Goal: Task Accomplishment & Management: Manage account settings

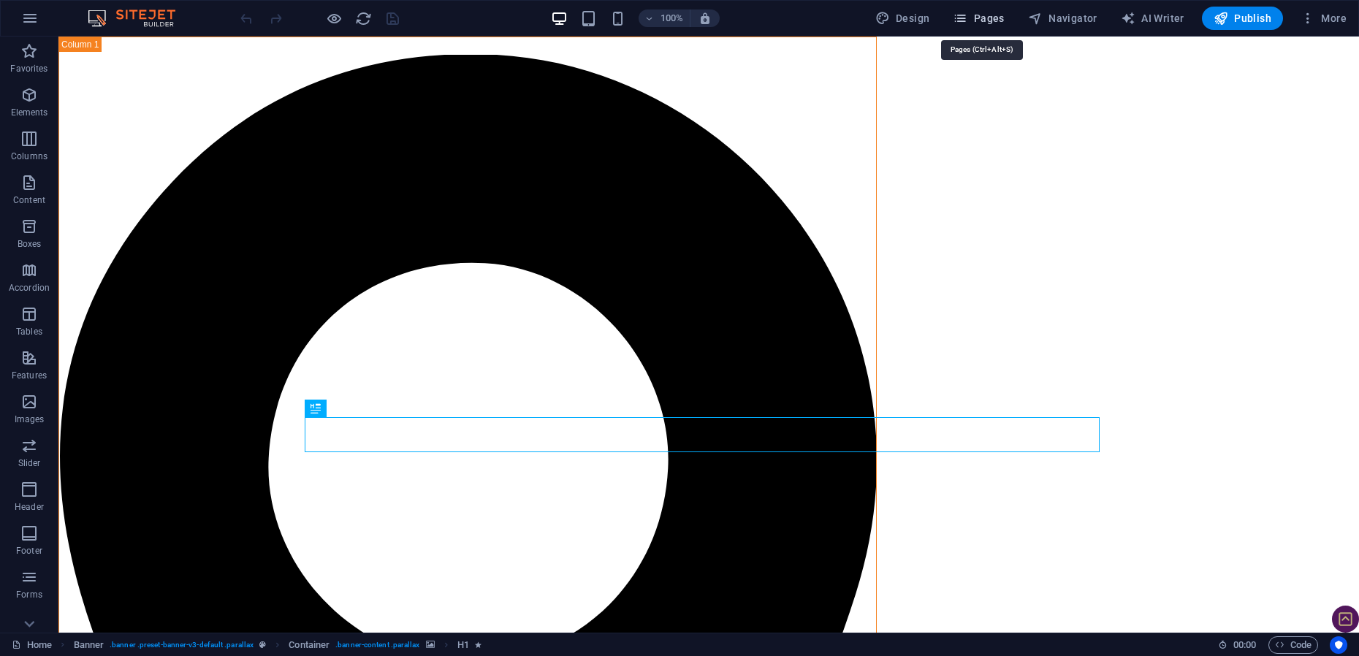
click at [994, 19] on span "Pages" at bounding box center [978, 18] width 51 height 15
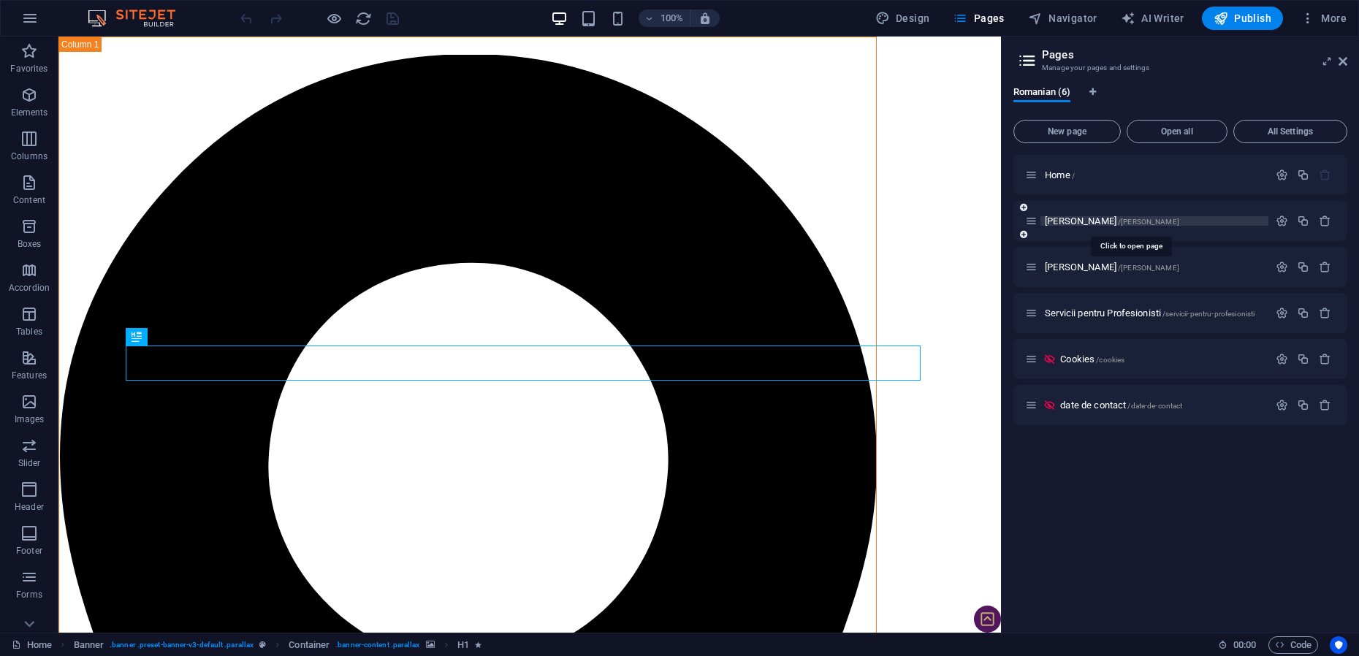
click at [1069, 222] on span "[PERSON_NAME] /[PERSON_NAME]" at bounding box center [1112, 221] width 134 height 11
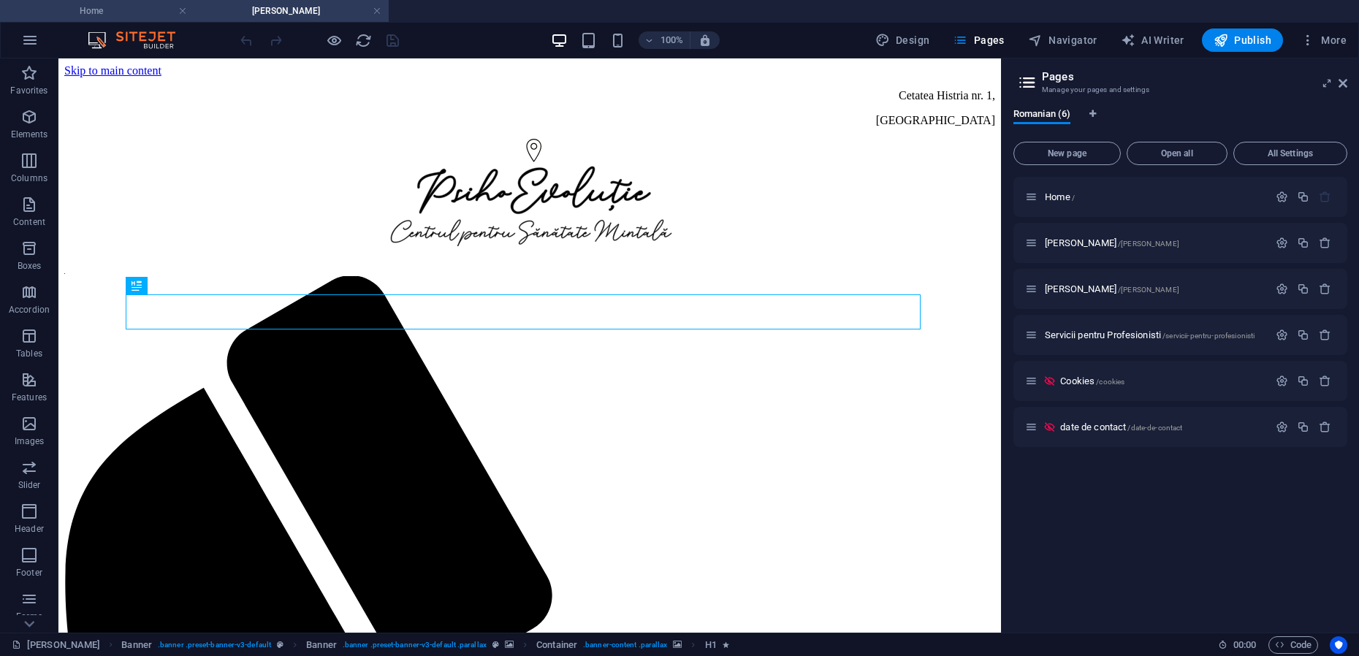
click at [90, 9] on h4 "Home" at bounding box center [97, 11] width 194 height 16
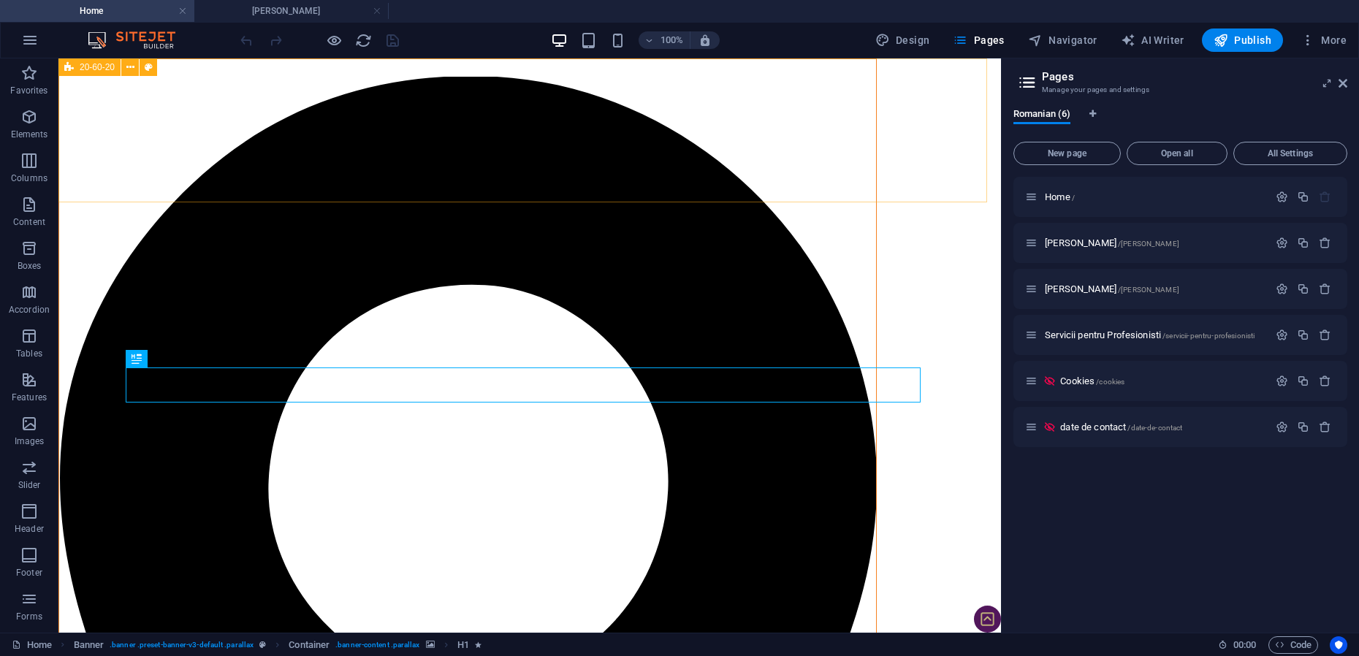
click at [82, 64] on span "20-60-20" at bounding box center [97, 67] width 35 height 9
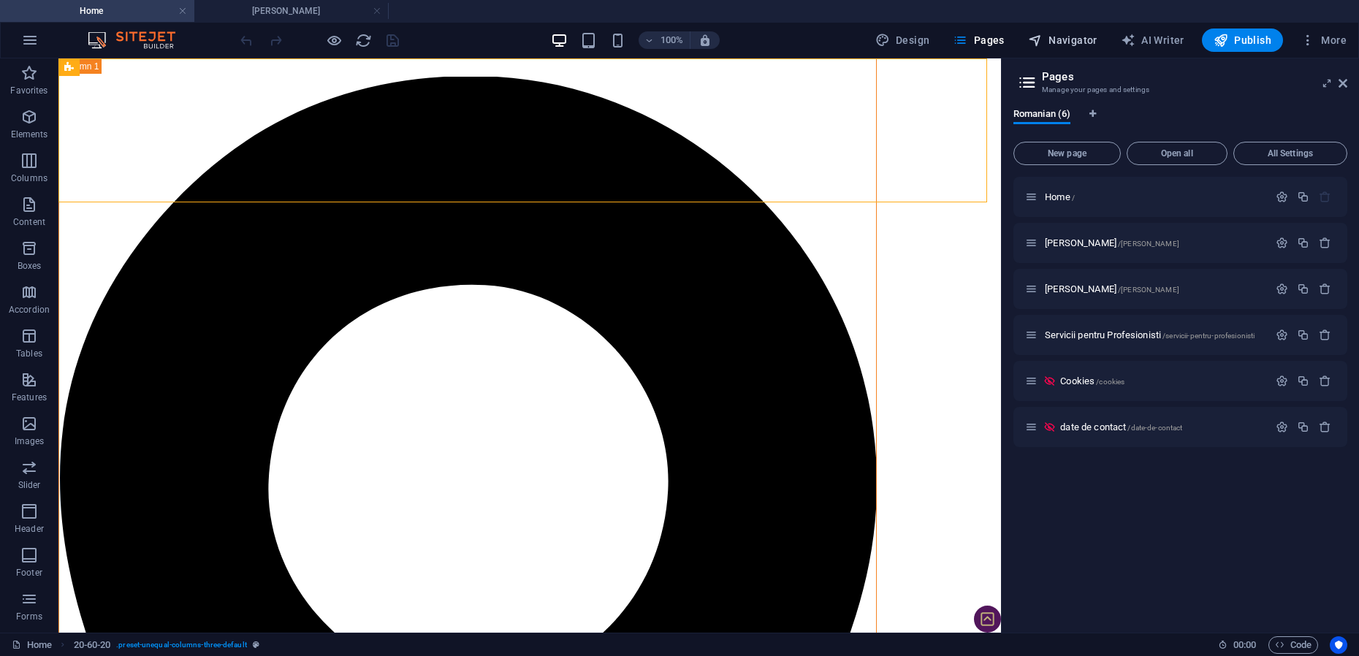
click at [1070, 39] on span "Navigator" at bounding box center [1062, 40] width 69 height 15
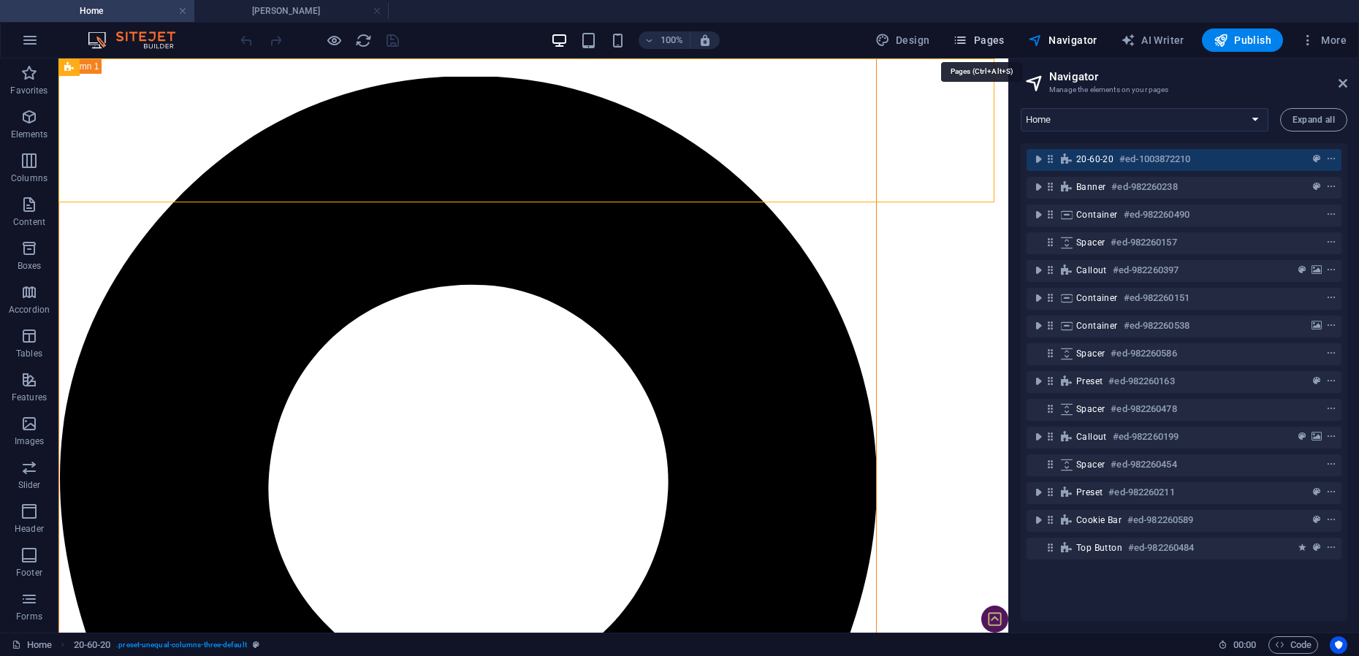
click at [995, 42] on span "Pages" at bounding box center [978, 40] width 51 height 15
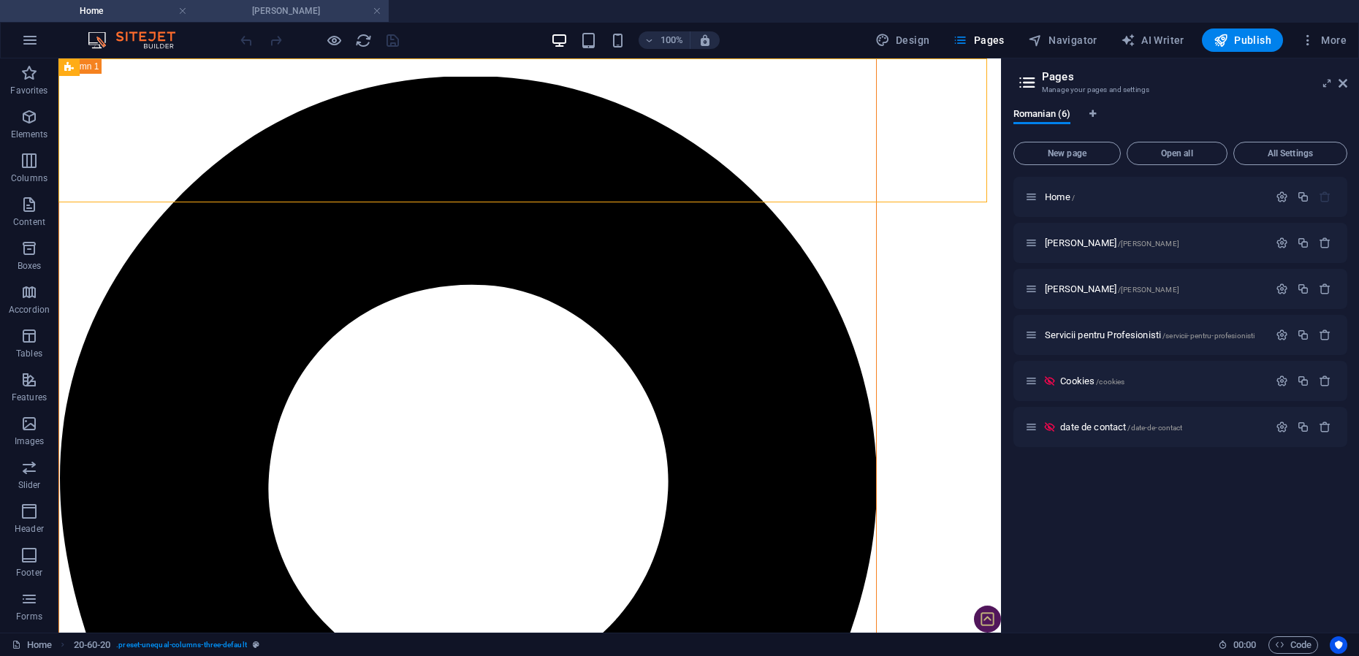
click at [291, 7] on h4 "[PERSON_NAME]" at bounding box center [291, 11] width 194 height 16
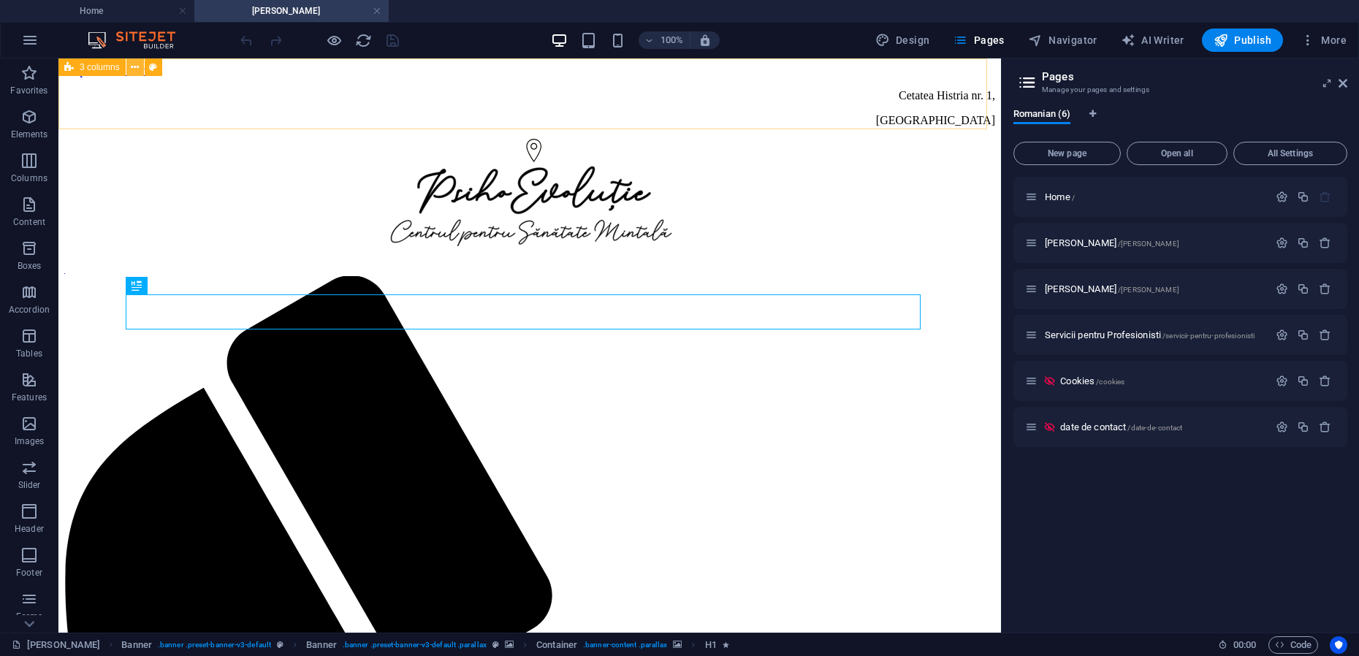
click at [136, 63] on icon at bounding box center [135, 67] width 8 height 15
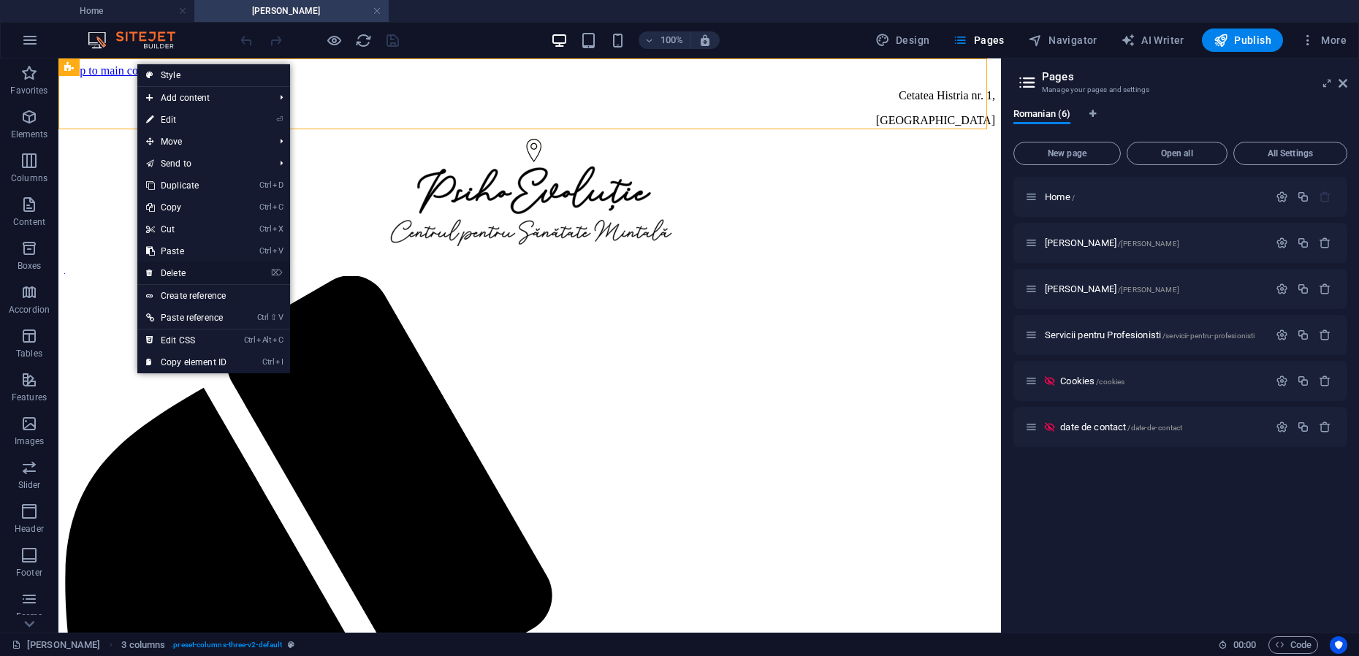
click at [183, 272] on link "⌦ Delete" at bounding box center [186, 273] width 98 height 22
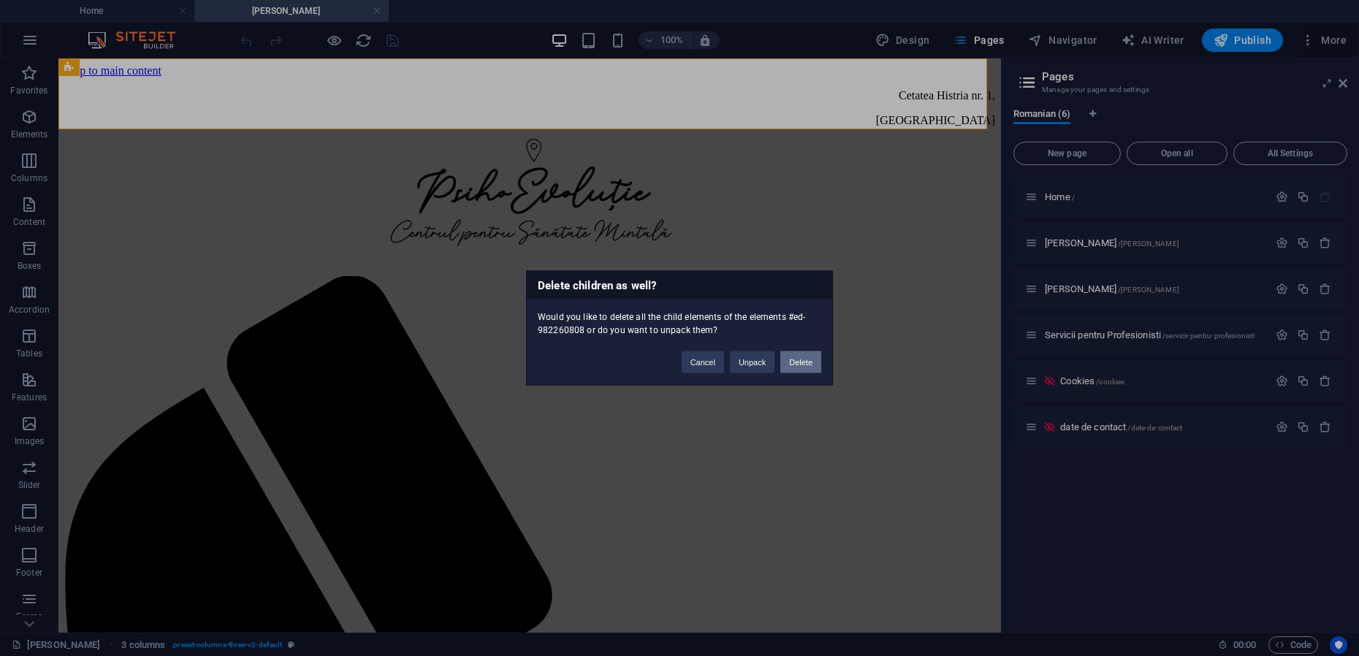
click at [803, 364] on button "Delete" at bounding box center [800, 362] width 41 height 22
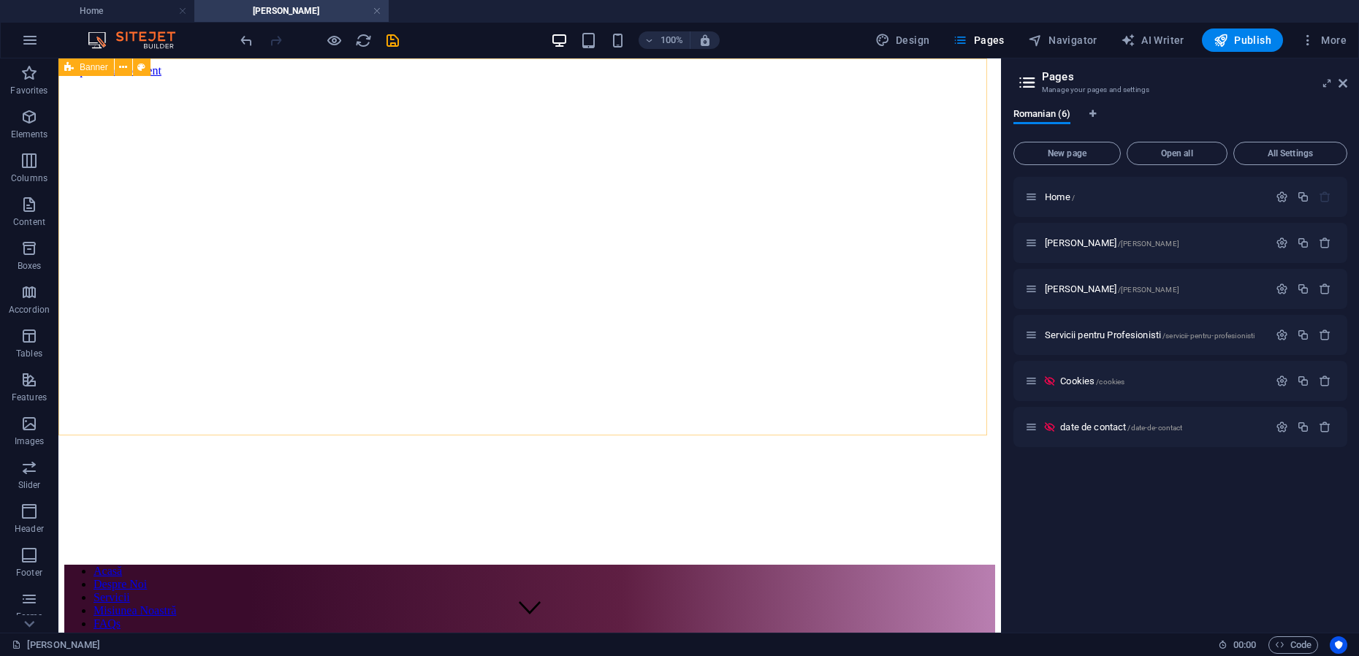
click at [79, 68] on div "Banner" at bounding box center [86, 67] width 56 height 18
click at [122, 71] on icon at bounding box center [123, 67] width 8 height 15
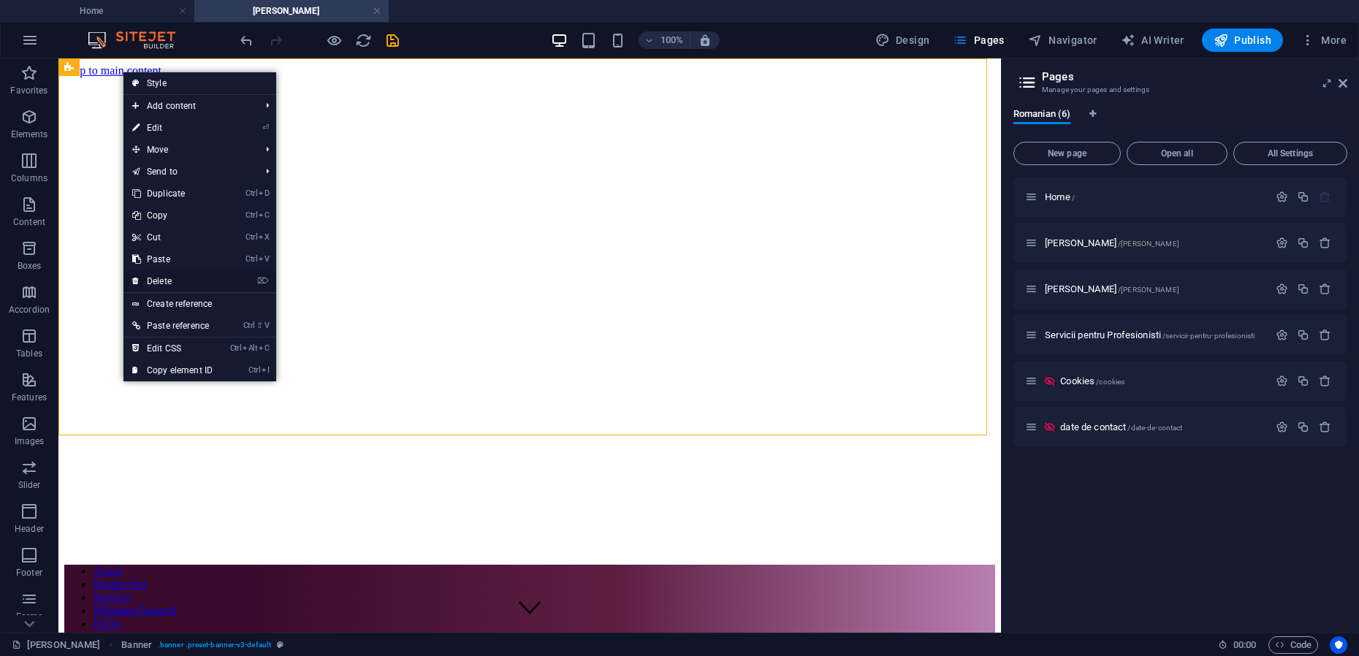
click at [166, 282] on link "⌦ Delete" at bounding box center [172, 281] width 98 height 22
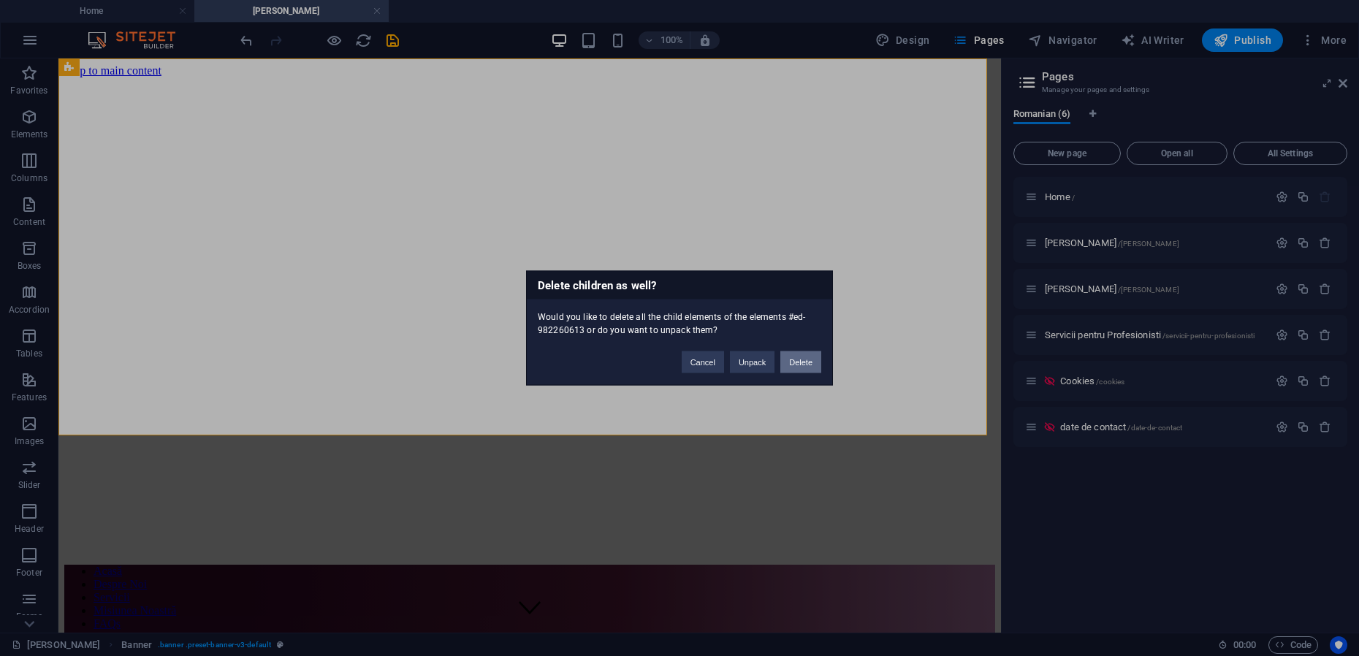
click at [796, 361] on button "Delete" at bounding box center [800, 362] width 41 height 22
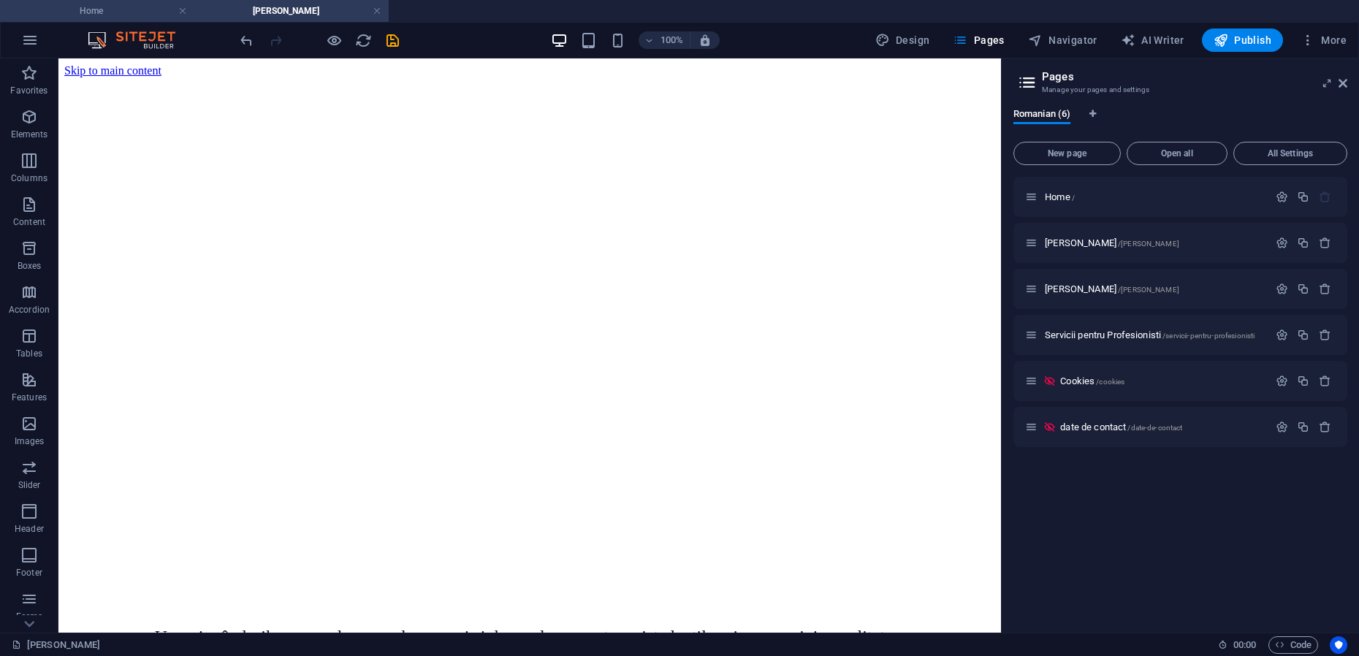
click at [120, 11] on h4 "Home" at bounding box center [97, 11] width 194 height 16
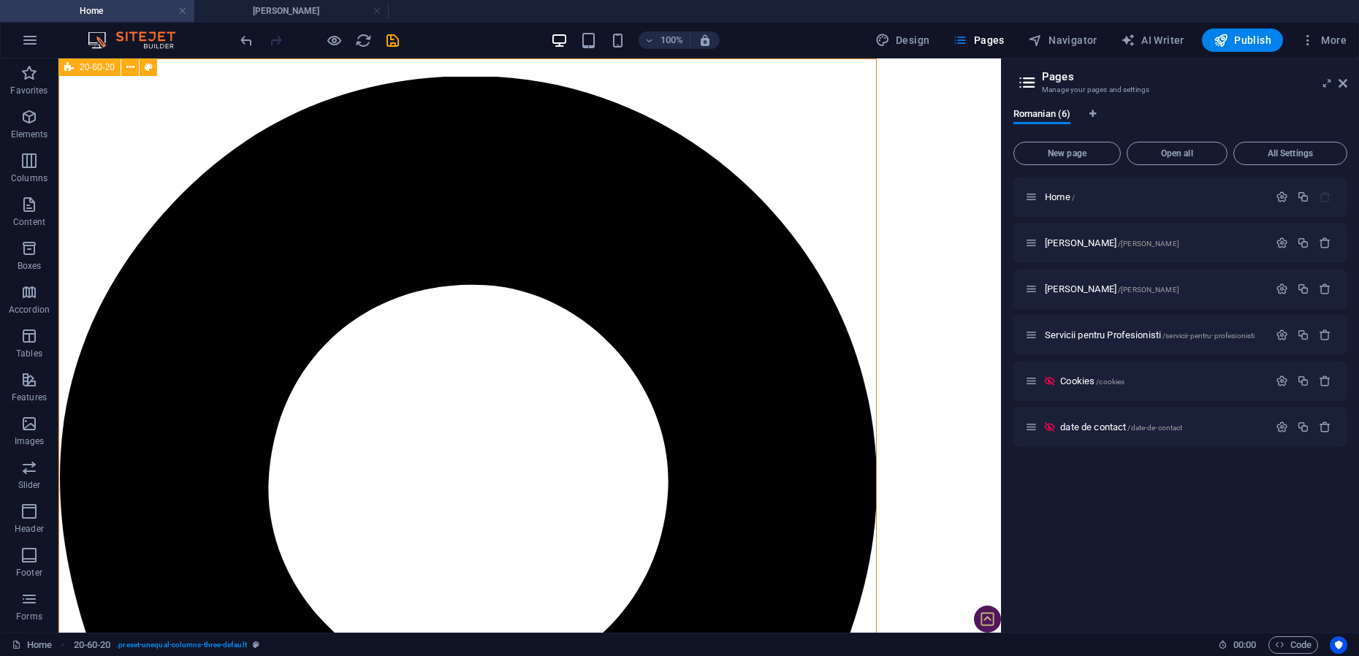
click at [69, 66] on icon at bounding box center [68, 67] width 9 height 18
click at [126, 68] on icon at bounding box center [130, 67] width 8 height 15
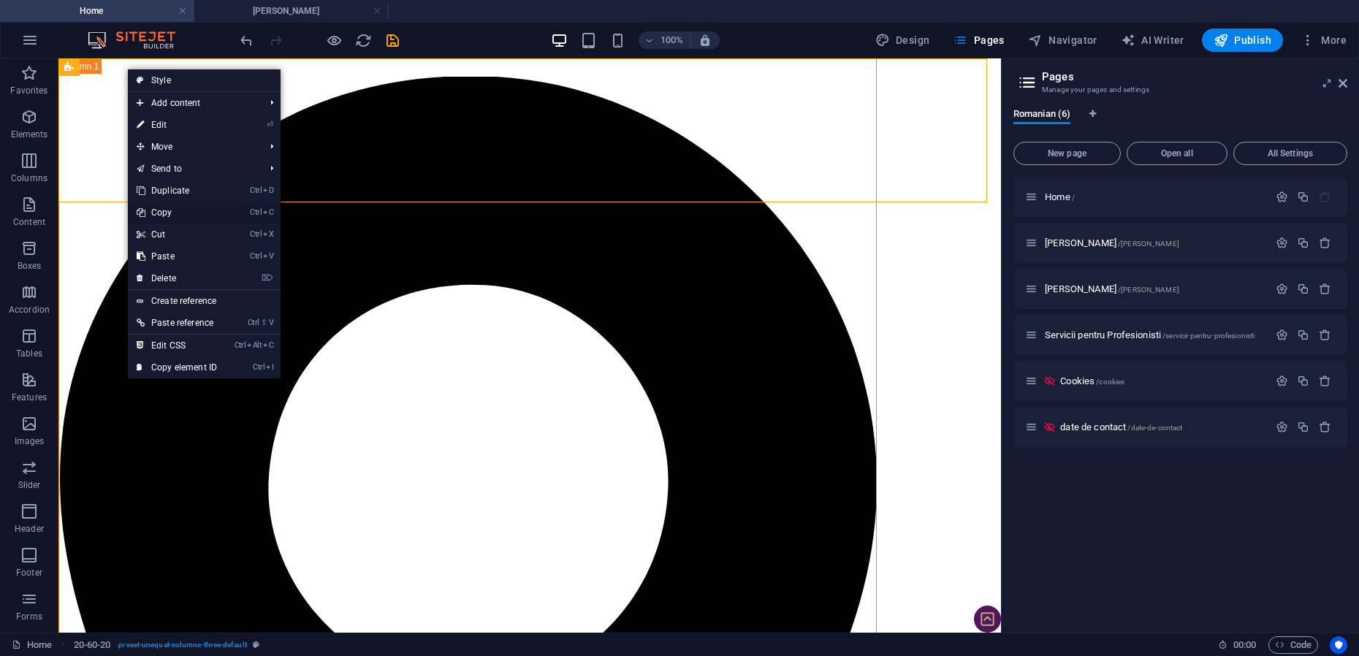
click at [167, 213] on link "Ctrl C Copy" at bounding box center [177, 213] width 98 height 22
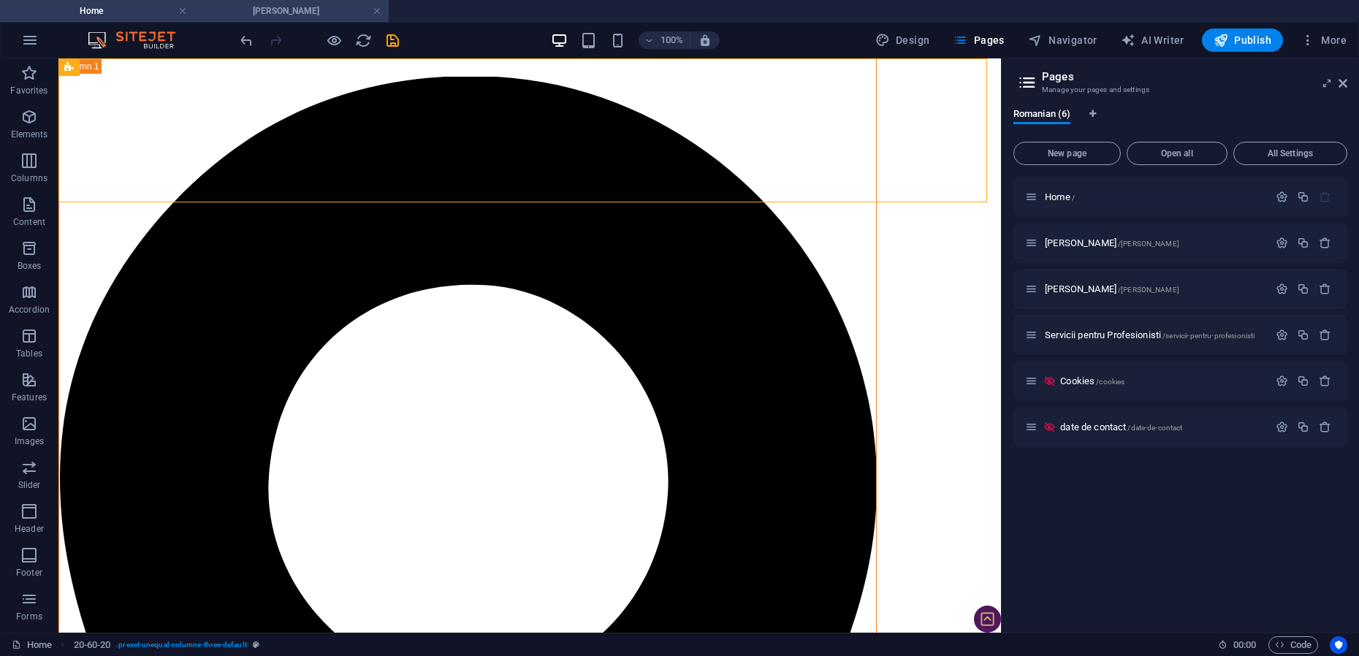
click at [265, 7] on h4 "[PERSON_NAME]" at bounding box center [291, 11] width 194 height 16
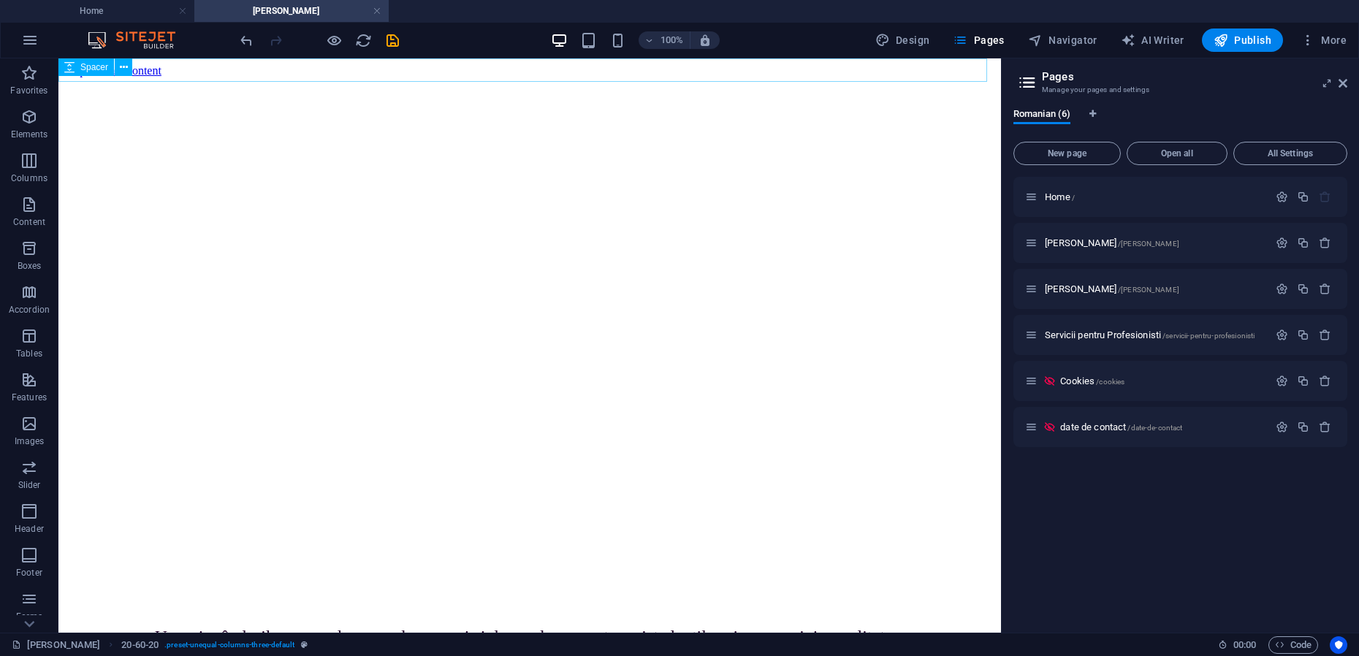
click at [104, 66] on span "Spacer" at bounding box center [94, 67] width 28 height 9
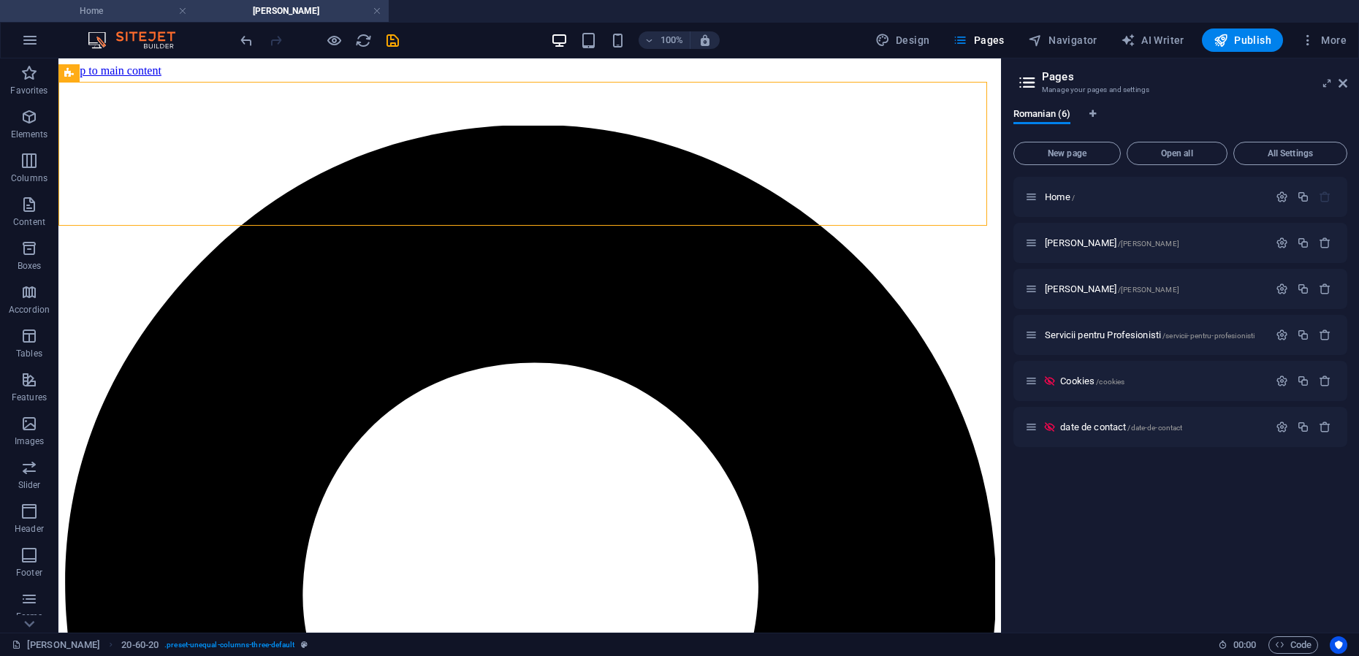
click at [110, 14] on h4 "Home" at bounding box center [97, 11] width 194 height 16
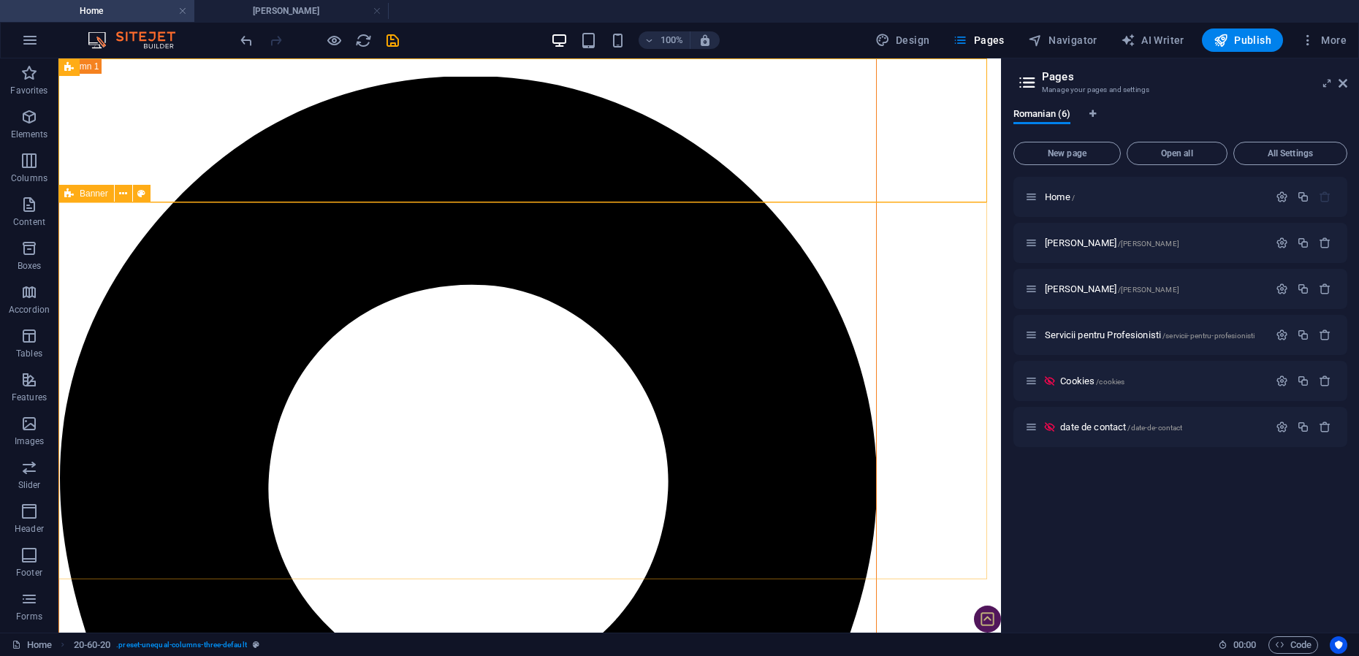
click at [72, 193] on icon at bounding box center [68, 194] width 9 height 18
click at [121, 194] on icon at bounding box center [123, 193] width 8 height 15
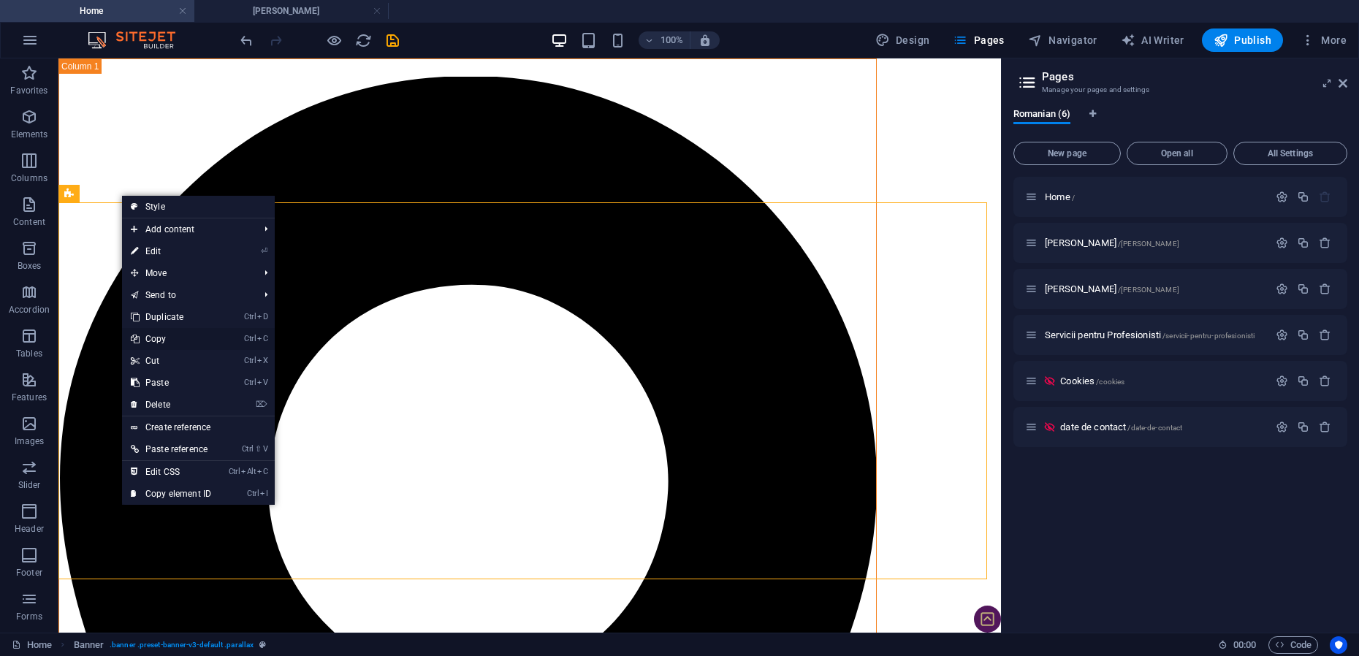
click at [169, 340] on link "Ctrl C Copy" at bounding box center [171, 339] width 98 height 22
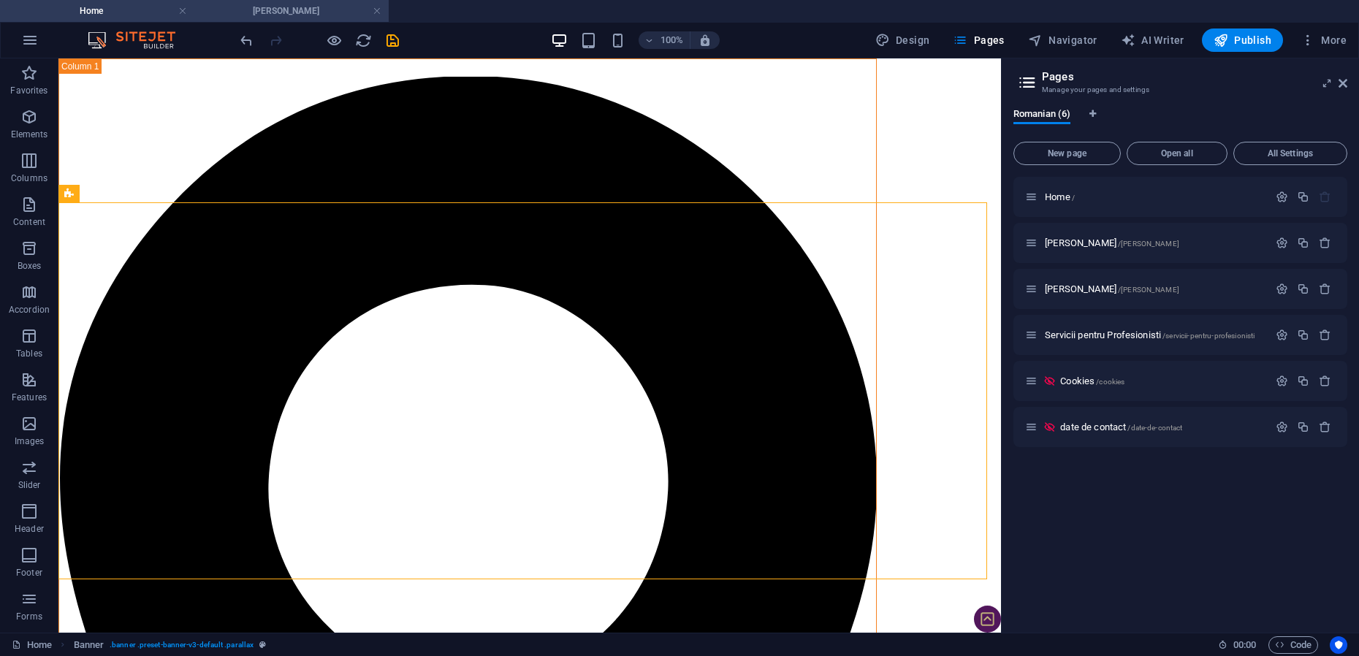
click at [281, 6] on h4 "[PERSON_NAME]" at bounding box center [291, 11] width 194 height 16
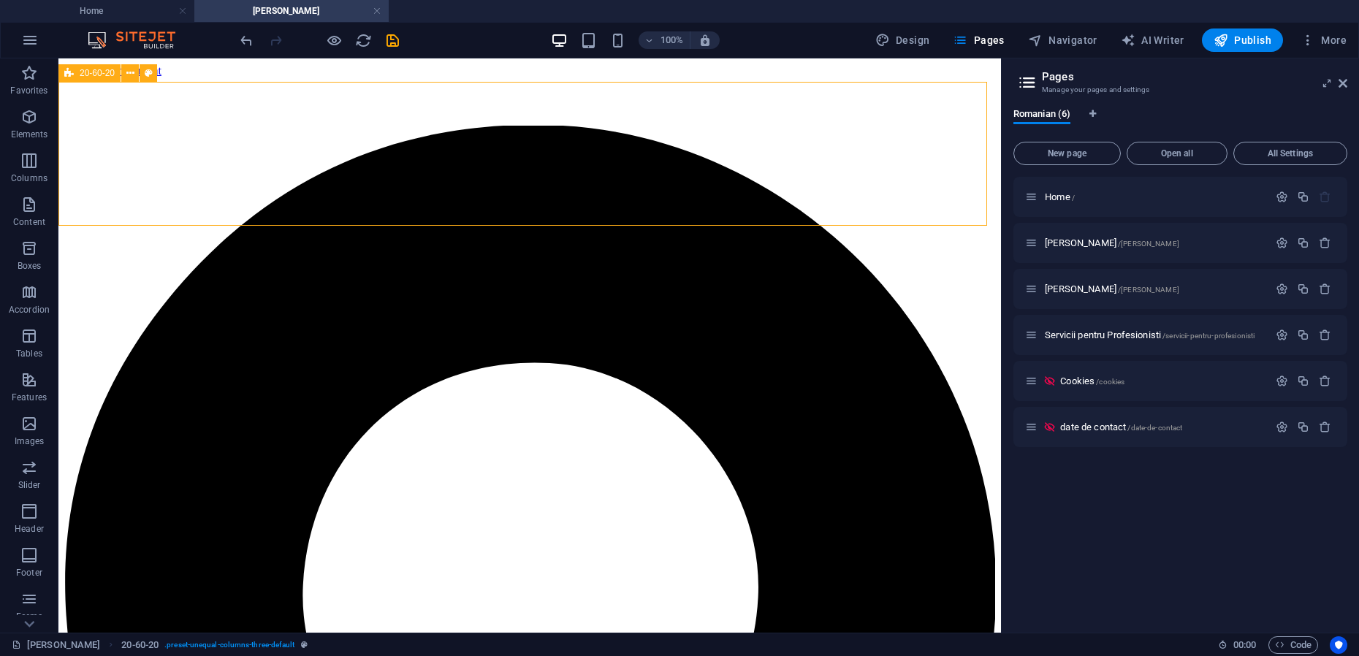
click at [80, 72] on span "20-60-20" at bounding box center [97, 73] width 35 height 9
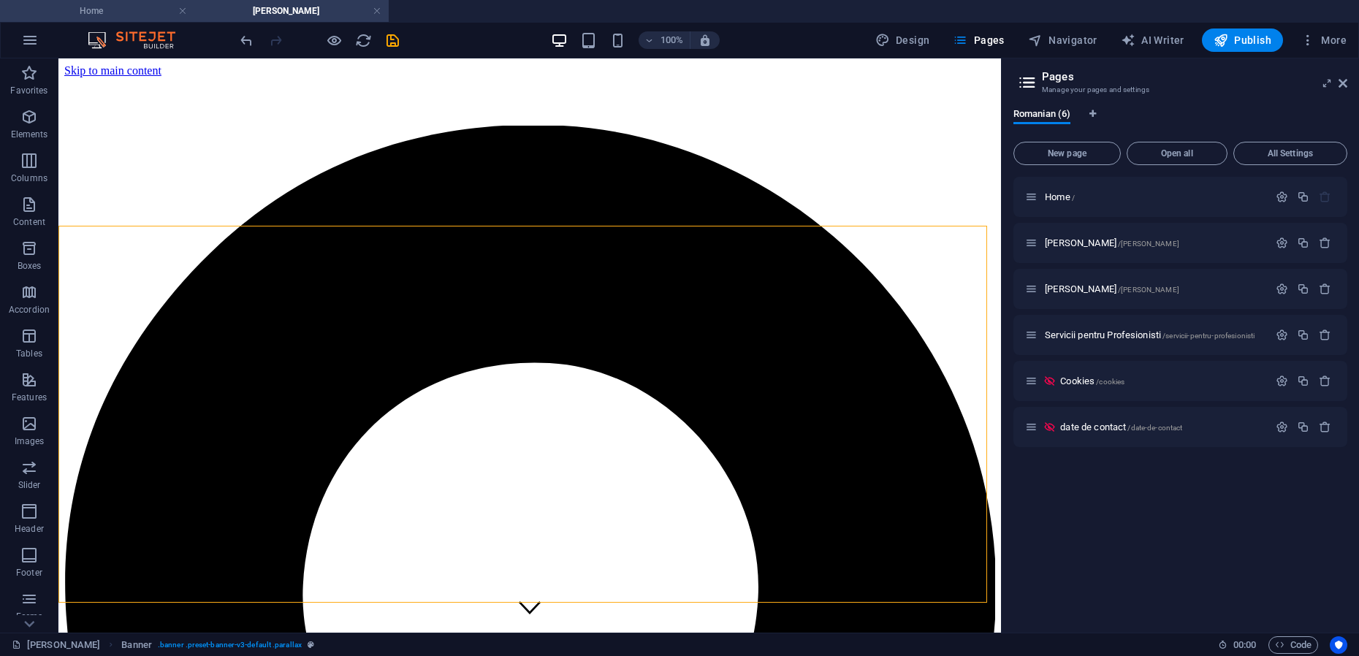
click at [134, 12] on h4 "Home" at bounding box center [97, 11] width 194 height 16
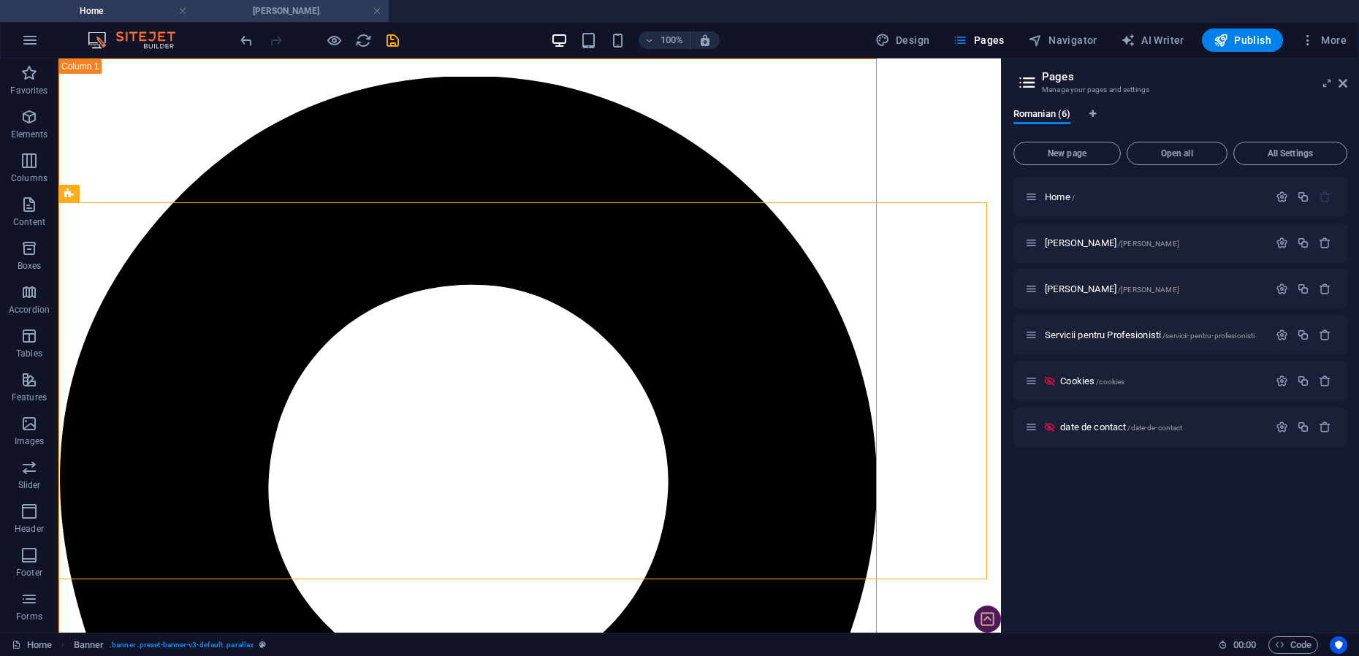
click at [268, 11] on h4 "[PERSON_NAME]" at bounding box center [291, 11] width 194 height 16
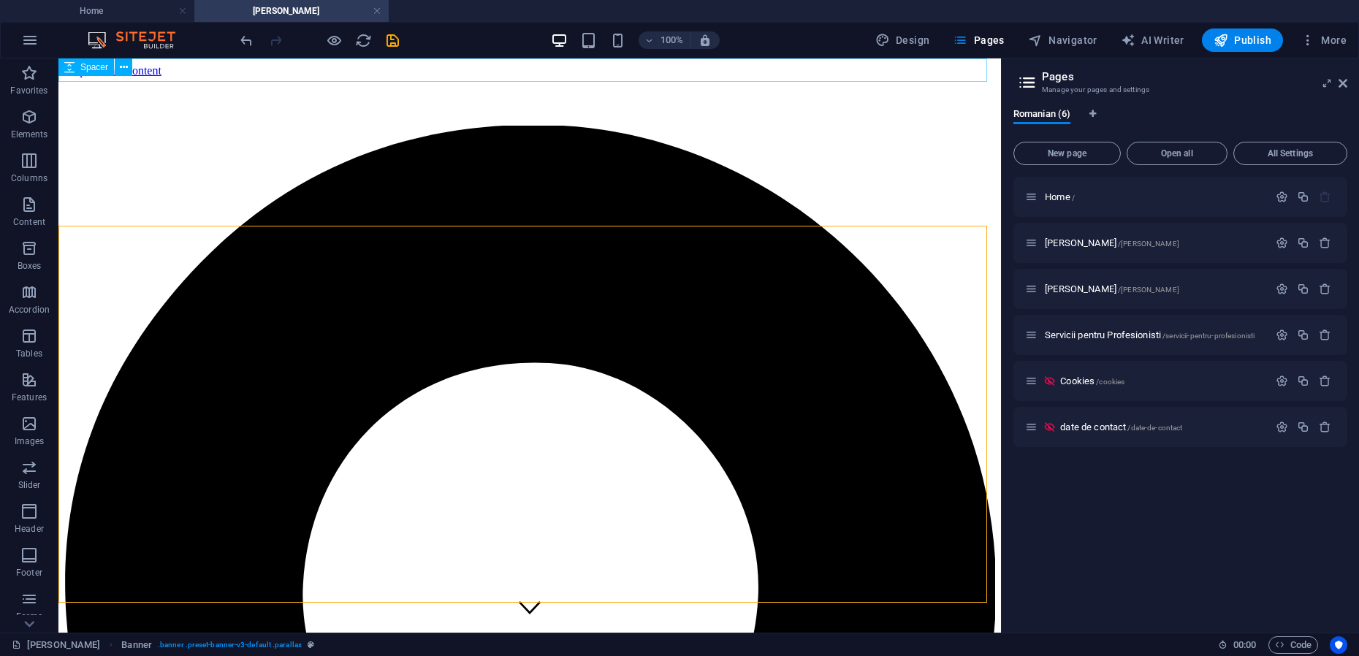
click at [88, 66] on span "Spacer" at bounding box center [94, 67] width 28 height 9
click at [1058, 42] on span "Navigator" at bounding box center [1062, 40] width 69 height 15
select select "17877964-ro"
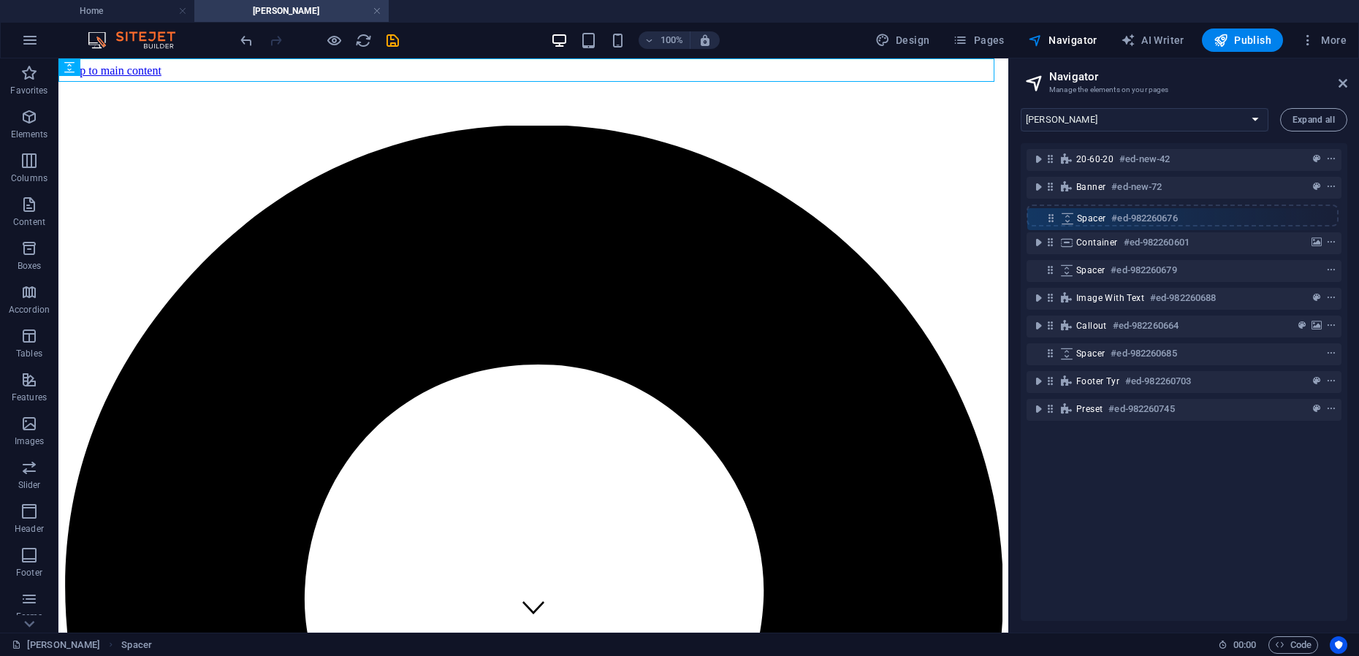
drag, startPoint x: 1052, startPoint y: 162, endPoint x: 1052, endPoint y: 224, distance: 62.1
click at [1052, 224] on div "Spacer #ed-982260676 20-60-20 #ed-new-42 Banner #ed-new-72 Container #ed-982260…" at bounding box center [1184, 382] width 327 height 478
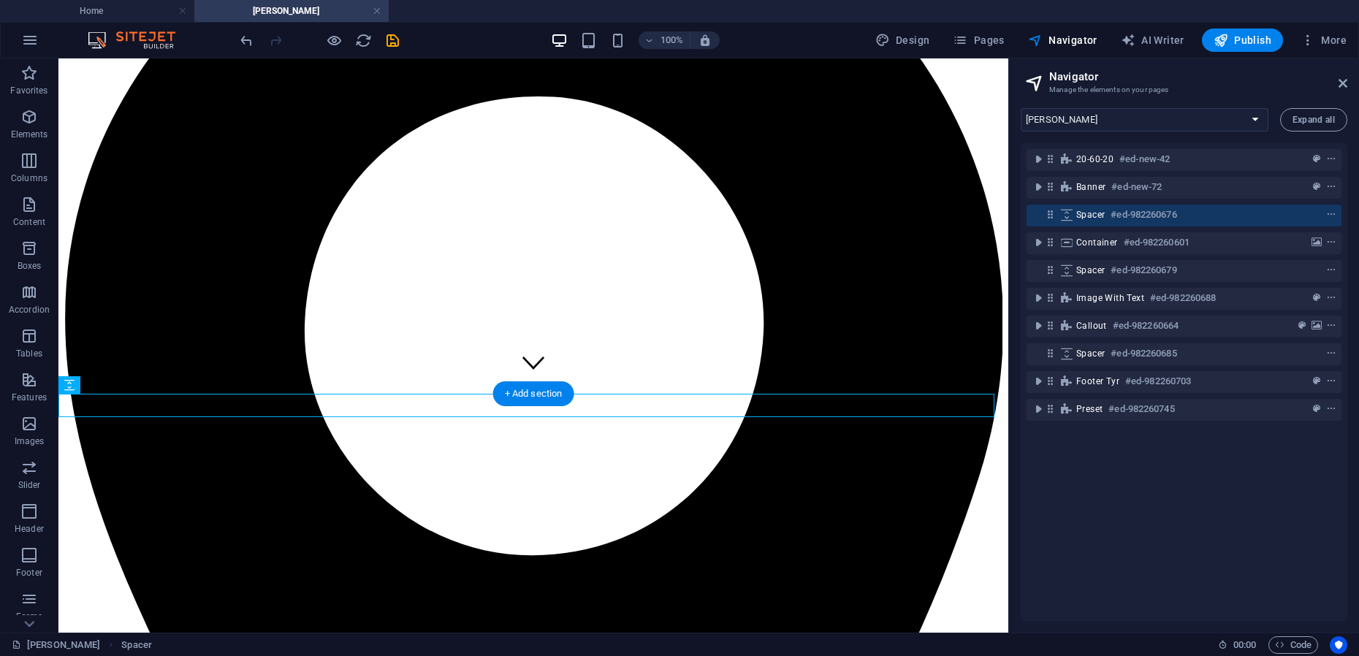
scroll to position [365, 0]
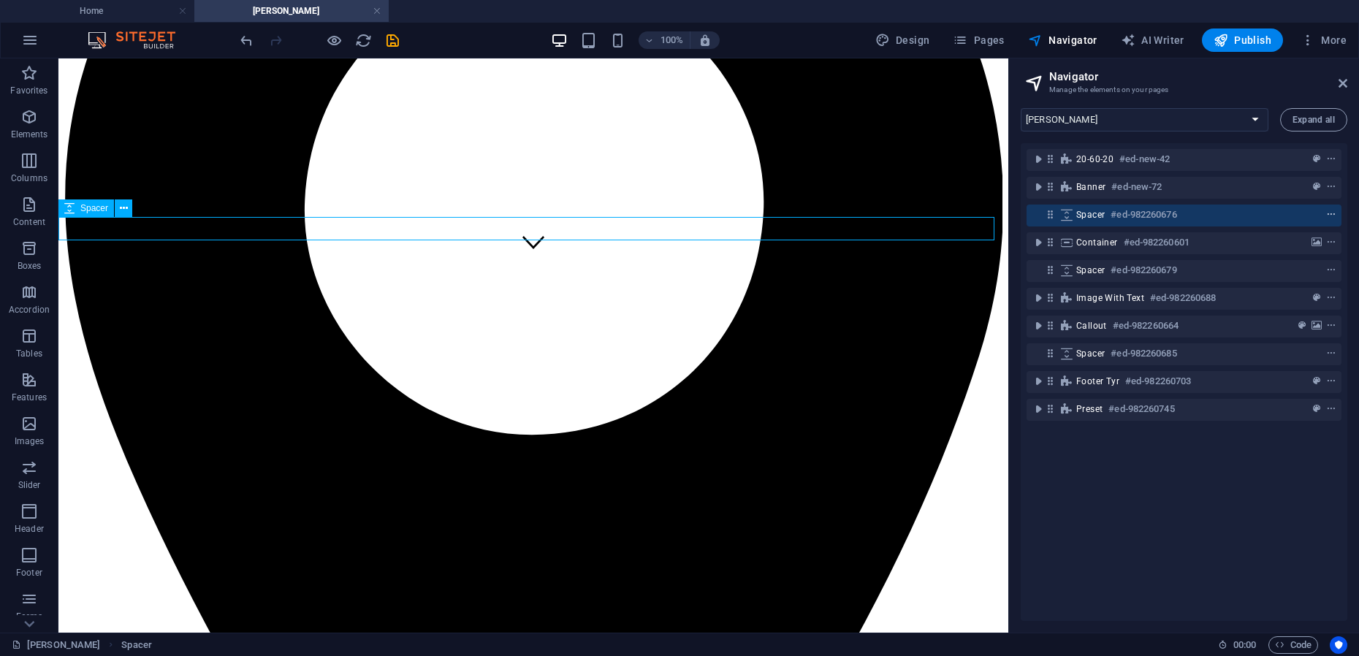
click at [1328, 216] on icon "context-menu" at bounding box center [1331, 215] width 10 height 10
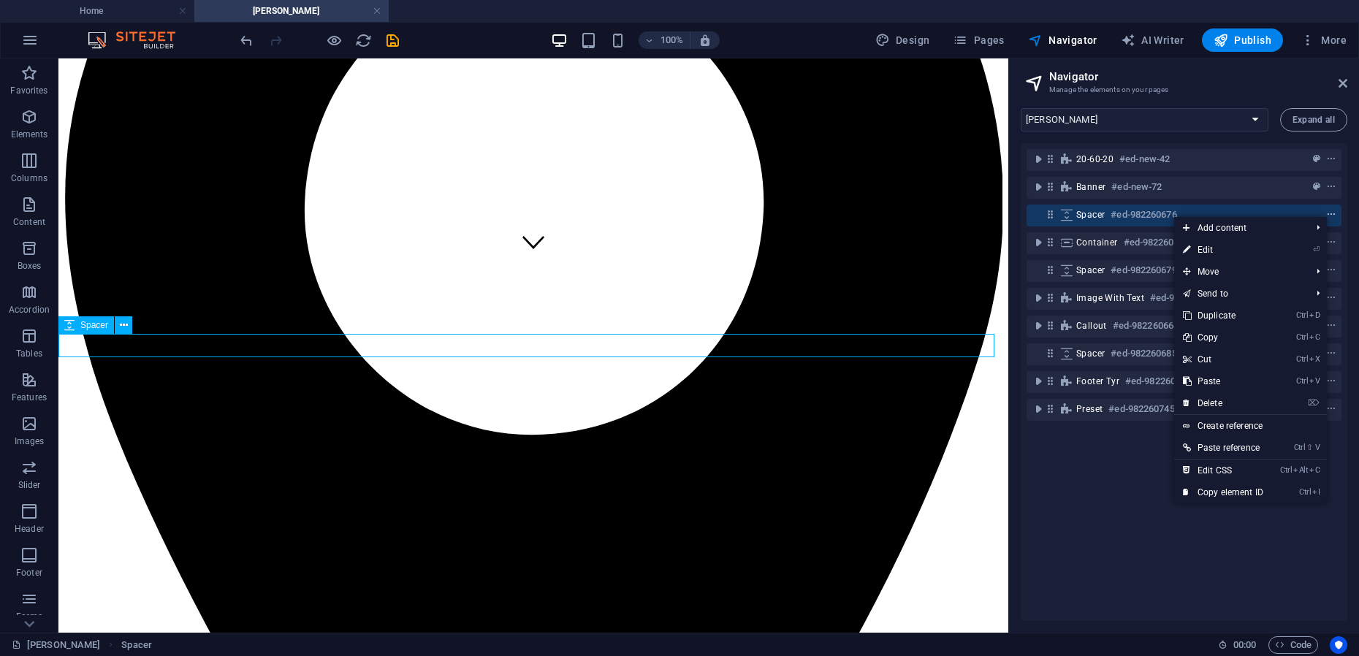
scroll to position [248, 0]
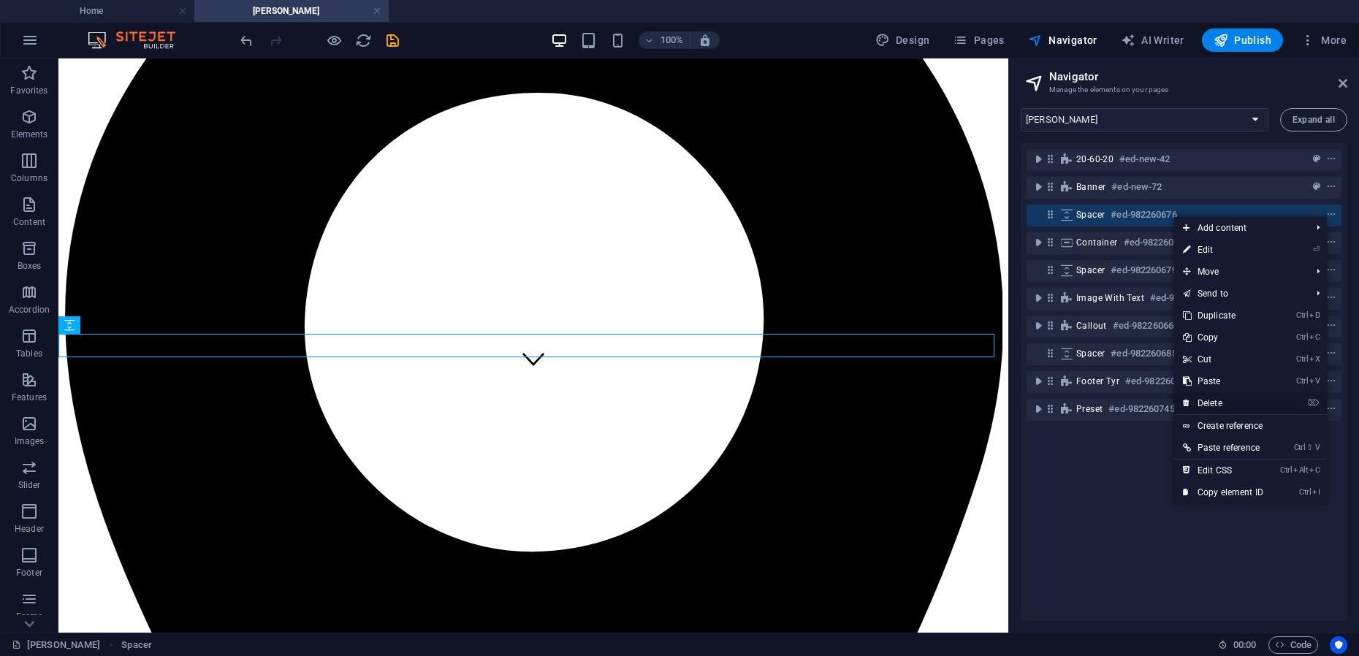
click at [1214, 402] on link "⌦ Delete" at bounding box center [1223, 403] width 98 height 22
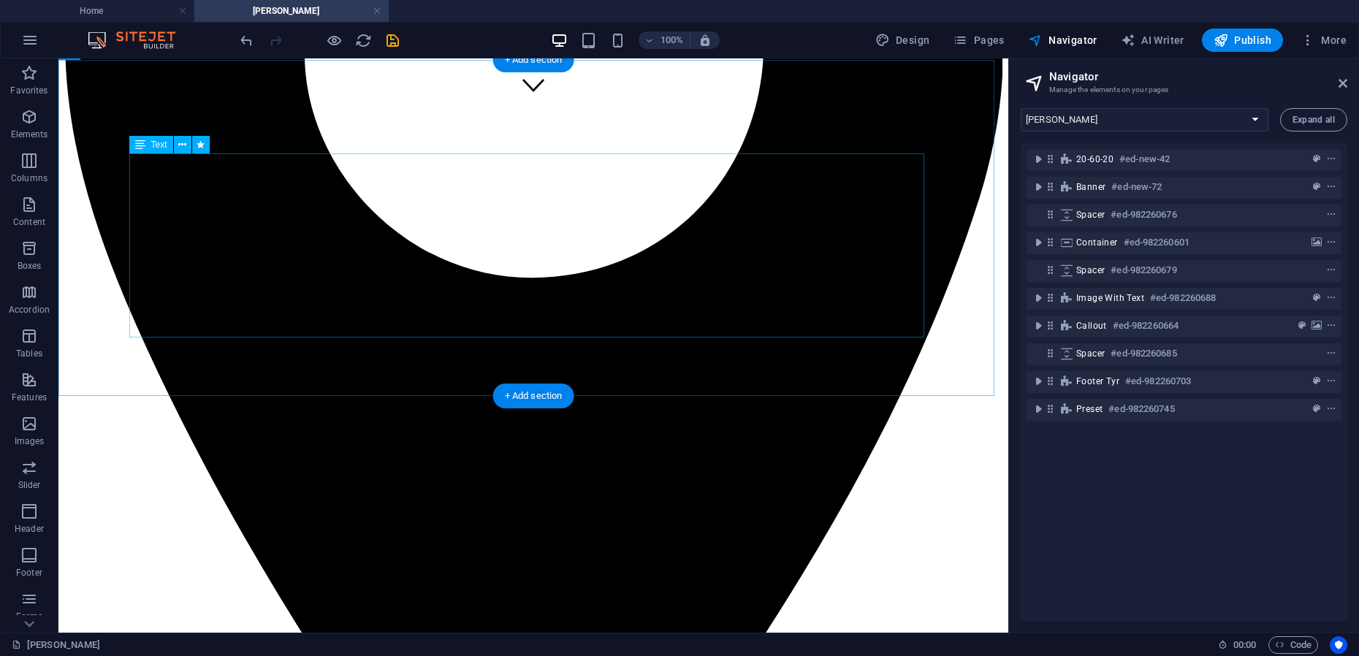
scroll to position [0, 0]
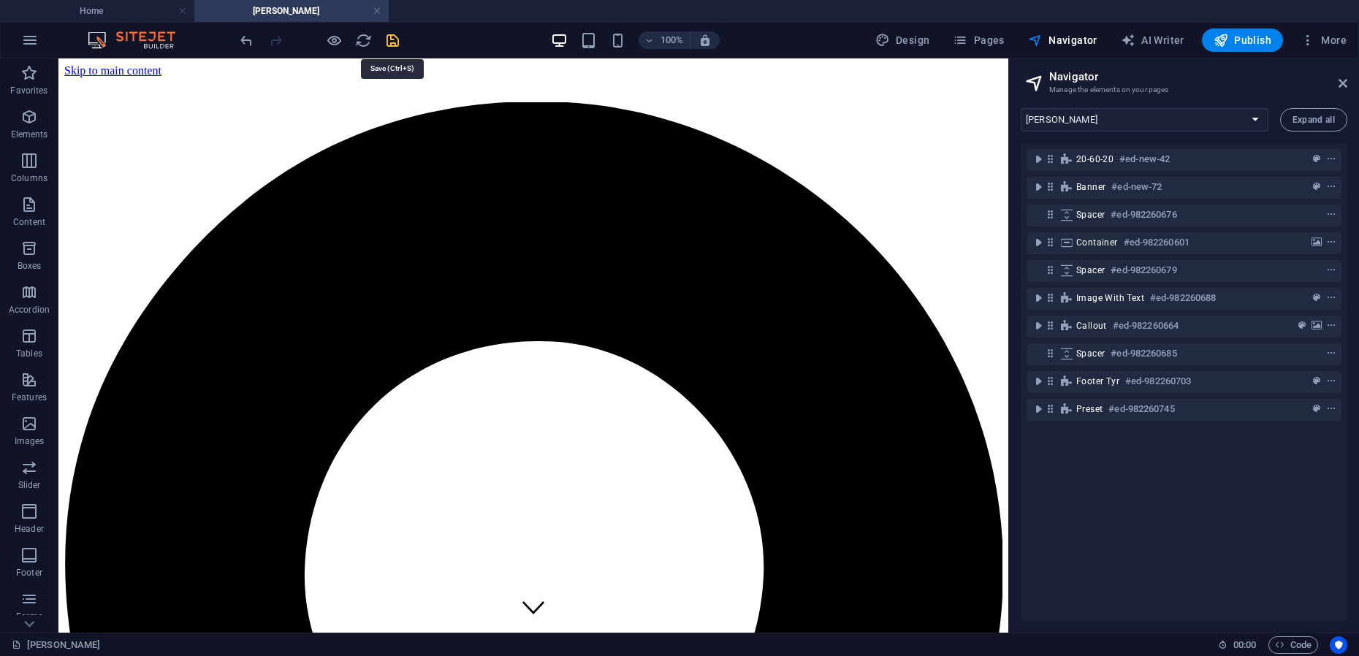
click at [393, 37] on icon "save" at bounding box center [392, 40] width 17 height 17
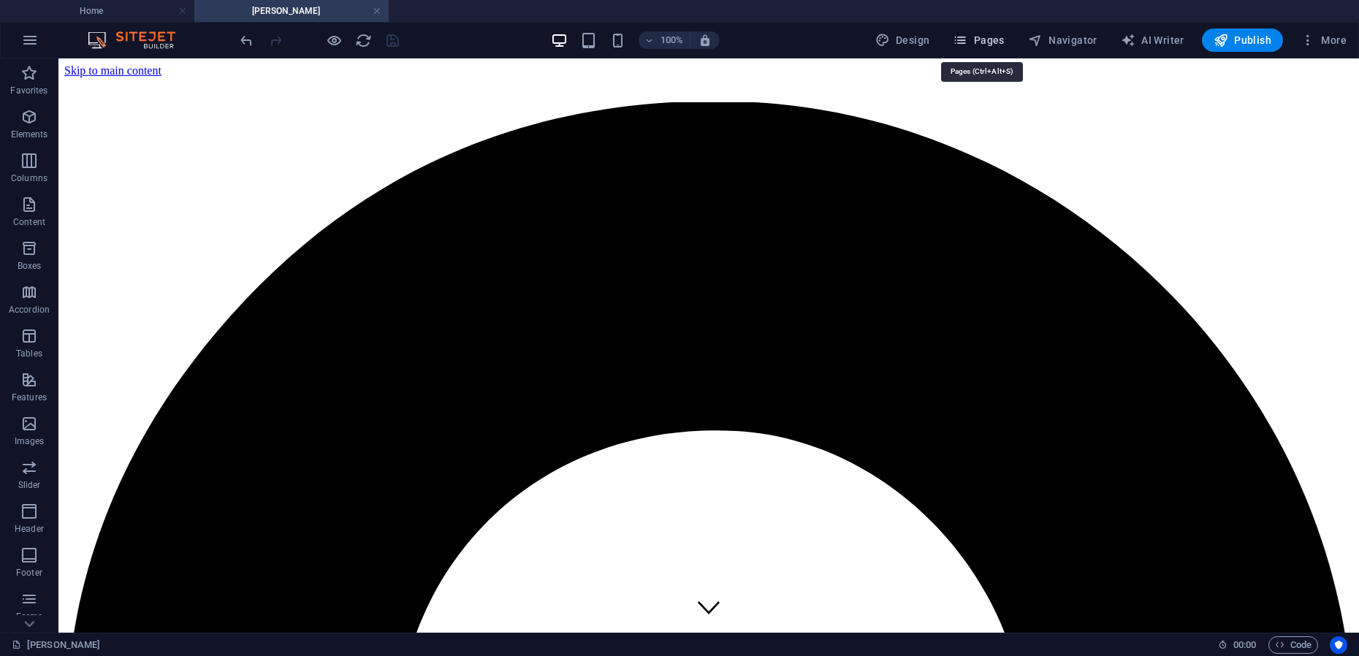
click at [975, 40] on span "Pages" at bounding box center [978, 40] width 51 height 15
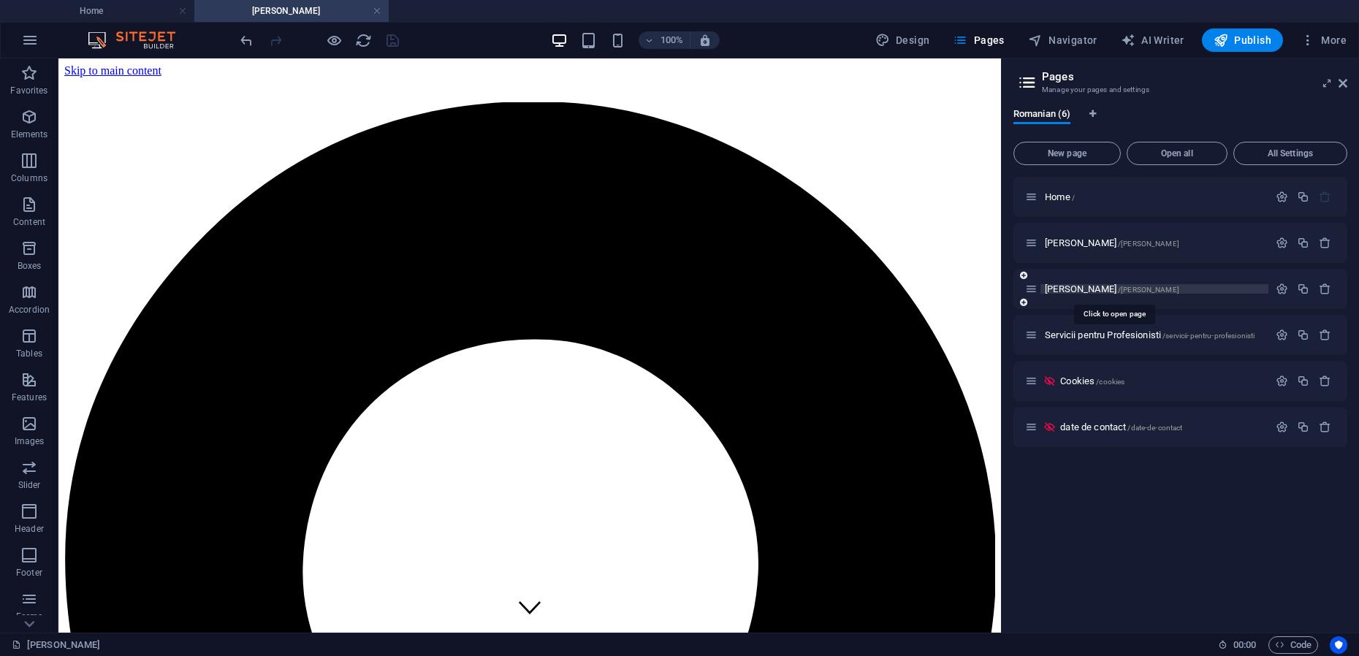
click at [1083, 288] on span "[PERSON_NAME] /[PERSON_NAME]" at bounding box center [1112, 288] width 134 height 11
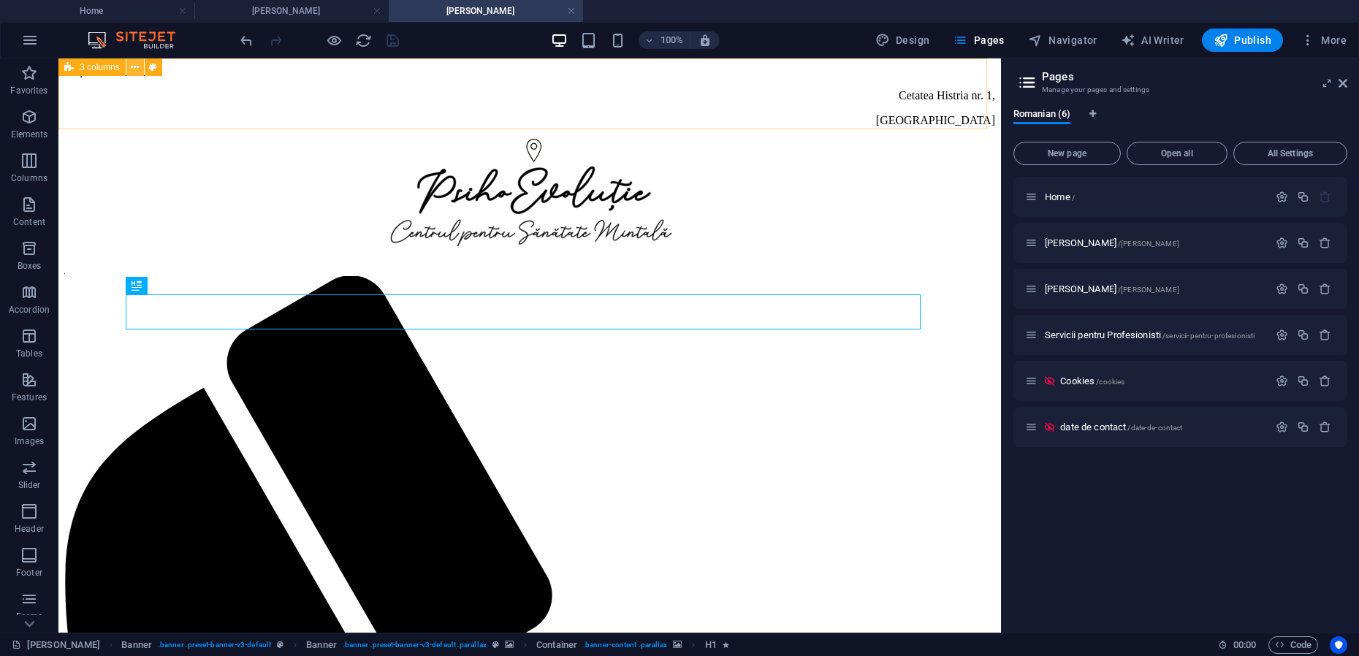
click at [129, 66] on button at bounding box center [135, 67] width 18 height 18
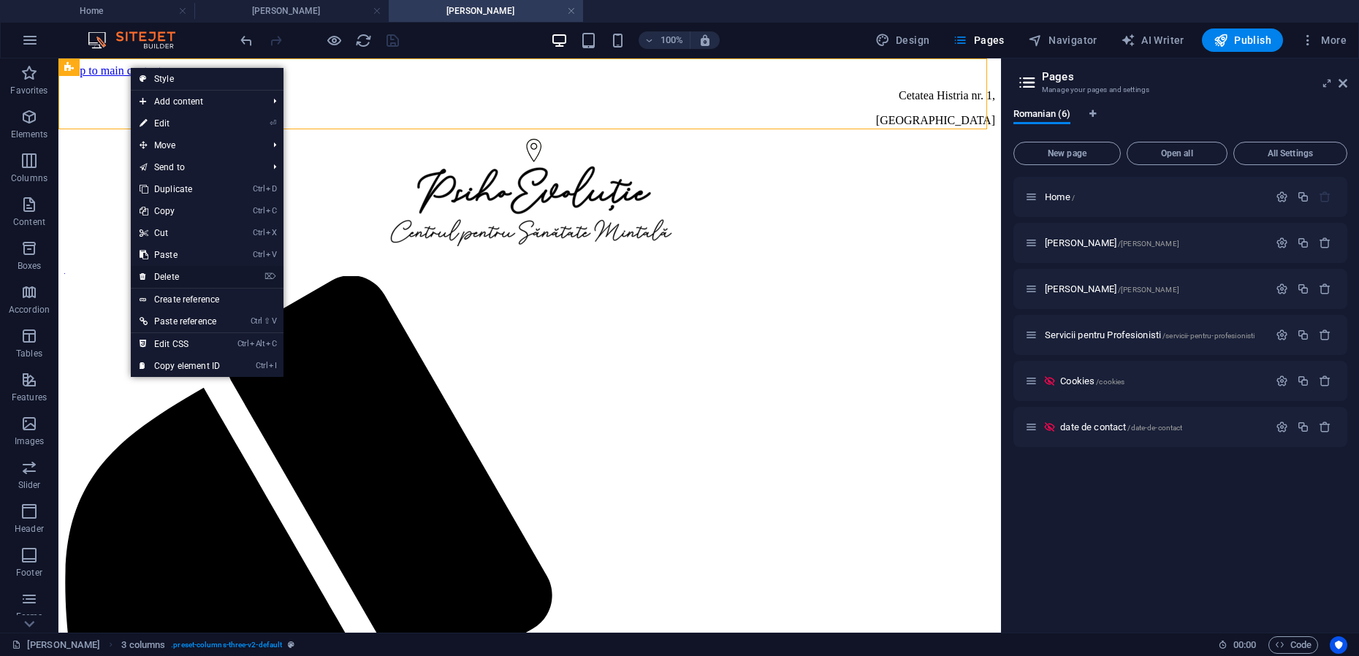
click at [167, 278] on link "⌦ Delete" at bounding box center [180, 277] width 98 height 22
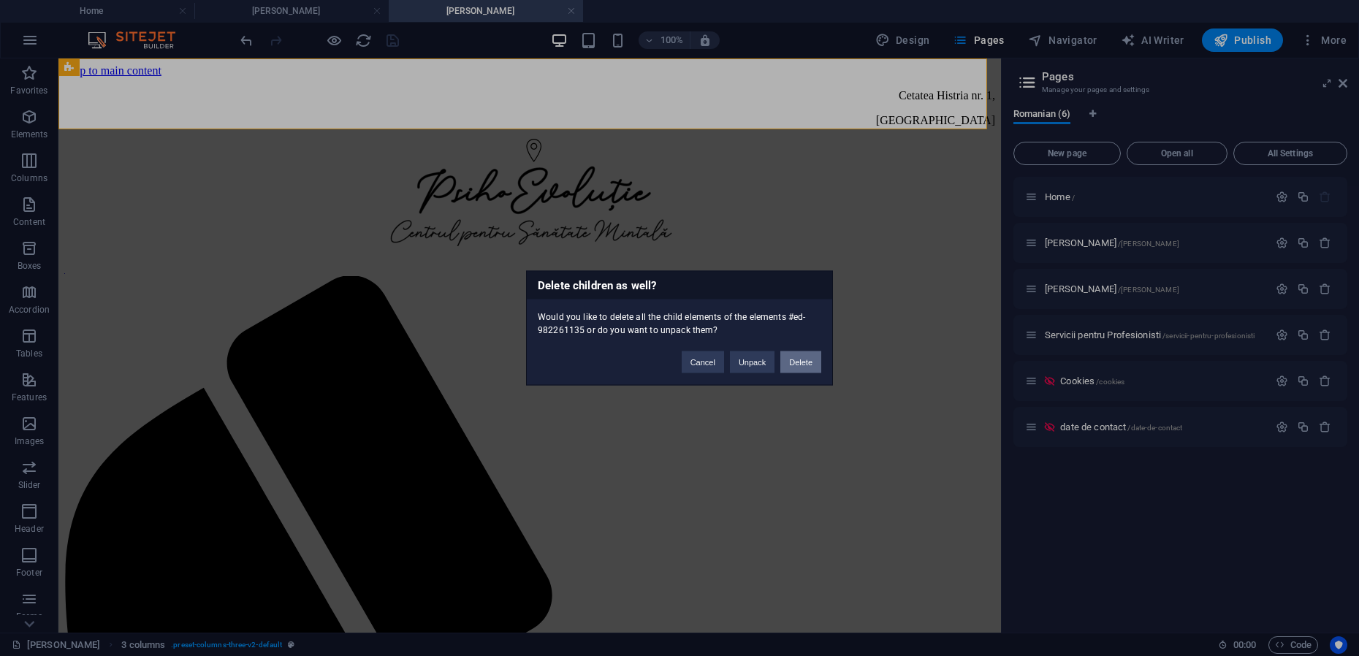
click at [808, 359] on button "Delete" at bounding box center [800, 362] width 41 height 22
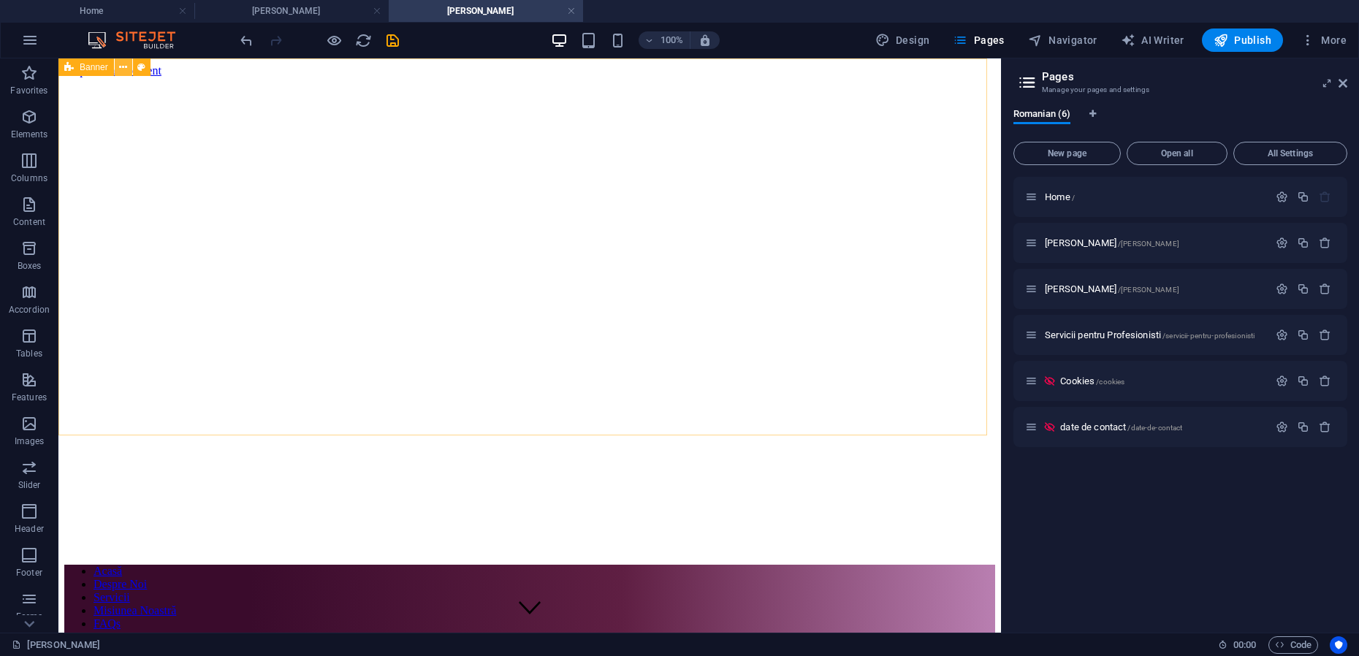
click at [121, 66] on icon at bounding box center [123, 67] width 8 height 15
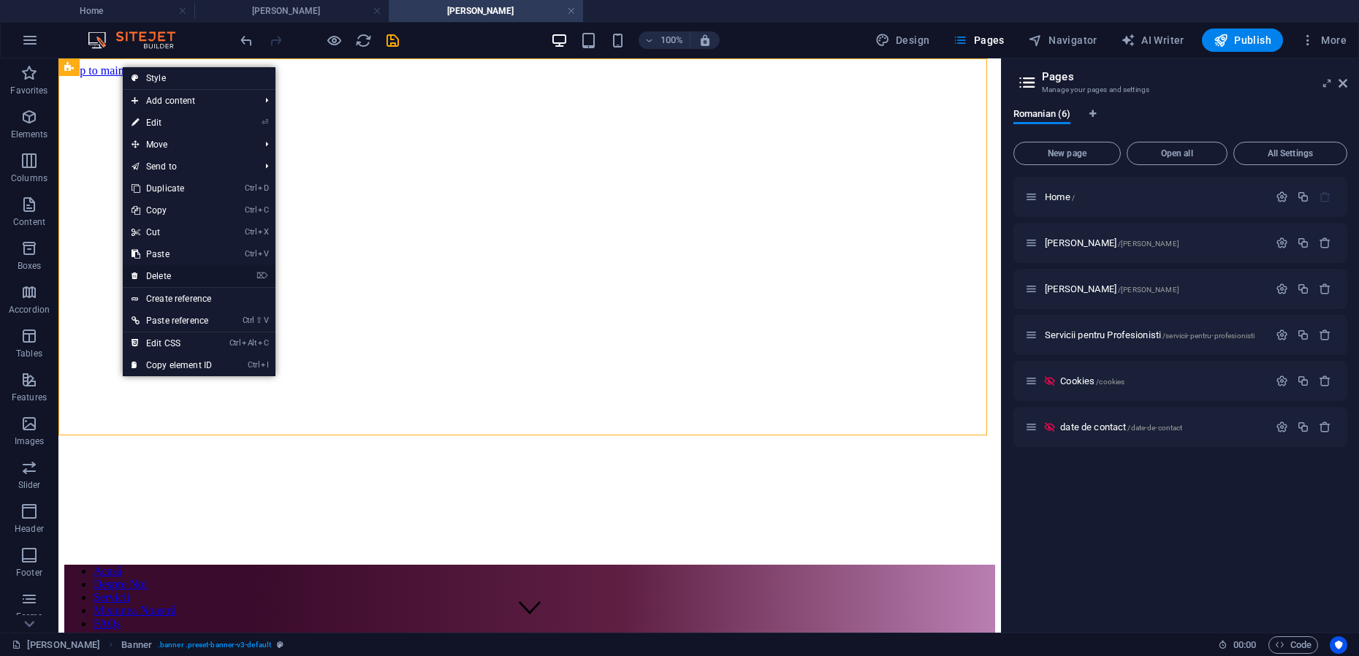
click at [168, 274] on link "⌦ Delete" at bounding box center [172, 276] width 98 height 22
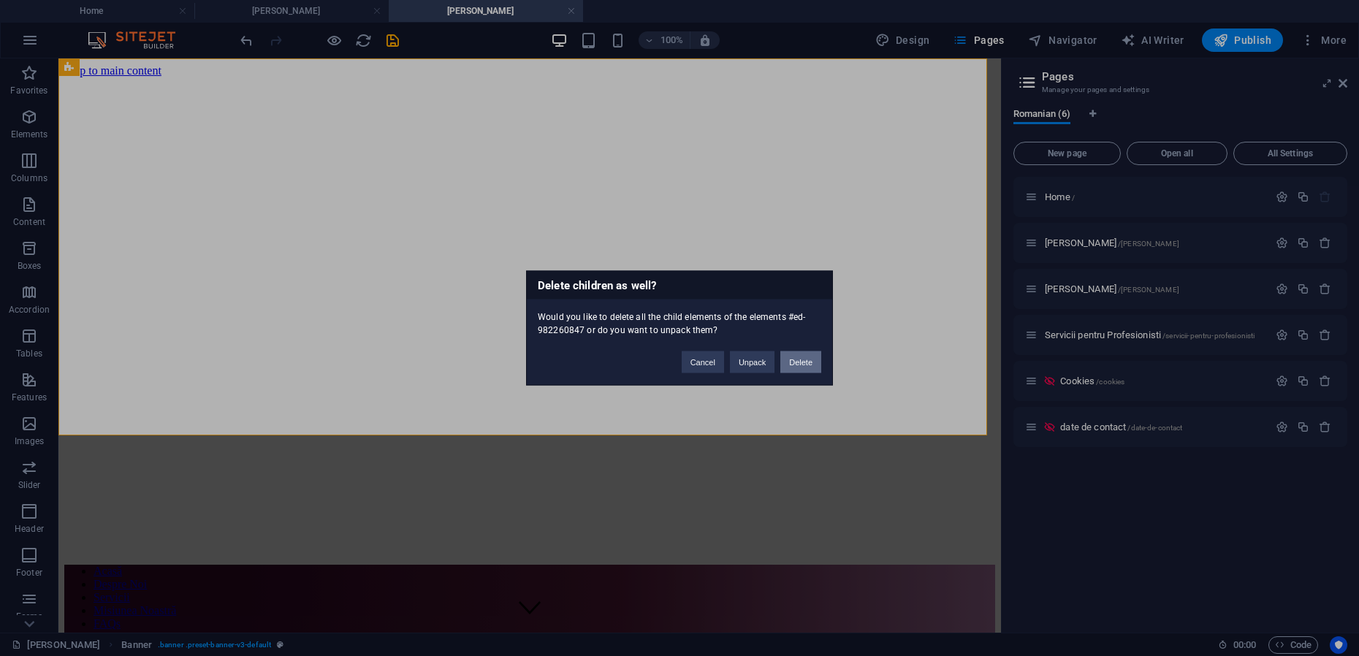
drag, startPoint x: 791, startPoint y: 359, endPoint x: 706, endPoint y: 292, distance: 108.7
click at [791, 359] on button "Delete" at bounding box center [800, 362] width 41 height 22
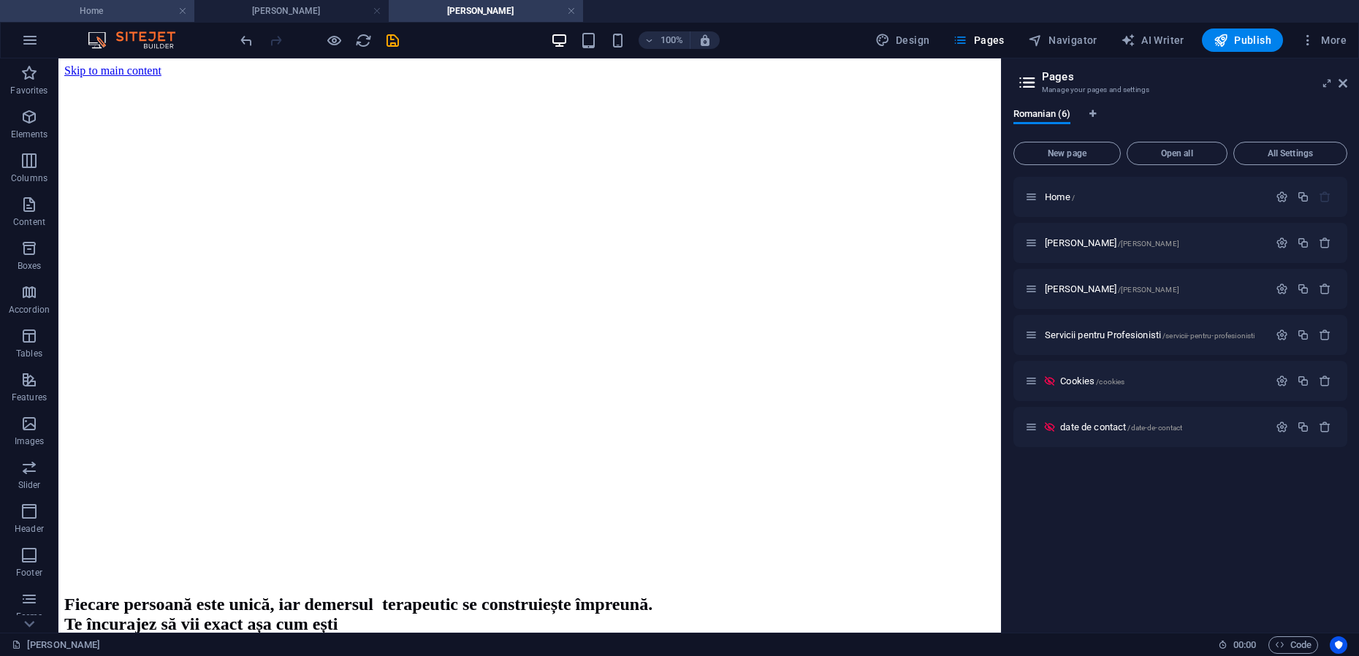
click at [103, 12] on h4 "Home" at bounding box center [97, 11] width 194 height 16
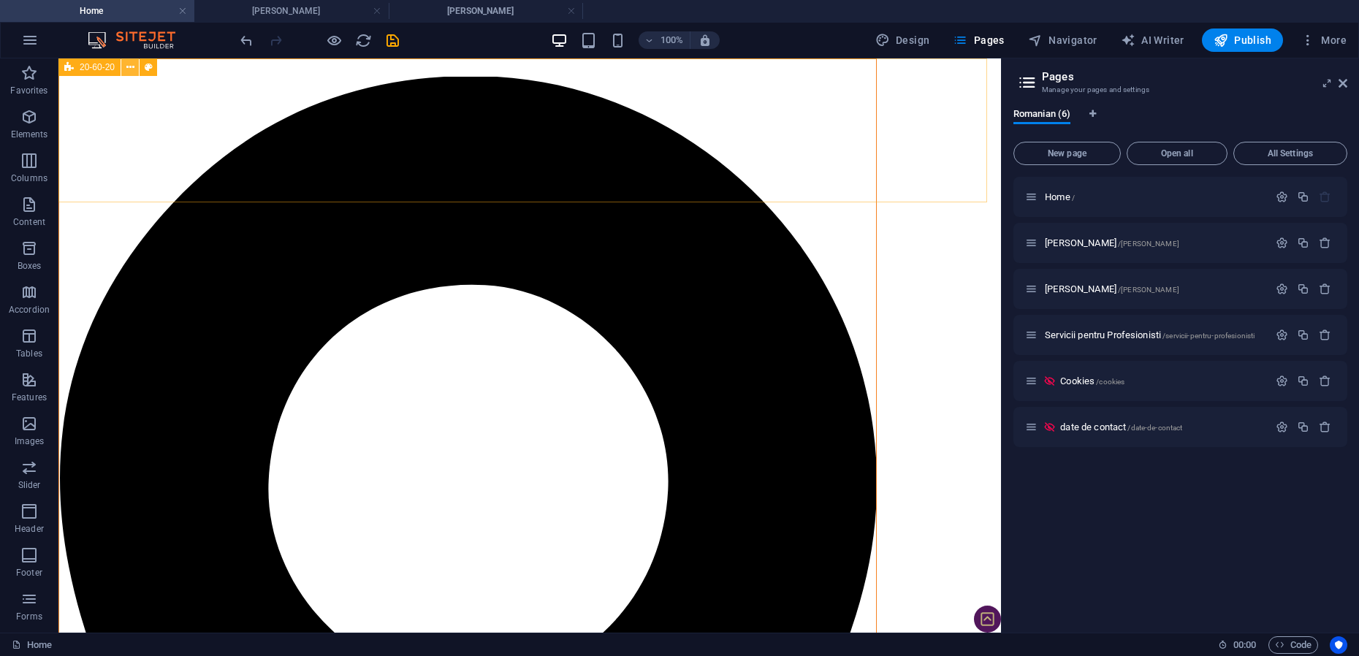
click at [131, 65] on icon at bounding box center [130, 67] width 8 height 15
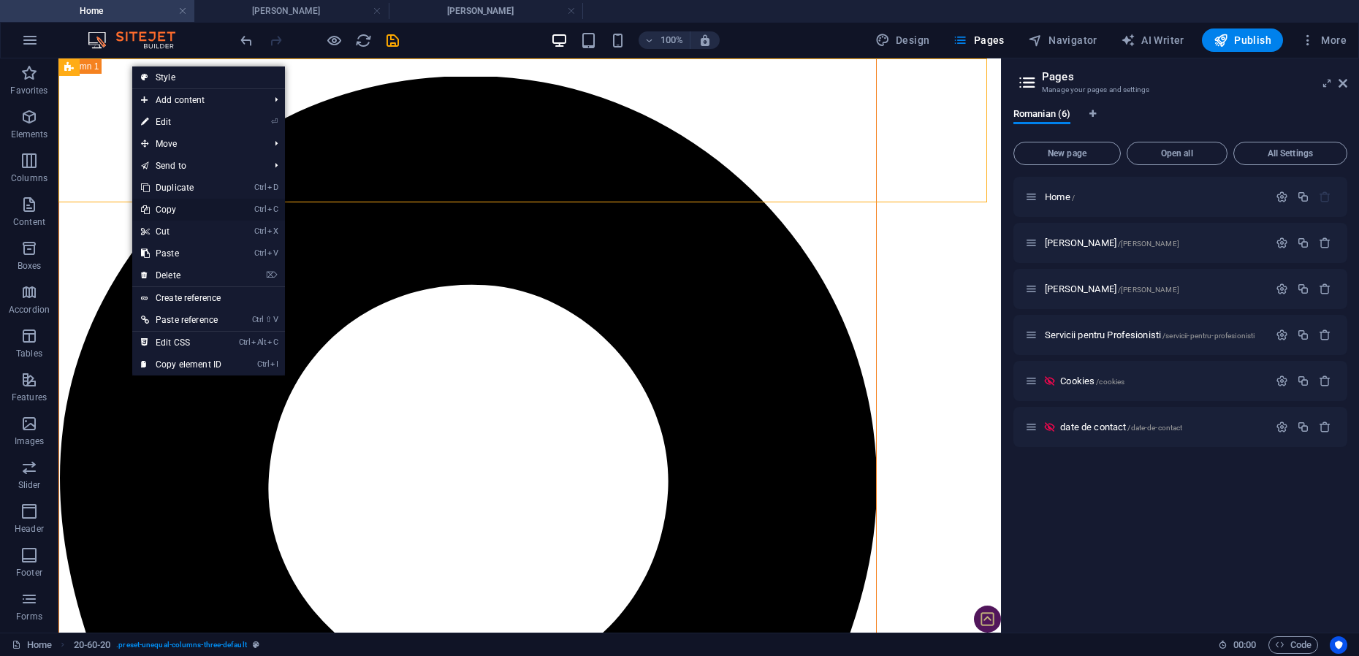
click at [177, 207] on link "Ctrl C Copy" at bounding box center [181, 210] width 98 height 22
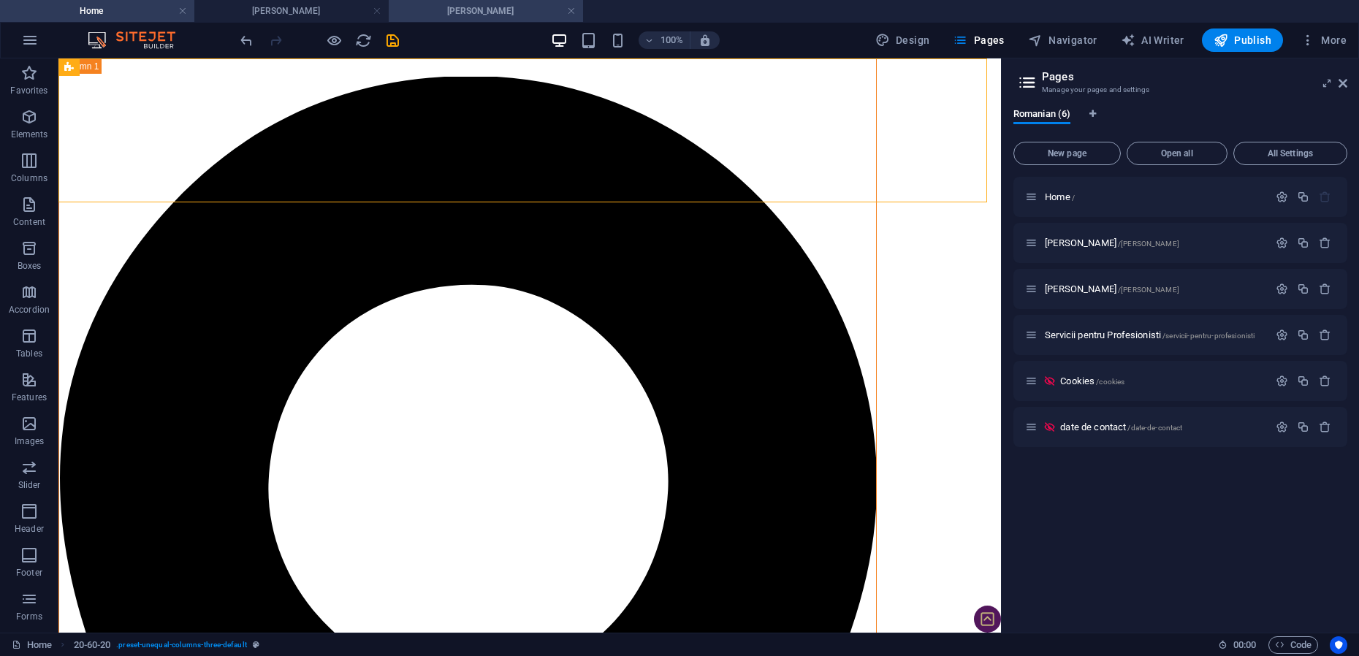
click at [488, 7] on h4 "[PERSON_NAME]" at bounding box center [486, 11] width 194 height 16
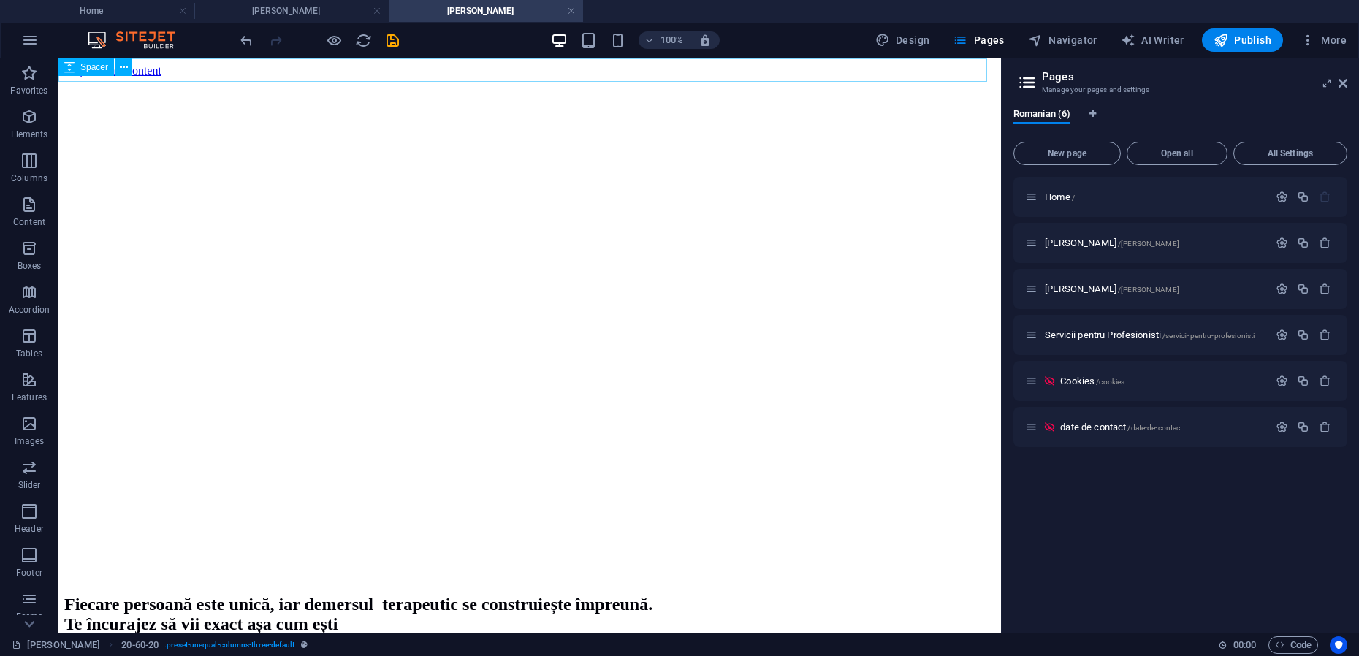
click at [88, 66] on span "Spacer" at bounding box center [94, 67] width 28 height 9
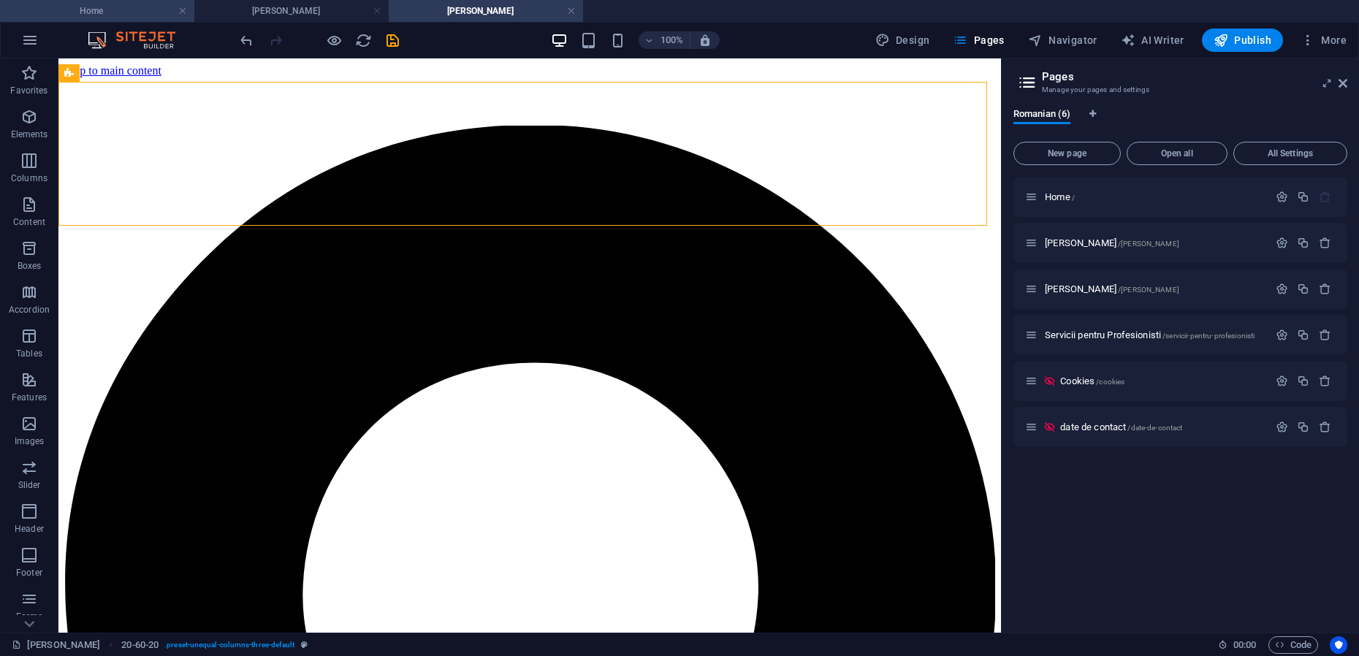
click at [99, 11] on h4 "Home" at bounding box center [97, 11] width 194 height 16
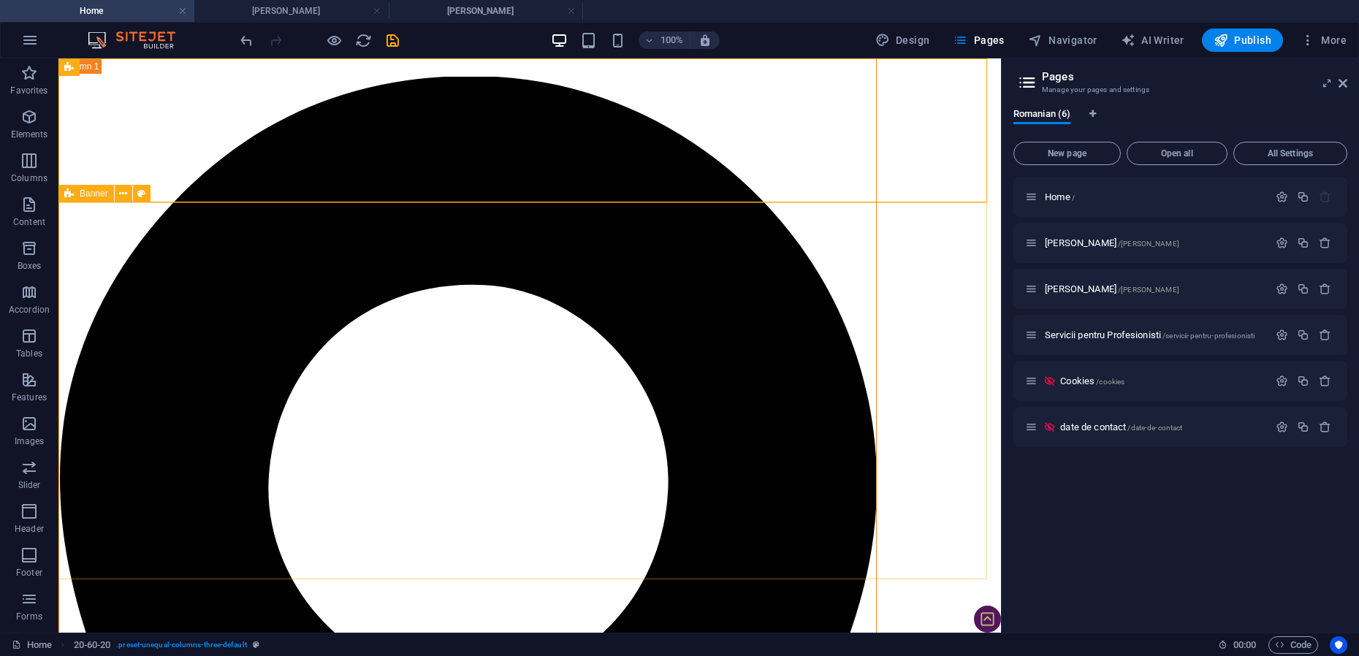
click at [75, 194] on div "Banner" at bounding box center [86, 194] width 56 height 18
click at [122, 195] on icon at bounding box center [123, 193] width 8 height 15
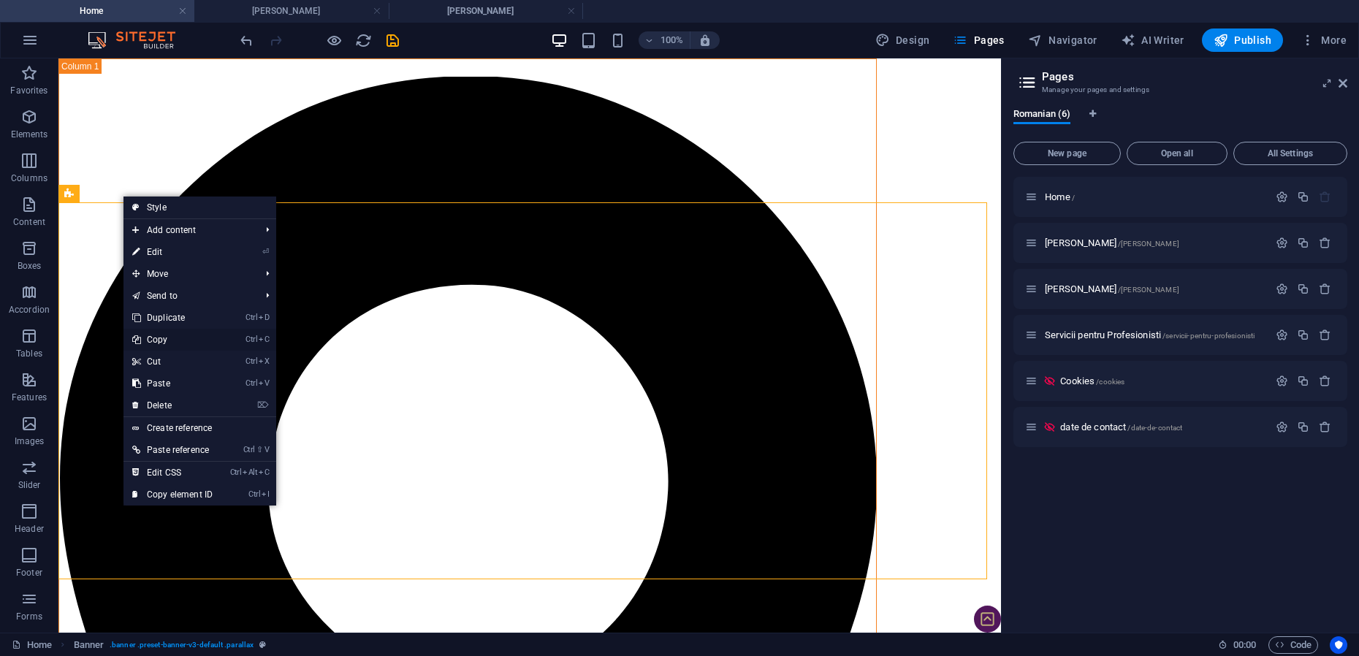
click at [161, 343] on link "Ctrl C Copy" at bounding box center [172, 340] width 98 height 22
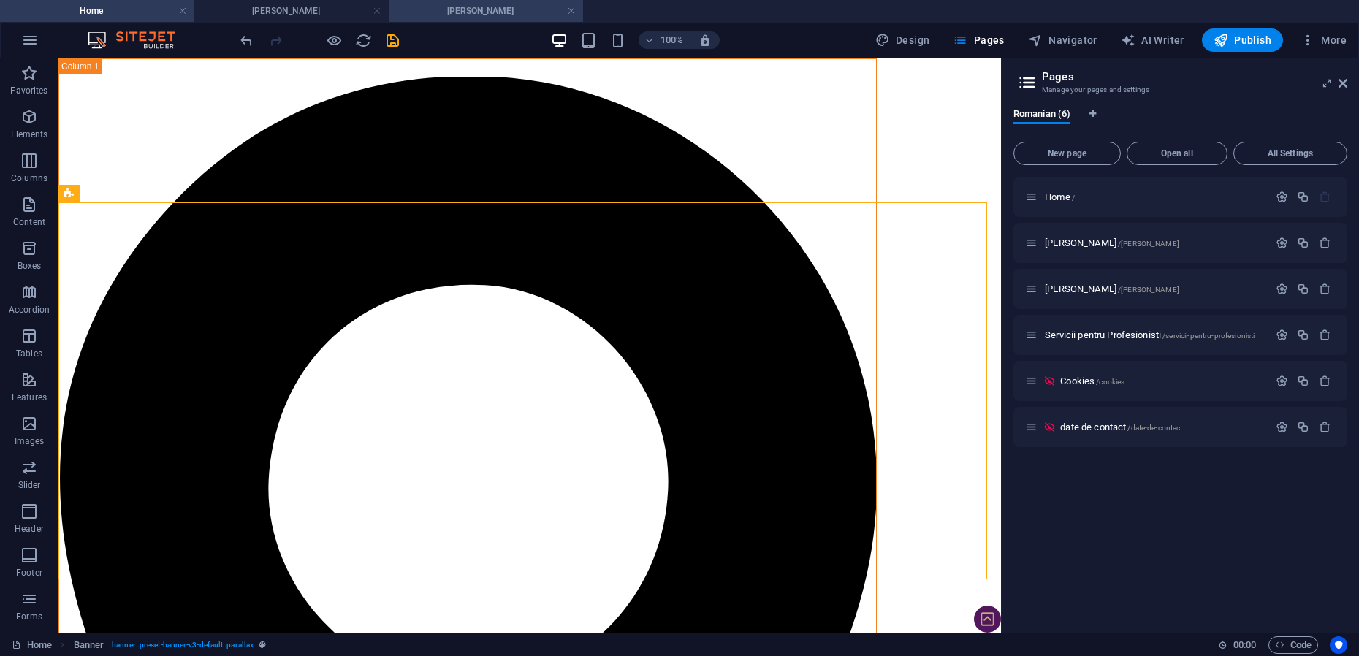
click at [486, 10] on h4 "[PERSON_NAME]" at bounding box center [486, 11] width 194 height 16
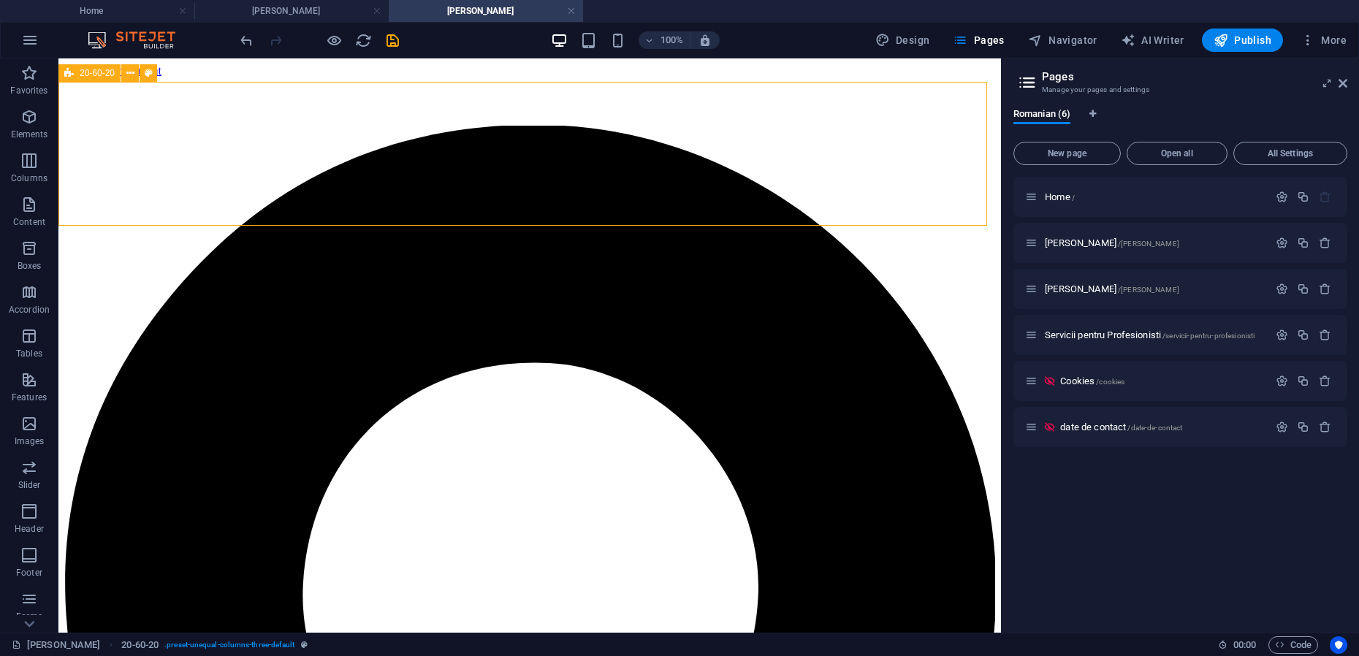
click at [77, 71] on div "20-60-20" at bounding box center [89, 73] width 62 height 18
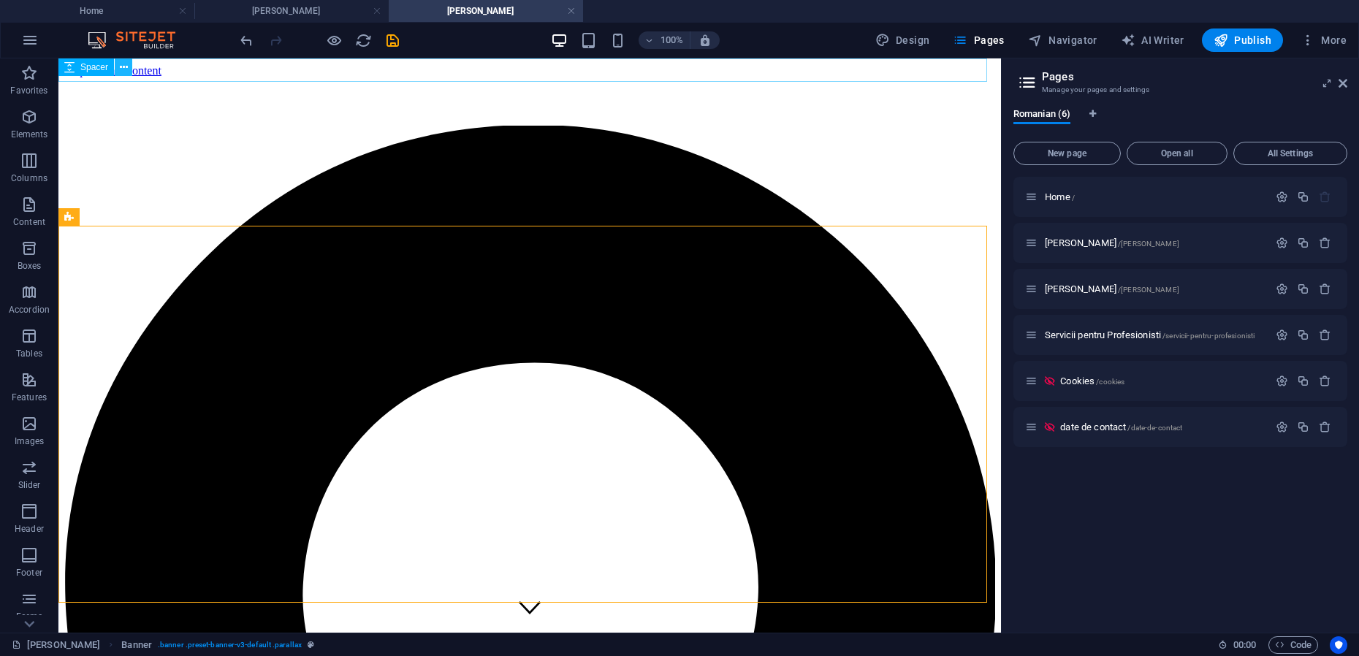
click at [121, 65] on icon at bounding box center [124, 67] width 8 height 15
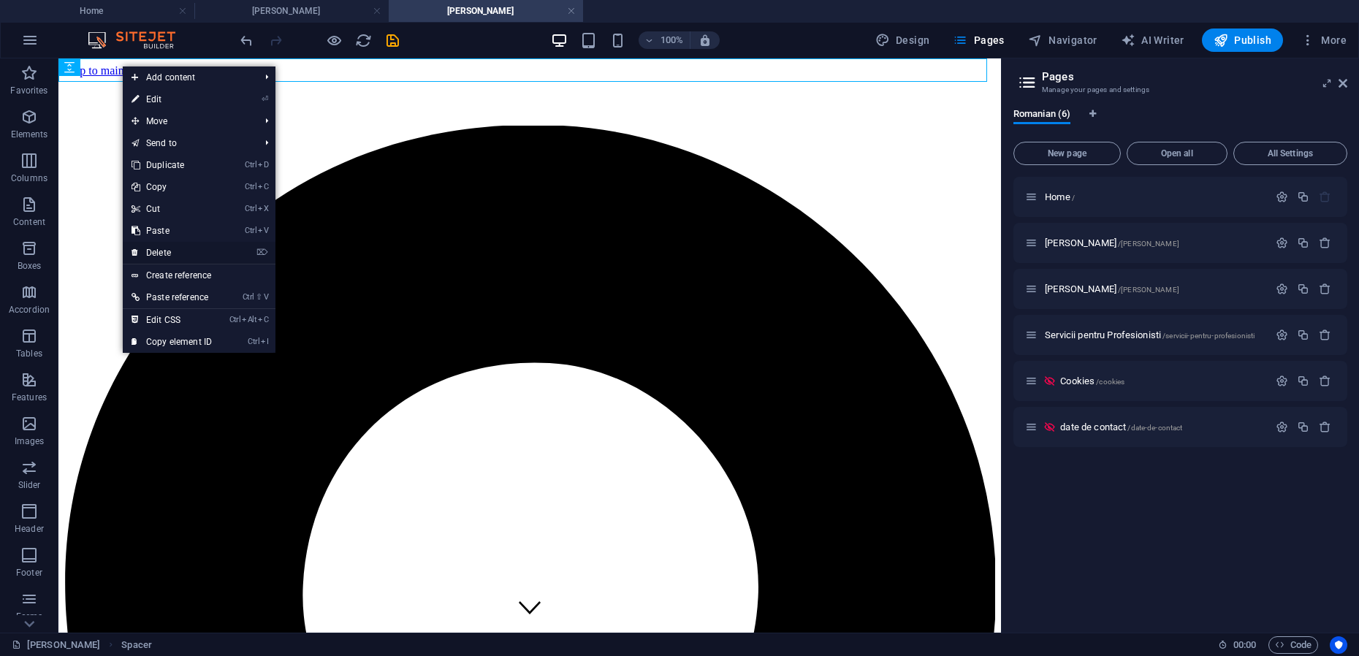
click at [173, 251] on link "⌦ Delete" at bounding box center [172, 253] width 98 height 22
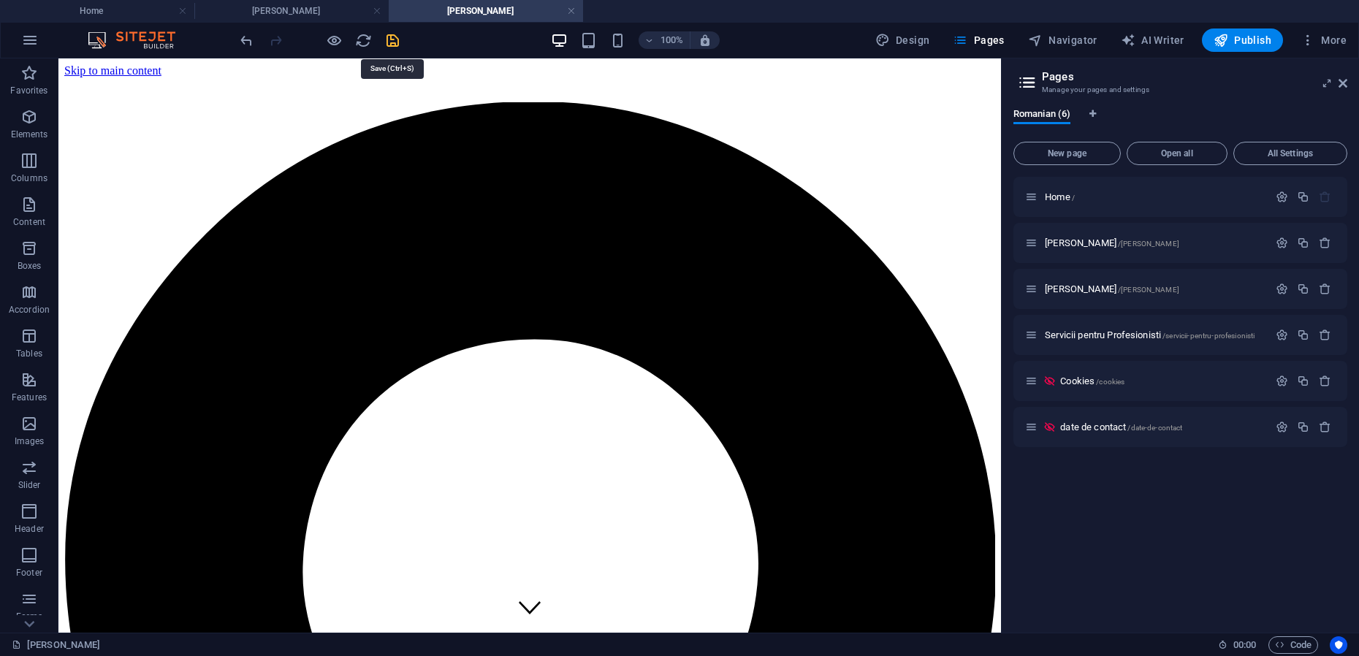
click at [393, 42] on icon "save" at bounding box center [392, 40] width 17 height 17
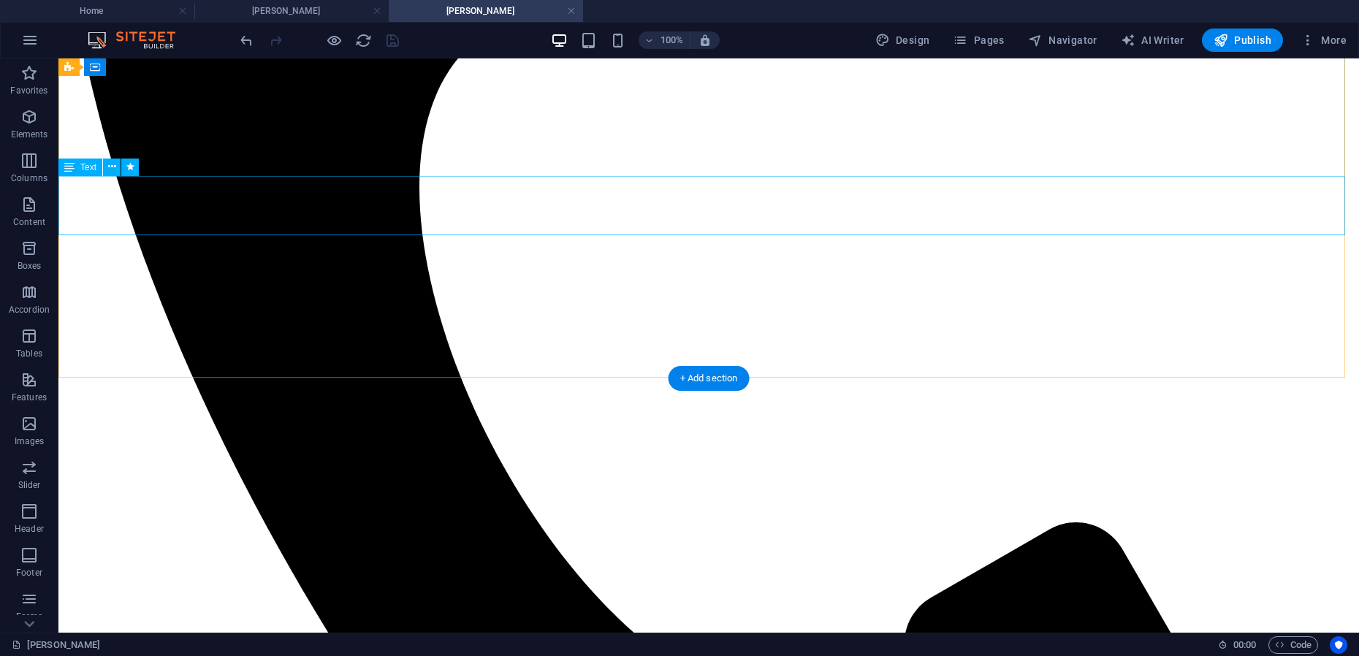
scroll to position [2923, 0]
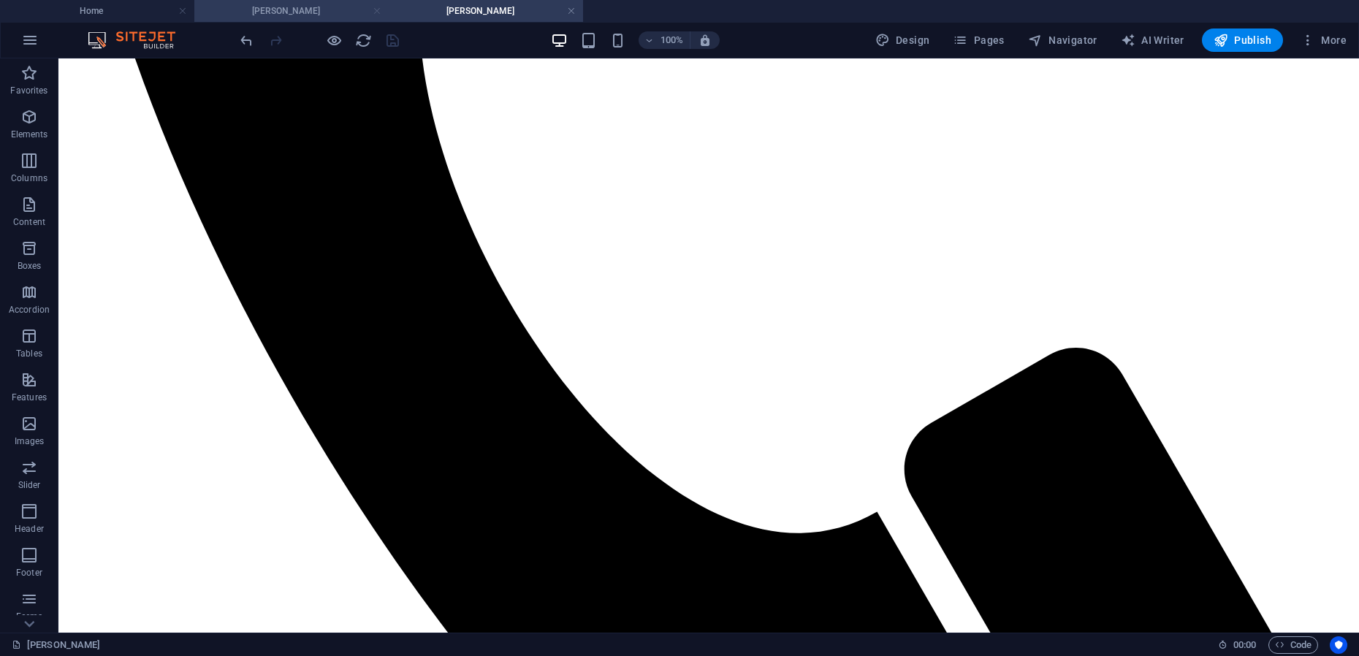
click at [377, 10] on link at bounding box center [377, 11] width 9 height 14
click at [378, 10] on link at bounding box center [377, 11] width 9 height 14
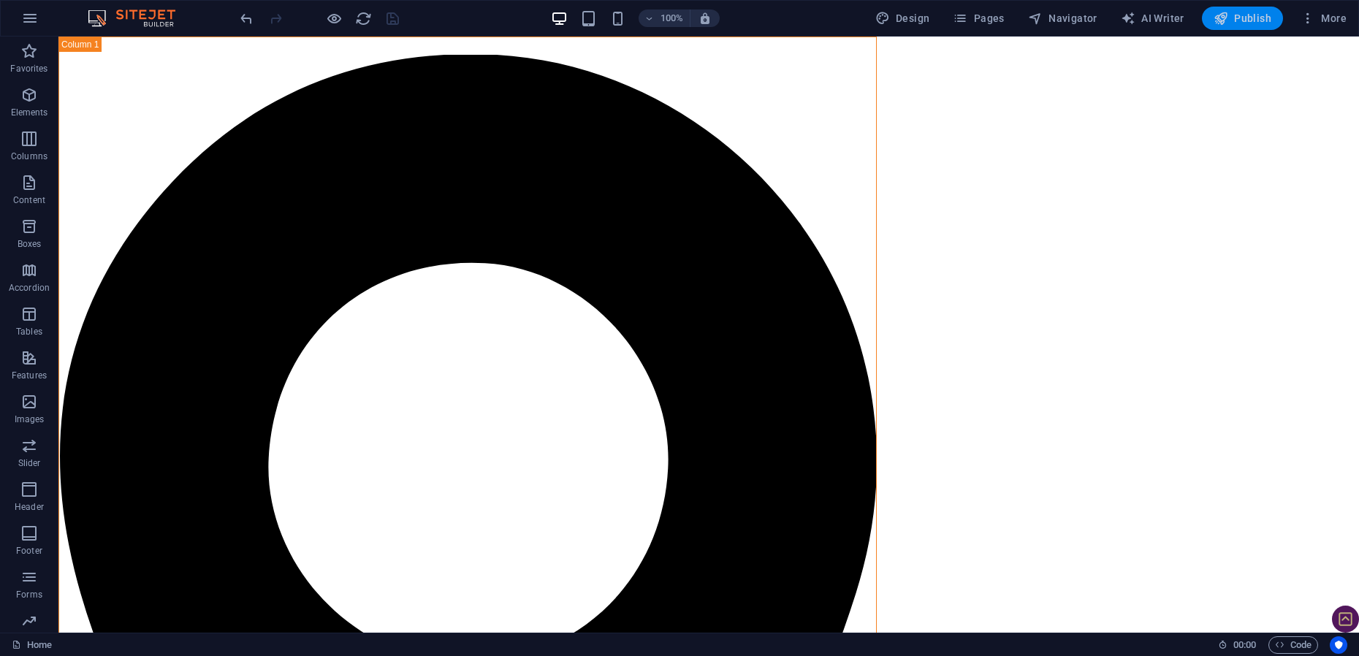
click at [1233, 18] on span "Publish" at bounding box center [1243, 18] width 58 height 15
click at [1238, 19] on span "Publish" at bounding box center [1243, 18] width 58 height 15
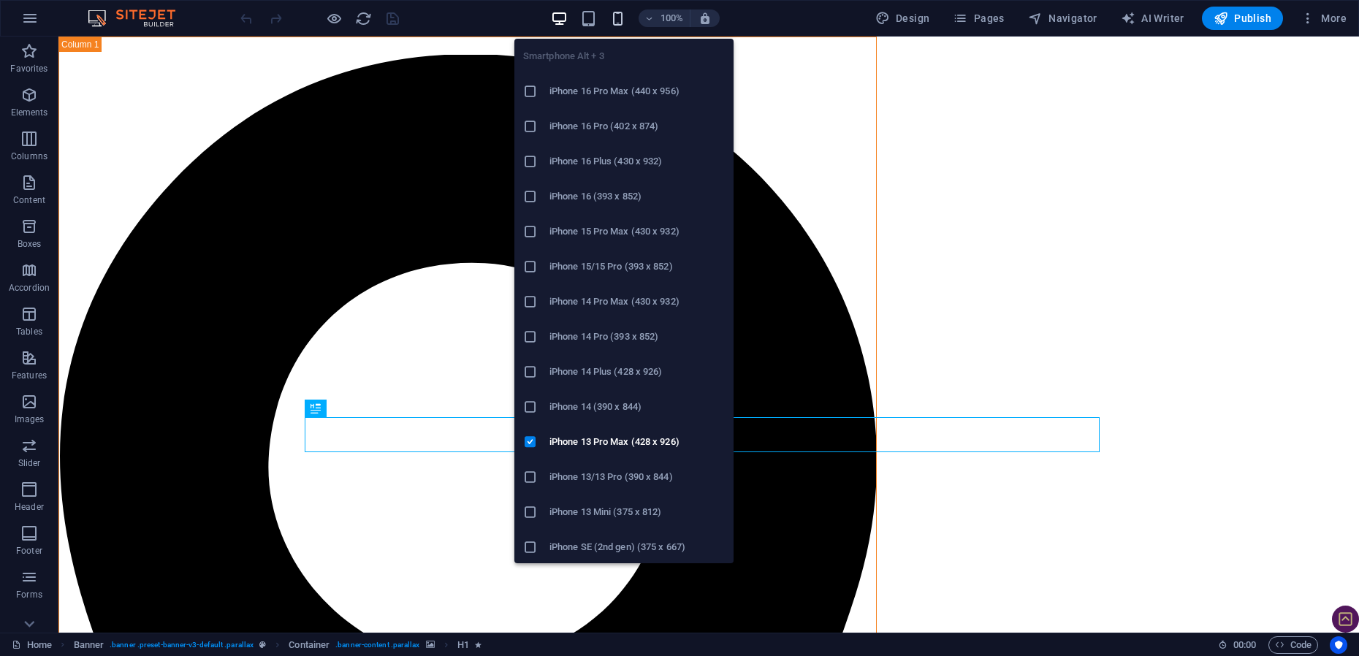
click at [620, 18] on icon "button" at bounding box center [617, 18] width 17 height 17
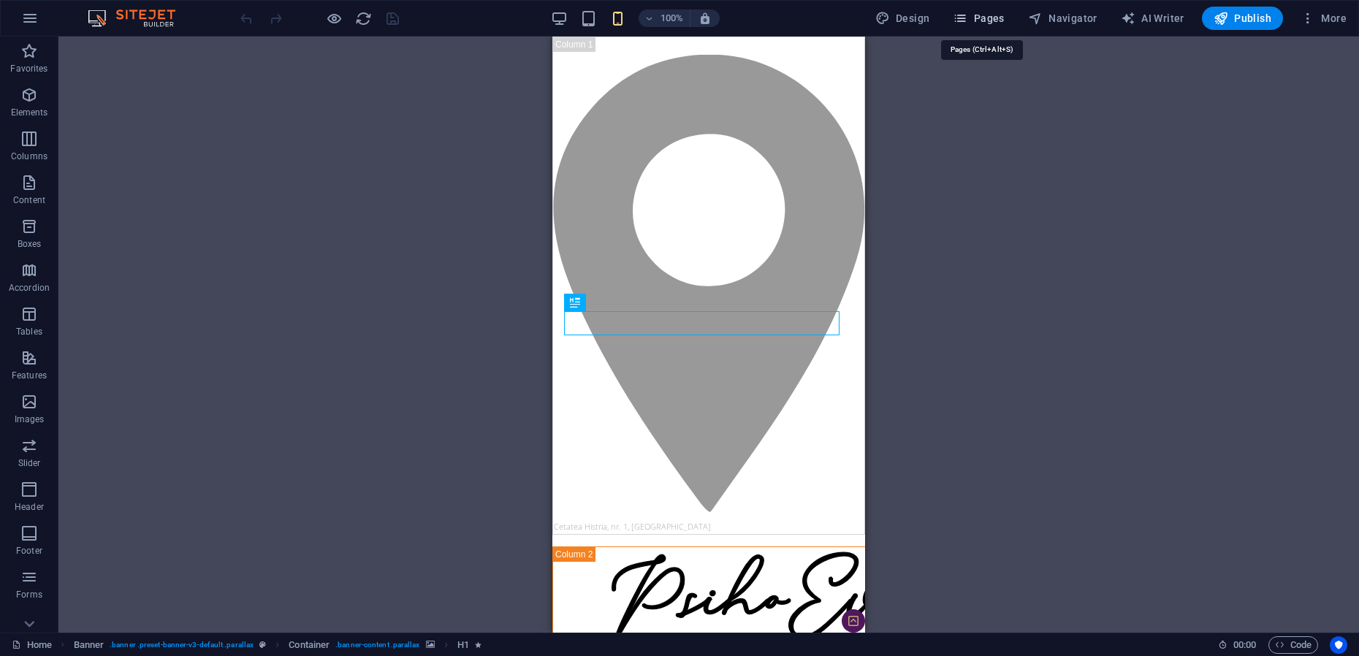
click at [993, 20] on span "Pages" at bounding box center [978, 18] width 51 height 15
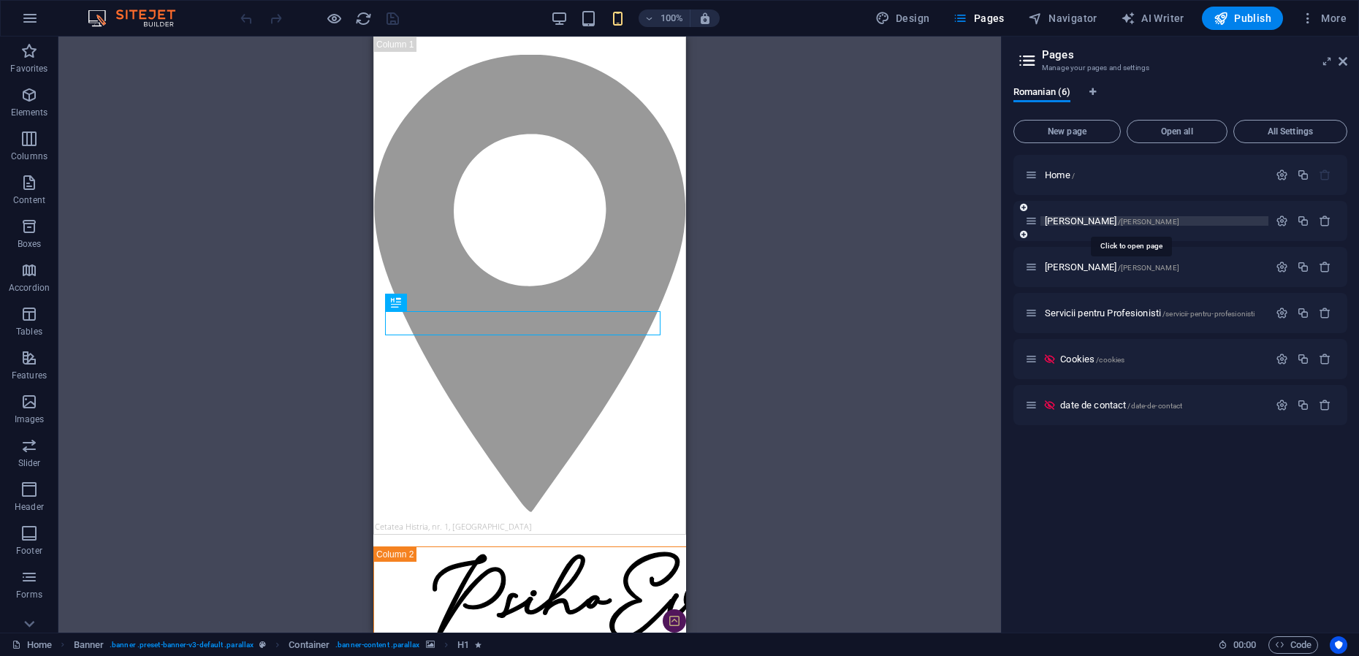
click at [1072, 223] on span "[PERSON_NAME] /[PERSON_NAME]" at bounding box center [1112, 221] width 134 height 11
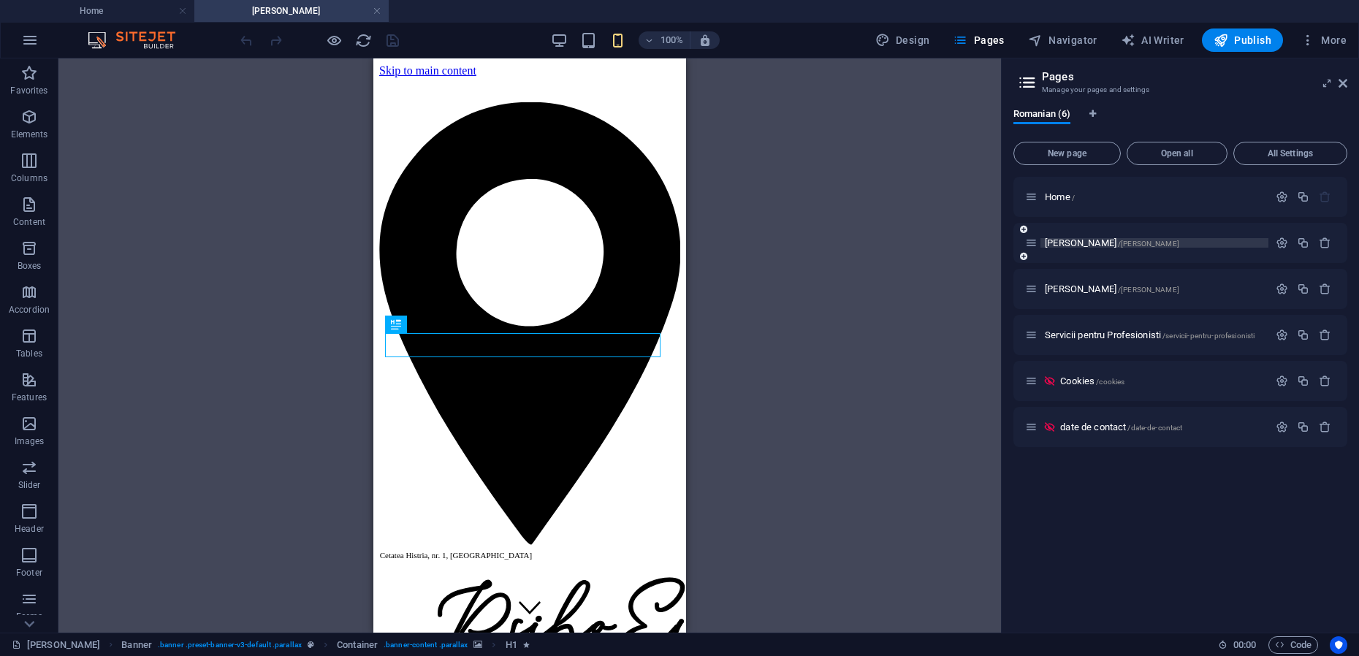
click at [1074, 243] on span "[PERSON_NAME] /[PERSON_NAME]" at bounding box center [1112, 242] width 134 height 11
click at [1077, 291] on span "[PERSON_NAME] /[PERSON_NAME]" at bounding box center [1112, 288] width 134 height 11
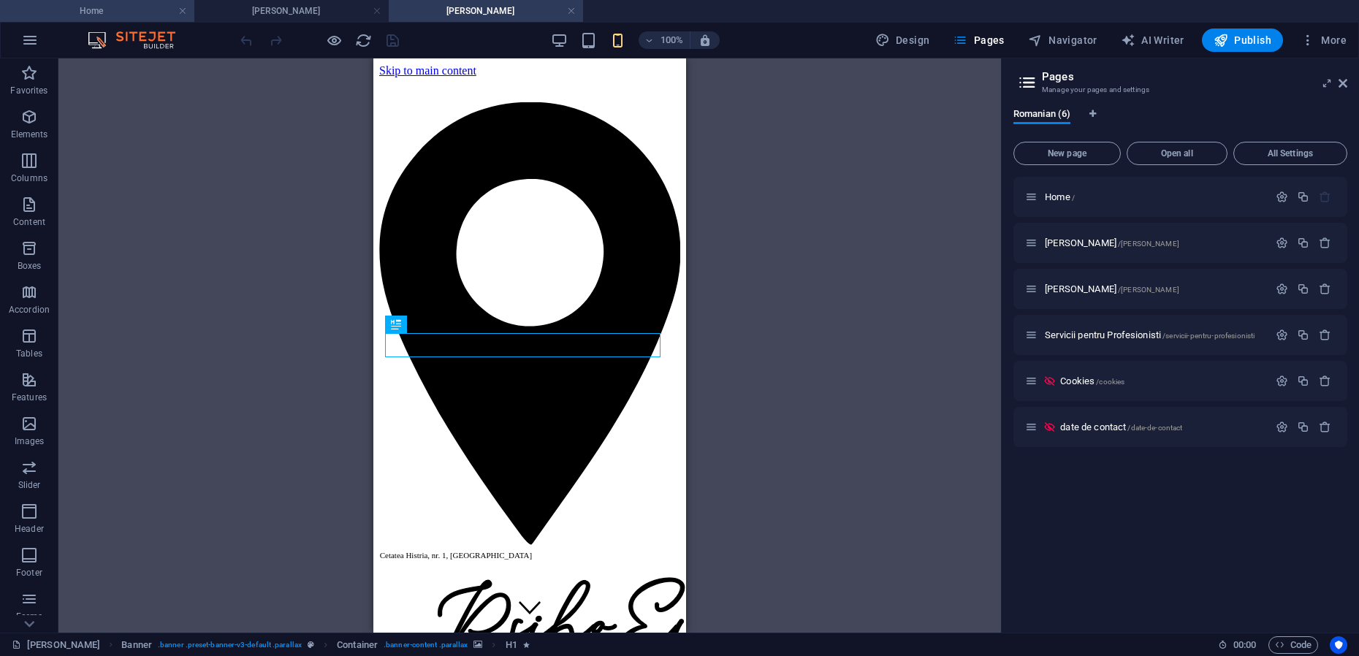
click at [103, 7] on h4 "Home" at bounding box center [97, 11] width 194 height 16
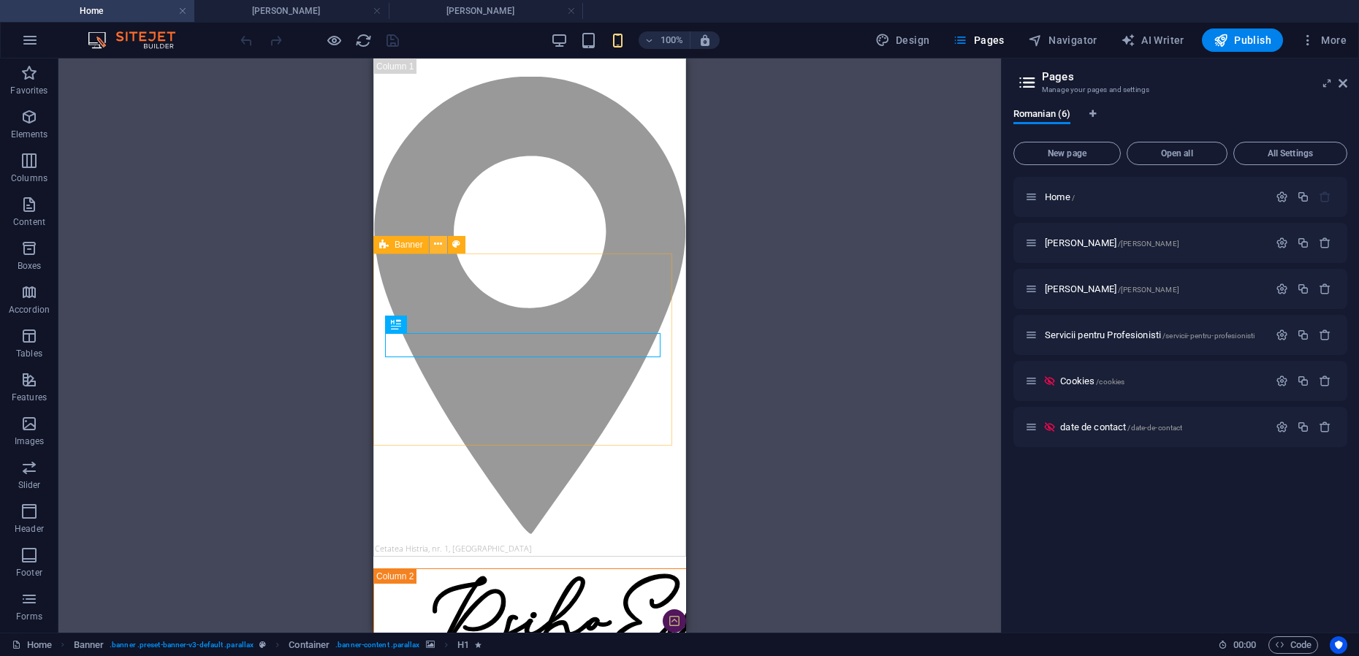
click at [440, 246] on icon at bounding box center [438, 244] width 8 height 15
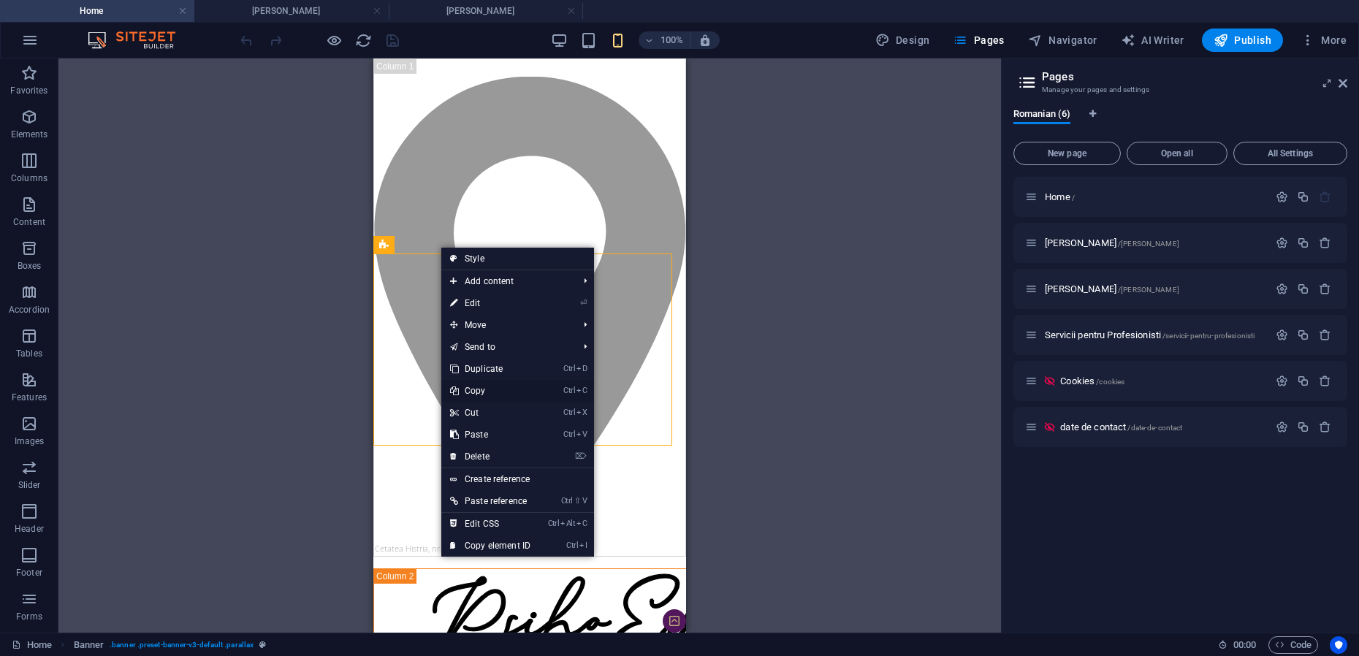
click at [484, 392] on link "Ctrl C Copy" at bounding box center [490, 391] width 98 height 22
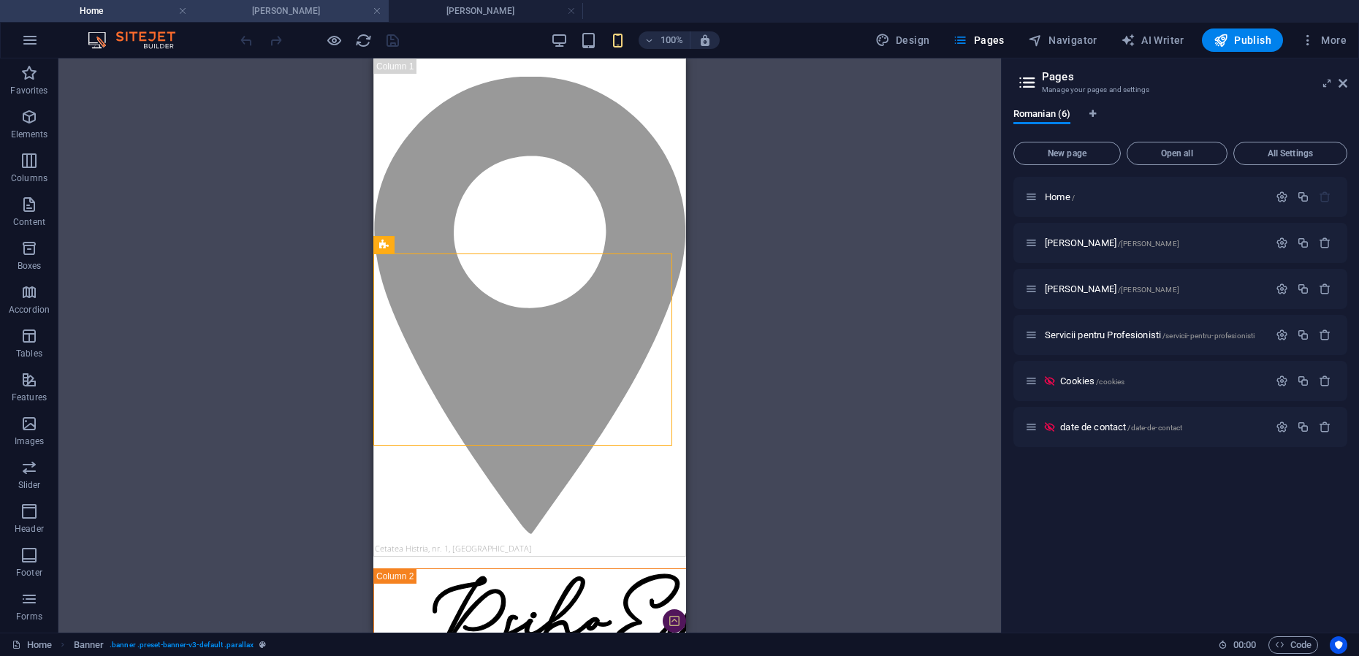
click at [277, 12] on h4 "[PERSON_NAME]" at bounding box center [291, 11] width 194 height 16
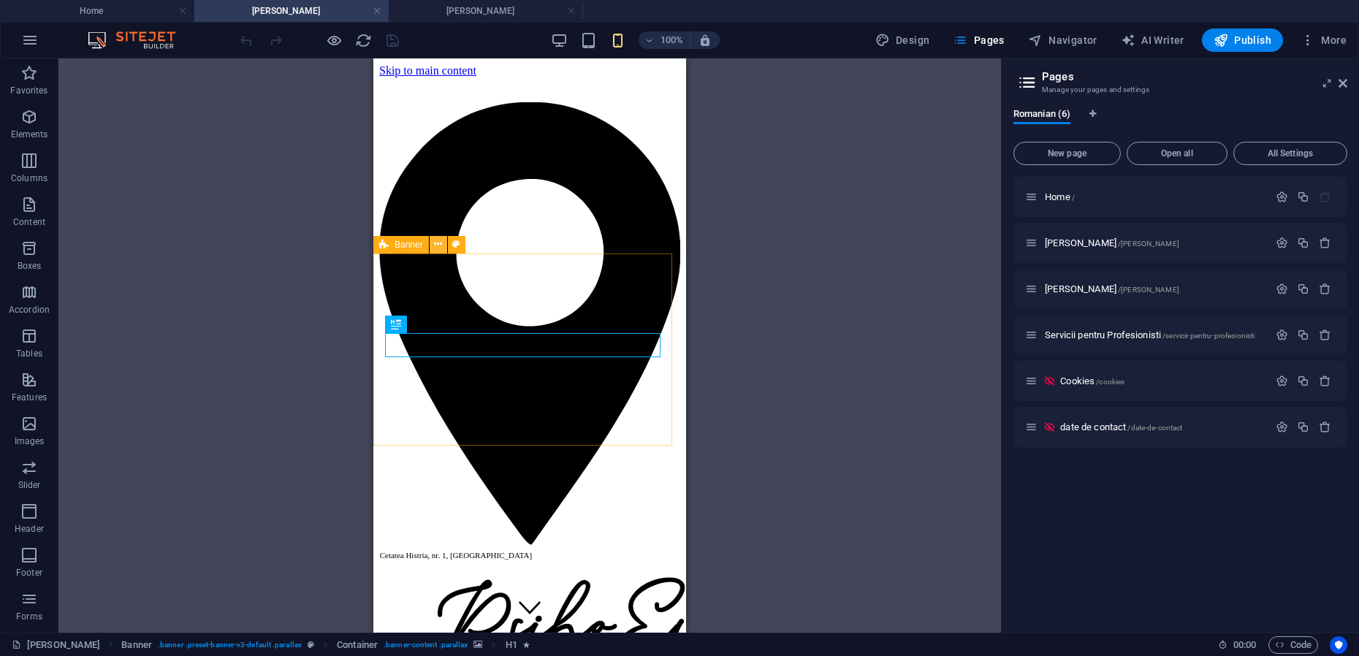
click at [434, 245] on icon at bounding box center [438, 244] width 8 height 15
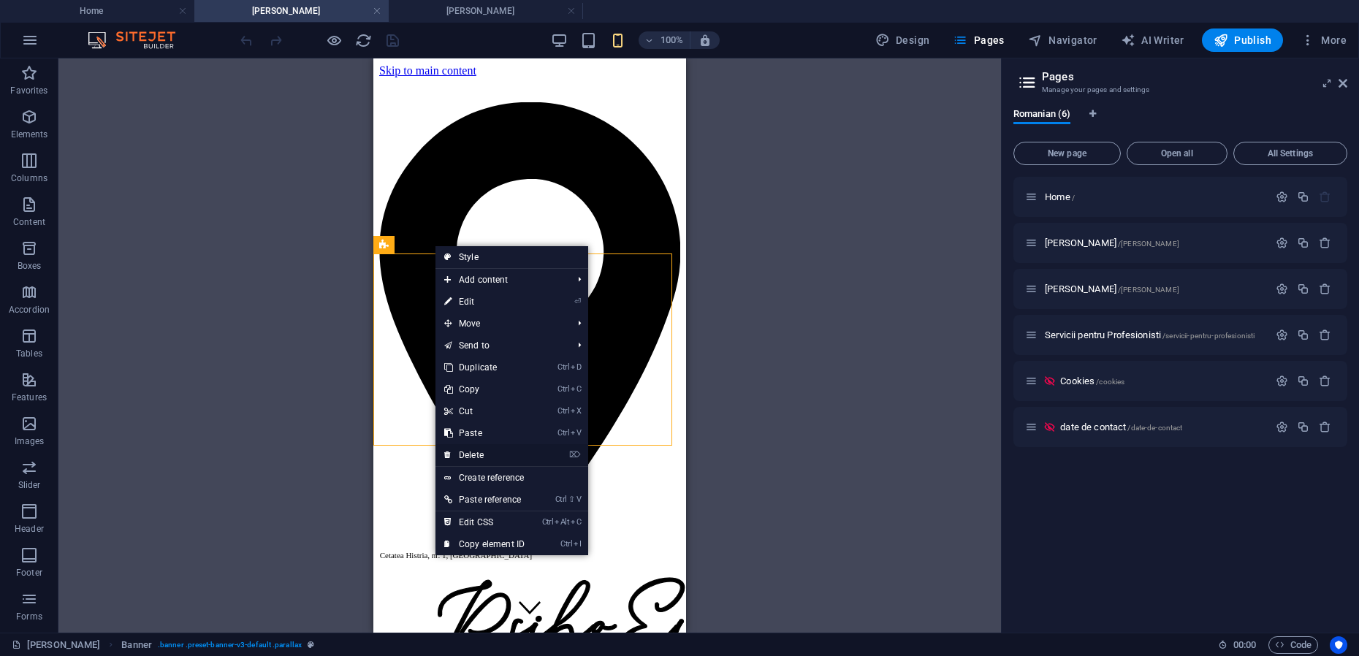
click at [478, 457] on link "⌦ Delete" at bounding box center [484, 455] width 98 height 22
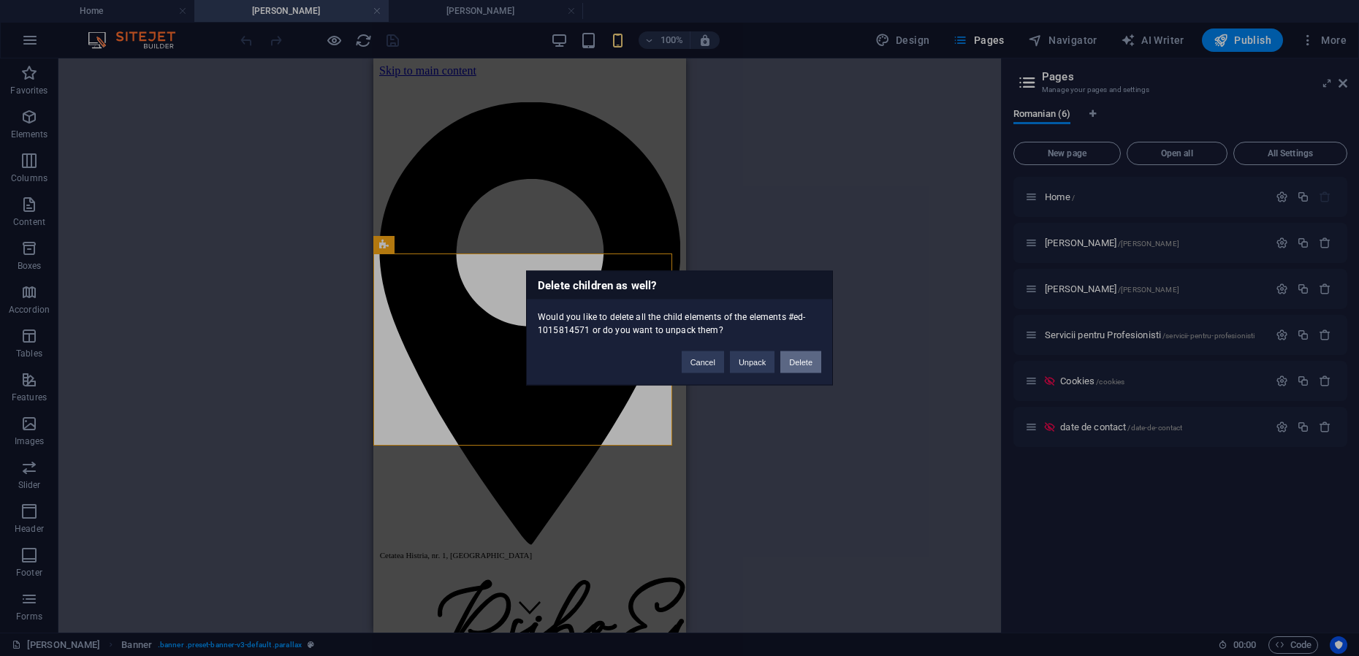
click at [803, 366] on button "Delete" at bounding box center [800, 362] width 41 height 22
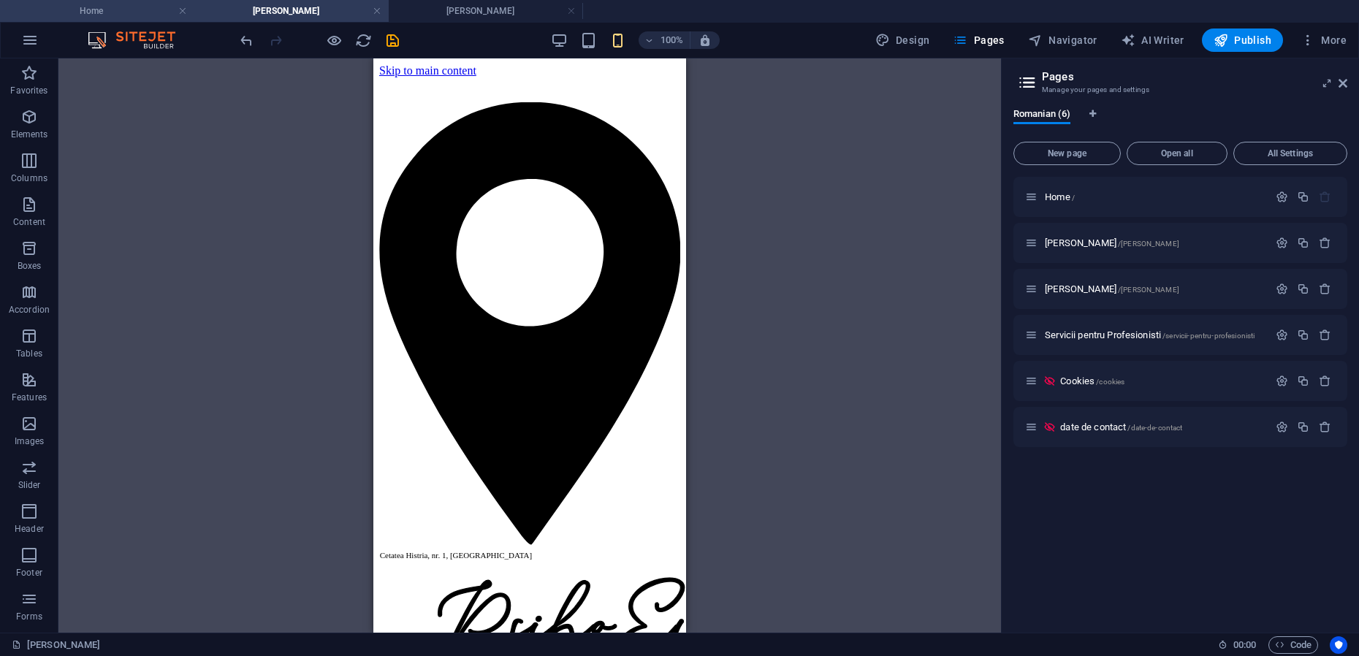
click at [100, 7] on h4 "Home" at bounding box center [97, 11] width 194 height 16
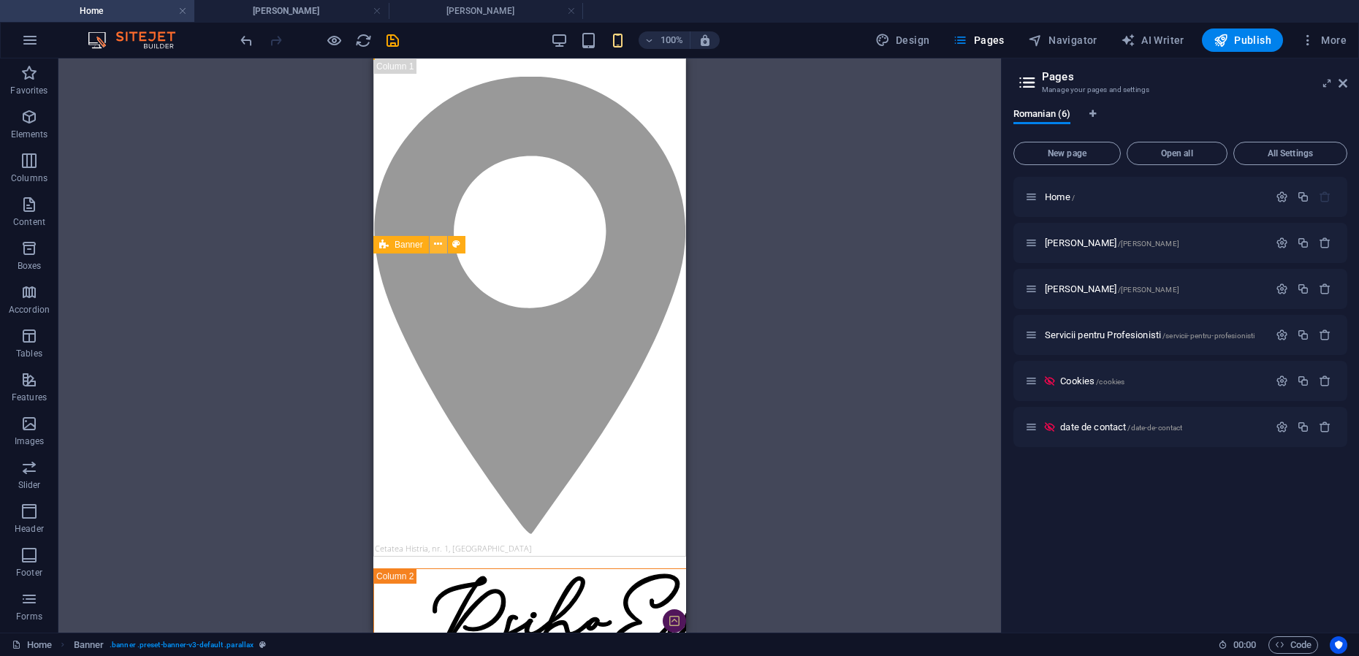
click at [437, 245] on icon at bounding box center [438, 244] width 8 height 15
click at [438, 247] on icon at bounding box center [438, 244] width 8 height 15
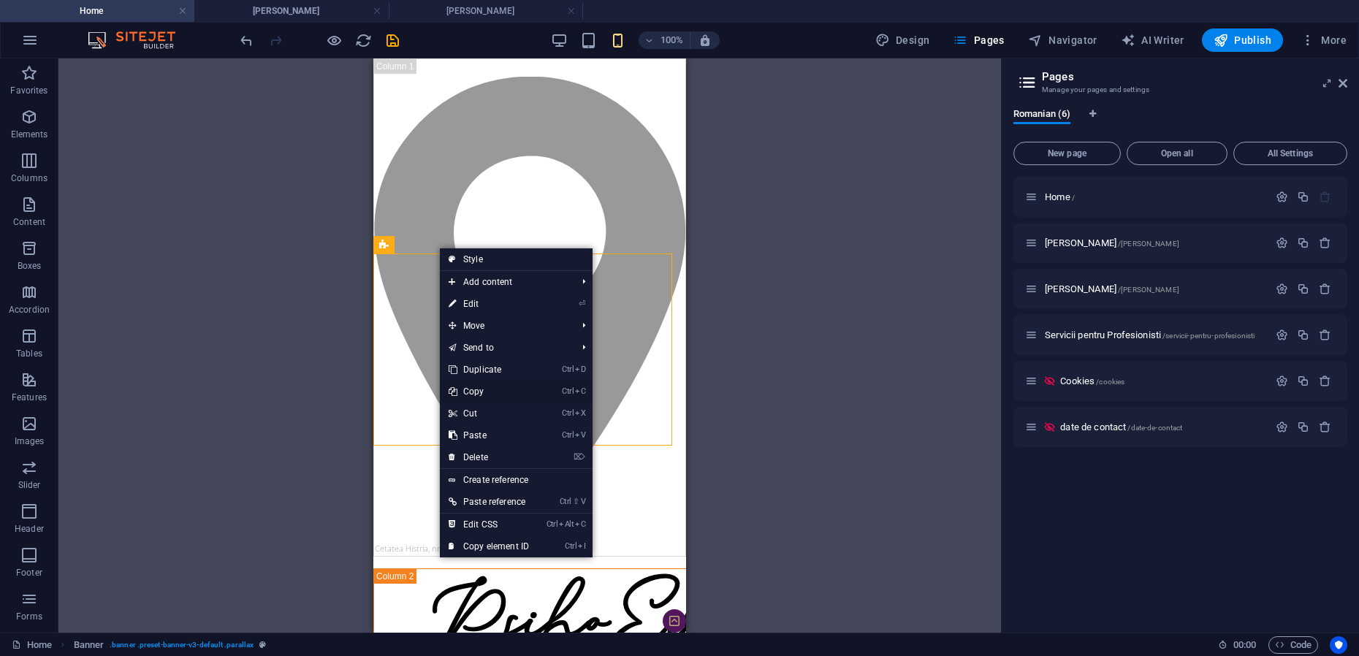
click at [481, 391] on link "Ctrl C Copy" at bounding box center [489, 392] width 98 height 22
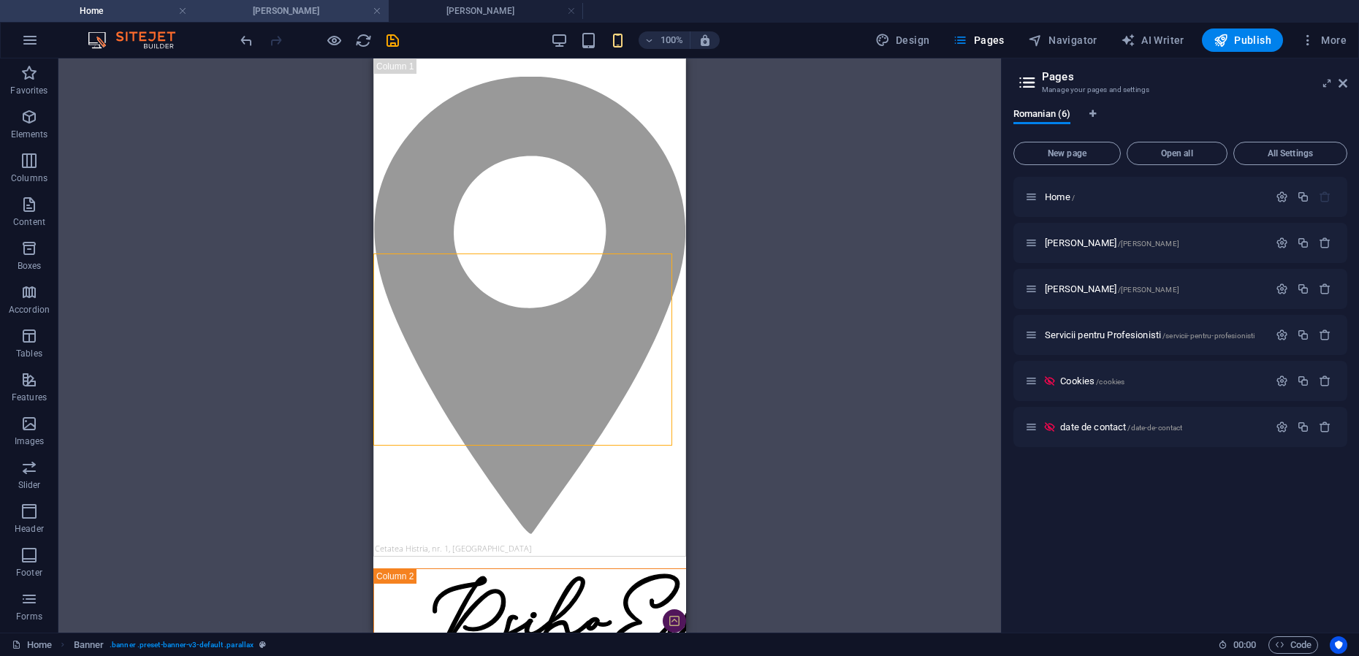
click at [273, 10] on h4 "[PERSON_NAME]" at bounding box center [291, 11] width 194 height 16
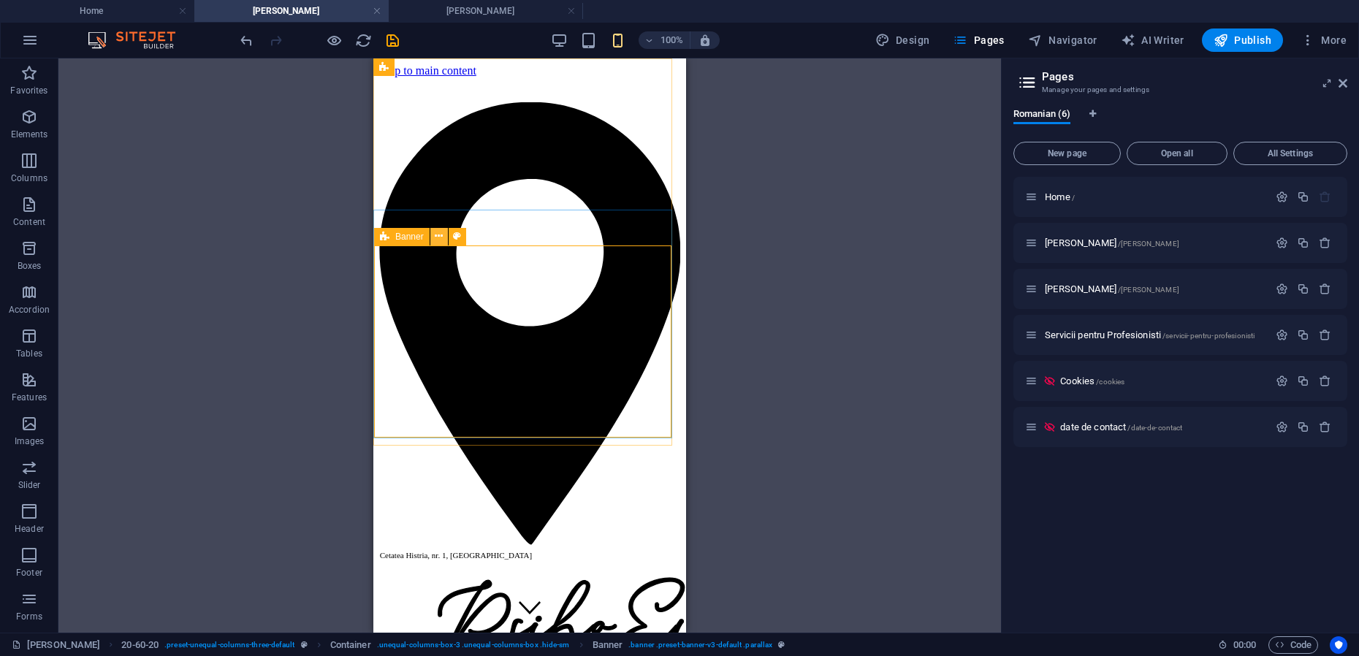
click at [435, 237] on icon at bounding box center [439, 236] width 8 height 15
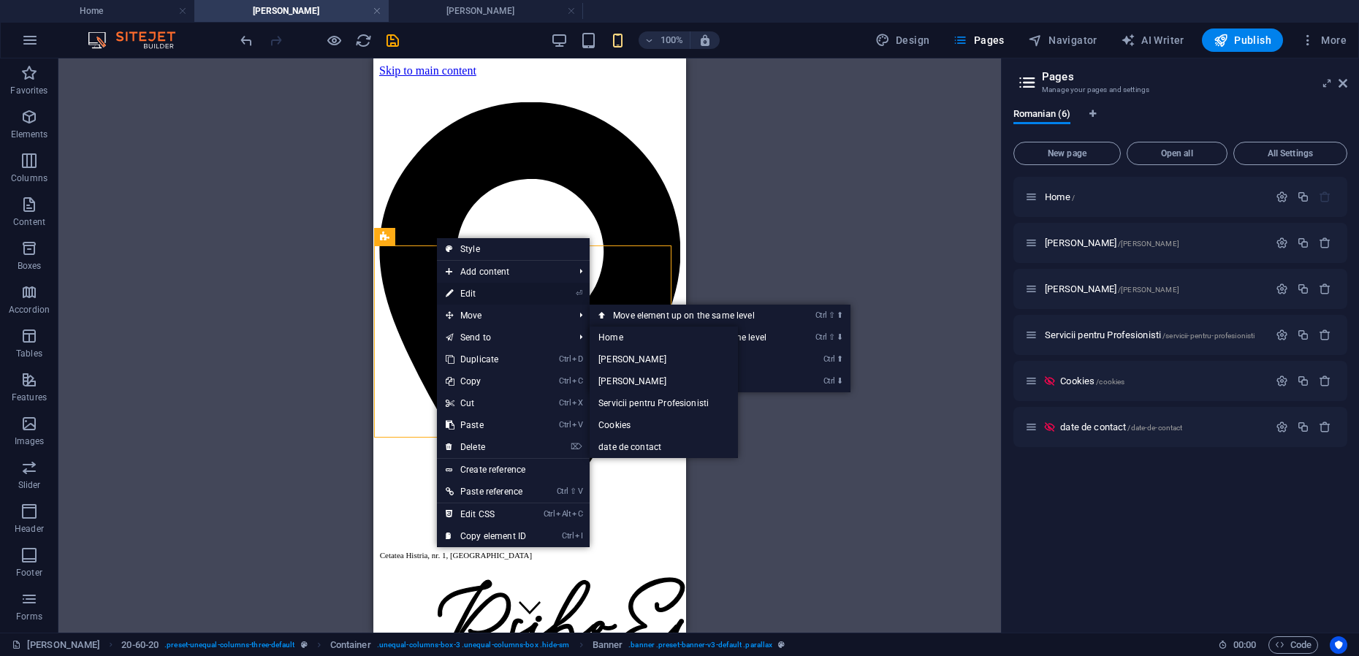
click at [478, 299] on link "⏎ Edit" at bounding box center [486, 294] width 98 height 22
select select "vw"
select select "header"
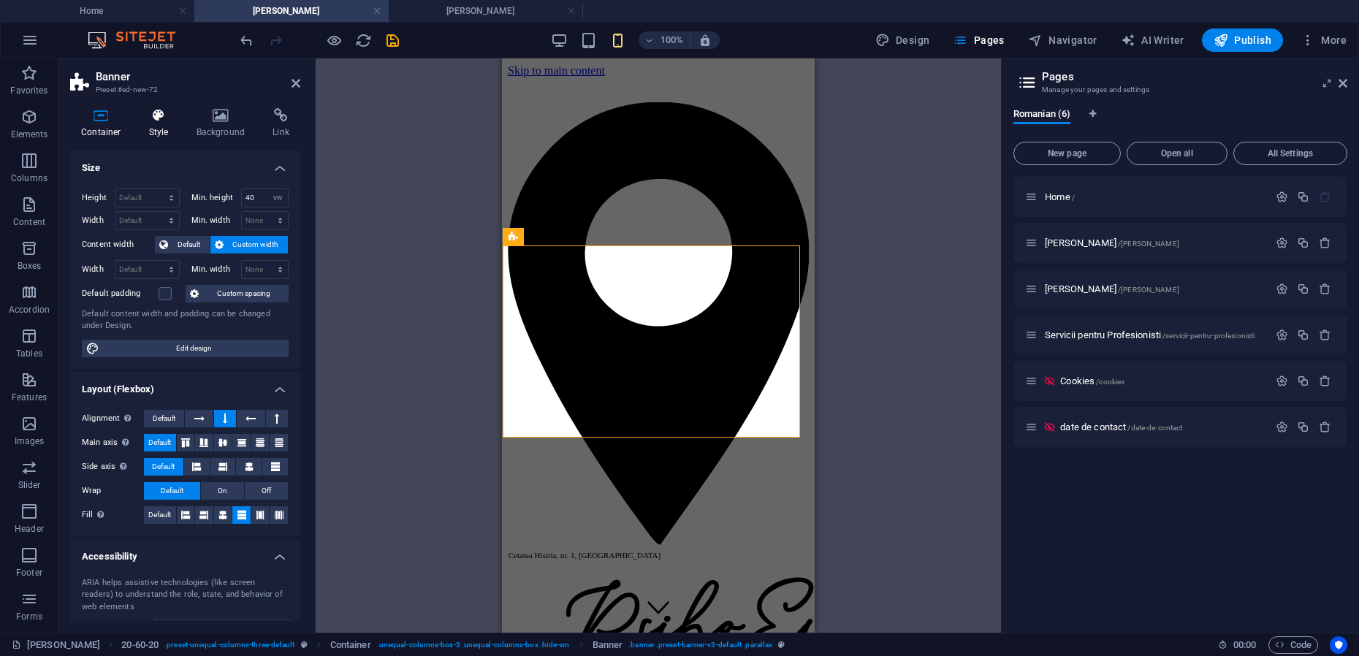
click at [161, 120] on icon at bounding box center [159, 115] width 42 height 15
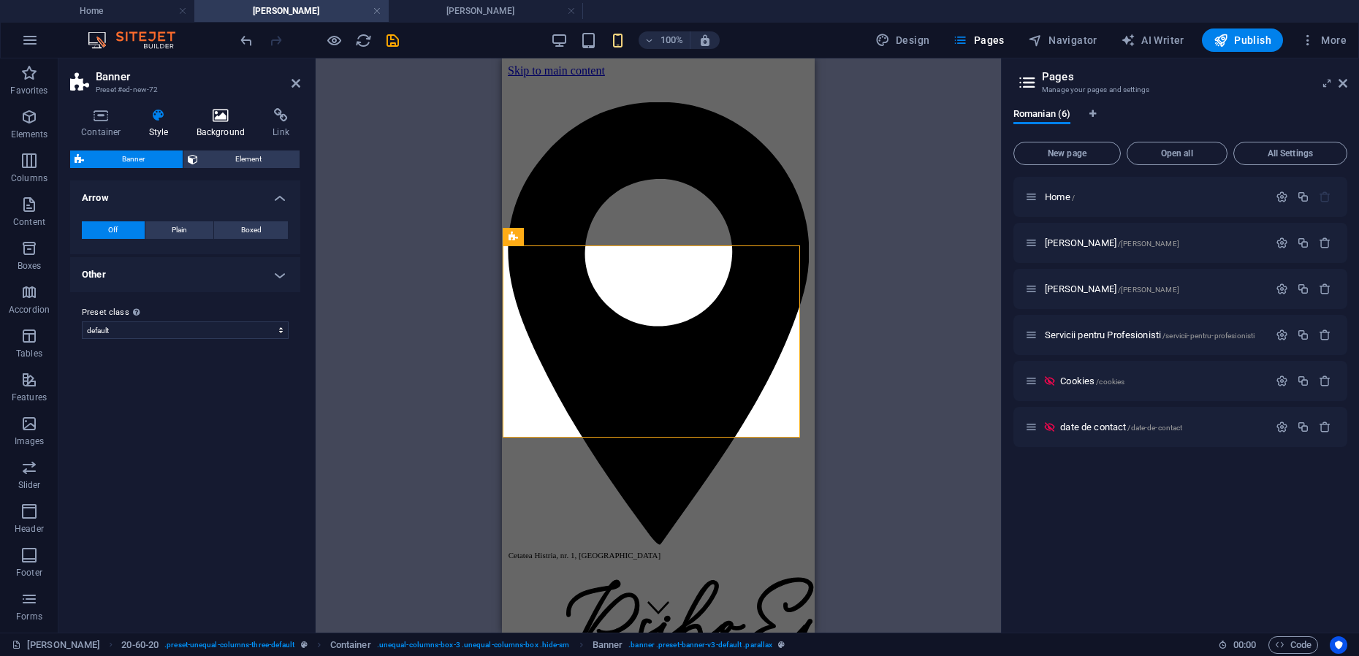
click at [222, 125] on h4 "Background" at bounding box center [224, 123] width 77 height 31
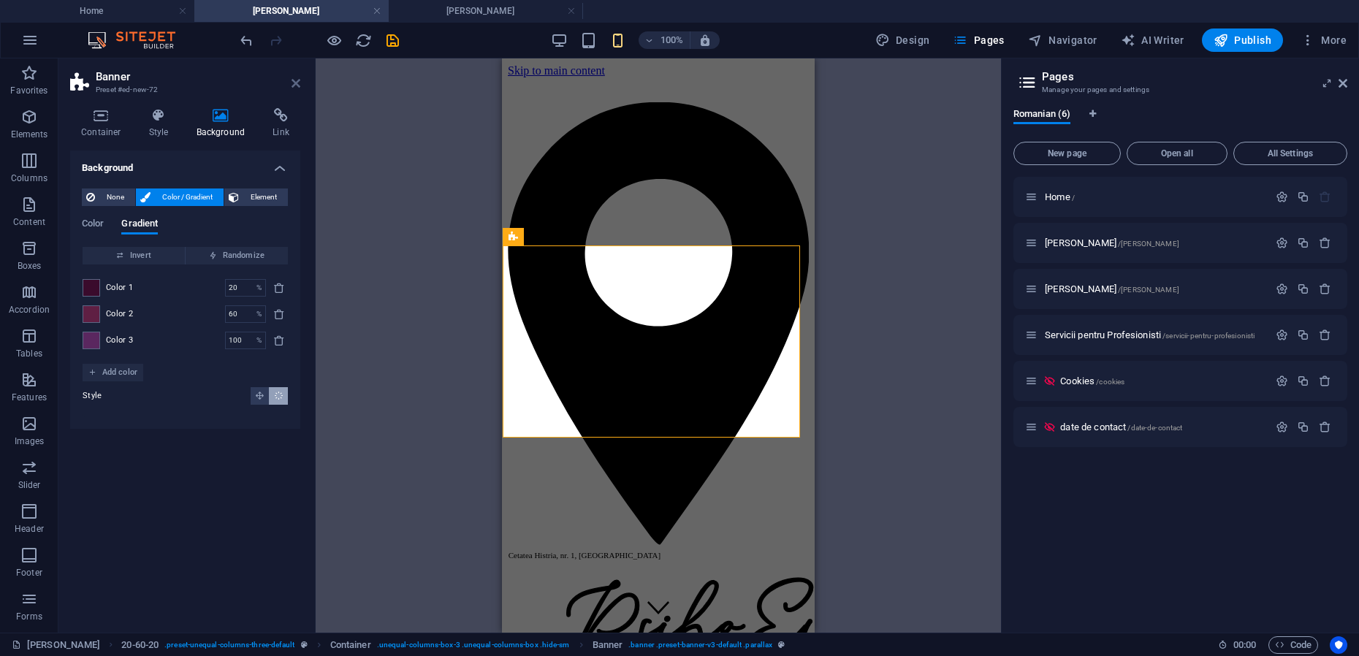
click at [297, 86] on icon at bounding box center [296, 83] width 9 height 12
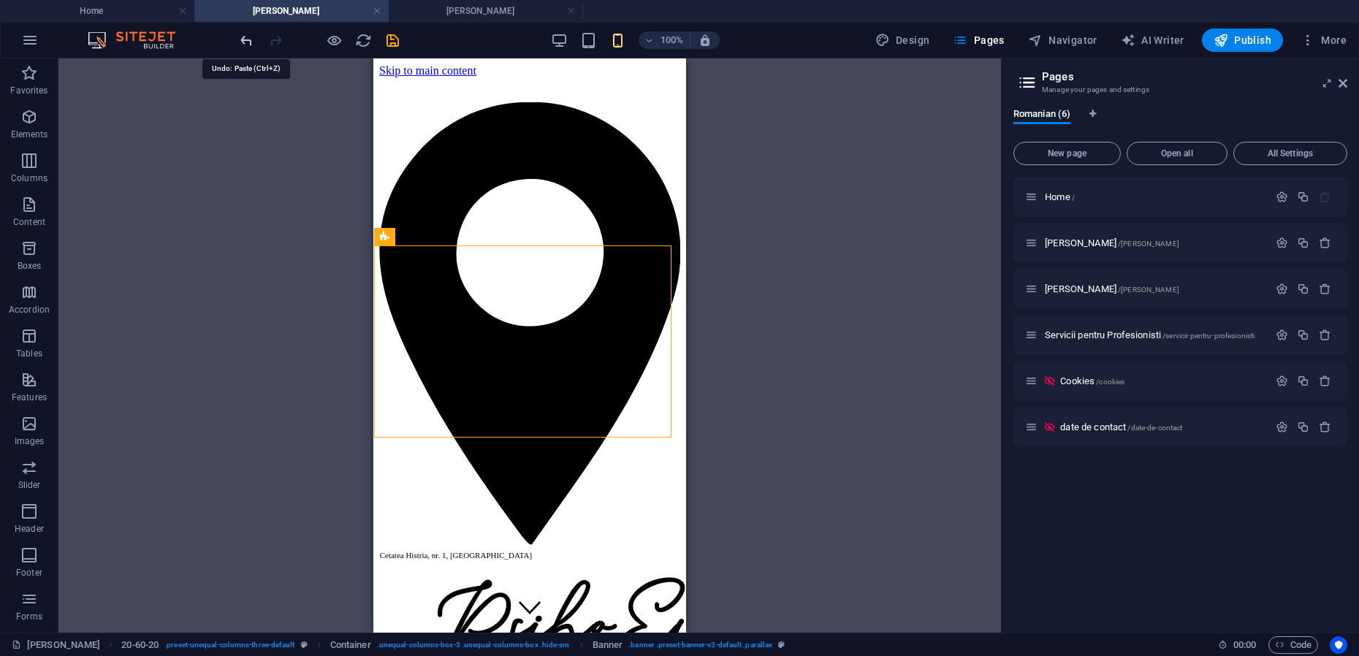
click at [243, 42] on icon "undo" at bounding box center [246, 40] width 17 height 17
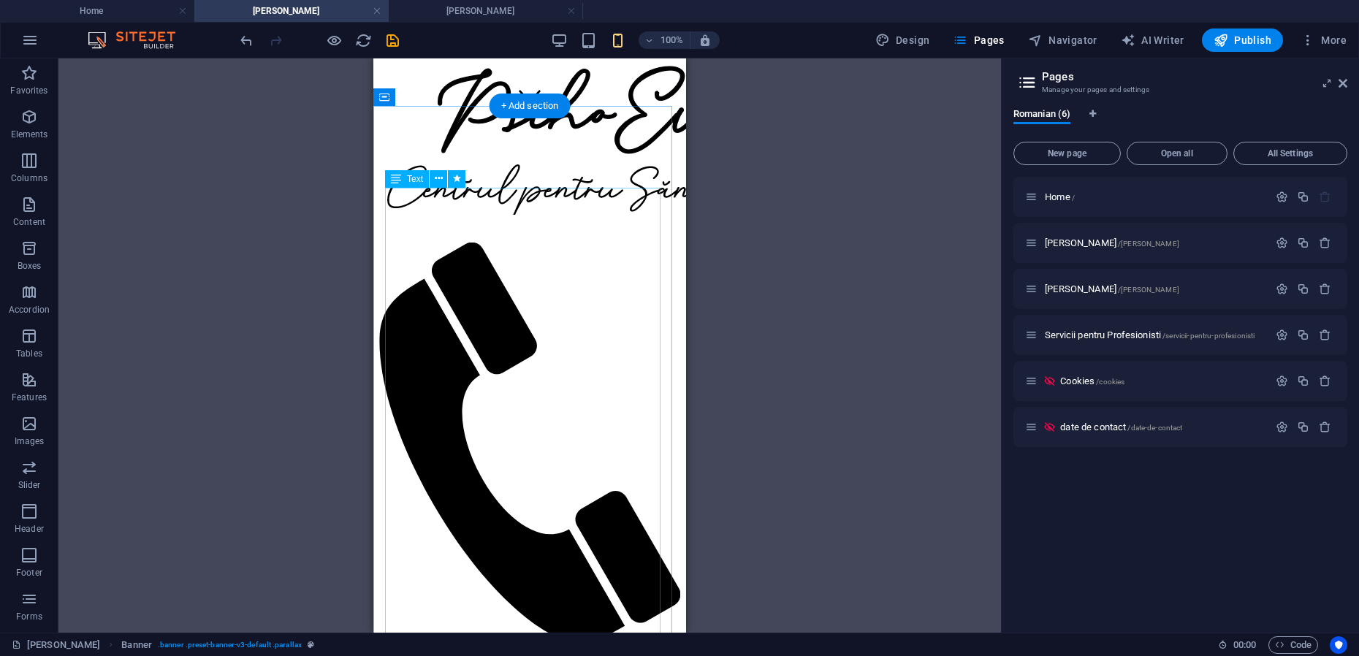
scroll to position [579, 0]
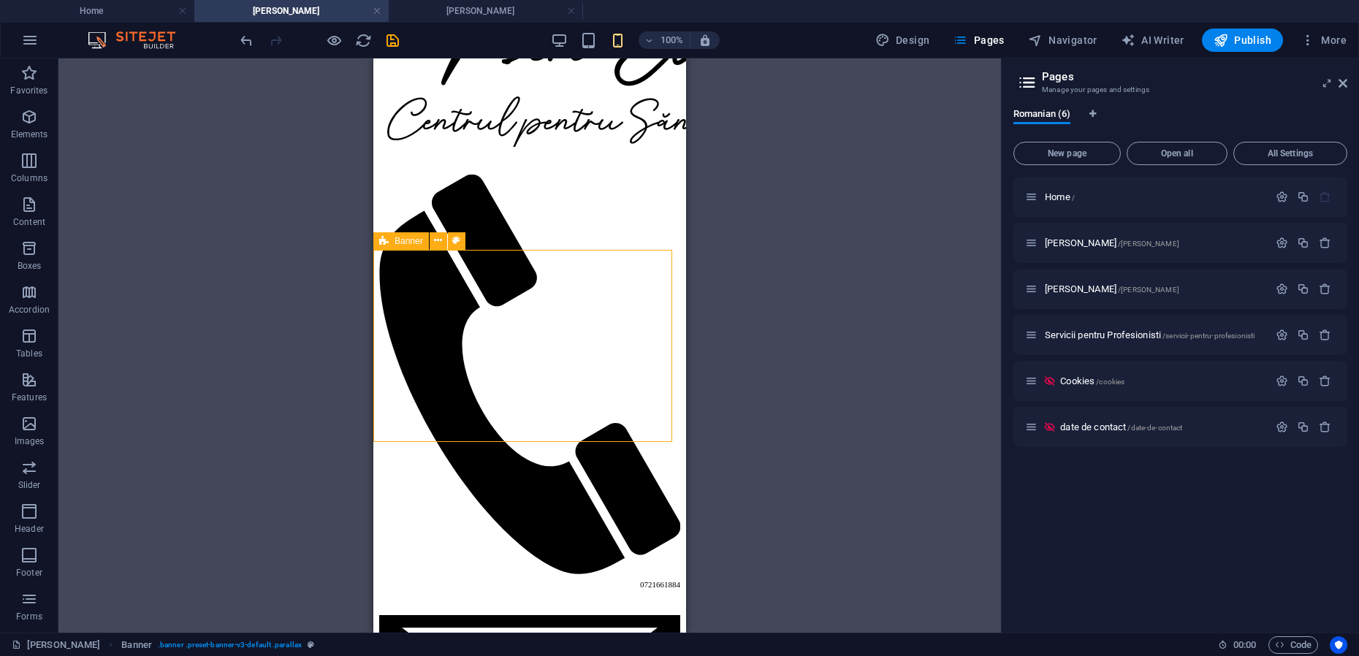
click at [385, 241] on icon at bounding box center [383, 241] width 9 height 18
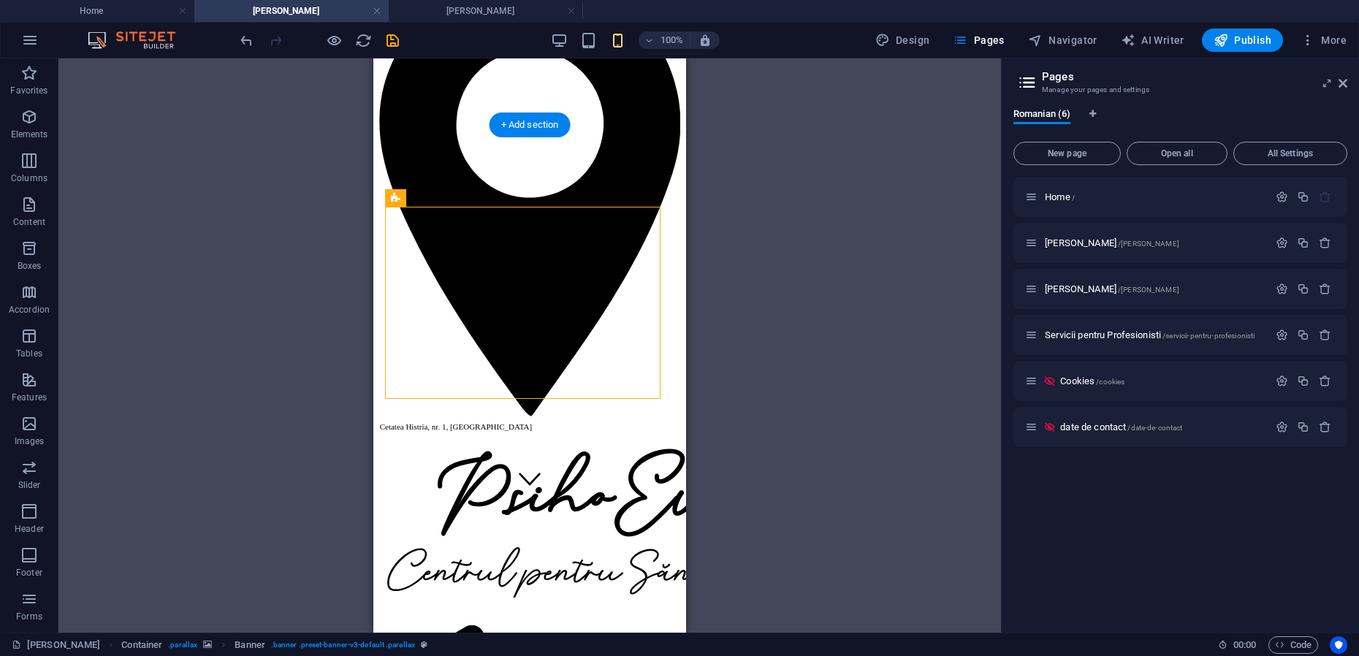
scroll to position [85, 0]
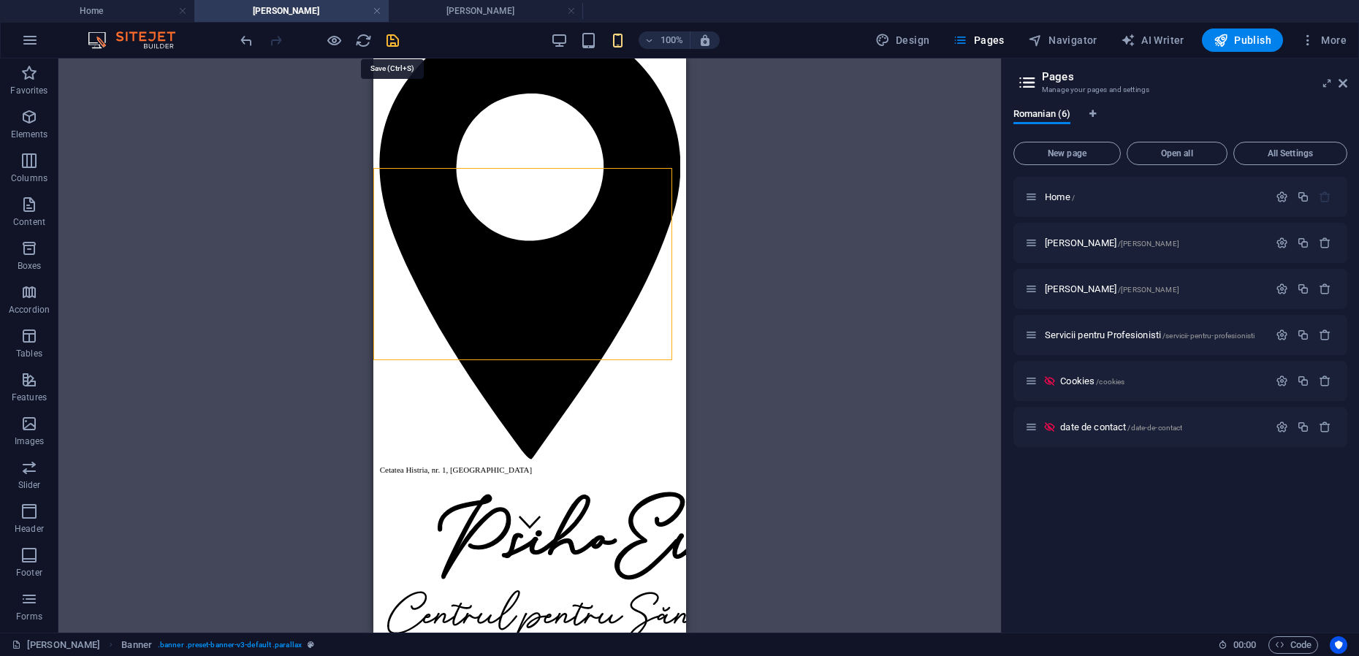
click at [392, 39] on icon "save" at bounding box center [392, 40] width 17 height 17
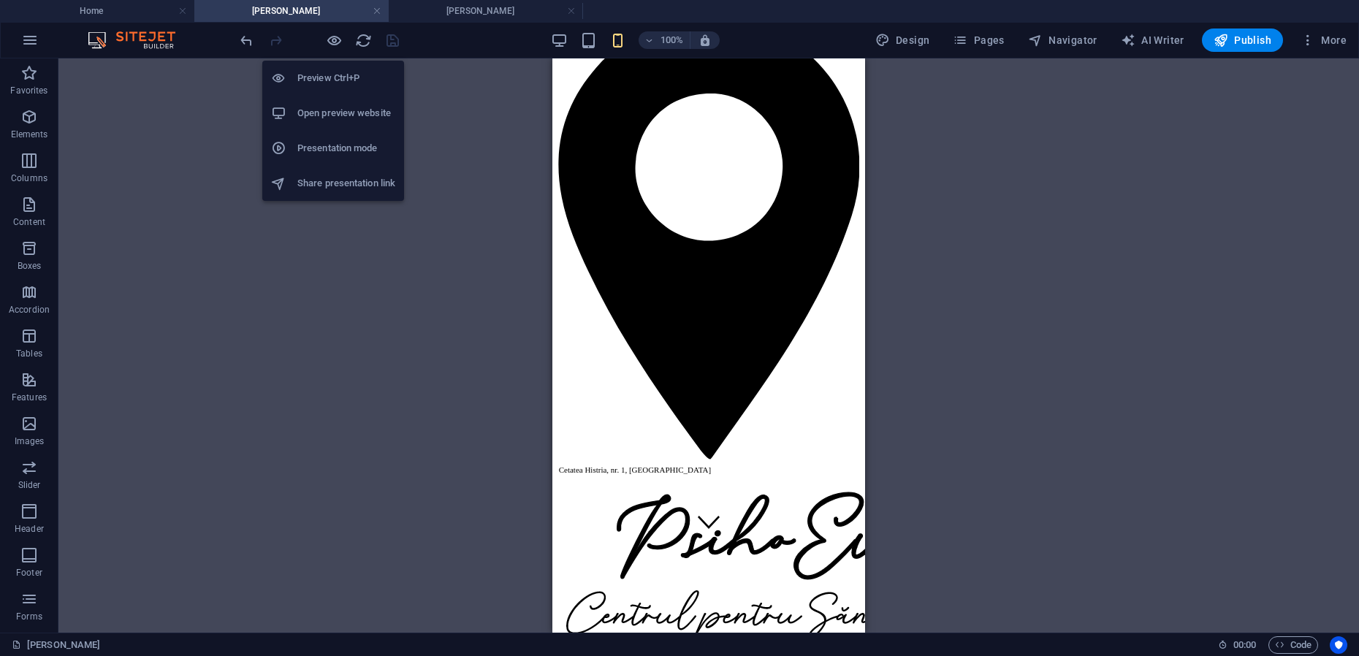
click at [346, 154] on h6 "Presentation mode" at bounding box center [346, 149] width 98 height 18
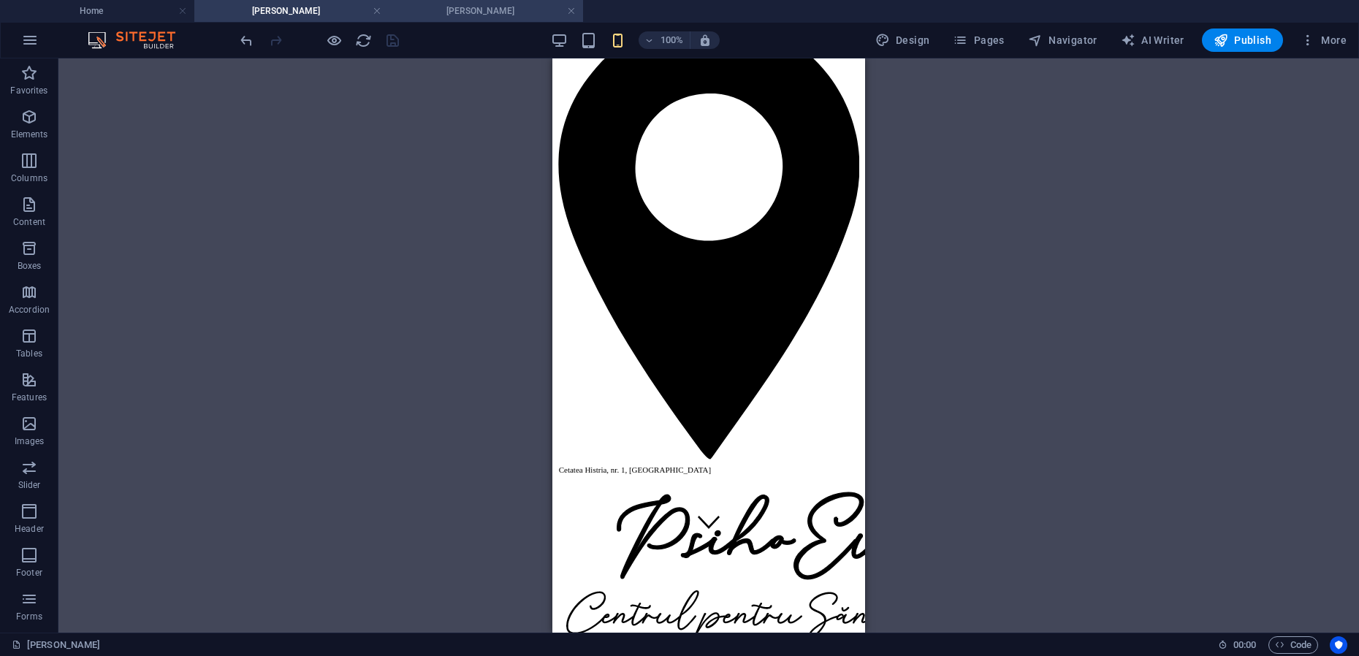
click at [450, 12] on h4 "[PERSON_NAME]" at bounding box center [486, 11] width 194 height 16
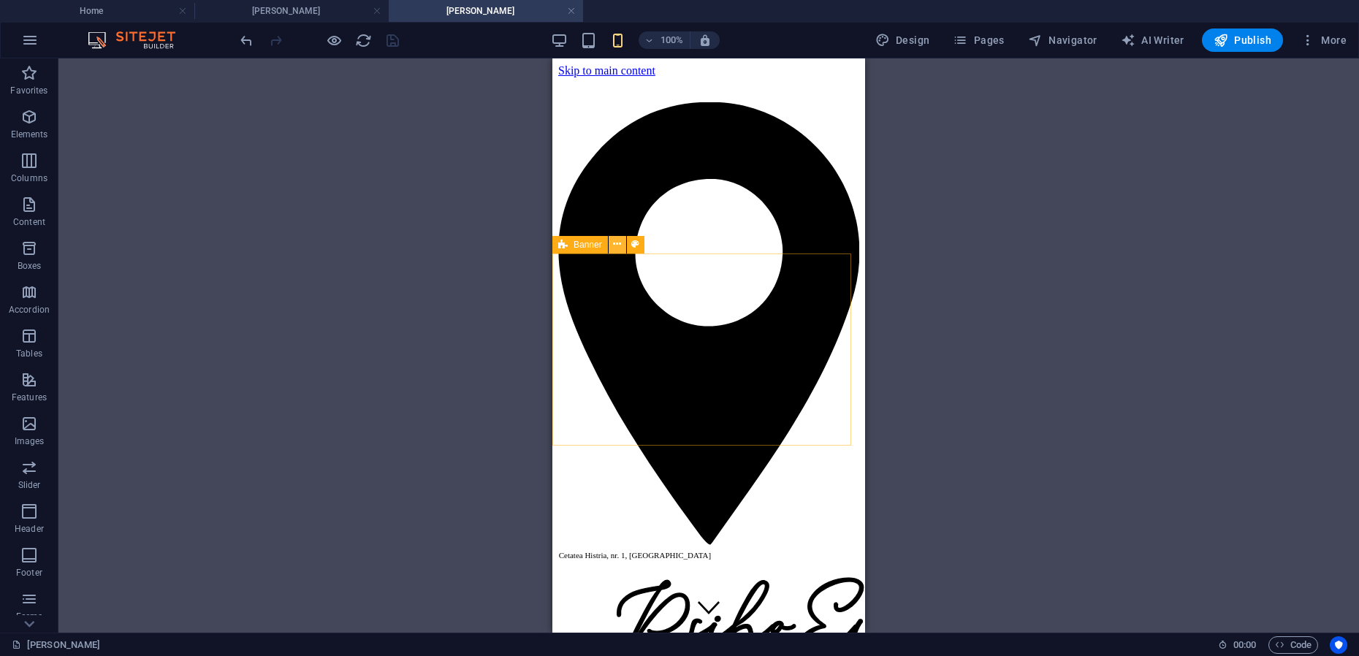
click at [617, 245] on icon at bounding box center [617, 244] width 8 height 15
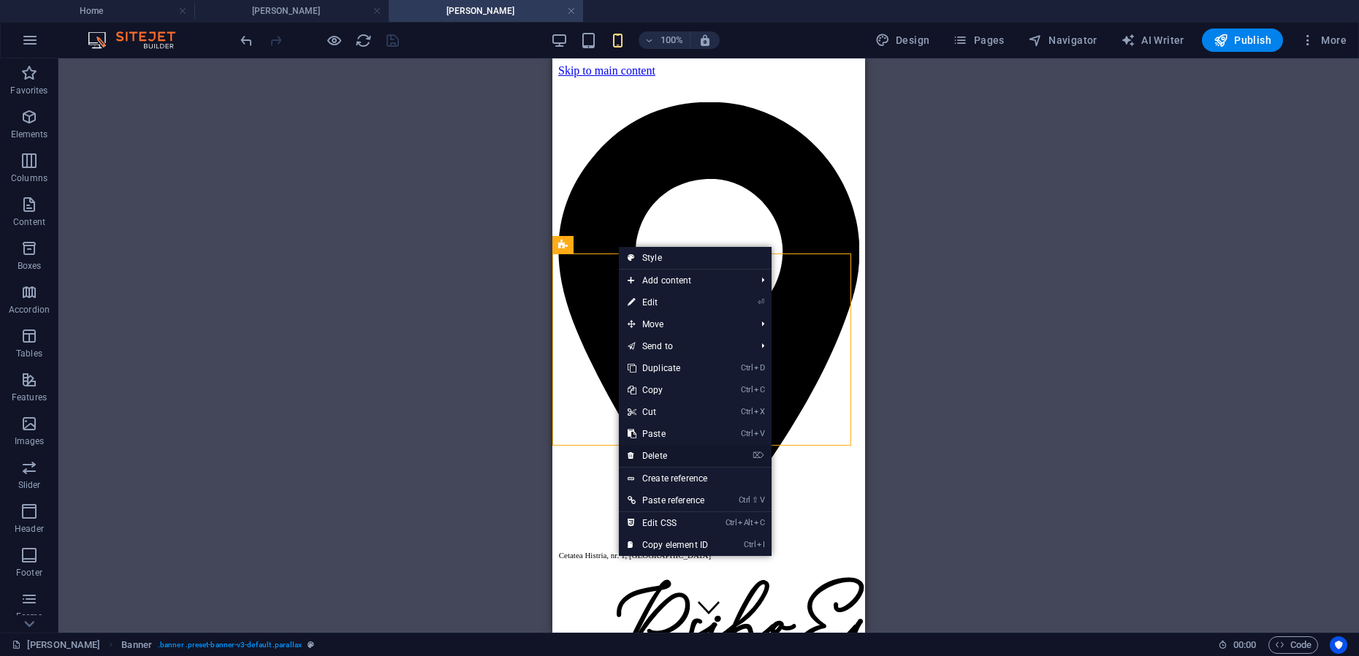
click at [660, 451] on link "⌦ Delete" at bounding box center [668, 456] width 98 height 22
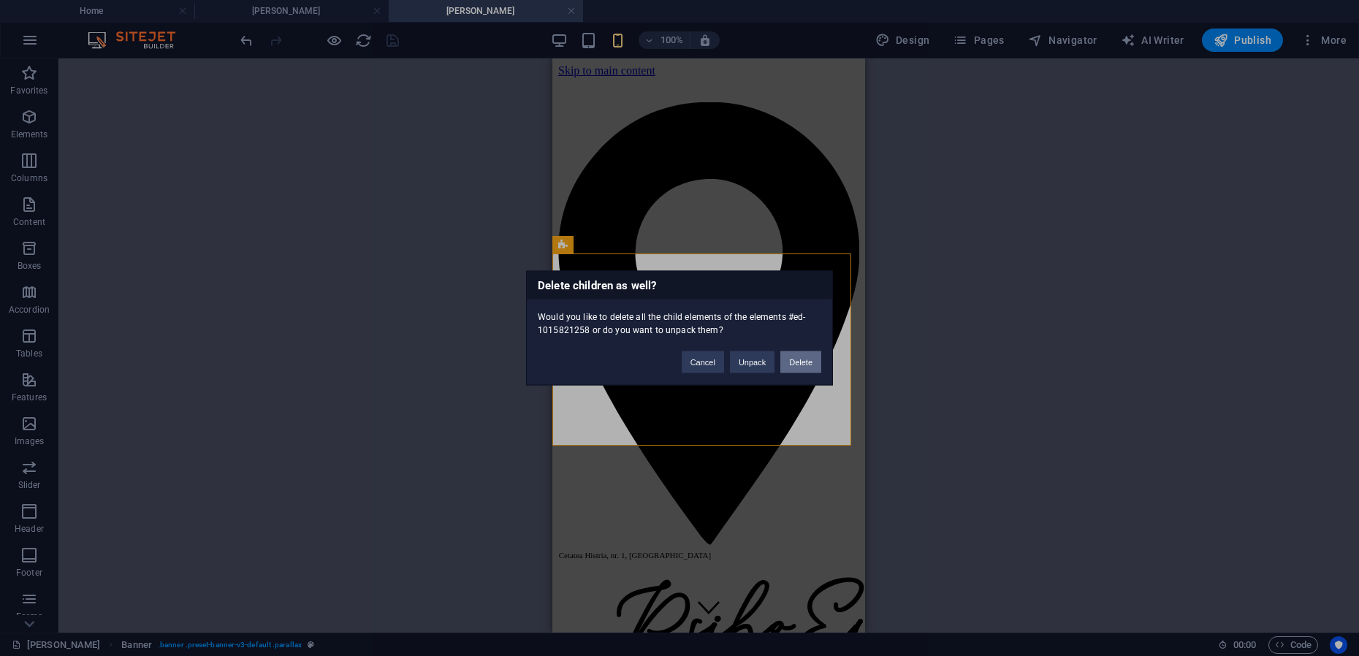
click at [804, 367] on button "Delete" at bounding box center [800, 362] width 41 height 22
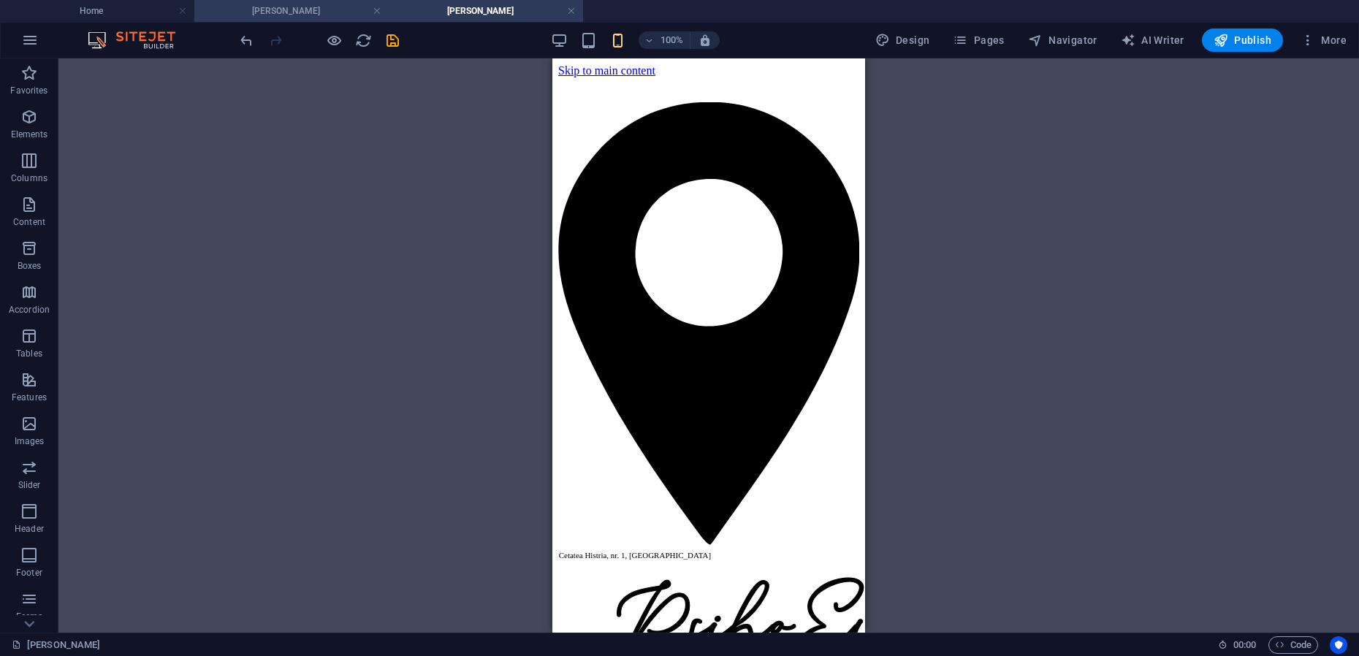
click at [313, 7] on h4 "[PERSON_NAME]" at bounding box center [291, 11] width 194 height 16
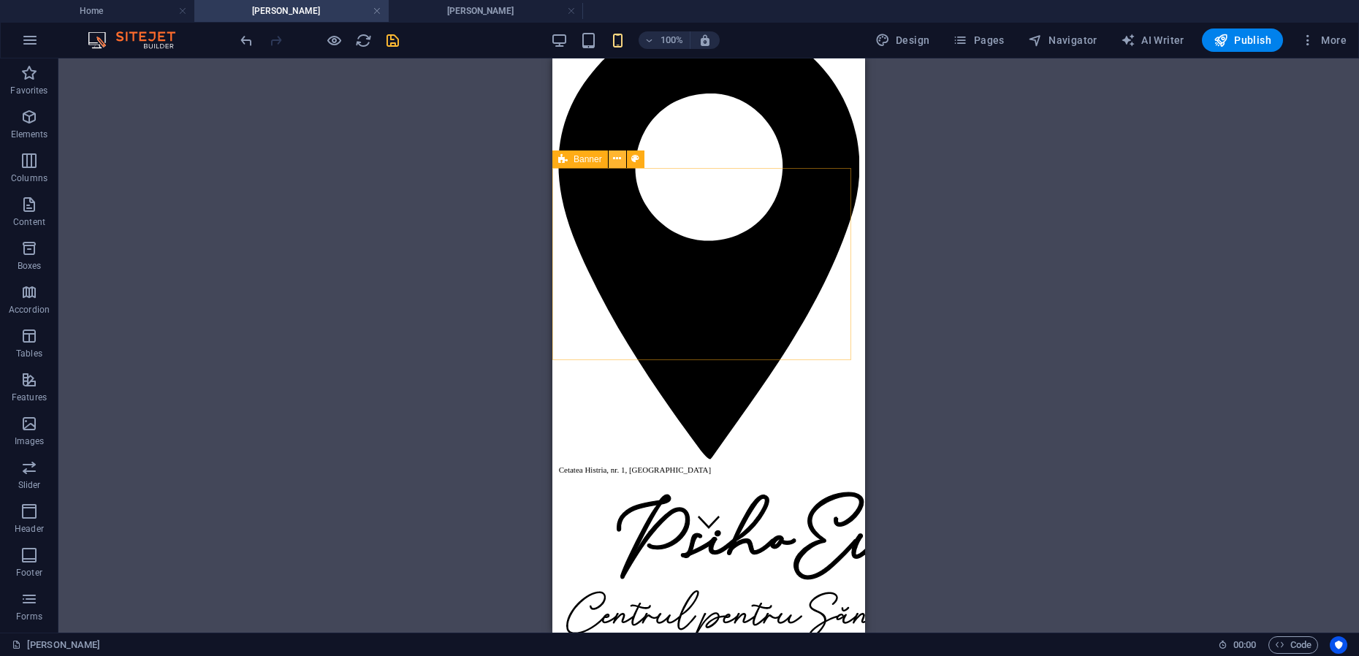
click at [618, 158] on icon at bounding box center [617, 158] width 8 height 15
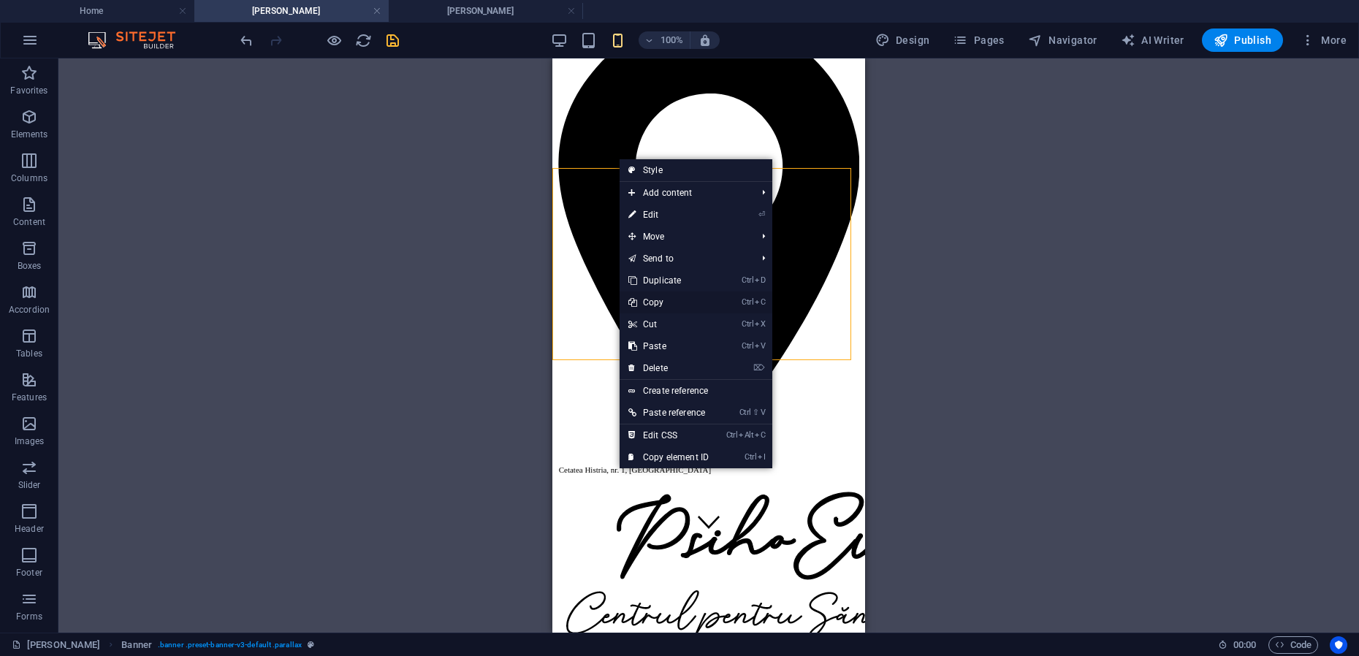
click at [655, 302] on link "Ctrl C Copy" at bounding box center [669, 303] width 98 height 22
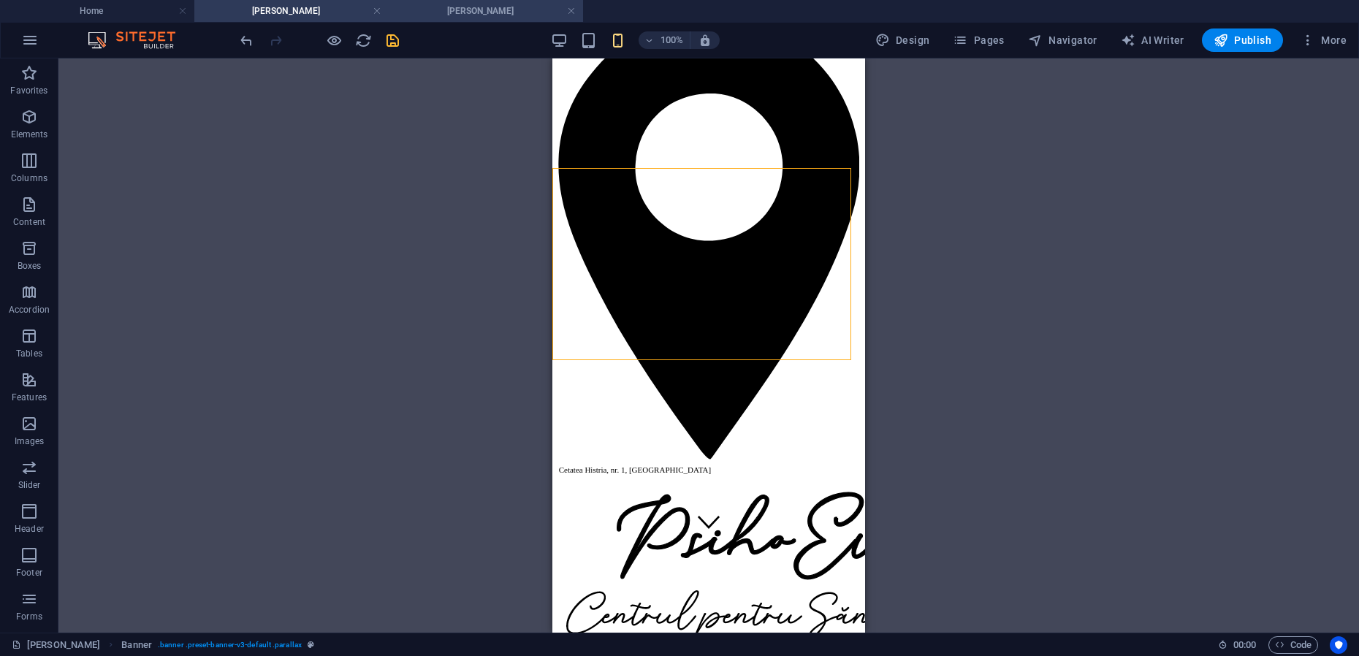
click at [473, 11] on h4 "[PERSON_NAME]" at bounding box center [486, 11] width 194 height 16
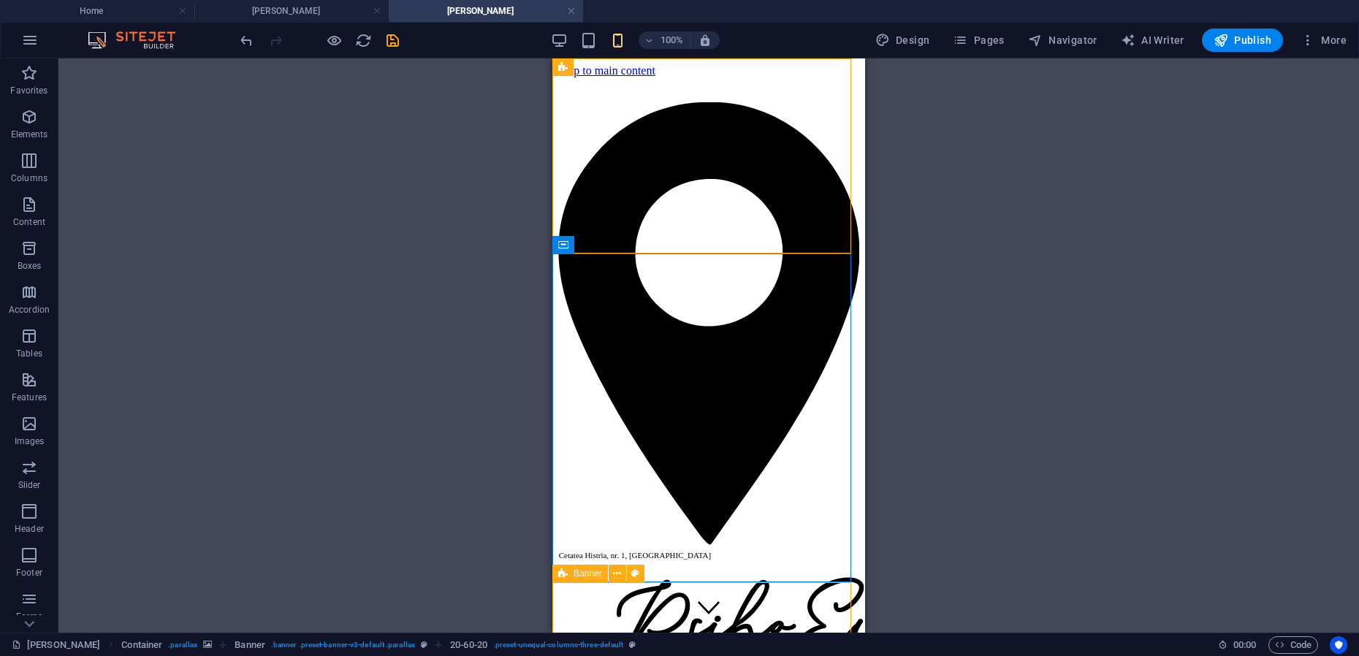
click at [563, 575] on icon at bounding box center [562, 574] width 9 height 18
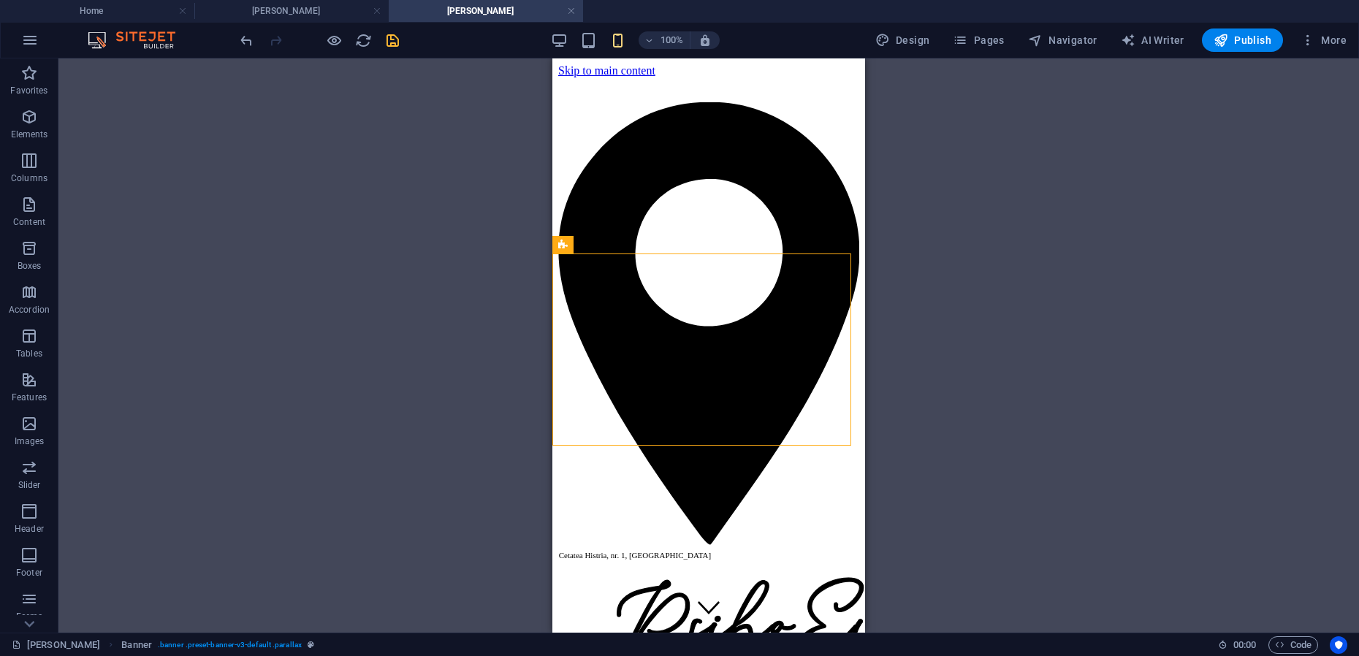
click at [391, 42] on icon "save" at bounding box center [392, 40] width 17 height 17
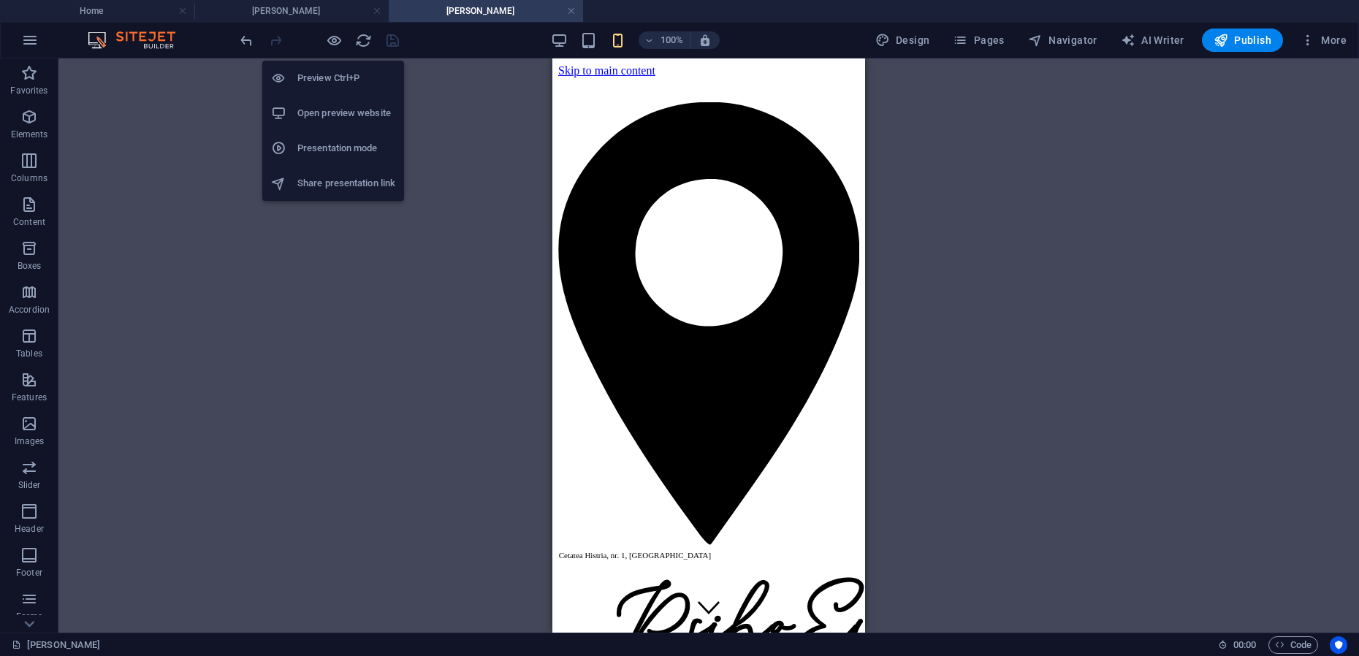
click at [329, 149] on h6 "Presentation mode" at bounding box center [346, 149] width 98 height 18
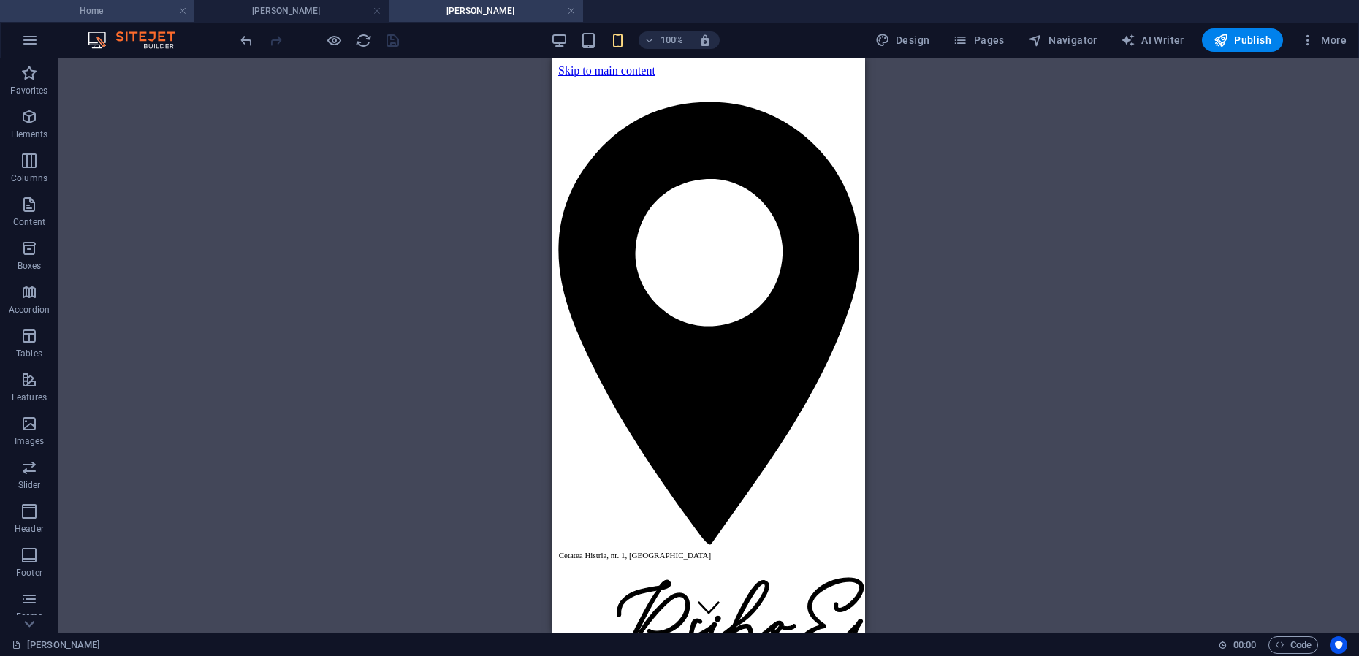
click at [134, 14] on h4 "Home" at bounding box center [97, 11] width 194 height 16
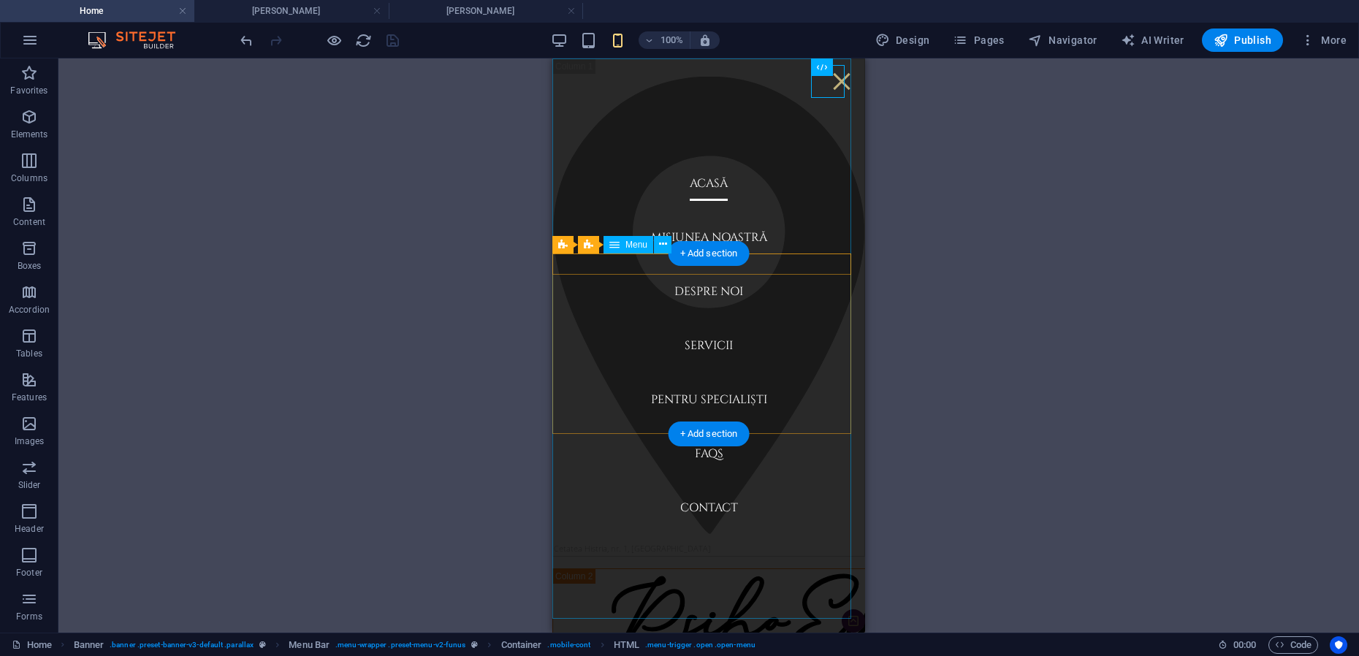
click at [706, 394] on nav "Acasă Misiunea Noastră Despre Noi Servicii Pentru Specialiști FAQs Contact" at bounding box center [708, 345] width 313 height 574
click at [826, 86] on div at bounding box center [842, 81] width 34 height 33
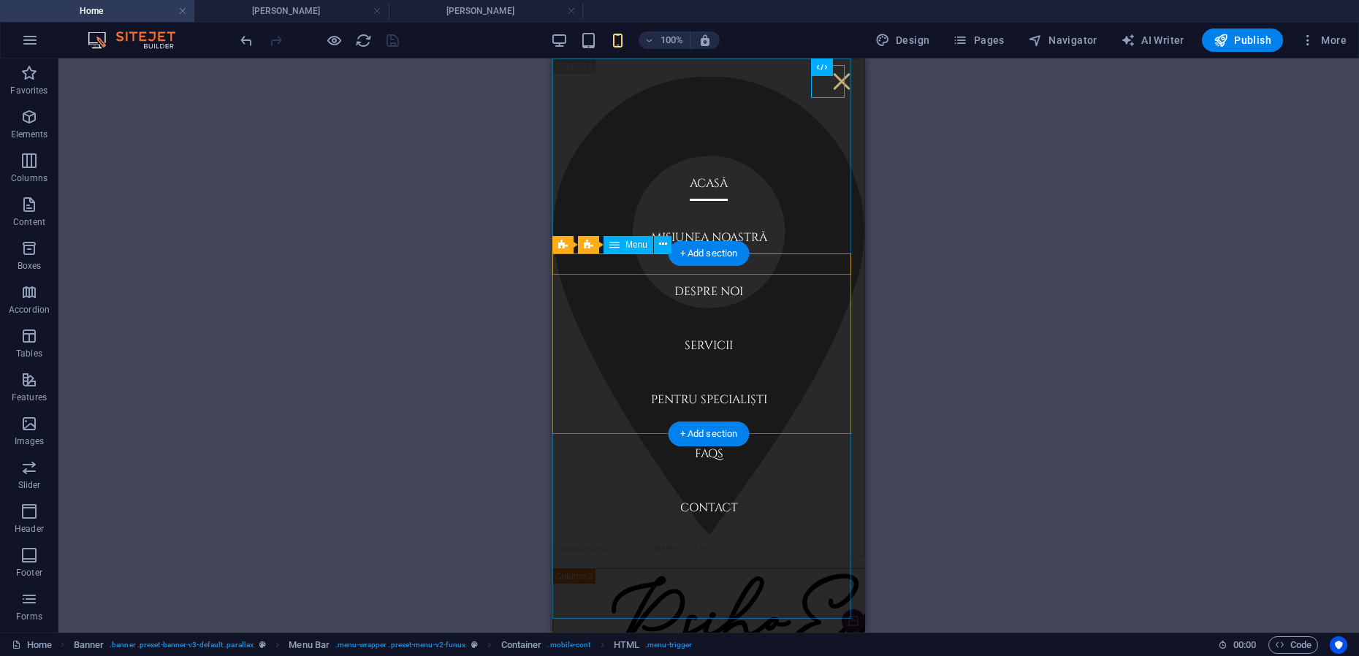
click at [714, 283] on nav "Acasă Misiunea Noastră Despre Noi Servicii Pentru Specialiști FAQs Contact" at bounding box center [708, 345] width 313 height 574
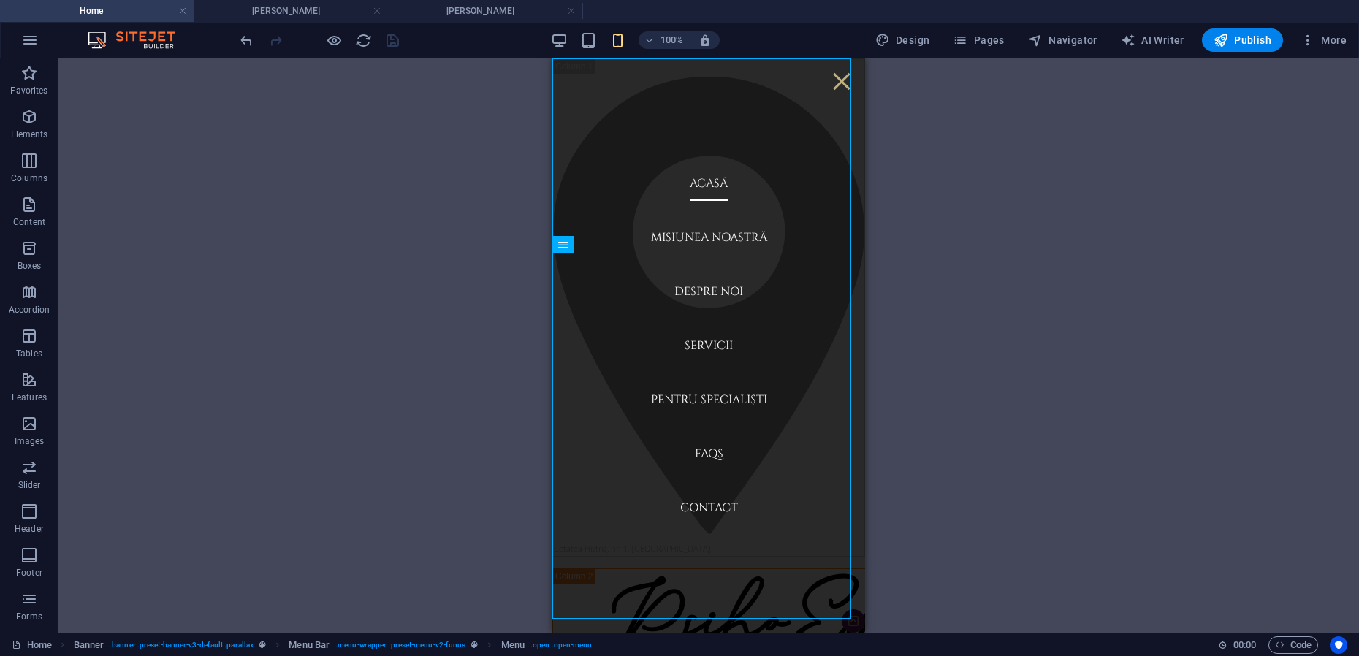
click at [335, 116] on div "Drag here to replace the existing content. Press “Ctrl” if you want to create a…" at bounding box center [708, 345] width 1301 height 574
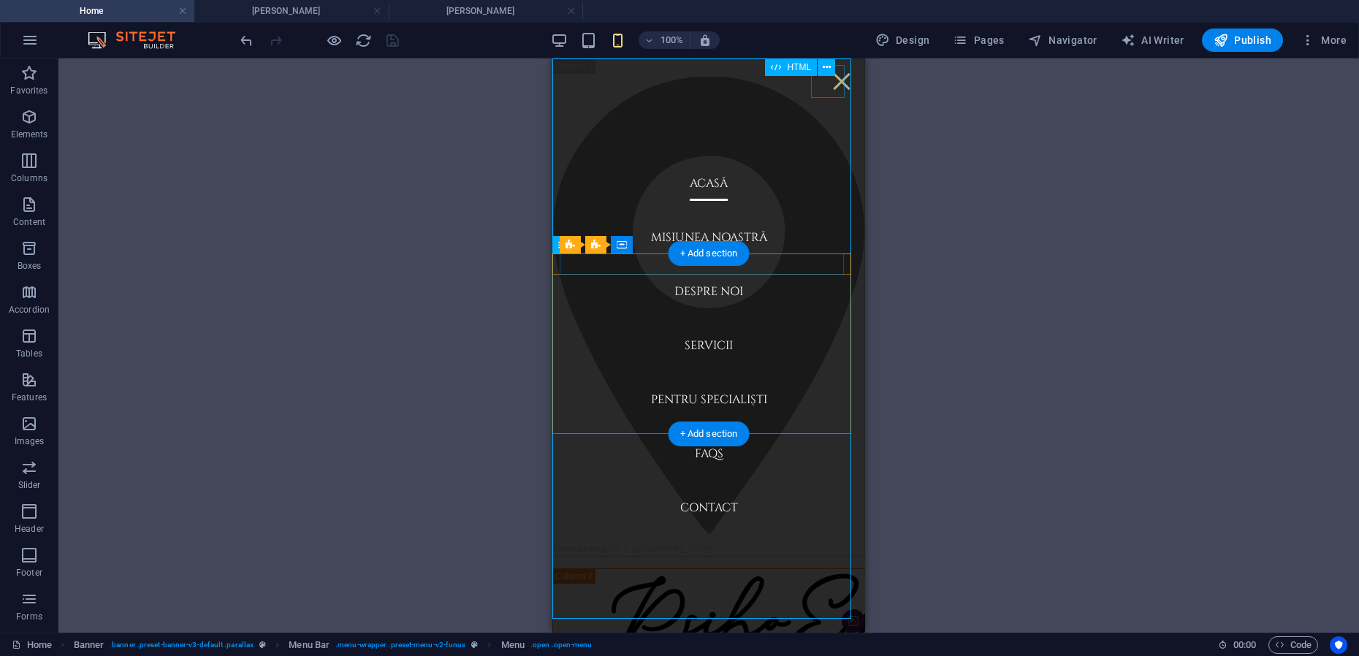
click at [832, 80] on div at bounding box center [842, 81] width 34 height 33
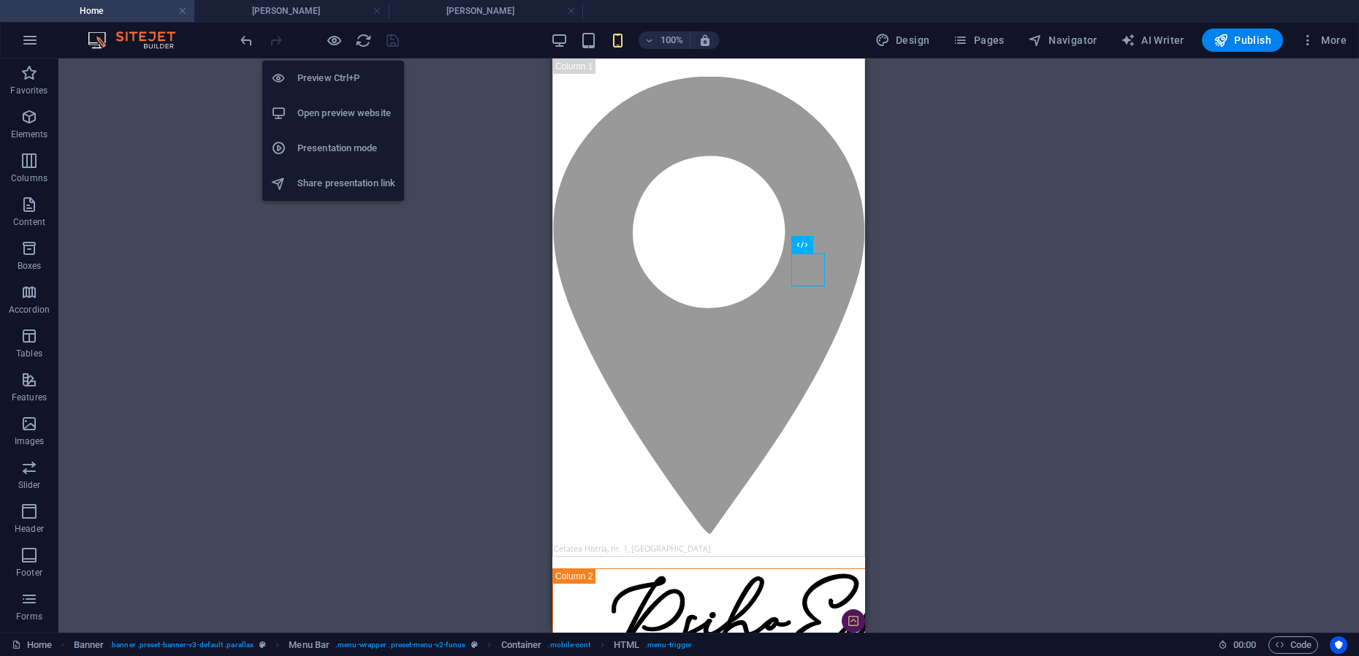
click at [330, 148] on h6 "Presentation mode" at bounding box center [346, 149] width 98 height 18
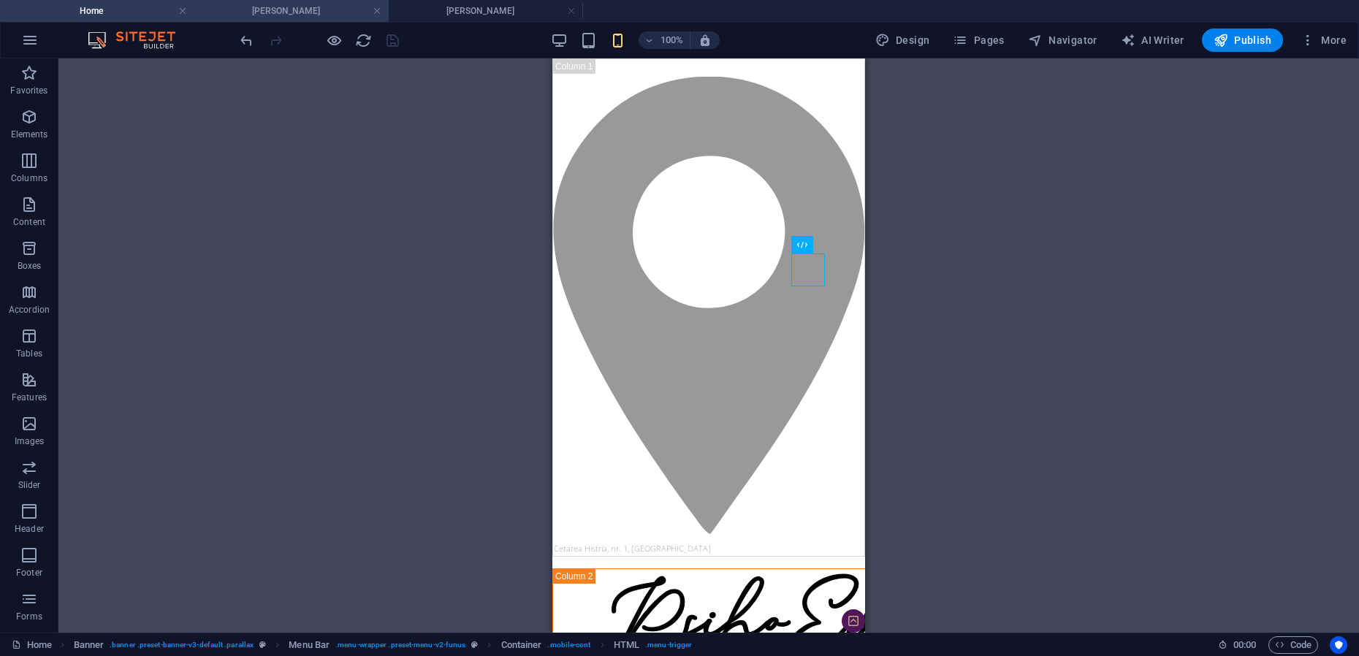
click at [279, 7] on h4 "[PERSON_NAME]" at bounding box center [291, 11] width 194 height 16
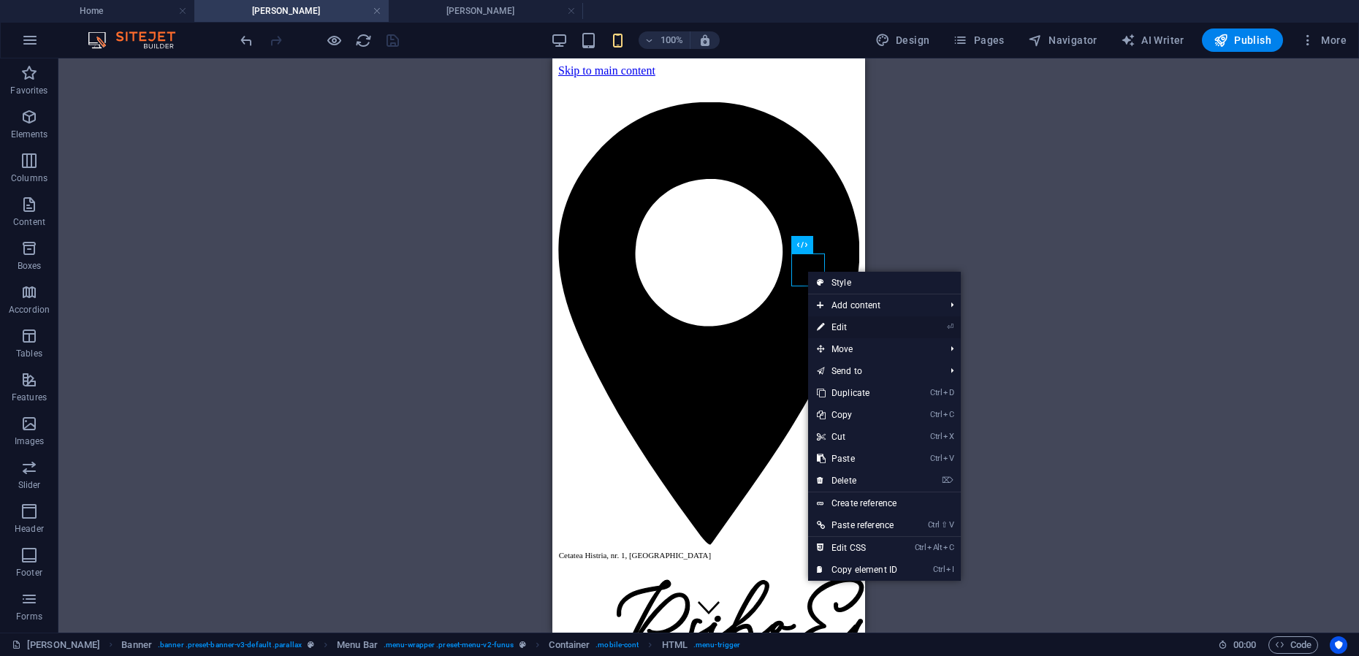
click at [833, 323] on link "⏎ Edit" at bounding box center [857, 327] width 98 height 22
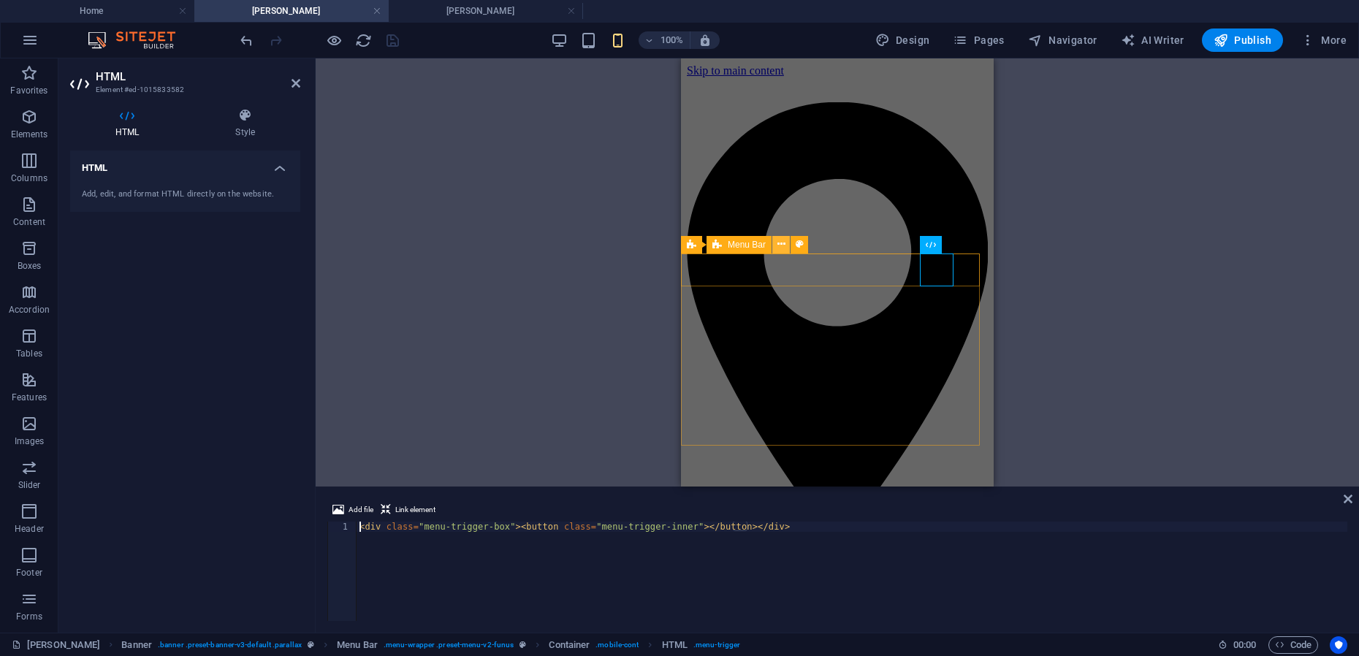
click at [776, 243] on button at bounding box center [781, 245] width 18 height 18
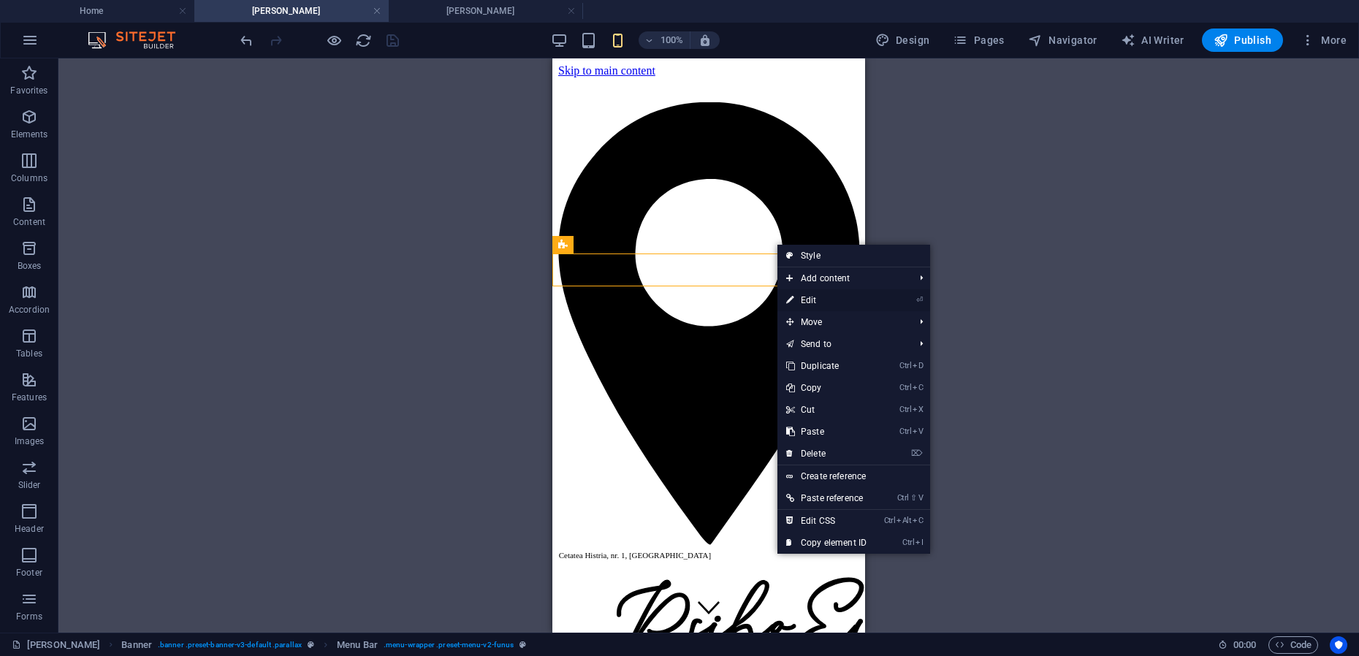
click at [807, 296] on link "⏎ Edit" at bounding box center [826, 300] width 98 height 22
select select "rem"
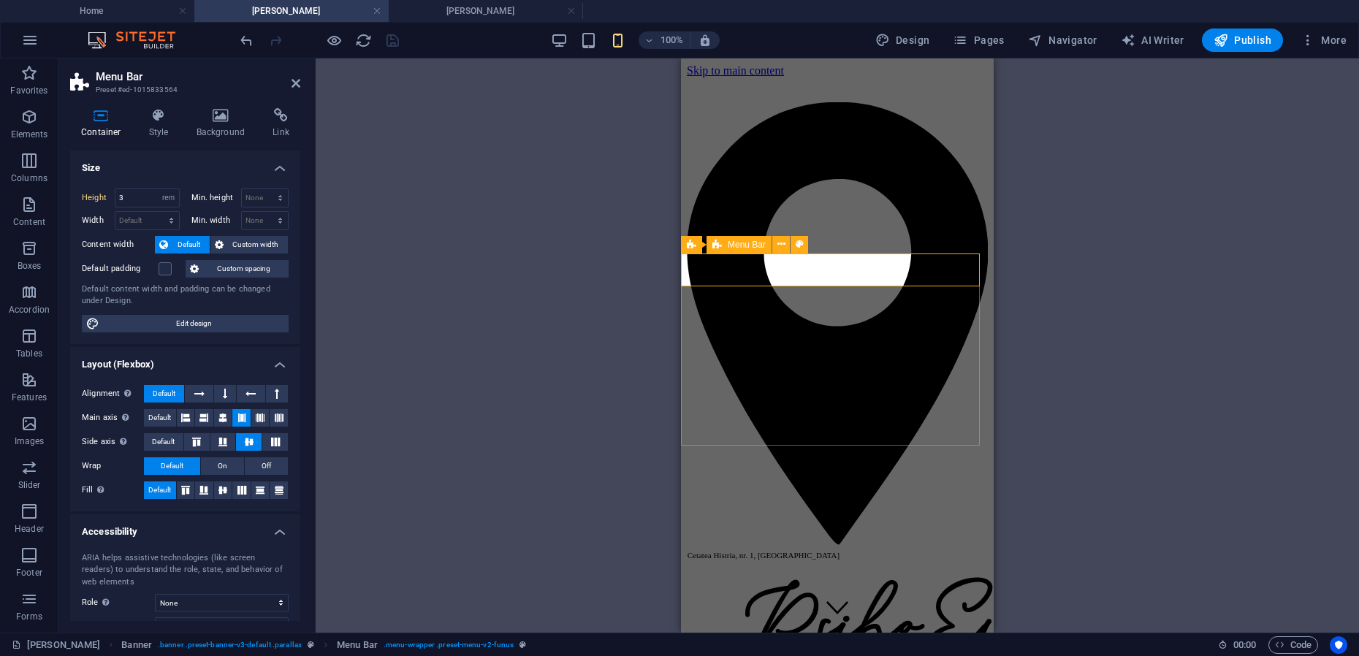
click at [743, 246] on span "Menu Bar" at bounding box center [747, 244] width 38 height 9
click at [1049, 42] on span "Navigator" at bounding box center [1062, 40] width 69 height 15
select select "17877964-ro"
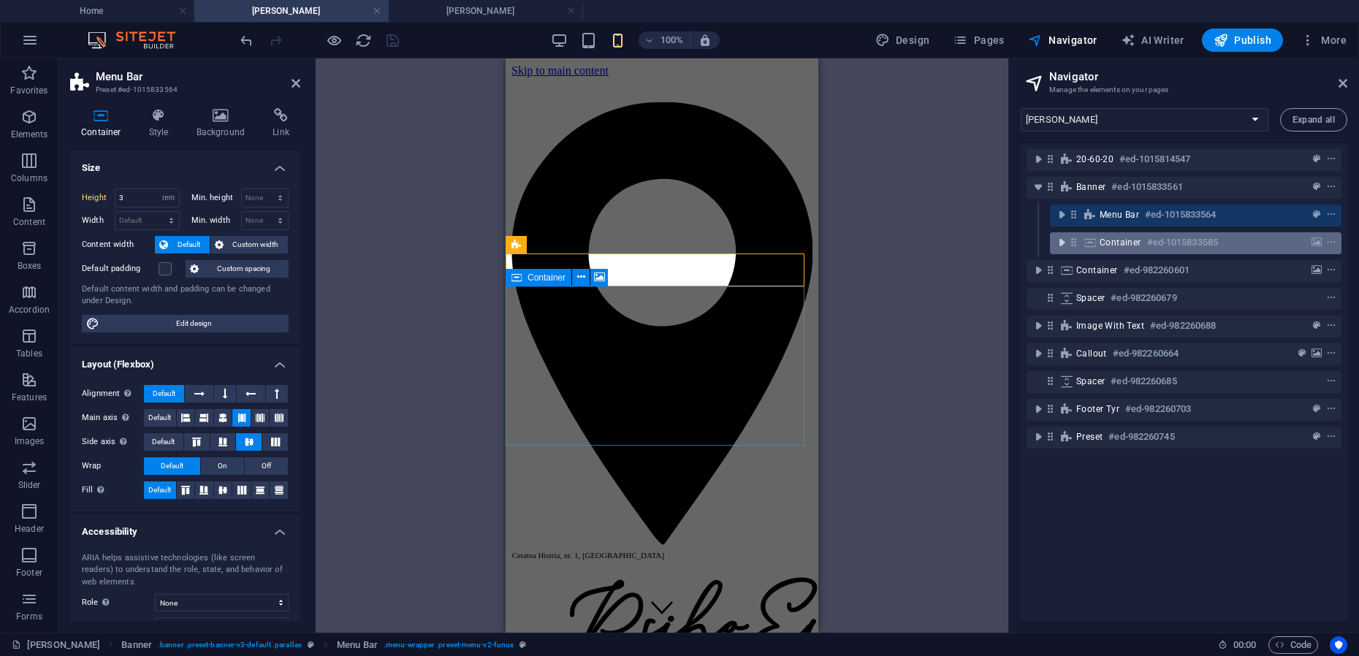
click at [1063, 241] on icon "toggle-expand" at bounding box center [1061, 242] width 15 height 15
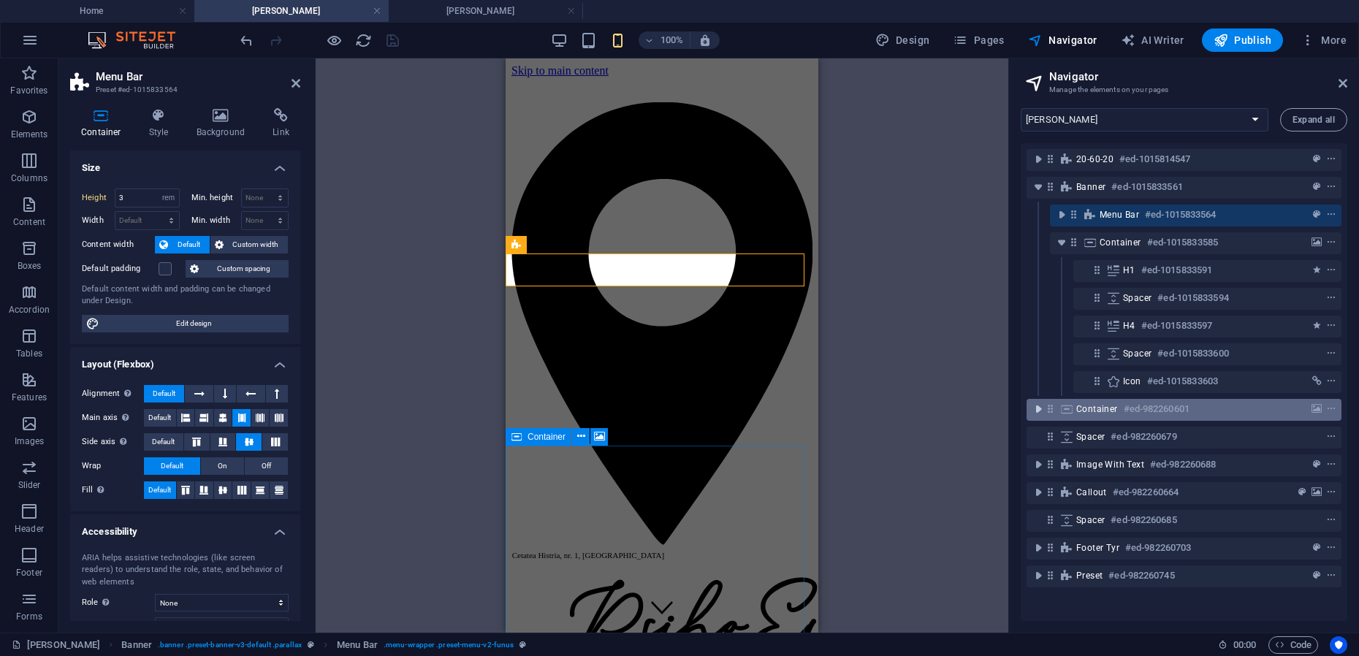
click at [1037, 408] on icon "toggle-expand" at bounding box center [1038, 409] width 15 height 15
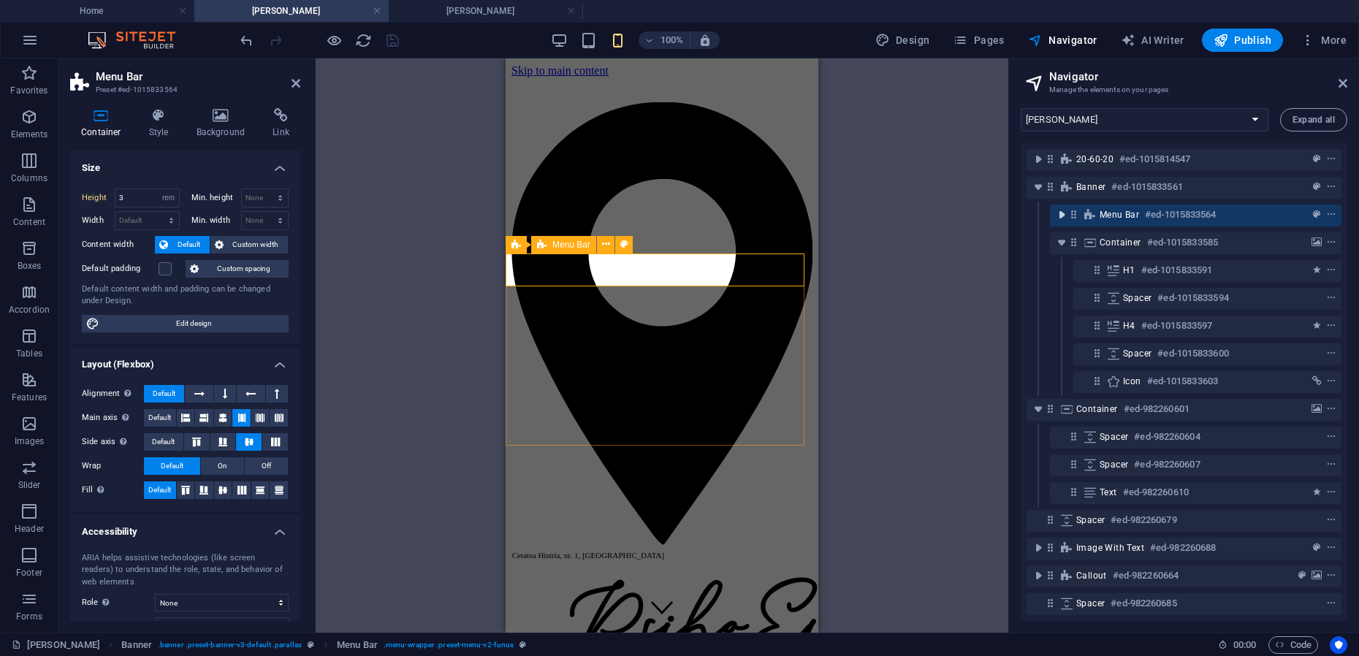
click at [1059, 213] on icon "toggle-expand" at bounding box center [1061, 215] width 15 height 15
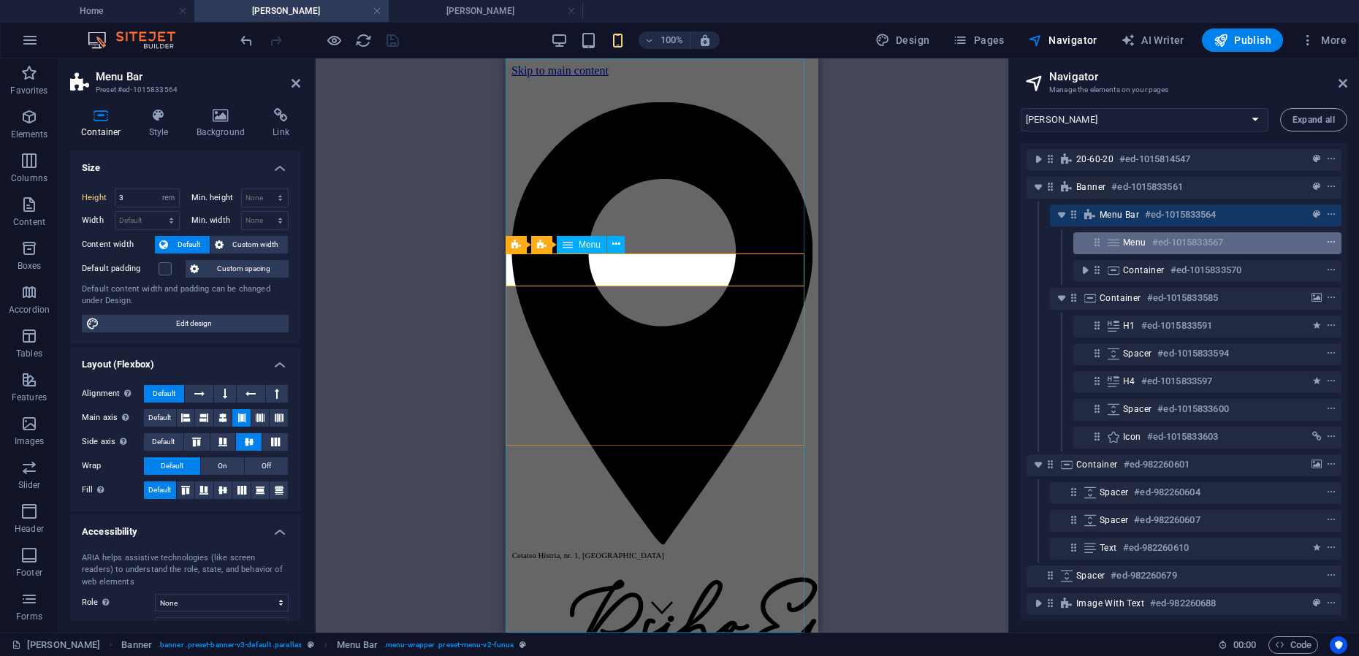
click at [1328, 242] on icon "context-menu" at bounding box center [1331, 242] width 10 height 10
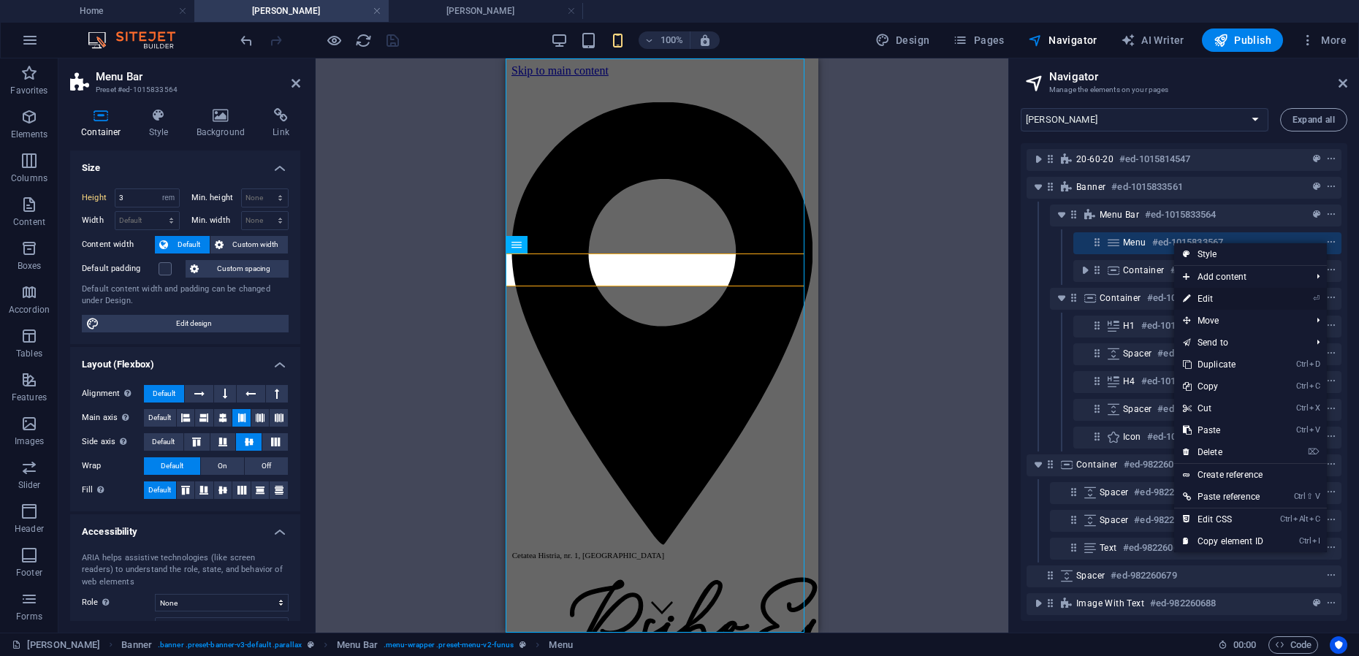
click at [1196, 297] on link "⏎ Edit" at bounding box center [1223, 299] width 98 height 22
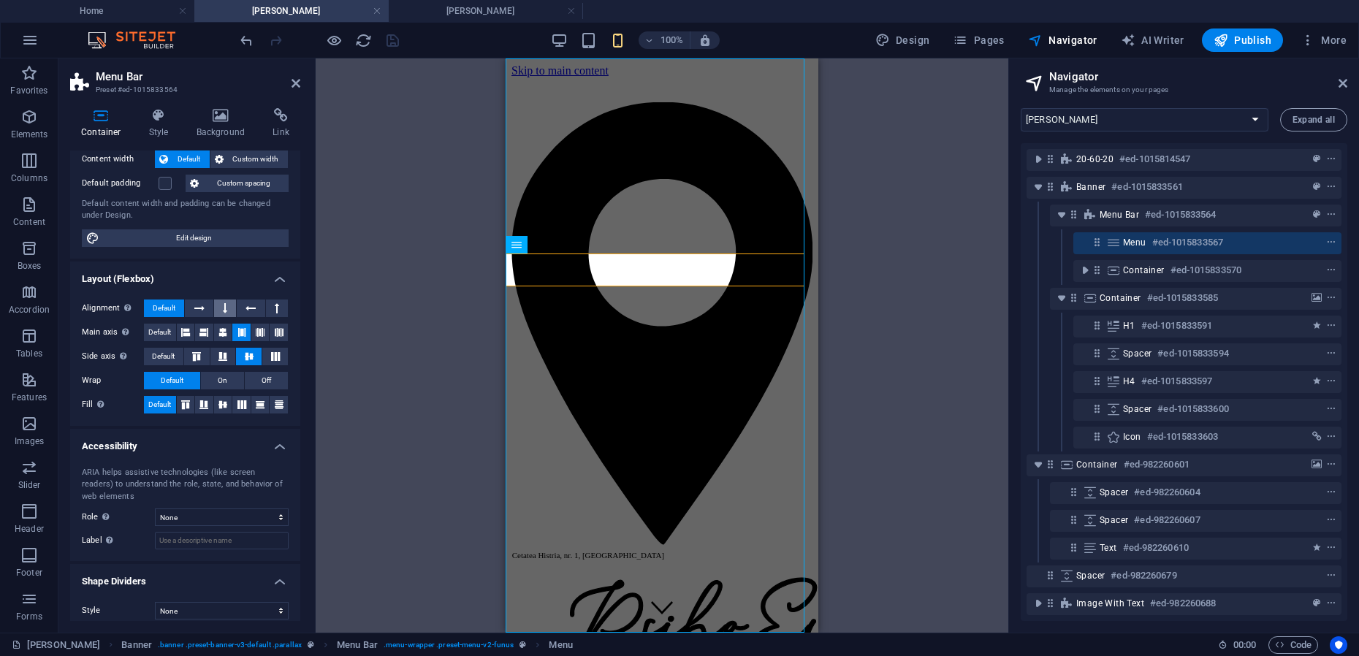
scroll to position [96, 0]
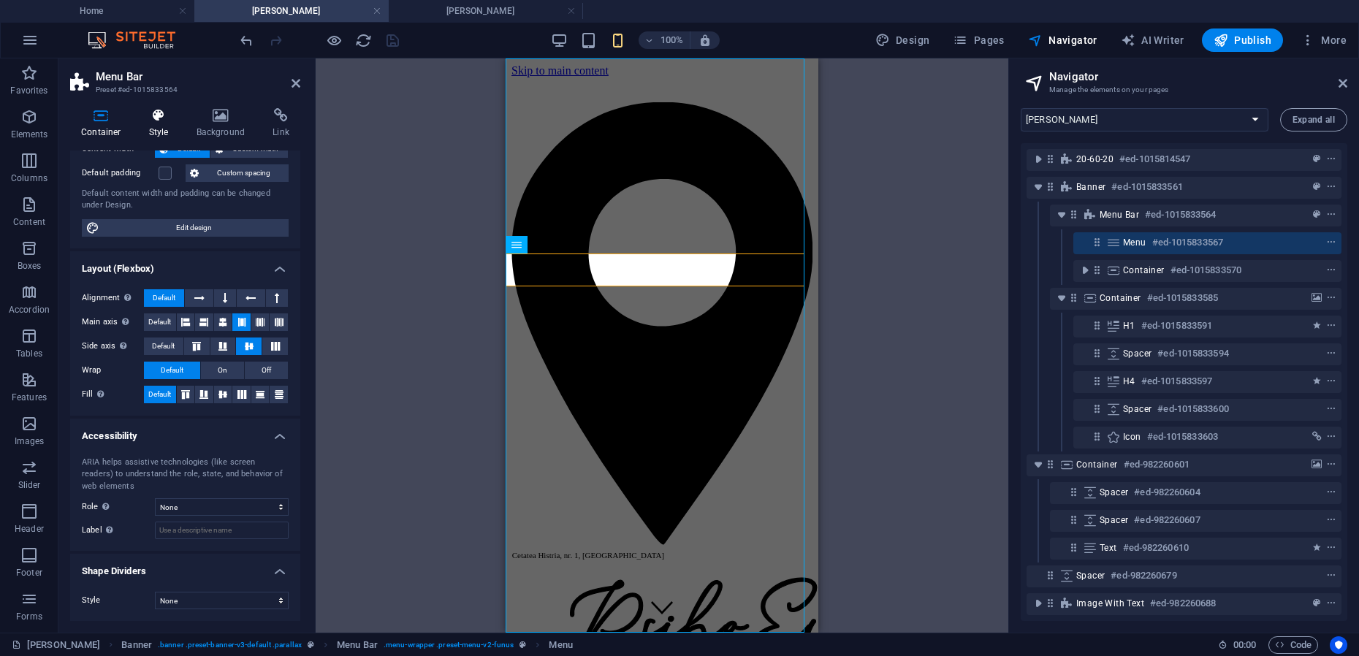
click at [157, 122] on icon at bounding box center [159, 115] width 42 height 15
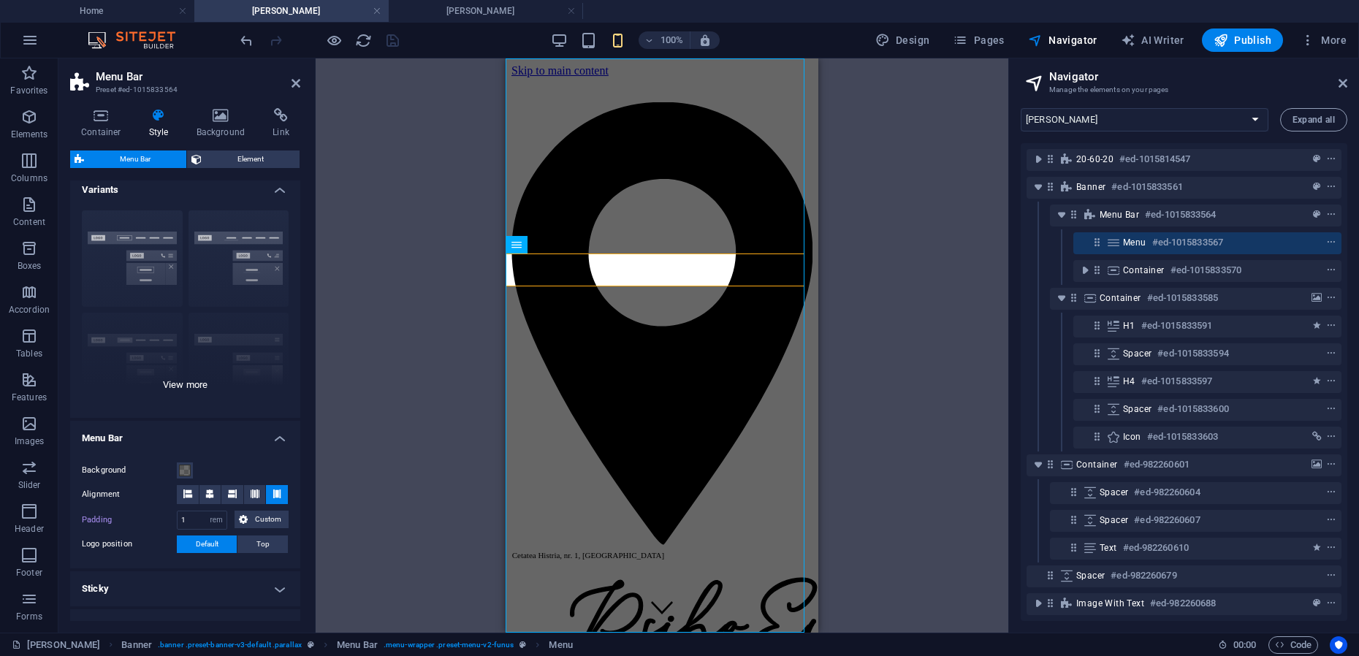
scroll to position [0, 0]
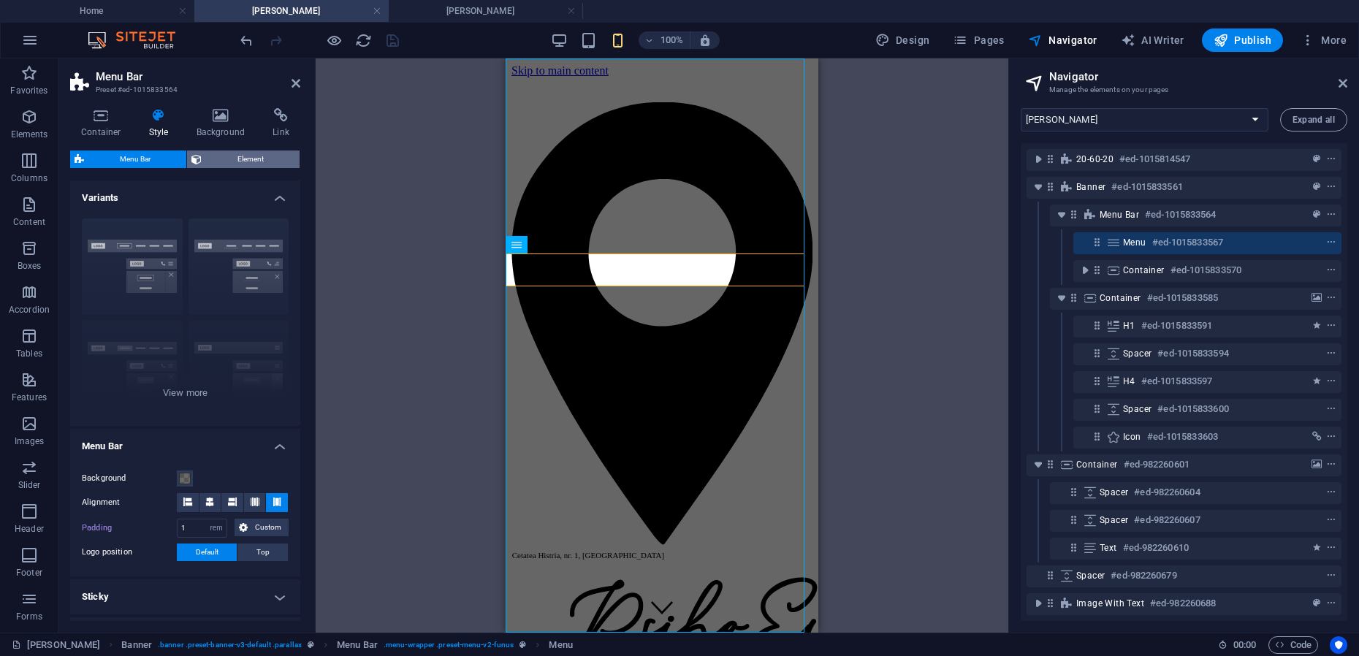
click at [250, 159] on span "Element" at bounding box center [250, 160] width 89 height 18
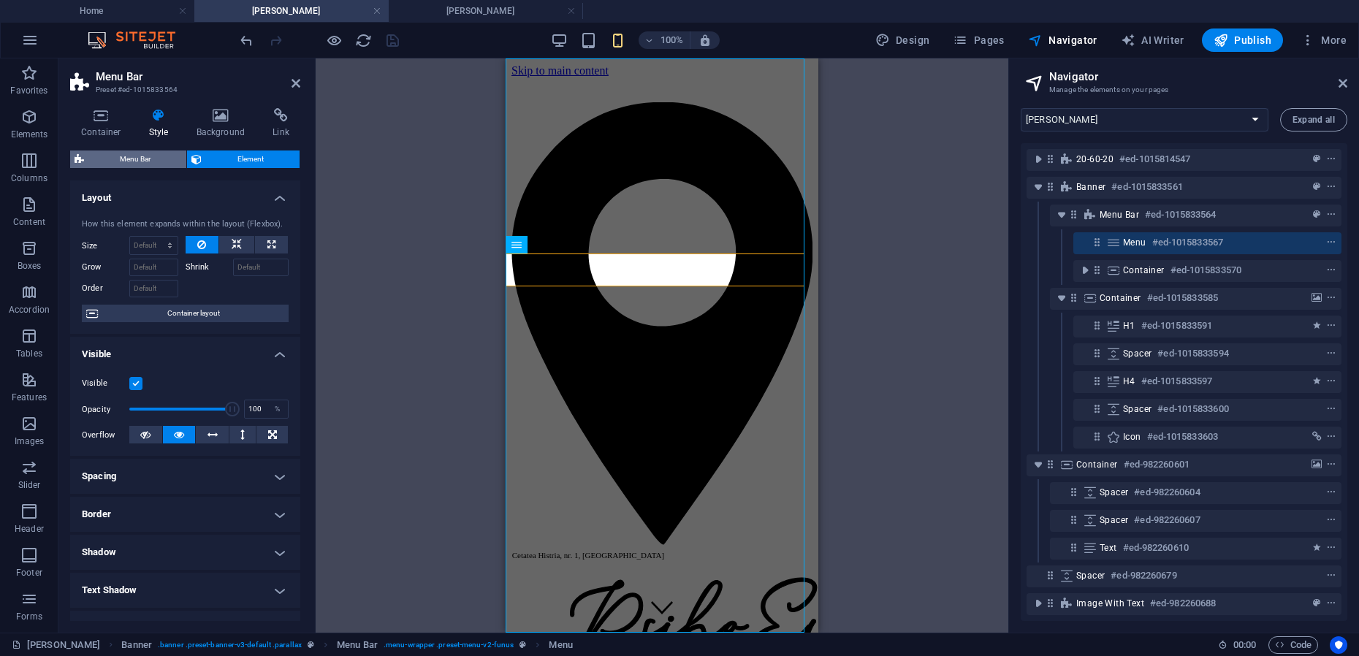
click at [127, 159] on span "Menu Bar" at bounding box center [135, 160] width 94 height 18
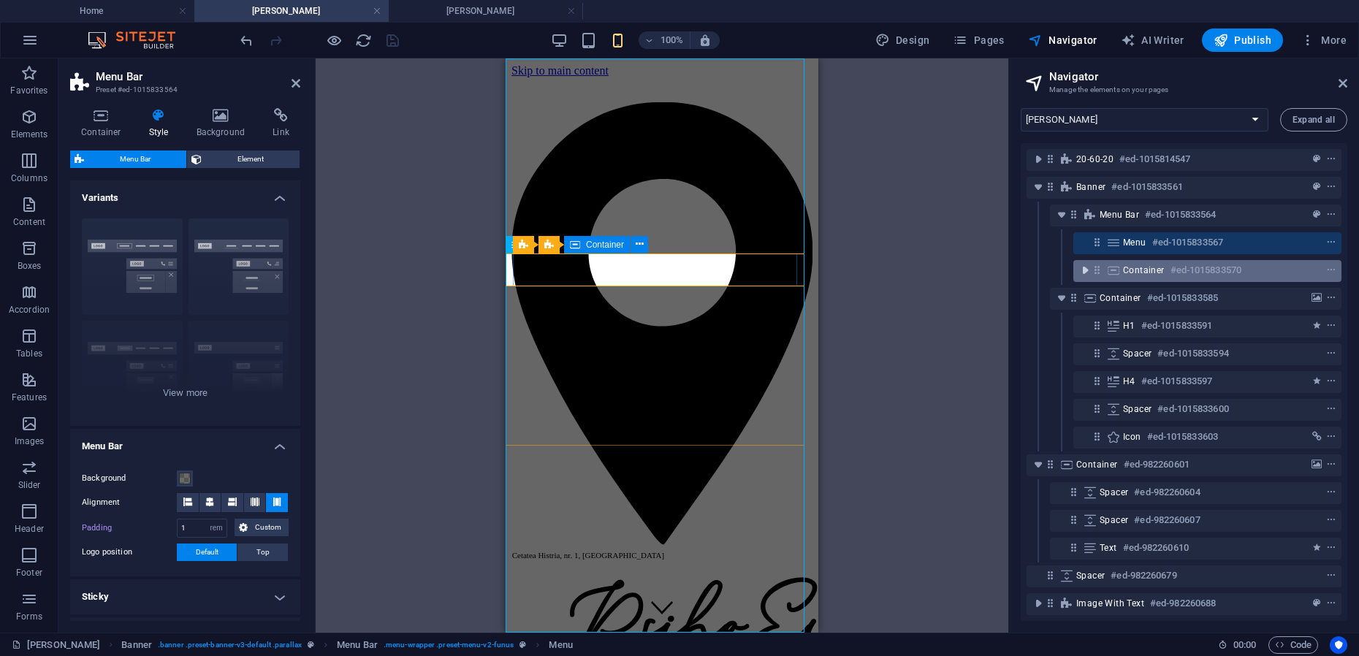
click at [1083, 271] on icon "toggle-expand" at bounding box center [1085, 270] width 15 height 15
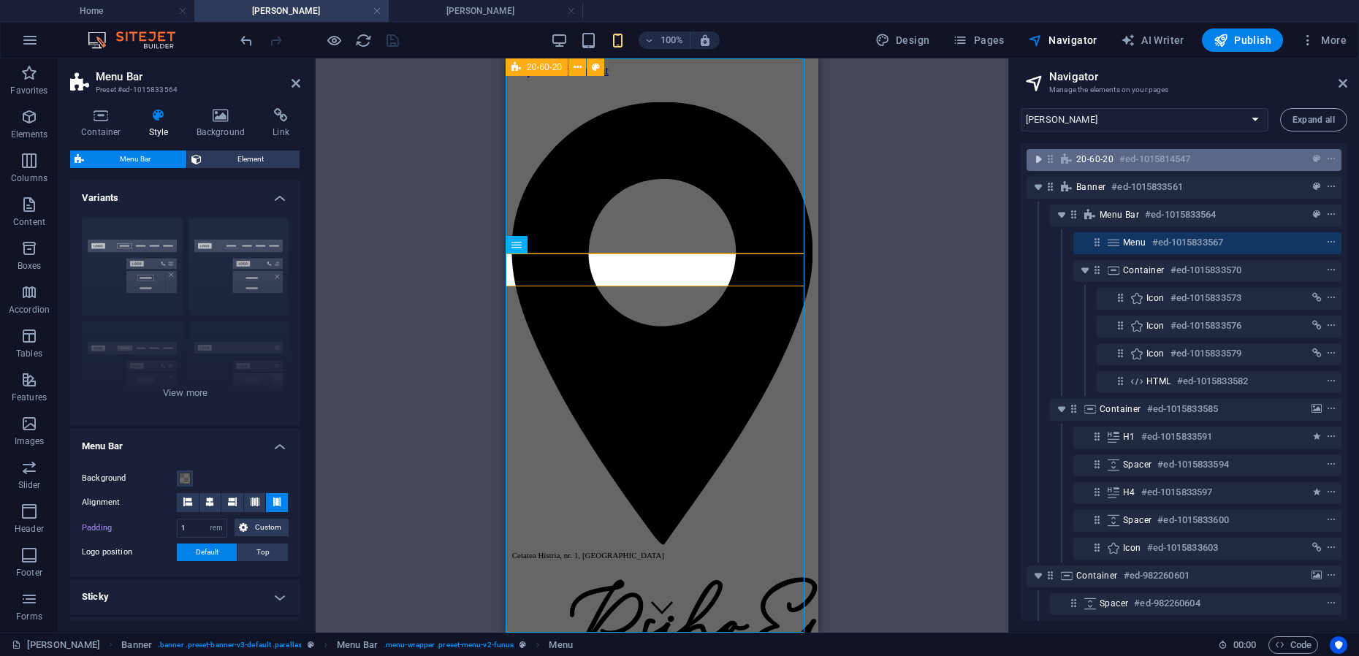
click at [1039, 160] on icon "toggle-expand" at bounding box center [1038, 159] width 15 height 15
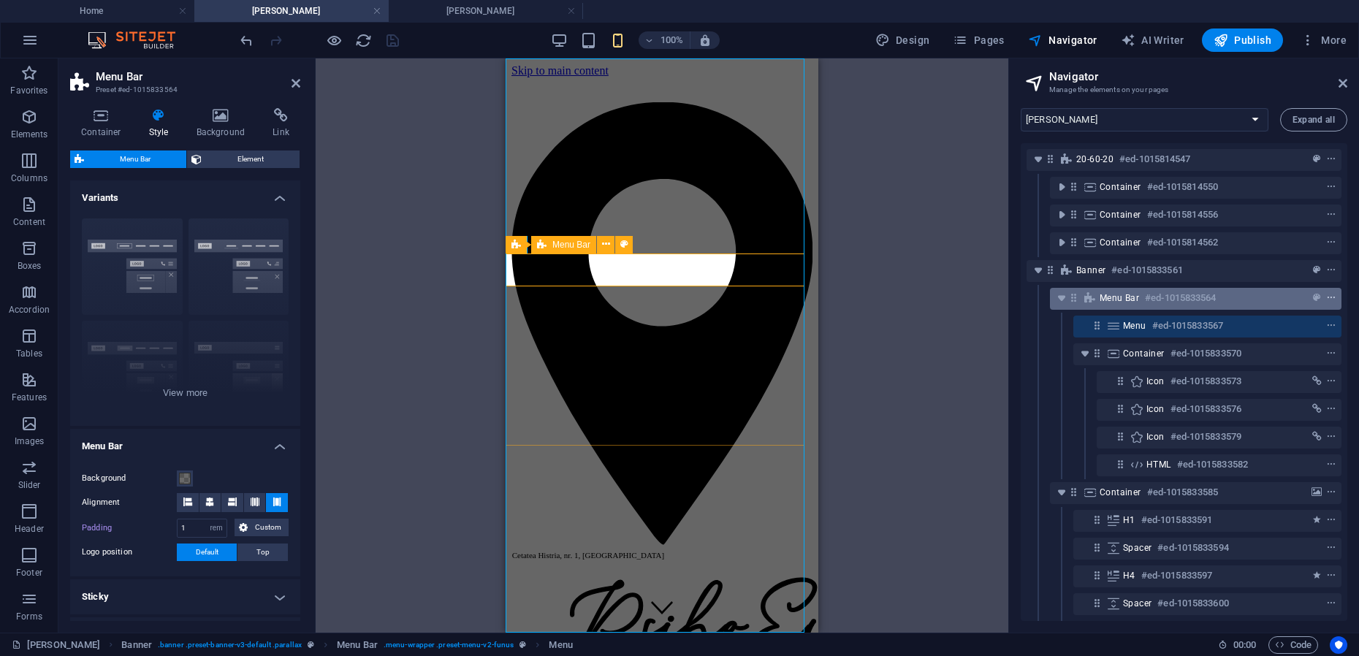
click at [1326, 299] on icon "context-menu" at bounding box center [1331, 298] width 10 height 10
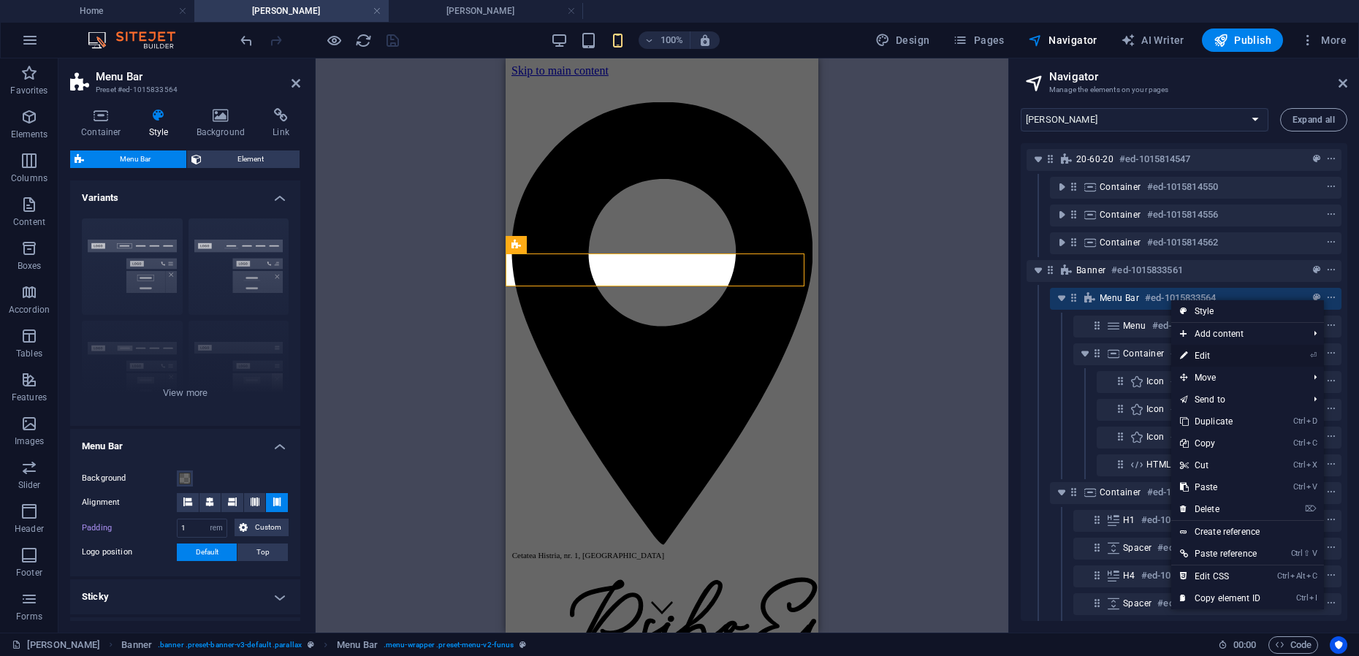
click at [1215, 358] on link "⏎ Edit" at bounding box center [1220, 356] width 98 height 22
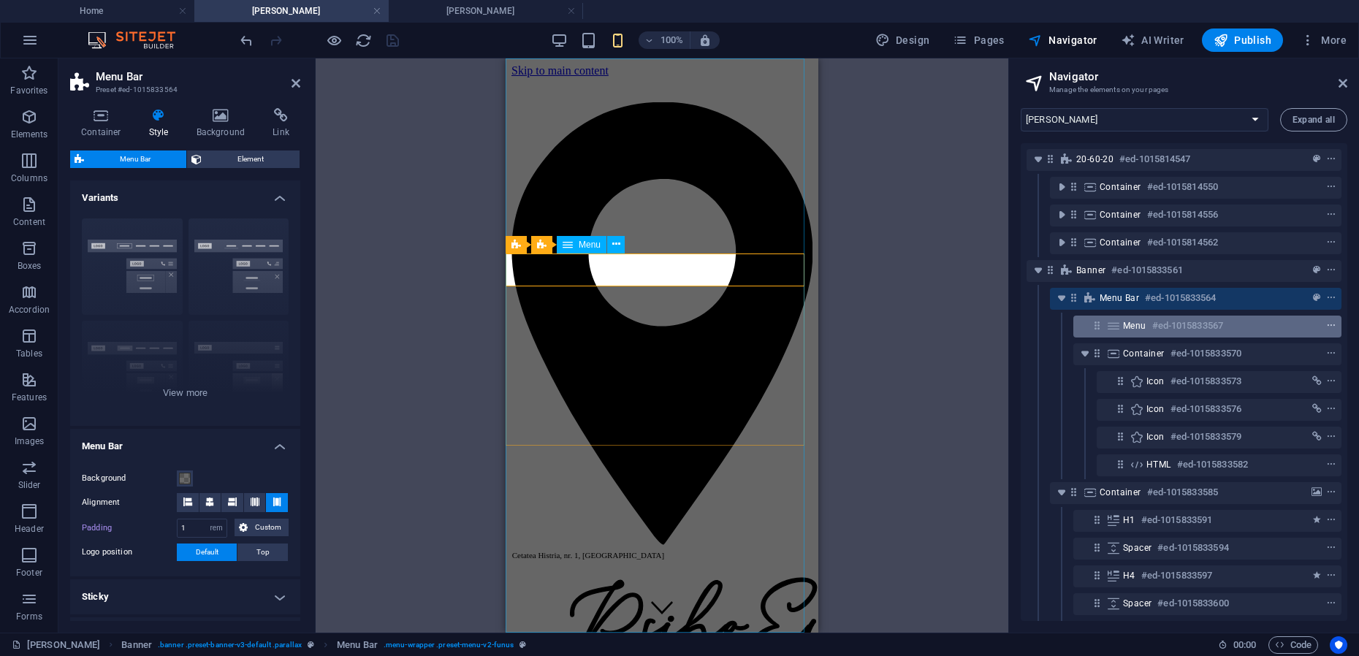
click at [1326, 325] on icon "context-menu" at bounding box center [1331, 326] width 10 height 10
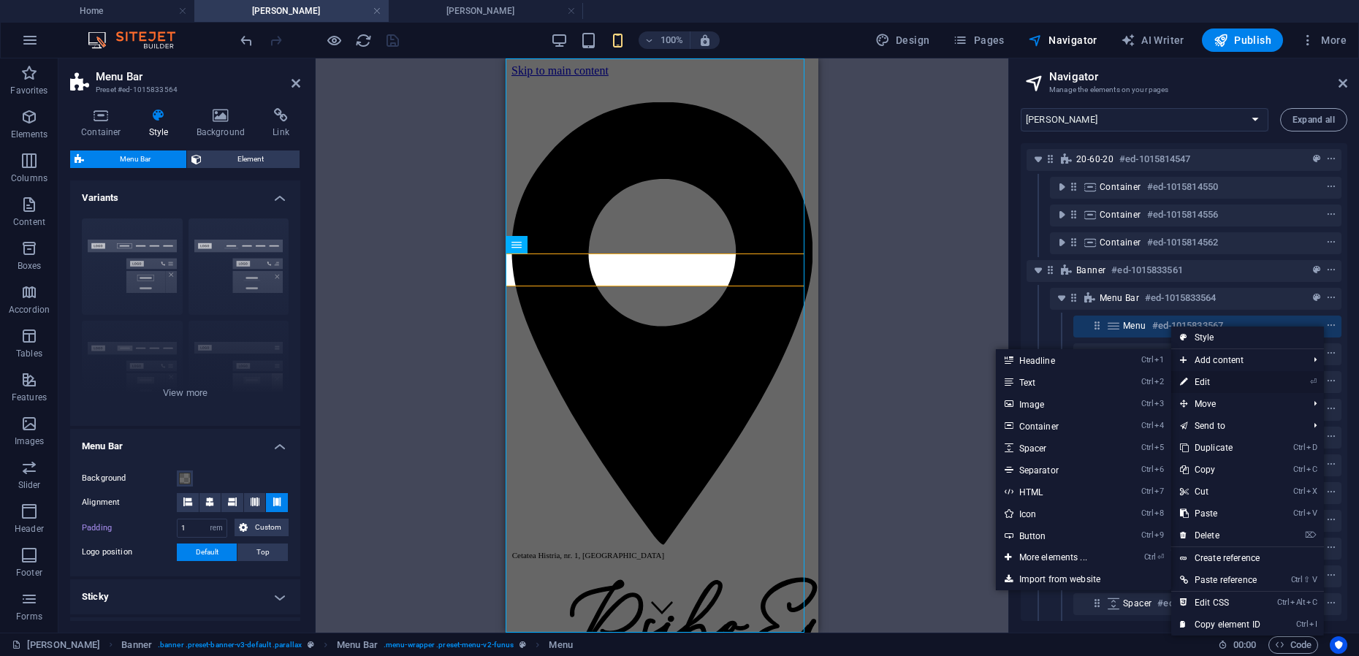
click at [1214, 378] on link "⏎ Edit" at bounding box center [1220, 382] width 98 height 22
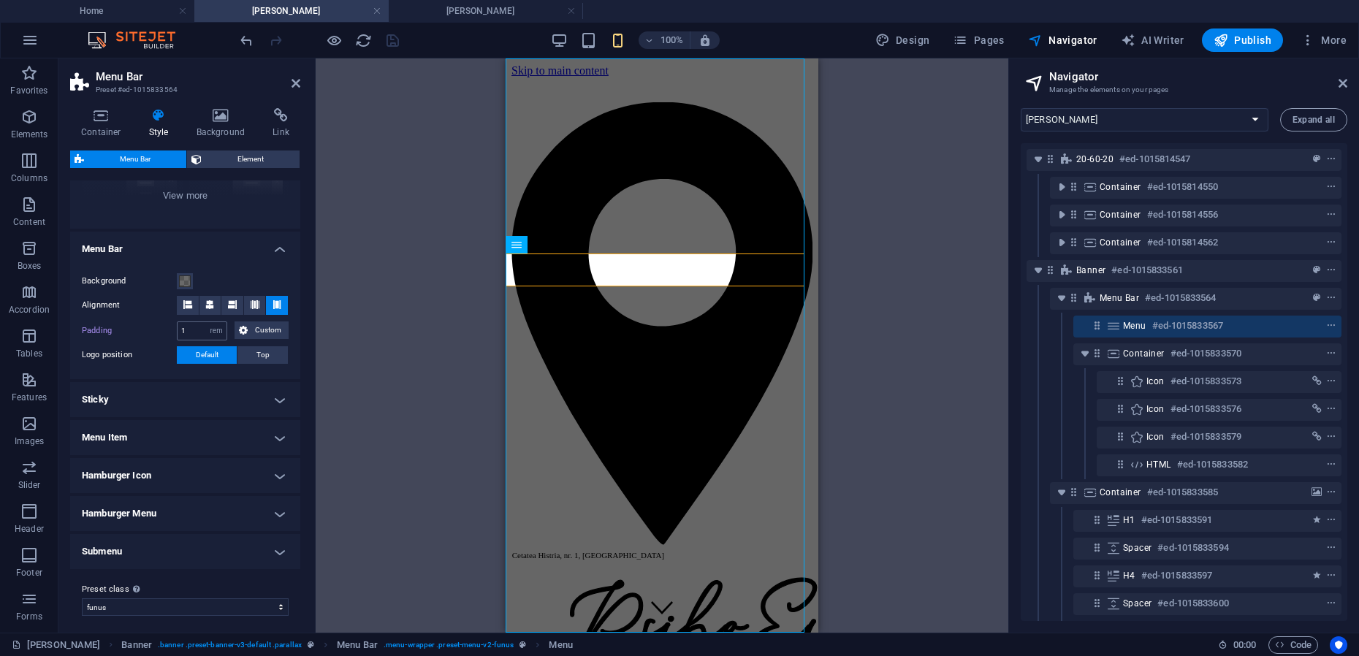
scroll to position [204, 0]
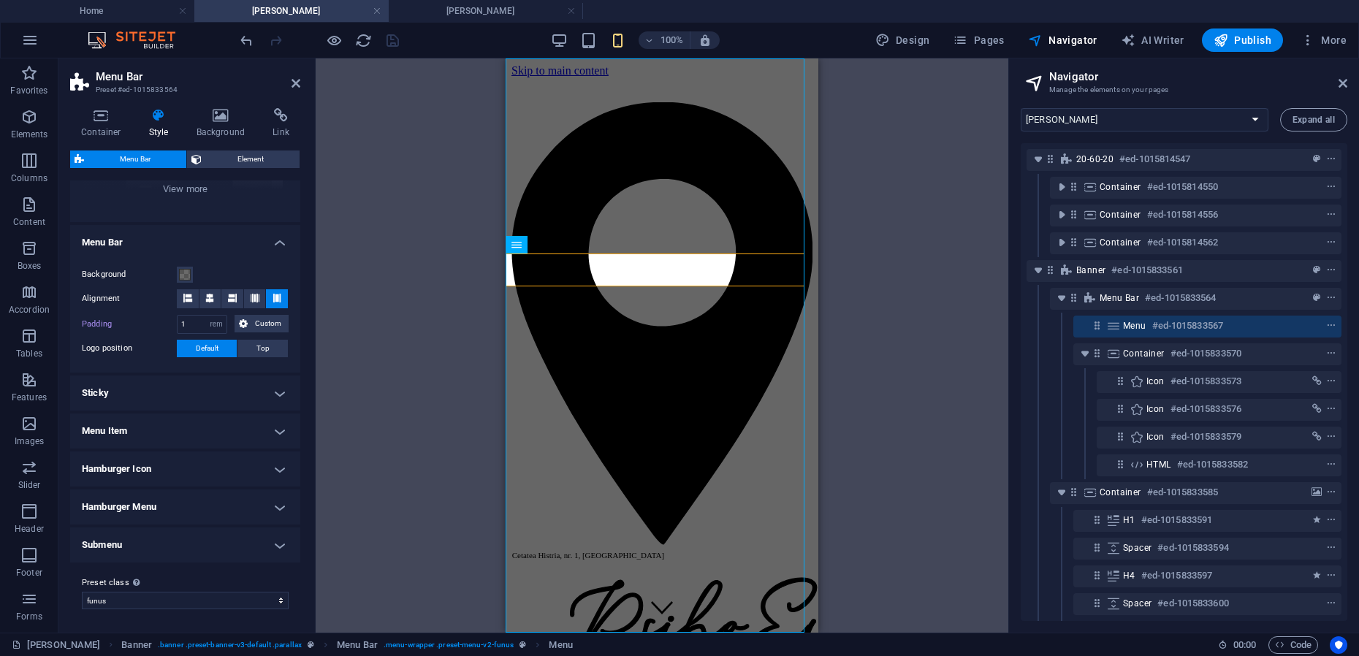
click at [256, 433] on h4 "Menu Item" at bounding box center [185, 431] width 230 height 35
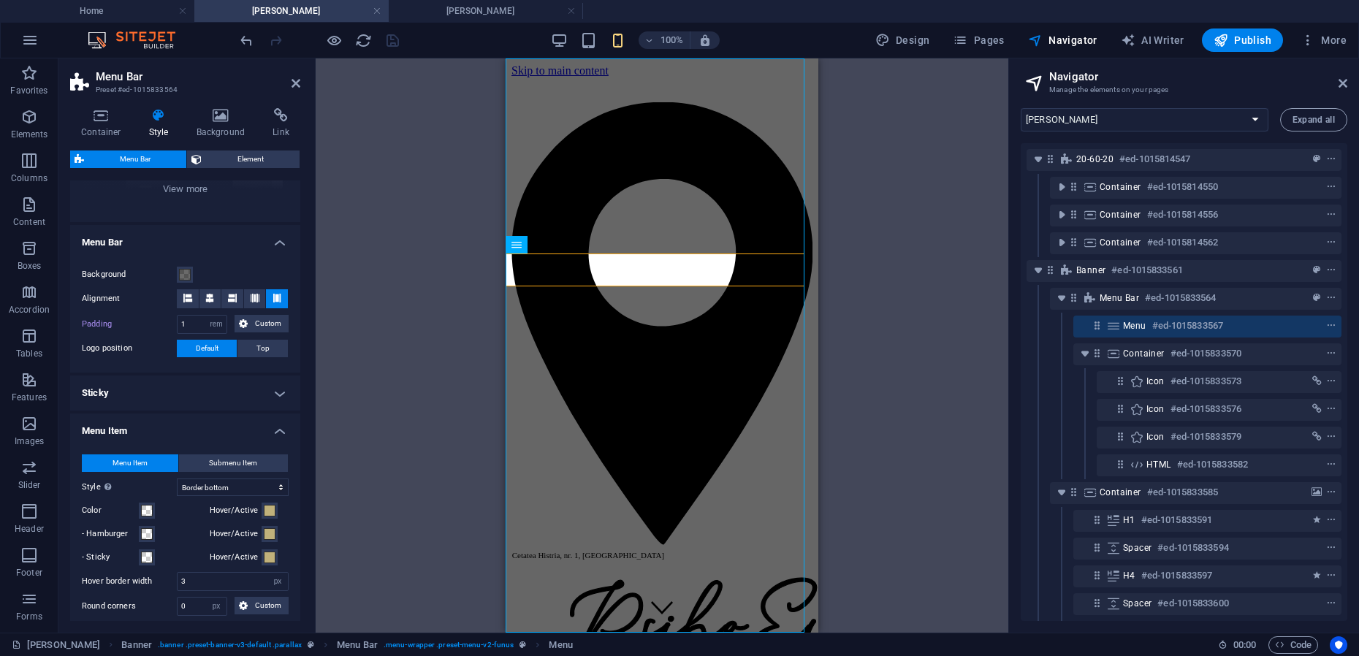
click at [216, 391] on h4 "Sticky" at bounding box center [185, 393] width 230 height 35
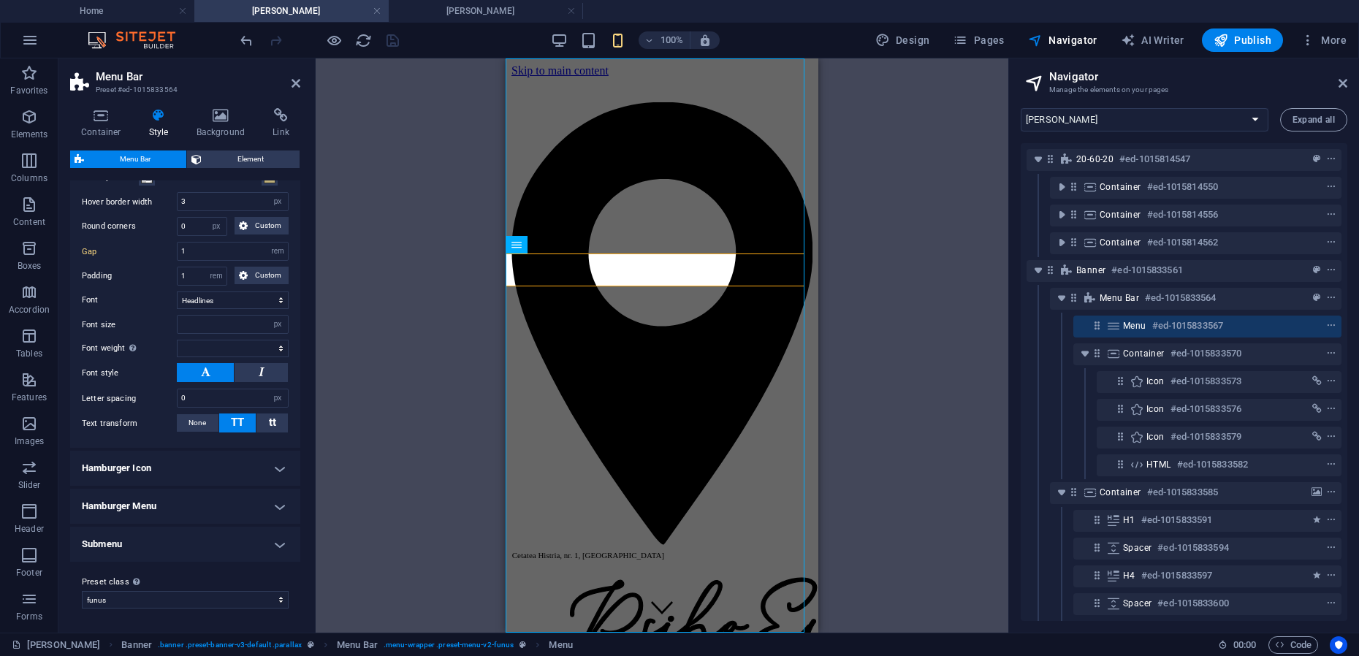
scroll to position [834, 0]
click at [226, 470] on h4 "Hamburger Icon" at bounding box center [185, 468] width 230 height 35
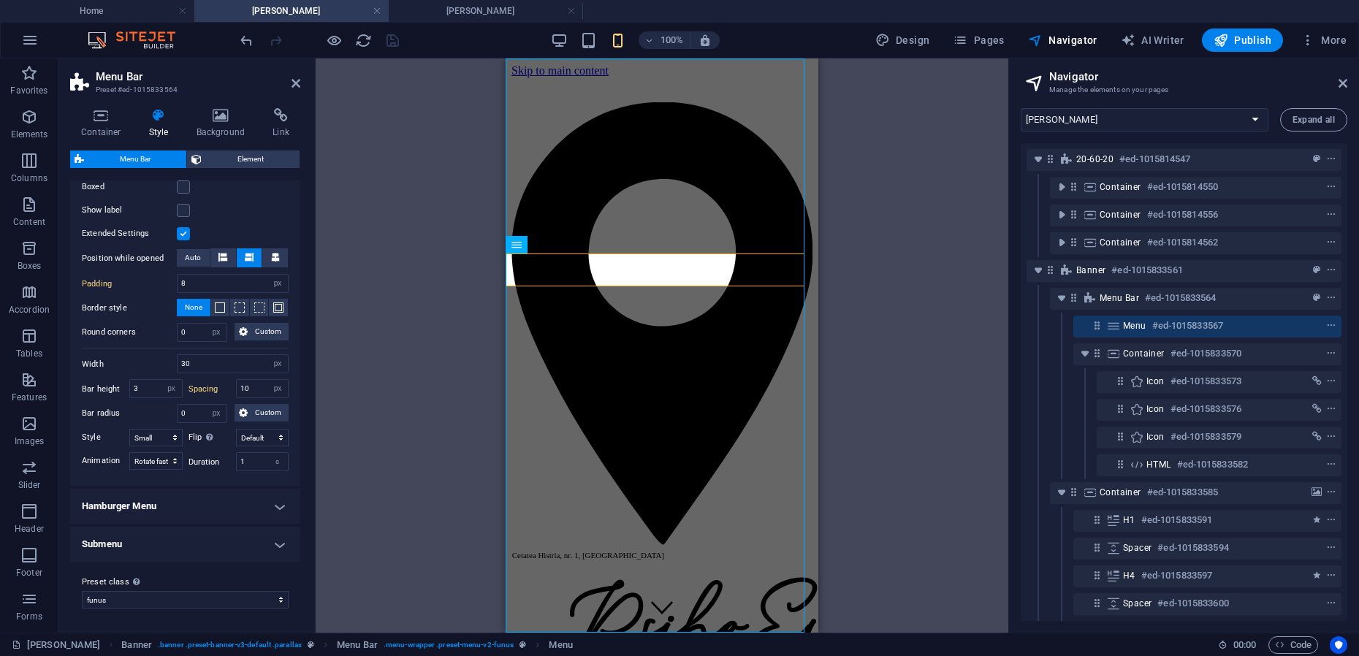
scroll to position [1295, 0]
click at [185, 509] on h4 "Hamburger Menu" at bounding box center [185, 506] width 230 height 35
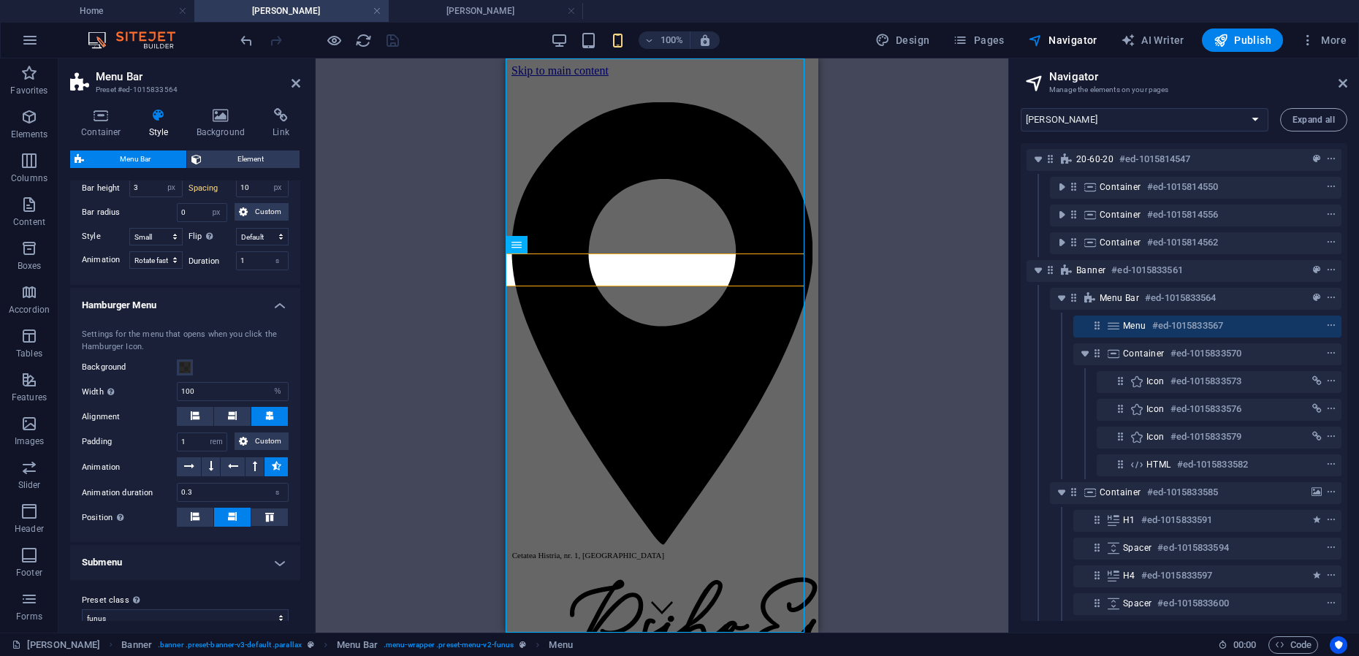
scroll to position [1515, 0]
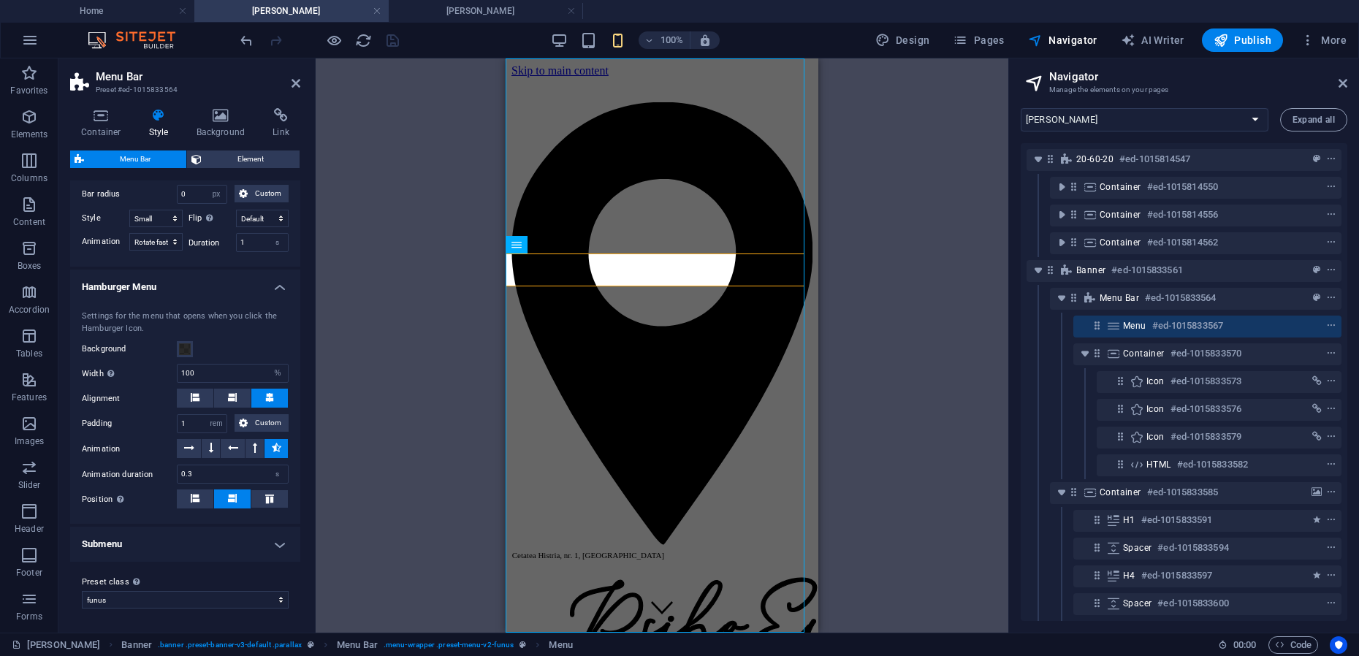
click at [189, 549] on h4 "Submenu" at bounding box center [185, 544] width 230 height 35
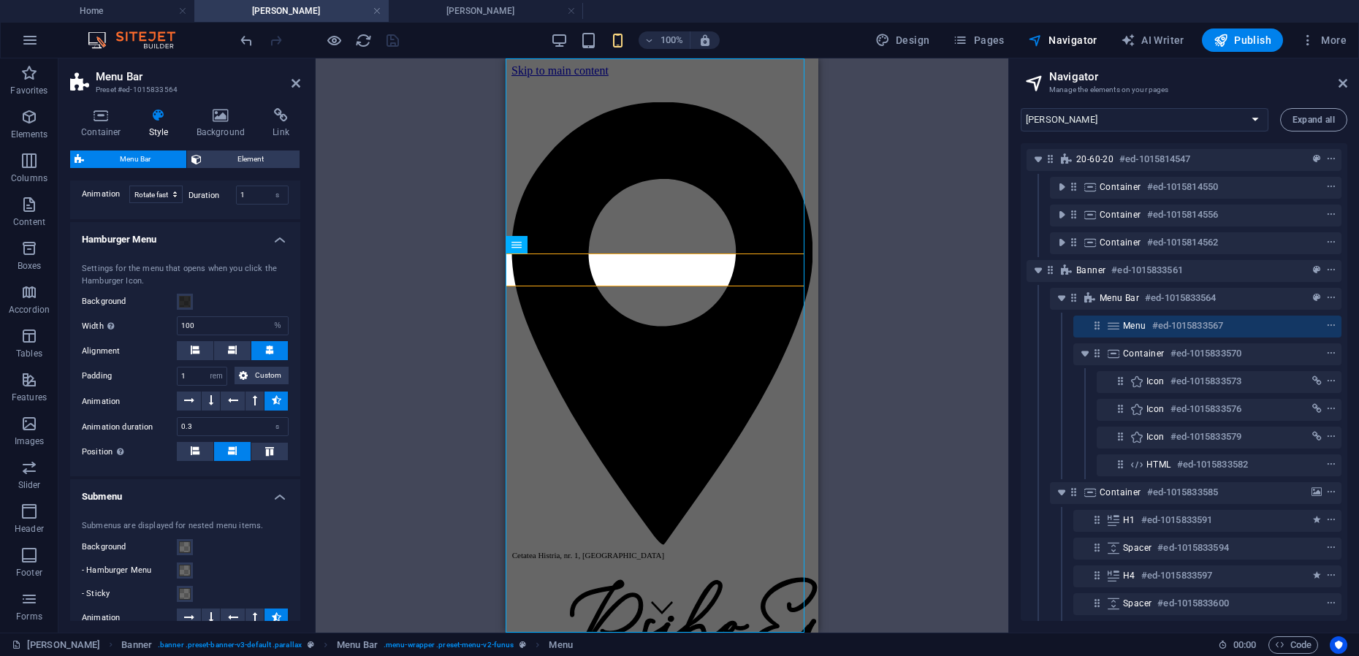
scroll to position [1586, 0]
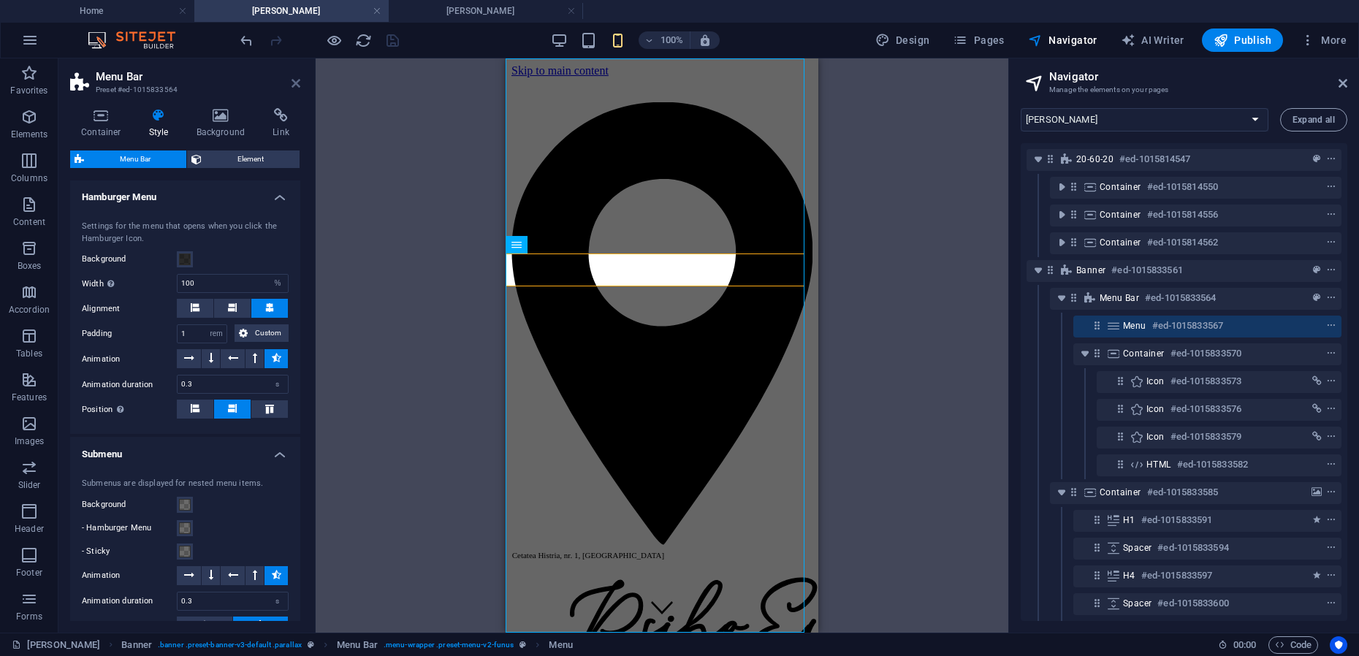
click at [297, 86] on icon at bounding box center [296, 83] width 9 height 12
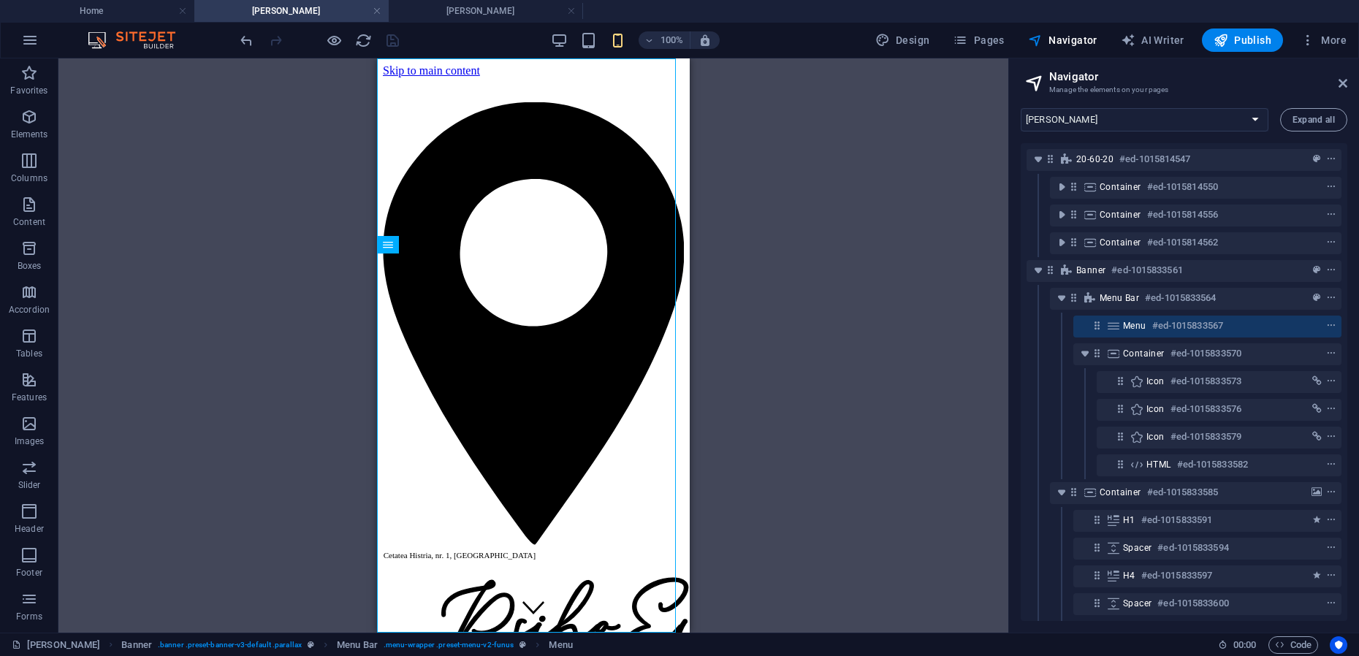
click at [1345, 82] on icon at bounding box center [1343, 83] width 9 height 12
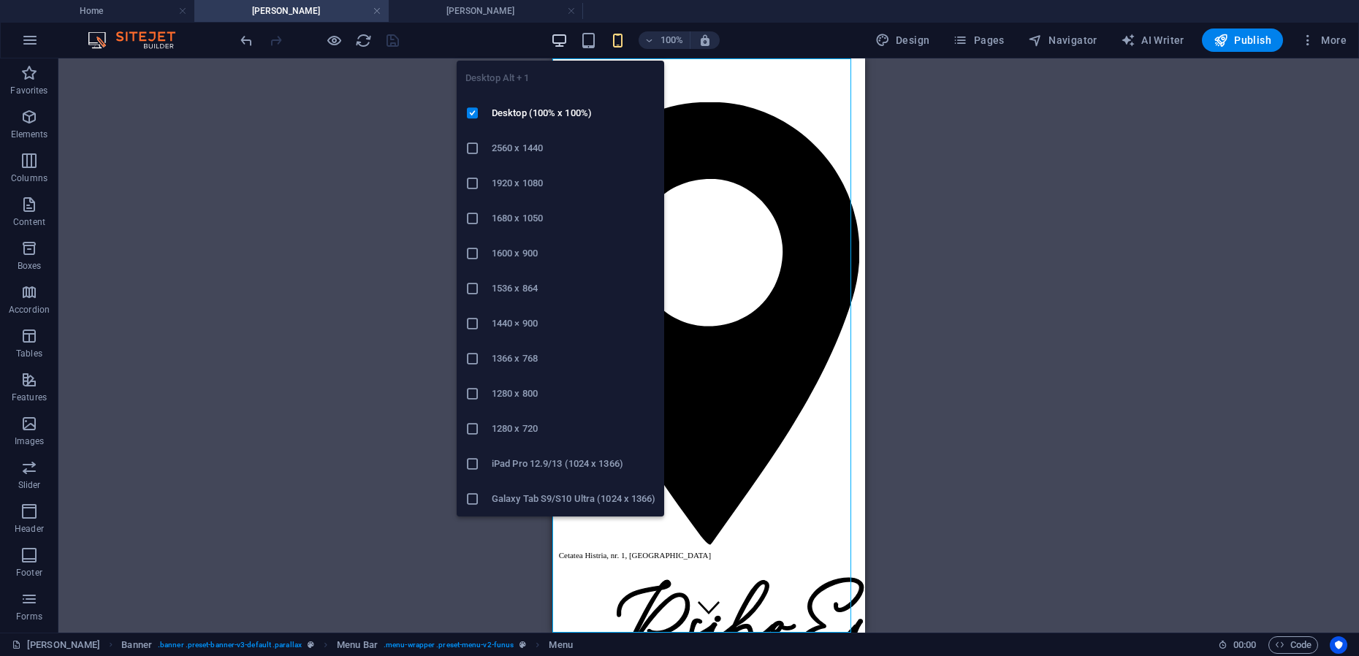
click at [563, 45] on icon "button" at bounding box center [559, 40] width 17 height 17
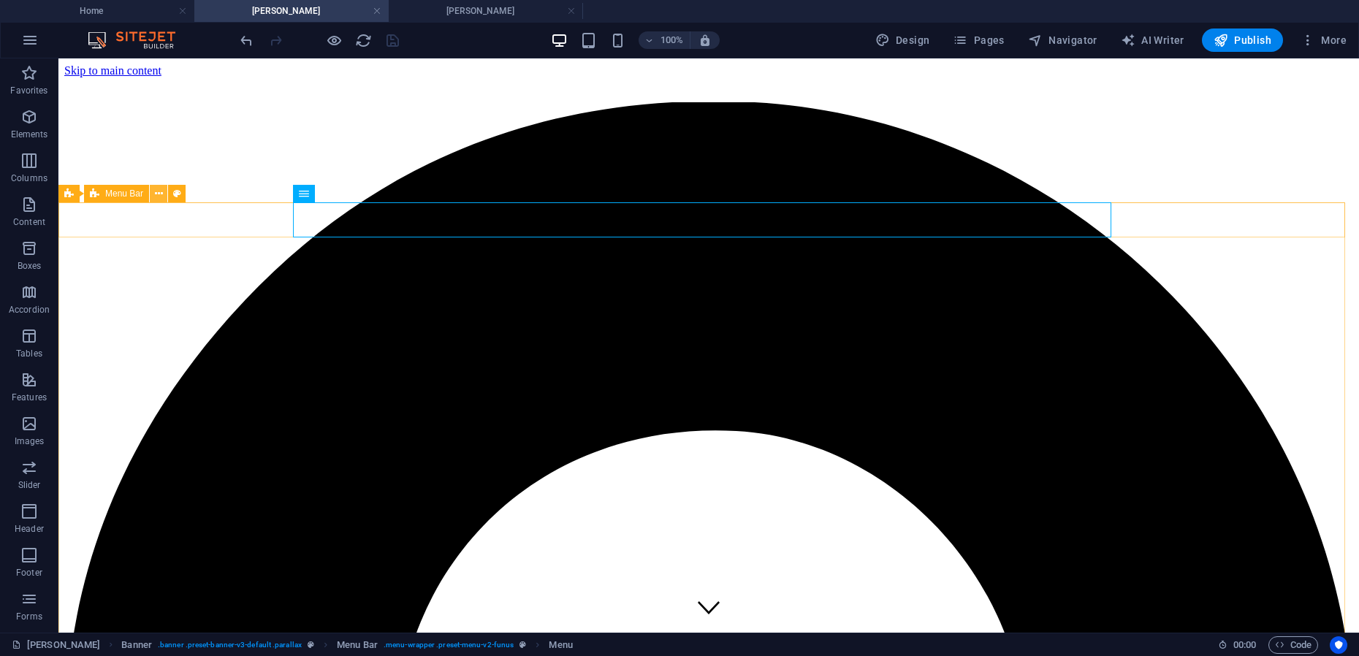
click at [159, 194] on icon at bounding box center [159, 193] width 8 height 15
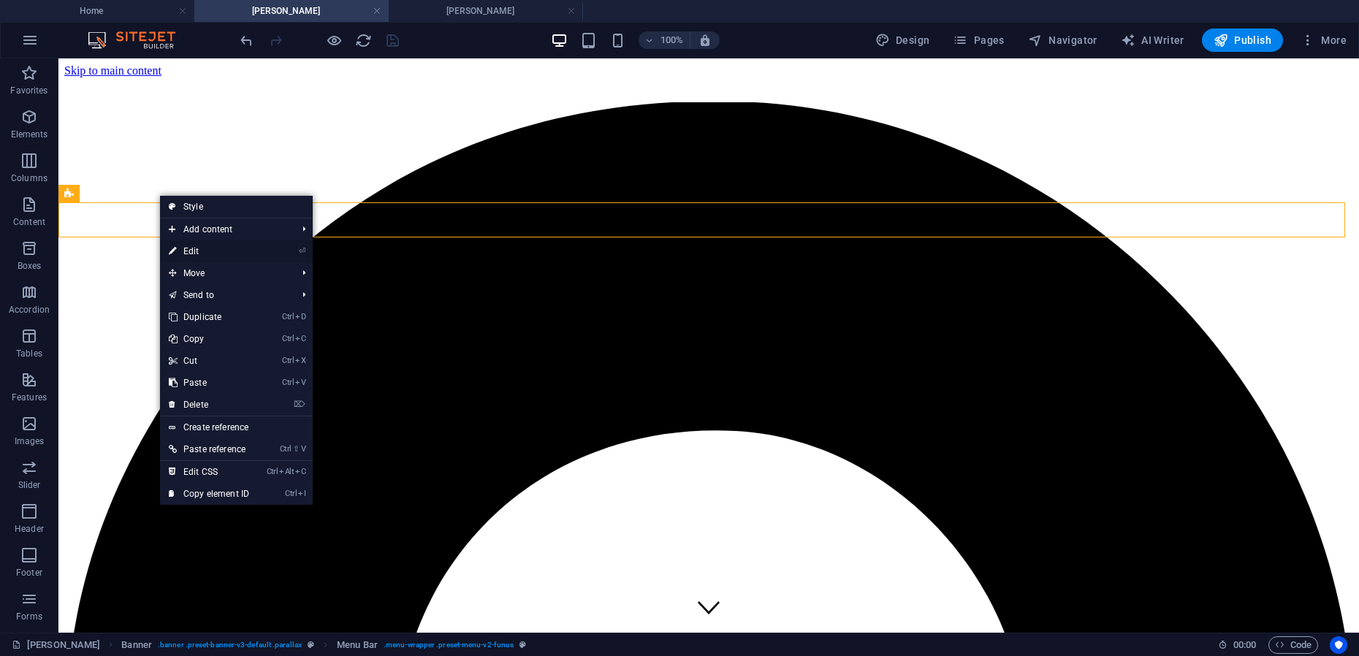
click at [198, 253] on link "⏎ Edit" at bounding box center [209, 251] width 98 height 22
select select "rem"
select select "sticky_menu"
select select "px"
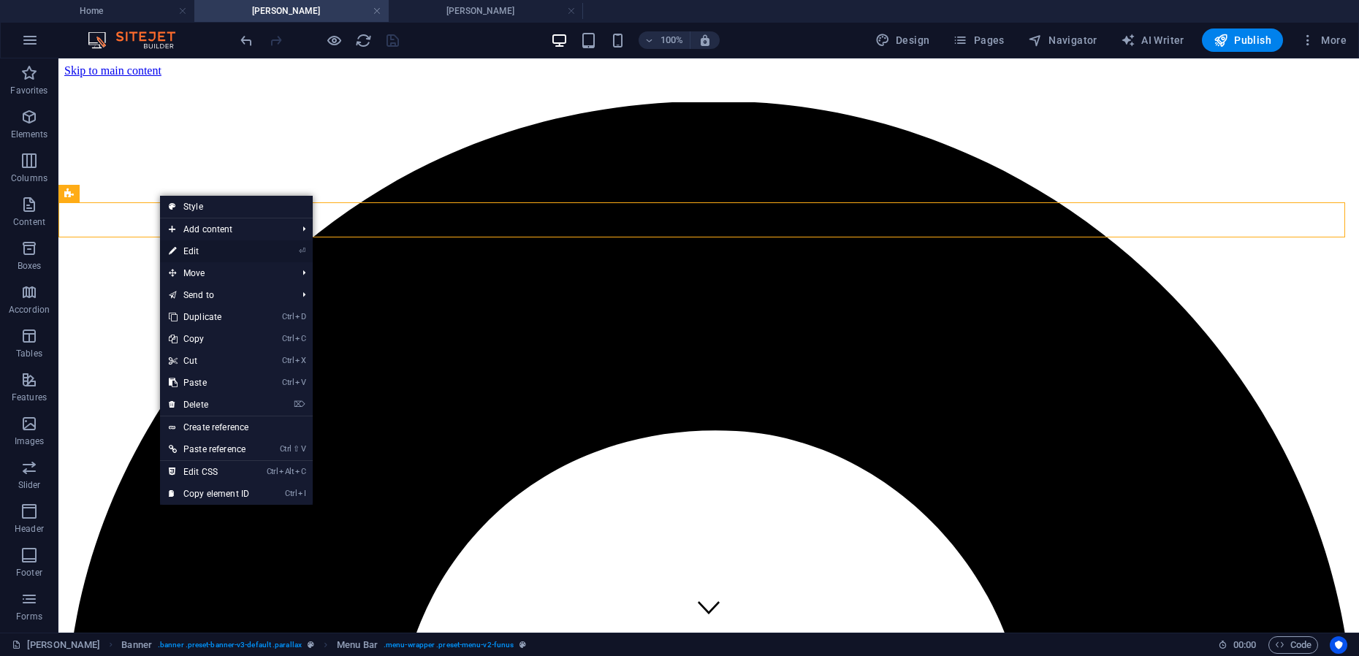
select select "px"
select select "hover_border_bottom"
select select "px"
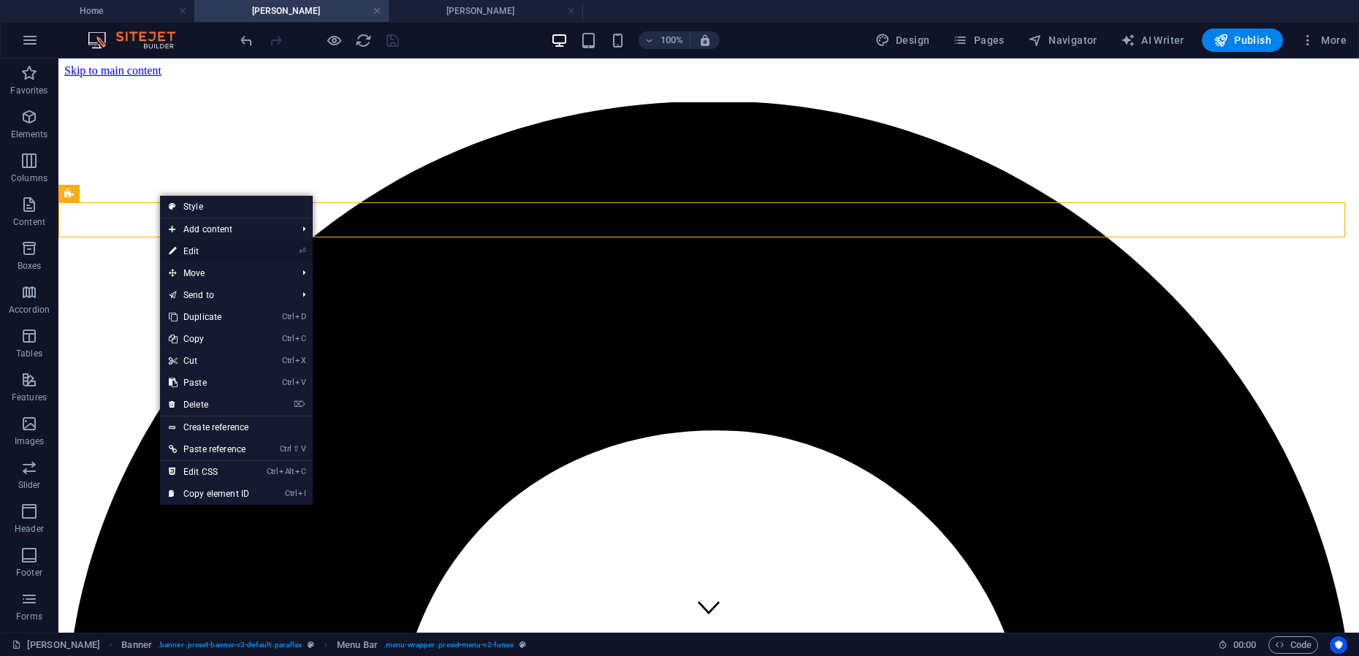
select select "rem"
select select "link-special-font"
select select "px"
select select
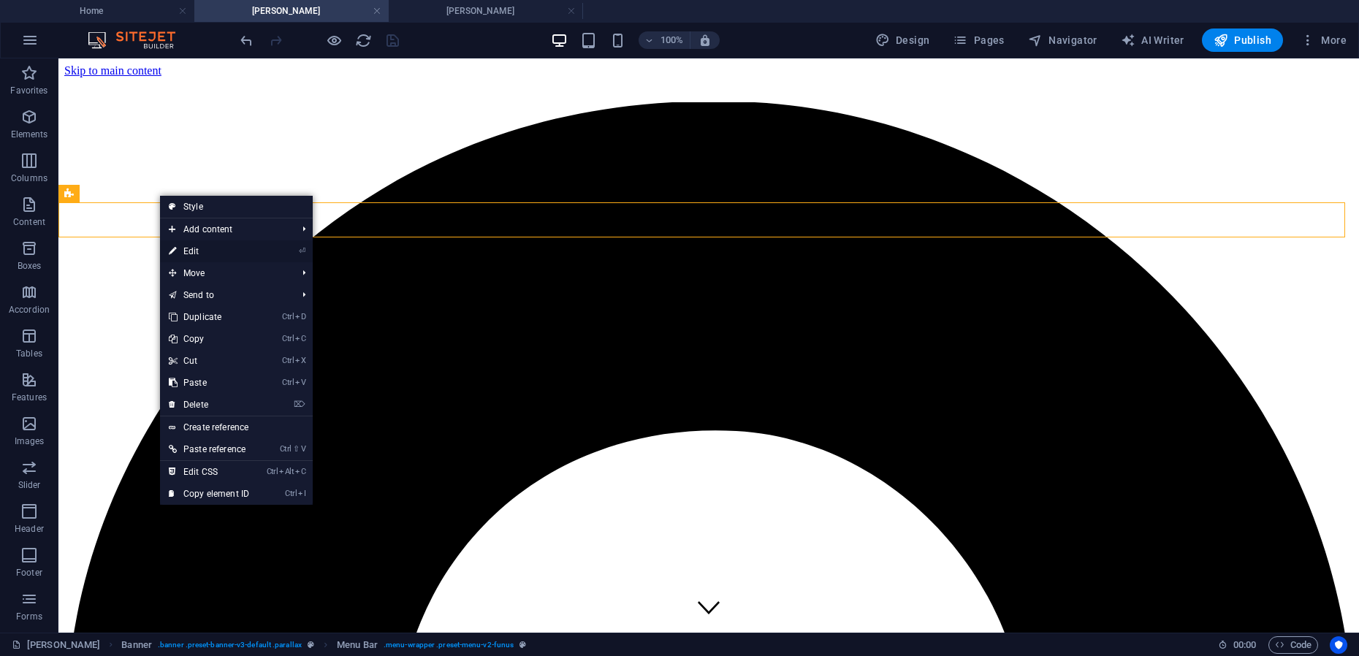
select select "px"
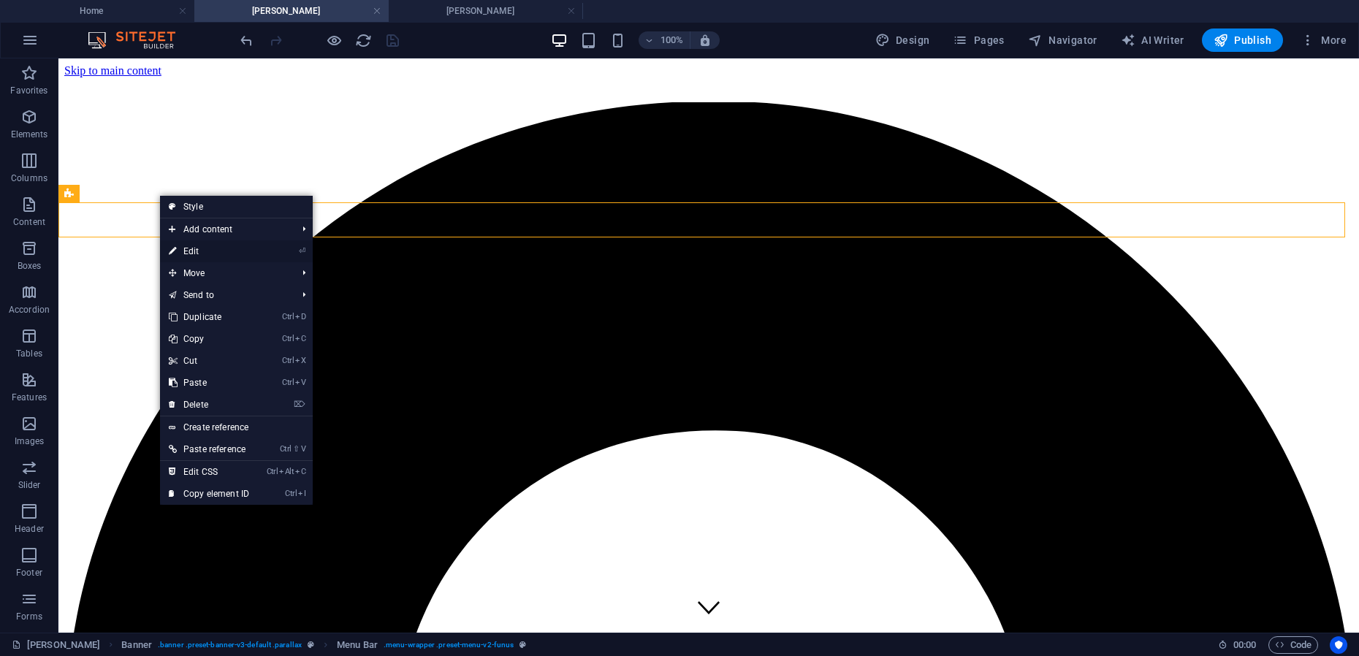
select select "px"
select select "small-inner"
select select "rotate-fast"
select select "%"
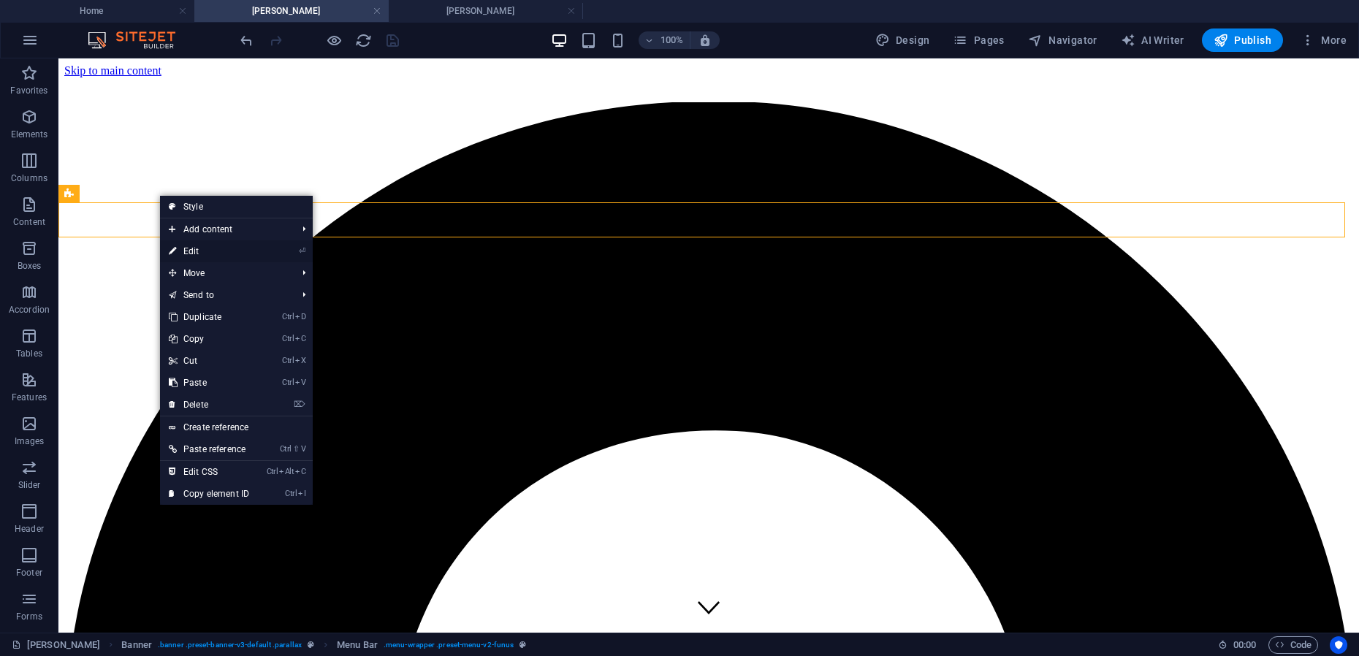
select select "rem"
select select "px"
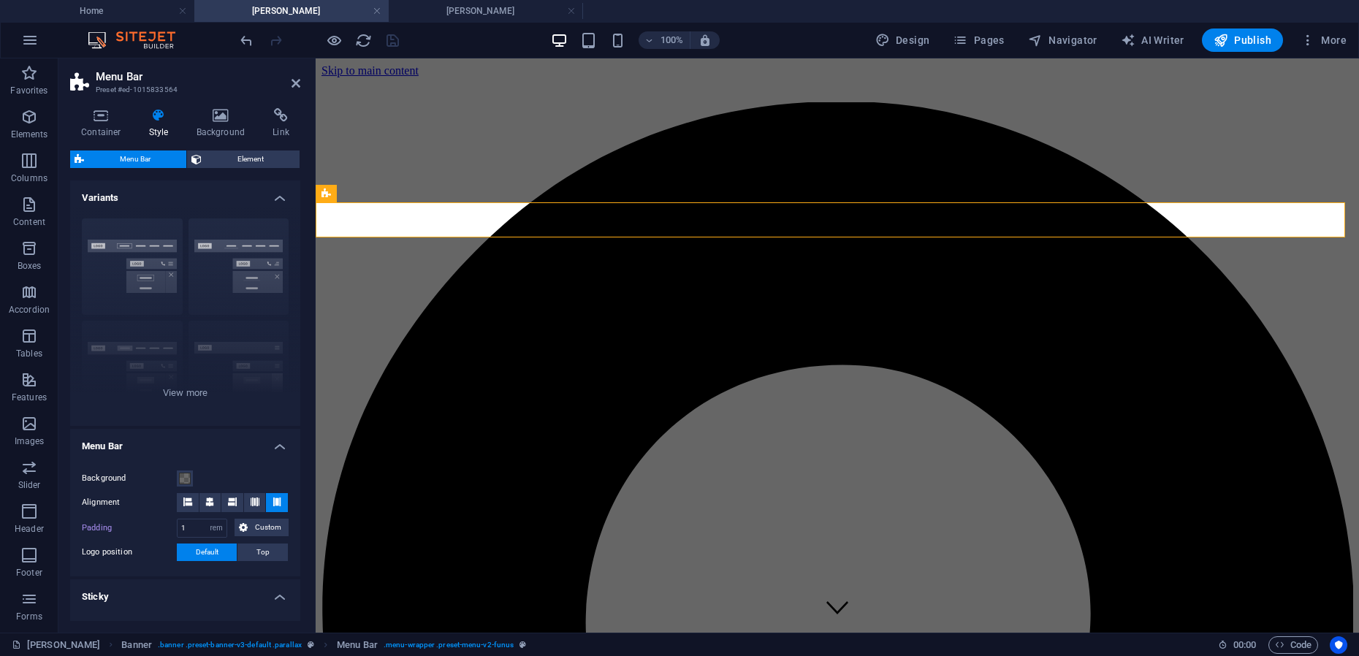
type input "0"
type input "2"
select select
type input "0"
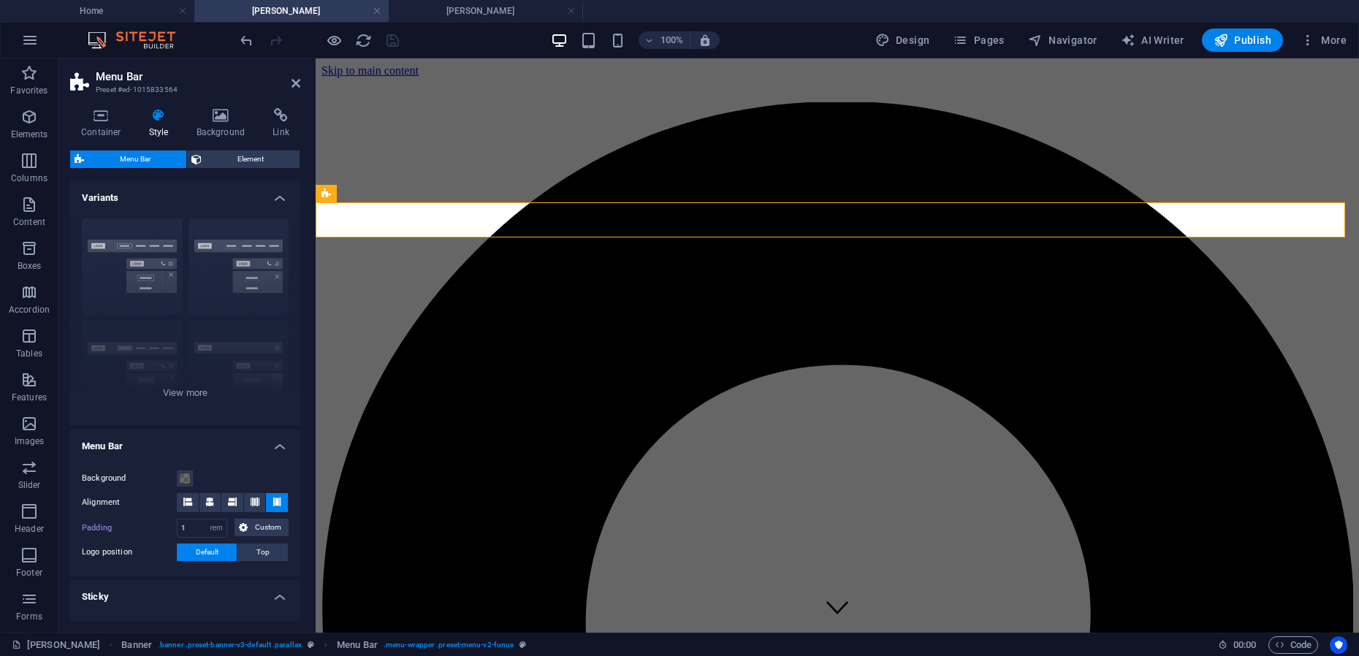
type input "8"
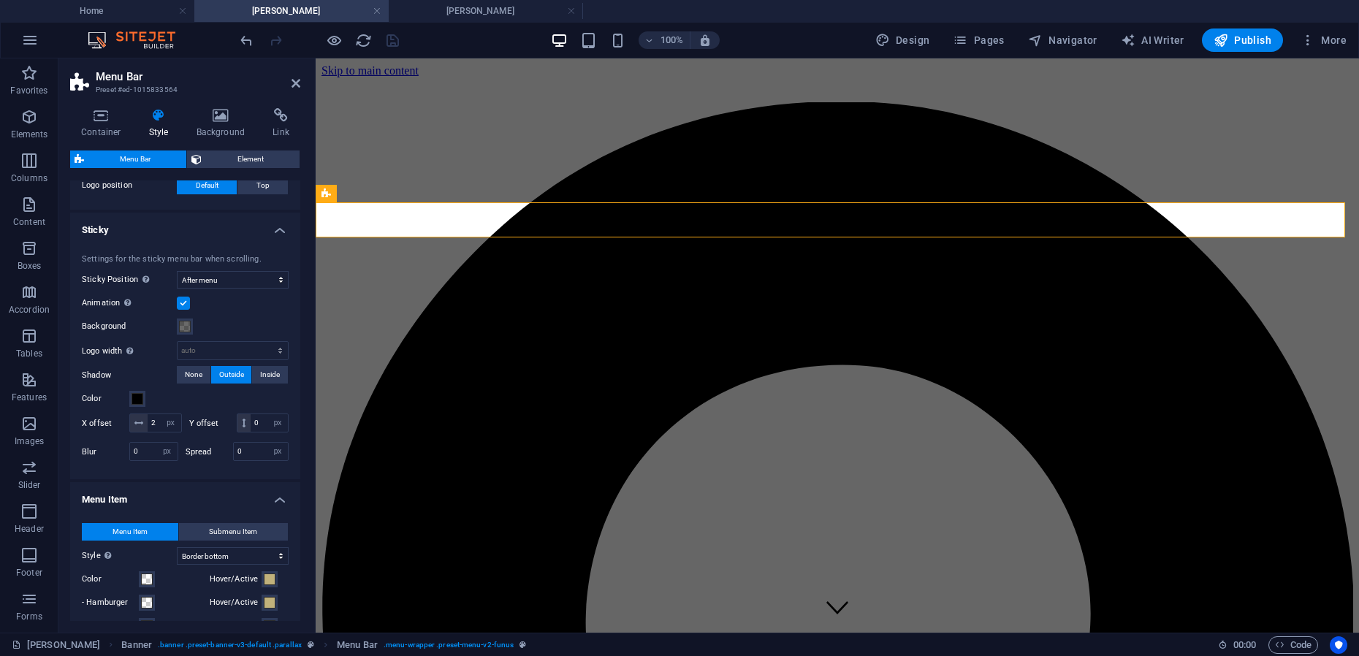
scroll to position [365, 0]
click at [102, 115] on icon at bounding box center [101, 115] width 62 height 15
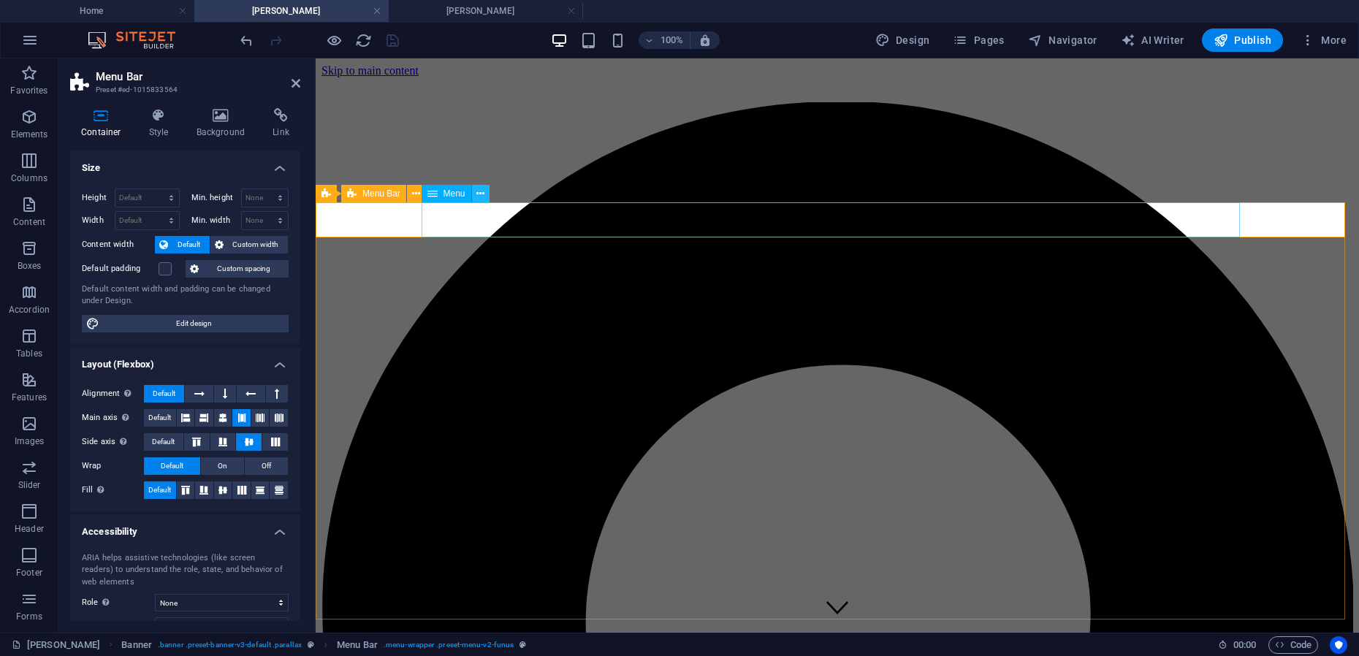
click at [481, 196] on icon at bounding box center [480, 193] width 8 height 15
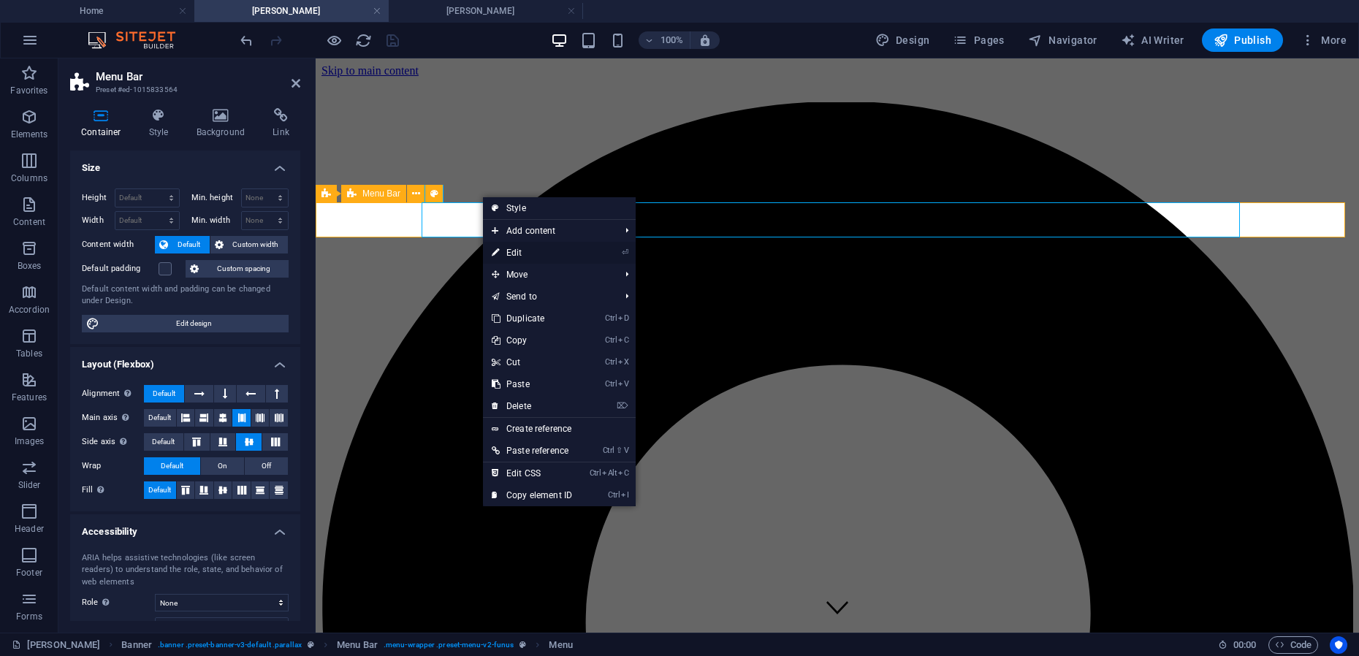
click at [523, 250] on link "⏎ Edit" at bounding box center [532, 253] width 98 height 22
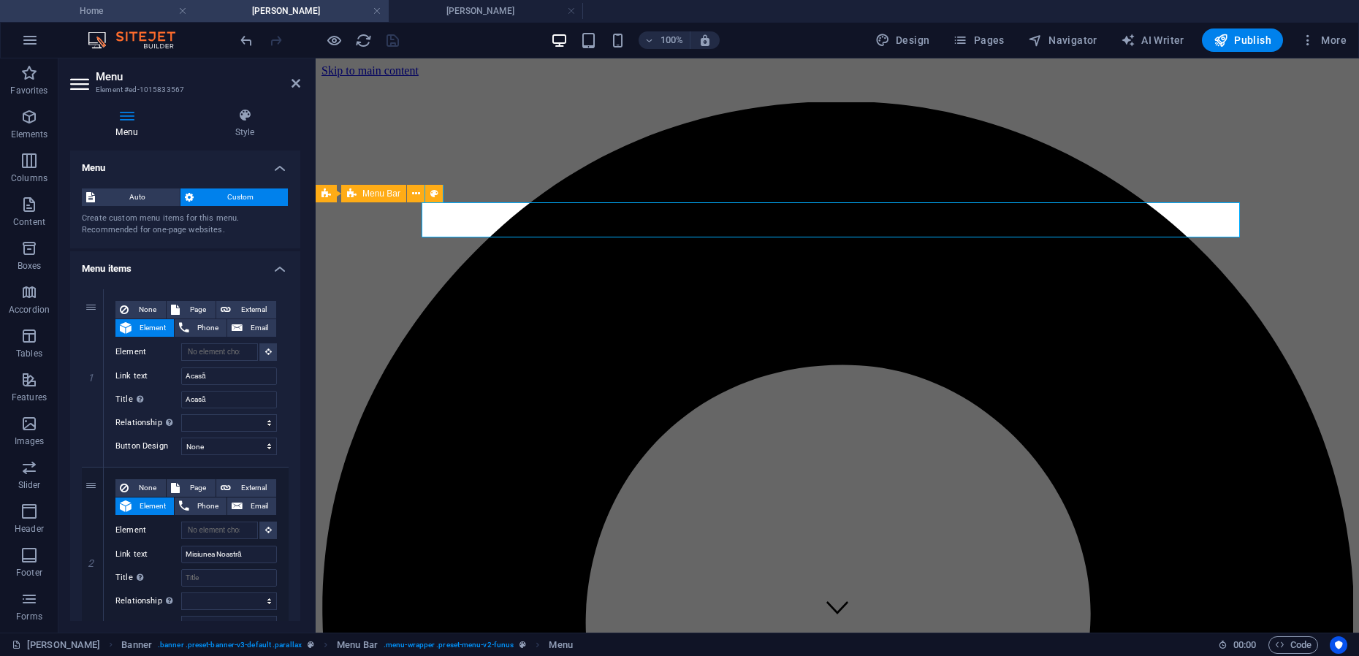
click at [107, 14] on h4 "Home" at bounding box center [97, 11] width 194 height 16
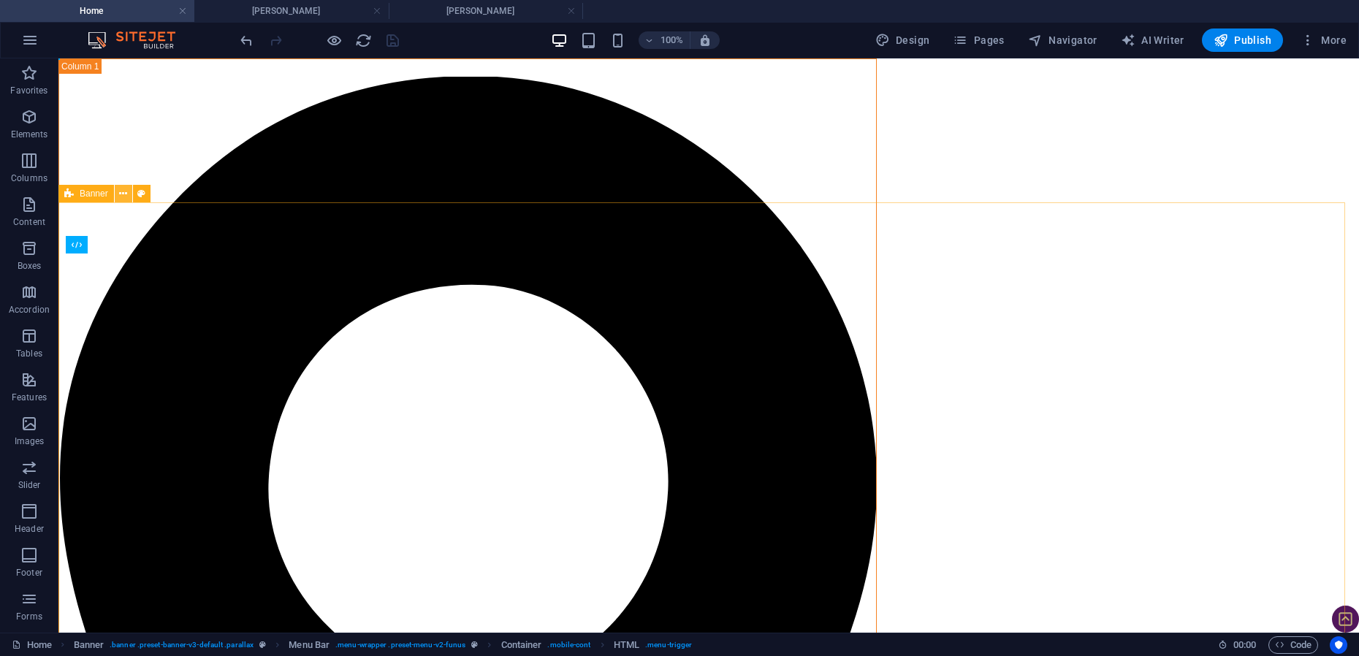
click at [126, 191] on icon at bounding box center [123, 193] width 8 height 15
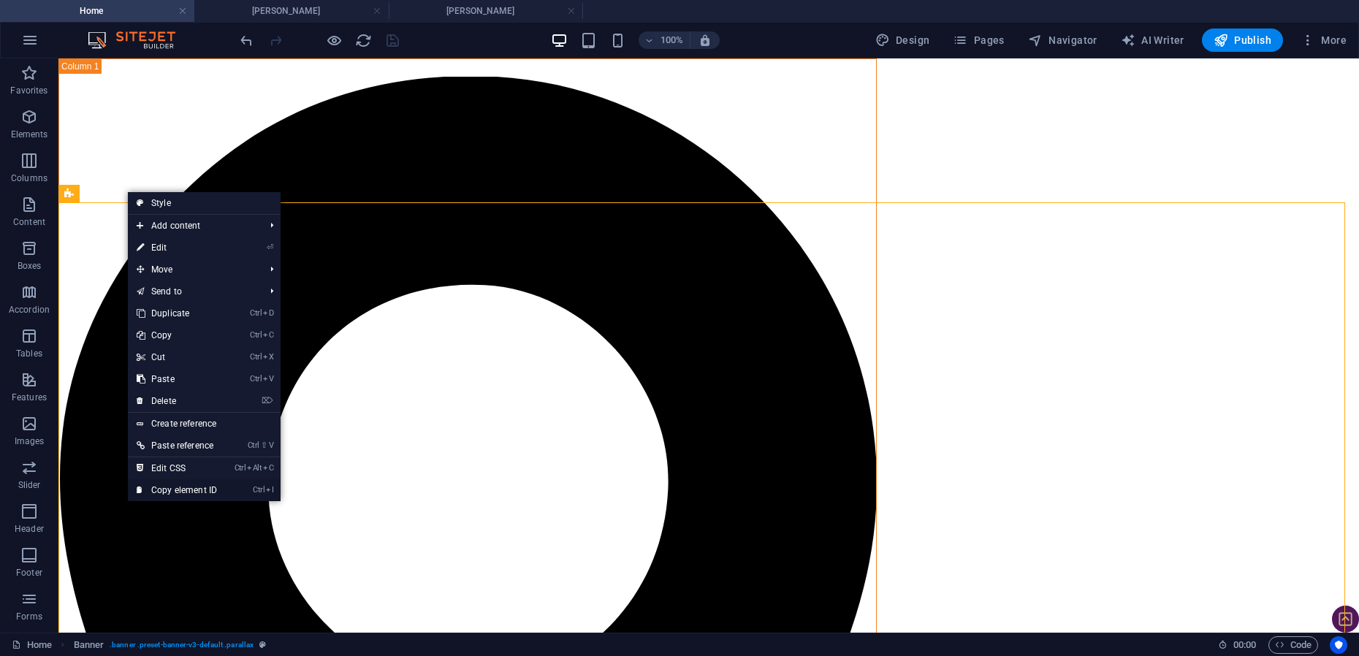
click at [172, 490] on link "Ctrl I Copy element ID" at bounding box center [177, 490] width 98 height 22
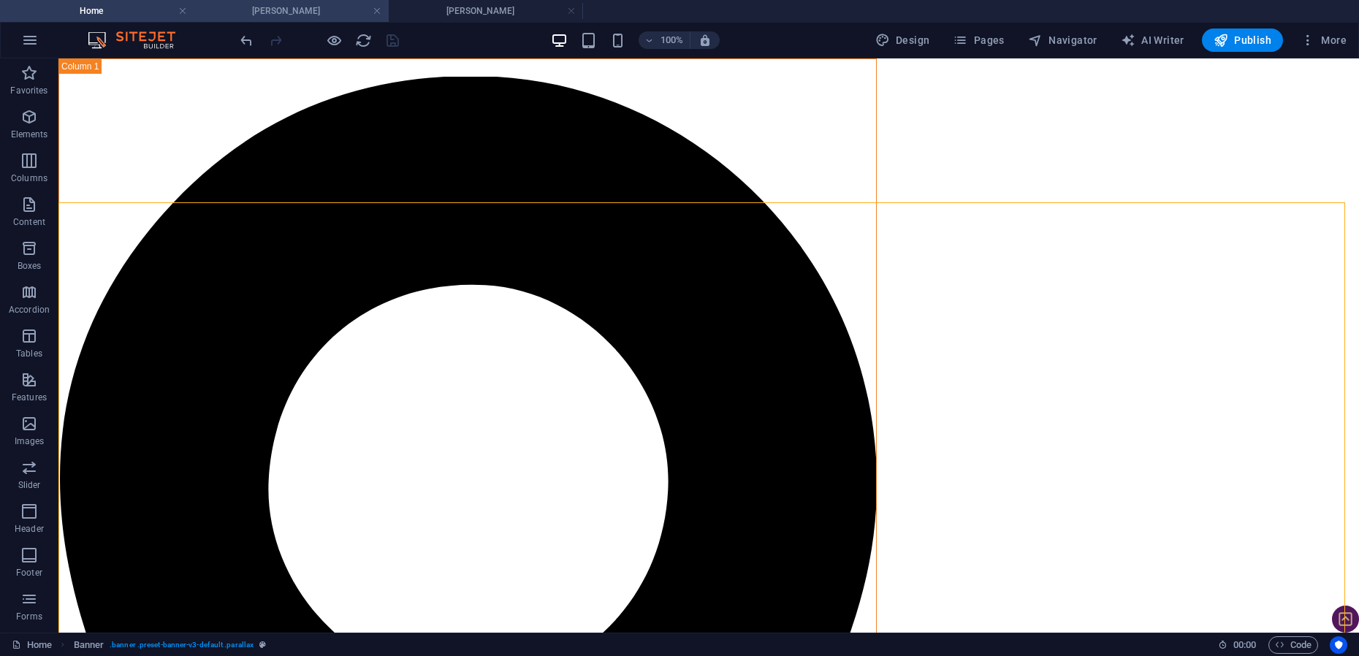
click at [262, 6] on h4 "Mihai-Viorel Mihaescu" at bounding box center [291, 11] width 194 height 16
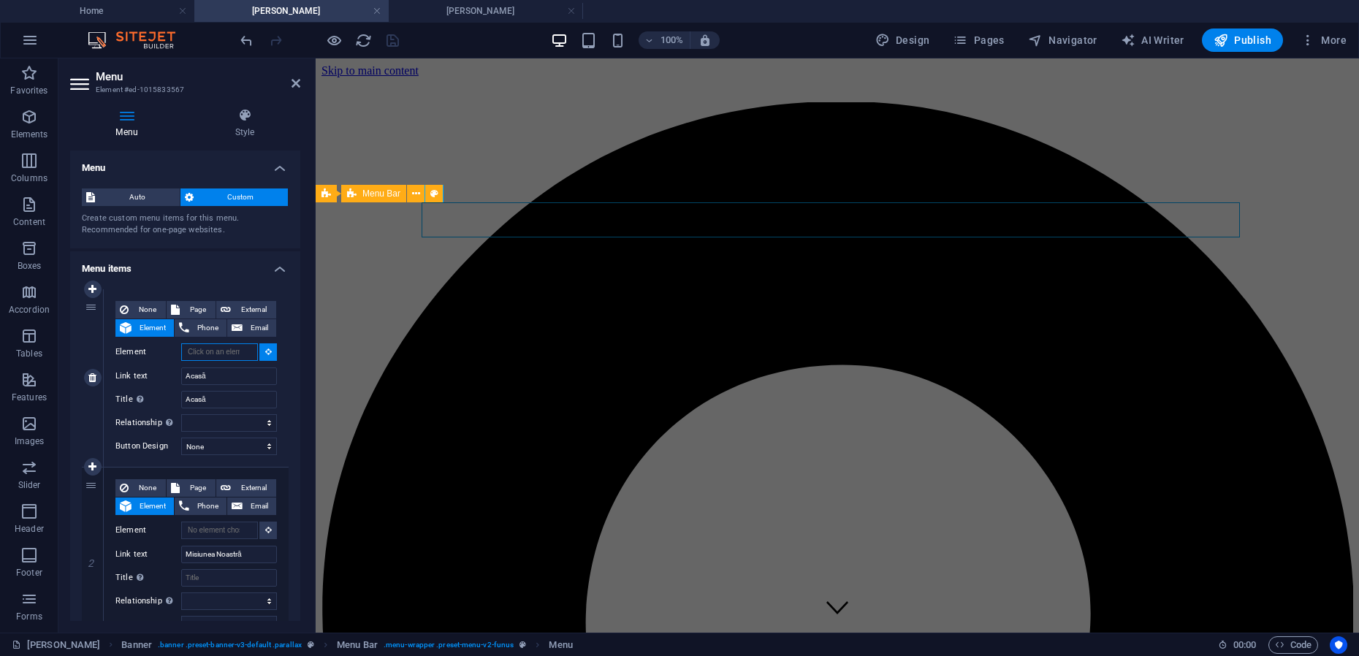
click at [211, 351] on input "Element" at bounding box center [219, 352] width 77 height 18
paste input "#ed-982260238"
type input "#ed-982260238"
click at [295, 84] on icon at bounding box center [296, 83] width 9 height 12
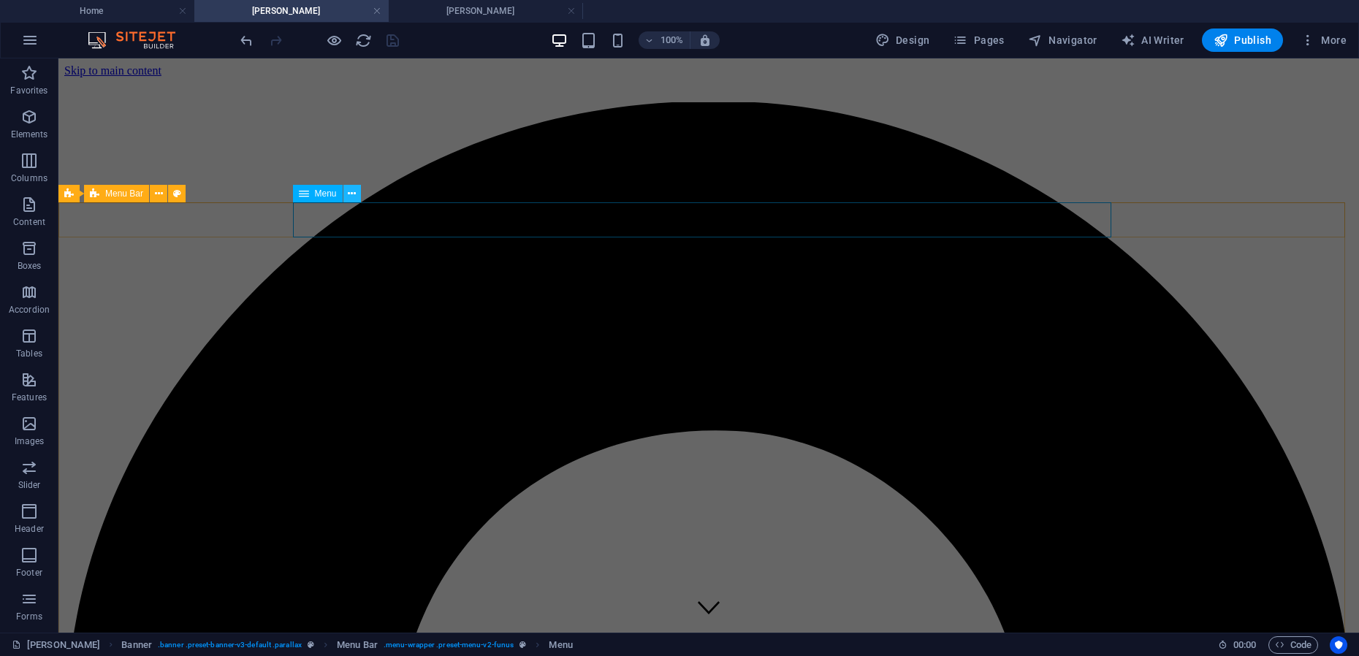
click at [354, 194] on icon at bounding box center [352, 193] width 8 height 15
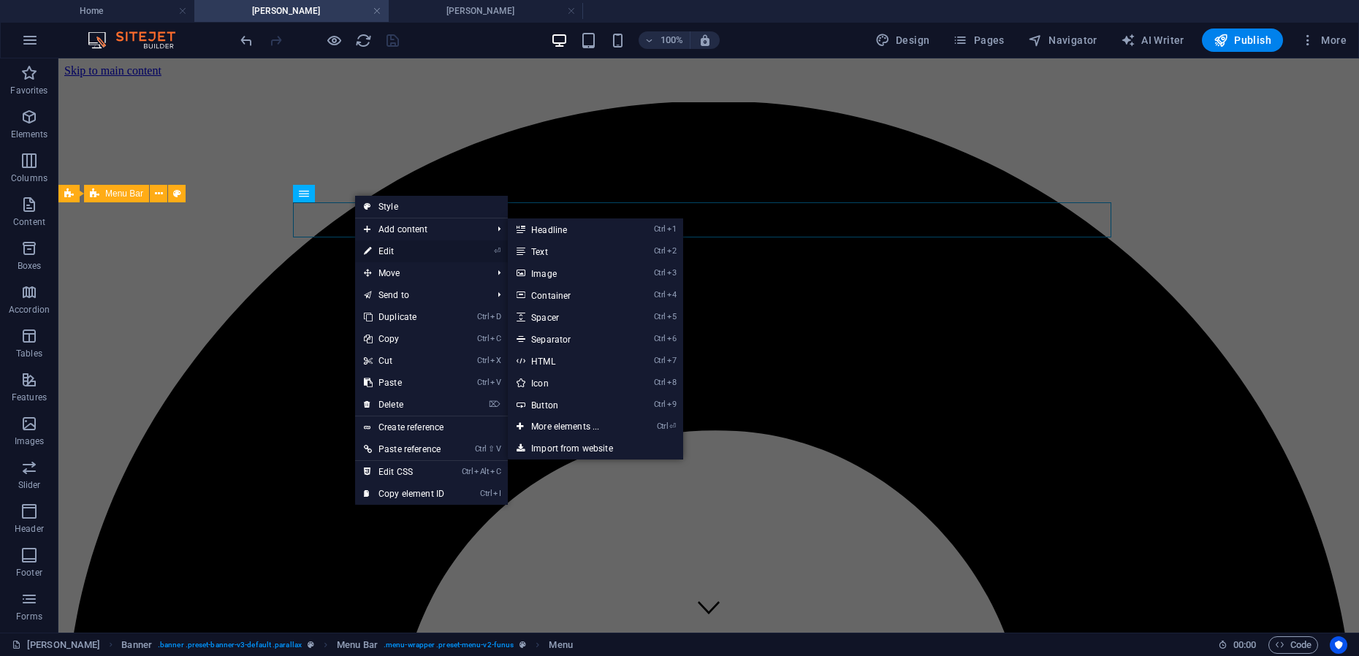
click at [386, 253] on link "⏎ Edit" at bounding box center [404, 251] width 98 height 22
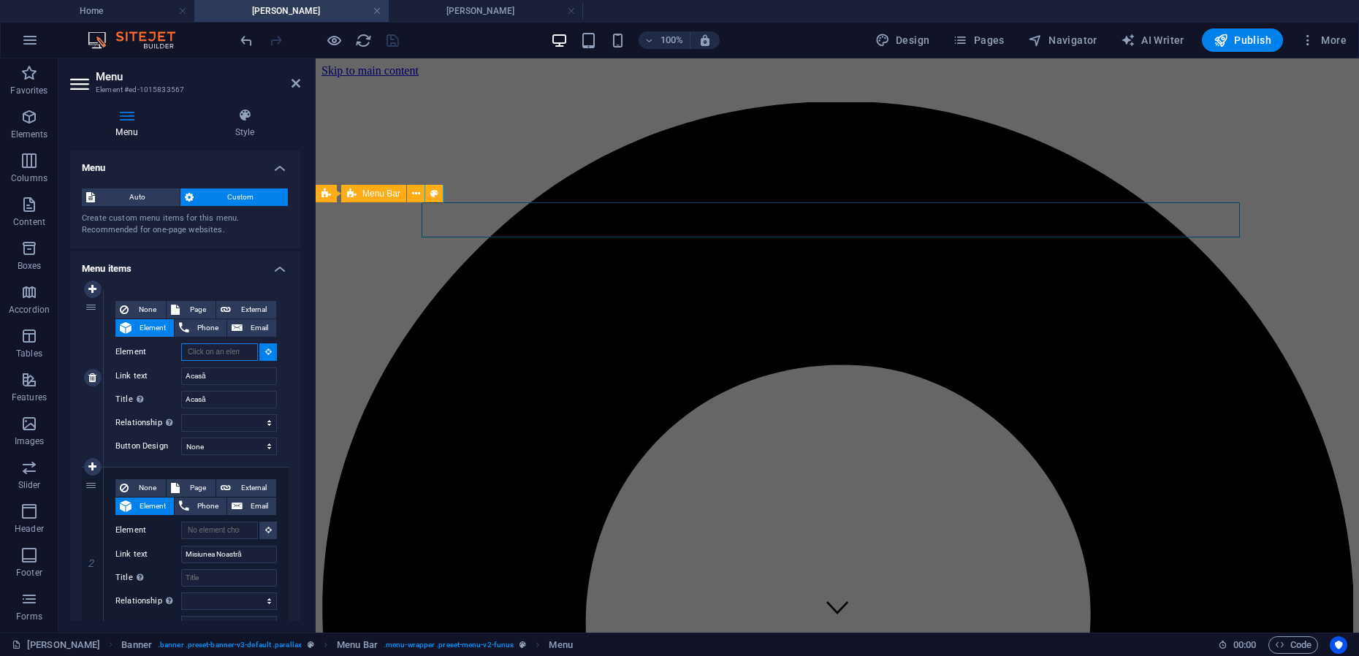
click at [204, 352] on input "Element" at bounding box center [219, 352] width 77 height 18
paste input "#ed-982260238"
type input "#ed-982260238"
click at [198, 308] on span "Page" at bounding box center [197, 310] width 27 height 18
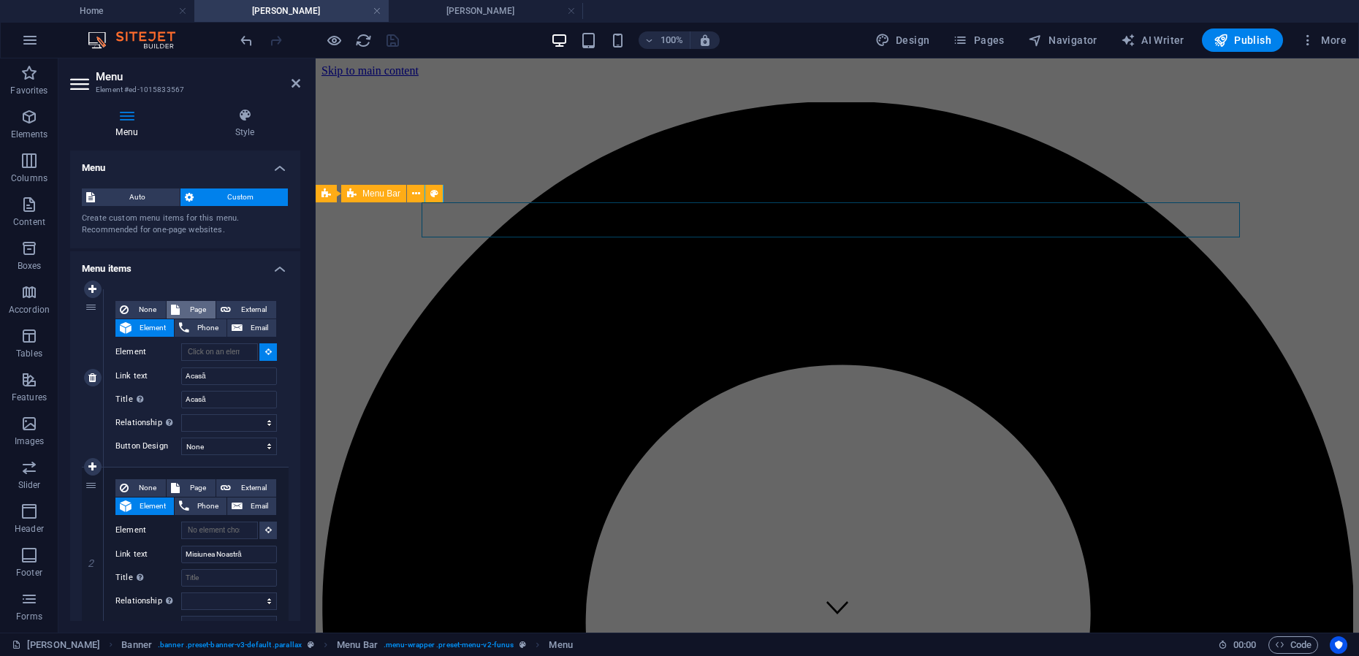
select select
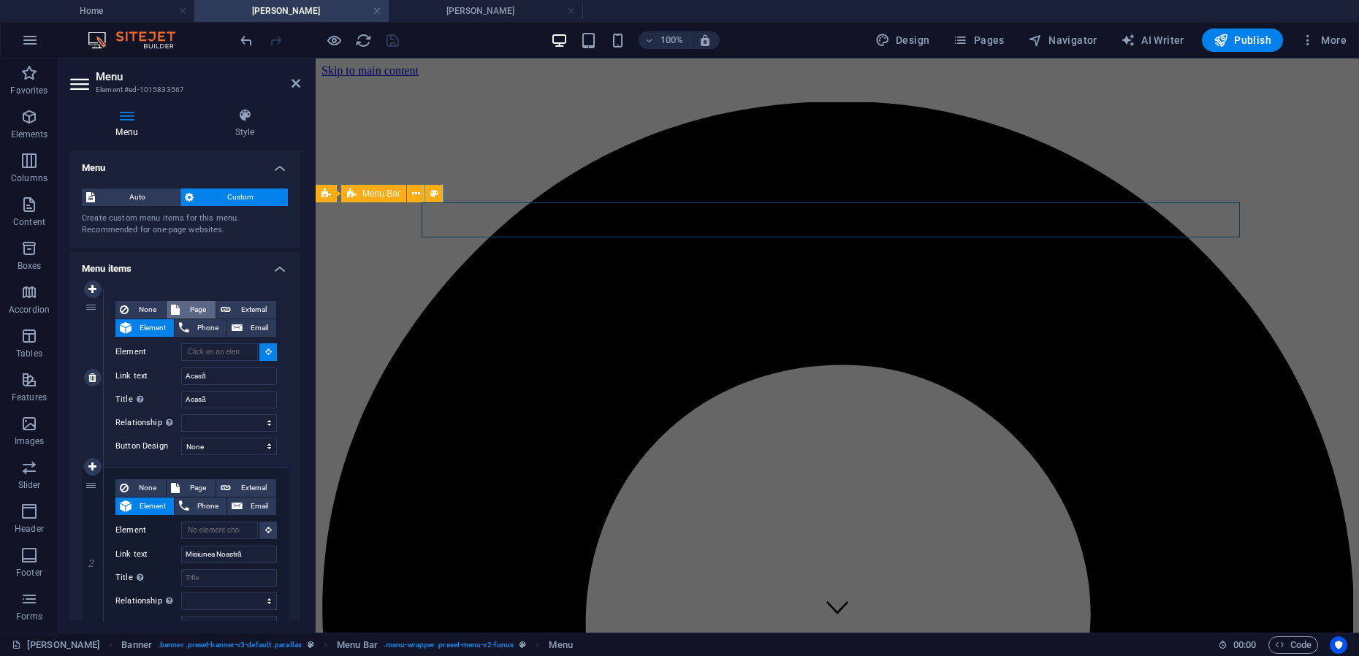
select select
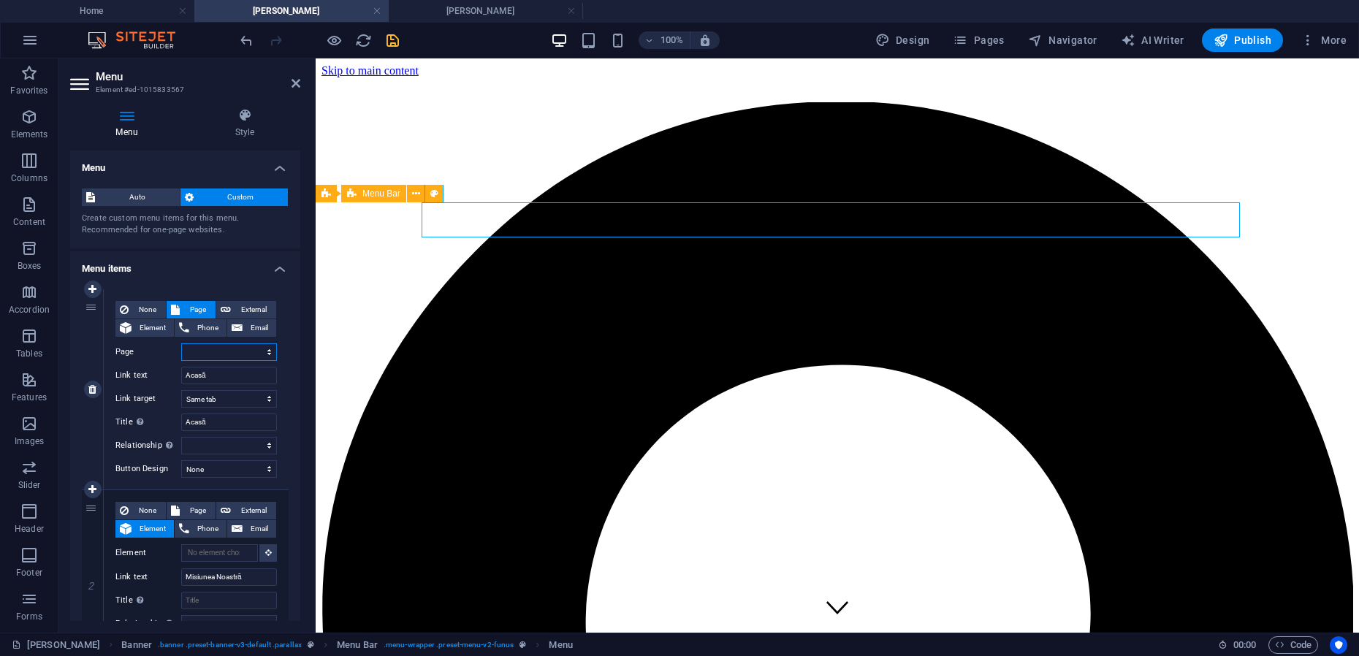
click at [266, 349] on select "Home Mihai-Viorel Mihaescu Maria Teodorescu Servicii pentru Profesionisti Cooki…" at bounding box center [229, 352] width 96 height 18
select select "0"
click at [181, 343] on select "Home Mihai-Viorel Mihaescu Maria Teodorescu Servicii pentru Profesionisti Cooki…" at bounding box center [229, 352] width 96 height 18
select select
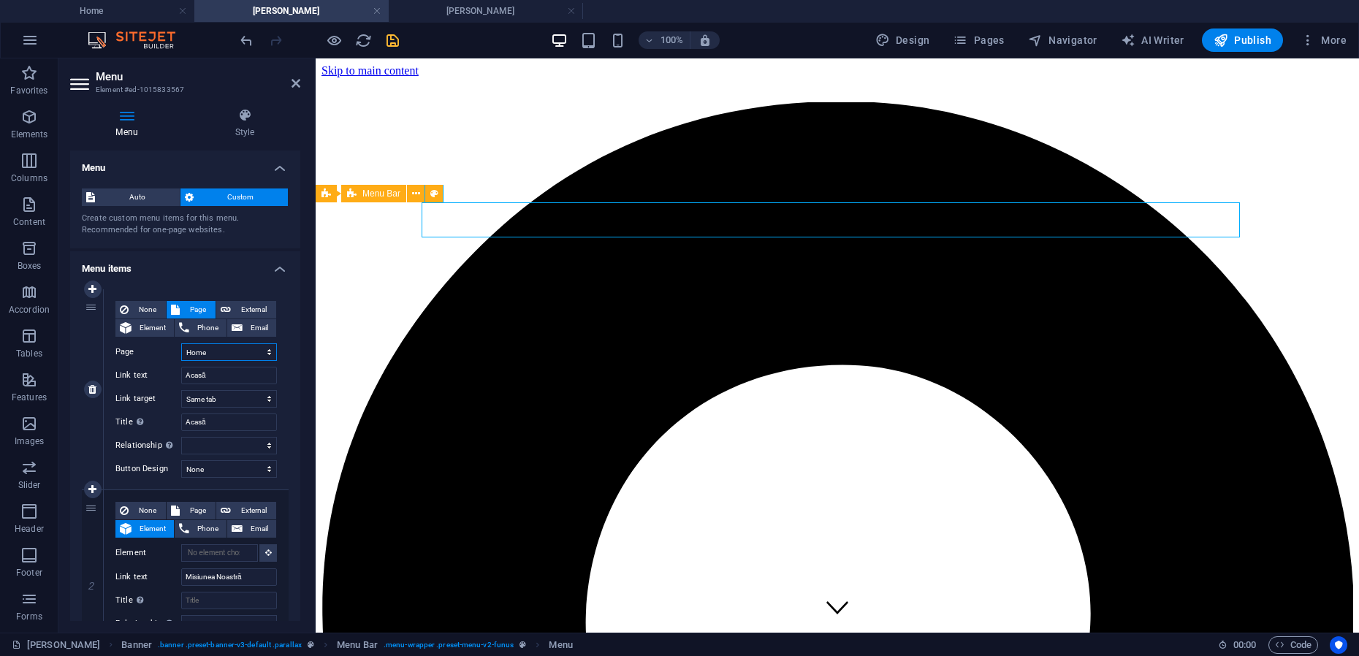
select select
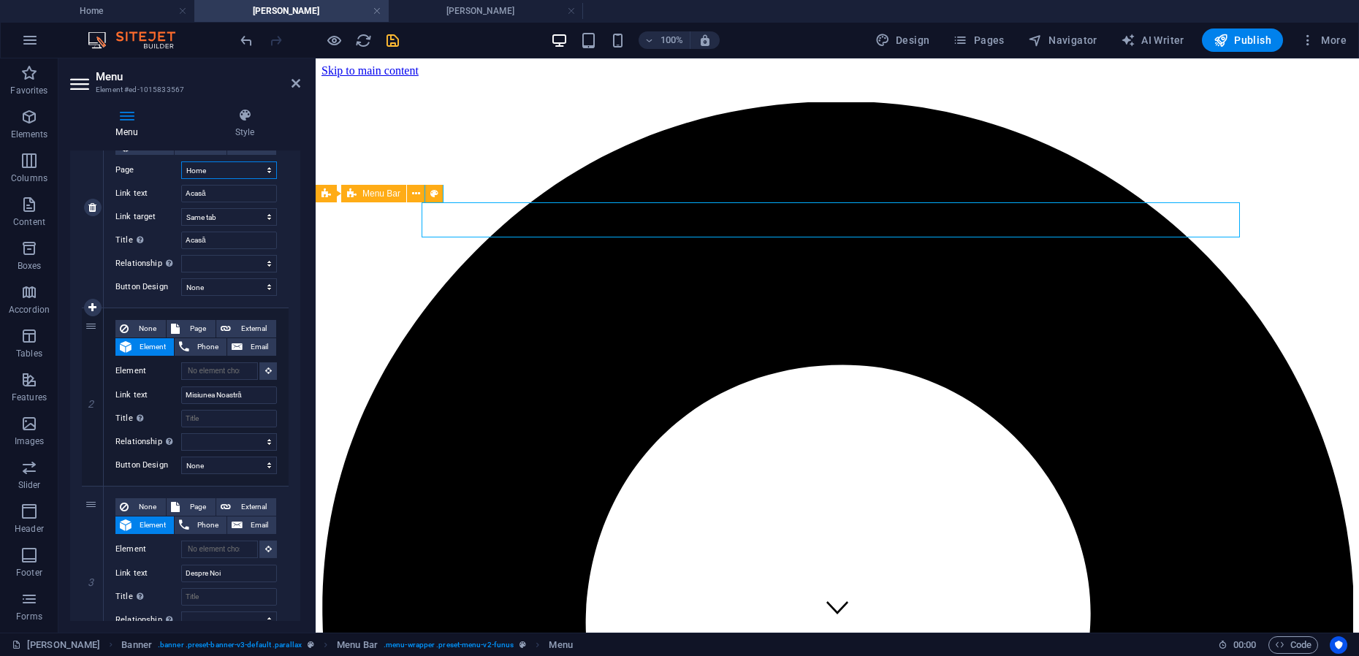
scroll to position [183, 0]
click at [113, 12] on h4 "Home" at bounding box center [97, 11] width 194 height 16
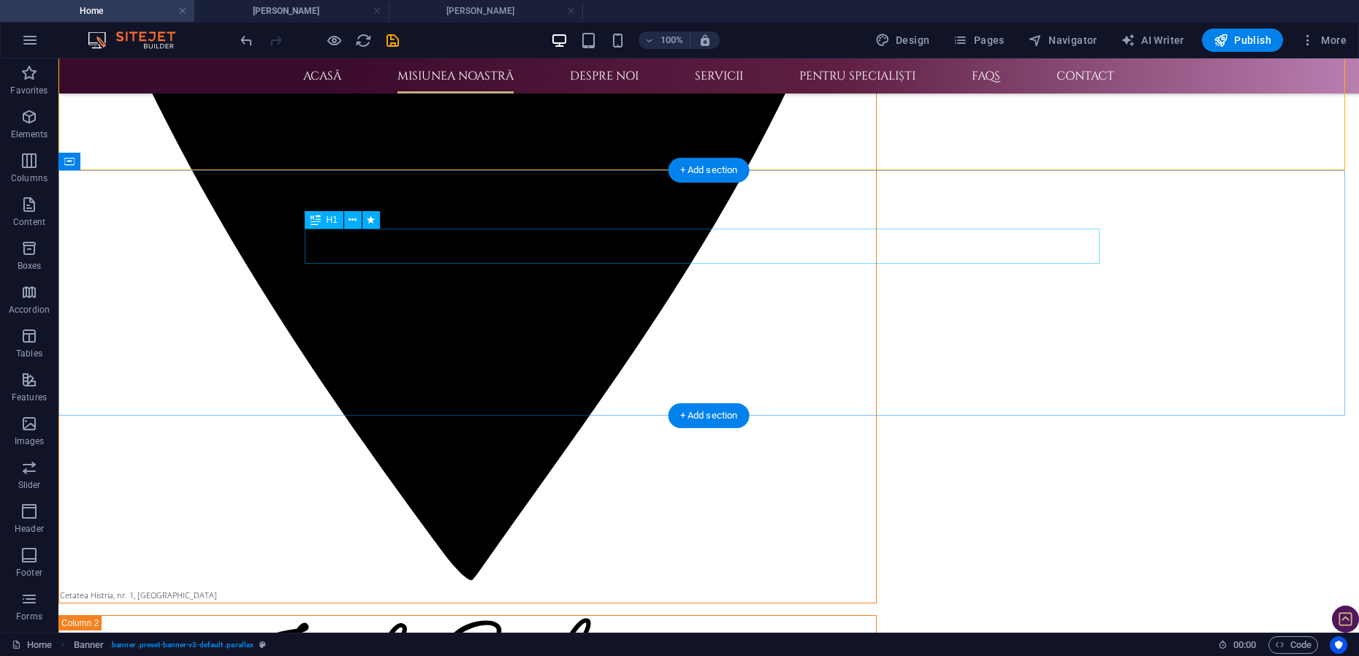
scroll to position [822, 0]
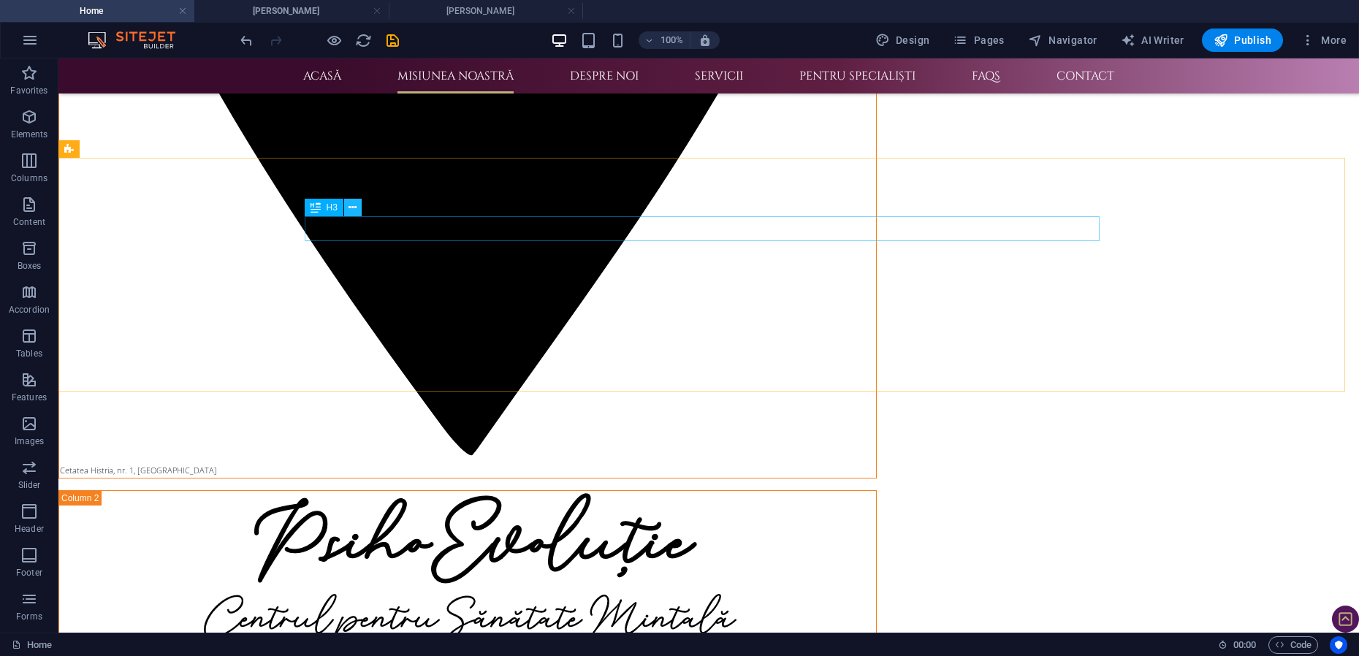
click at [357, 210] on button at bounding box center [353, 208] width 18 height 18
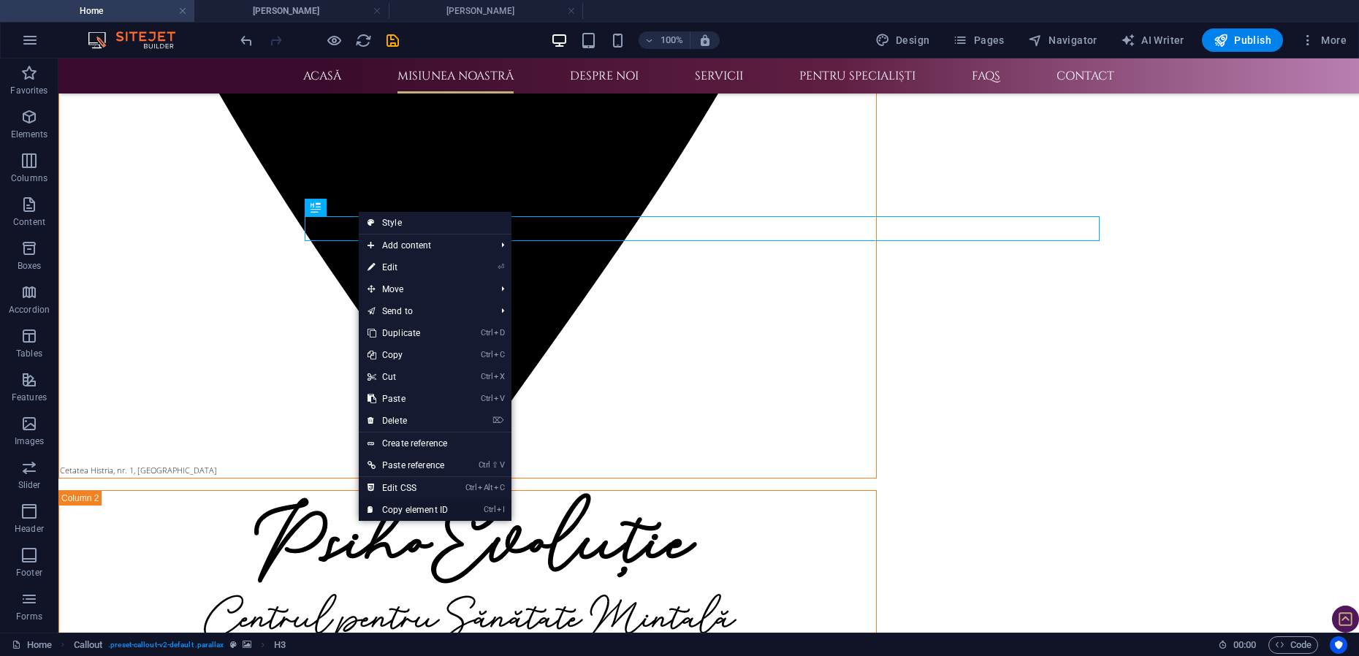
click at [416, 509] on link "Ctrl I Copy element ID" at bounding box center [408, 510] width 98 height 22
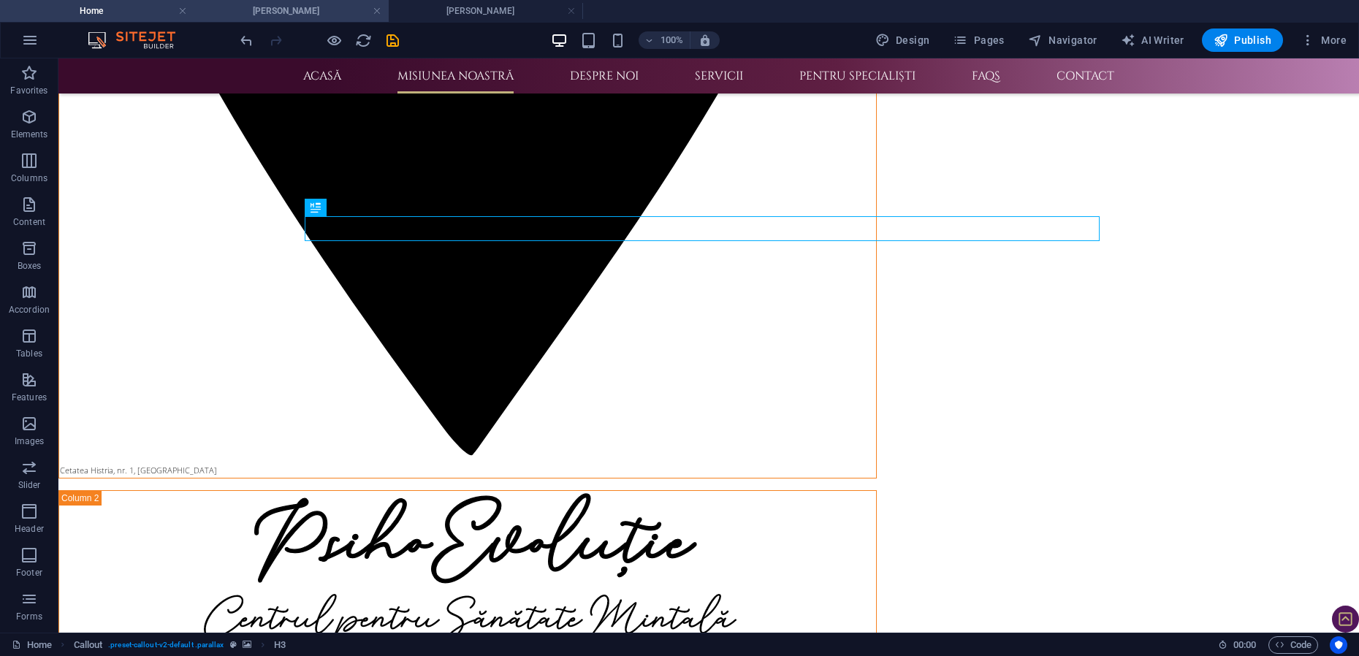
click at [302, 9] on h4 "Mihai-Viorel Mihaescu" at bounding box center [291, 11] width 194 height 16
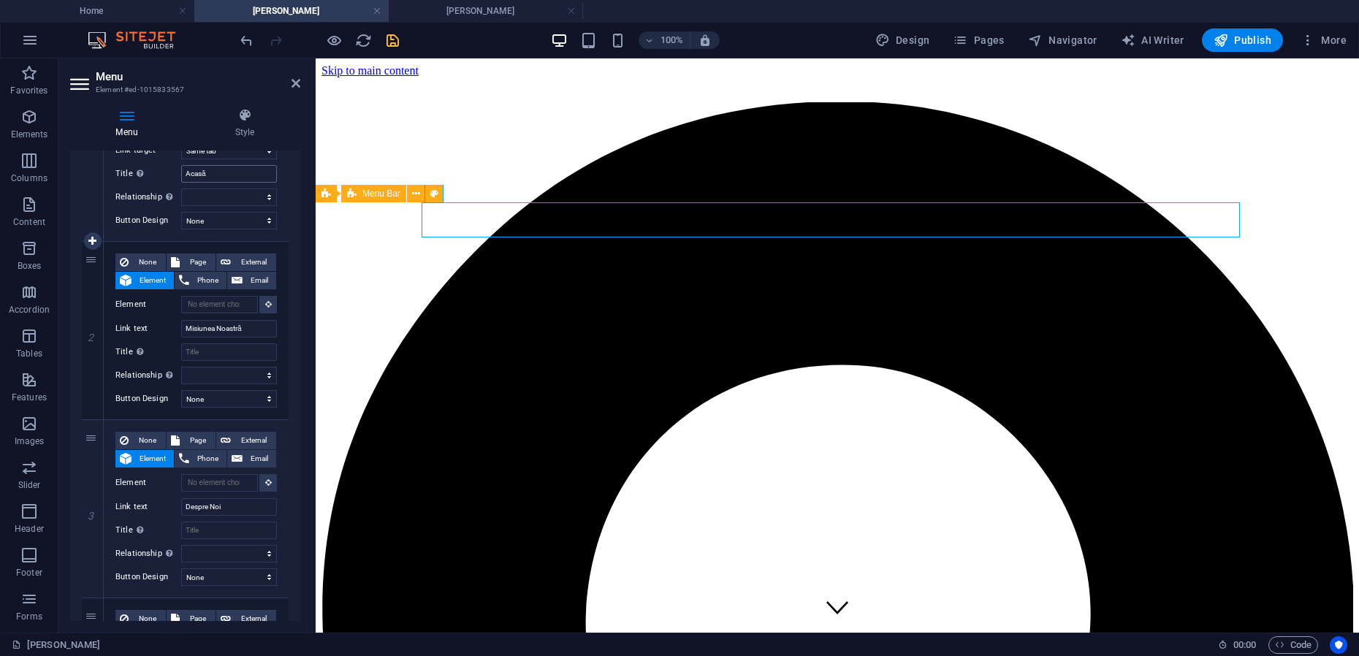
scroll to position [274, 0]
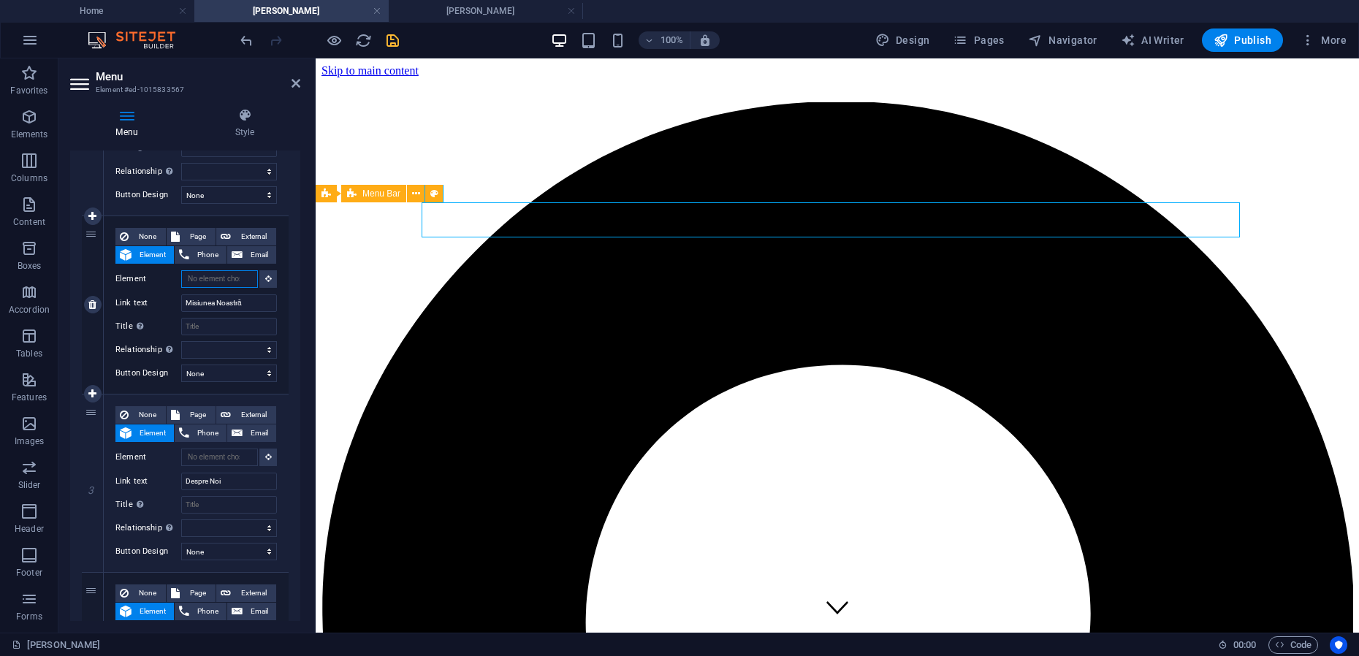
click at [216, 281] on input "Element" at bounding box center [219, 279] width 77 height 18
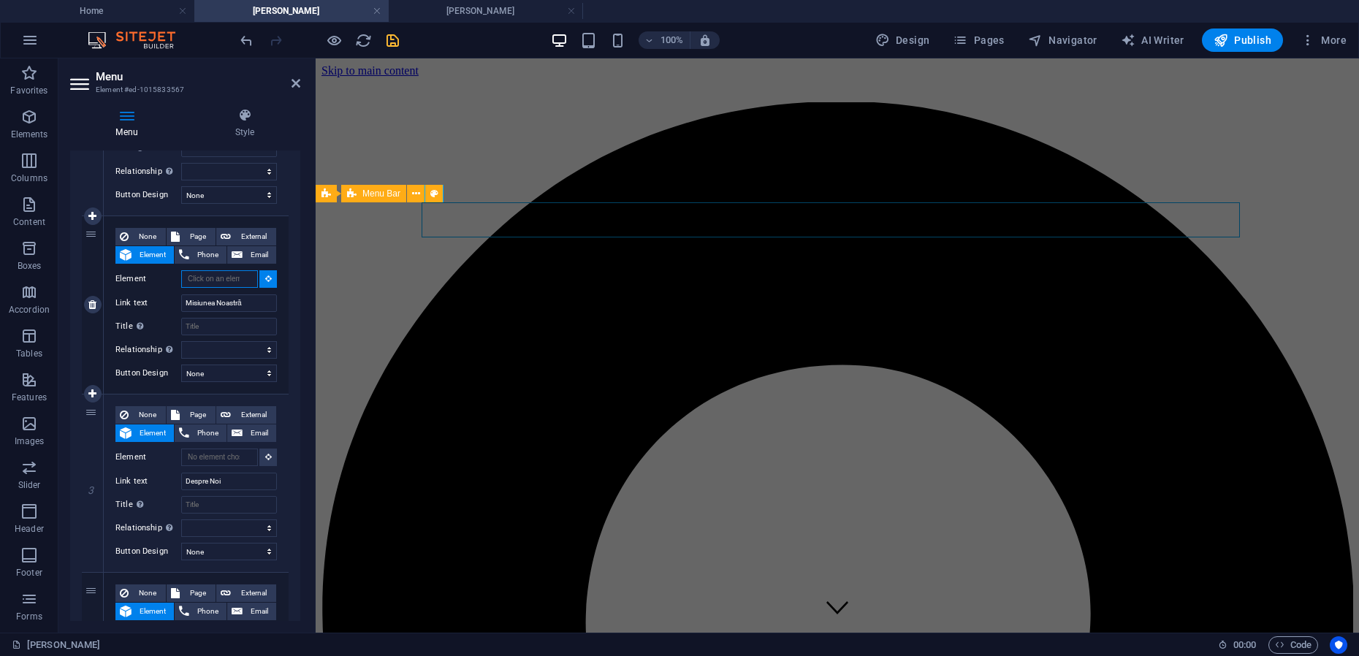
paste input "#ed-982260400"
type input "#ed-982260400"
click at [389, 45] on icon "save" at bounding box center [392, 40] width 17 height 17
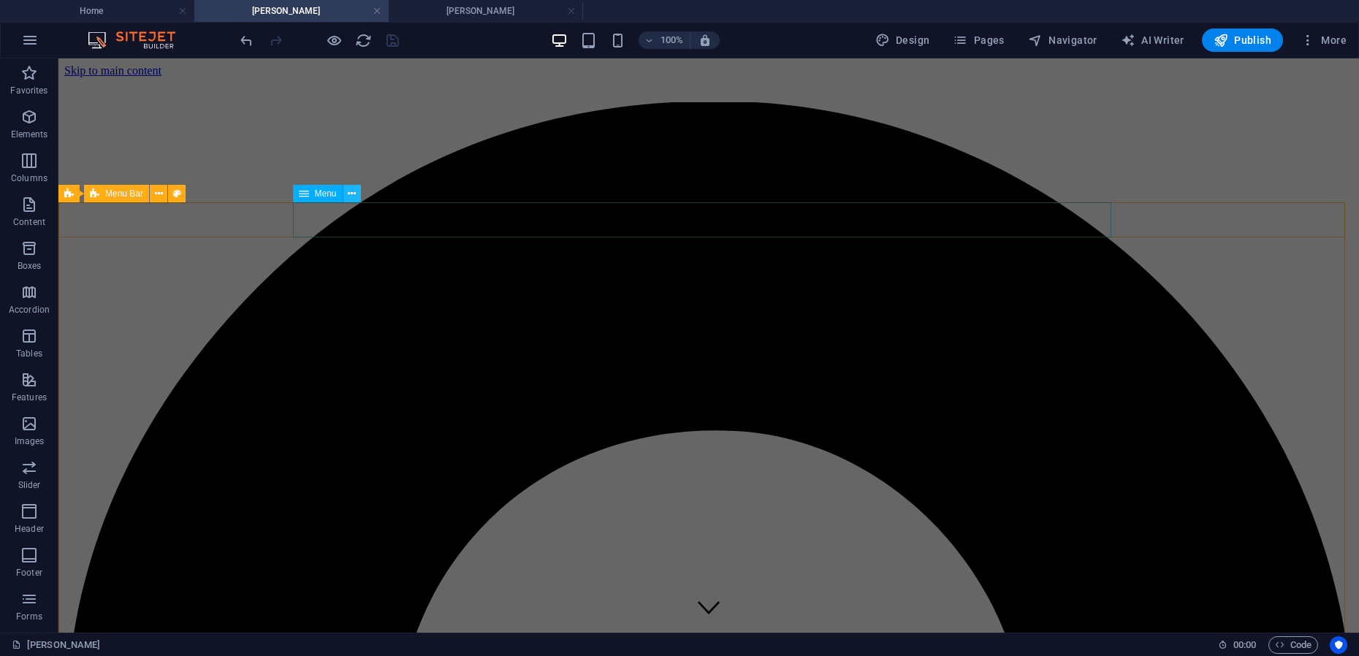
click at [354, 191] on icon at bounding box center [352, 193] width 8 height 15
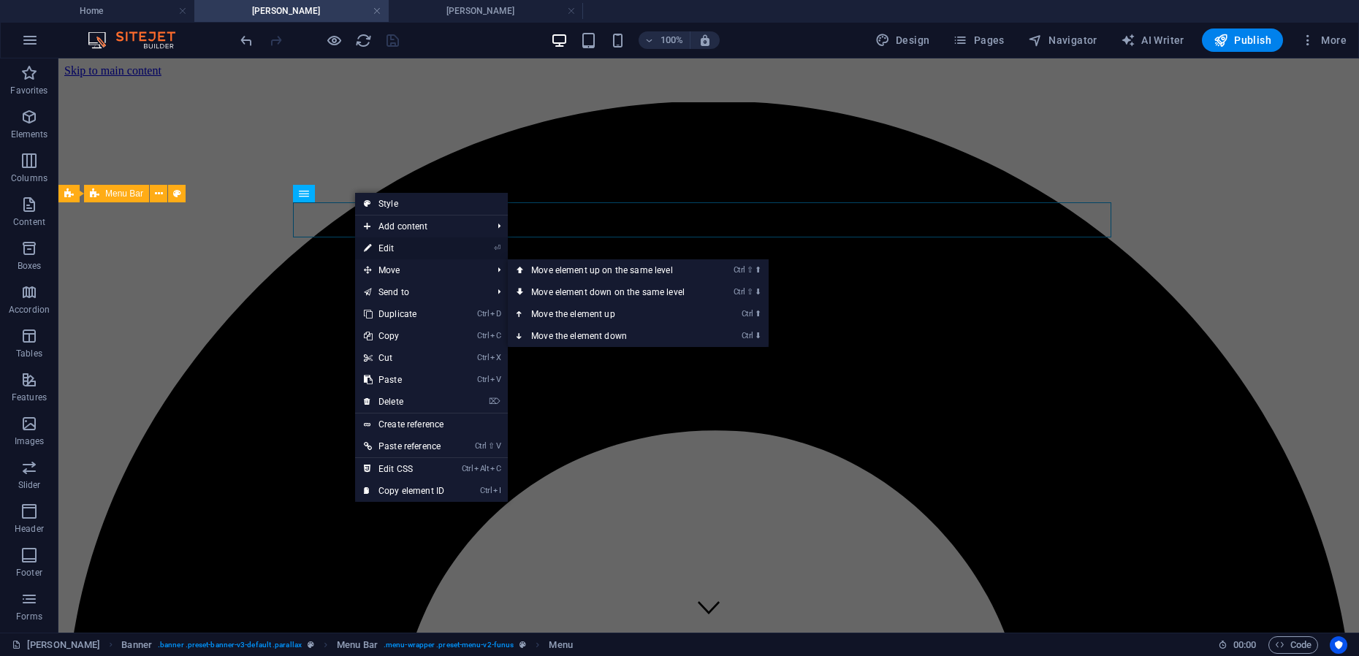
click at [395, 246] on link "⏎ Edit" at bounding box center [404, 248] width 98 height 22
select select
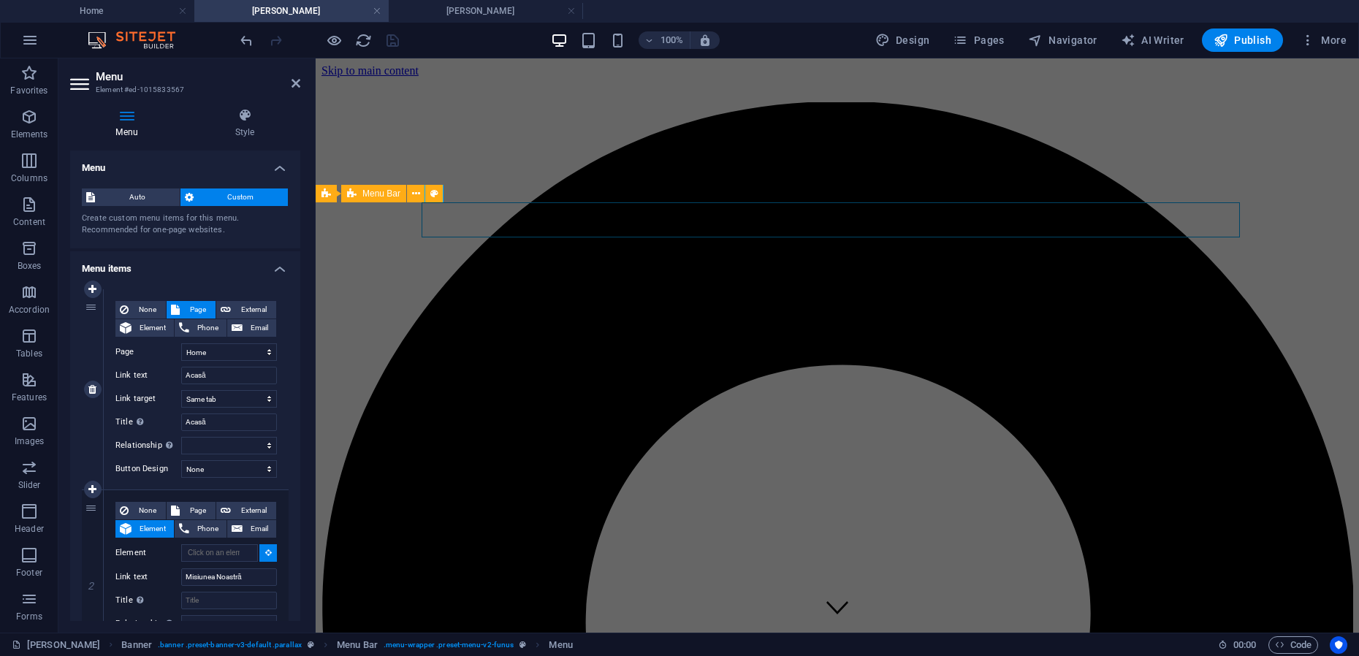
scroll to position [91, 0]
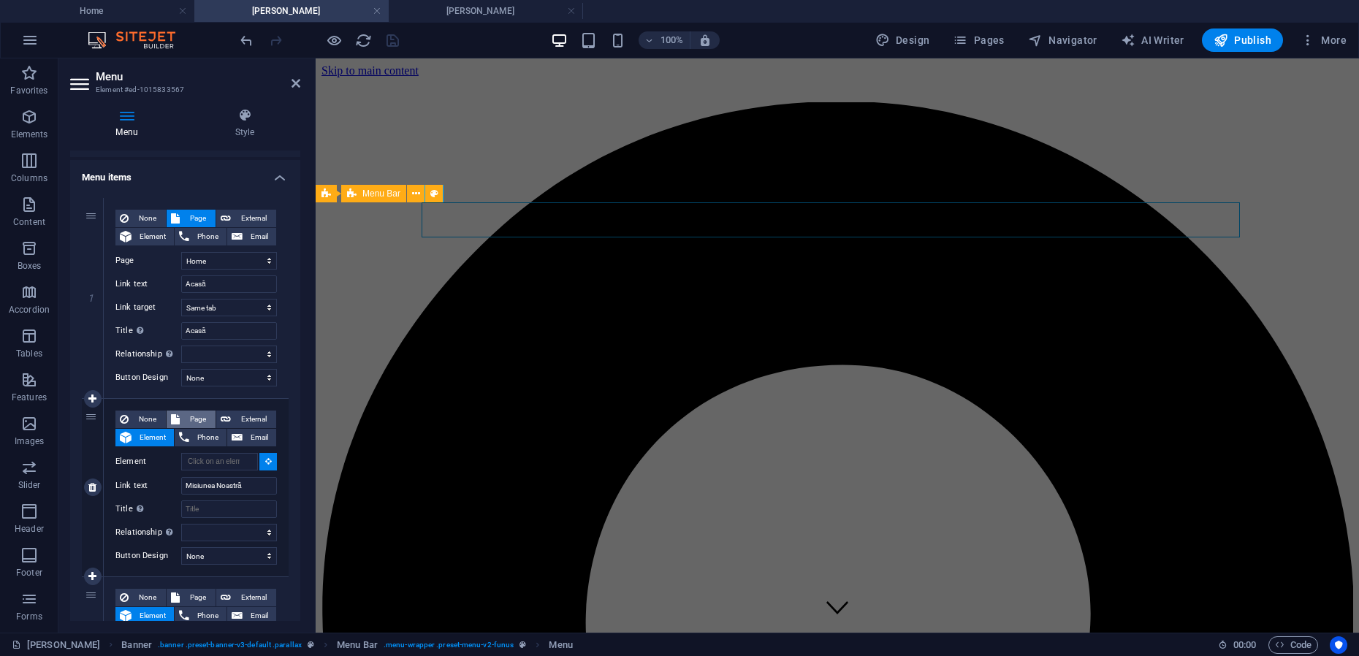
click at [194, 422] on span "Page" at bounding box center [197, 420] width 27 height 18
select select
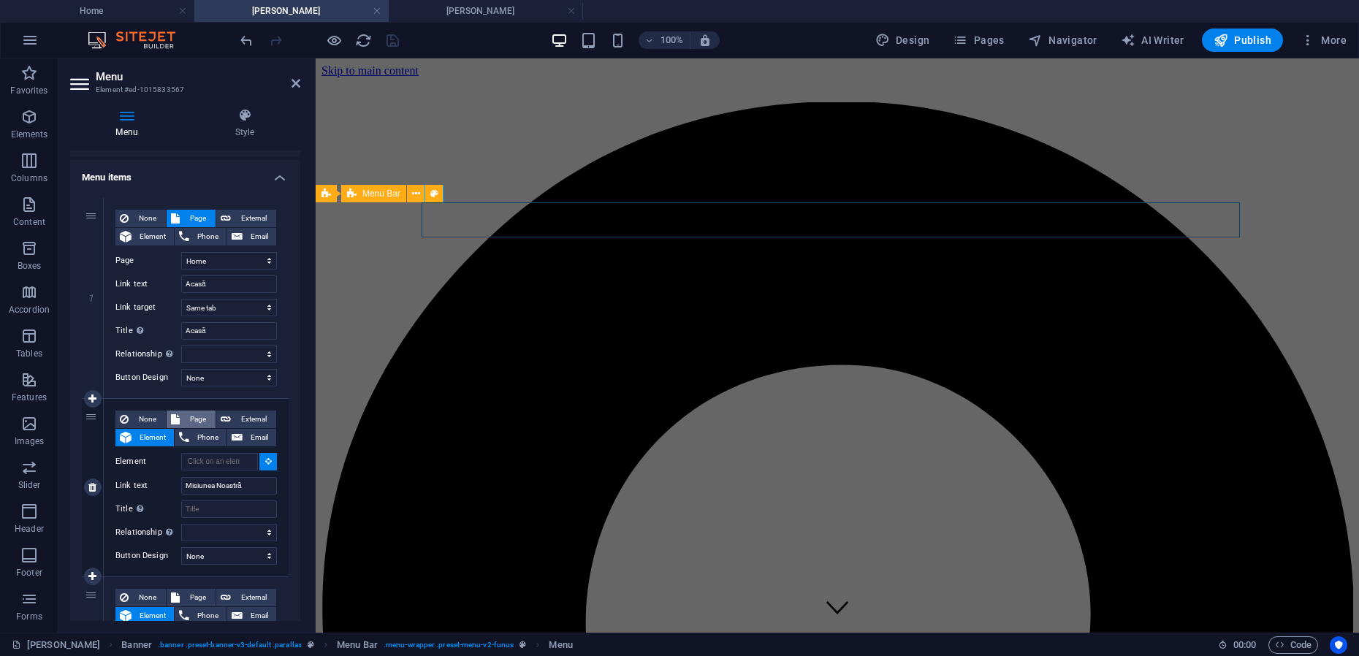
select select
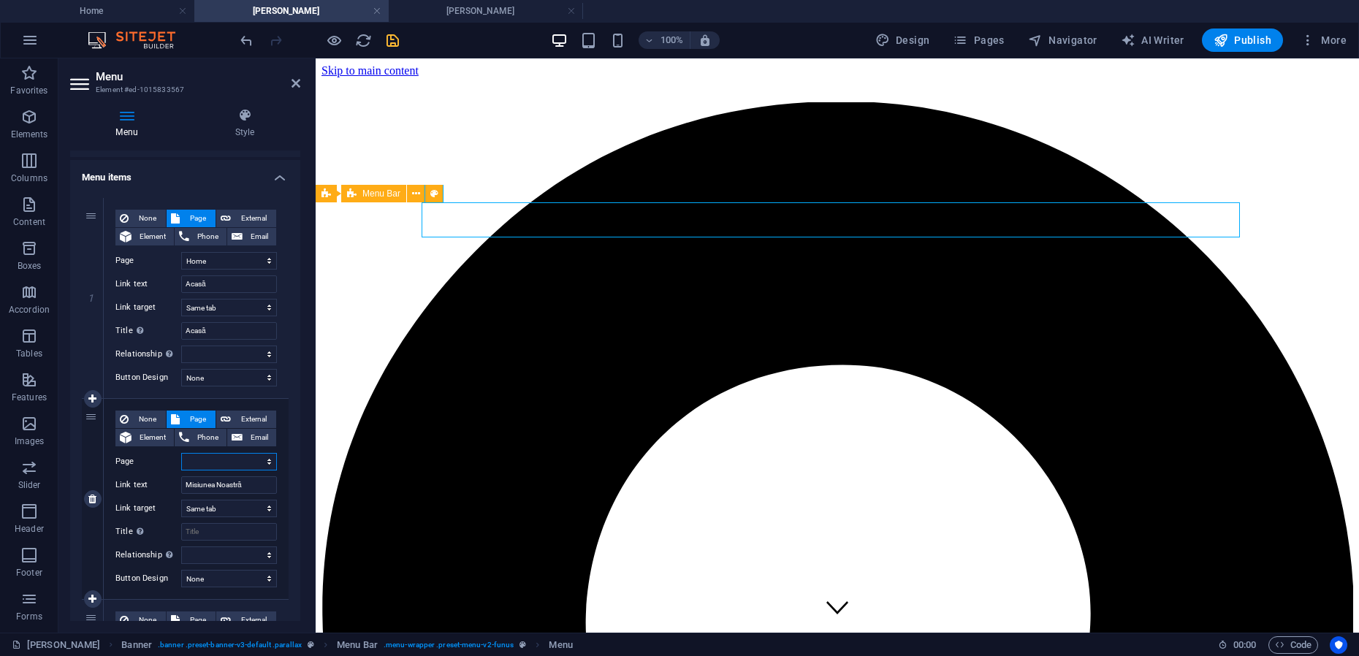
click at [267, 462] on select "Home Mihai-Viorel Mihaescu Maria Teodorescu Servicii pentru Profesionisti Cooki…" at bounding box center [229, 462] width 96 height 18
select select "0"
click at [181, 453] on select "Home Mihai-Viorel Mihaescu Maria Teodorescu Servicii pentru Profesionisti Cooki…" at bounding box center [229, 462] width 96 height 18
select select
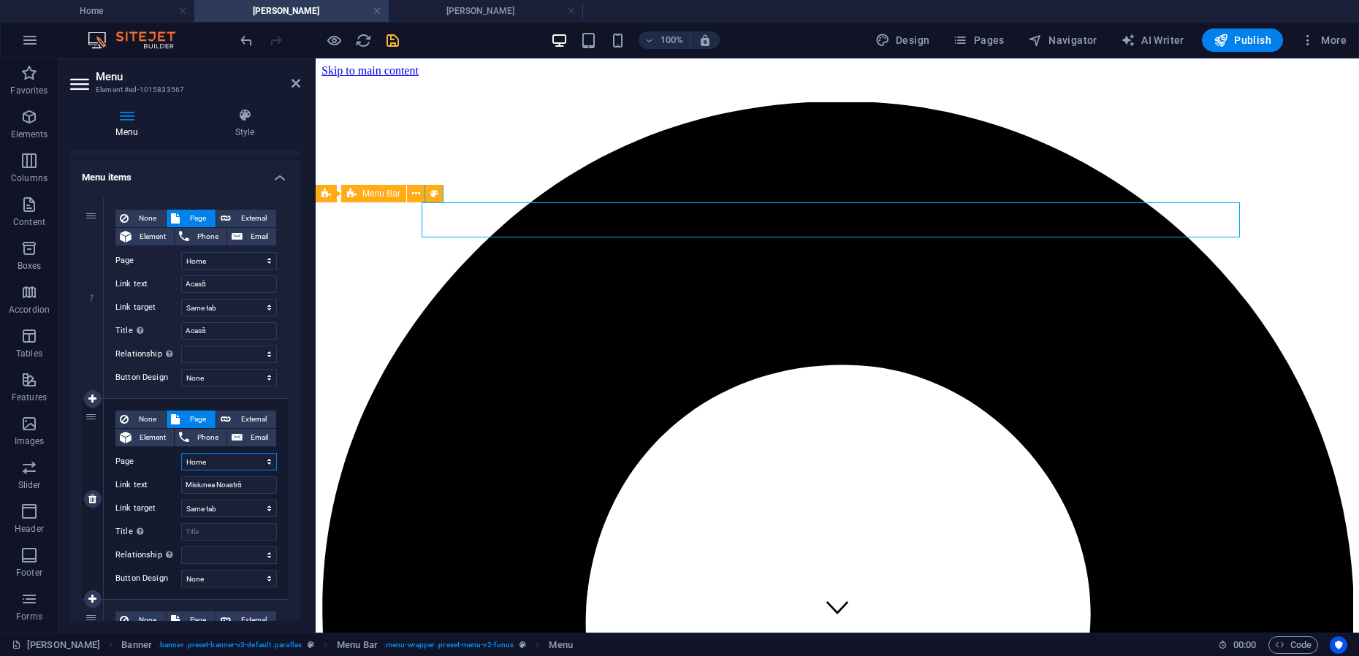
select select
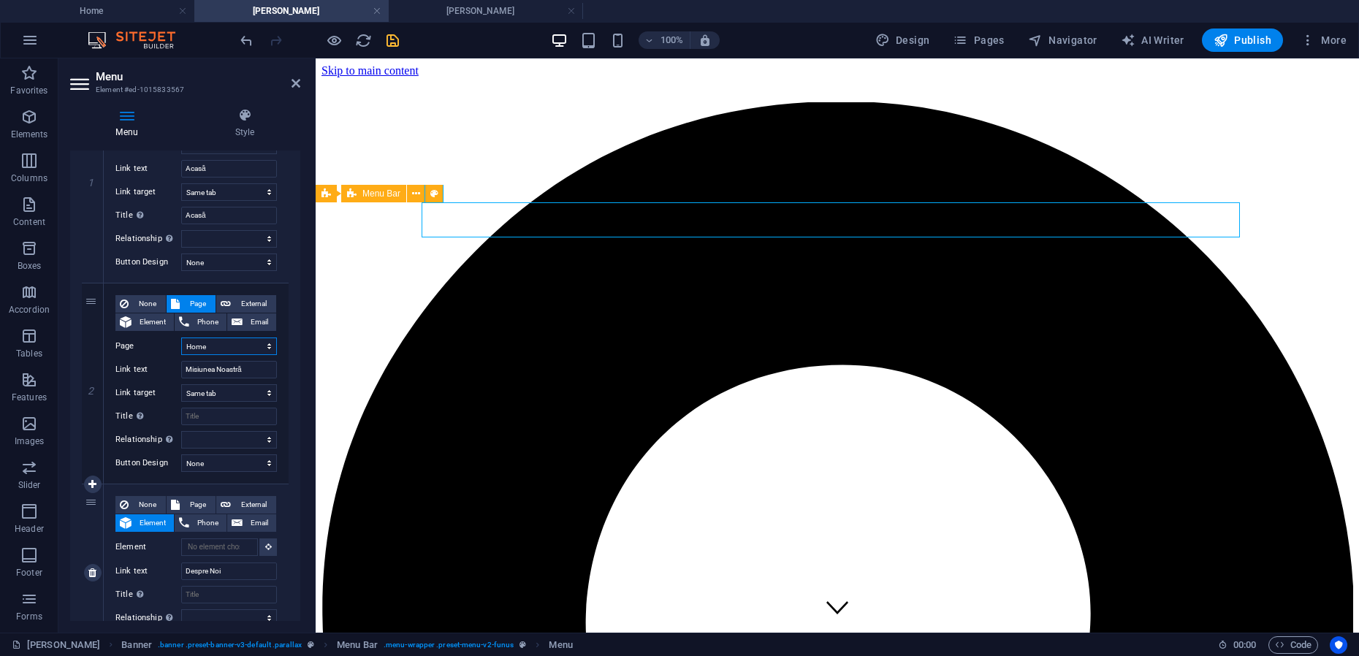
scroll to position [365, 0]
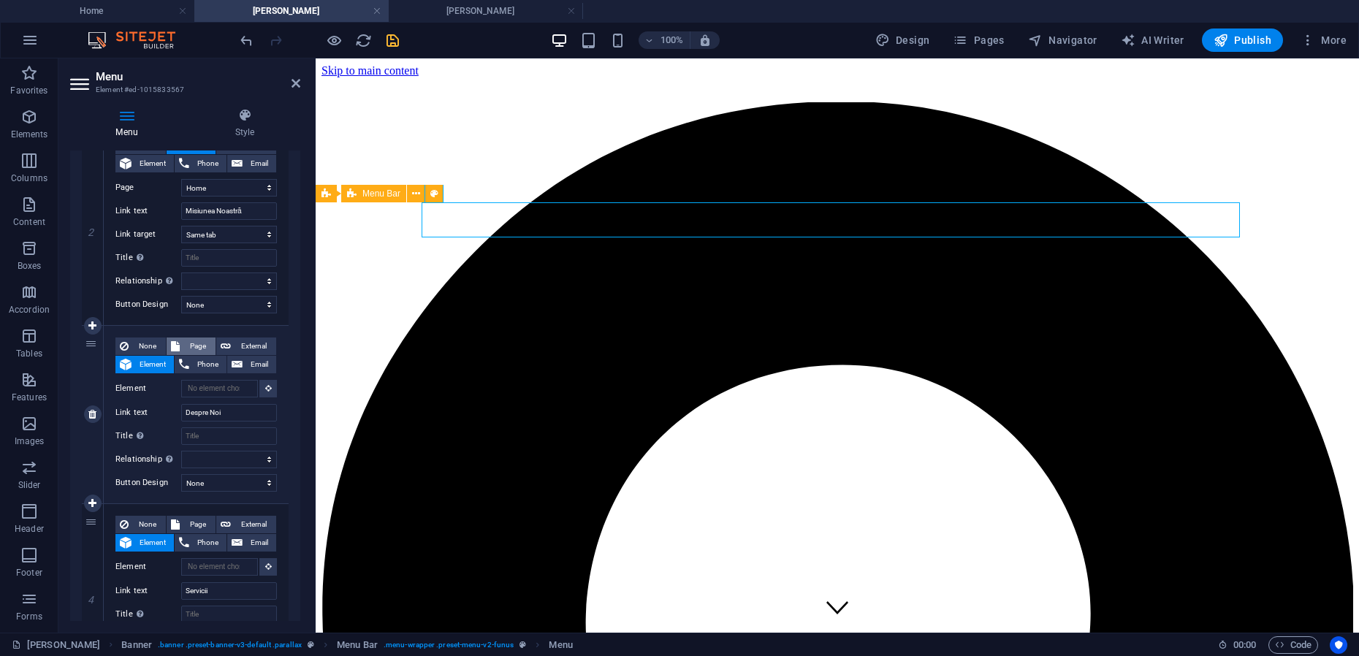
click at [196, 343] on span "Page" at bounding box center [197, 347] width 27 height 18
select select
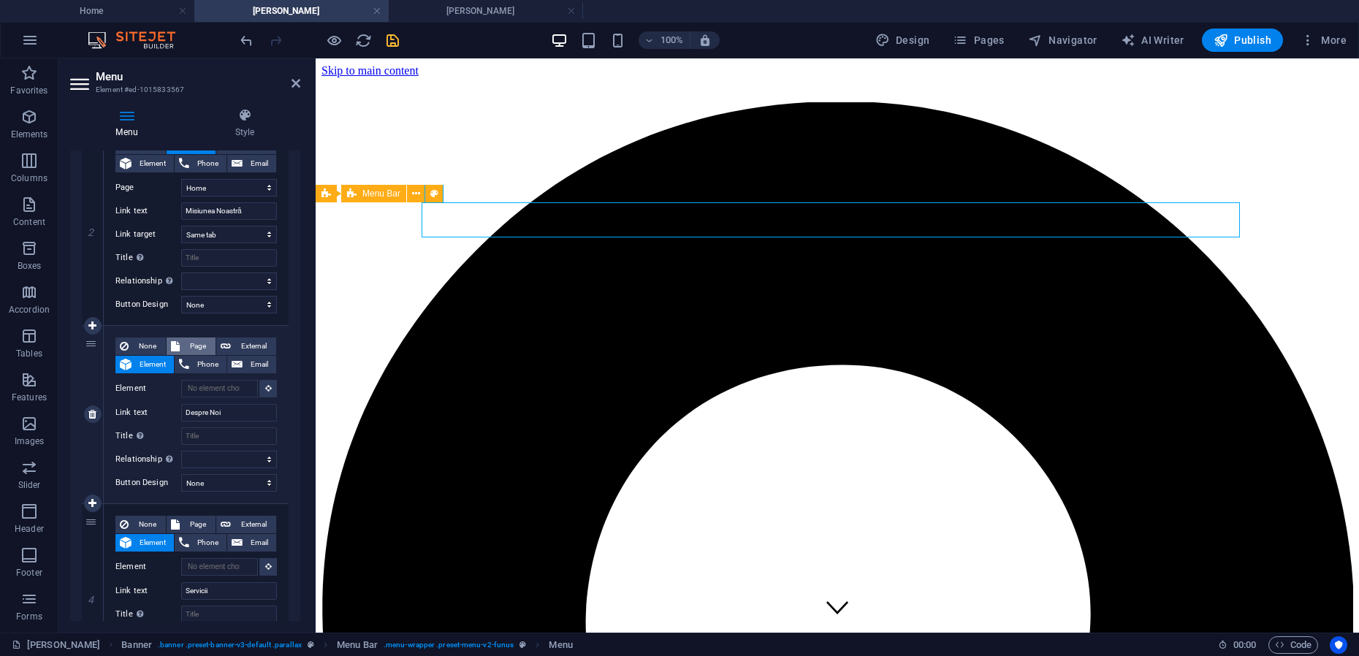
select select
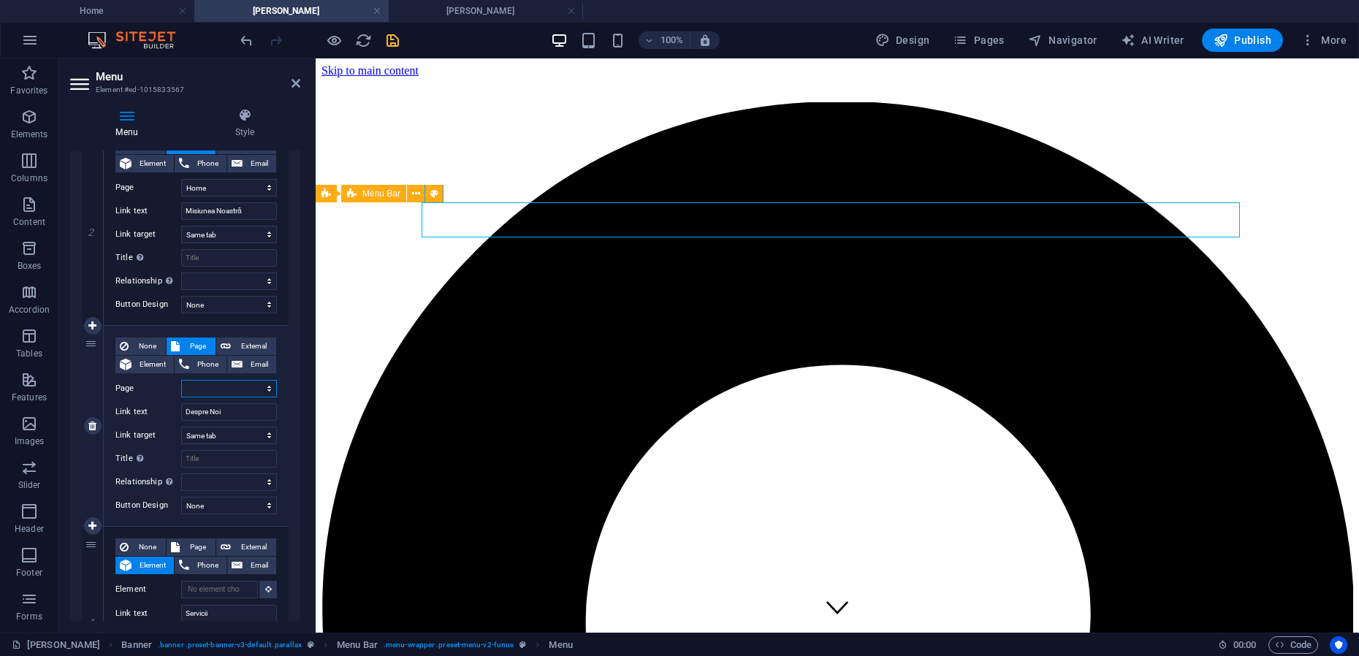
click at [267, 388] on select "Home Mihai-Viorel Mihaescu Maria Teodorescu Servicii pentru Profesionisti Cooki…" at bounding box center [229, 389] width 96 height 18
select select "0"
click at [181, 380] on select "Home Mihai-Viorel Mihaescu Maria Teodorescu Servicii pentru Profesionisti Cooki…" at bounding box center [229, 389] width 96 height 18
select select
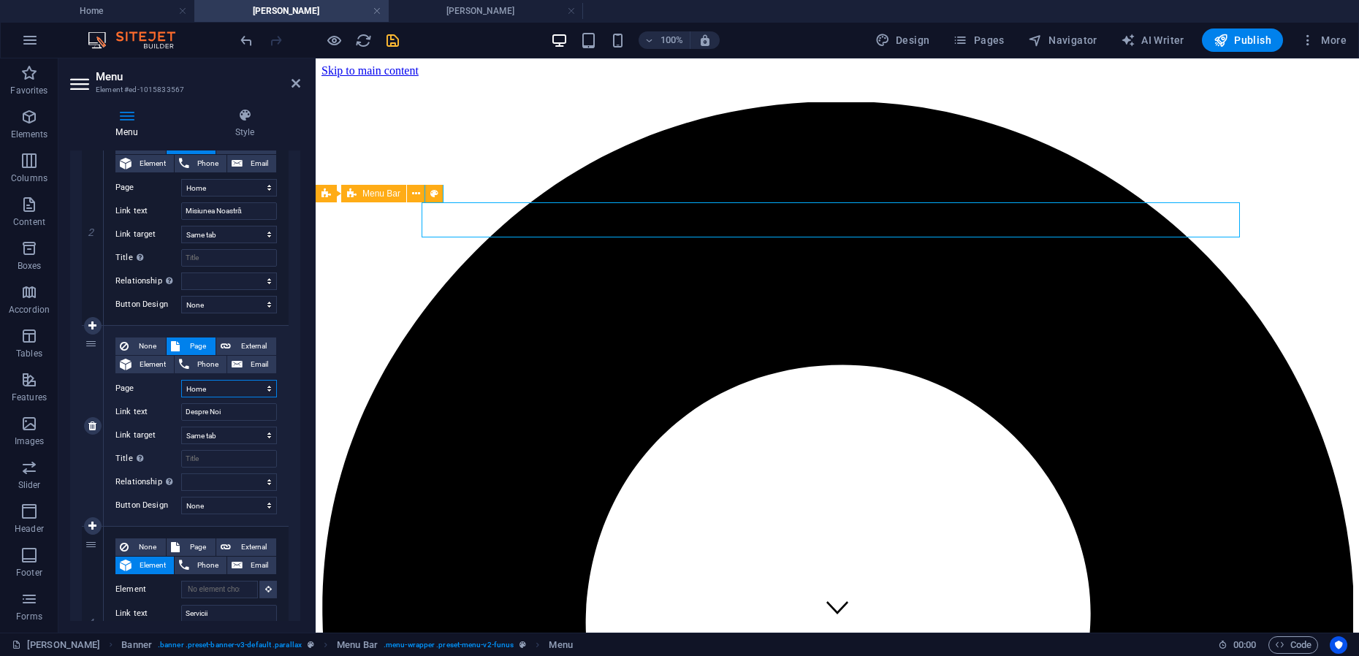
select select
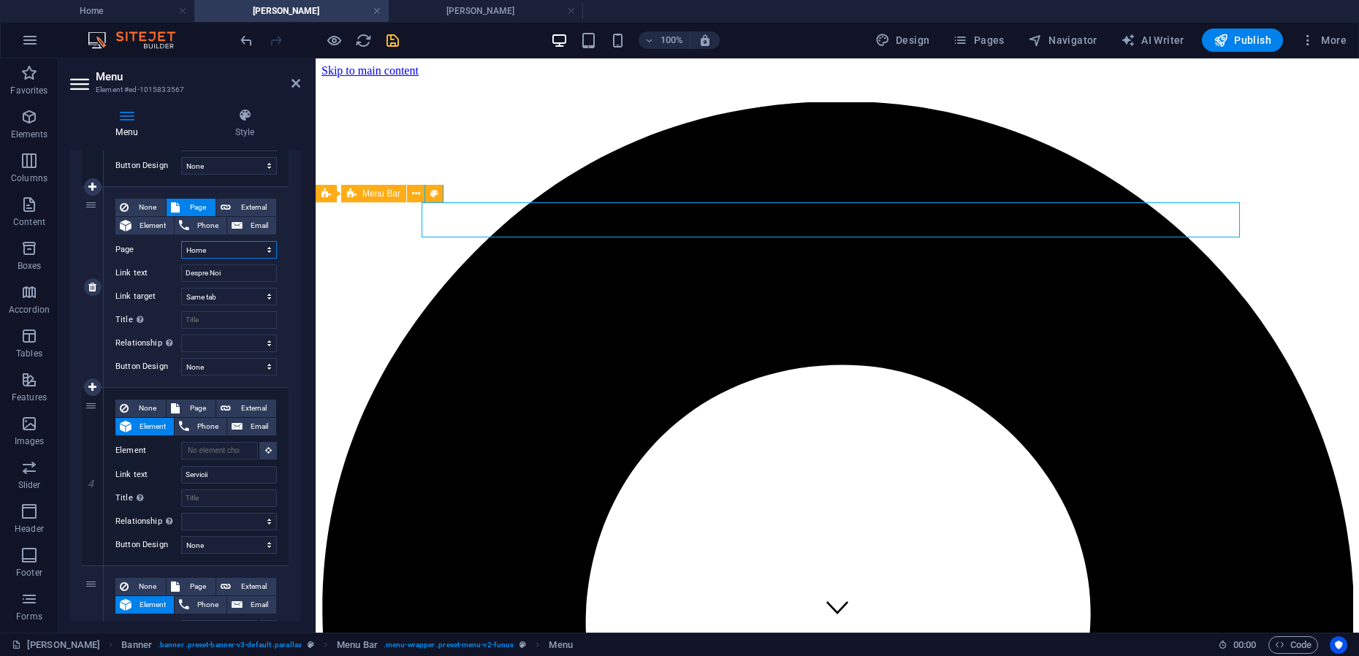
scroll to position [548, 0]
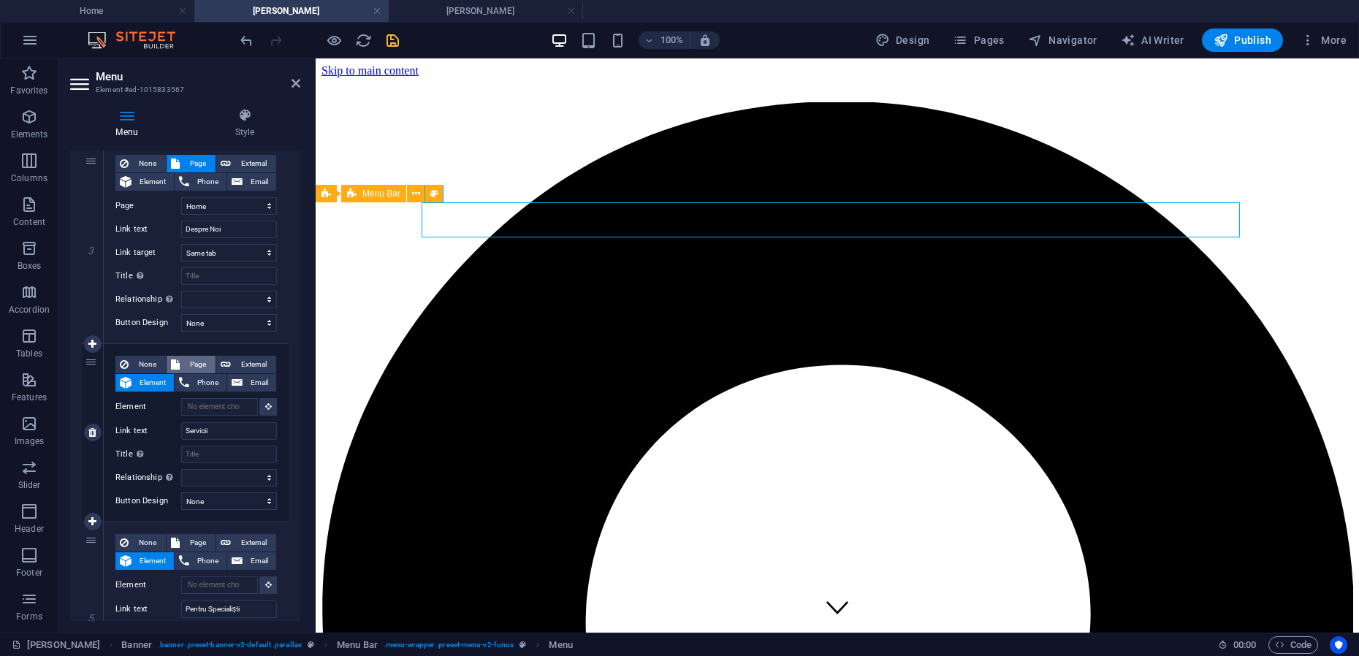
click at [199, 362] on span "Page" at bounding box center [197, 365] width 27 height 18
select select
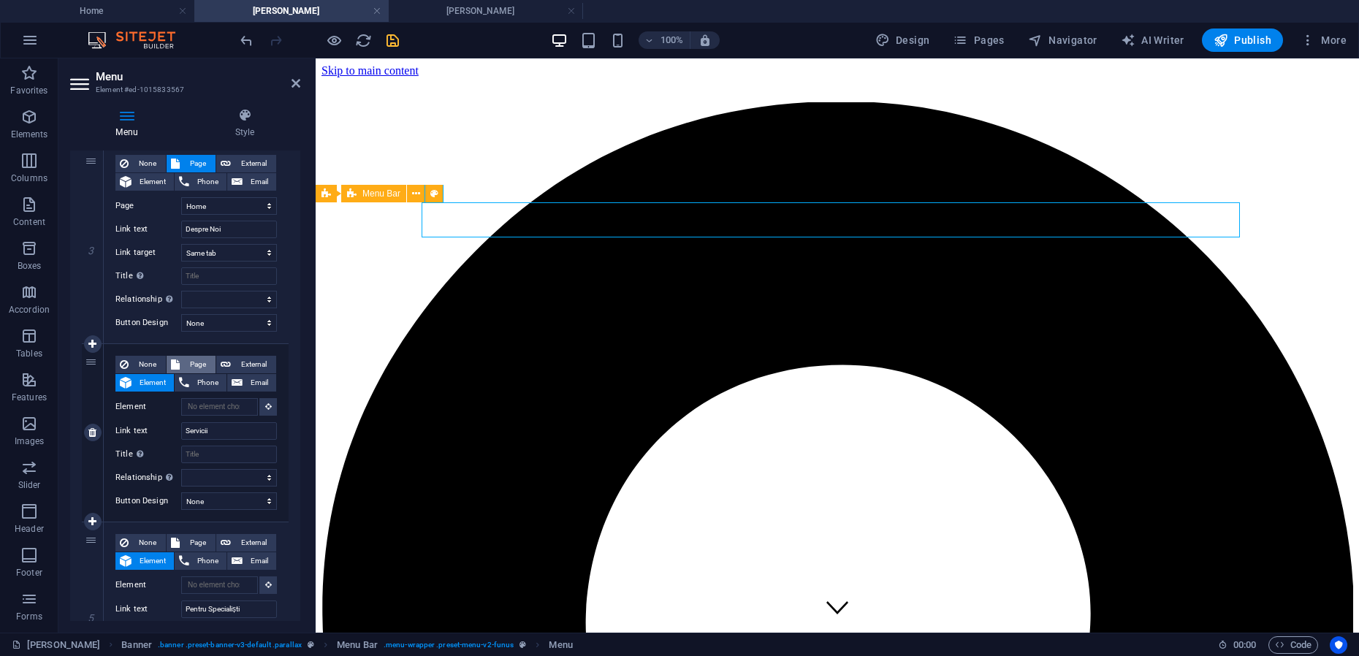
select select
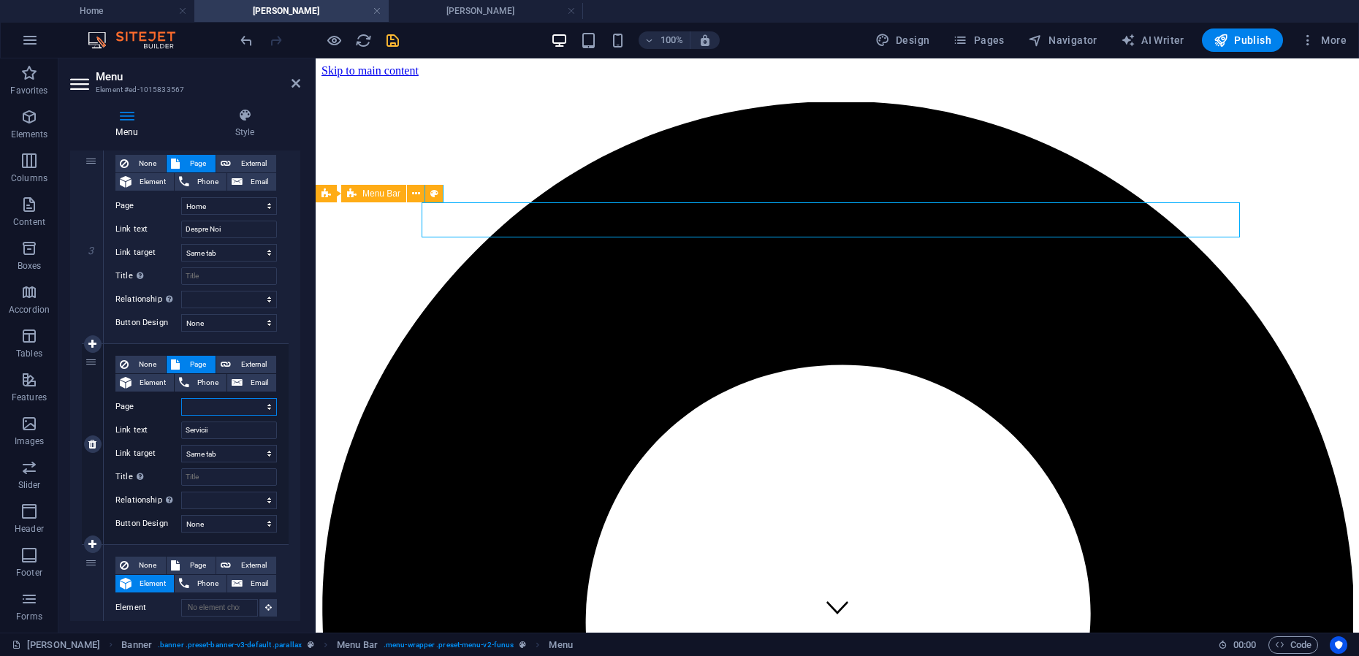
click at [267, 406] on select "Home Mihai-Viorel Mihaescu Maria Teodorescu Servicii pentru Profesionisti Cooki…" at bounding box center [229, 407] width 96 height 18
select select "0"
click at [181, 398] on select "Home Mihai-Viorel Mihaescu Maria Teodorescu Servicii pentru Profesionisti Cooki…" at bounding box center [229, 407] width 96 height 18
select select
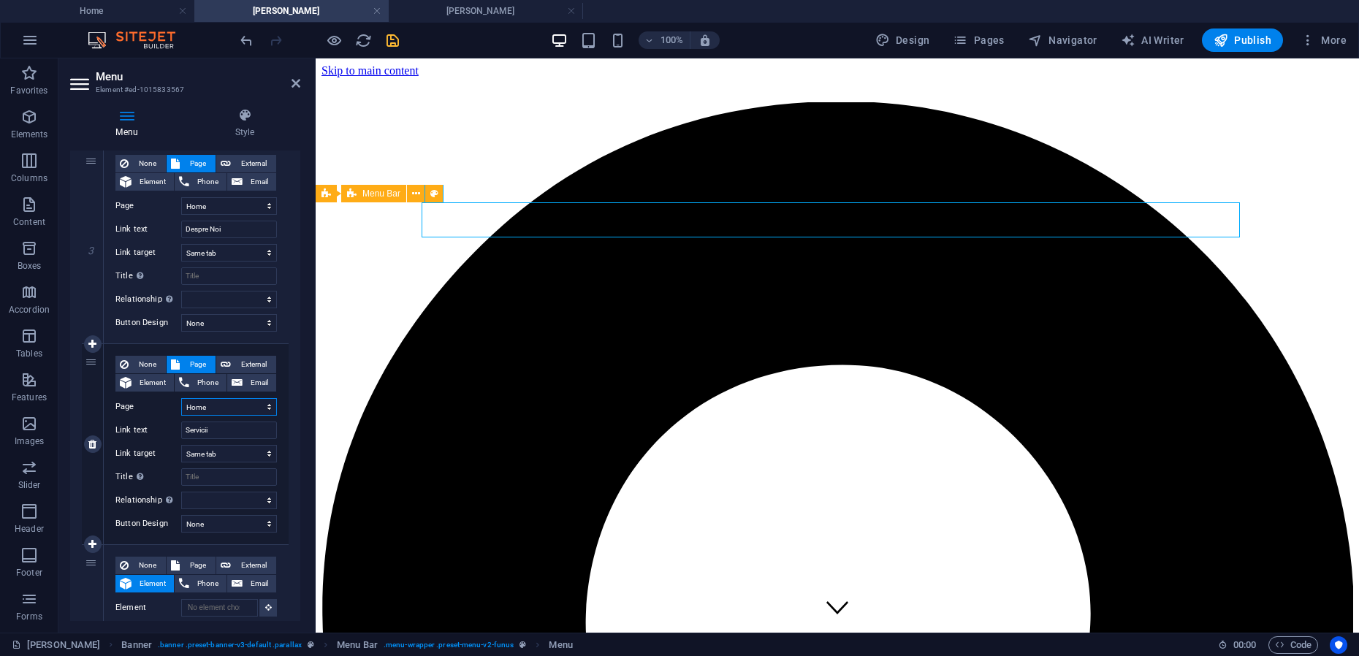
select select
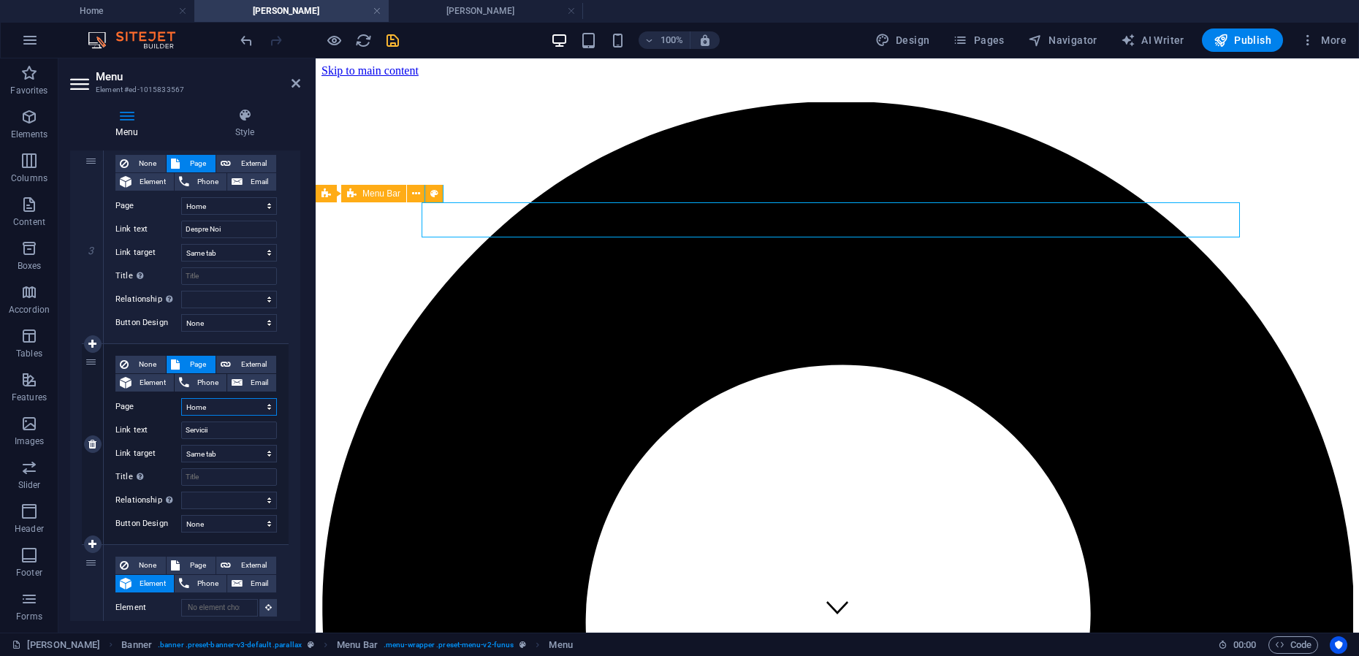
select select
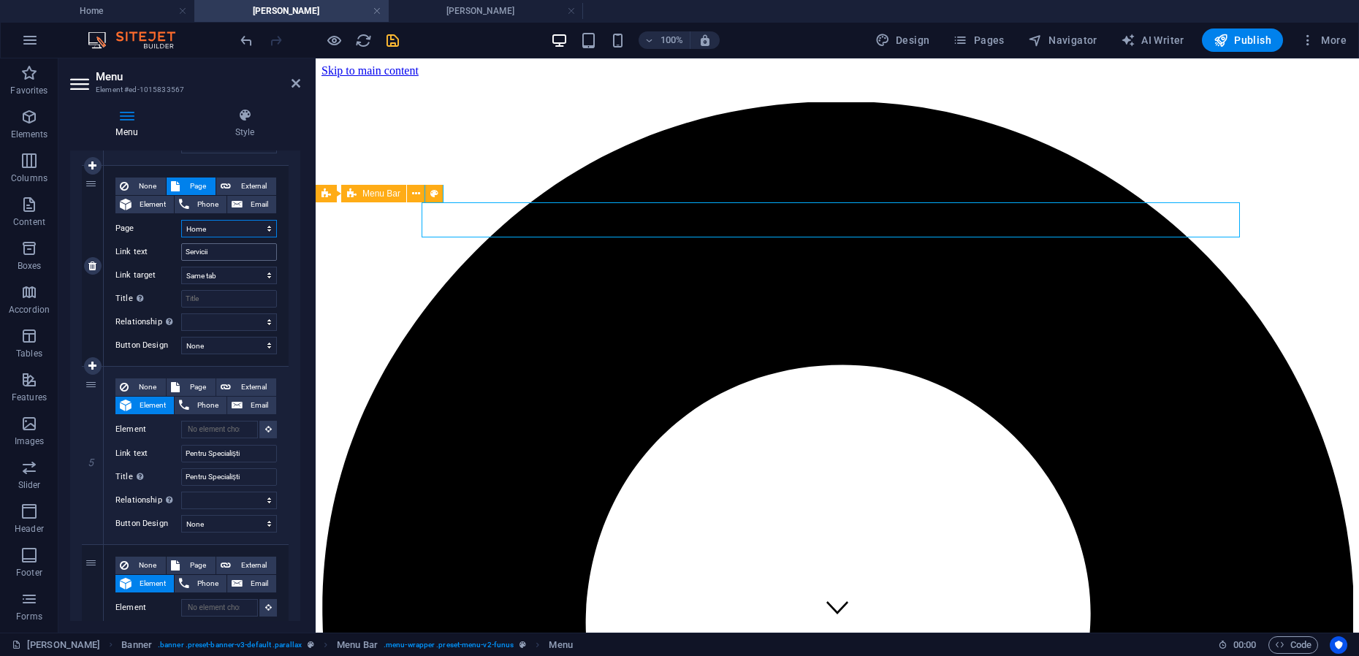
scroll to position [731, 0]
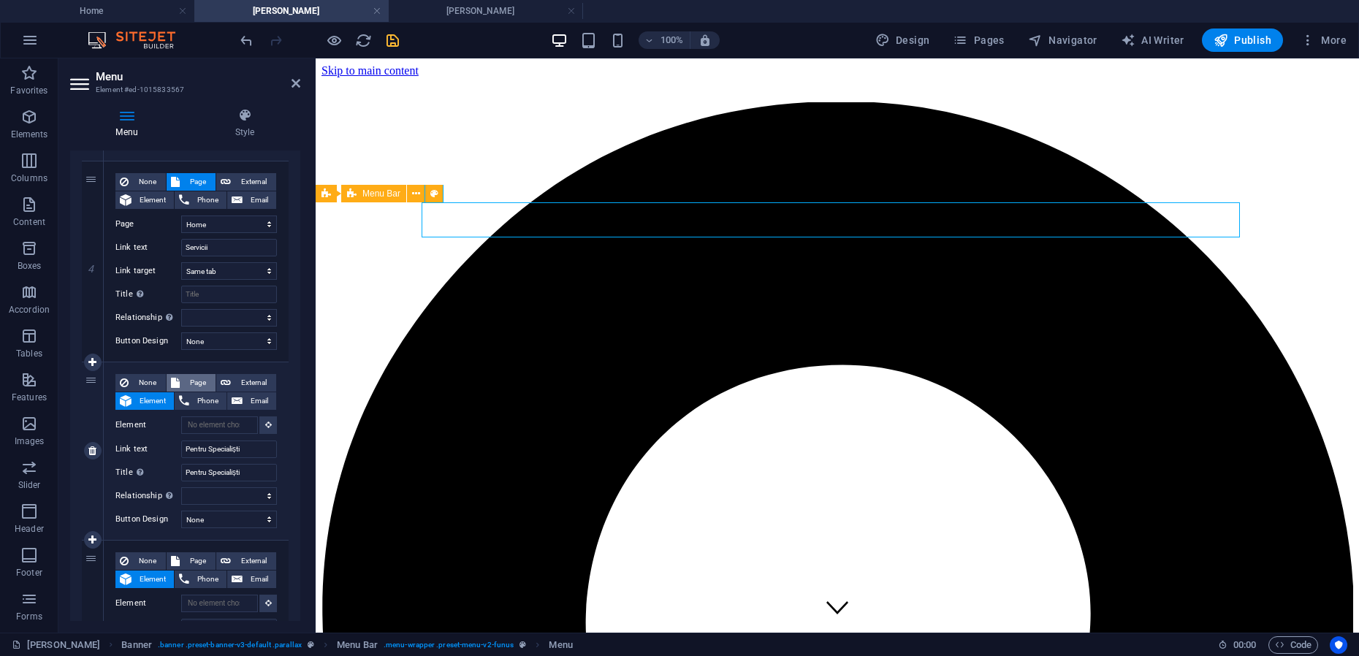
click at [199, 380] on span "Page" at bounding box center [197, 383] width 27 height 18
select select
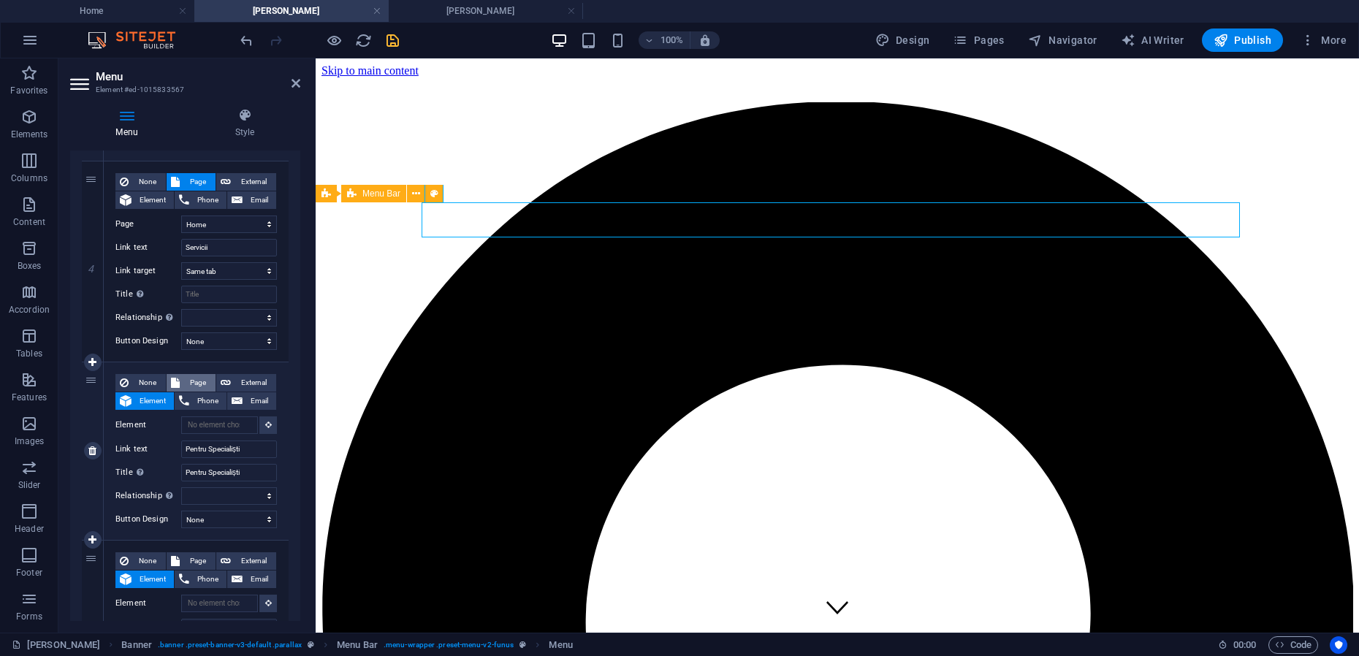
select select
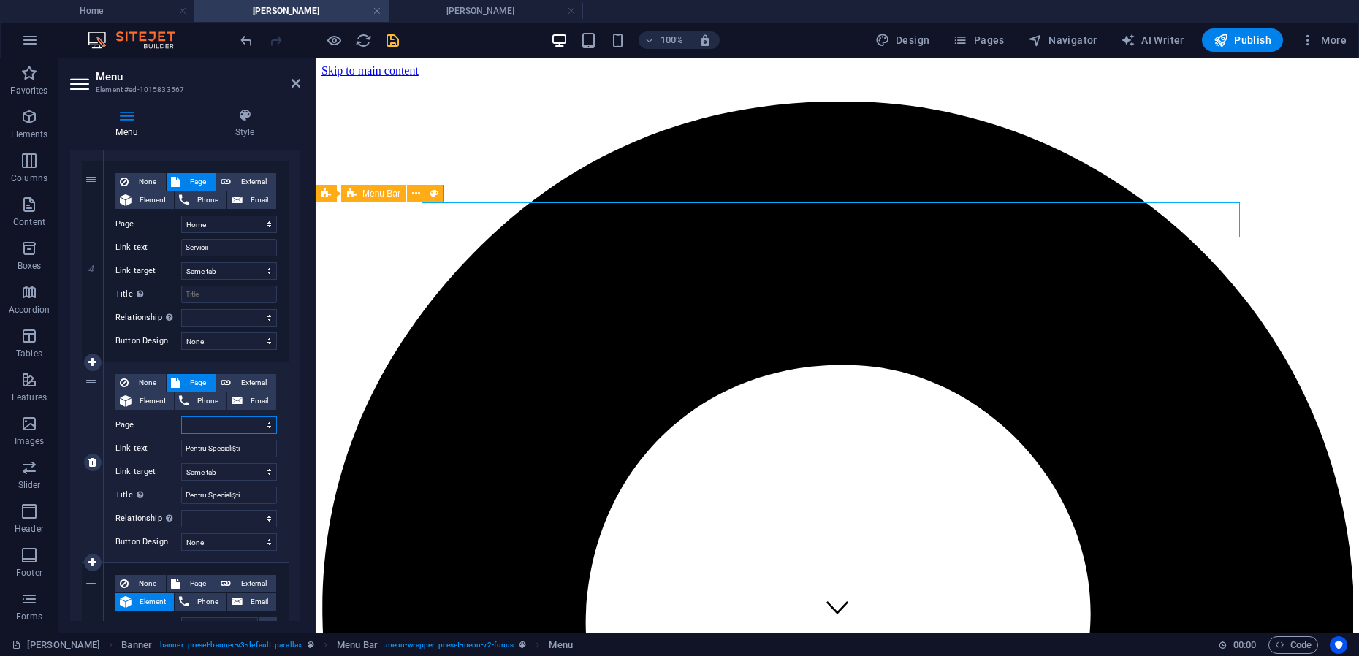
click at [261, 424] on select "Home Mihai-Viorel Mihaescu Maria Teodorescu Servicii pentru Profesionisti Cooki…" at bounding box center [229, 425] width 96 height 18
select select "0"
click at [181, 416] on select "Home Mihai-Viorel Mihaescu Maria Teodorescu Servicii pentru Profesionisti Cooki…" at bounding box center [229, 425] width 96 height 18
select select
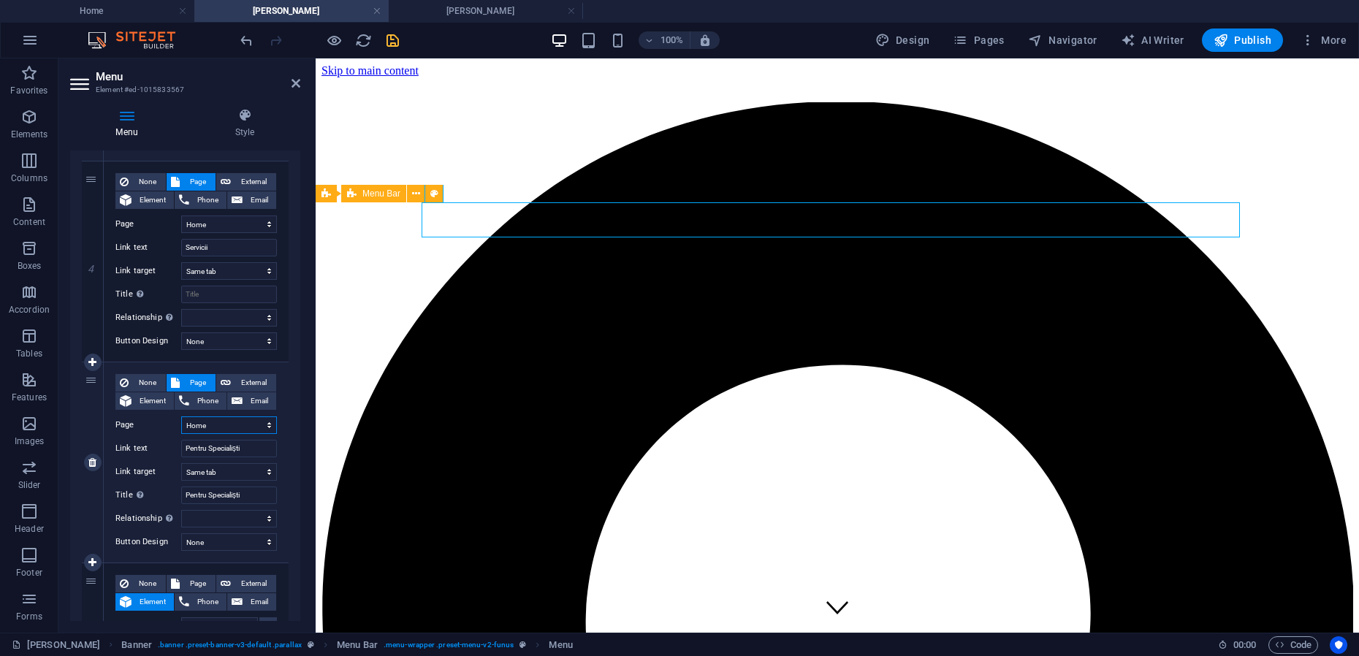
select select
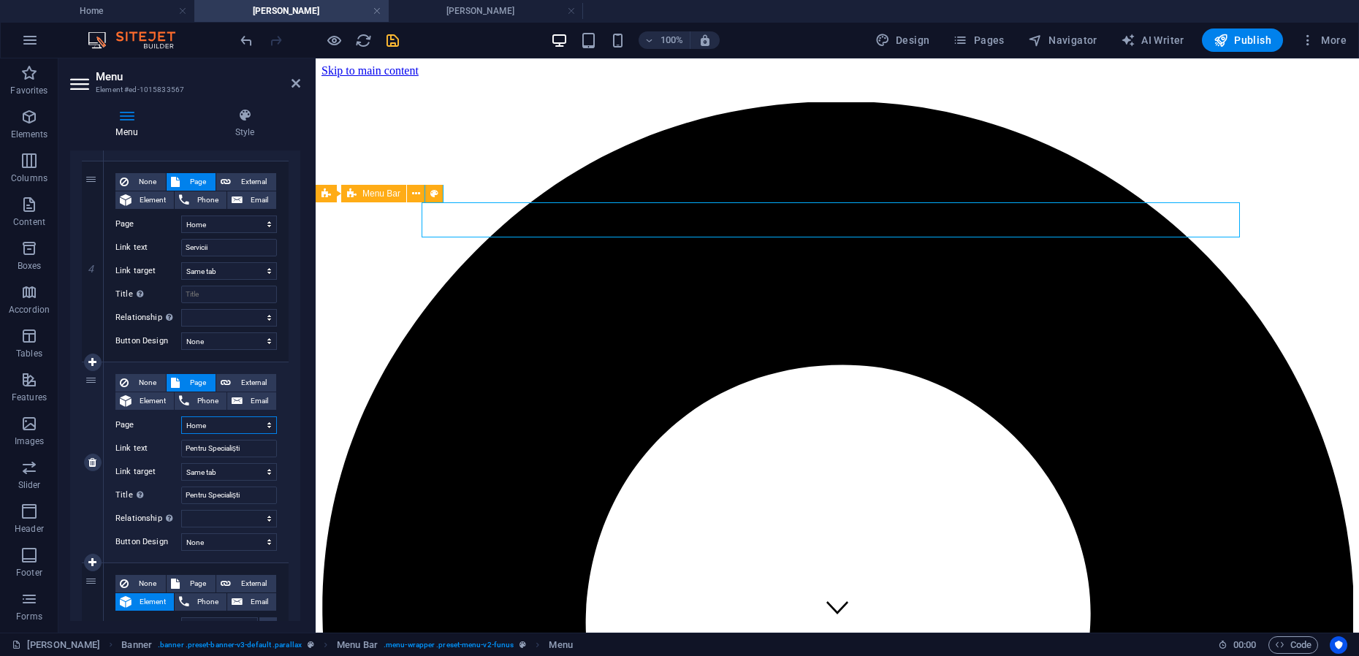
select select
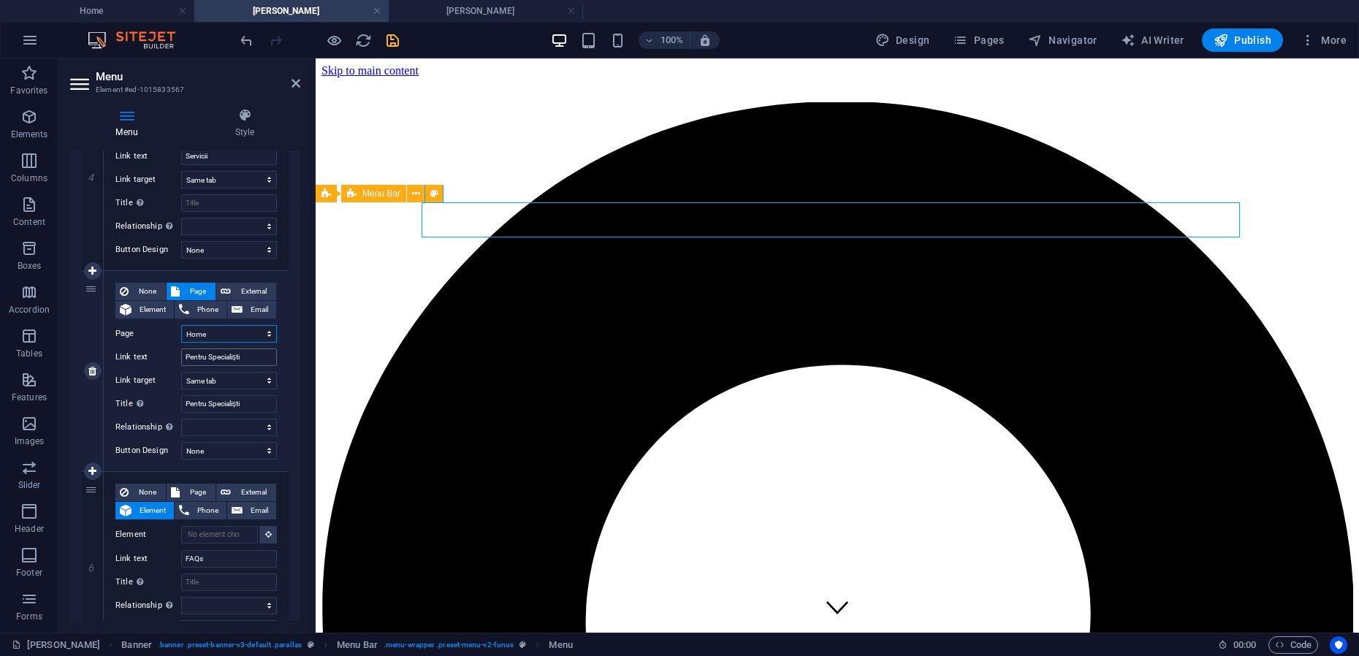
scroll to position [913, 0]
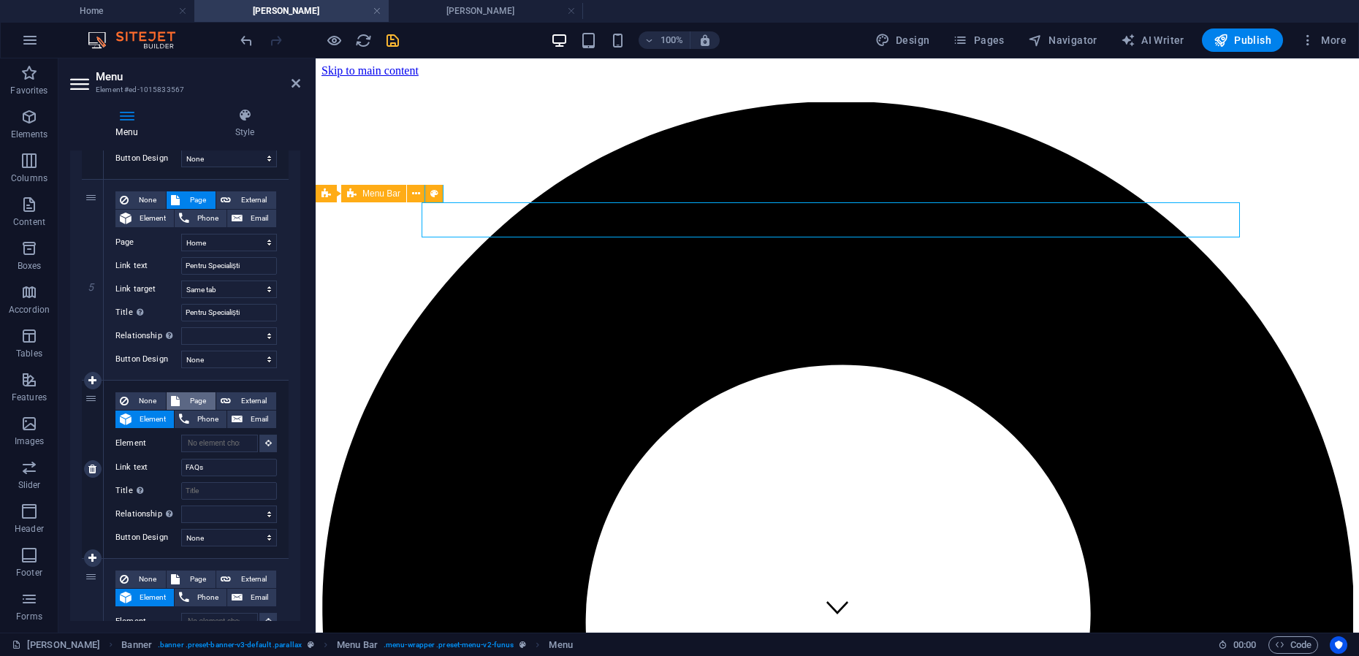
click at [202, 400] on span "Page" at bounding box center [197, 401] width 27 height 18
select select
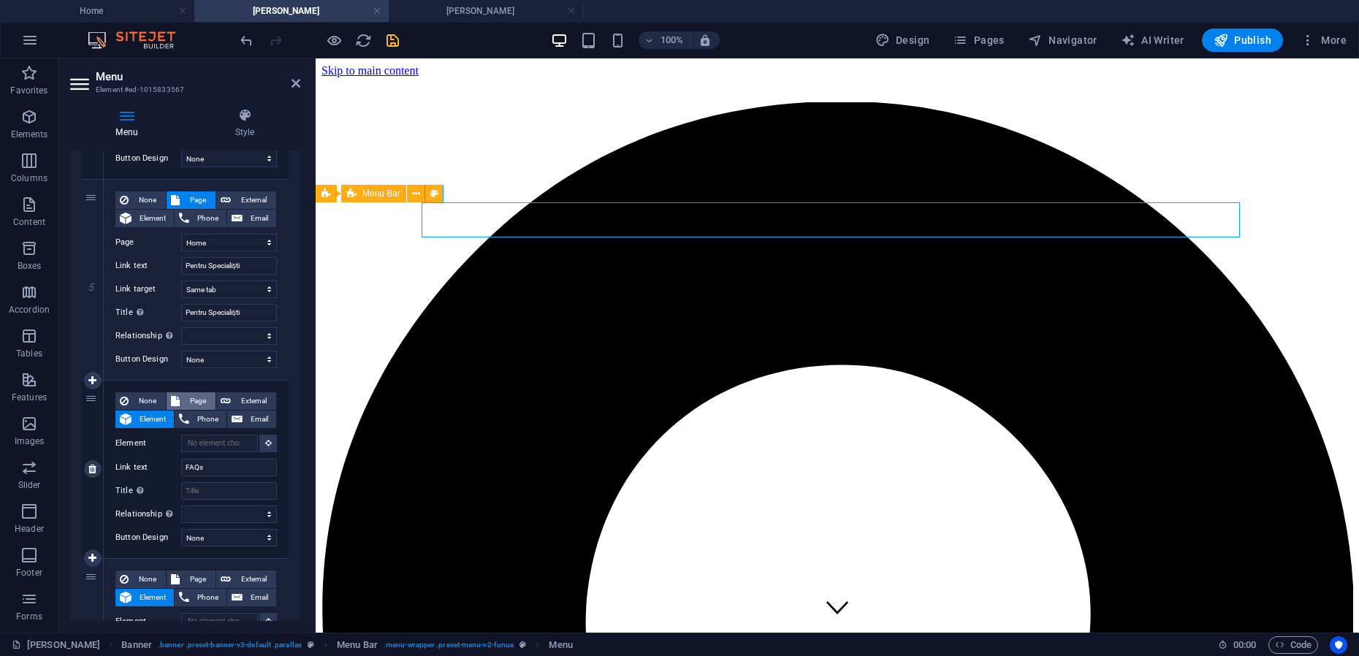
select select
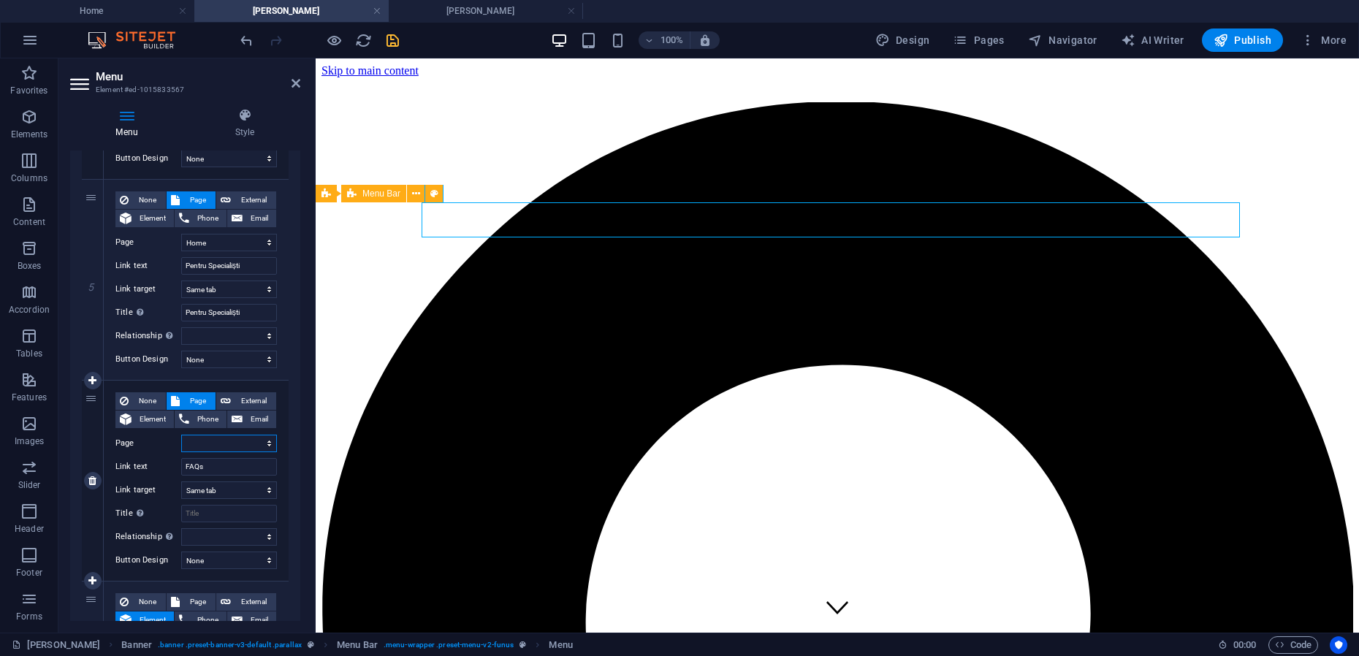
click at [262, 442] on select "Home Mihai-Viorel Mihaescu Maria Teodorescu Servicii pentru Profesionisti Cooki…" at bounding box center [229, 444] width 96 height 18
select select "0"
click at [181, 435] on select "Home Mihai-Viorel Mihaescu Maria Teodorescu Servicii pentru Profesionisti Cooki…" at bounding box center [229, 444] width 96 height 18
select select
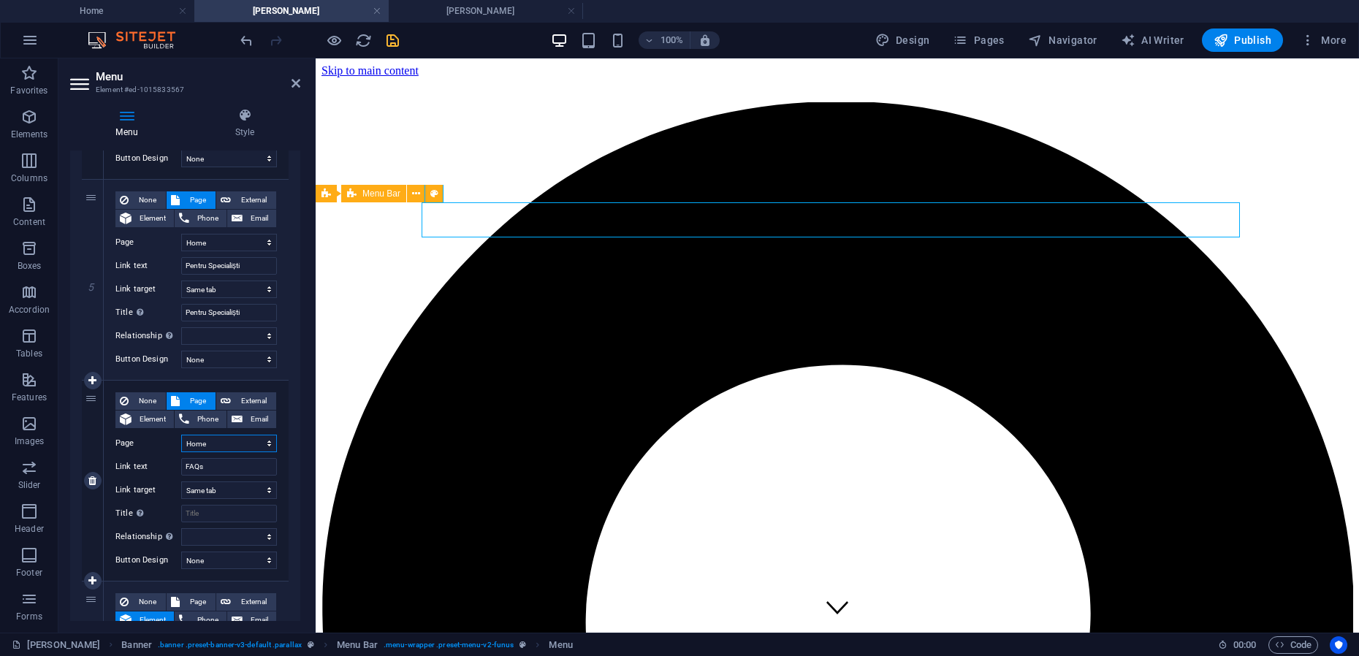
select select
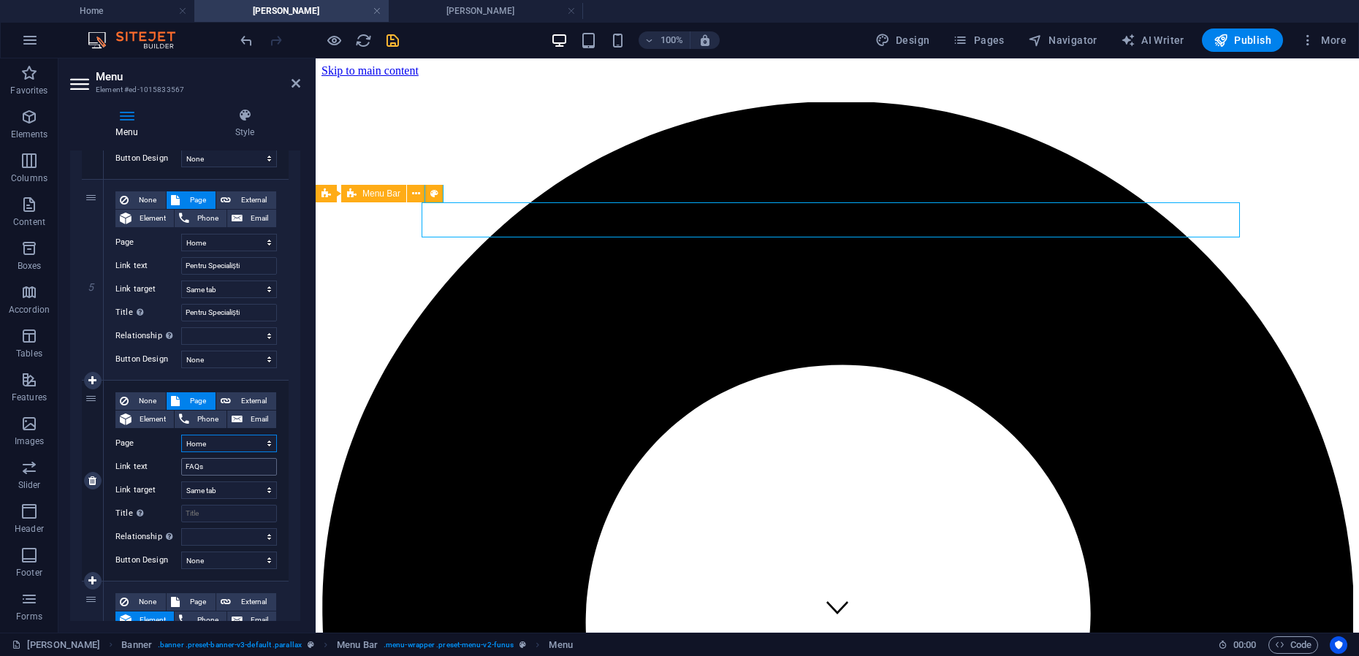
scroll to position [1092, 0]
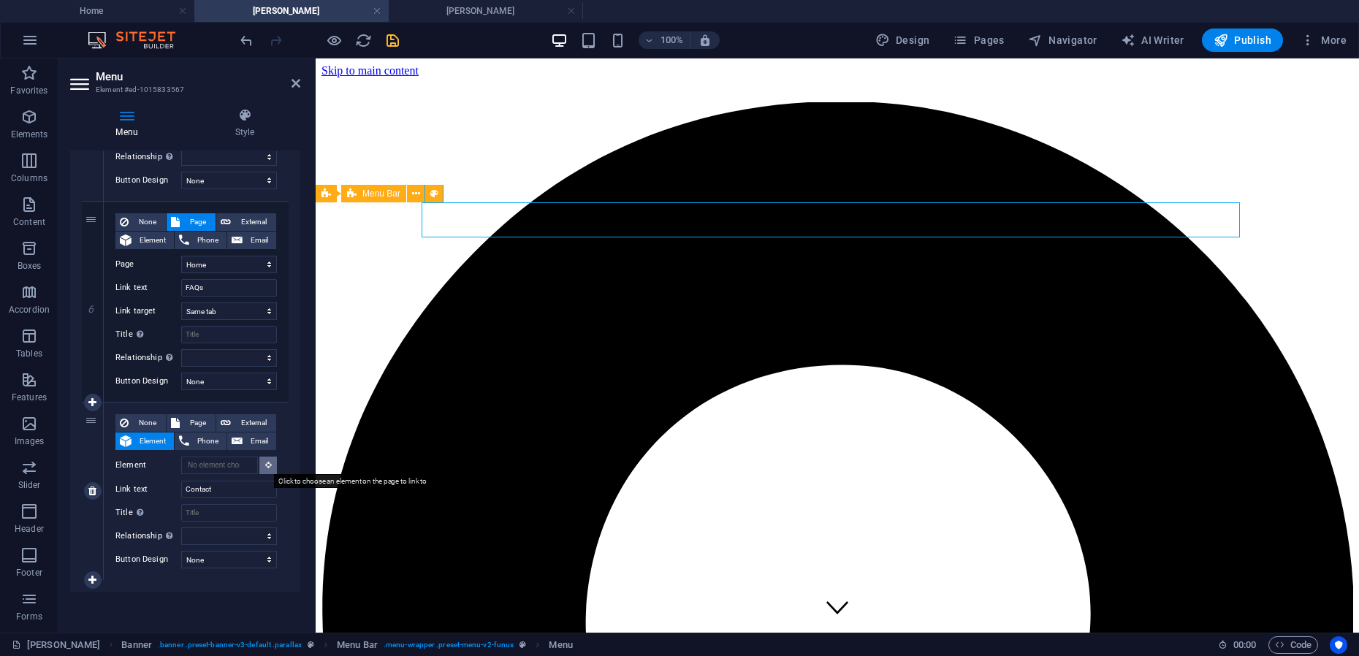
click at [265, 466] on icon at bounding box center [268, 464] width 7 height 7
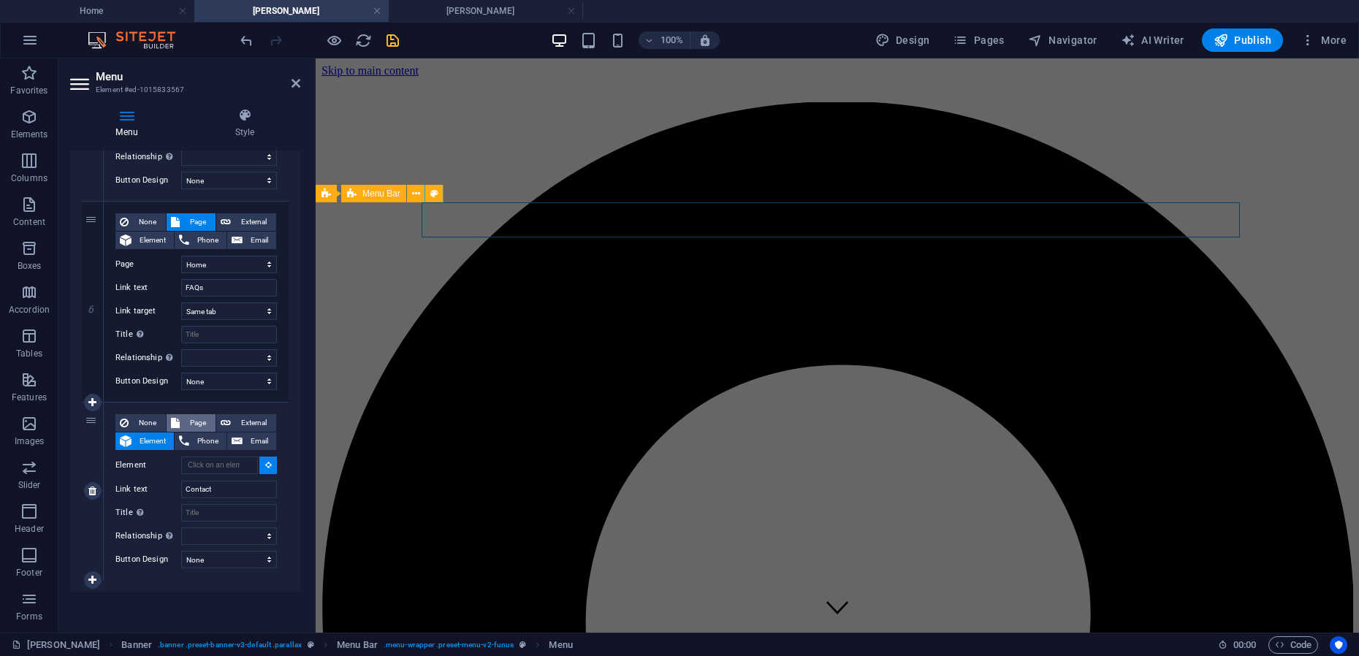
click at [193, 420] on span "Page" at bounding box center [197, 423] width 27 height 18
select select
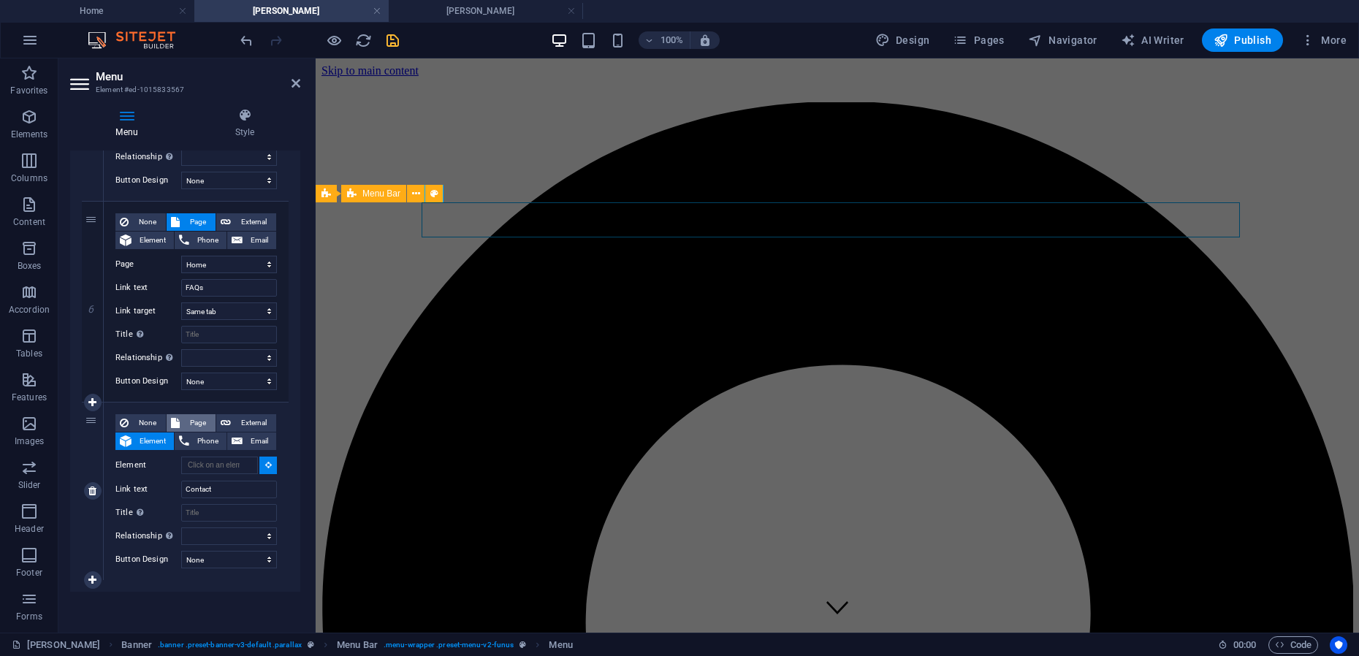
select select
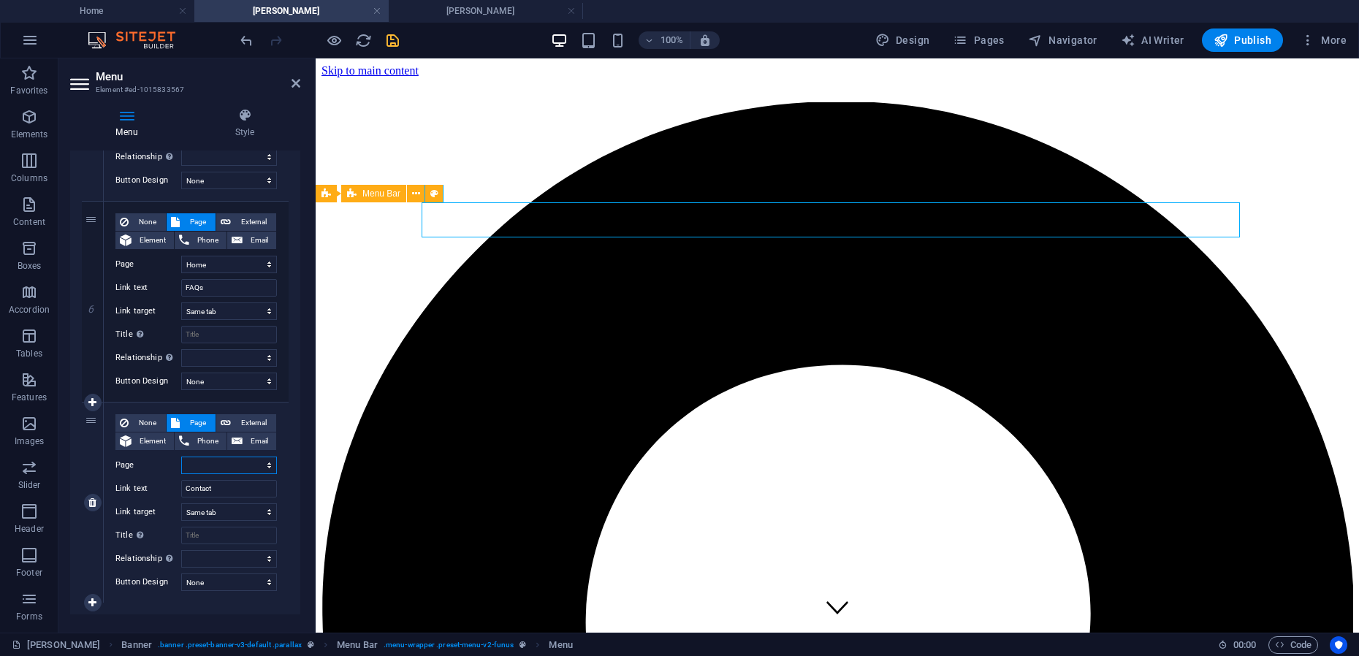
click at [262, 464] on select "Home Mihai-Viorel Mihaescu Maria Teodorescu Servicii pentru Profesionisti Cooki…" at bounding box center [229, 466] width 96 height 18
select select "0"
click at [181, 457] on select "Home Mihai-Viorel Mihaescu Maria Teodorescu Servicii pentru Profesionisti Cooki…" at bounding box center [229, 466] width 96 height 18
select select
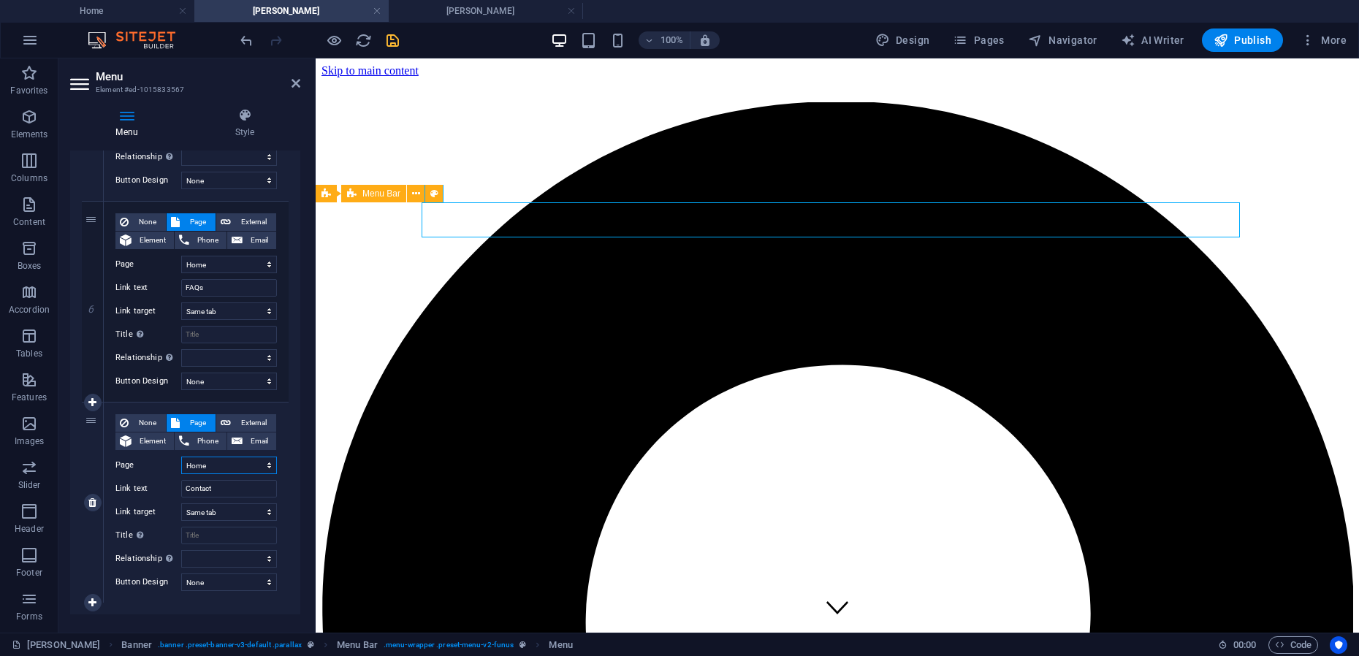
select select
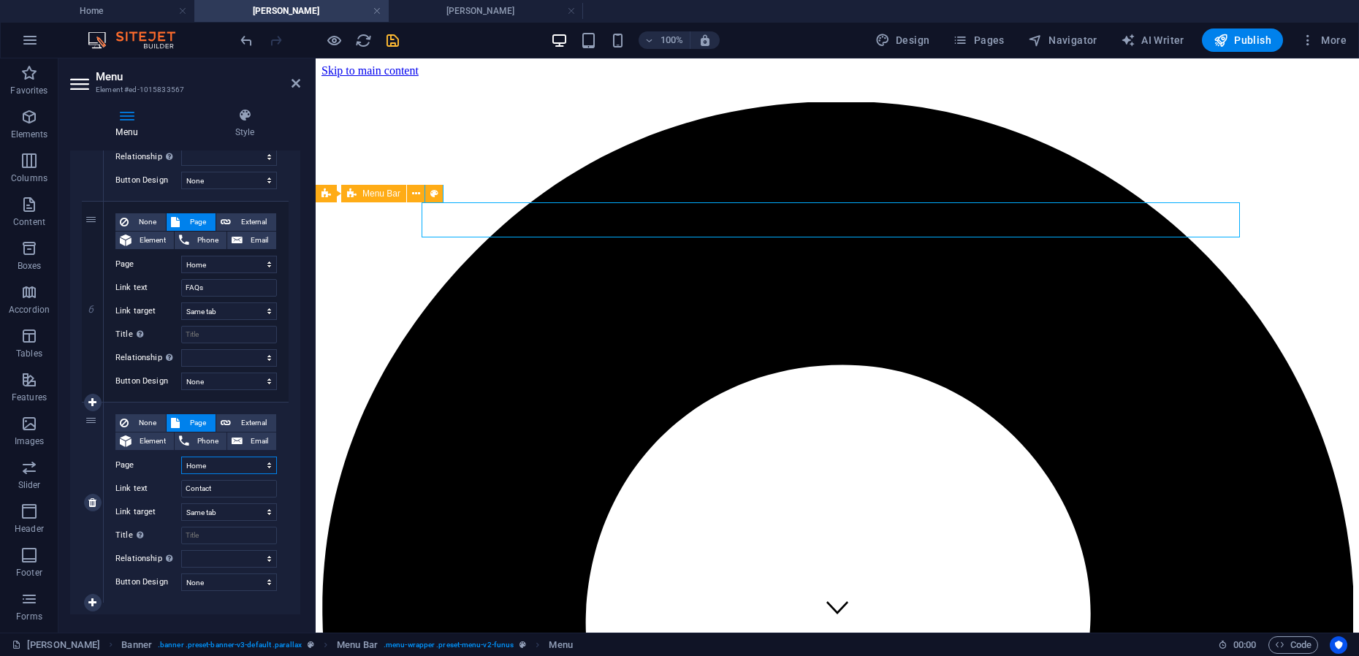
scroll to position [1115, 0]
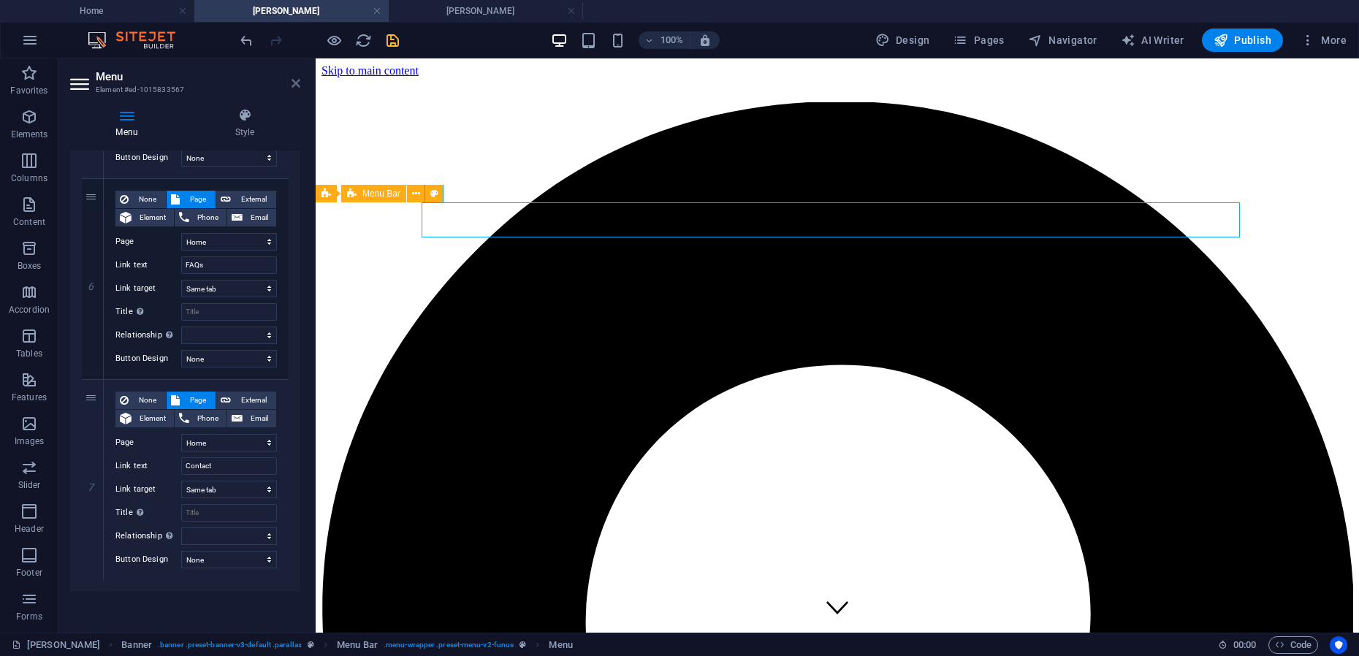
click at [295, 83] on icon at bounding box center [296, 83] width 9 height 12
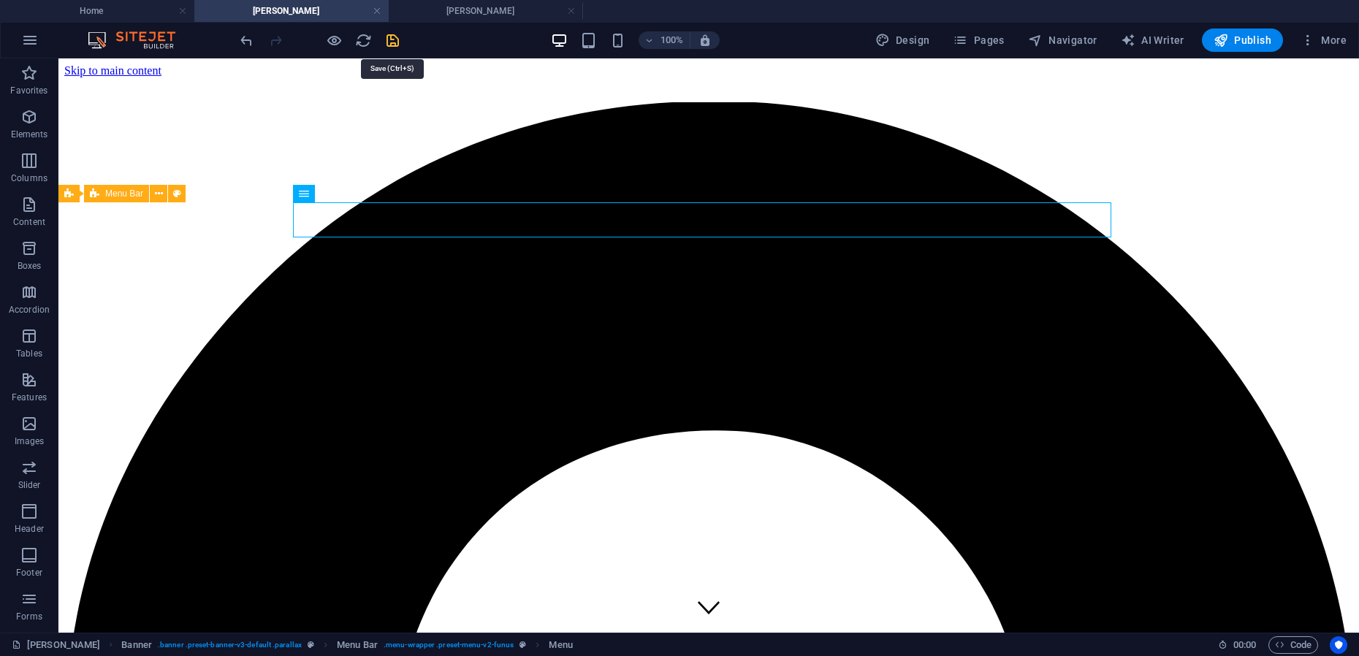
click at [395, 41] on icon "save" at bounding box center [392, 40] width 17 height 17
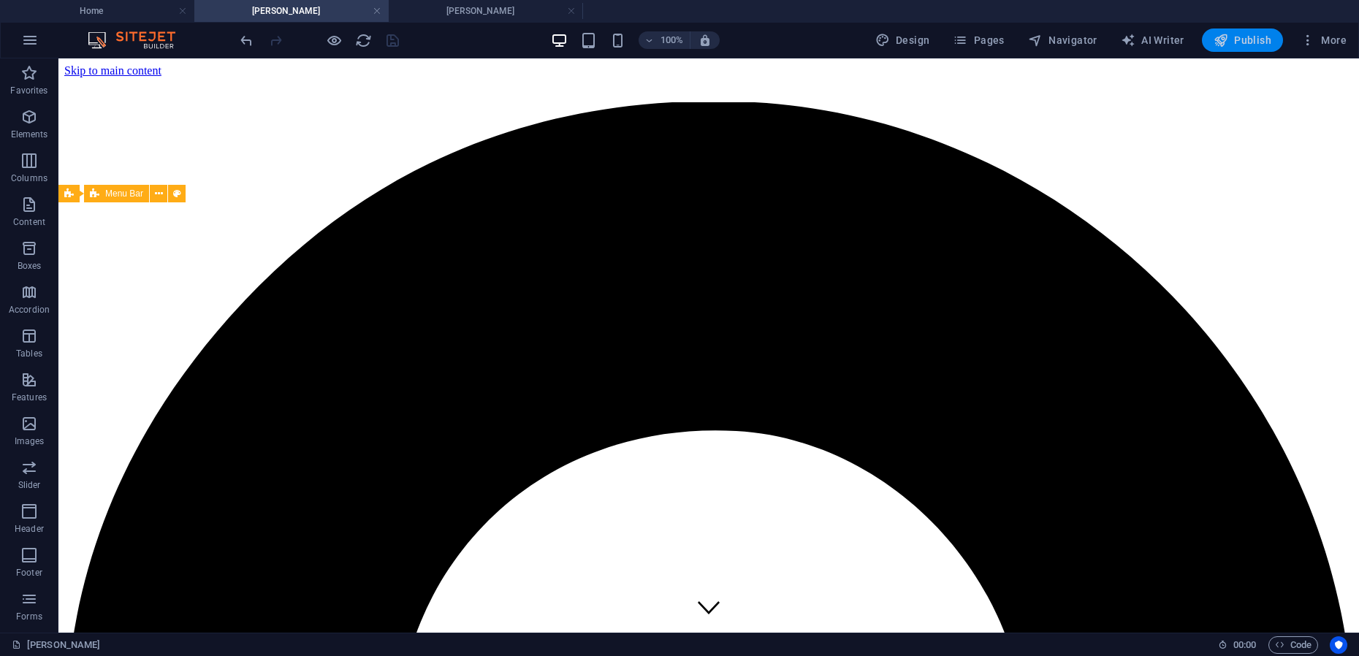
click at [1213, 42] on button "Publish" at bounding box center [1242, 39] width 81 height 23
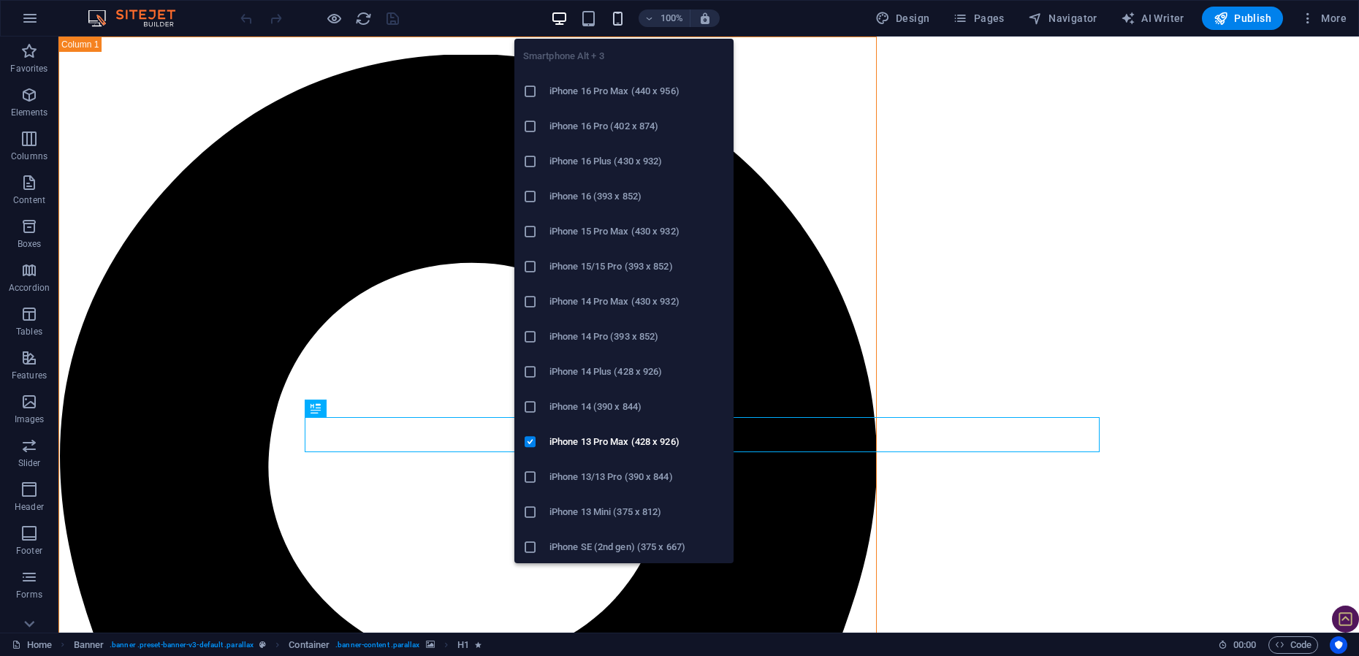
click at [619, 19] on icon "button" at bounding box center [617, 18] width 17 height 17
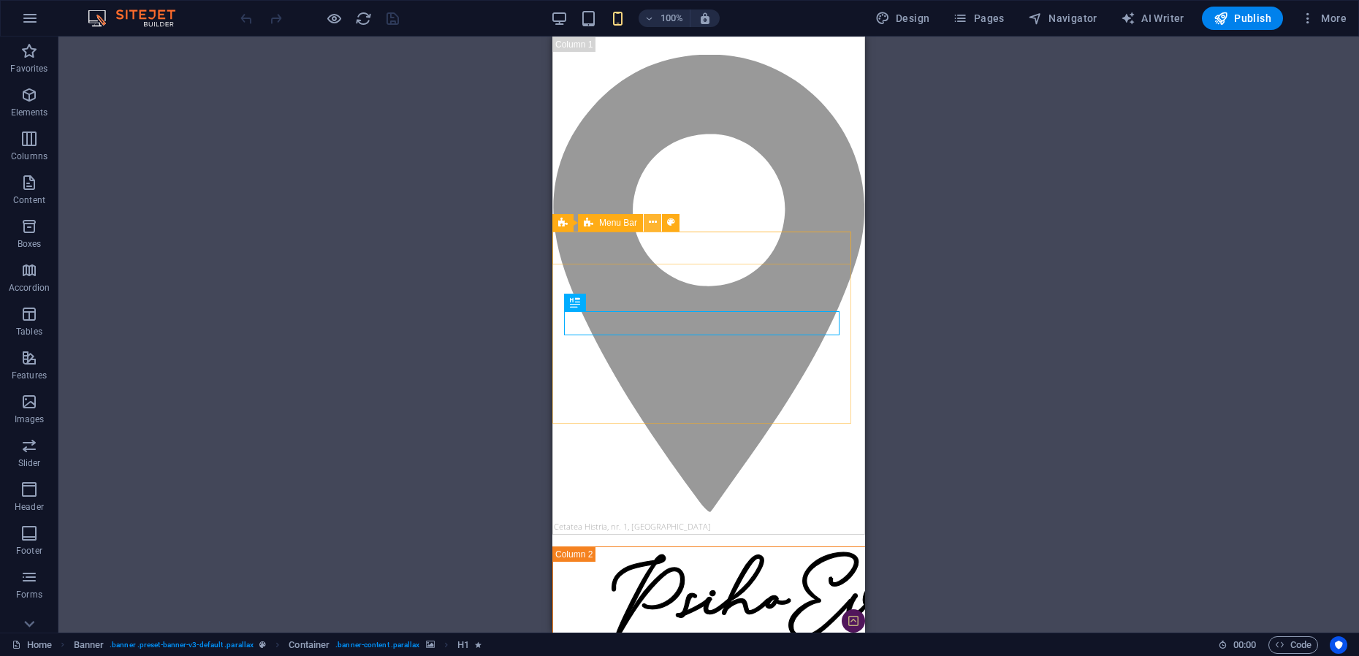
click at [654, 225] on icon at bounding box center [653, 222] width 8 height 15
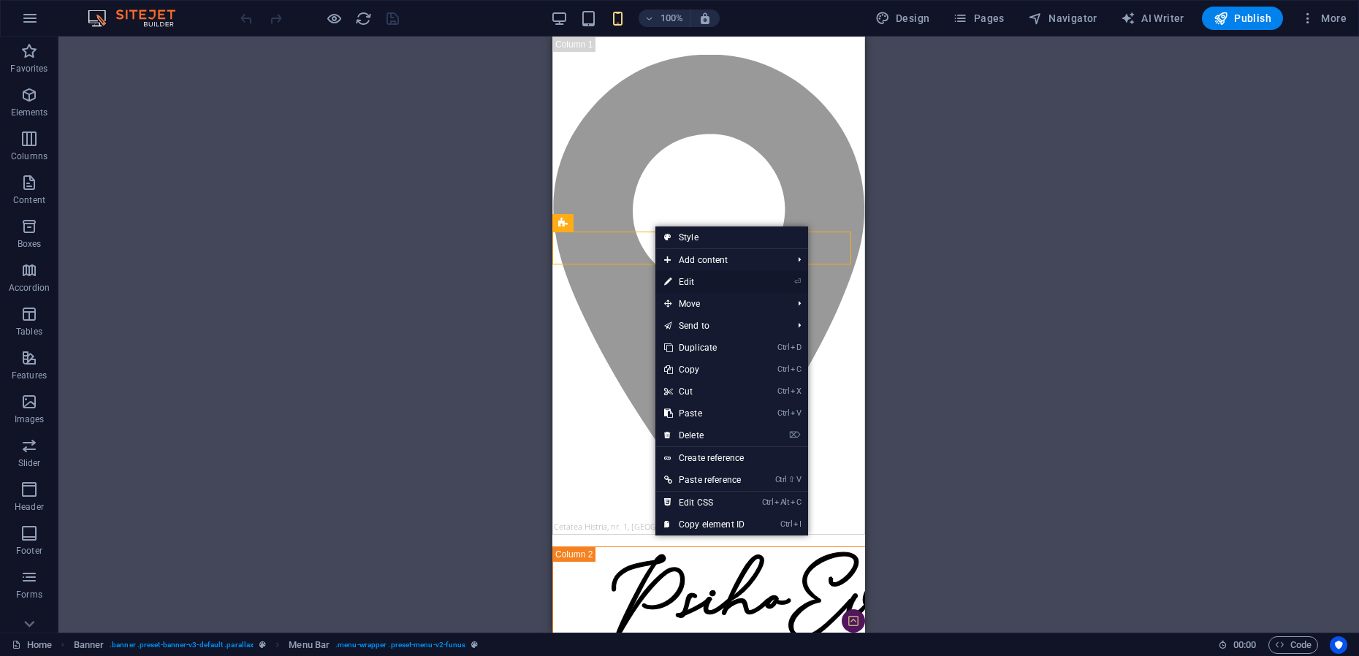
click at [687, 280] on link "⏎ Edit" at bounding box center [704, 282] width 98 height 22
select select "rem"
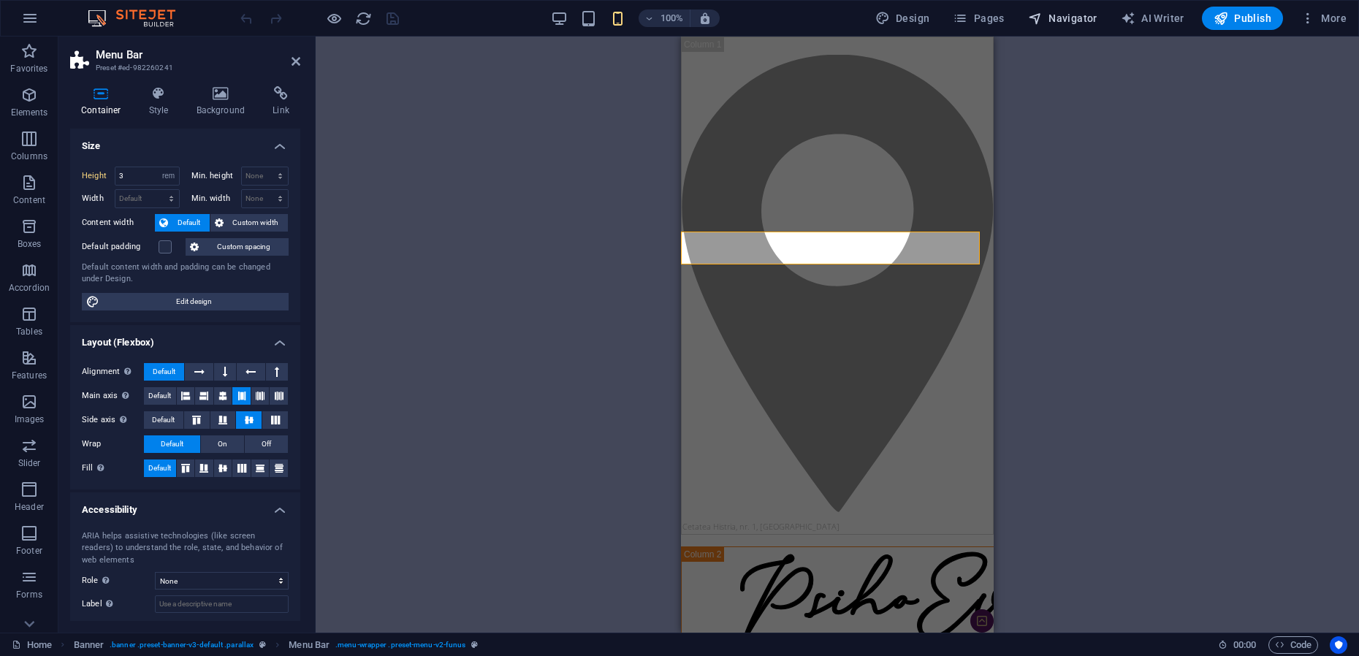
click at [1073, 15] on span "Navigator" at bounding box center [1062, 18] width 69 height 15
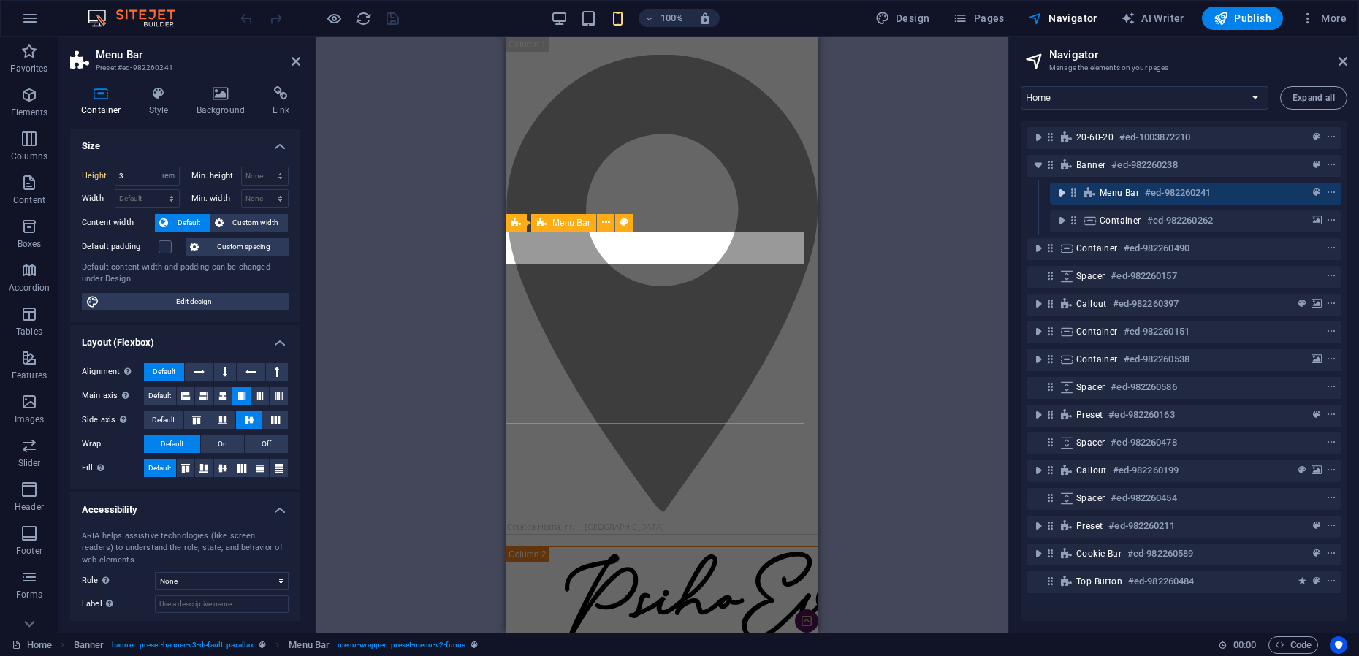
click at [1064, 194] on icon "toggle-expand" at bounding box center [1061, 193] width 15 height 15
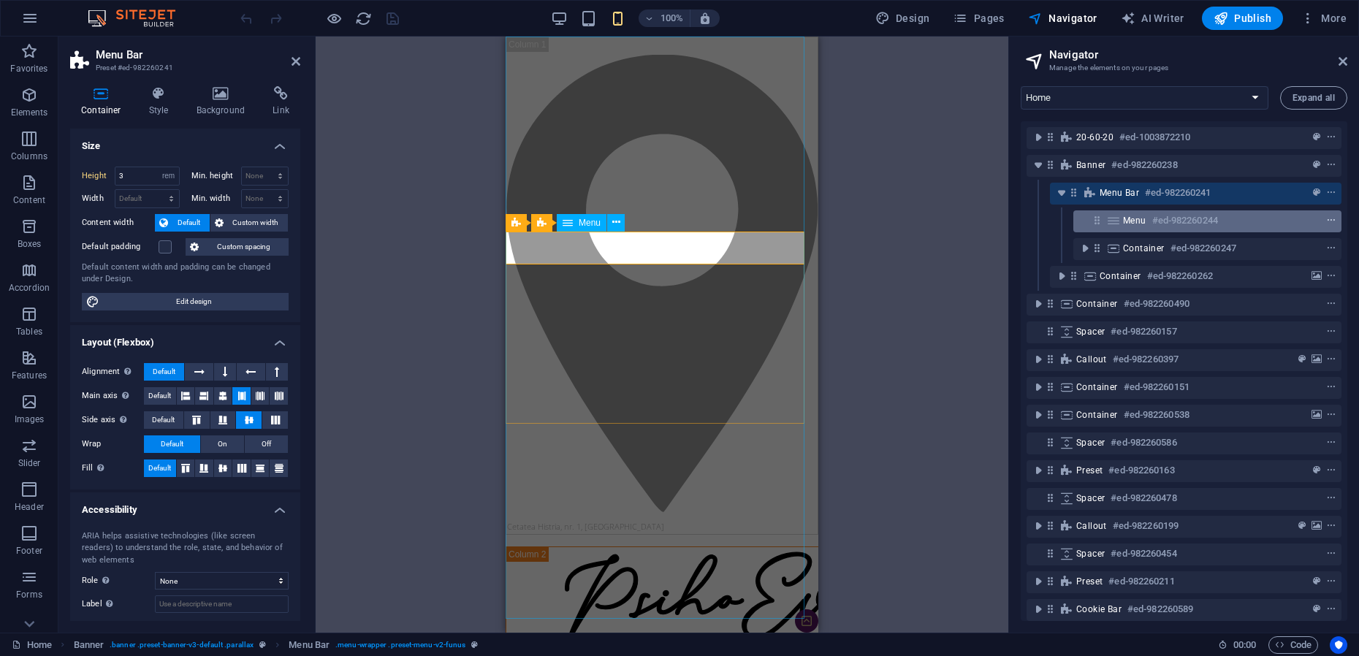
click at [1328, 221] on icon "context-menu" at bounding box center [1331, 221] width 10 height 10
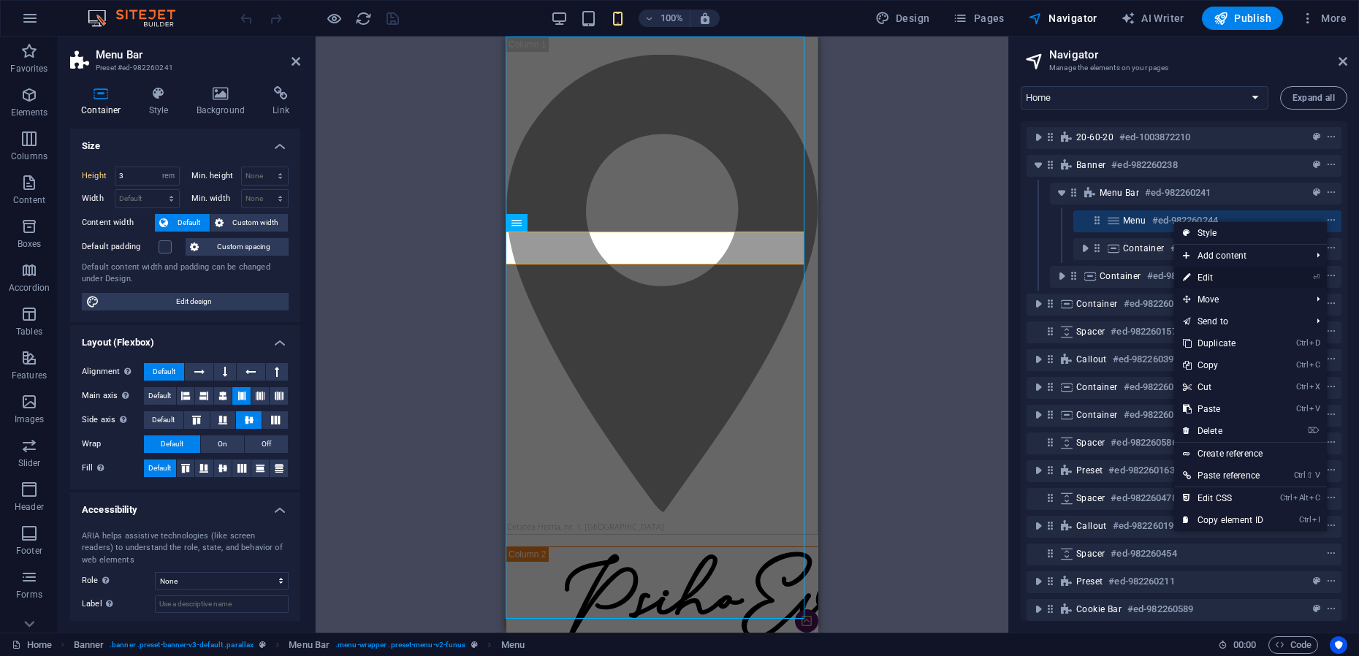
click at [1217, 278] on link "⏎ Edit" at bounding box center [1223, 278] width 98 height 22
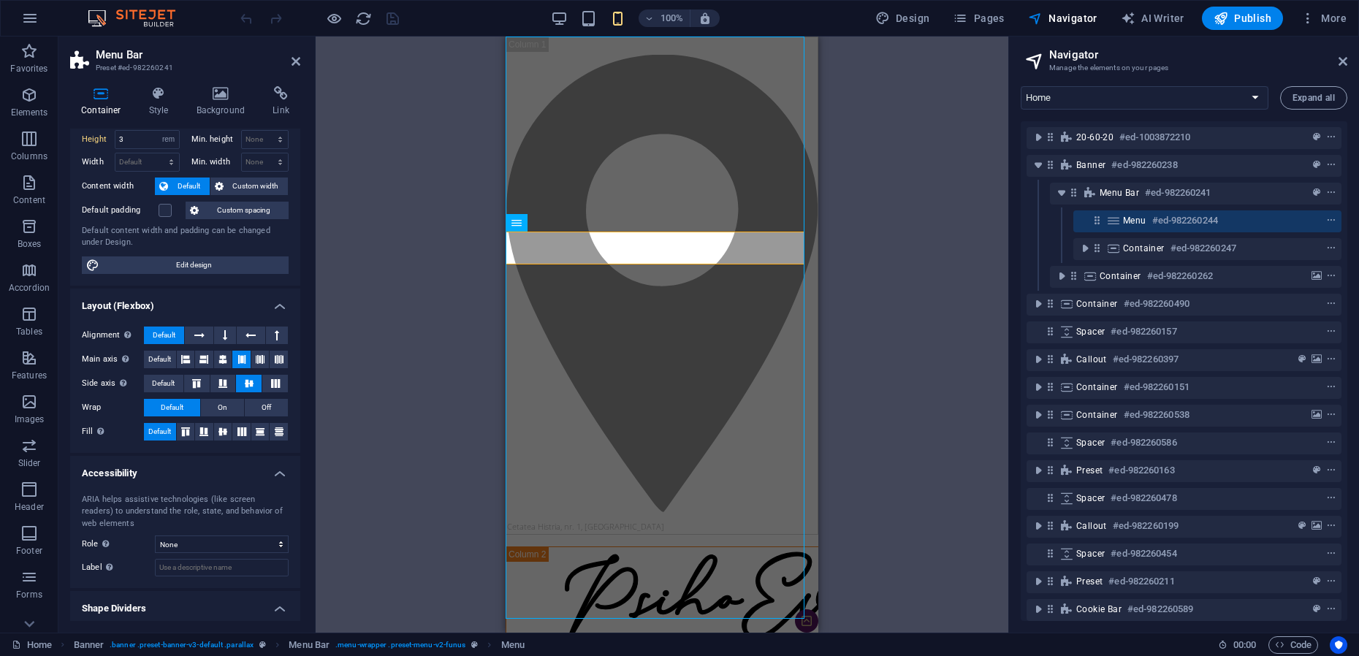
scroll to position [74, 0]
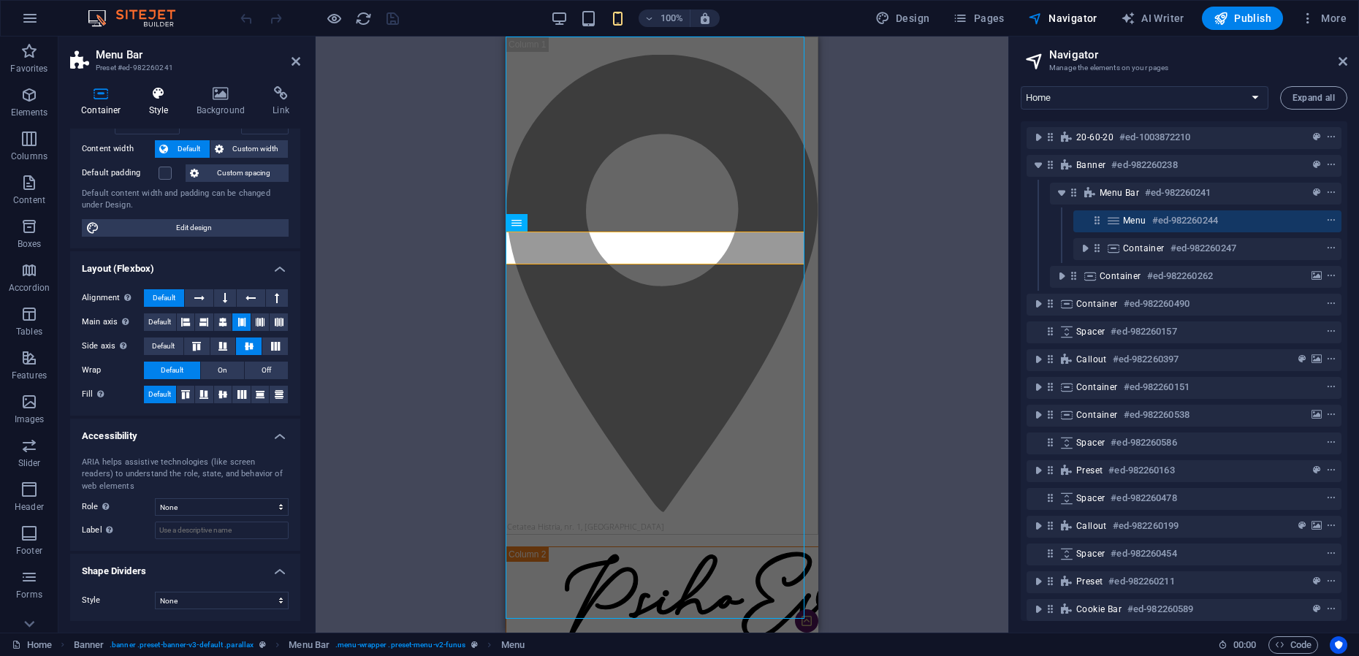
click at [164, 99] on icon at bounding box center [159, 93] width 42 height 15
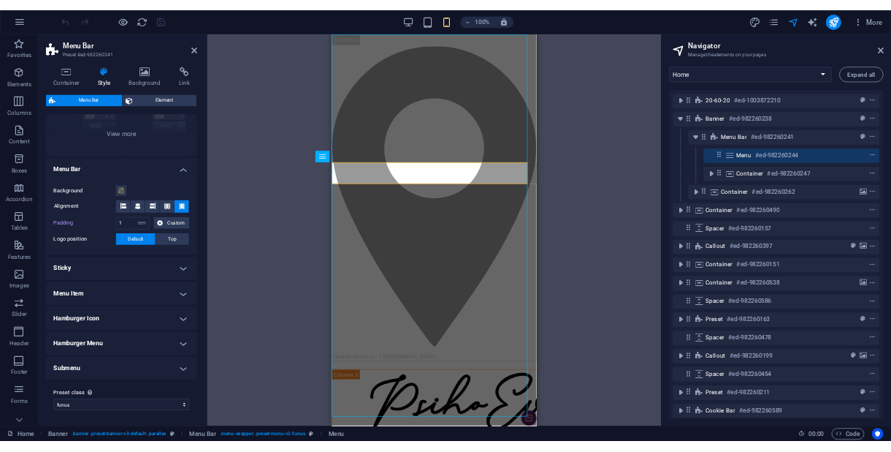
scroll to position [181, 0]
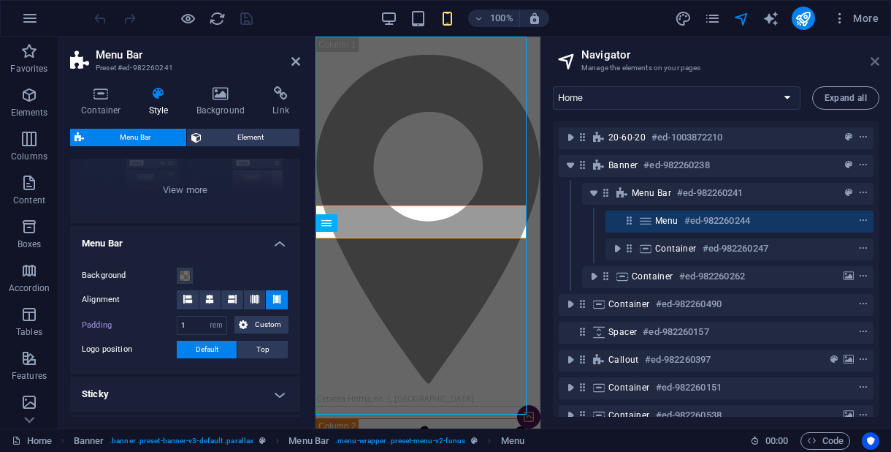
click at [879, 61] on icon at bounding box center [875, 62] width 9 height 12
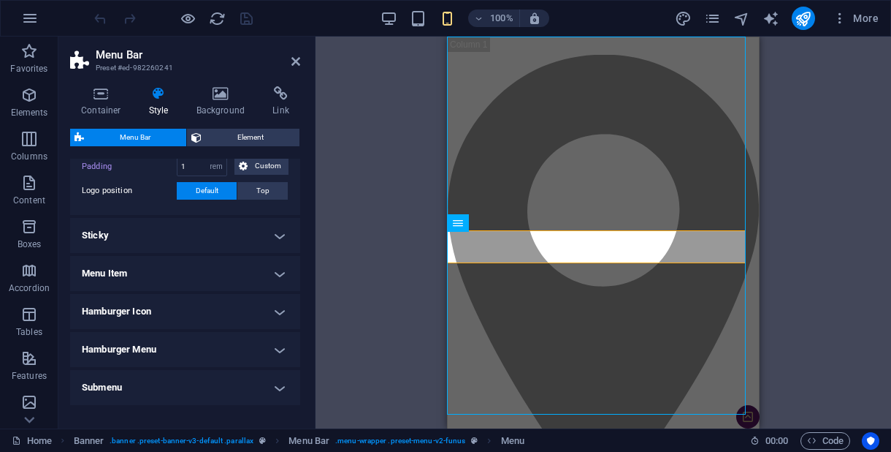
scroll to position [364, 0]
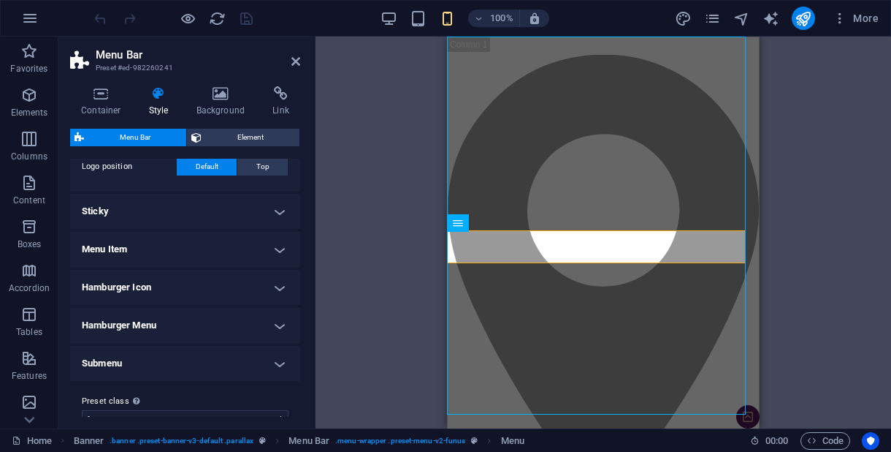
click at [268, 206] on h4 "Sticky" at bounding box center [185, 211] width 230 height 35
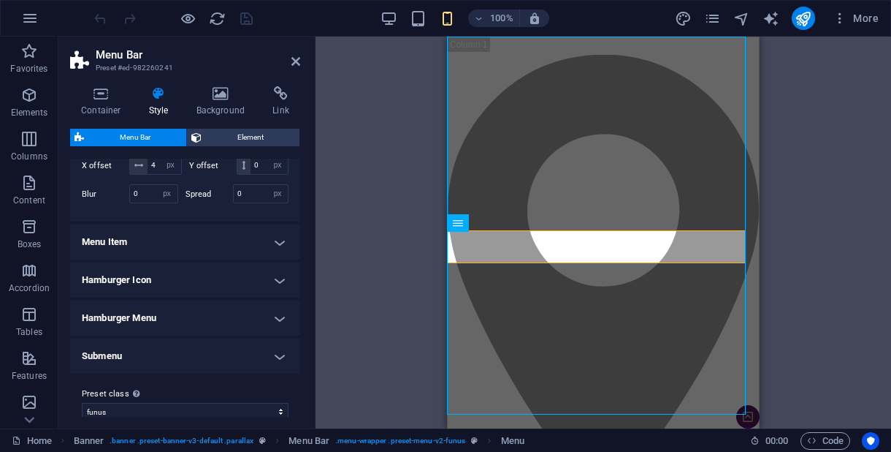
scroll to position [634, 0]
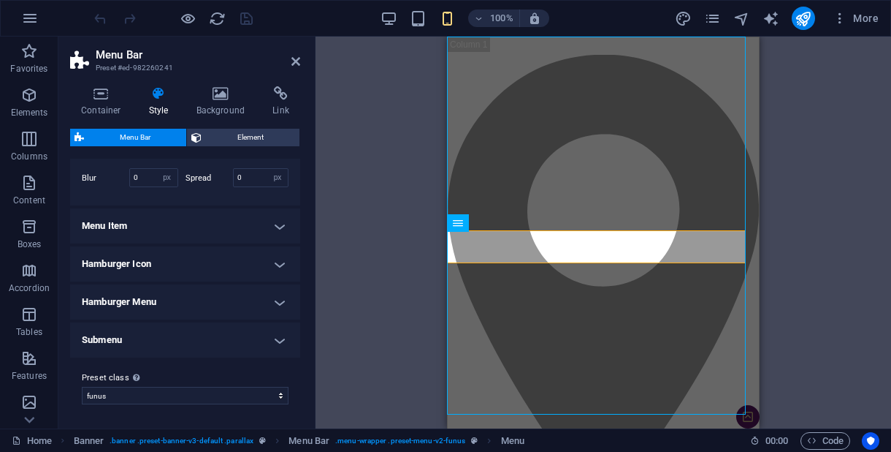
click at [199, 231] on h4 "Menu Item" at bounding box center [185, 225] width 230 height 35
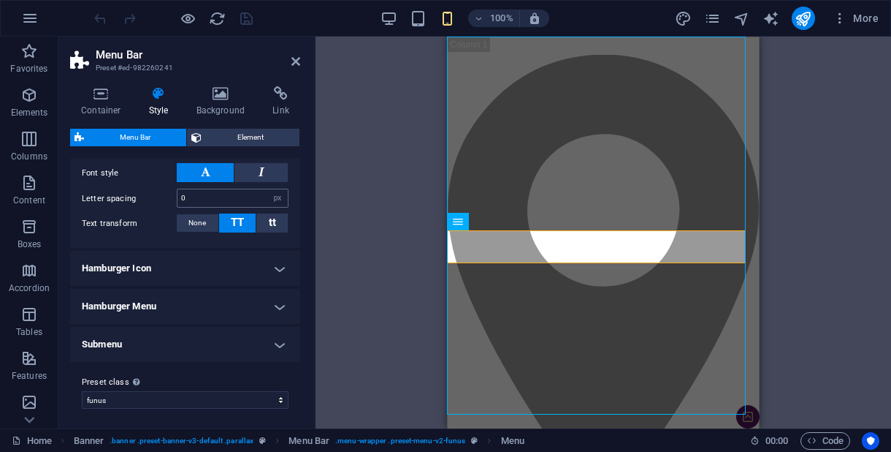
scroll to position [1000, 0]
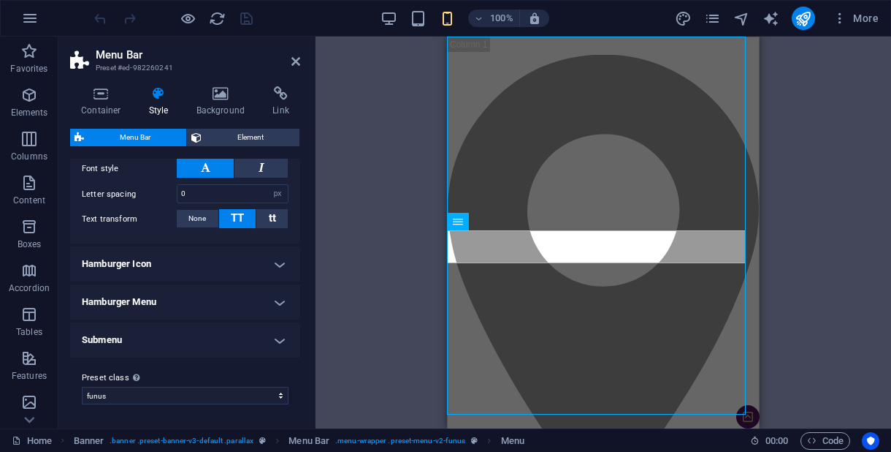
click at [244, 276] on h4 "Hamburger Icon" at bounding box center [185, 263] width 230 height 35
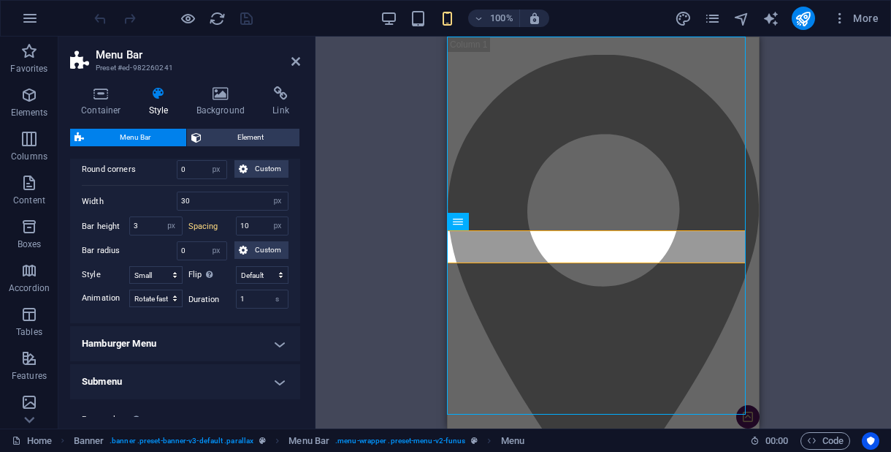
scroll to position [1457, 0]
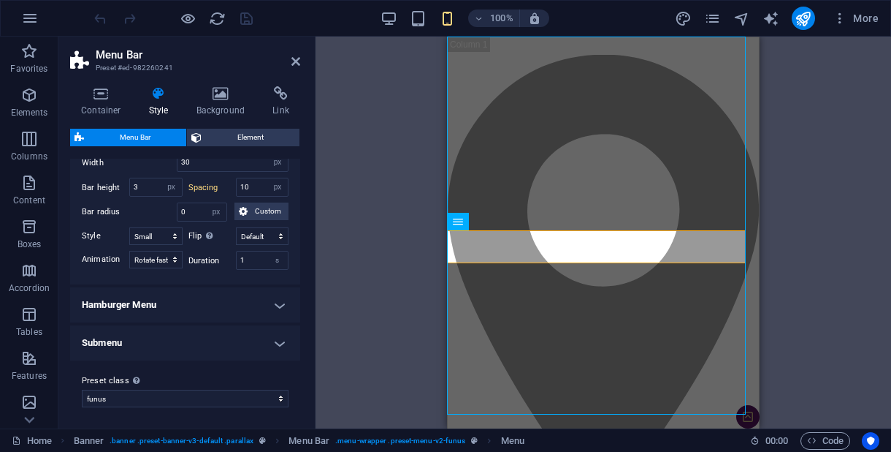
click at [235, 317] on h4 "Hamburger Menu" at bounding box center [185, 304] width 230 height 35
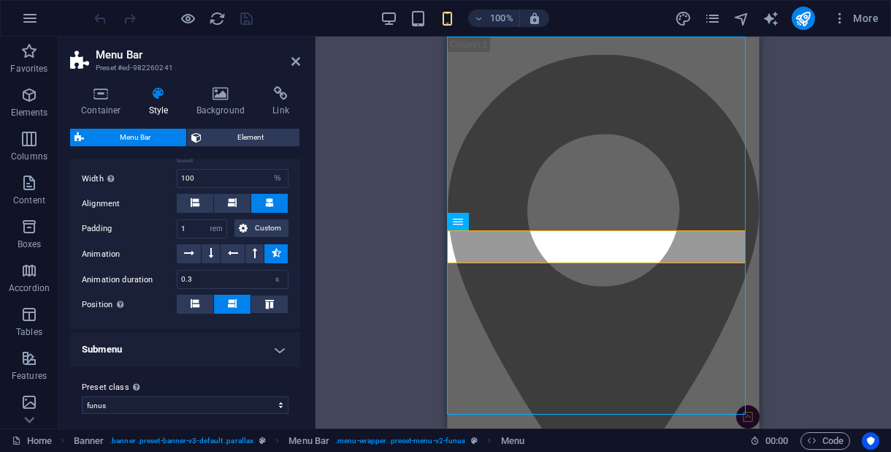
scroll to position [1685, 0]
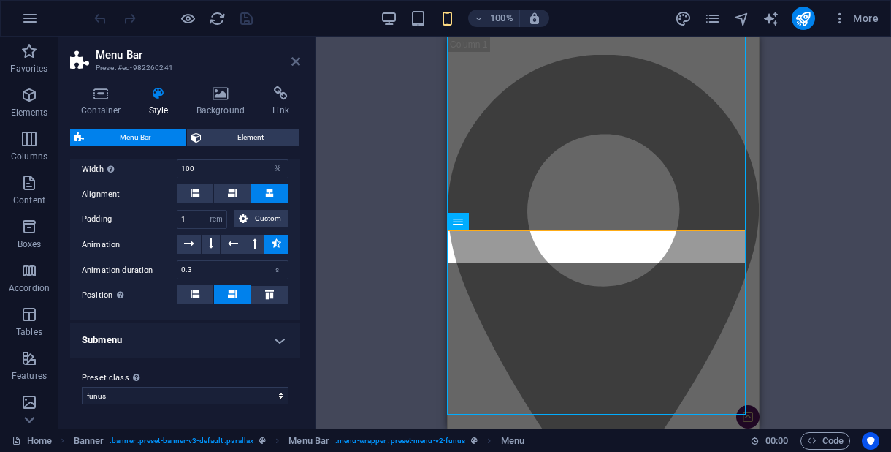
click at [296, 63] on icon at bounding box center [296, 62] width 9 height 12
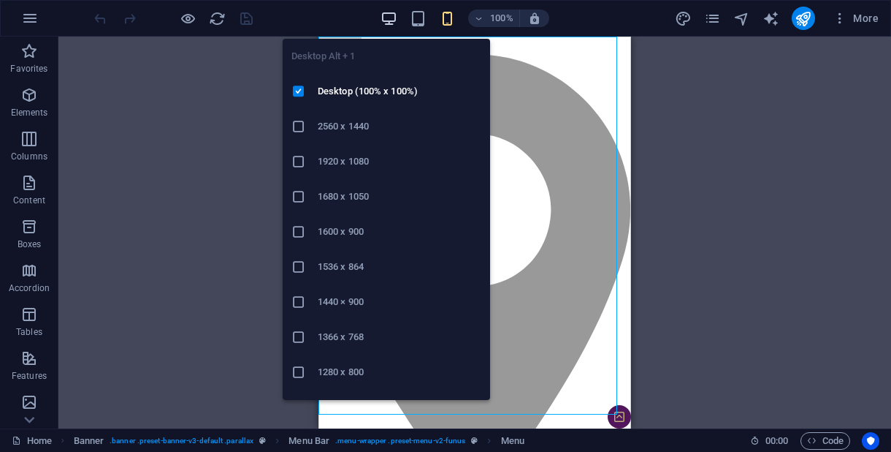
click at [392, 16] on icon "button" at bounding box center [389, 18] width 17 height 17
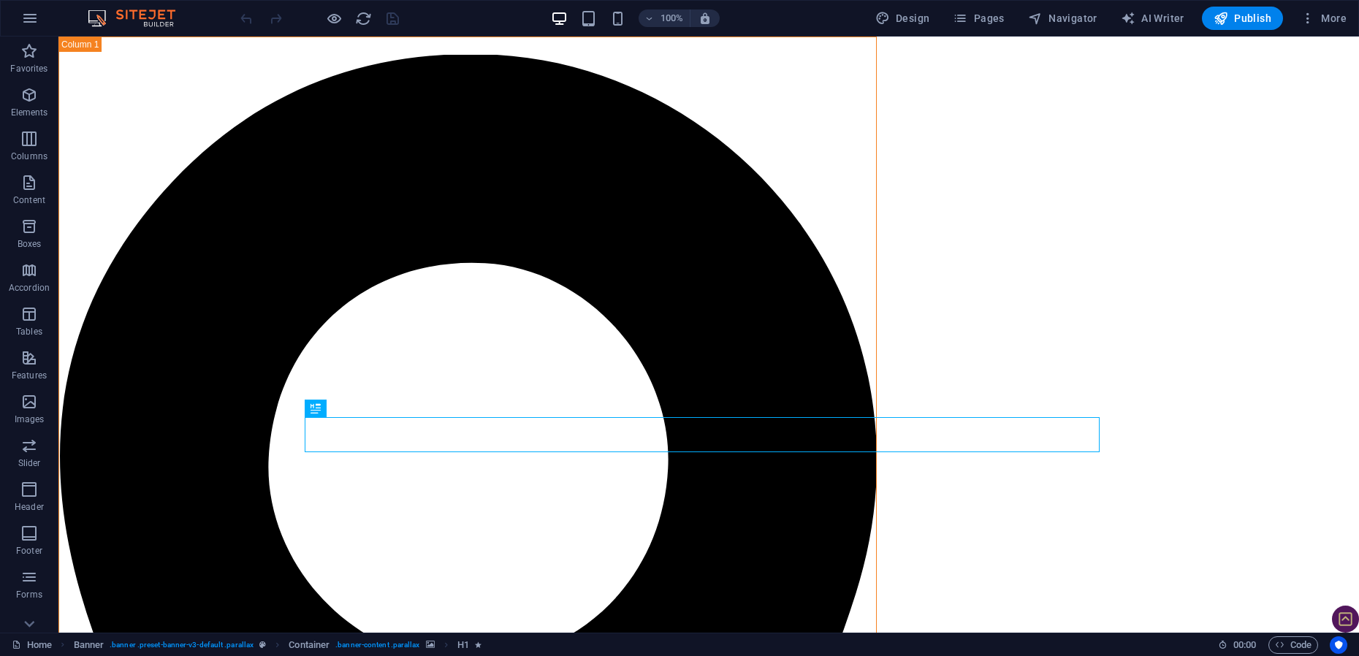
click at [1021, 18] on div "Design Pages Navigator AI Writer Publish More" at bounding box center [1110, 18] width 483 height 23
click at [991, 20] on span "Pages" at bounding box center [978, 18] width 51 height 15
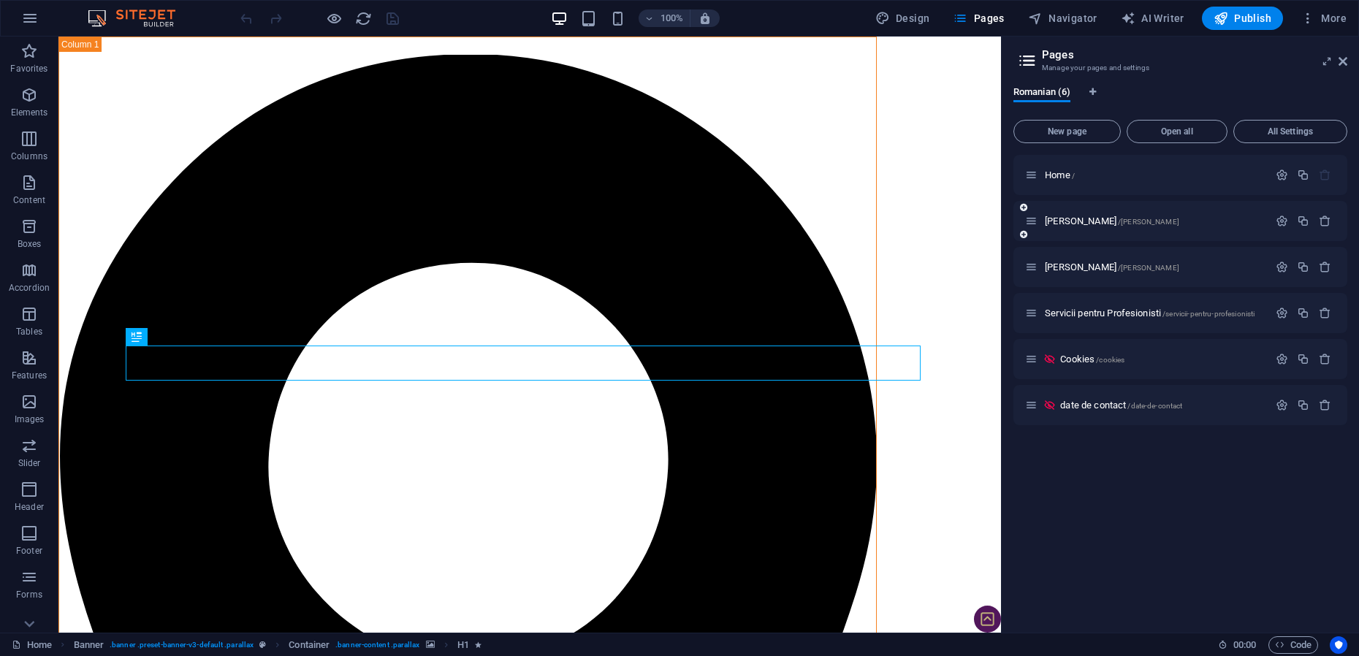
click at [1085, 220] on span "[PERSON_NAME] /[PERSON_NAME]" at bounding box center [1112, 221] width 134 height 11
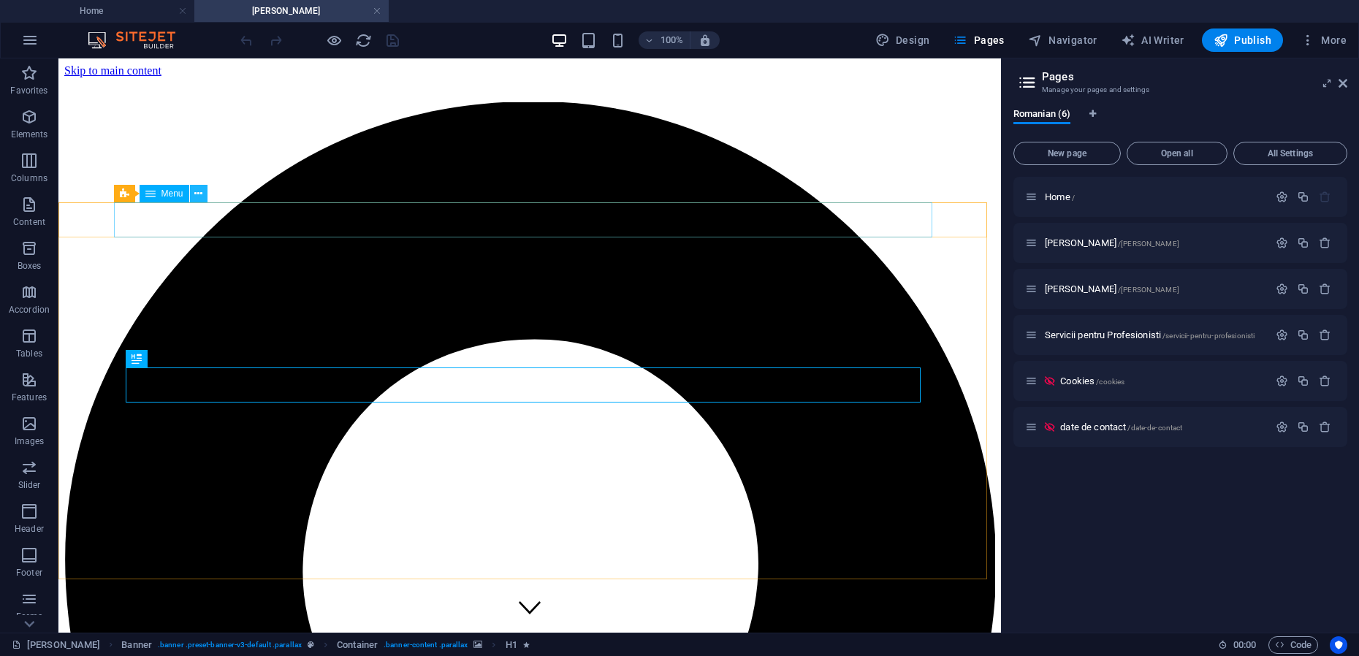
click at [201, 195] on icon at bounding box center [198, 193] width 8 height 15
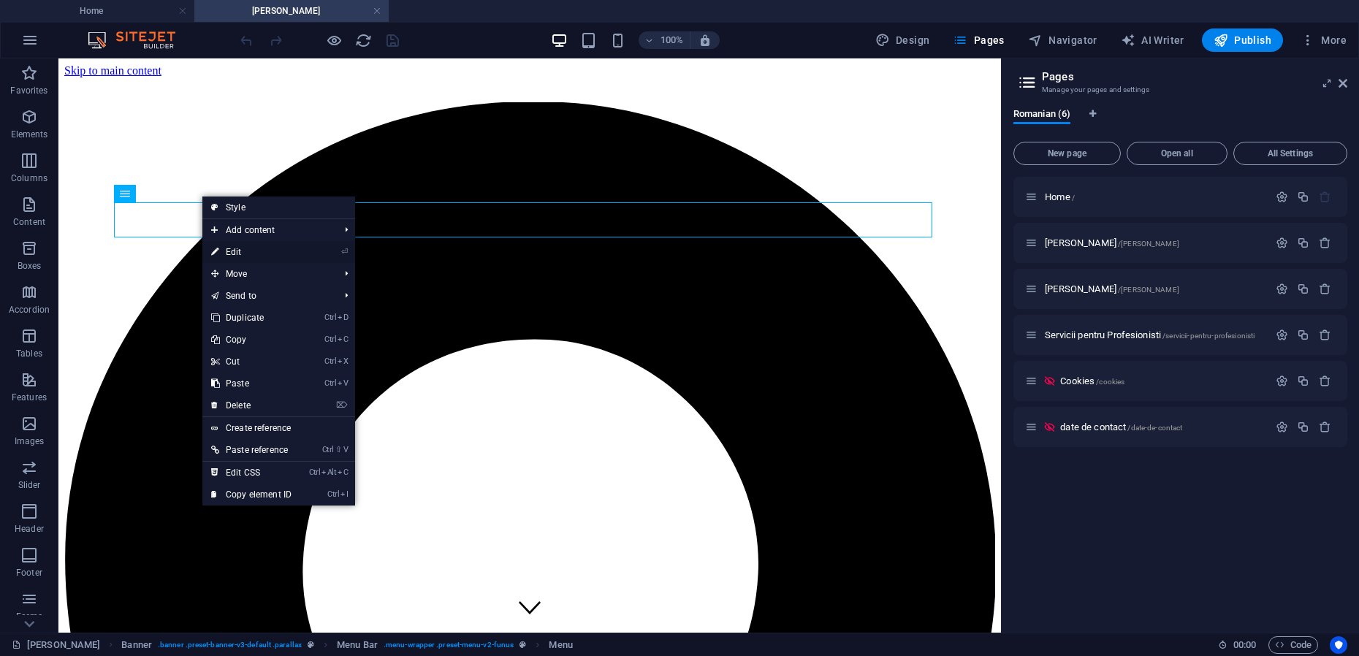
click at [229, 248] on link "⏎ Edit" at bounding box center [251, 252] width 98 height 22
select select
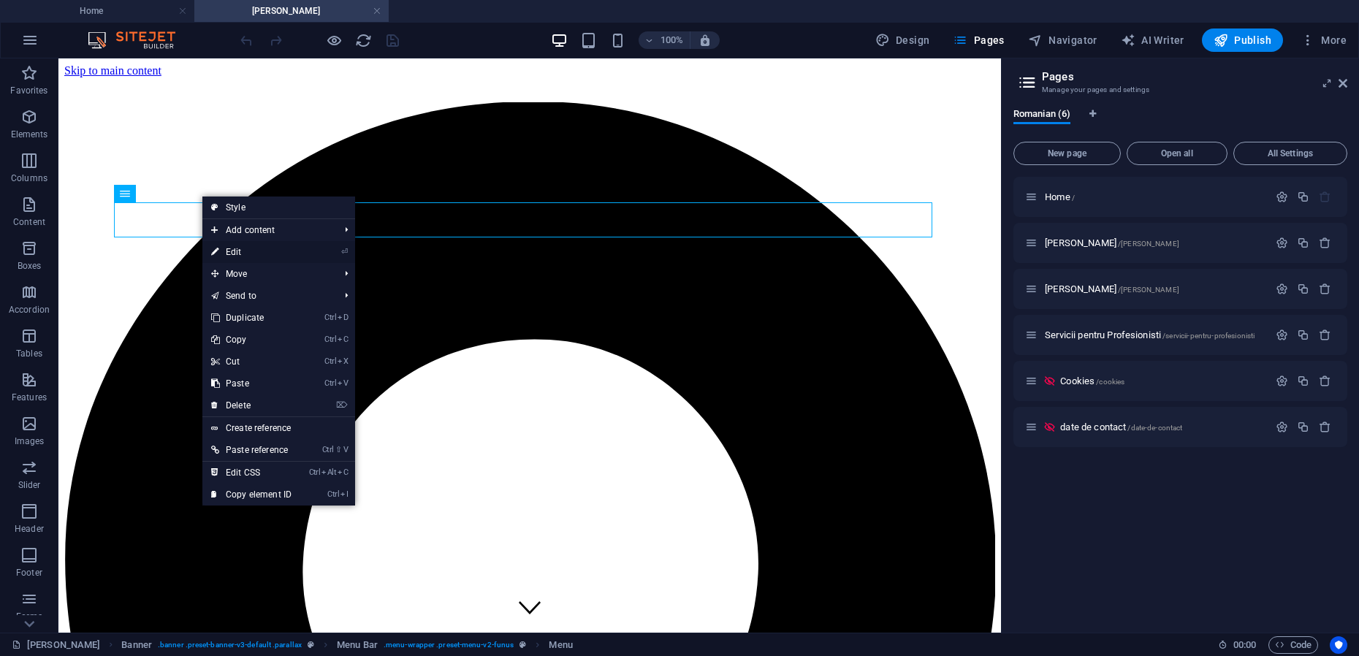
select select
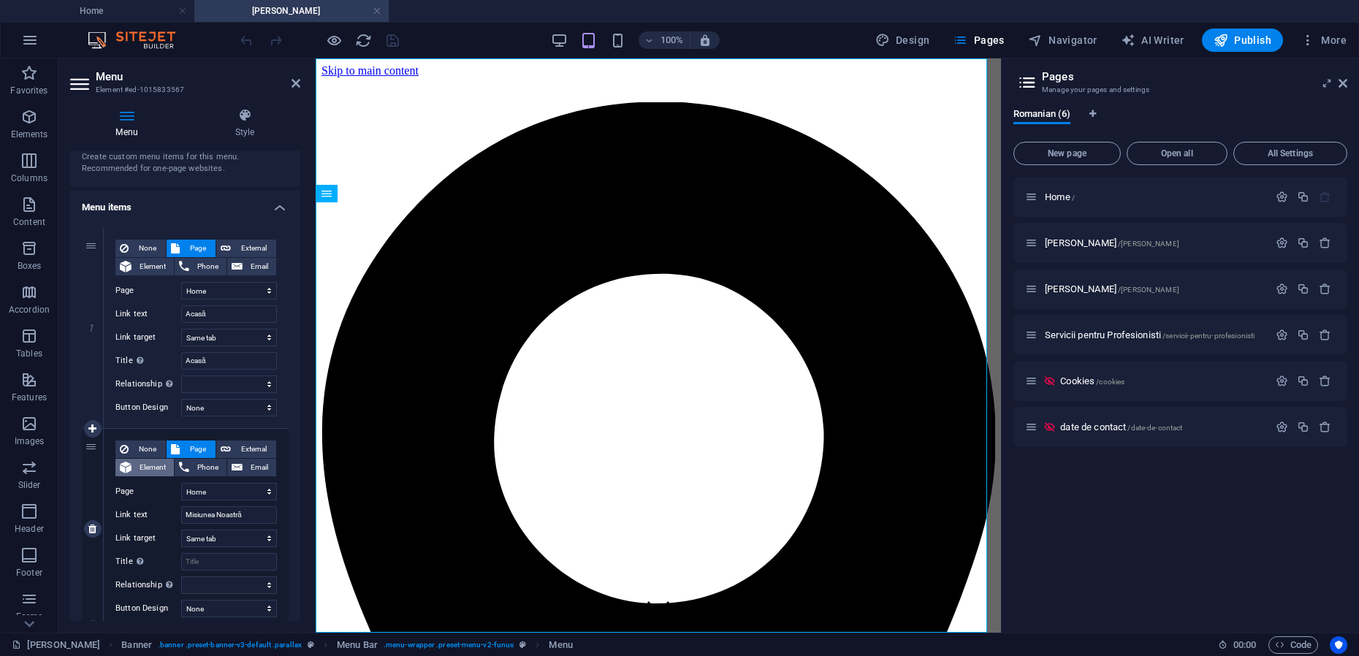
scroll to position [91, 0]
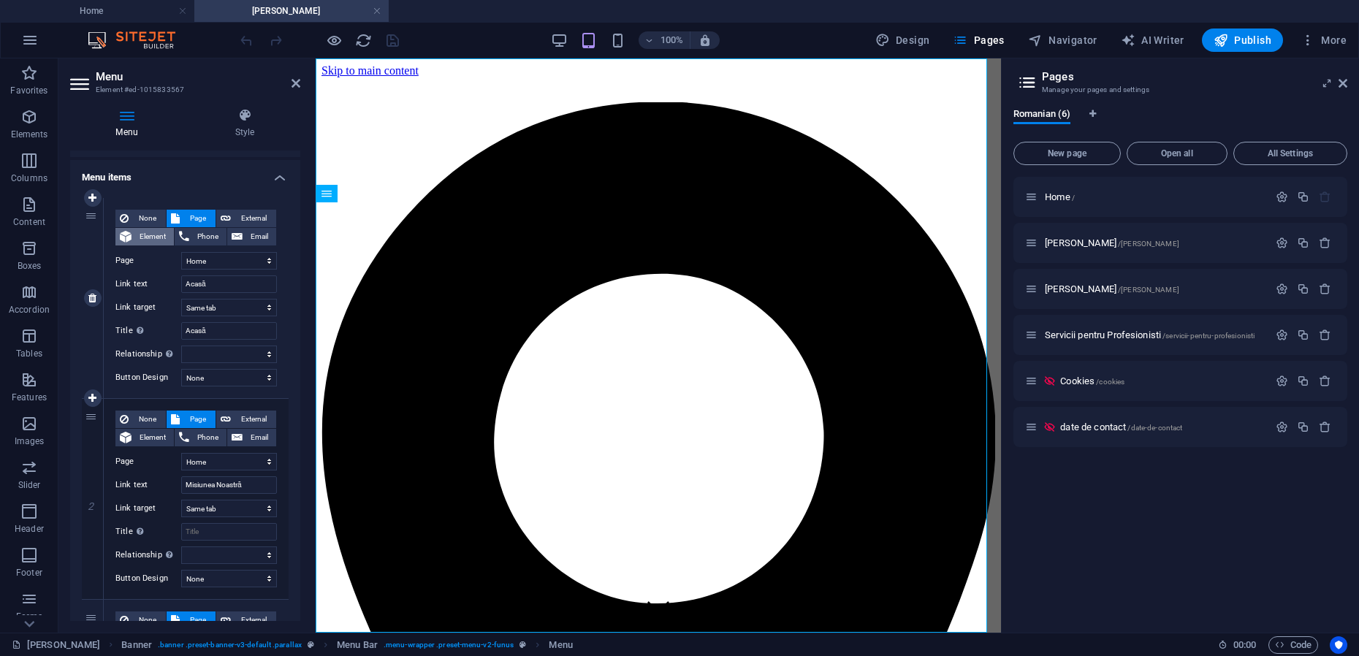
click at [148, 235] on span "Element" at bounding box center [153, 237] width 34 height 18
select select
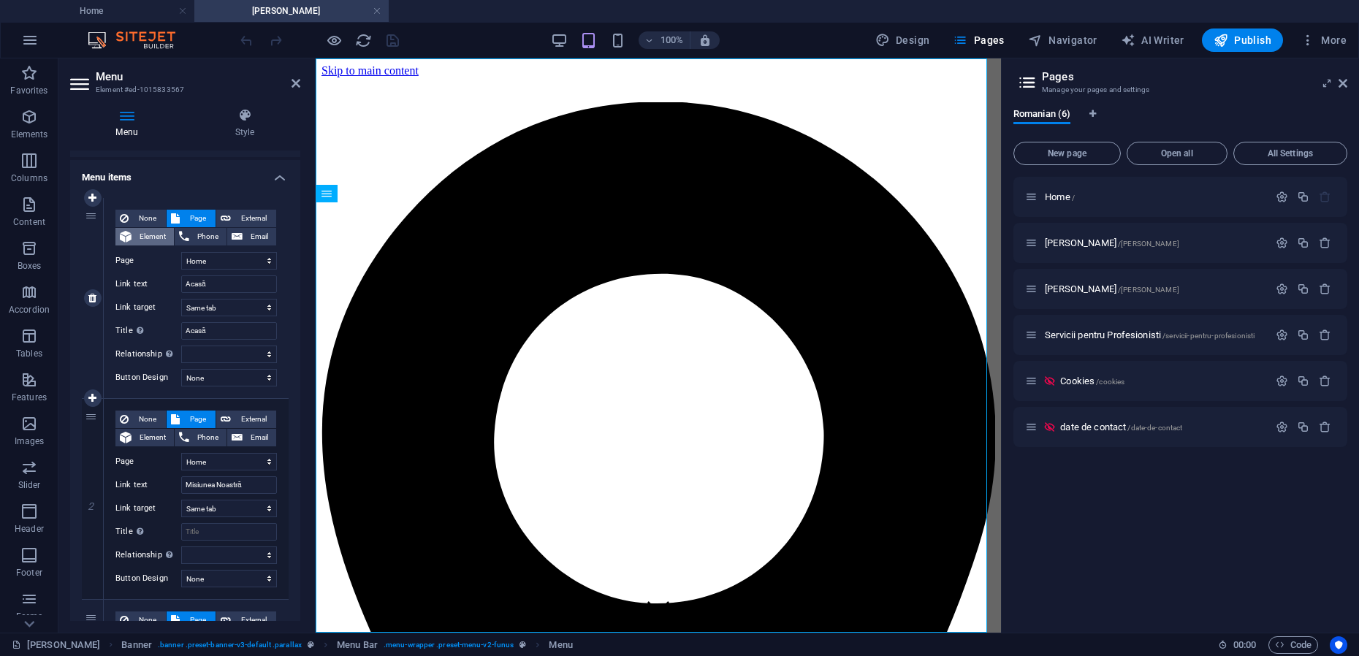
select select
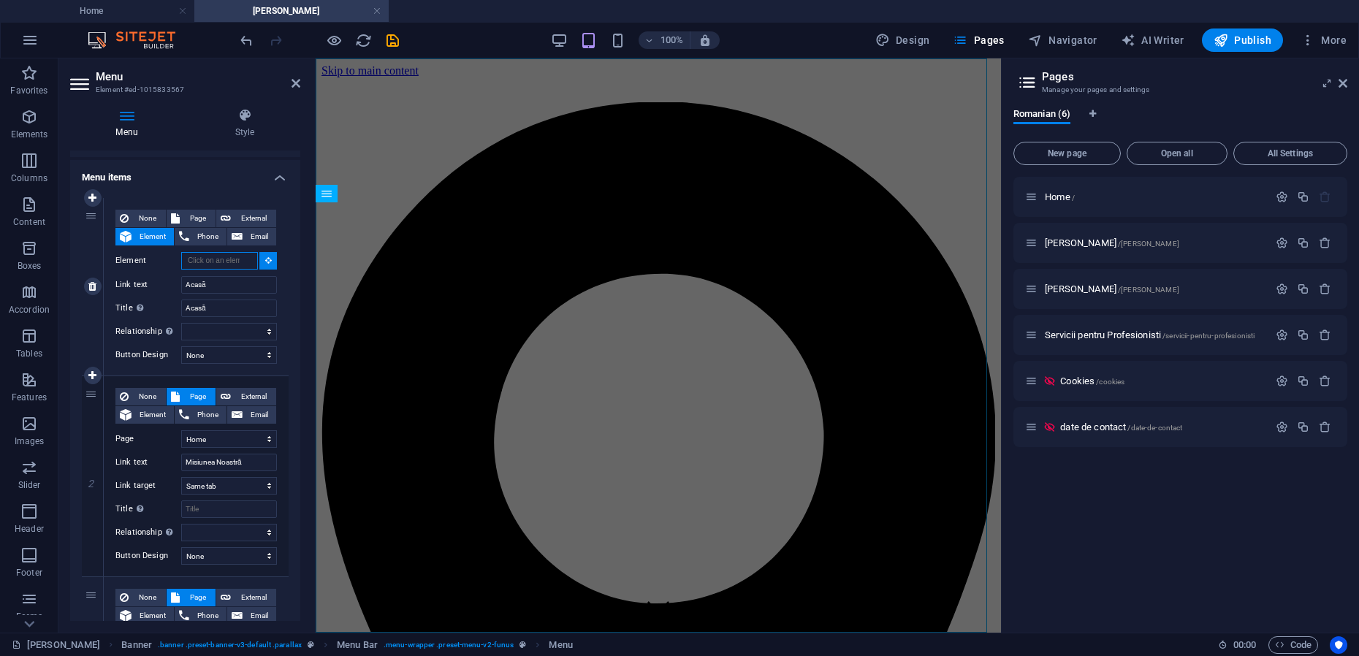
click at [235, 261] on input "Element" at bounding box center [219, 261] width 77 height 18
paste input "#ed-982260400"
type input "home/#ed-982260400"
click at [392, 44] on icon "save" at bounding box center [392, 40] width 17 height 17
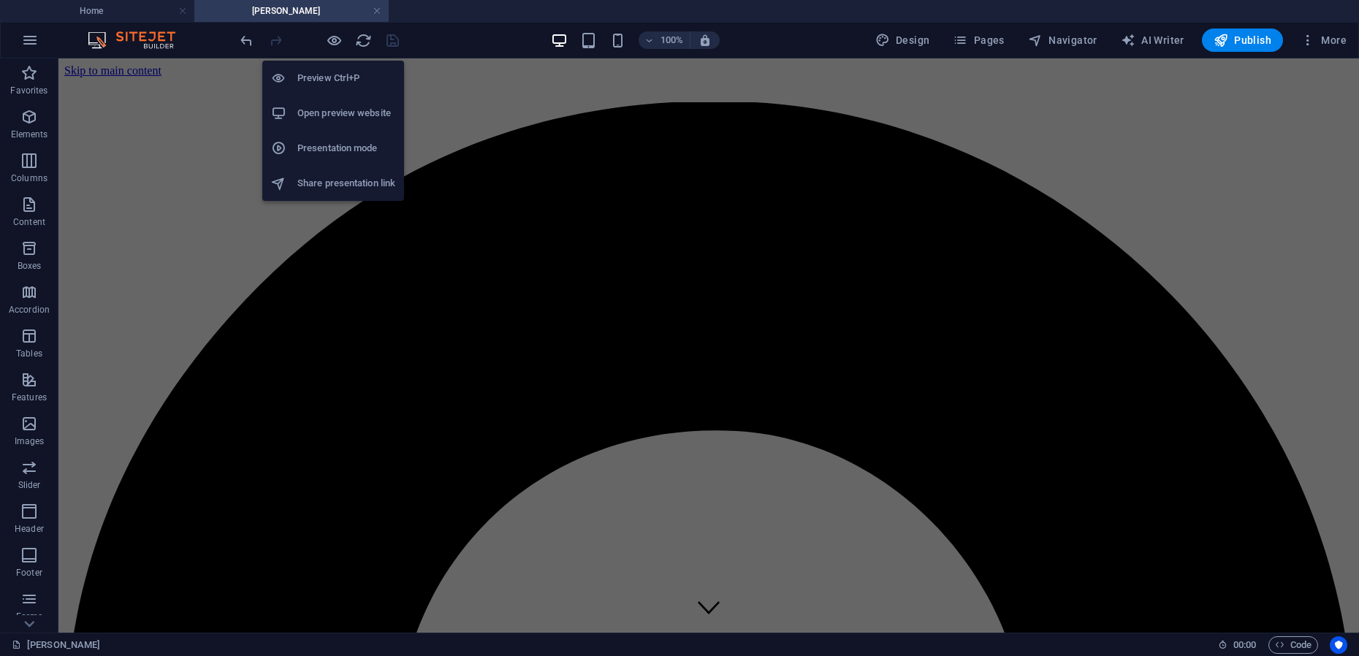
click at [327, 152] on h6 "Presentation mode" at bounding box center [346, 149] width 98 height 18
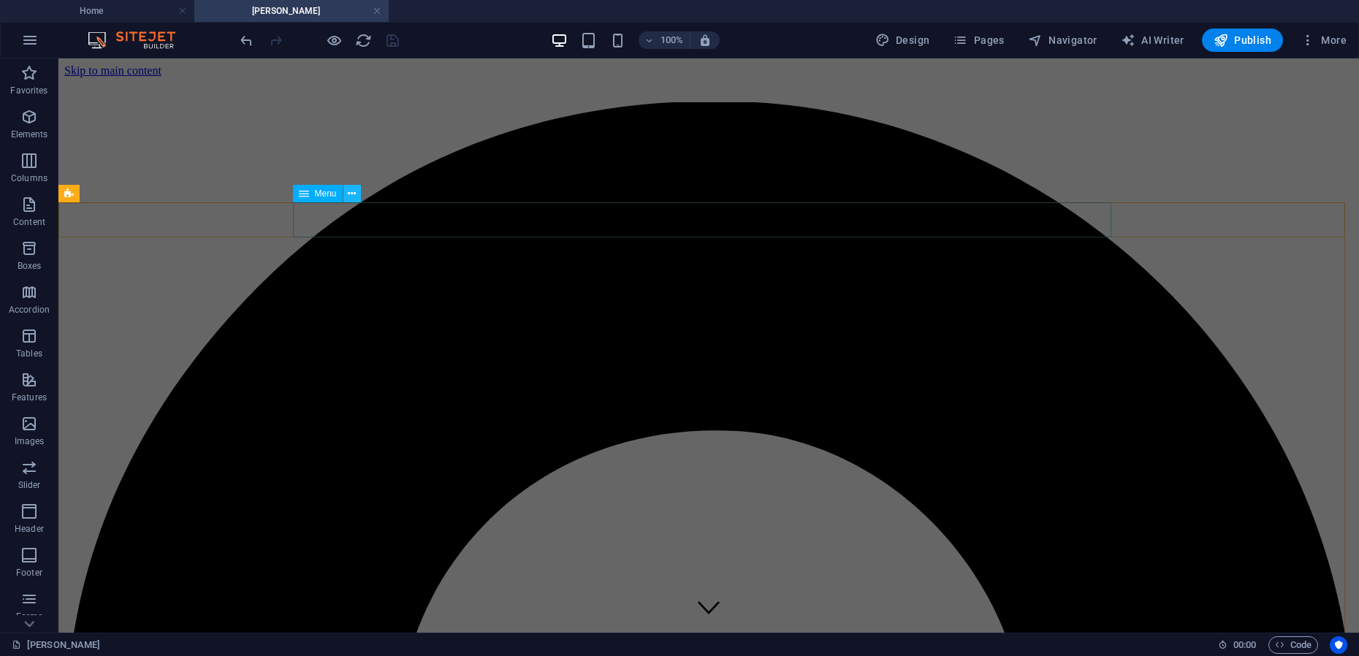
click at [354, 197] on icon at bounding box center [352, 193] width 8 height 15
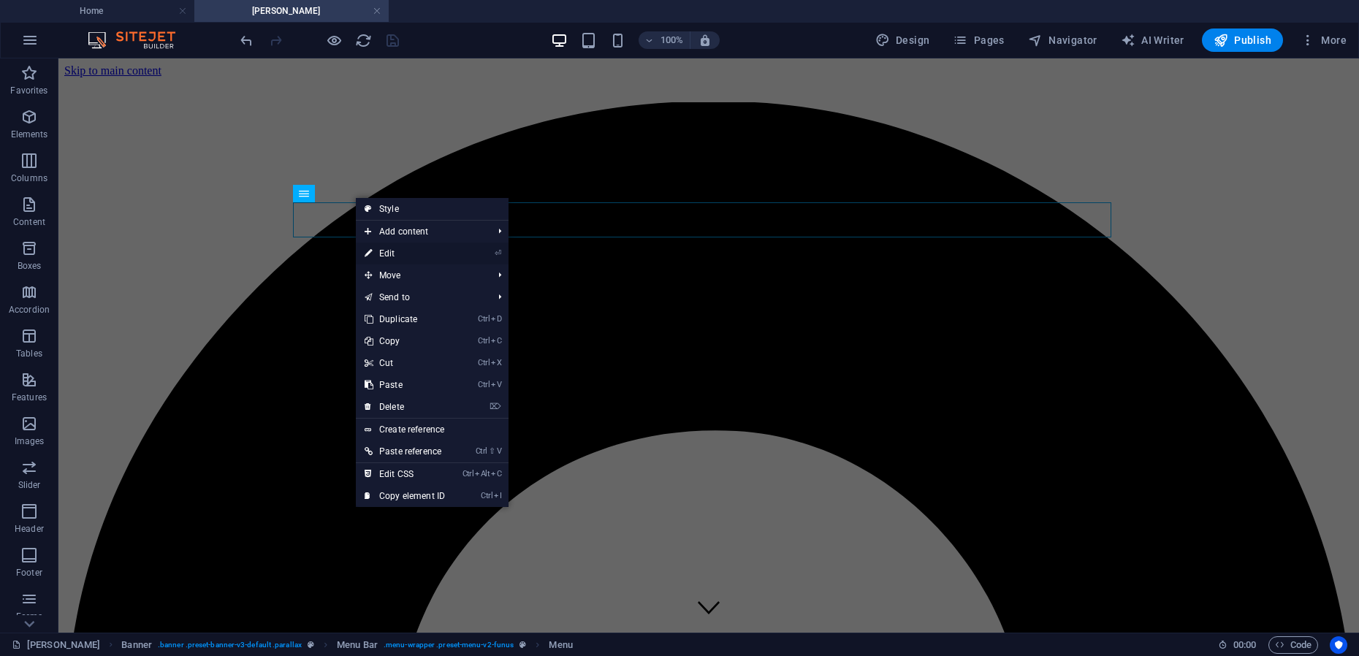
click at [381, 253] on link "⏎ Edit" at bounding box center [405, 254] width 98 height 22
select select
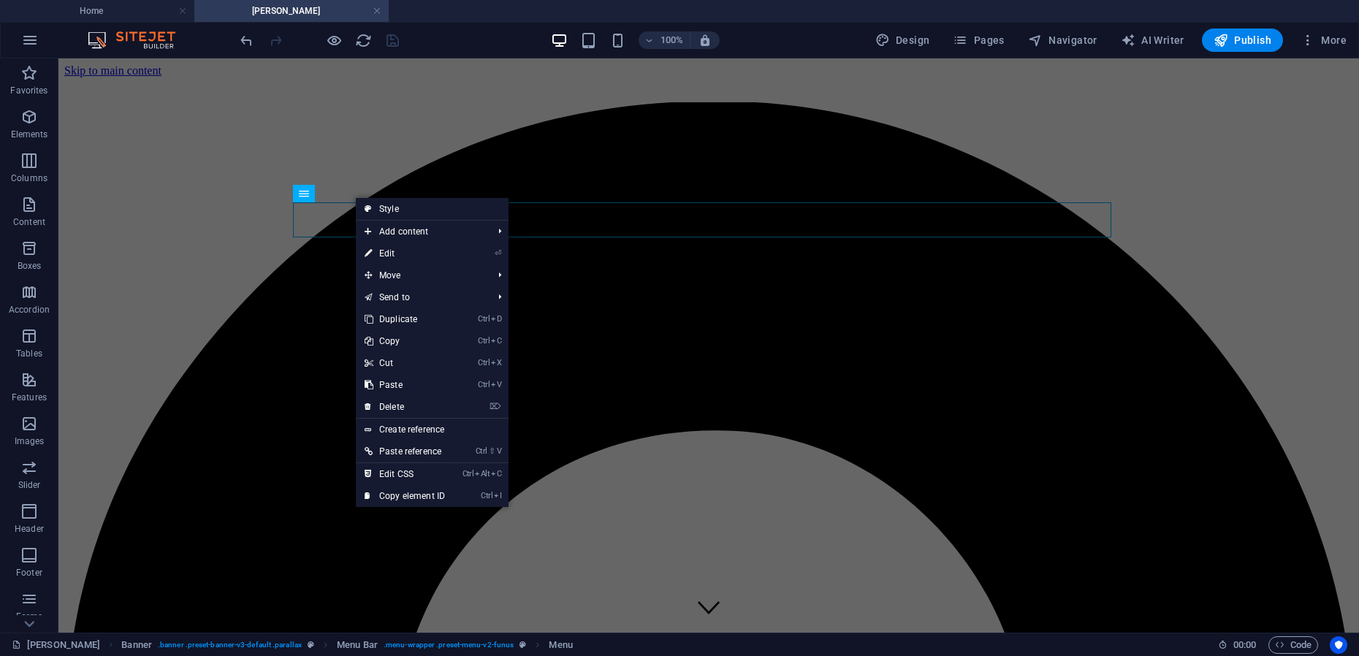
select select
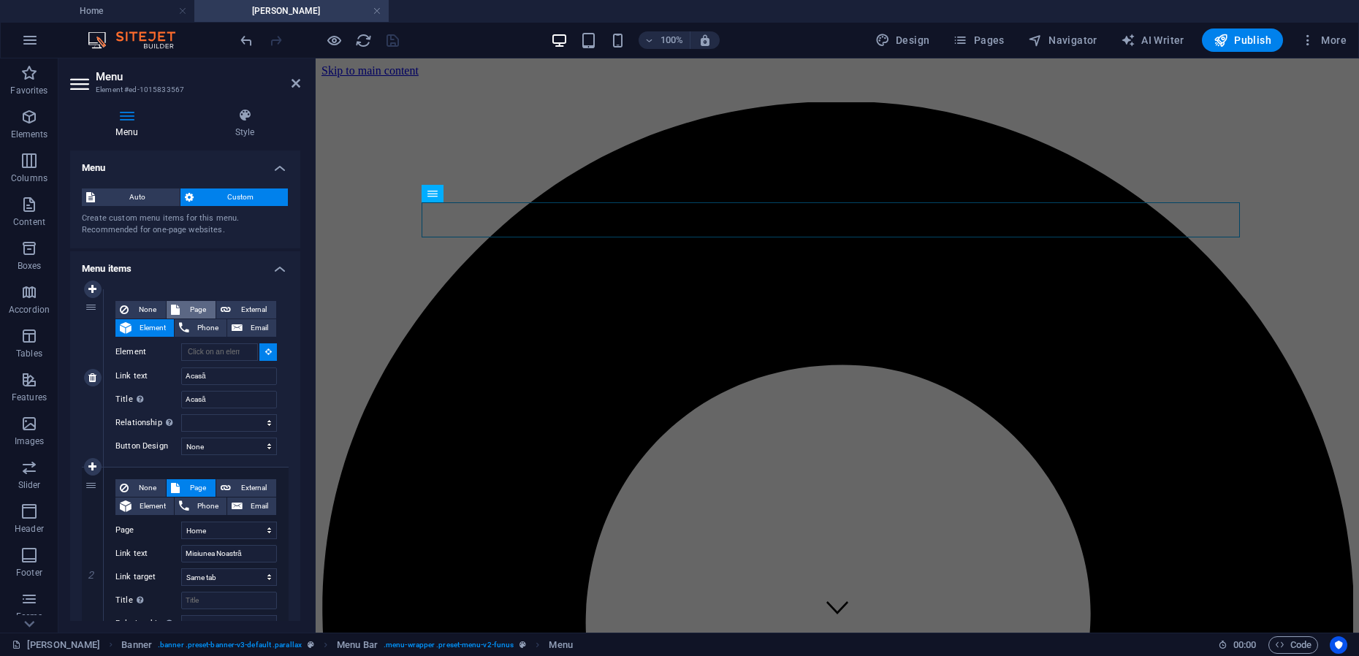
click at [197, 305] on span "Page" at bounding box center [197, 310] width 27 height 18
select select
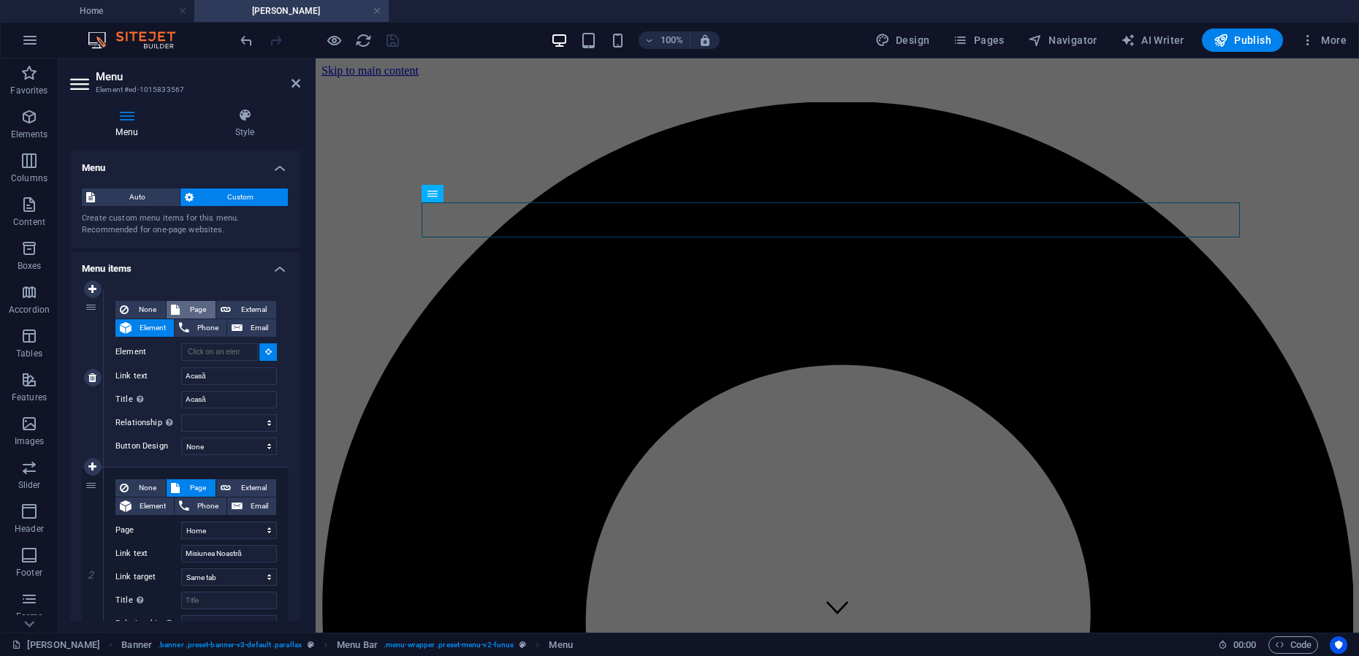
select select
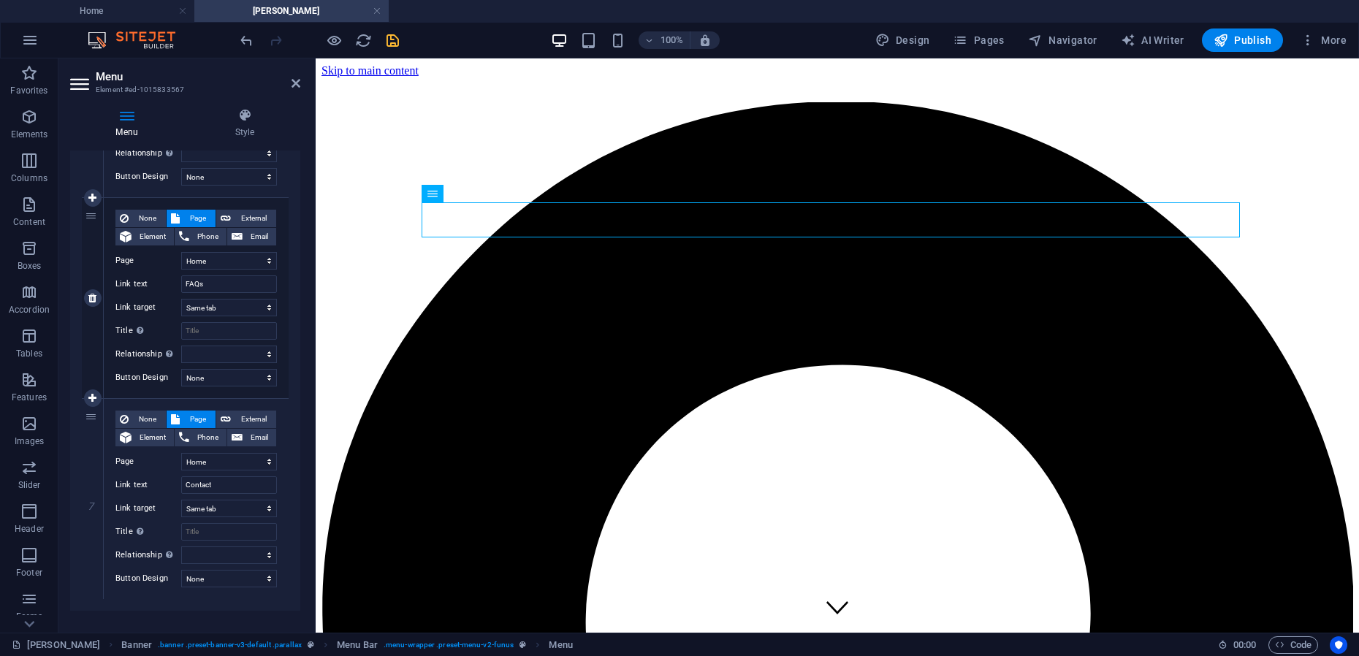
scroll to position [1115, 0]
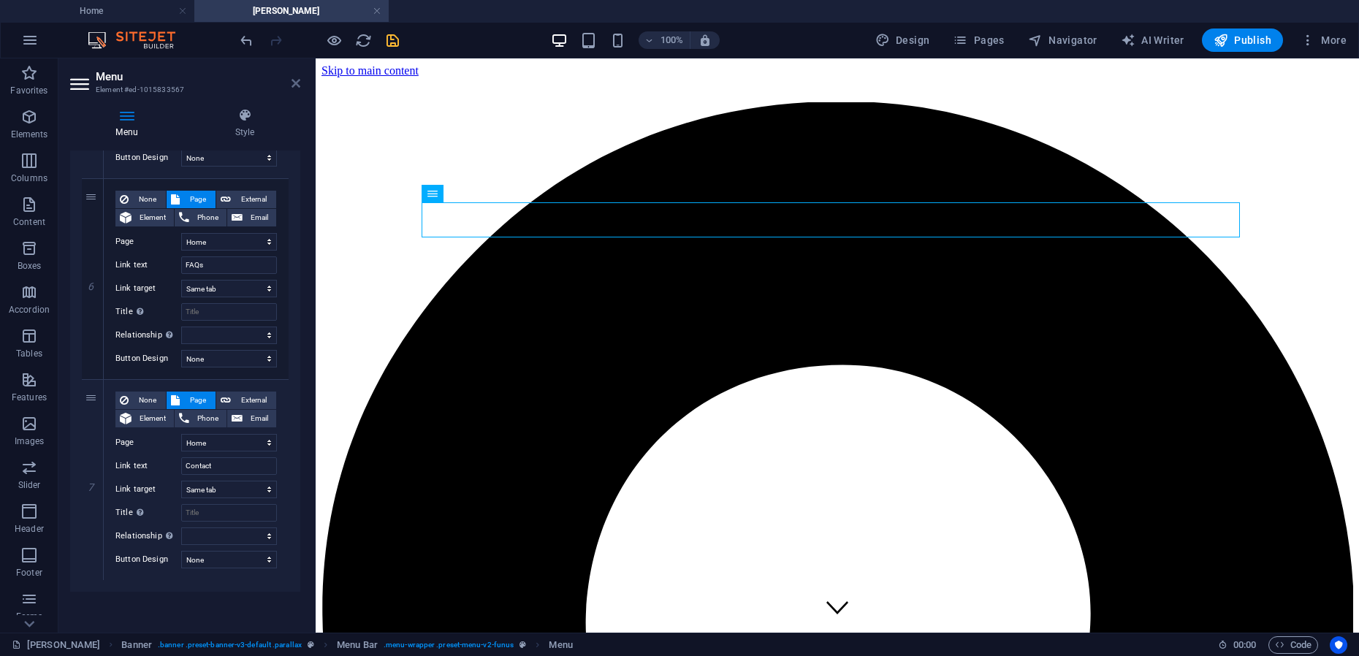
click at [298, 83] on icon at bounding box center [296, 83] width 9 height 12
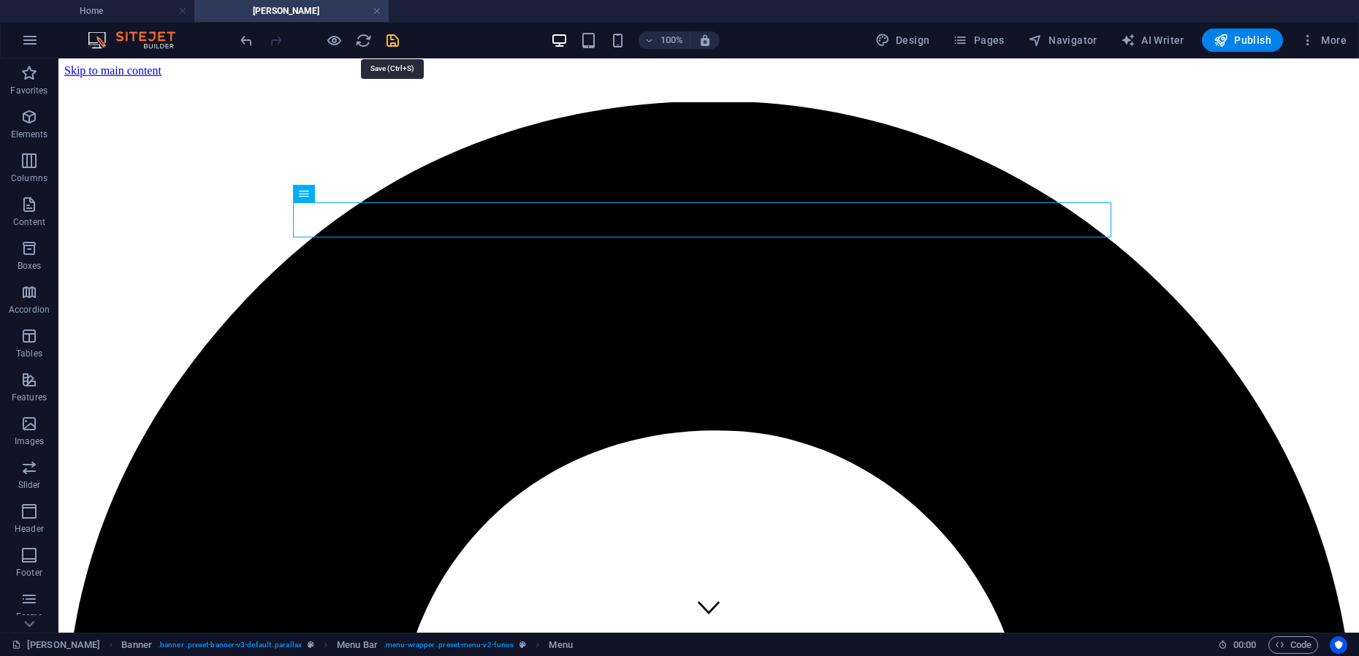
click at [397, 42] on icon "save" at bounding box center [392, 40] width 17 height 17
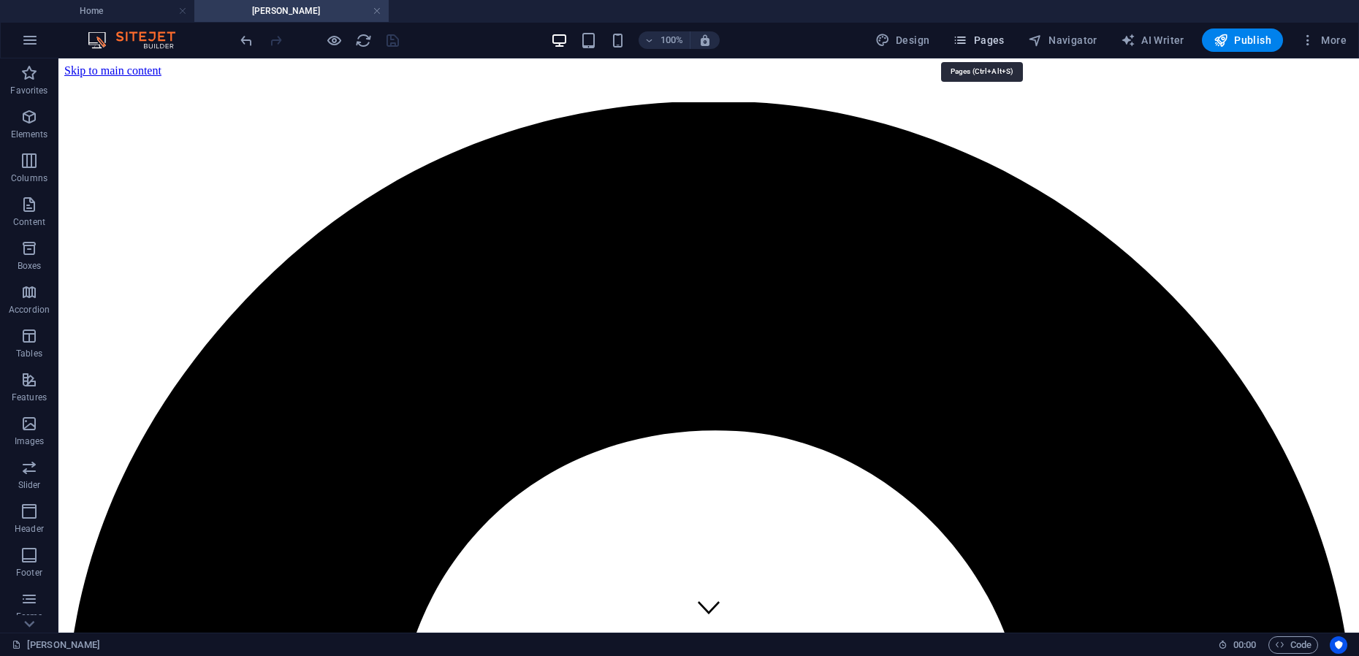
click at [989, 41] on span "Pages" at bounding box center [978, 40] width 51 height 15
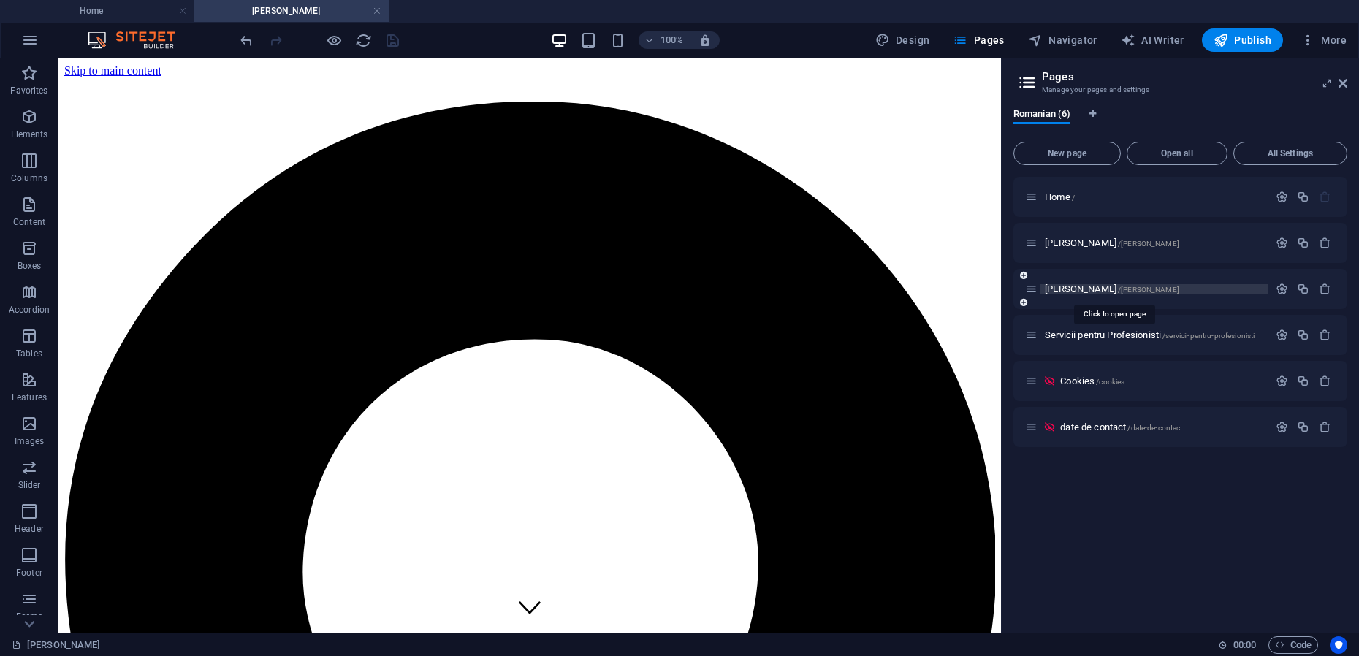
click at [1067, 289] on span "Maria Teodorescu /maria-teodorescu" at bounding box center [1112, 288] width 134 height 11
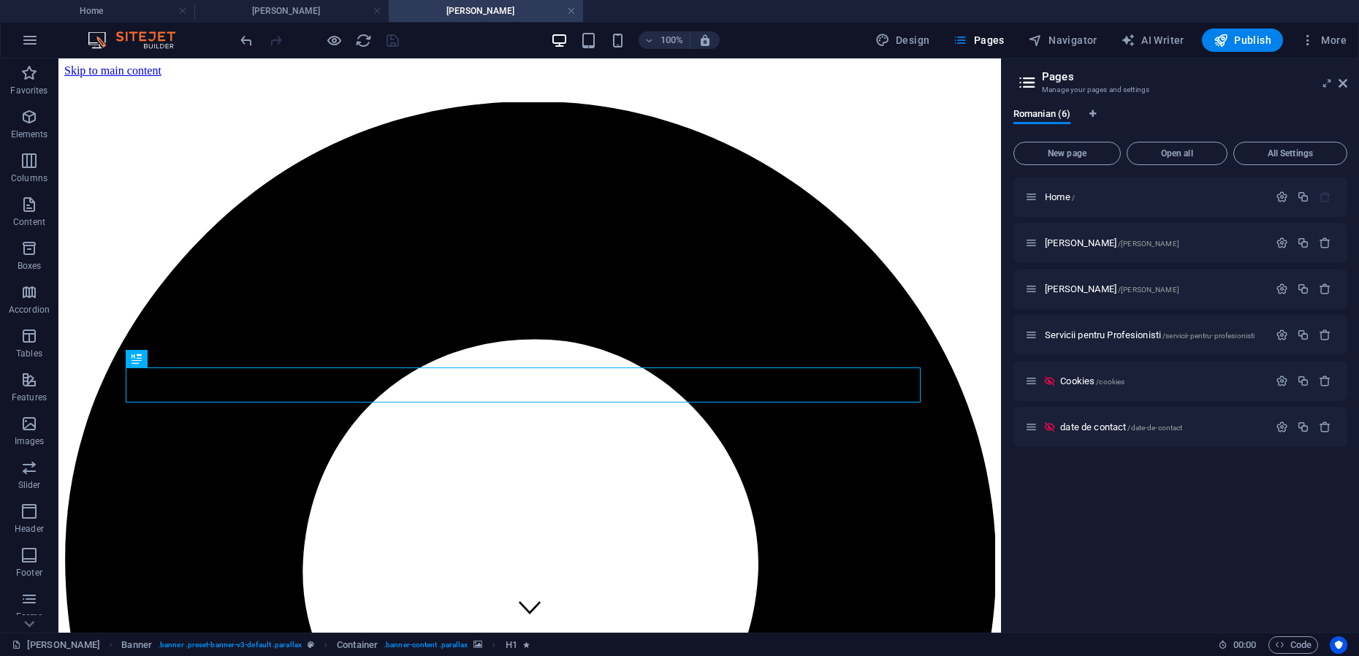
scroll to position [0, 0]
click at [172, 193] on icon at bounding box center [173, 193] width 8 height 15
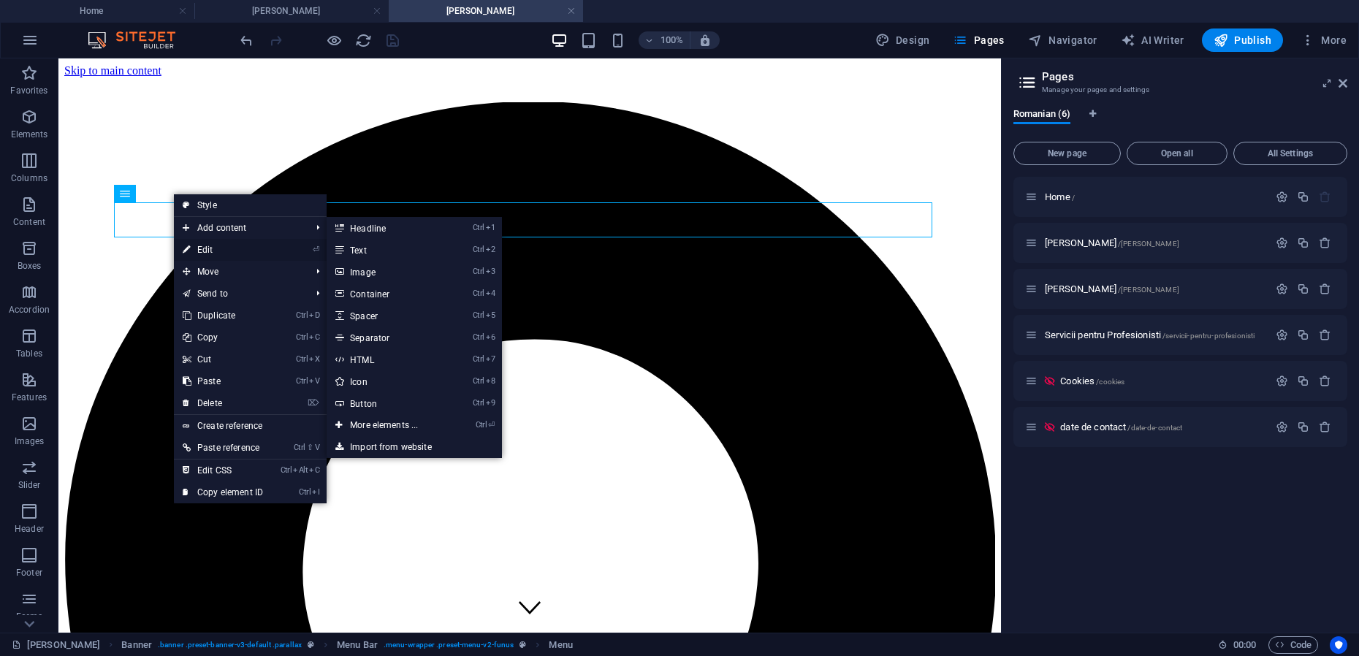
click at [199, 254] on link "⏎ Edit" at bounding box center [223, 250] width 98 height 22
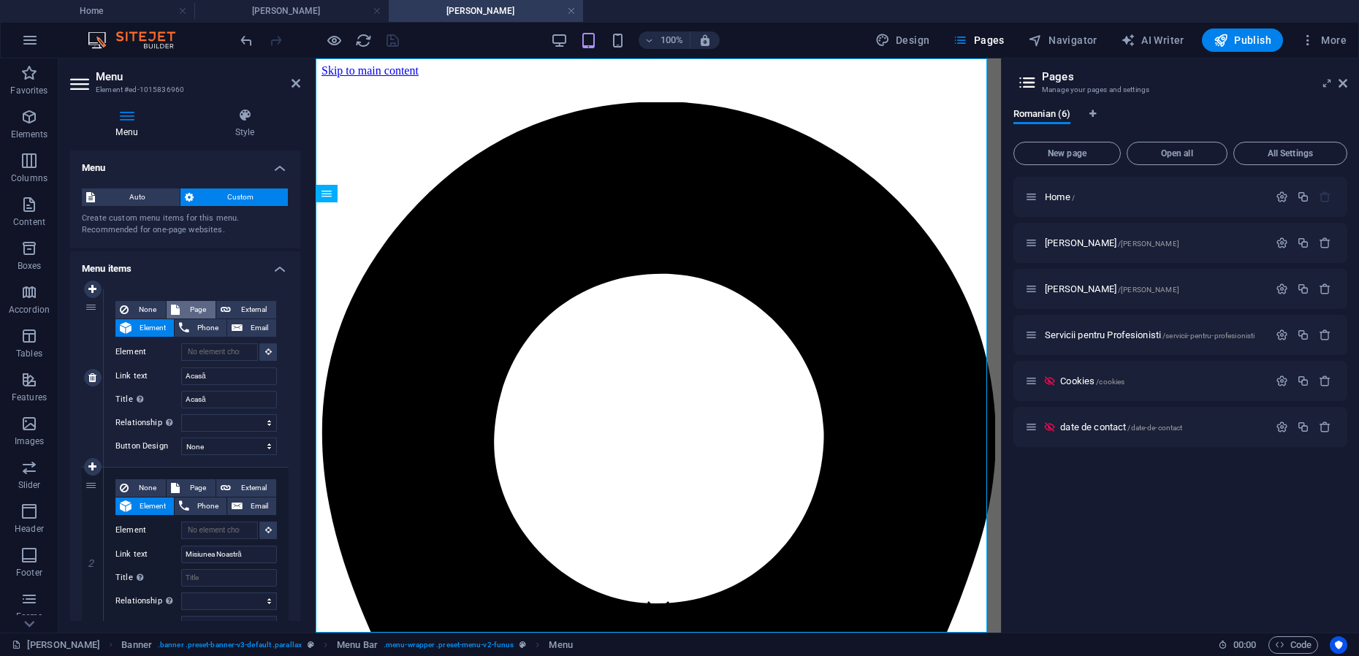
click at [198, 304] on span "Page" at bounding box center [197, 310] width 27 height 18
select select
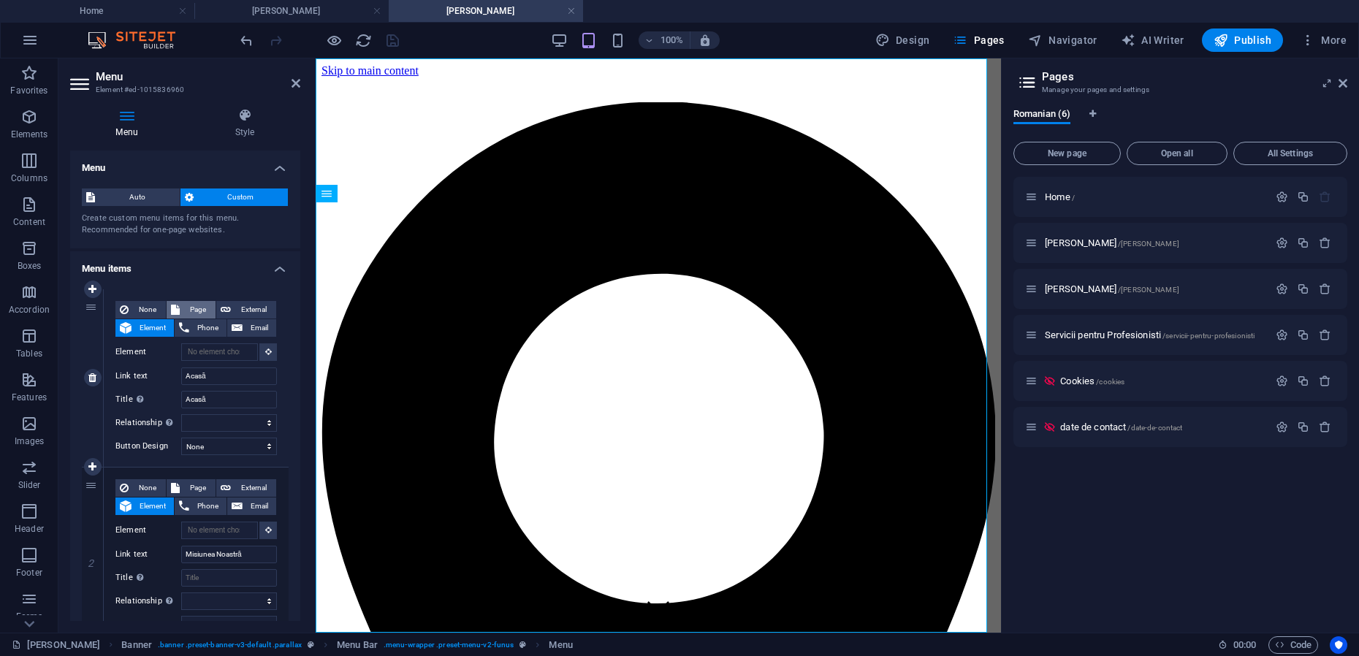
select select
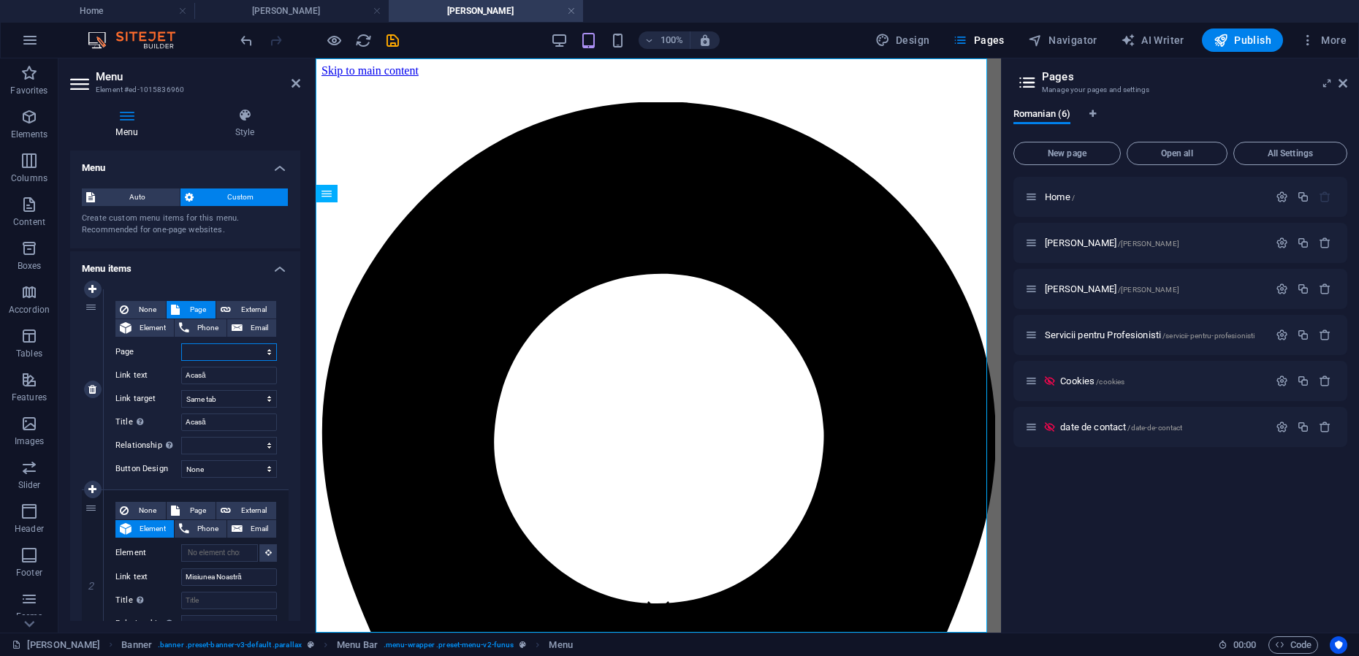
click at [264, 352] on select "Home Mihai-Viorel Mihaescu Maria Teodorescu Servicii pentru Profesionisti Cooki…" at bounding box center [229, 352] width 96 height 18
select select "0"
click at [181, 343] on select "Home Mihai-Viorel Mihaescu Maria Teodorescu Servicii pentru Profesionisti Cooki…" at bounding box center [229, 352] width 96 height 18
select select
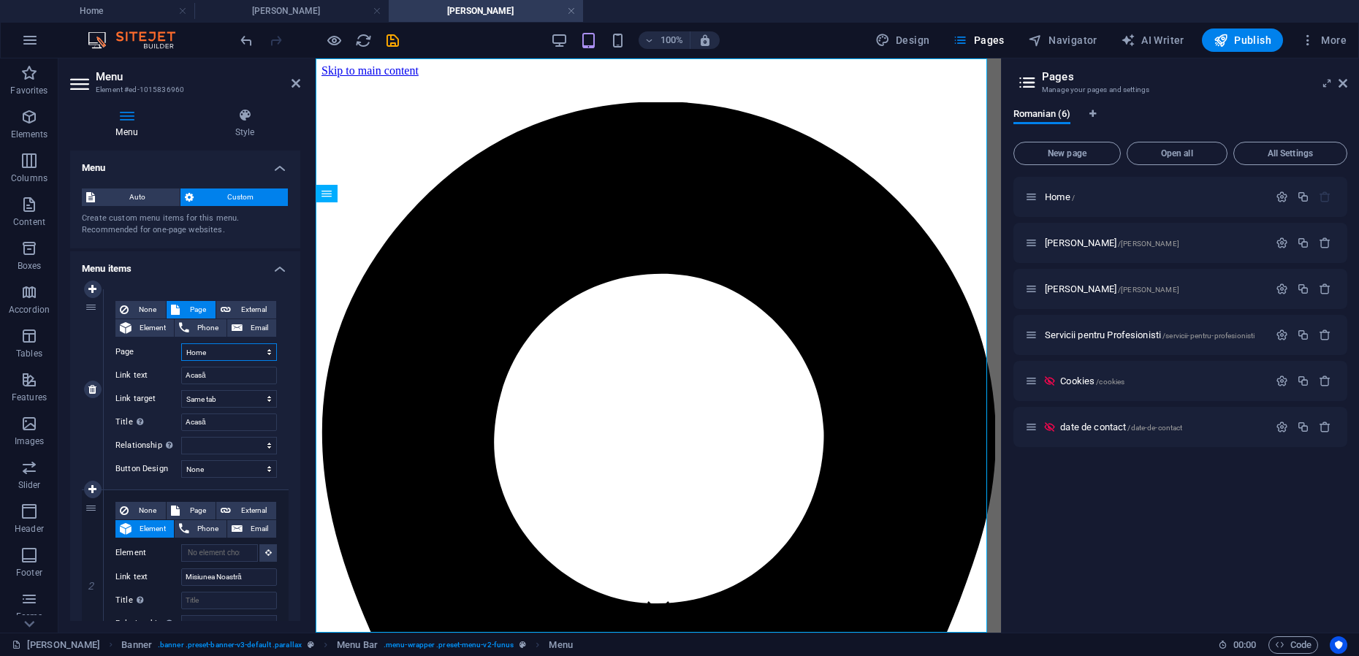
select select
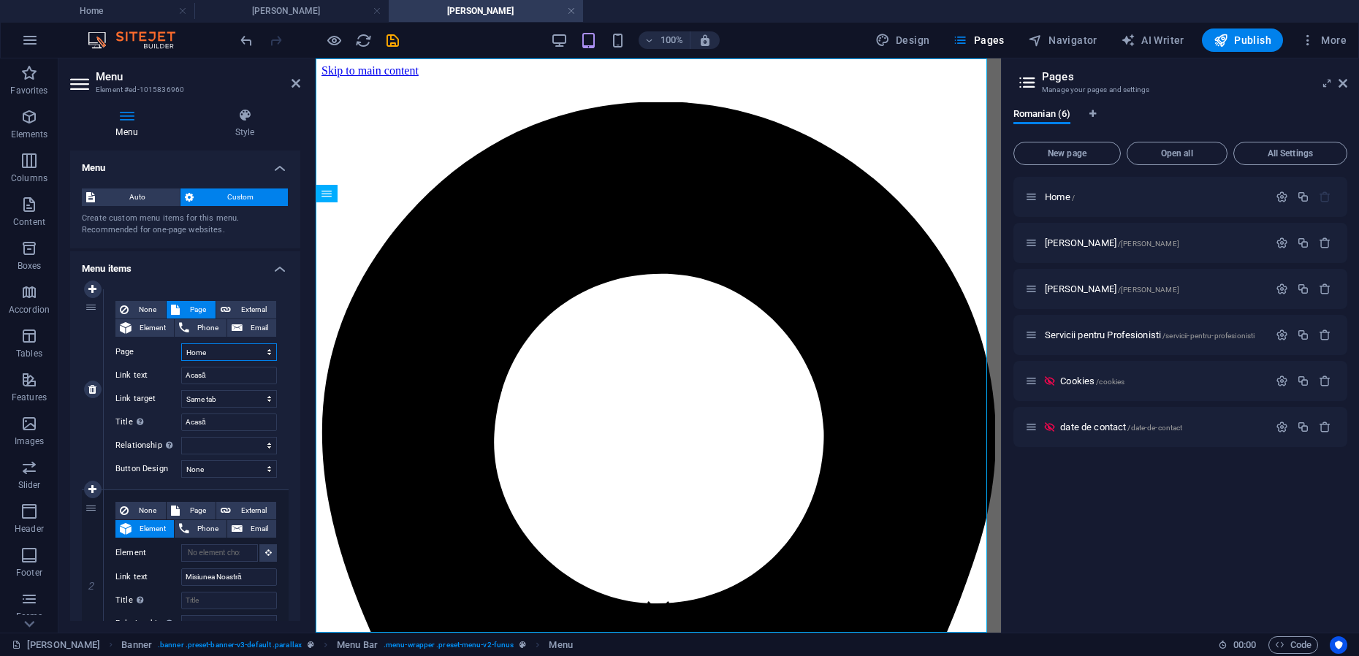
select select
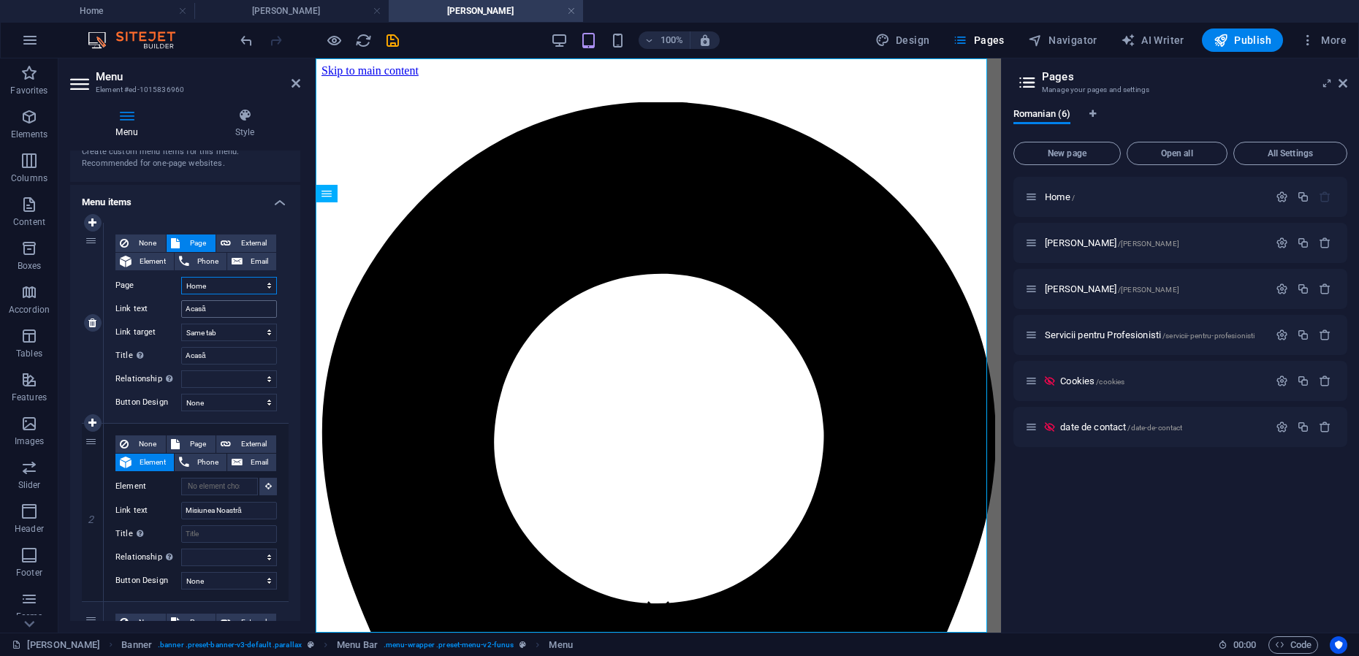
scroll to position [91, 0]
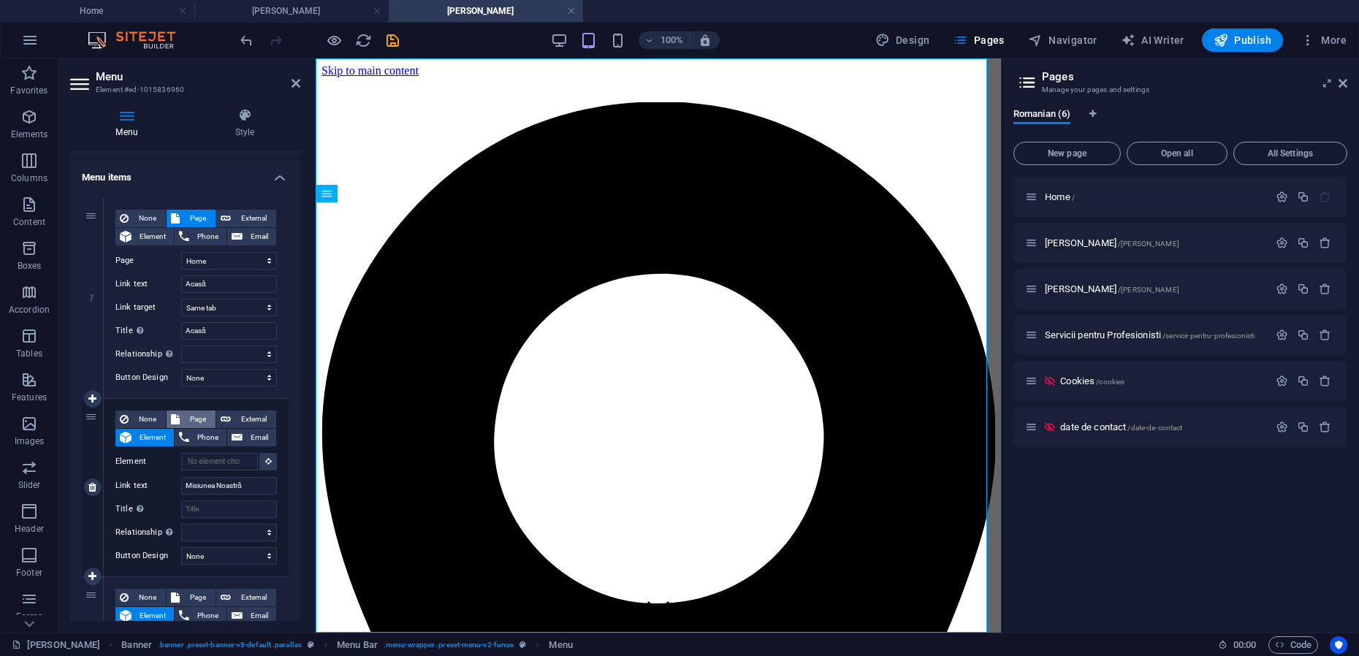
click at [202, 421] on span "Page" at bounding box center [197, 420] width 27 height 18
select select
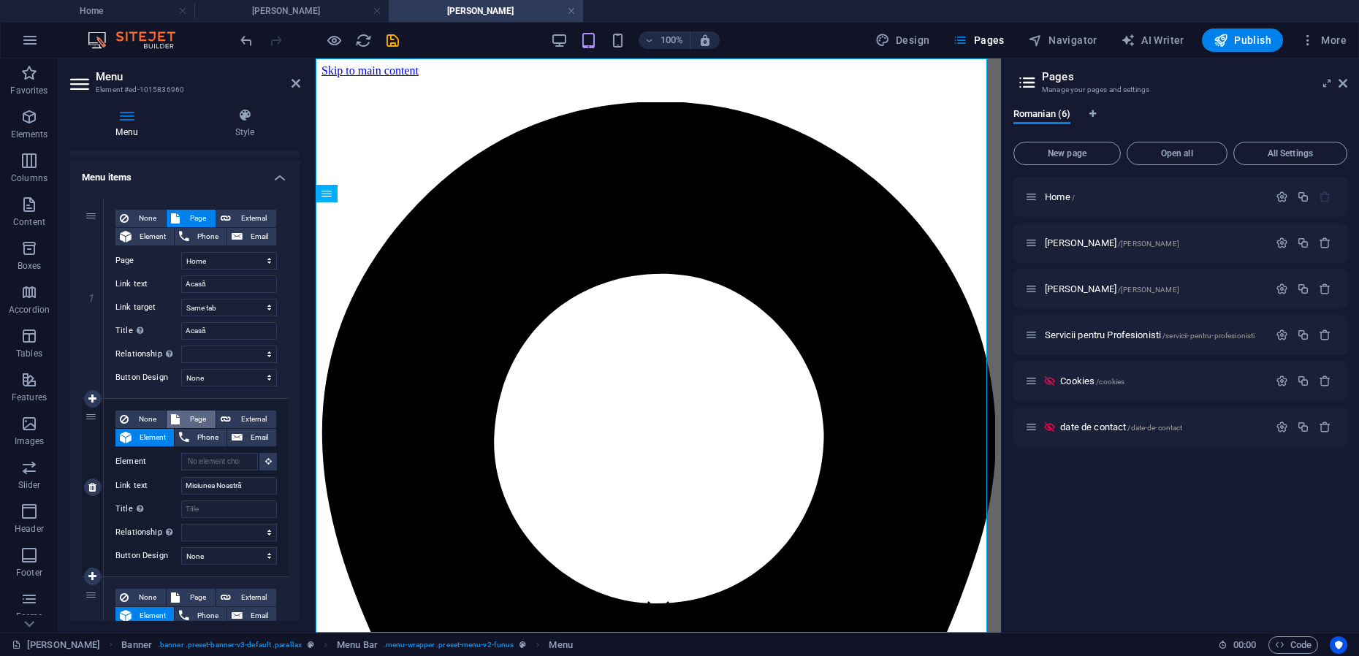
select select
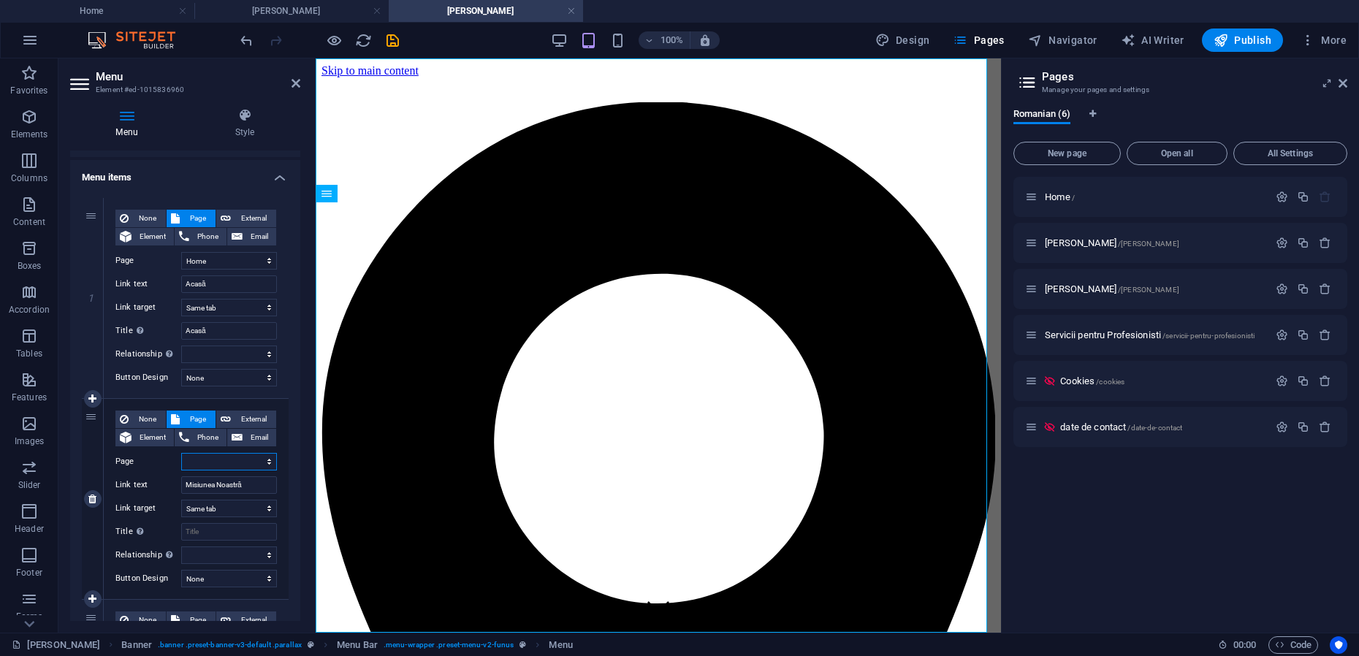
click at [261, 460] on select "Home Mihai-Viorel Mihaescu Maria Teodorescu Servicii pentru Profesionisti Cooki…" at bounding box center [229, 462] width 96 height 18
select select "0"
click at [181, 453] on select "Home Mihai-Viorel Mihaescu Maria Teodorescu Servicii pentru Profesionisti Cooki…" at bounding box center [229, 462] width 96 height 18
select select
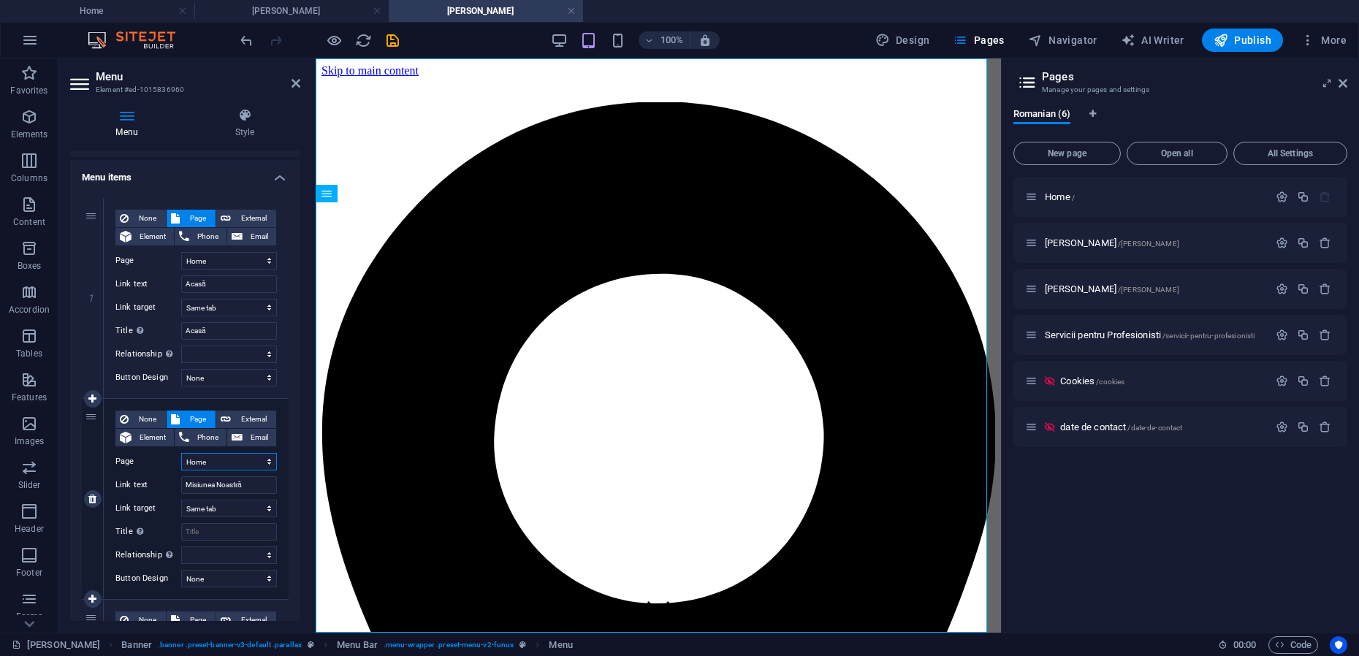
select select
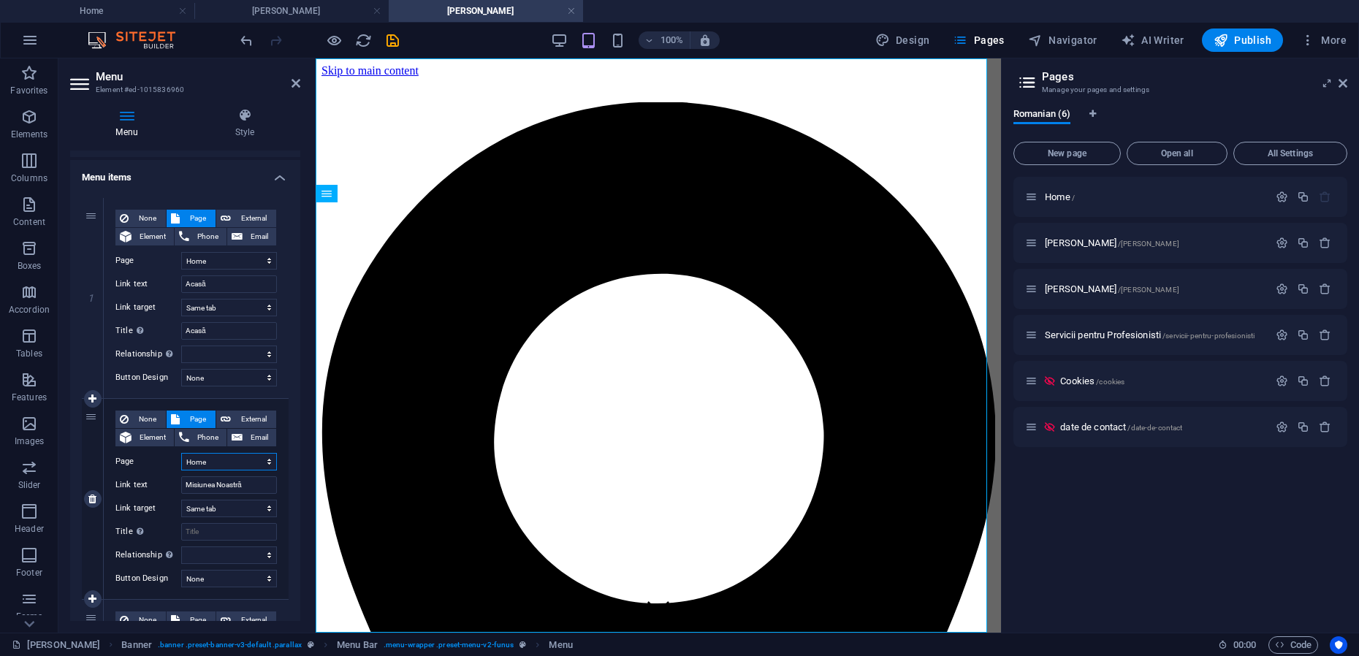
select select
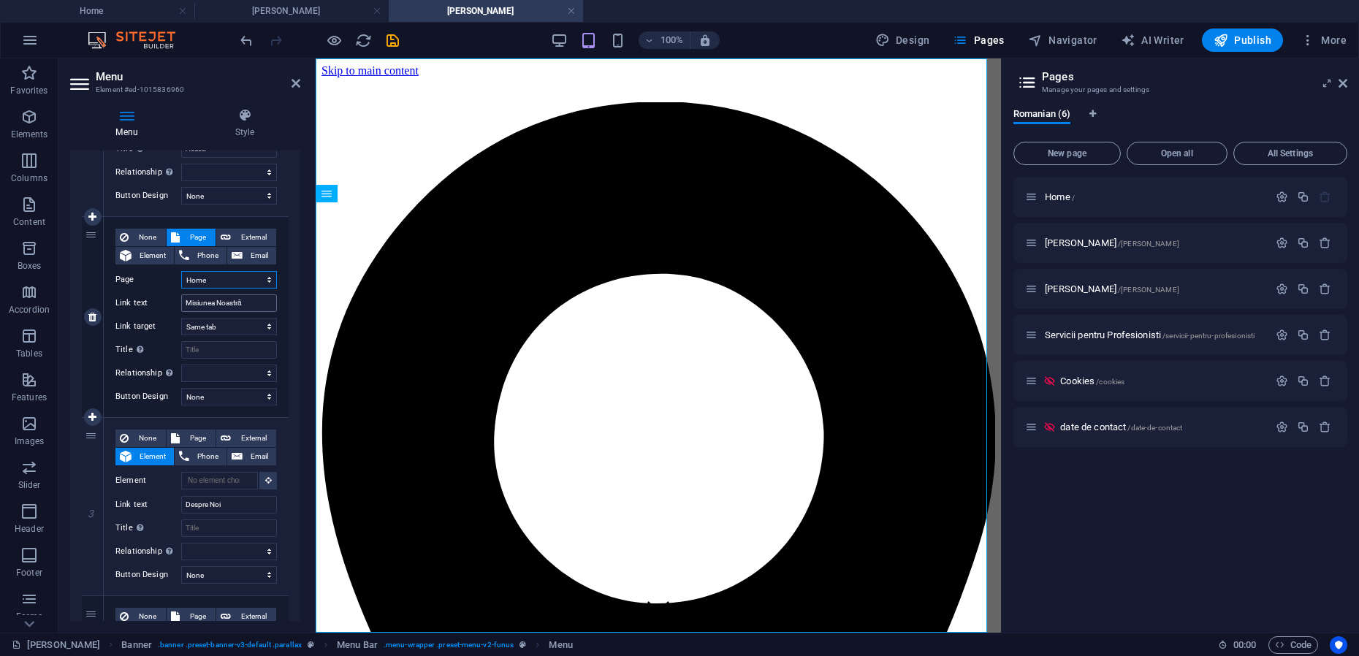
scroll to position [274, 0]
click at [199, 435] on span "Page" at bounding box center [197, 438] width 27 height 18
select select
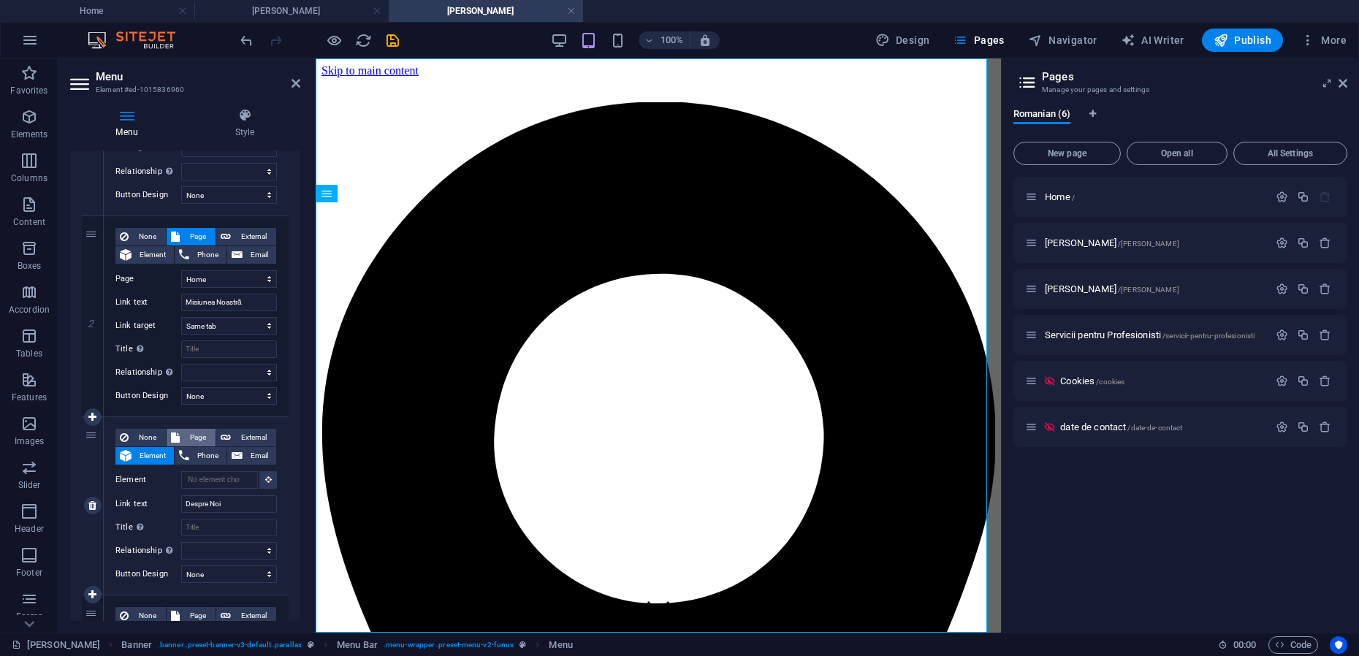
select select
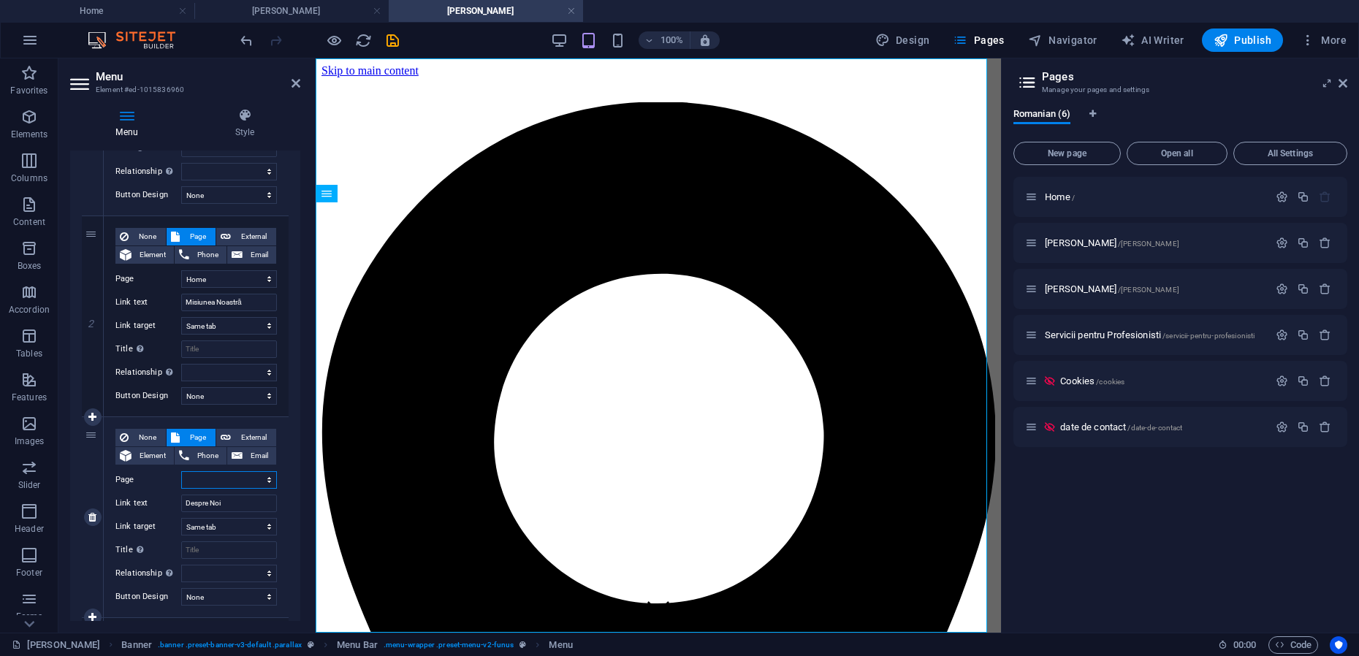
click at [264, 479] on select "Home Mihai-Viorel Mihaescu Maria Teodorescu Servicii pentru Profesionisti Cooki…" at bounding box center [229, 480] width 96 height 18
select select "0"
click at [181, 471] on select "Home Mihai-Viorel Mihaescu Maria Teodorescu Servicii pentru Profesionisti Cooki…" at bounding box center [229, 480] width 96 height 18
select select
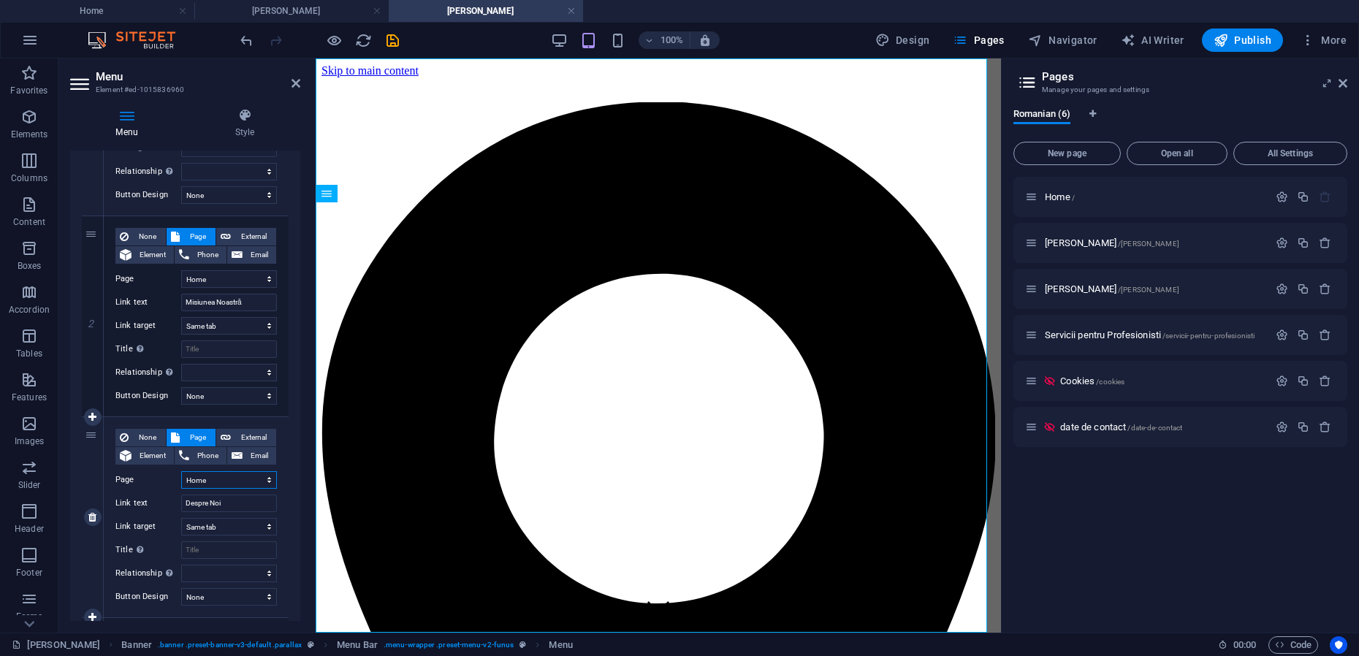
select select
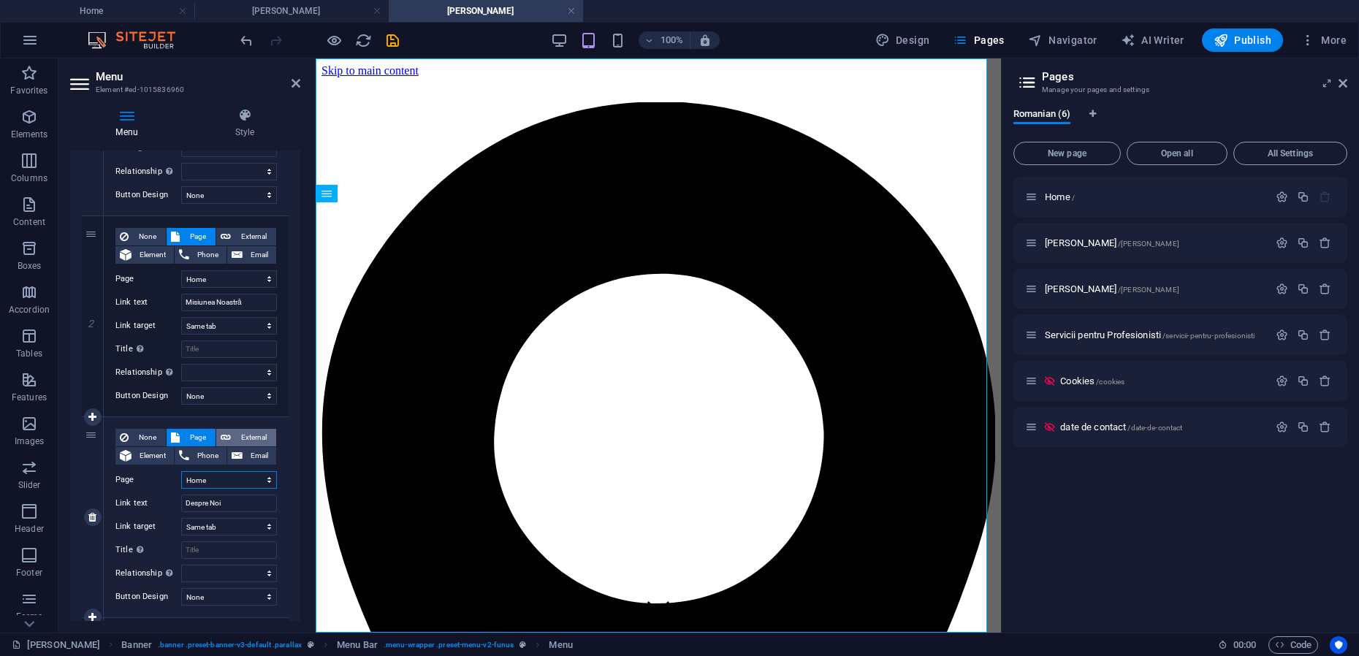
scroll to position [457, 0]
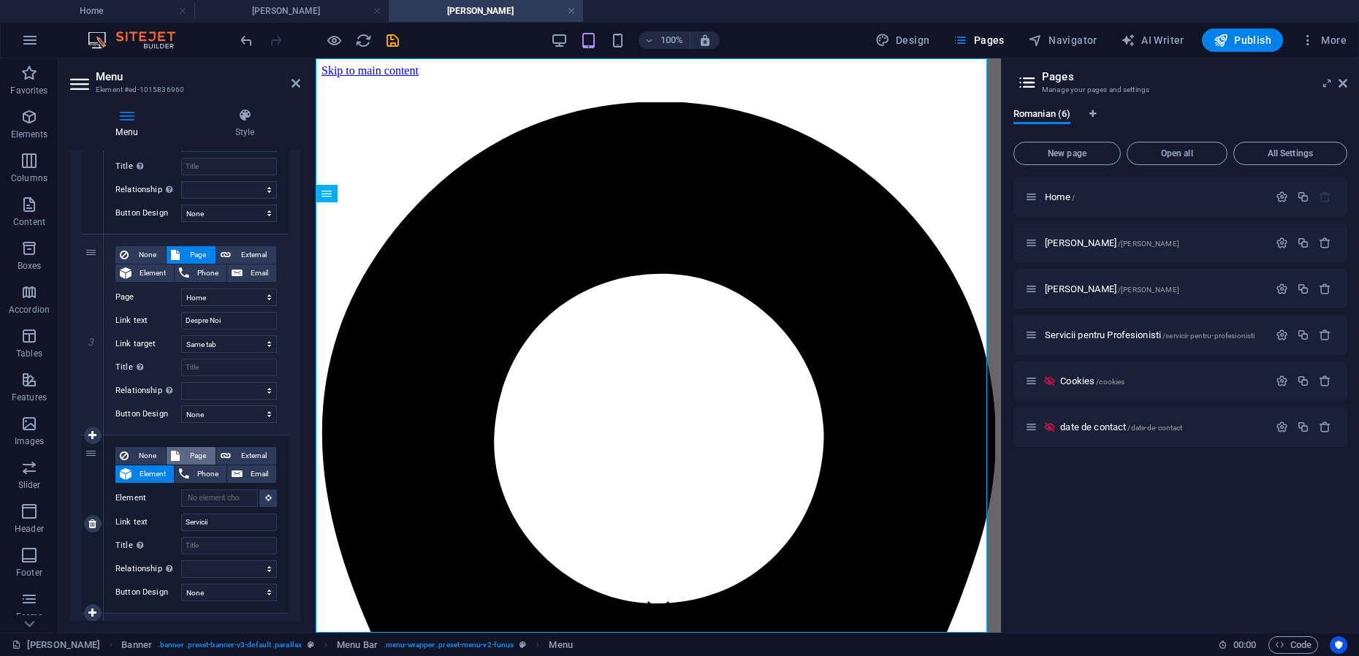
click at [202, 454] on span "Page" at bounding box center [197, 456] width 27 height 18
select select
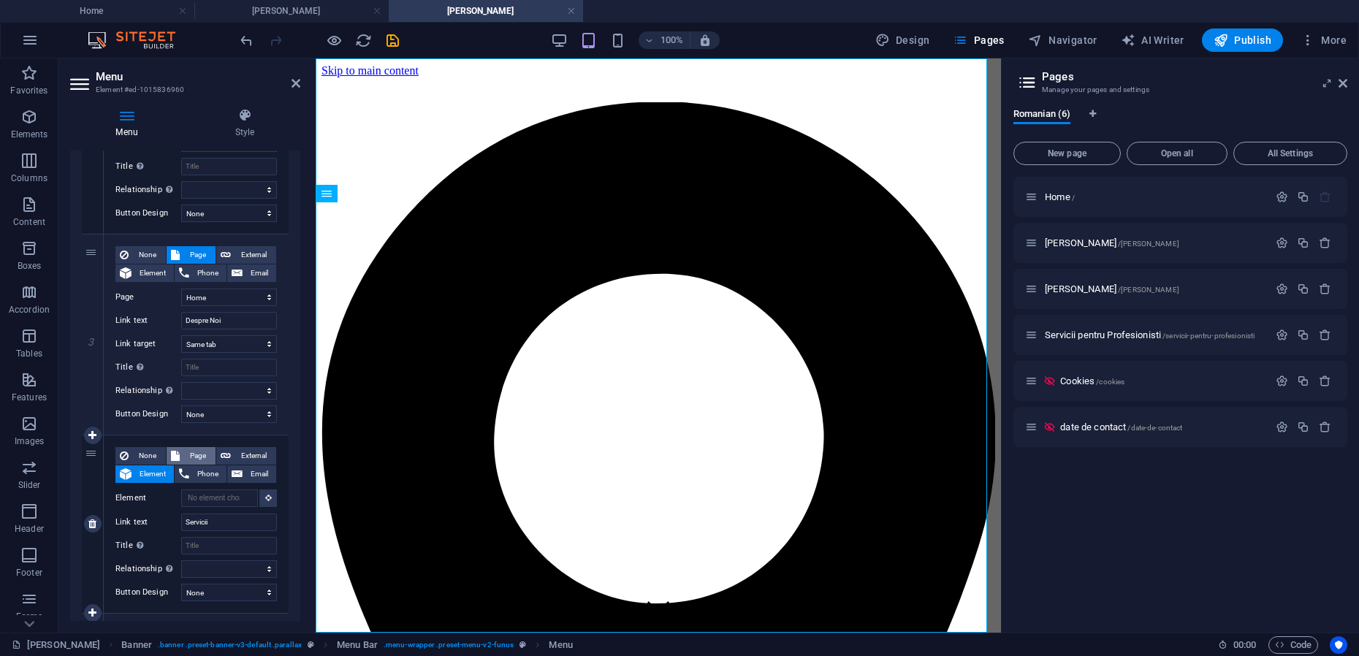
select select
click at [239, 500] on select "Home Mihai-Viorel Mihaescu Maria Teodorescu Servicii pentru Profesionisti Cooki…" at bounding box center [229, 499] width 96 height 18
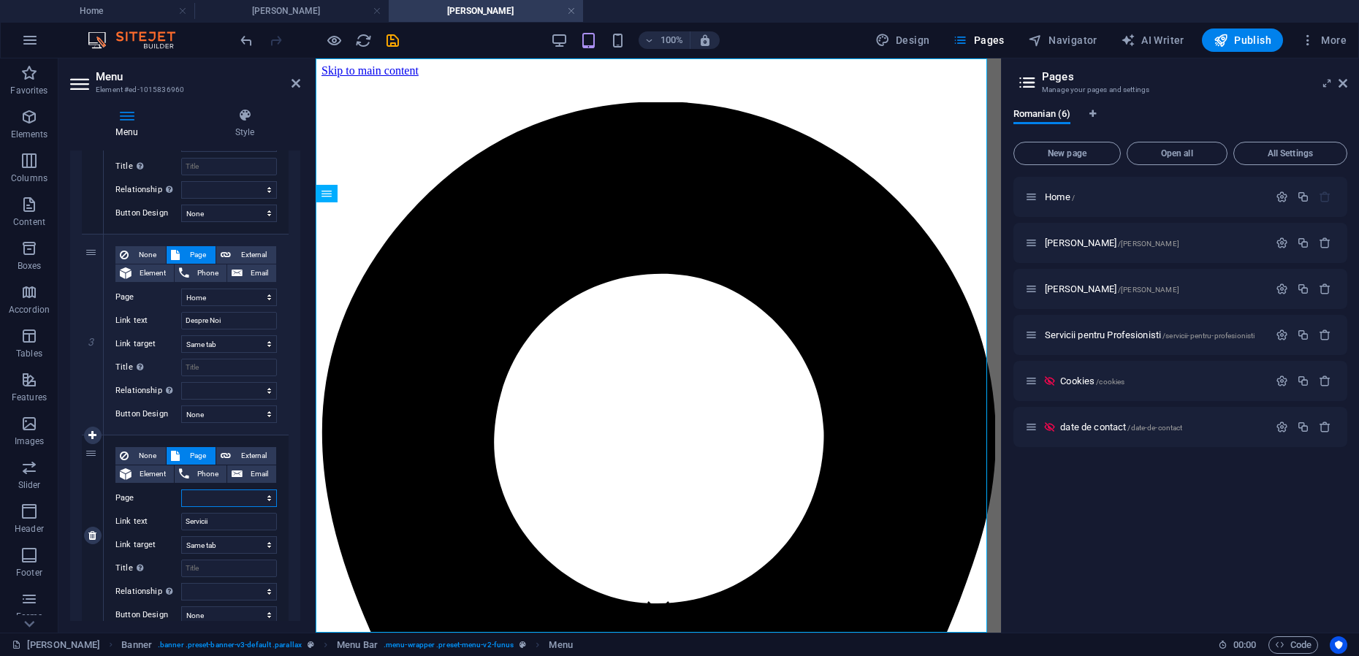
select select "0"
click at [181, 490] on select "Home Mihai-Viorel Mihaescu Maria Teodorescu Servicii pentru Profesionisti Cooki…" at bounding box center [229, 499] width 96 height 18
select select
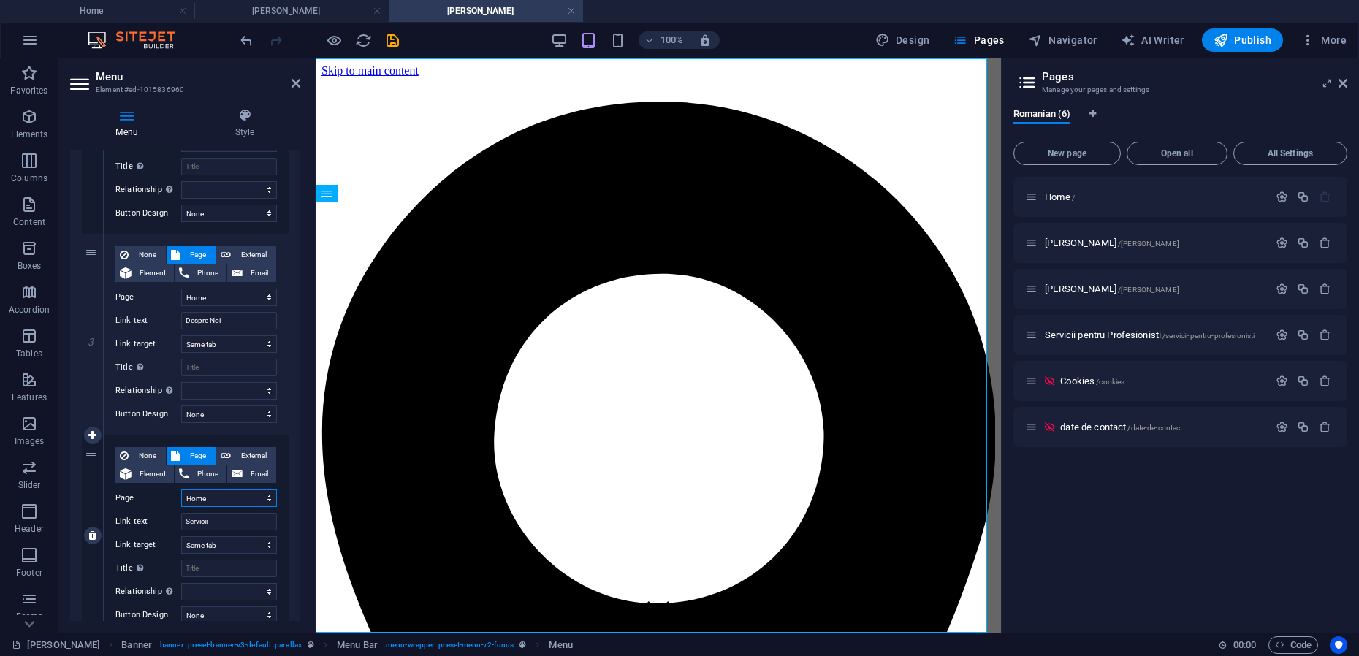
select select
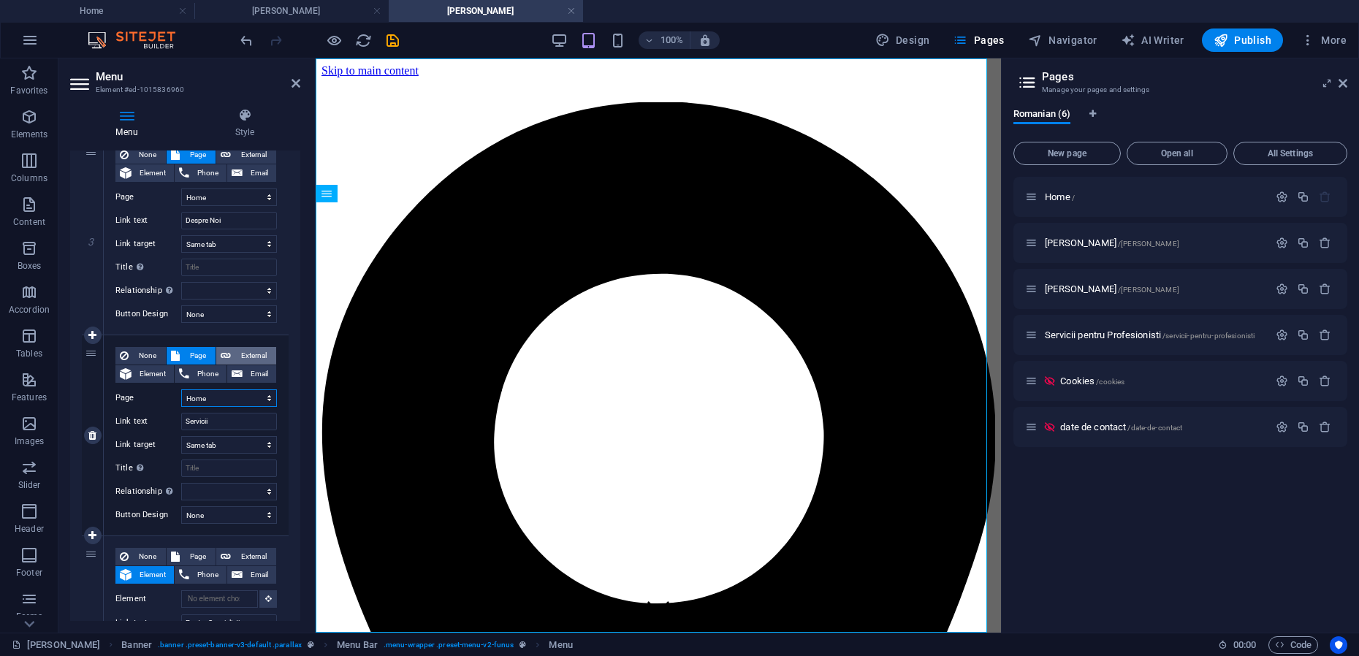
scroll to position [639, 0]
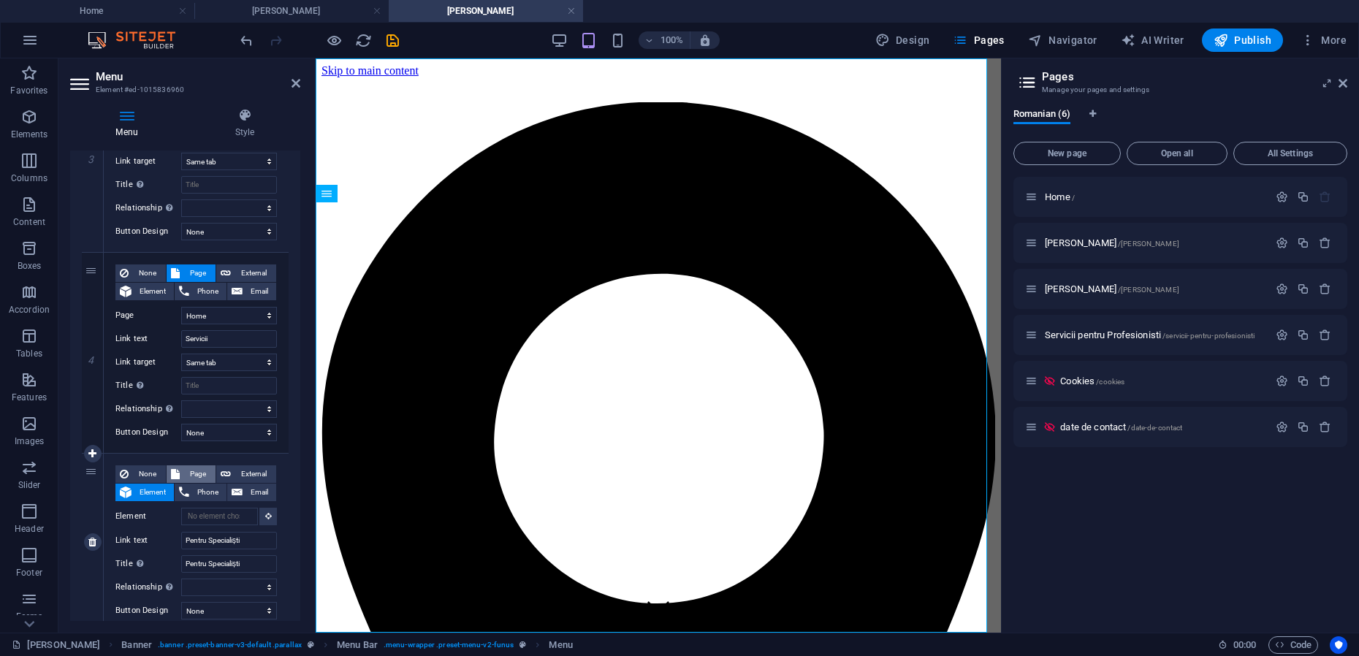
click at [197, 475] on span "Page" at bounding box center [197, 474] width 27 height 18
select select
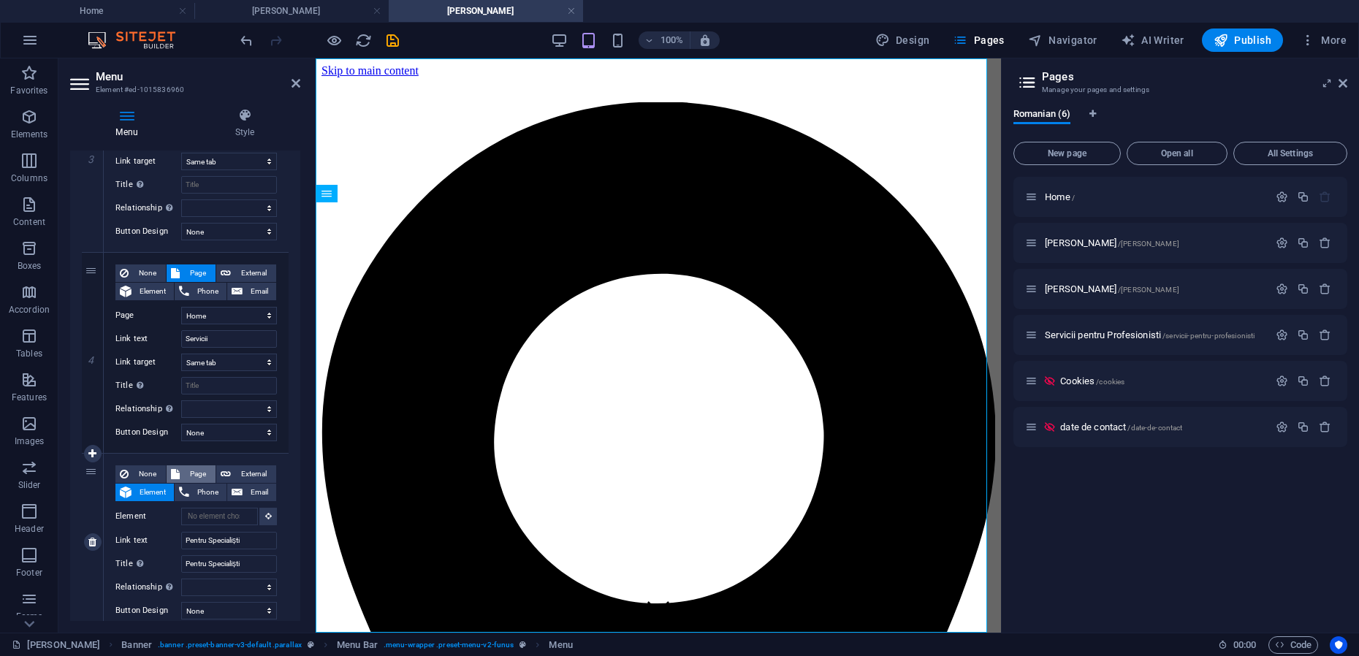
select select
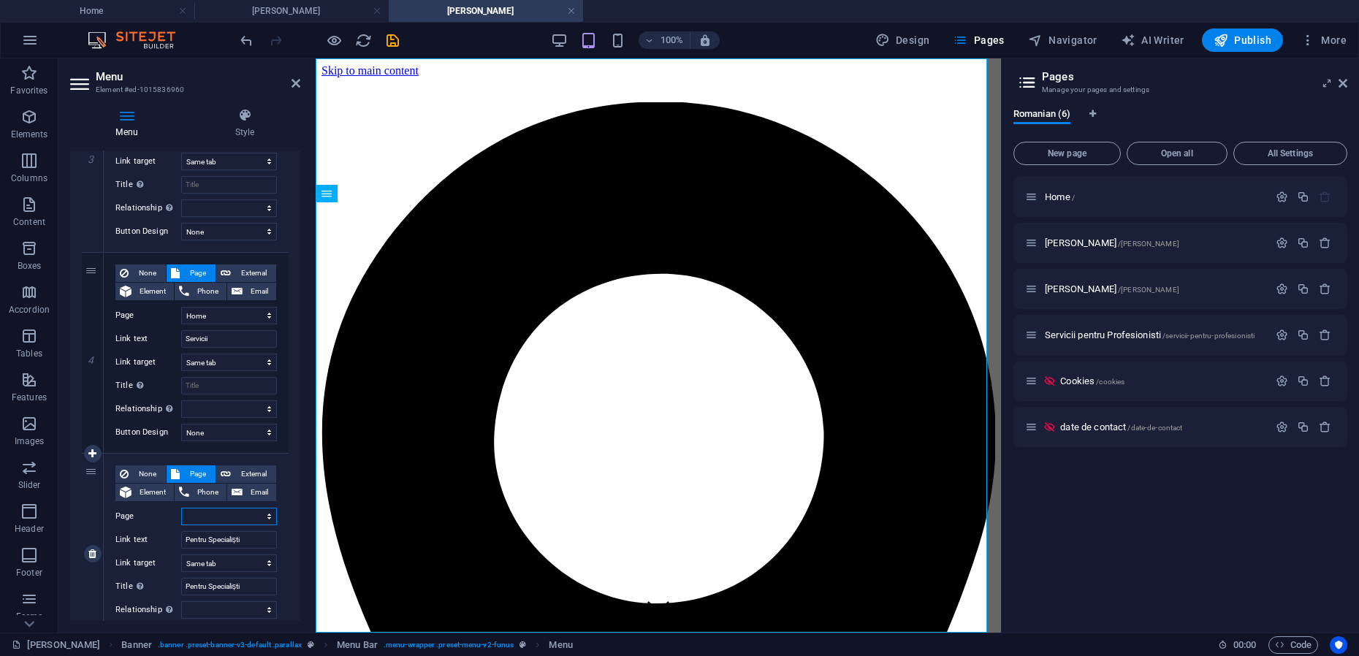
click at [221, 519] on select "Home Mihai-Viorel Mihaescu Maria Teodorescu Servicii pentru Profesionisti Cooki…" at bounding box center [229, 517] width 96 height 18
select select "0"
click at [181, 508] on select "Home Mihai-Viorel Mihaescu Maria Teodorescu Servicii pentru Profesionisti Cooki…" at bounding box center [229, 517] width 96 height 18
select select
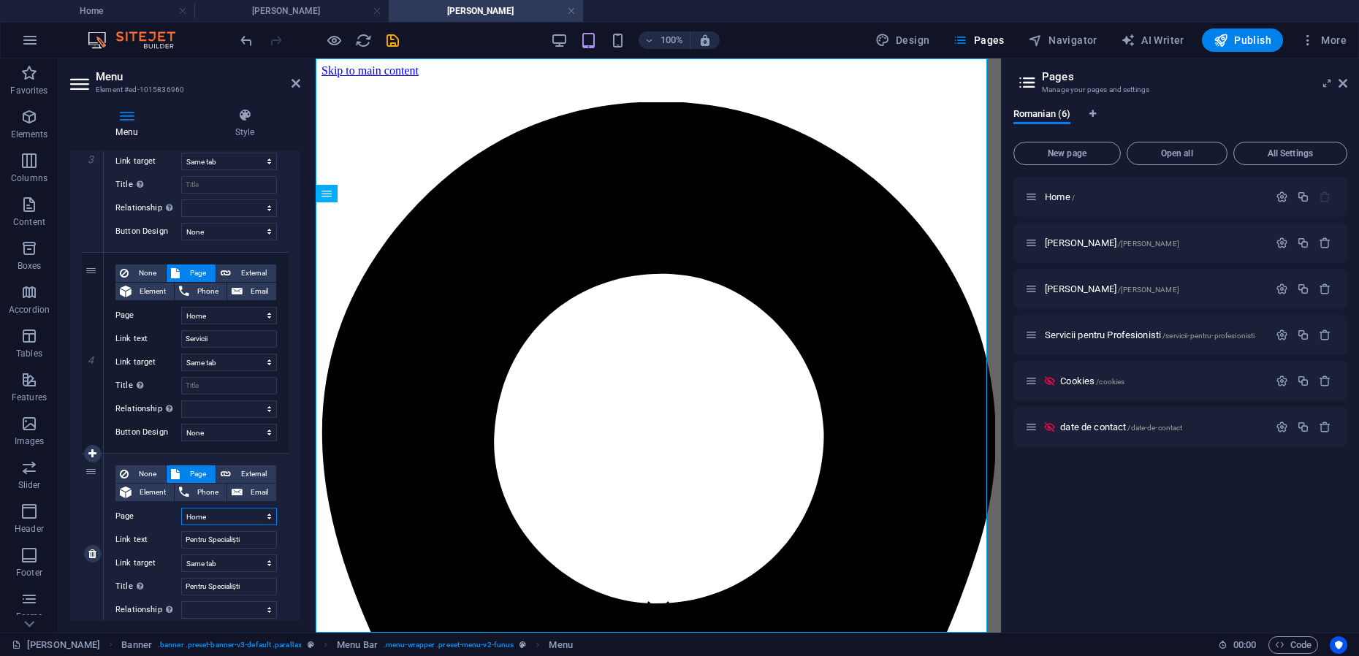
select select
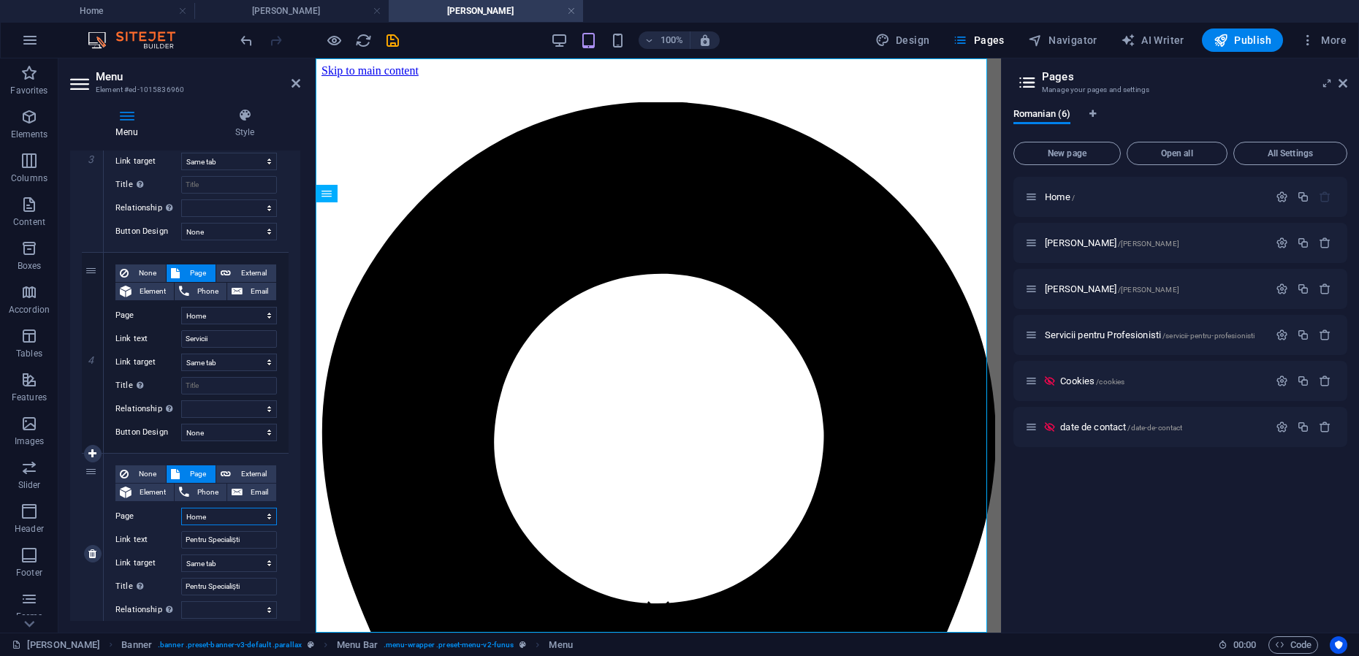
select select
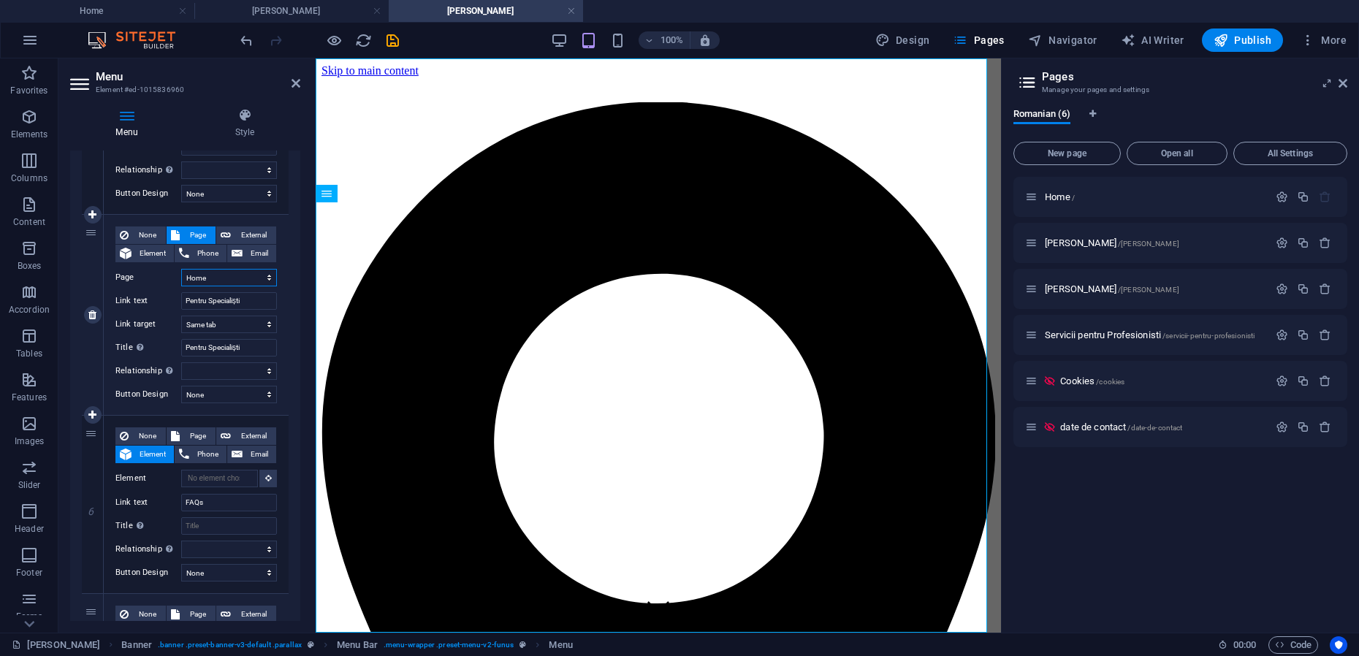
scroll to position [913, 0]
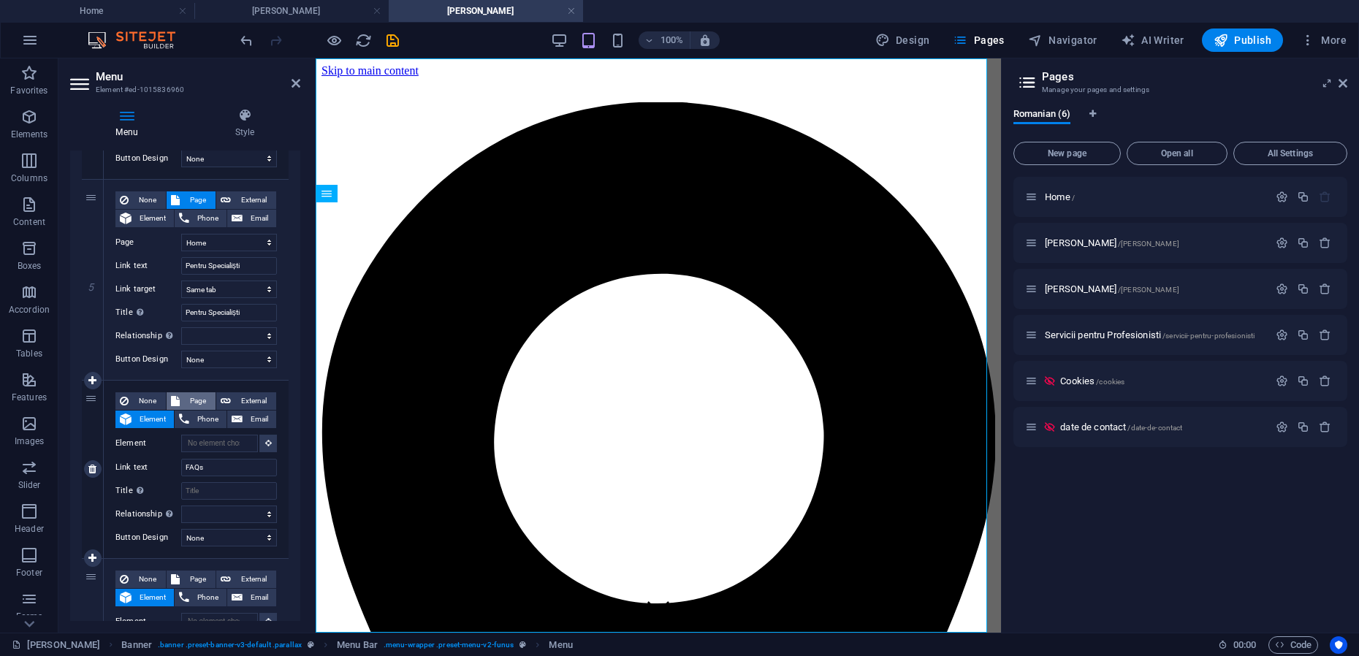
click at [197, 397] on span "Page" at bounding box center [197, 401] width 27 height 18
select select
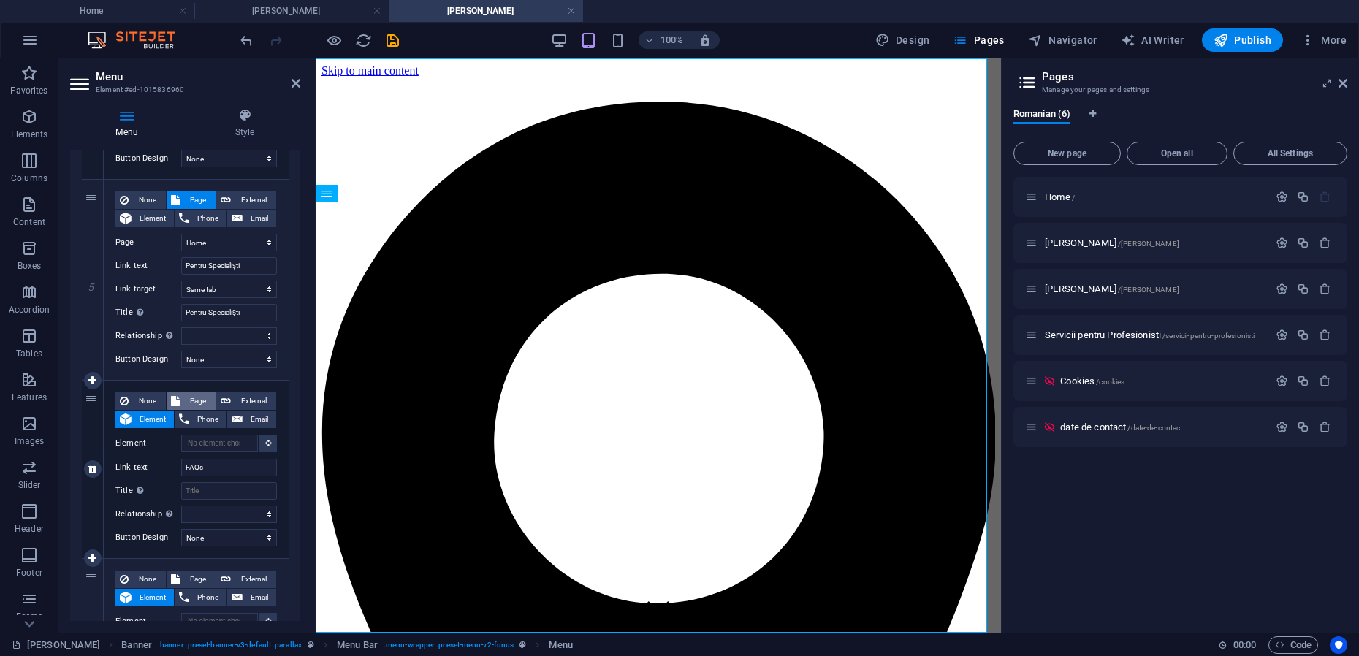
select select
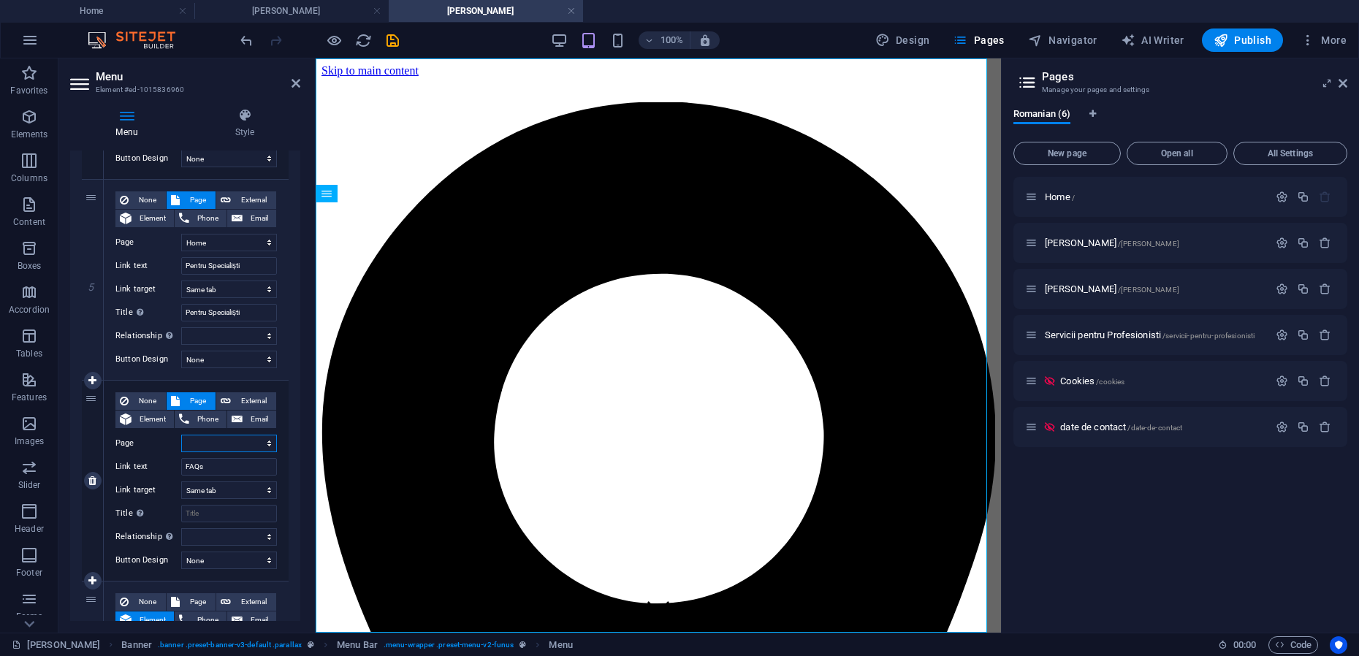
click at [219, 445] on select "Home Mihai-Viorel Mihaescu Maria Teodorescu Servicii pentru Profesionisti Cooki…" at bounding box center [229, 444] width 96 height 18
select select "0"
click at [181, 435] on select "Home Mihai-Viorel Mihaescu Maria Teodorescu Servicii pentru Profesionisti Cooki…" at bounding box center [229, 444] width 96 height 18
select select
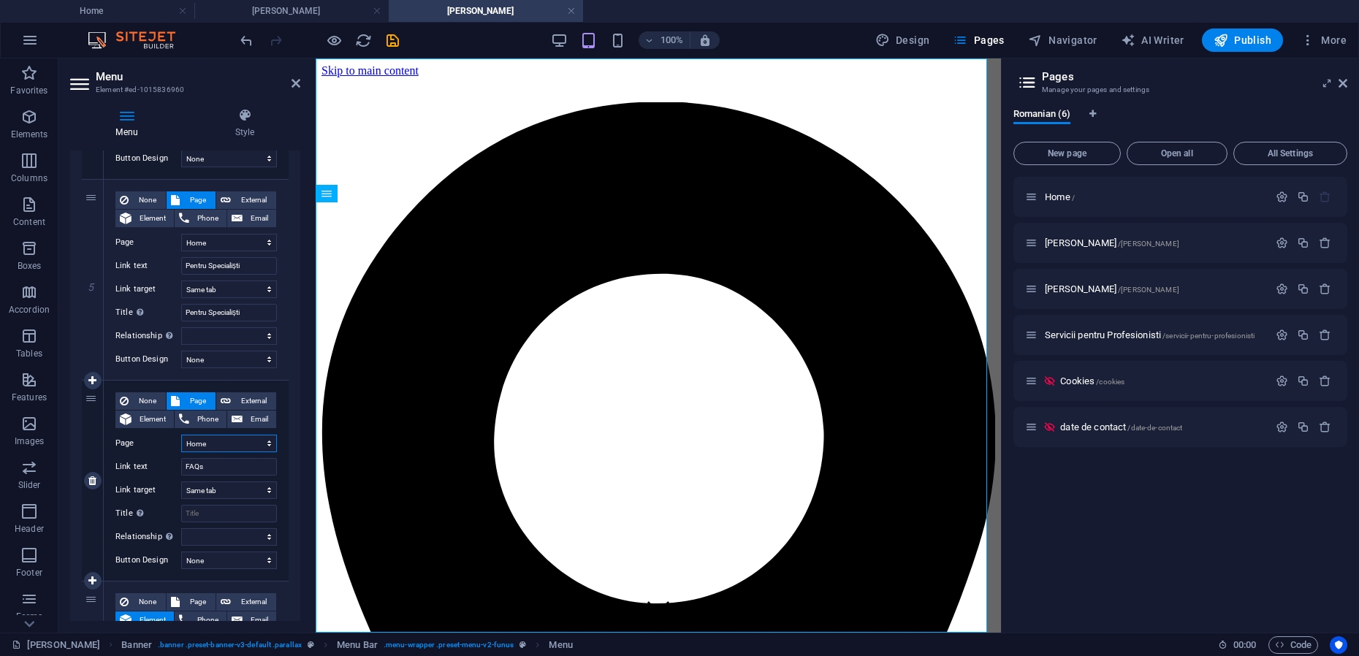
select select
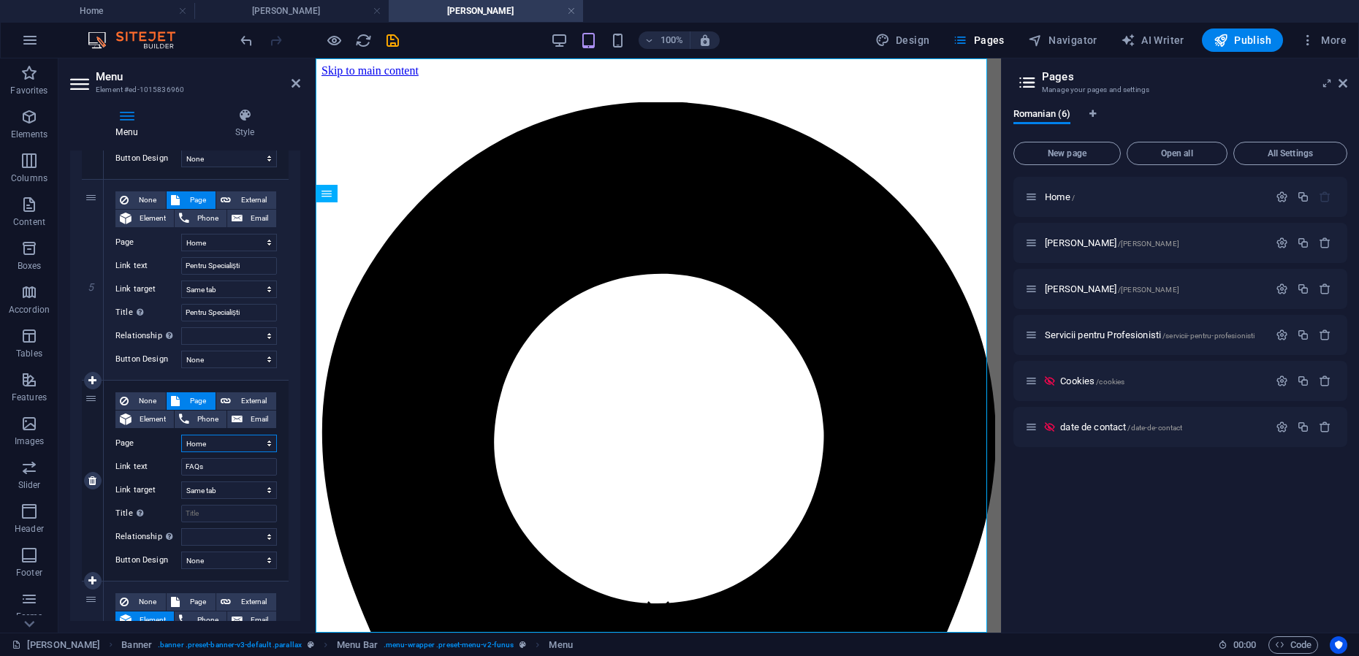
select select
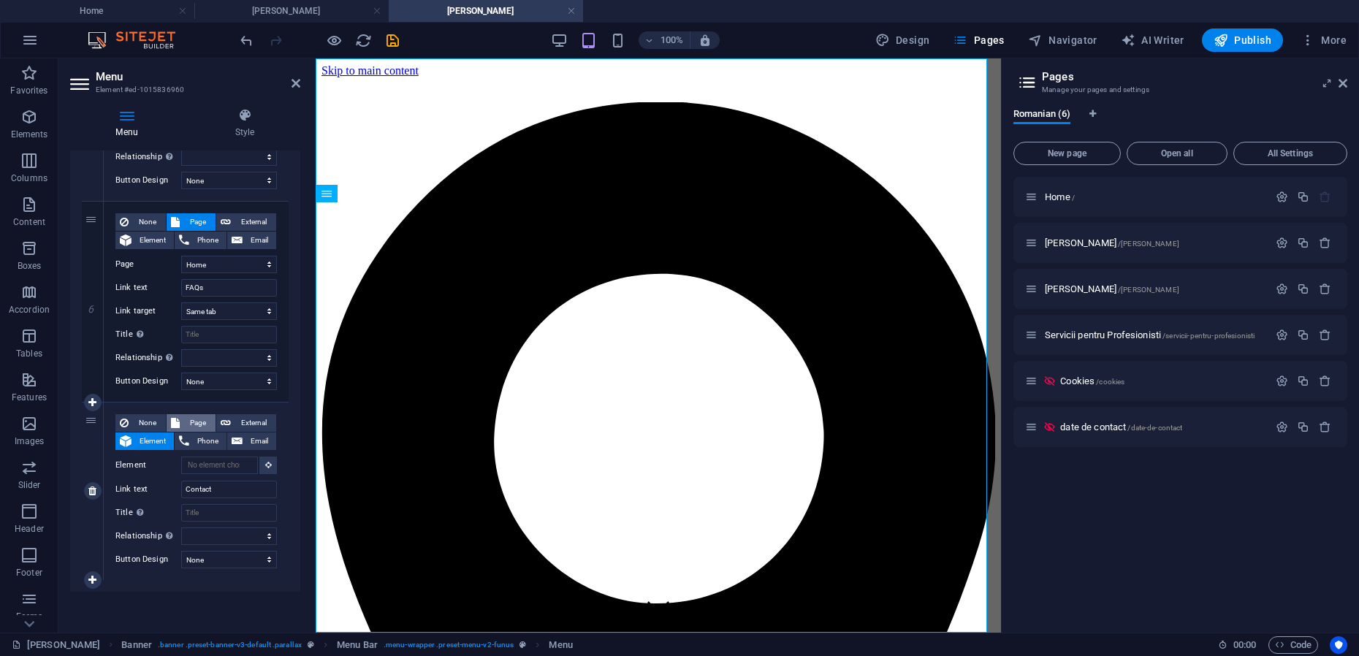
click at [200, 422] on span "Page" at bounding box center [197, 423] width 27 height 18
select select
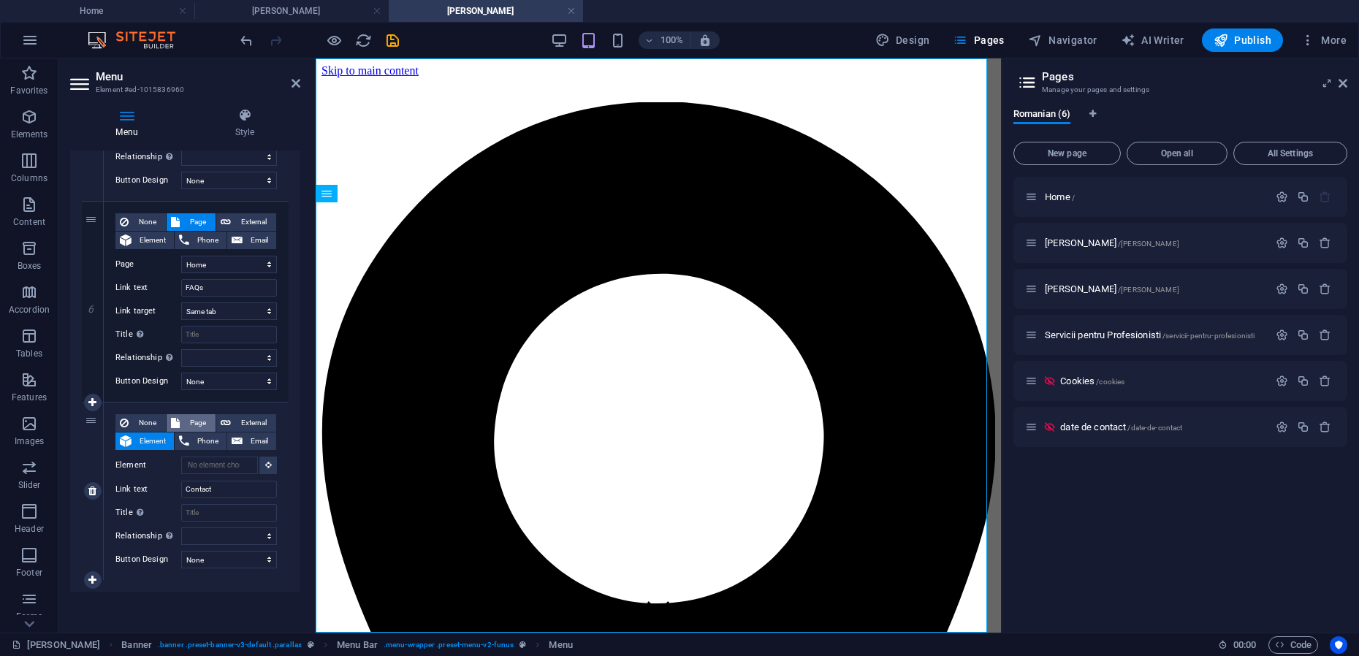
select select
click at [228, 466] on select "Home Mihai-Viorel Mihaescu Maria Teodorescu Servicii pentru Profesionisti Cooki…" at bounding box center [229, 466] width 96 height 18
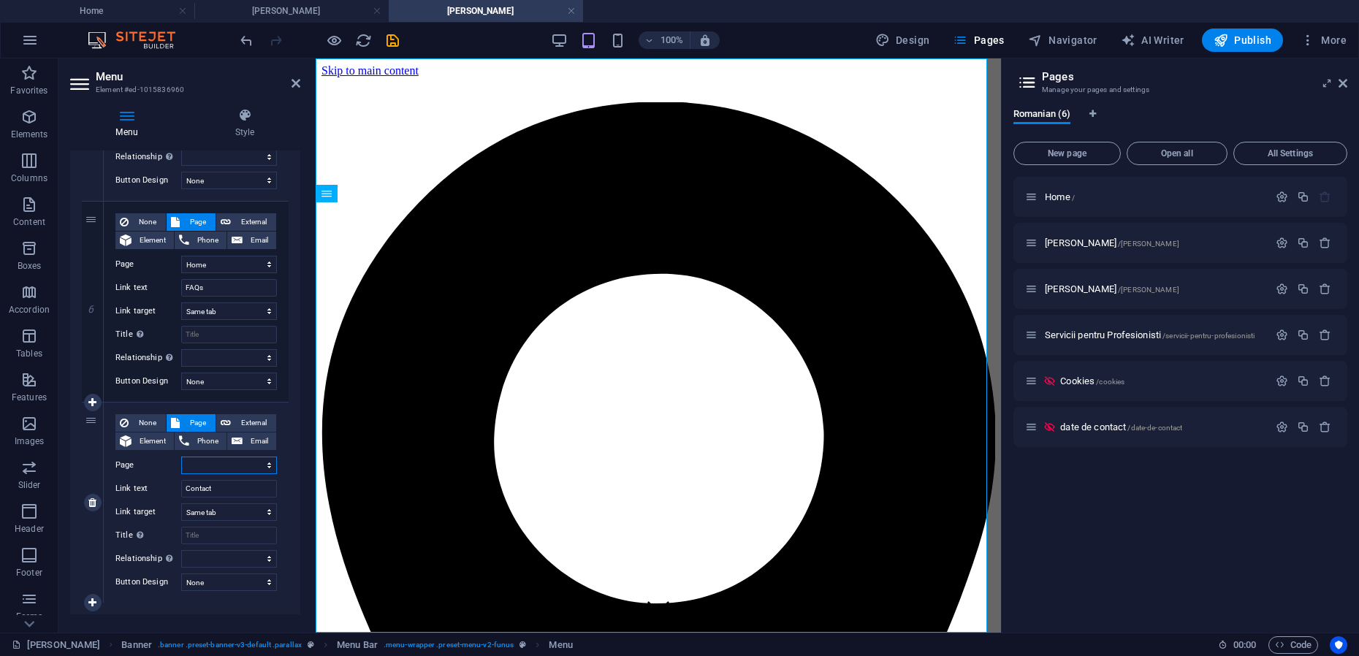
click at [232, 468] on select "Home Mihai-Viorel Mihaescu Maria Teodorescu Servicii pentru Profesionisti Cooki…" at bounding box center [229, 466] width 96 height 18
click at [262, 464] on select "Home Mihai-Viorel Mihaescu Maria Teodorescu Servicii pentru Profesionisti Cooki…" at bounding box center [229, 466] width 96 height 18
select select "0"
click at [181, 457] on select "Home Mihai-Viorel Mihaescu Maria Teodorescu Servicii pentru Profesionisti Cooki…" at bounding box center [229, 466] width 96 height 18
select select
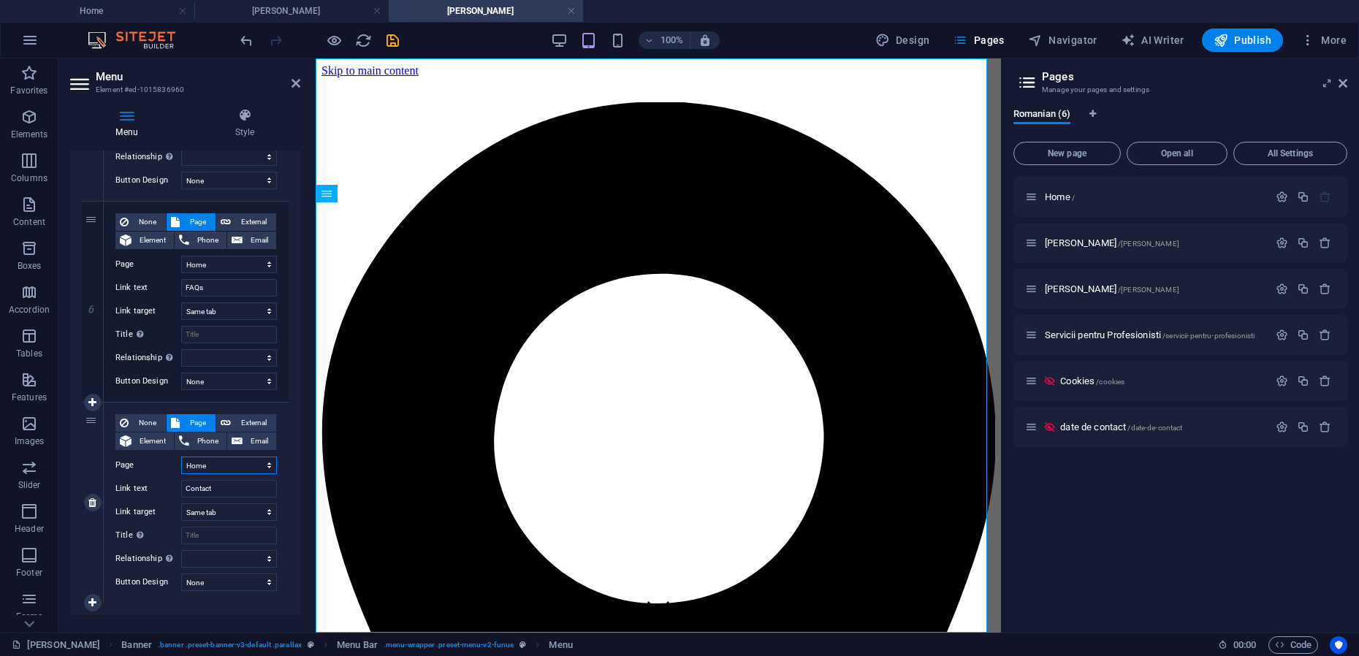
select select
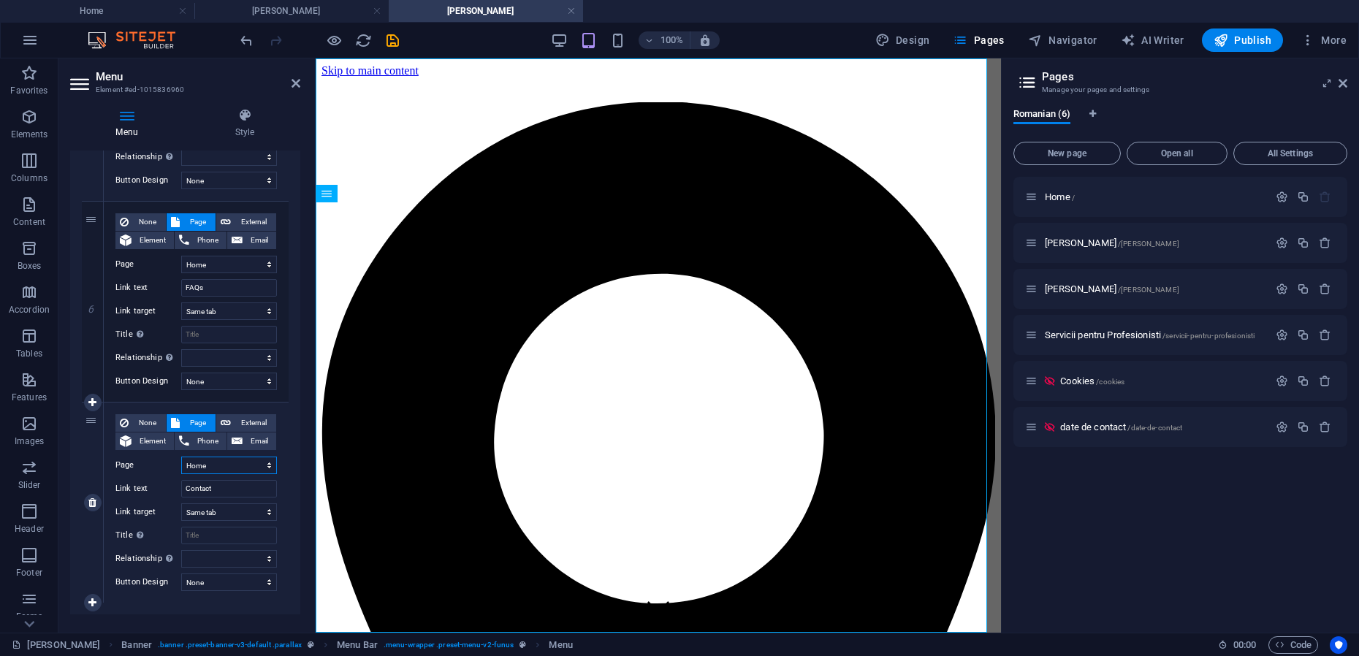
select select
click at [396, 39] on icon "save" at bounding box center [392, 40] width 17 height 17
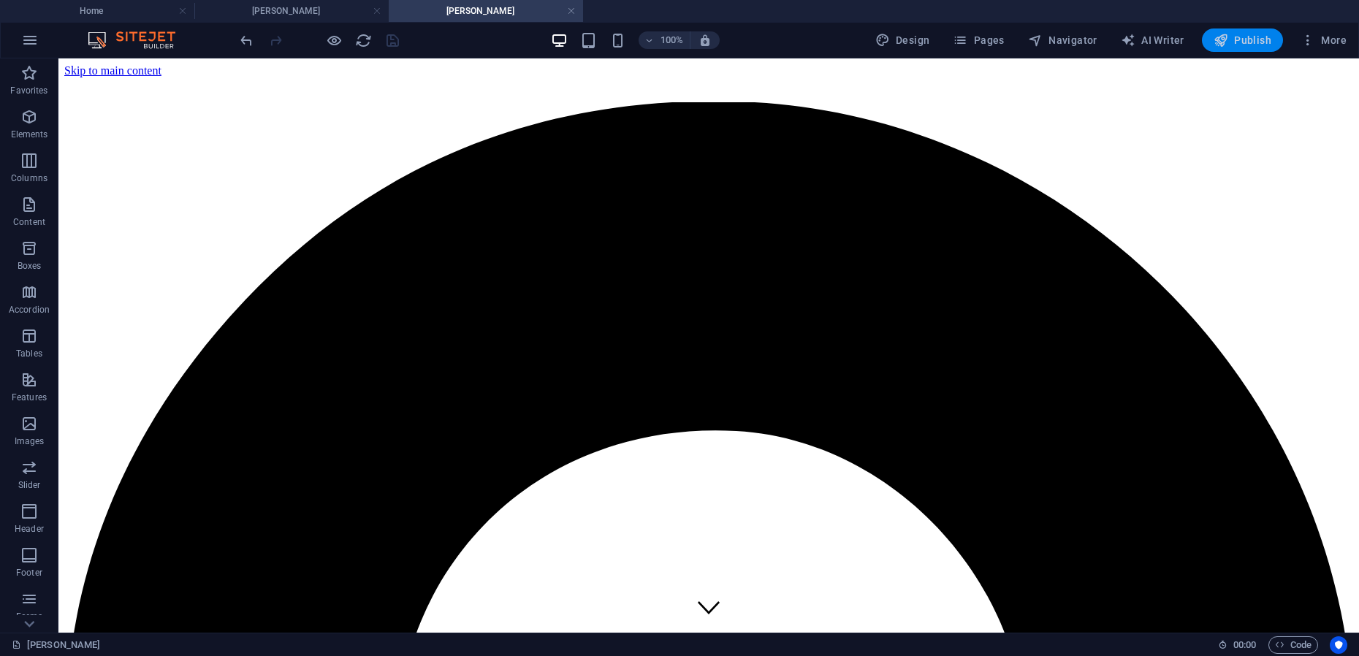
click at [1241, 41] on span "Publish" at bounding box center [1243, 40] width 58 height 15
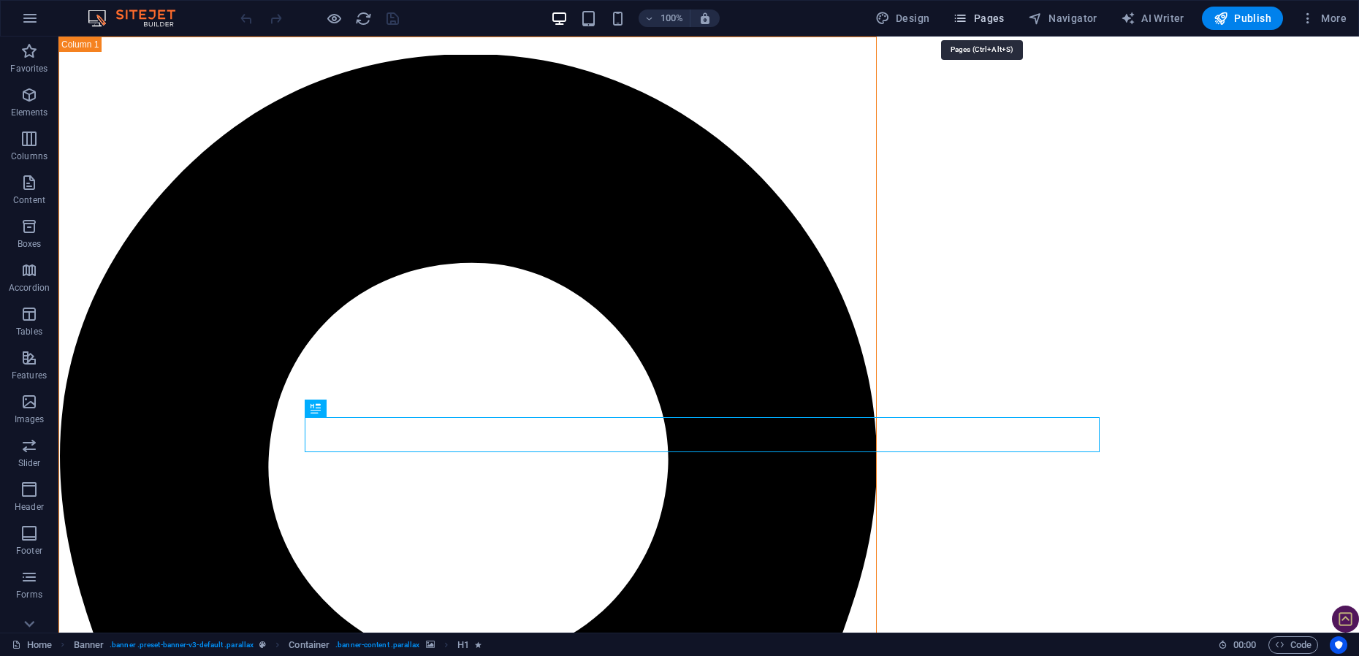
click at [979, 21] on span "Pages" at bounding box center [978, 18] width 51 height 15
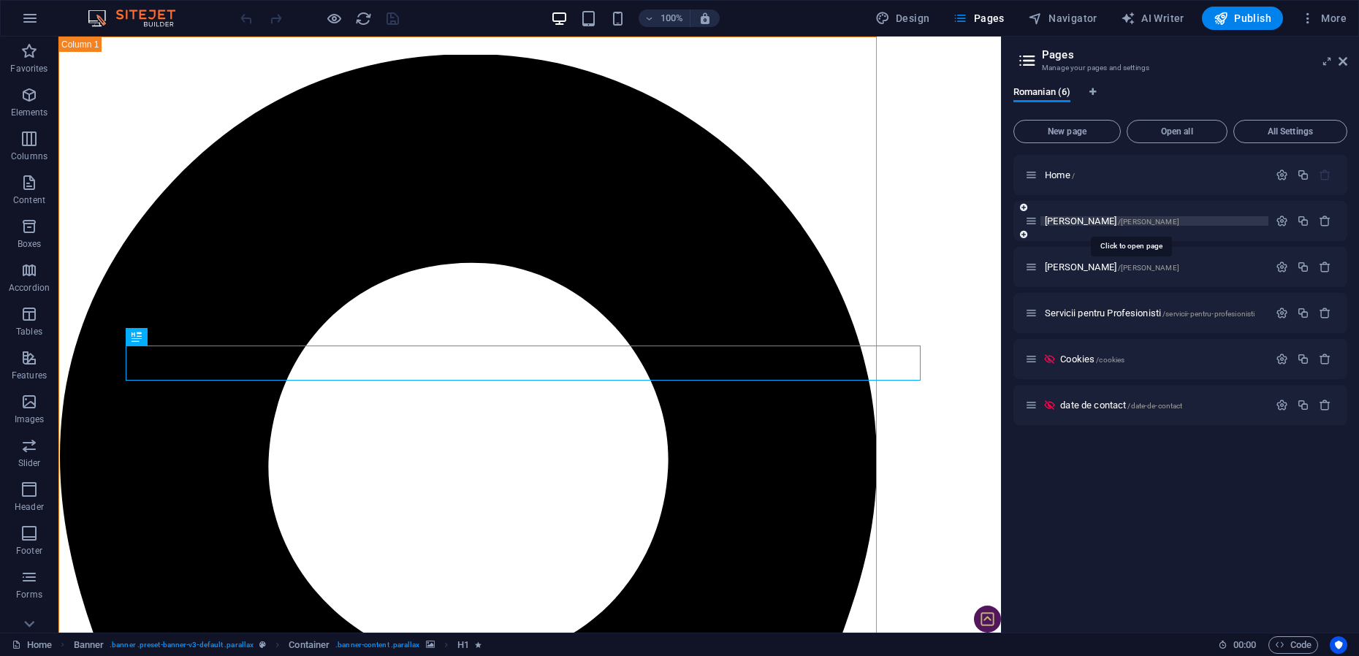
click at [1063, 220] on span "[PERSON_NAME] /[PERSON_NAME]" at bounding box center [1112, 221] width 134 height 11
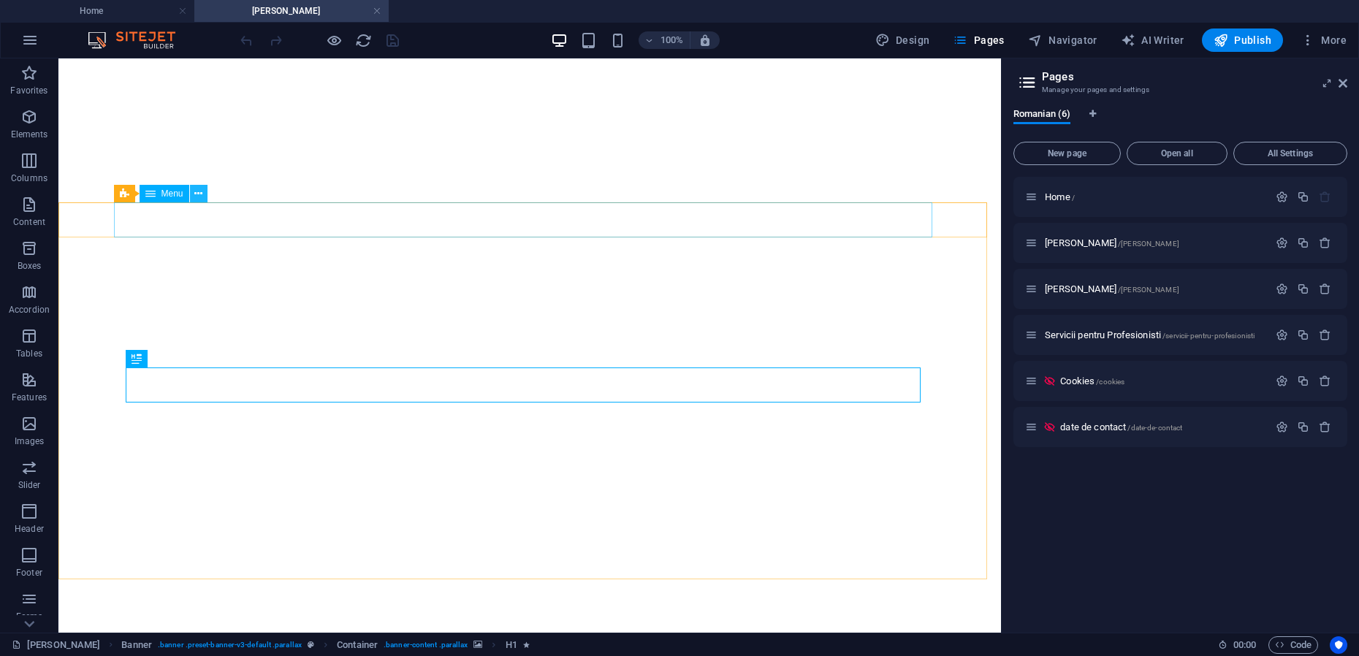
click at [197, 191] on icon at bounding box center [198, 193] width 8 height 15
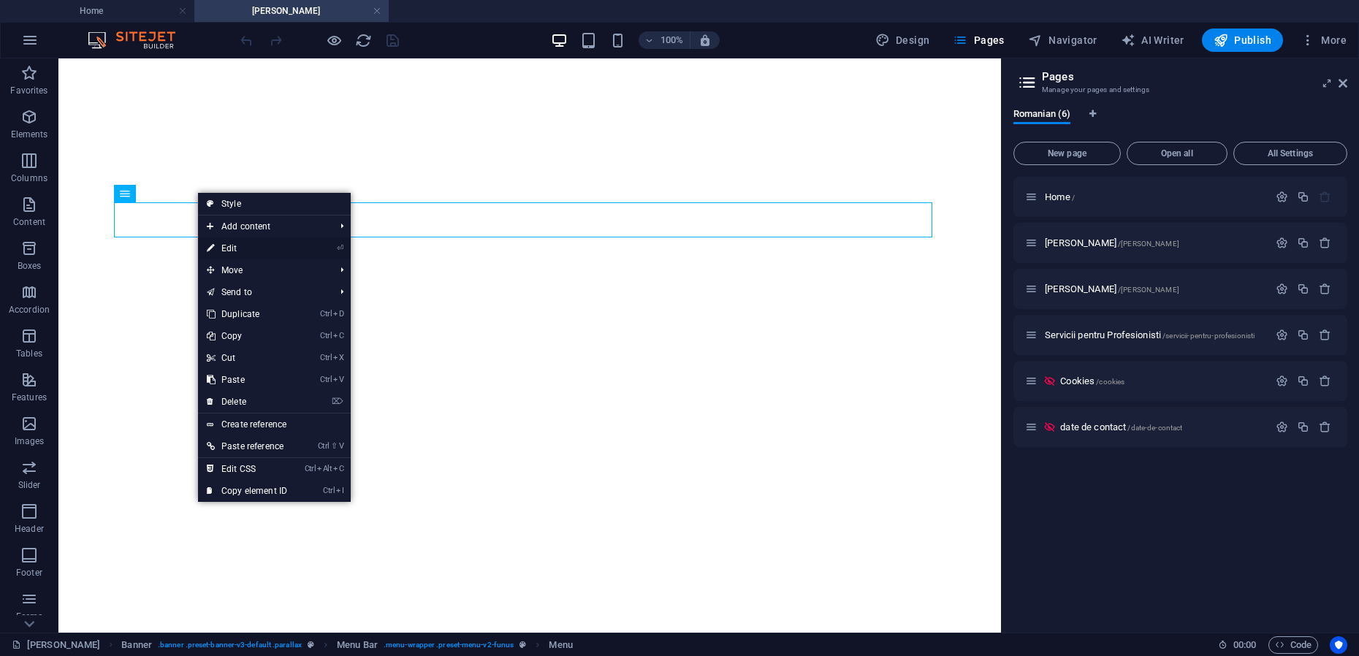
click at [226, 250] on link "⏎ Edit" at bounding box center [247, 248] width 98 height 22
select select
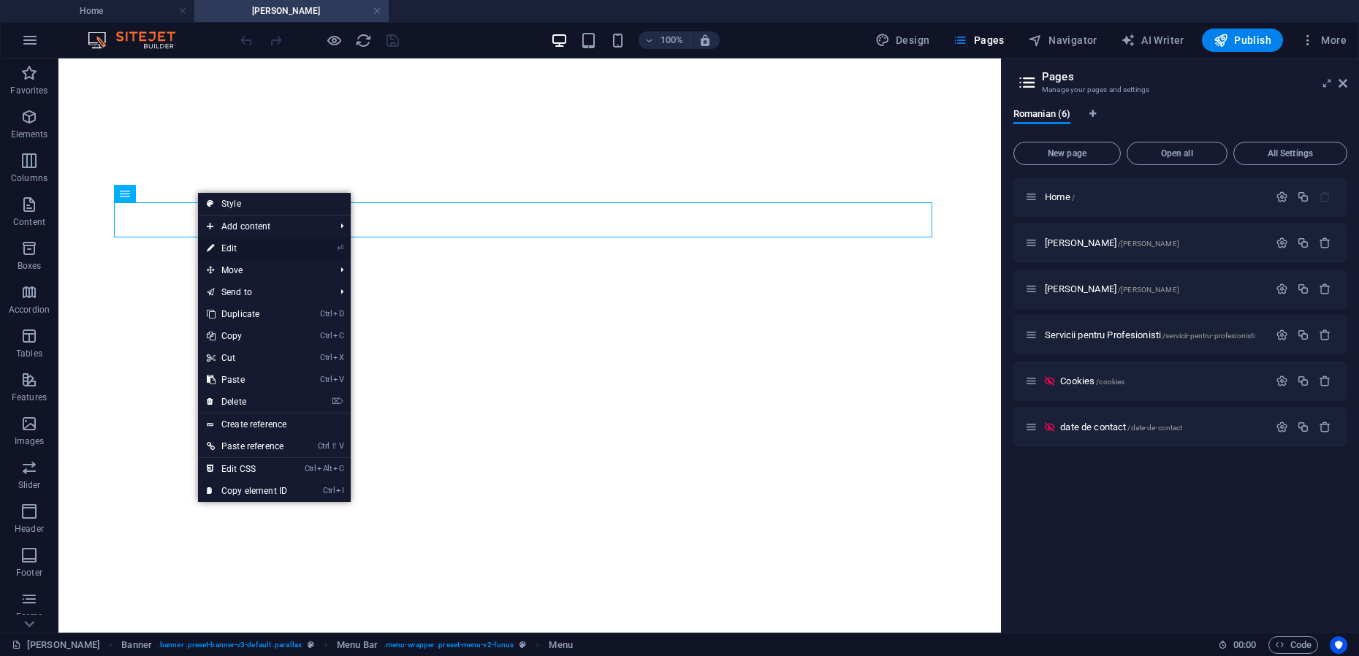
select select
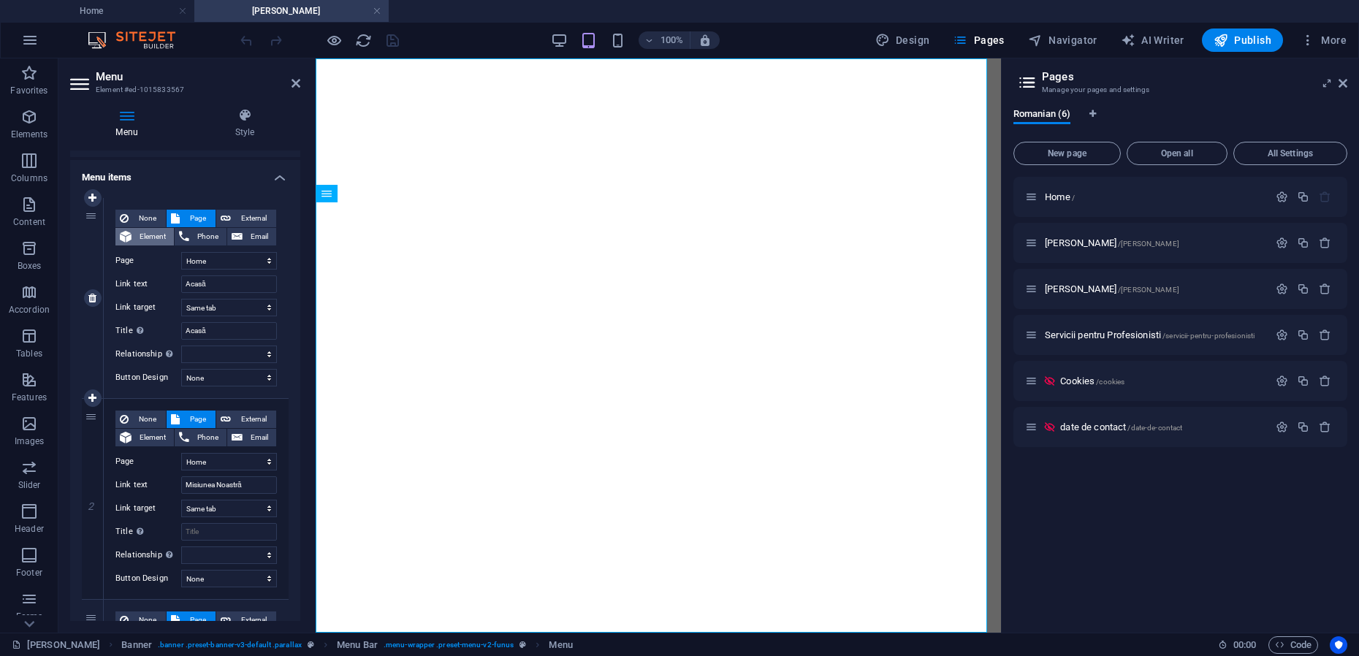
scroll to position [183, 0]
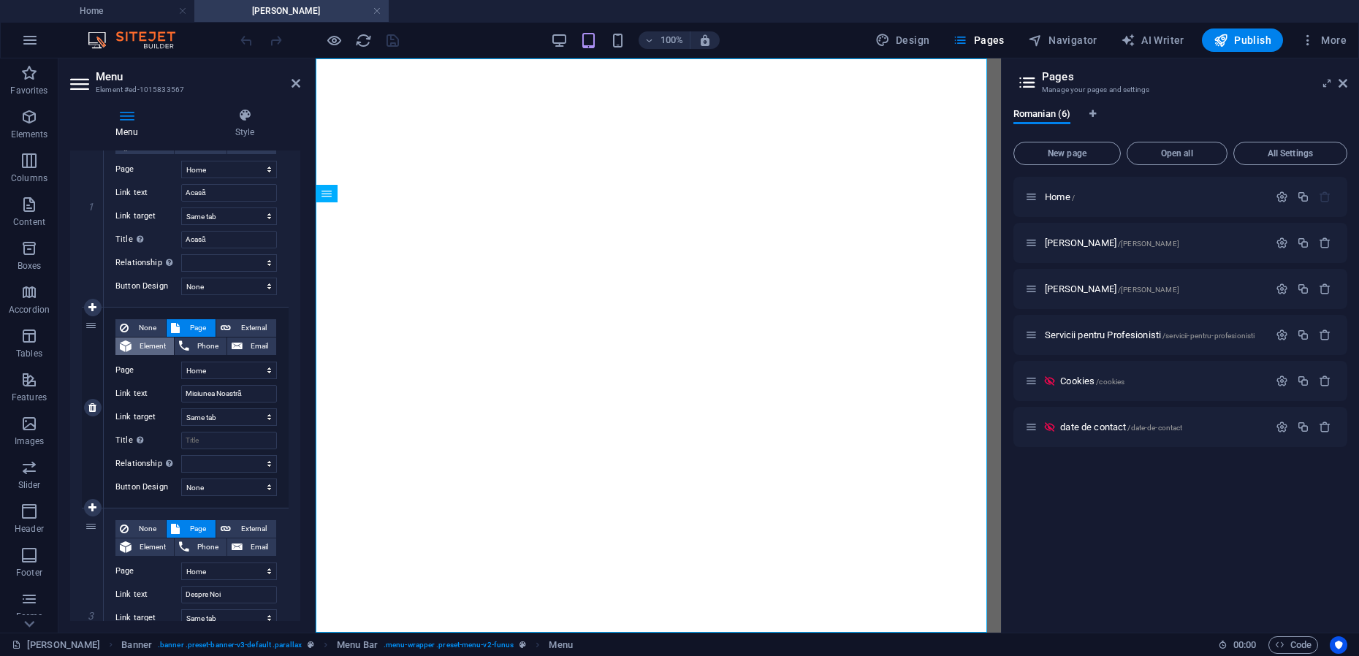
click at [149, 344] on span "Element" at bounding box center [153, 347] width 34 height 18
select select
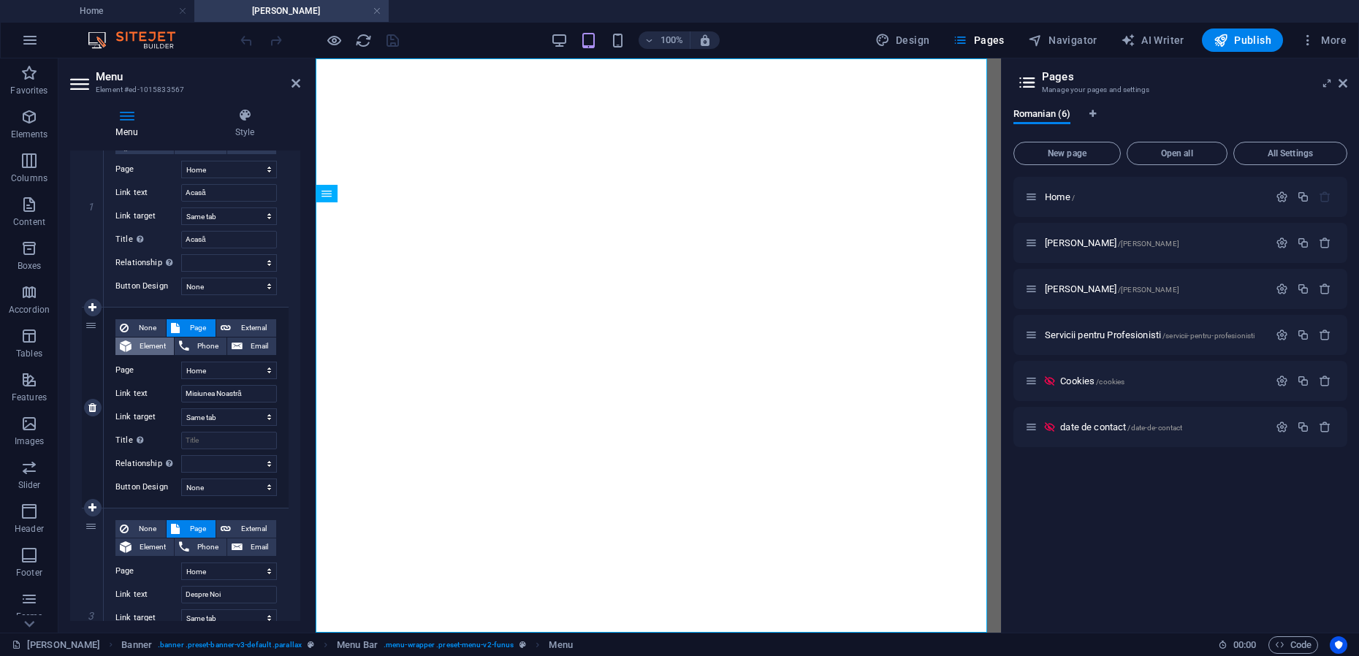
select select
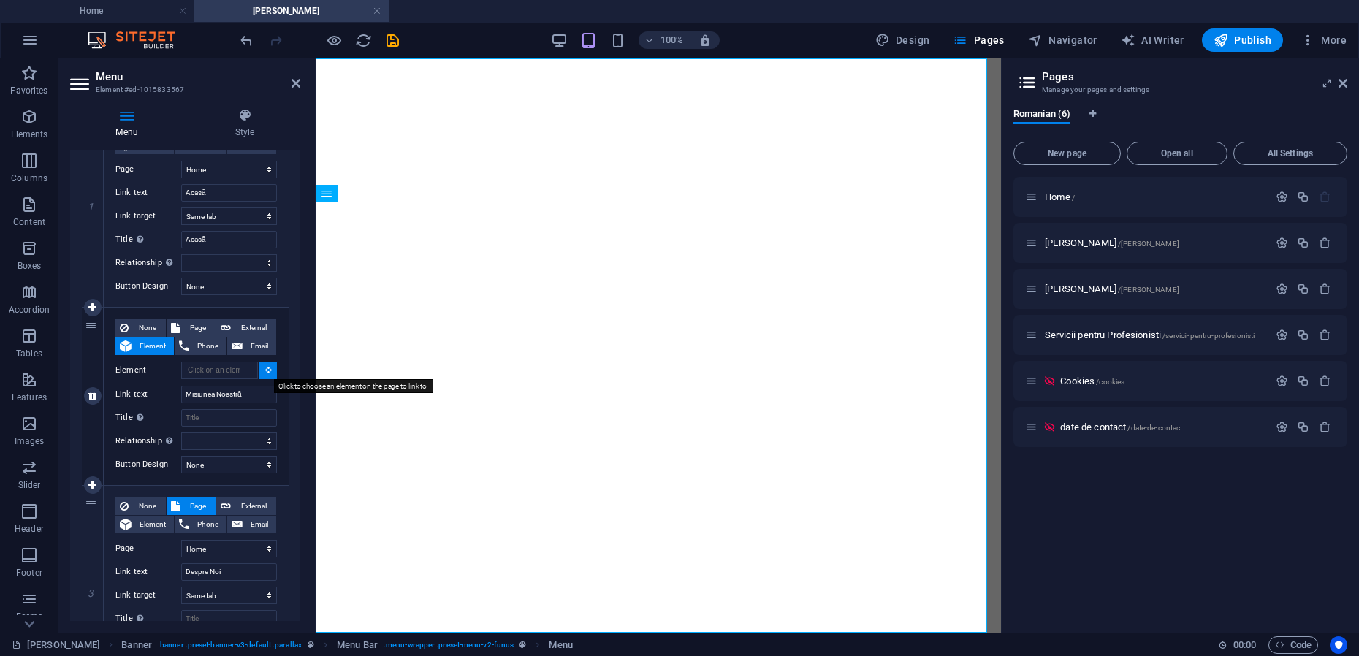
click at [265, 373] on icon at bounding box center [268, 369] width 7 height 7
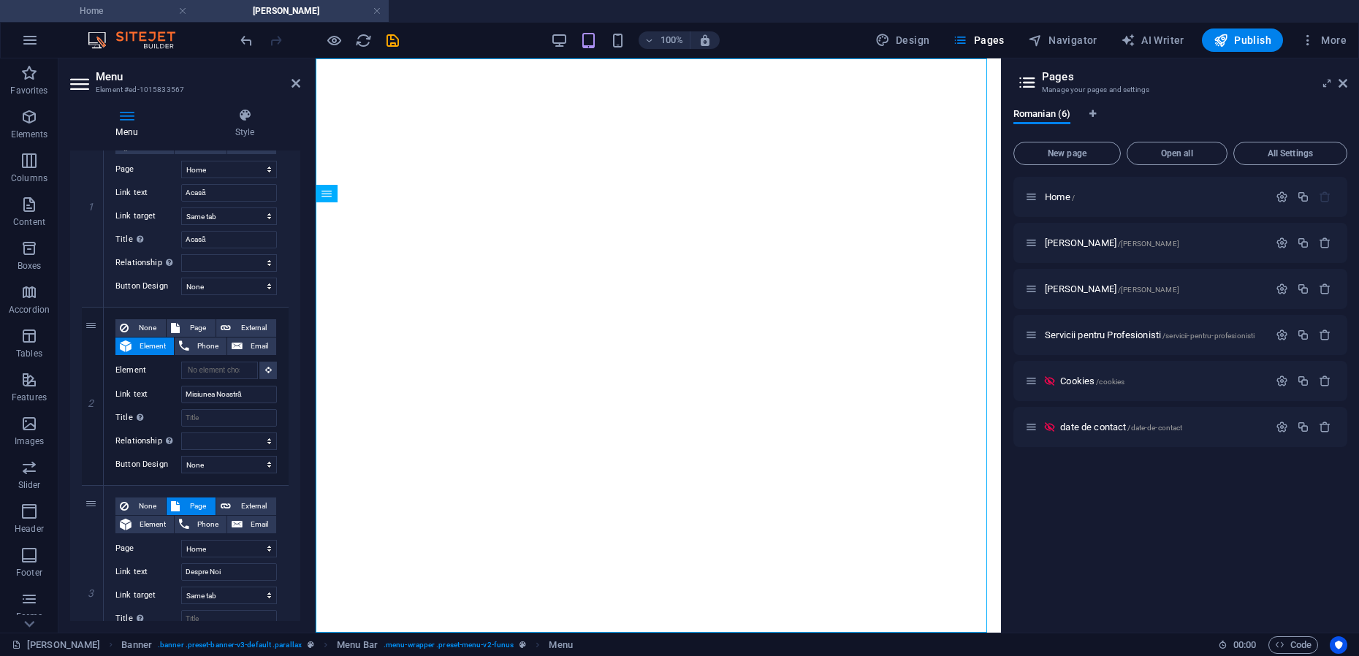
click at [99, 12] on h4 "Home" at bounding box center [97, 11] width 194 height 16
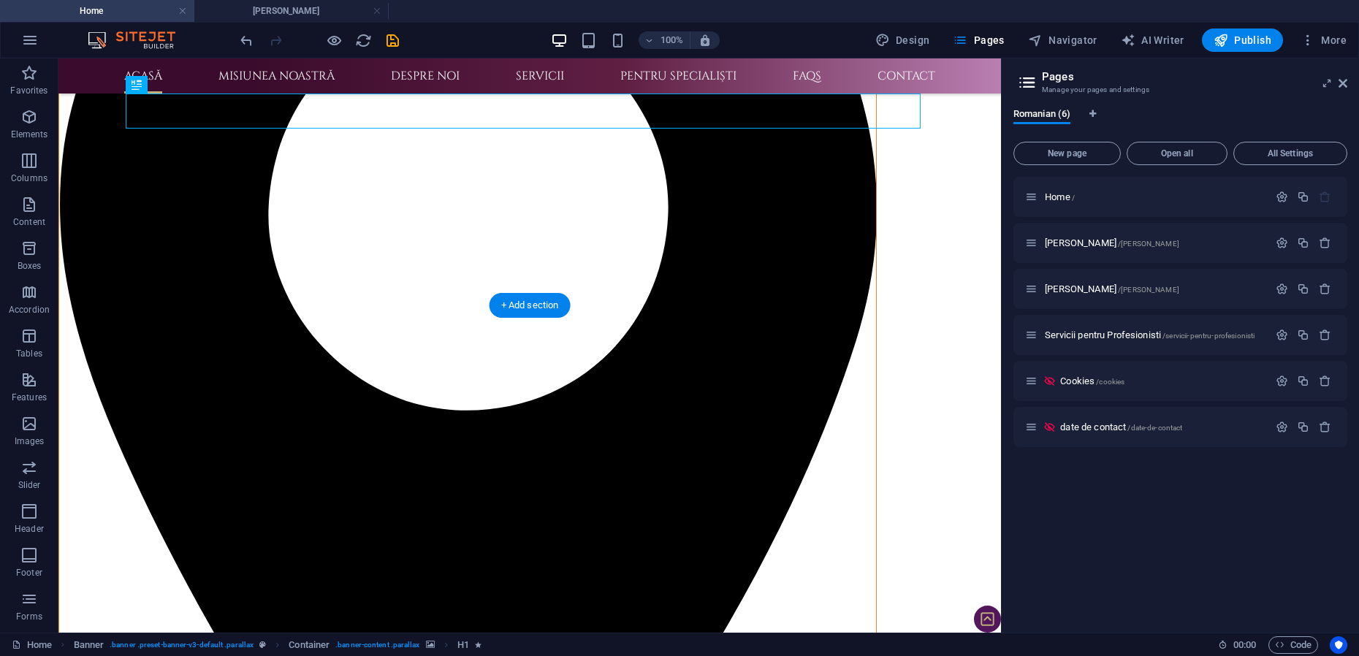
scroll to position [548, 0]
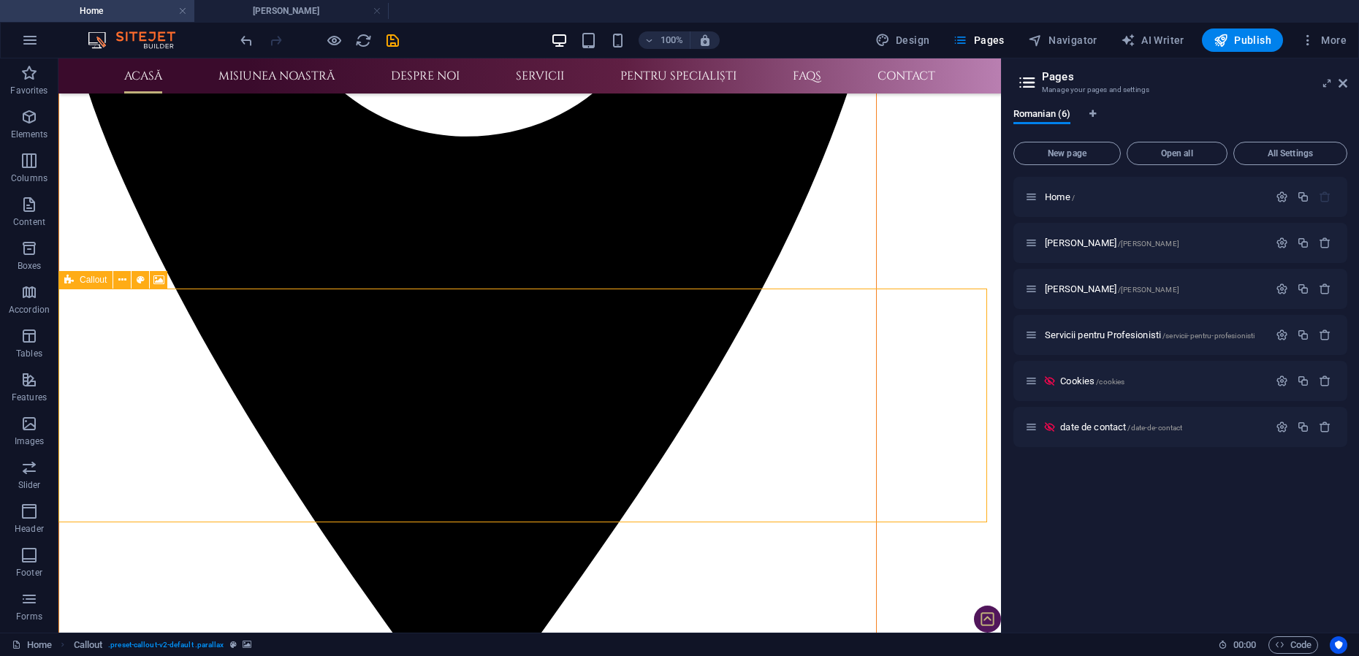
click at [75, 278] on div "Callout" at bounding box center [85, 280] width 54 height 18
click at [291, 6] on h4 "[PERSON_NAME]" at bounding box center [291, 11] width 194 height 16
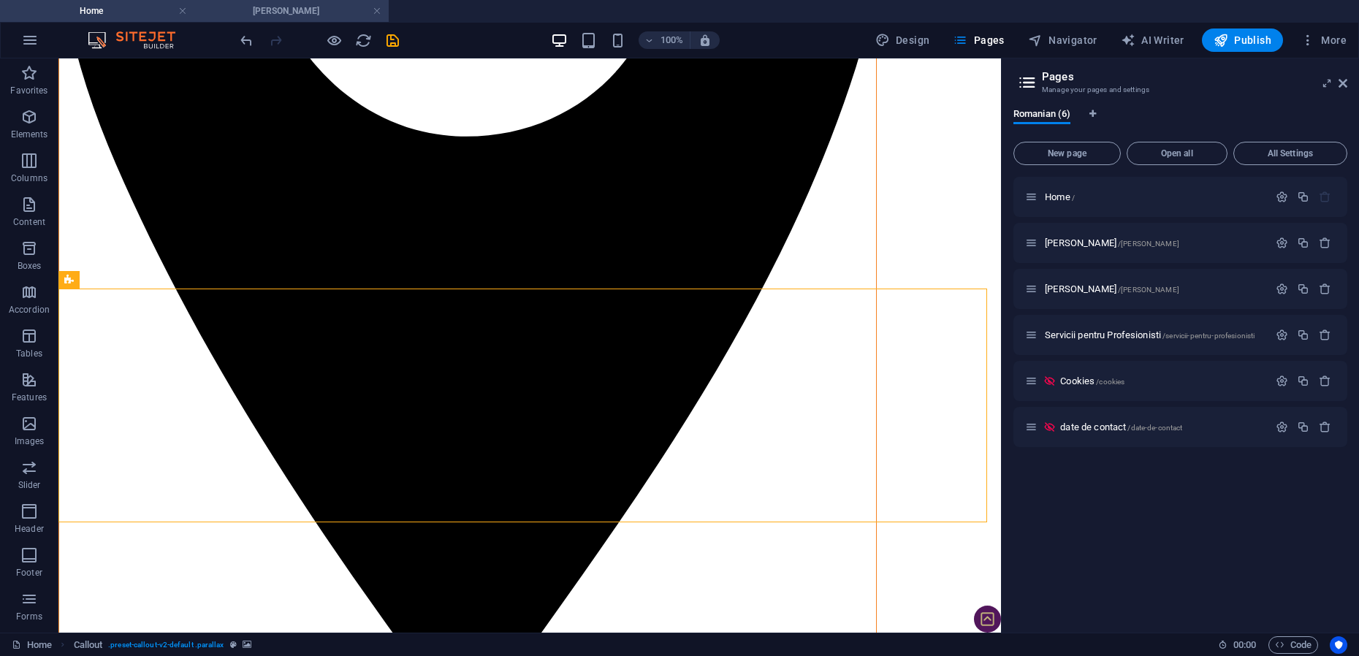
scroll to position [0, 0]
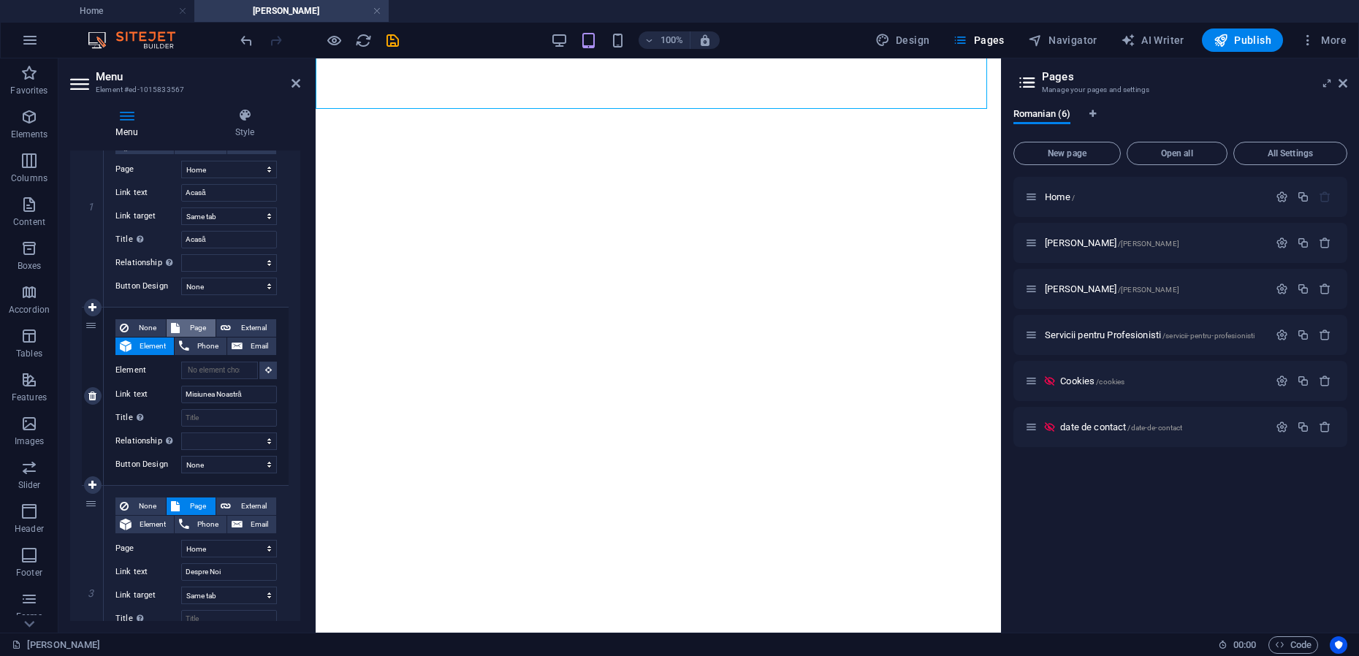
click at [199, 324] on span "Page" at bounding box center [197, 328] width 27 height 18
select select
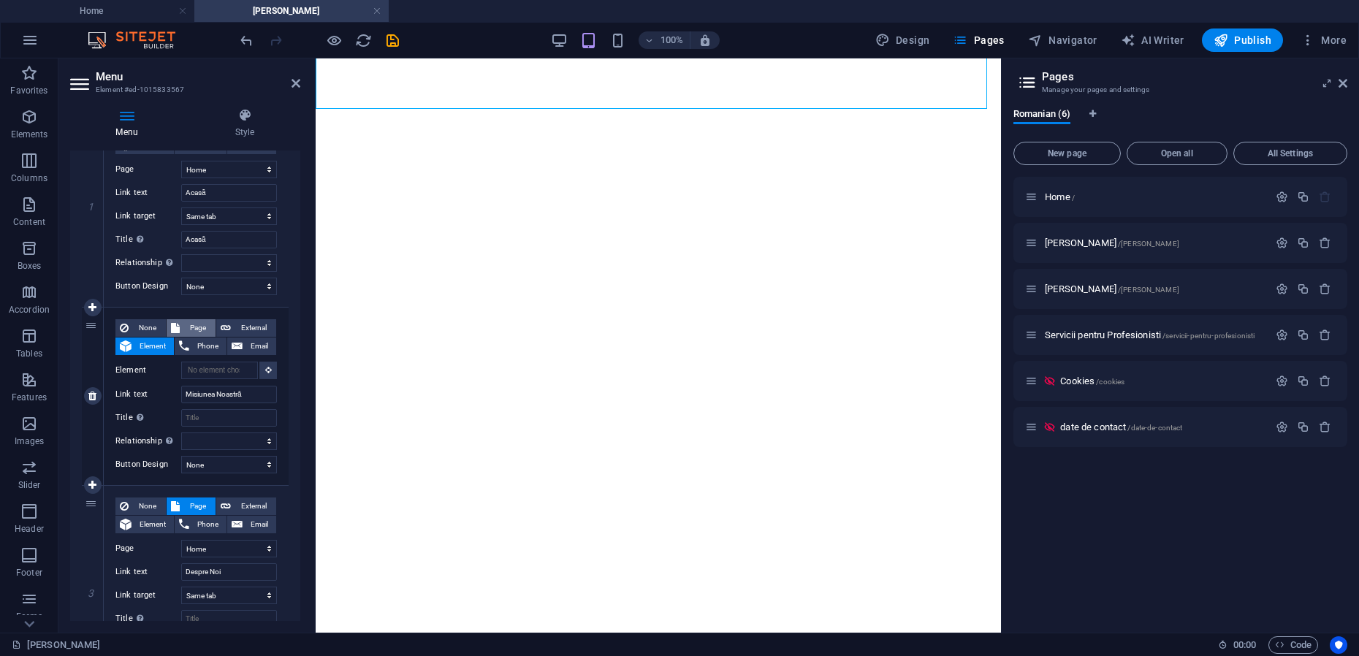
select select
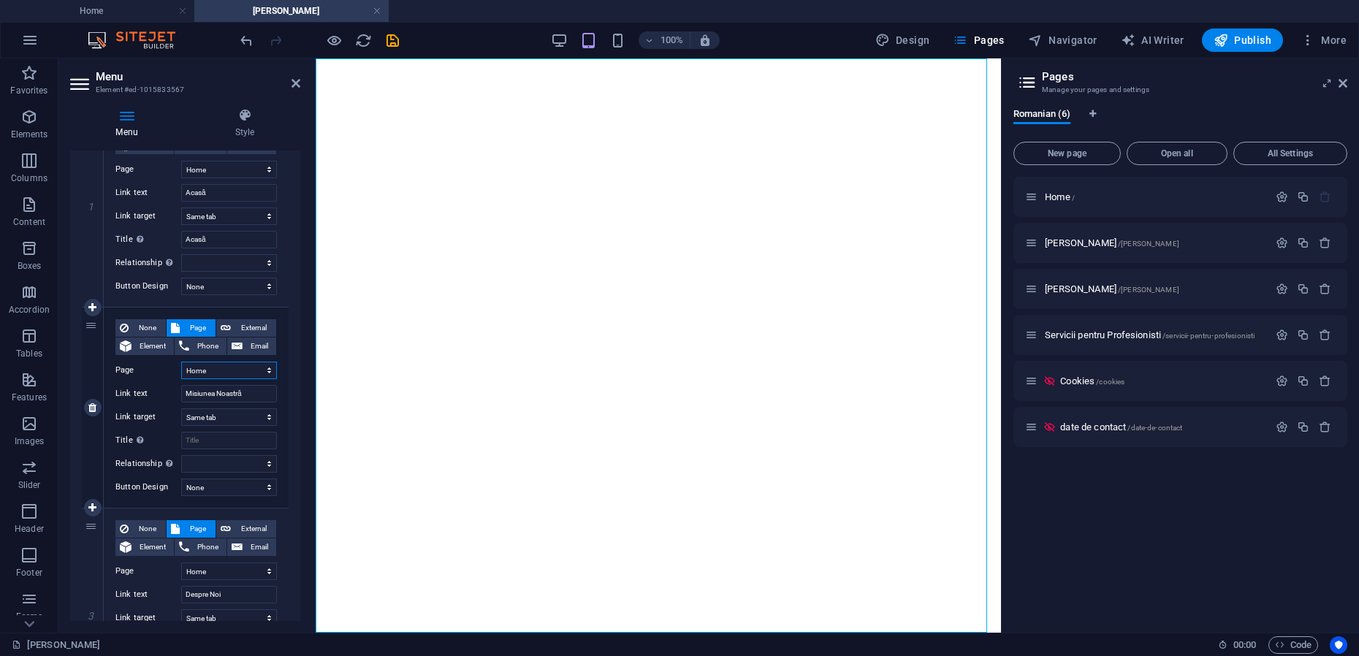
click at [206, 374] on select "Home Mihai-Viorel Mihaescu Maria Teodorescu Servicii pentru Profesionisti Cooki…" at bounding box center [229, 371] width 96 height 18
click at [206, 370] on select "Home Mihai-Viorel Mihaescu Maria Teodorescu Servicii pentru Profesionisti Cooki…" at bounding box center [229, 371] width 96 height 18
click at [395, 42] on icon "save" at bounding box center [392, 40] width 17 height 17
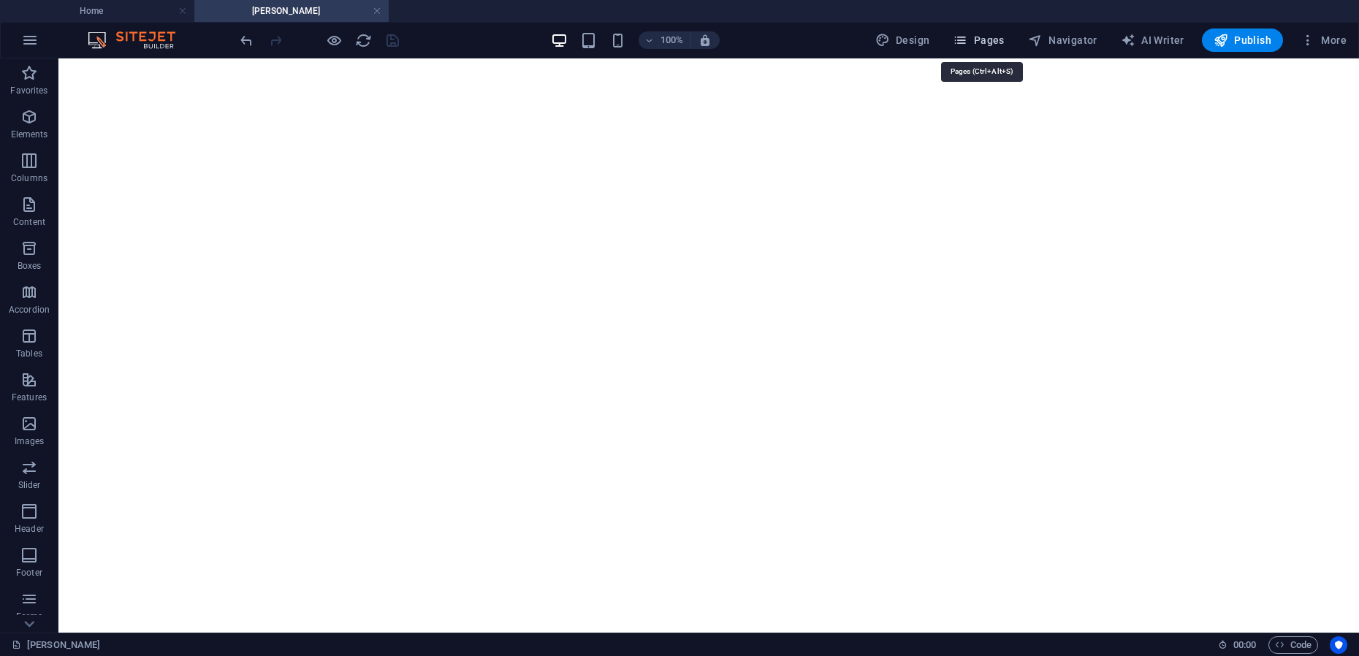
click at [989, 39] on span "Pages" at bounding box center [978, 40] width 51 height 15
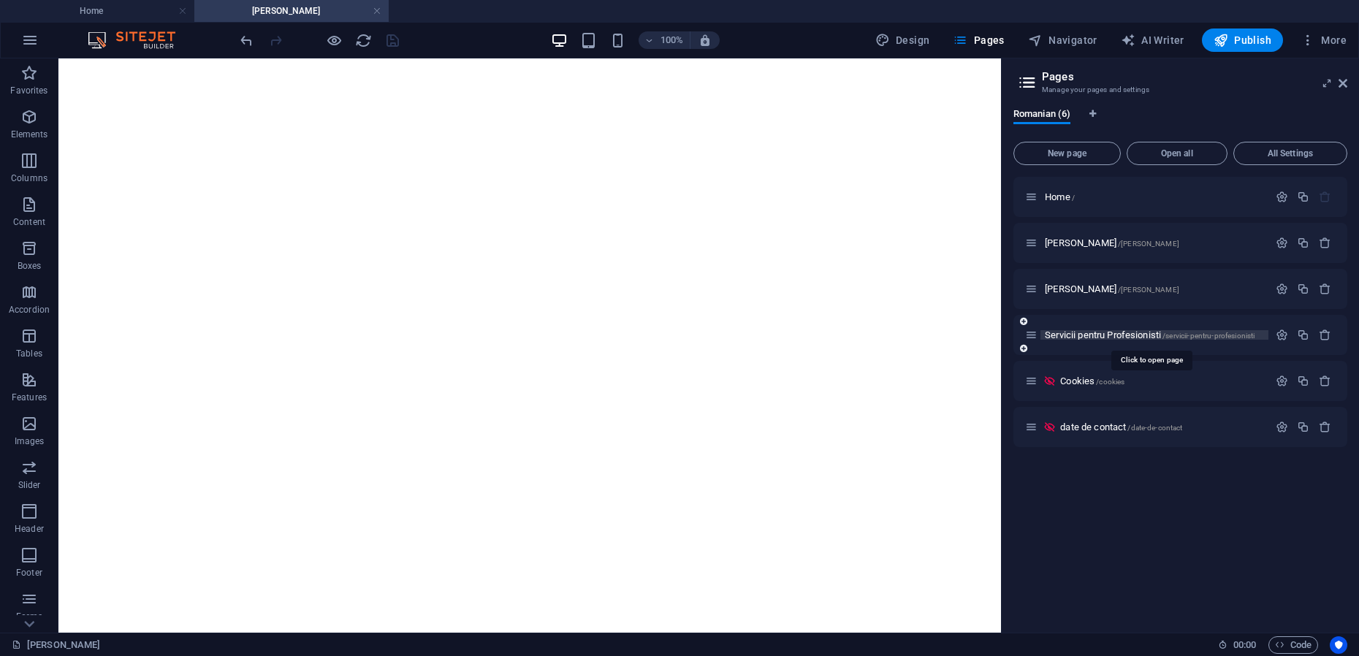
click at [1118, 334] on span "Servicii pentru Profesionisti /servicii-pentru-profesionisti" at bounding box center [1150, 335] width 210 height 11
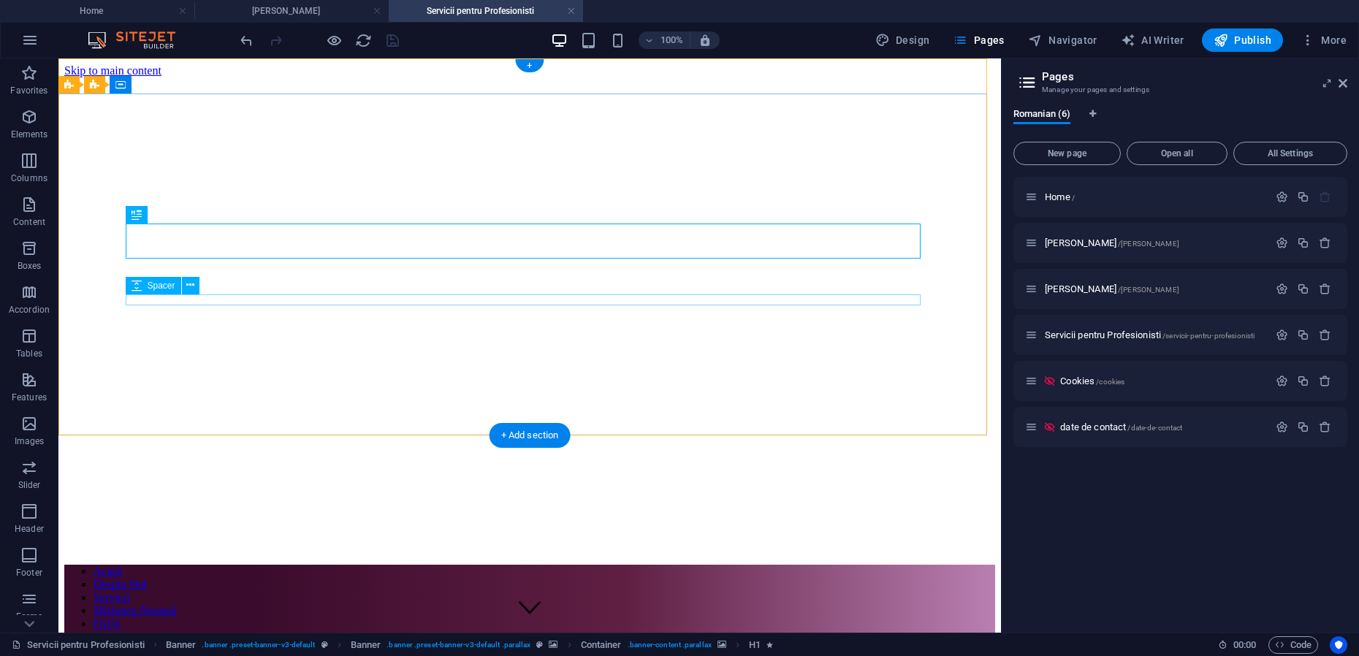
scroll to position [0, 72]
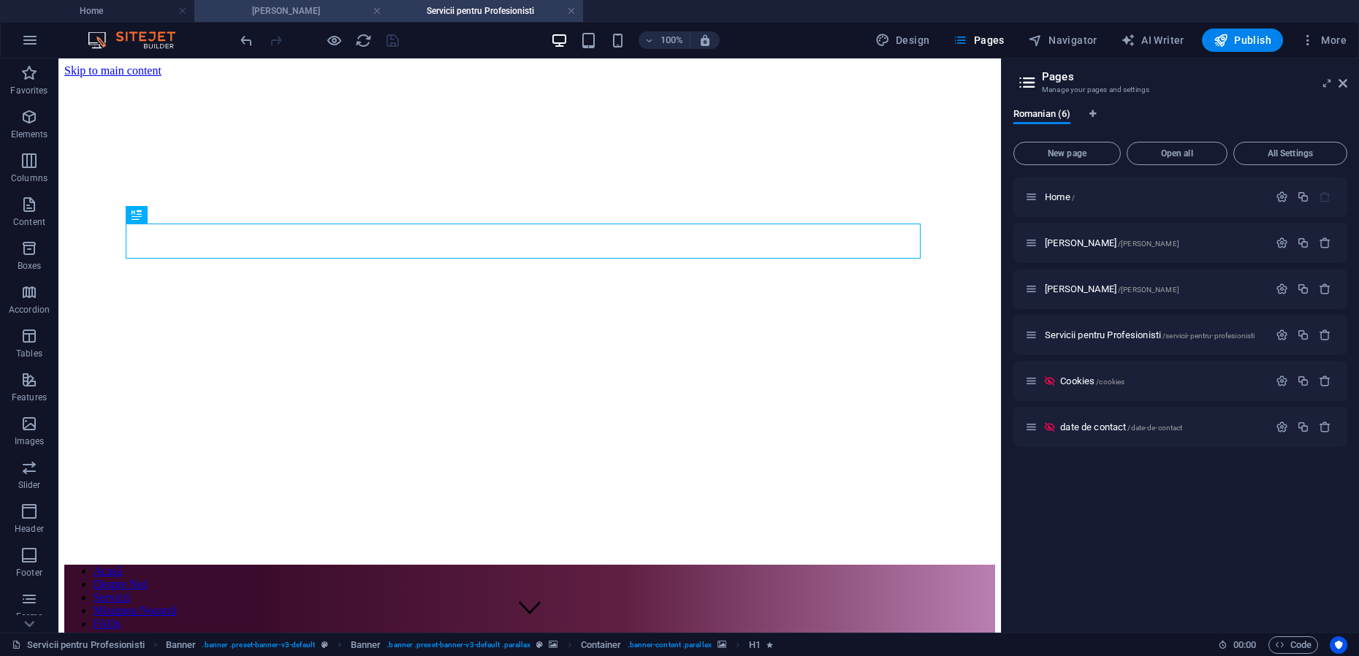
click at [297, 12] on h4 "[PERSON_NAME]" at bounding box center [291, 11] width 194 height 16
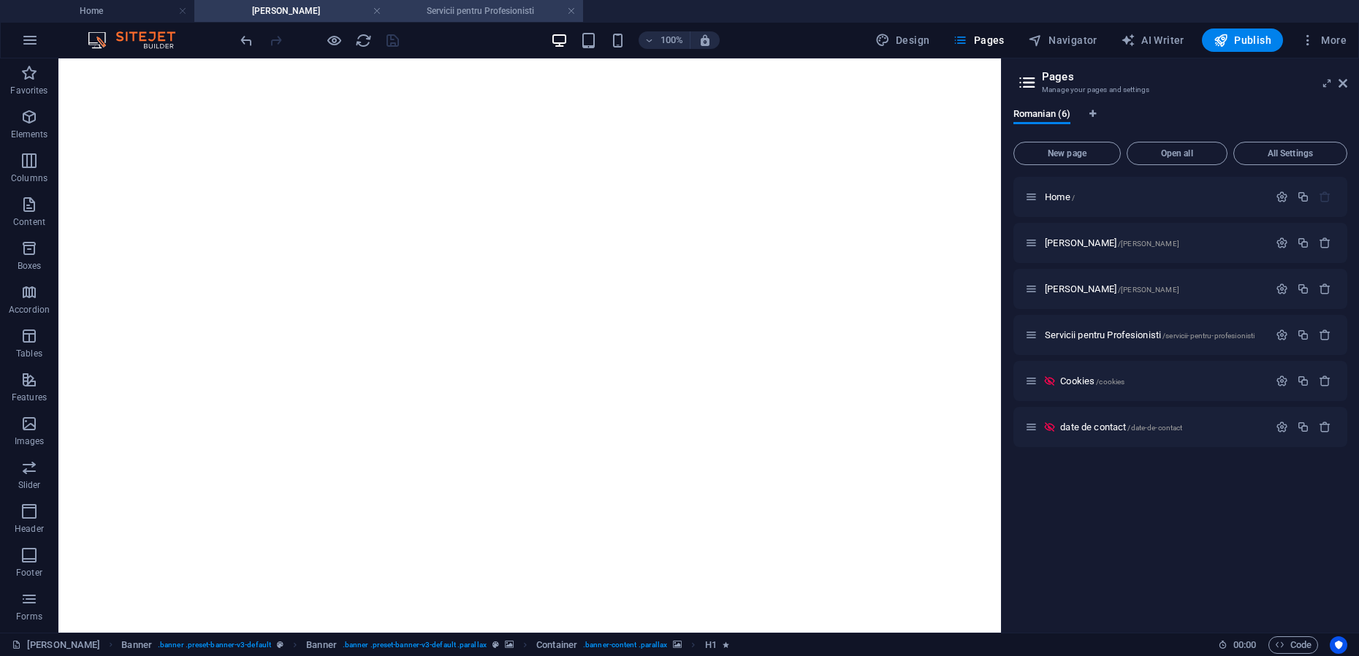
click at [452, 12] on h4 "Servicii pentru Profesionisti" at bounding box center [486, 11] width 194 height 16
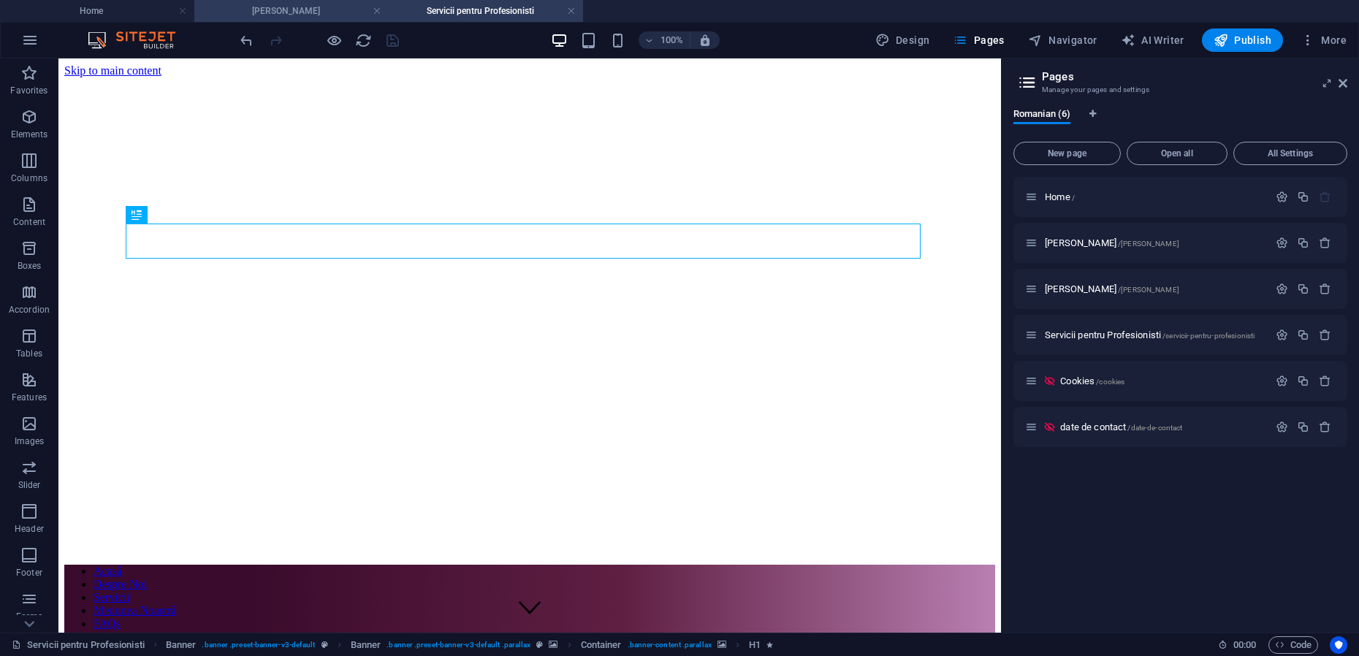
click at [312, 8] on h4 "[PERSON_NAME]" at bounding box center [291, 11] width 194 height 16
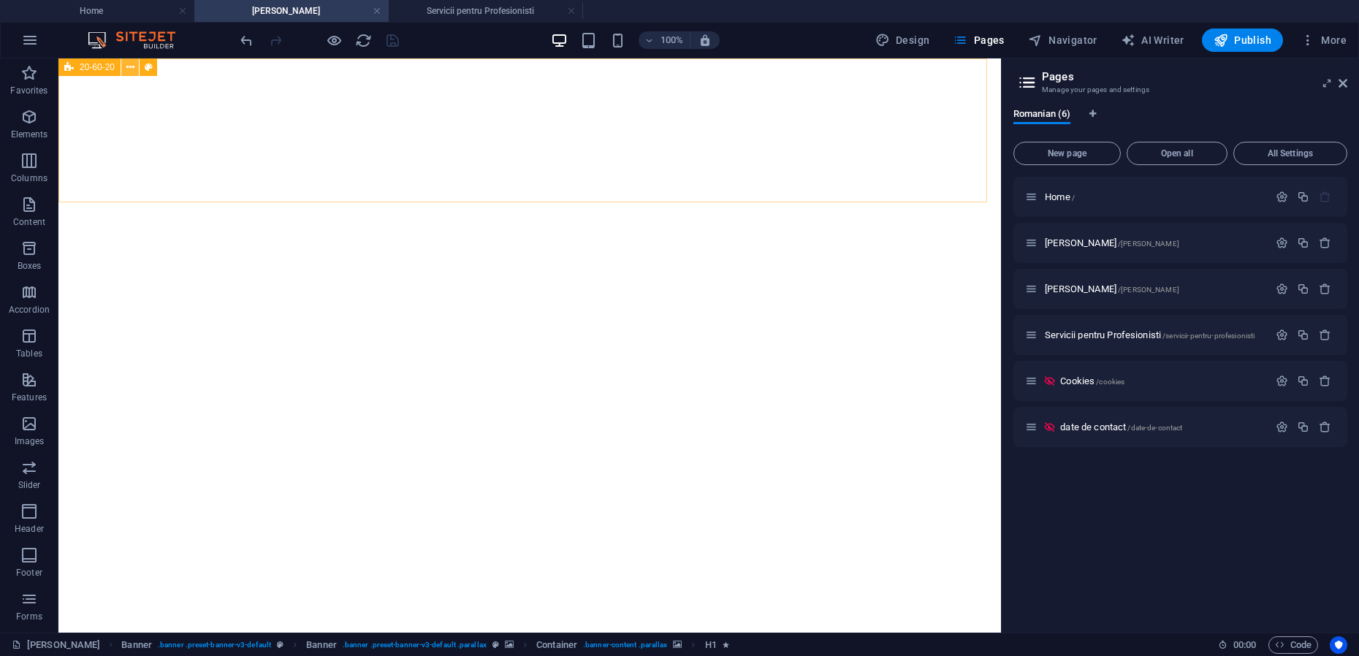
click at [129, 68] on icon at bounding box center [130, 67] width 8 height 15
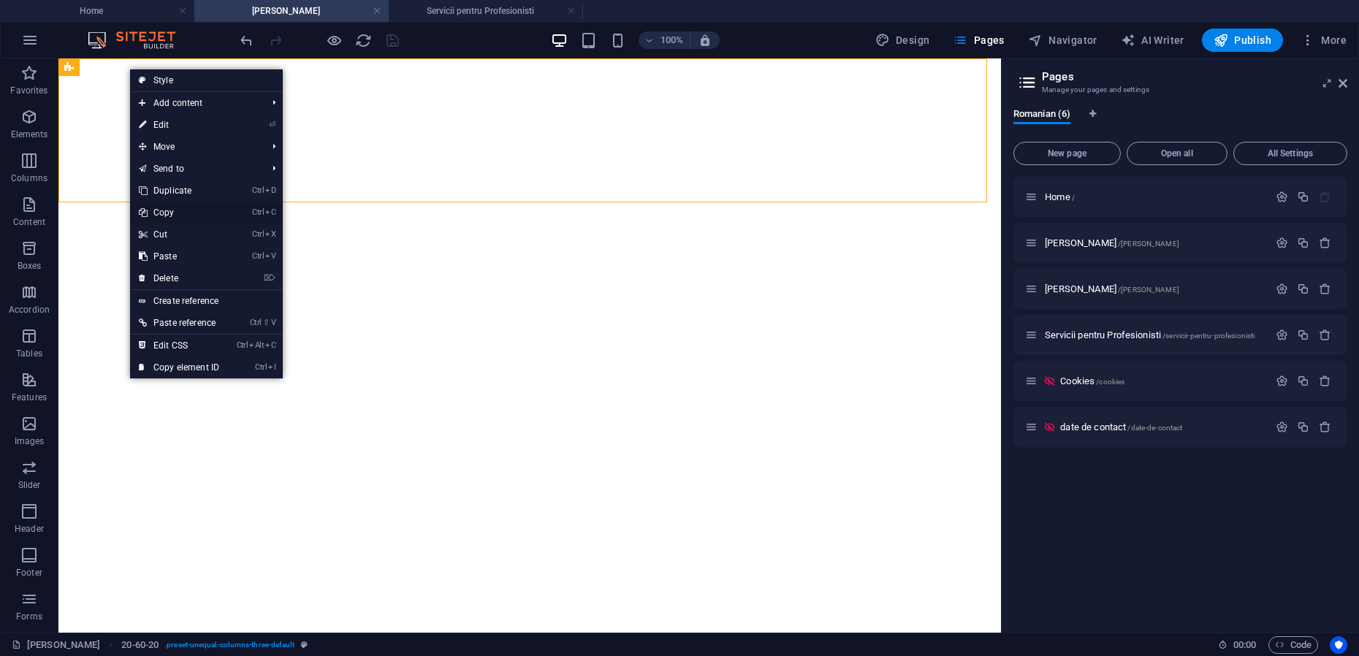
click at [169, 215] on link "Ctrl C Copy" at bounding box center [179, 213] width 98 height 22
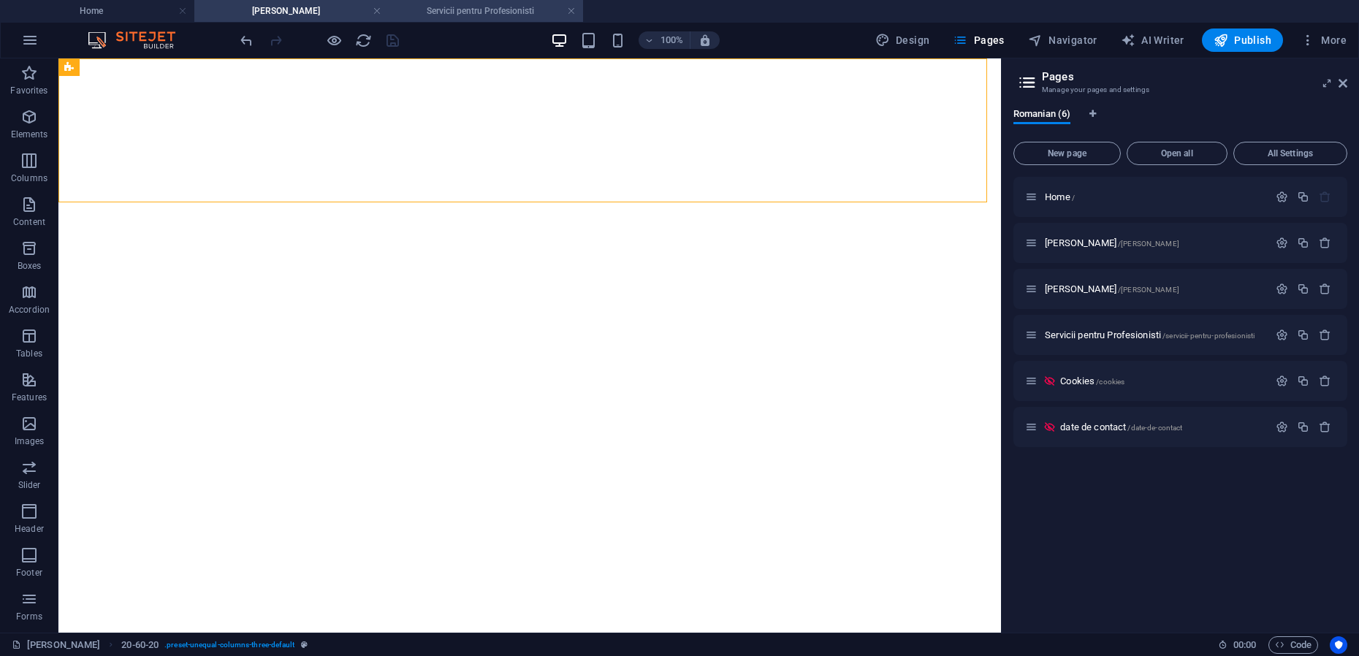
click at [494, 11] on h4 "Servicii pentru Profesionisti" at bounding box center [486, 11] width 194 height 16
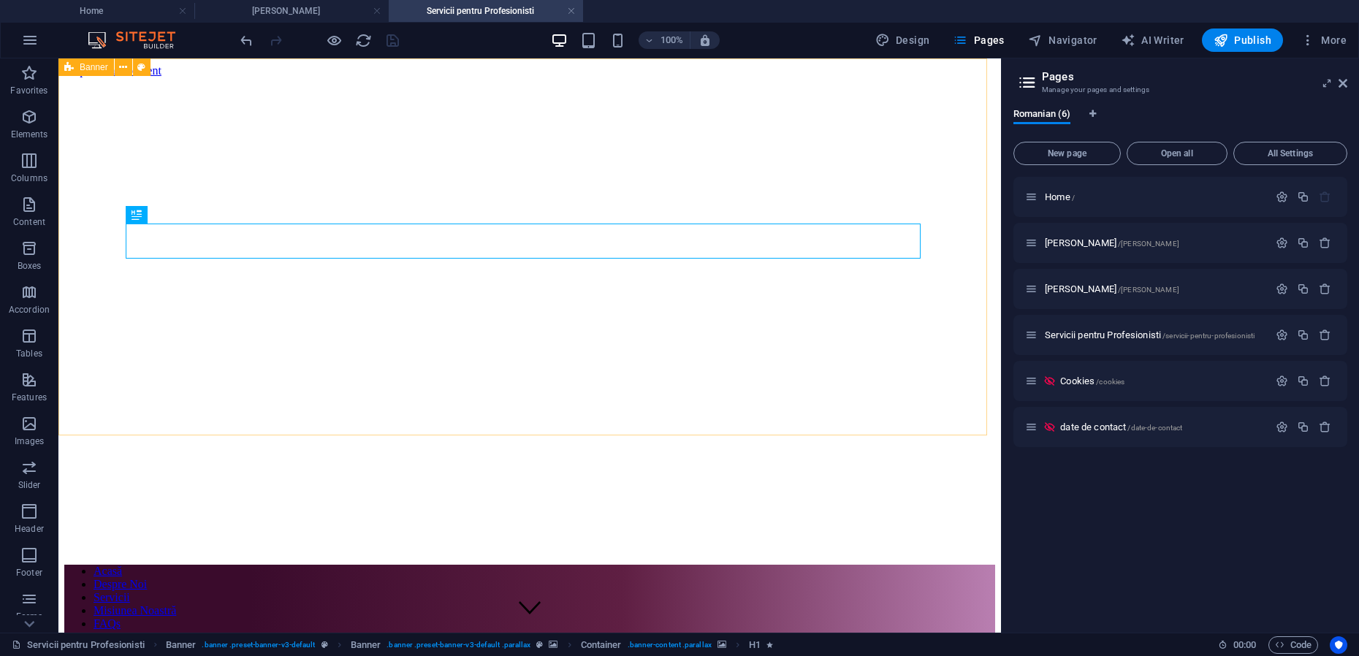
click at [73, 64] on icon at bounding box center [68, 67] width 9 height 18
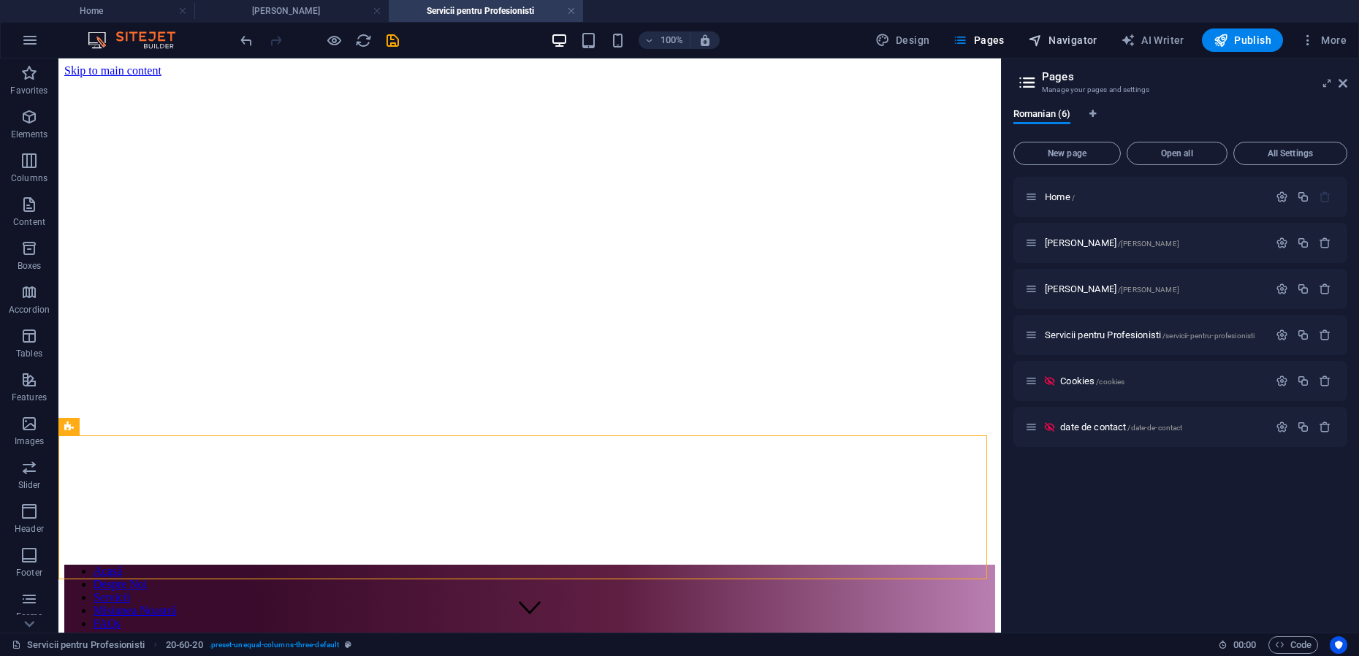
click at [1069, 35] on span "Navigator" at bounding box center [1062, 40] width 69 height 15
select select "17877970-ro"
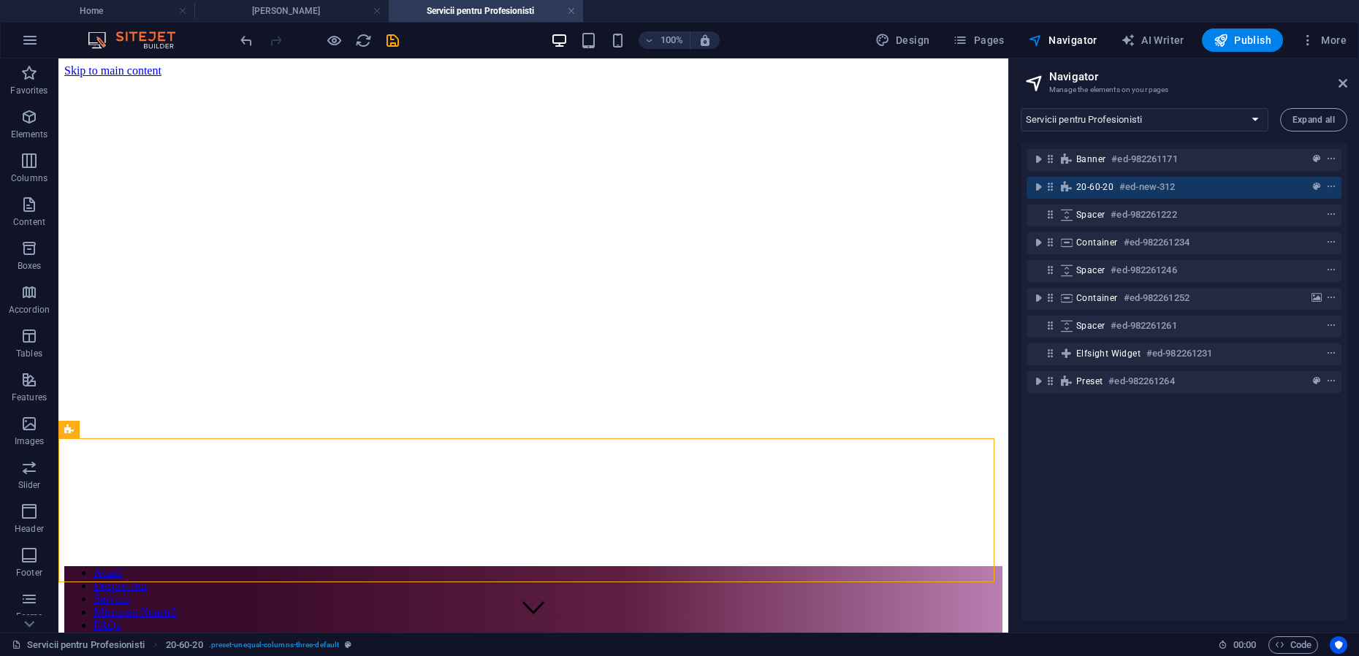
scroll to position [0, 72]
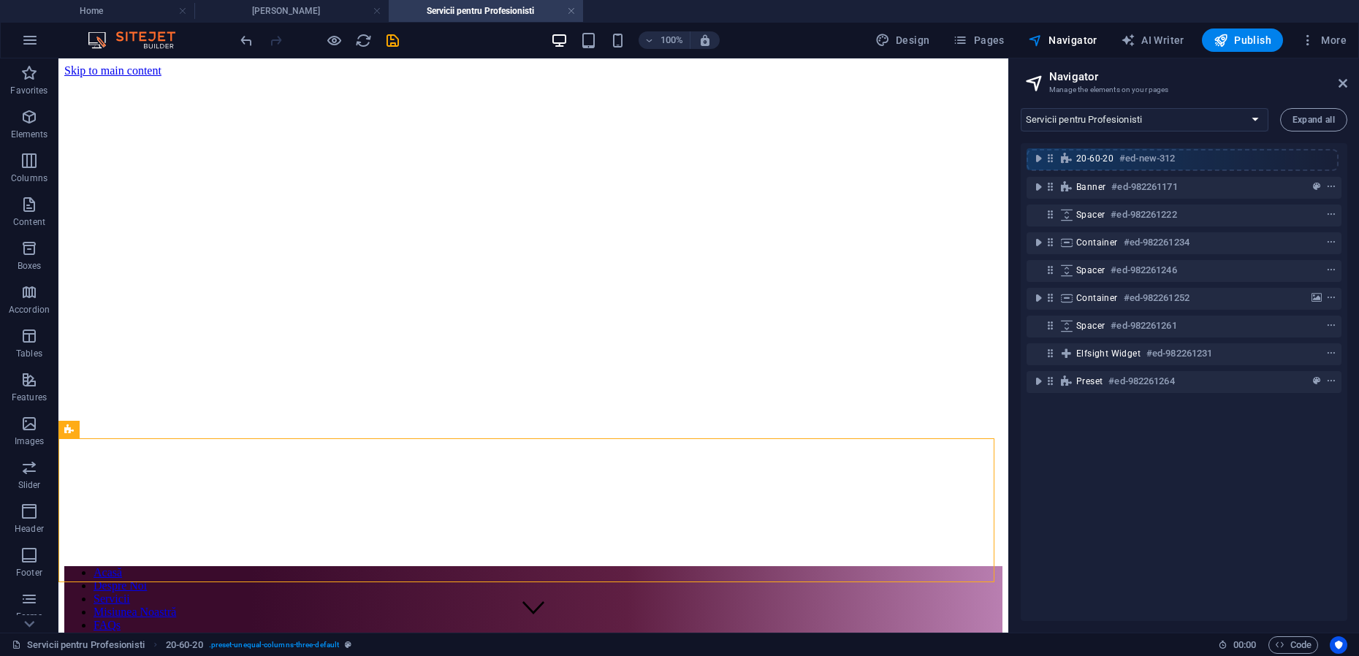
drag, startPoint x: 1054, startPoint y: 189, endPoint x: 1053, endPoint y: 156, distance: 32.9
click at [1053, 156] on div "Banner #ed-982261171 20-60-20 #ed-new-312 Spacer #ed-982261222 Container #ed-98…" at bounding box center [1184, 382] width 327 height 478
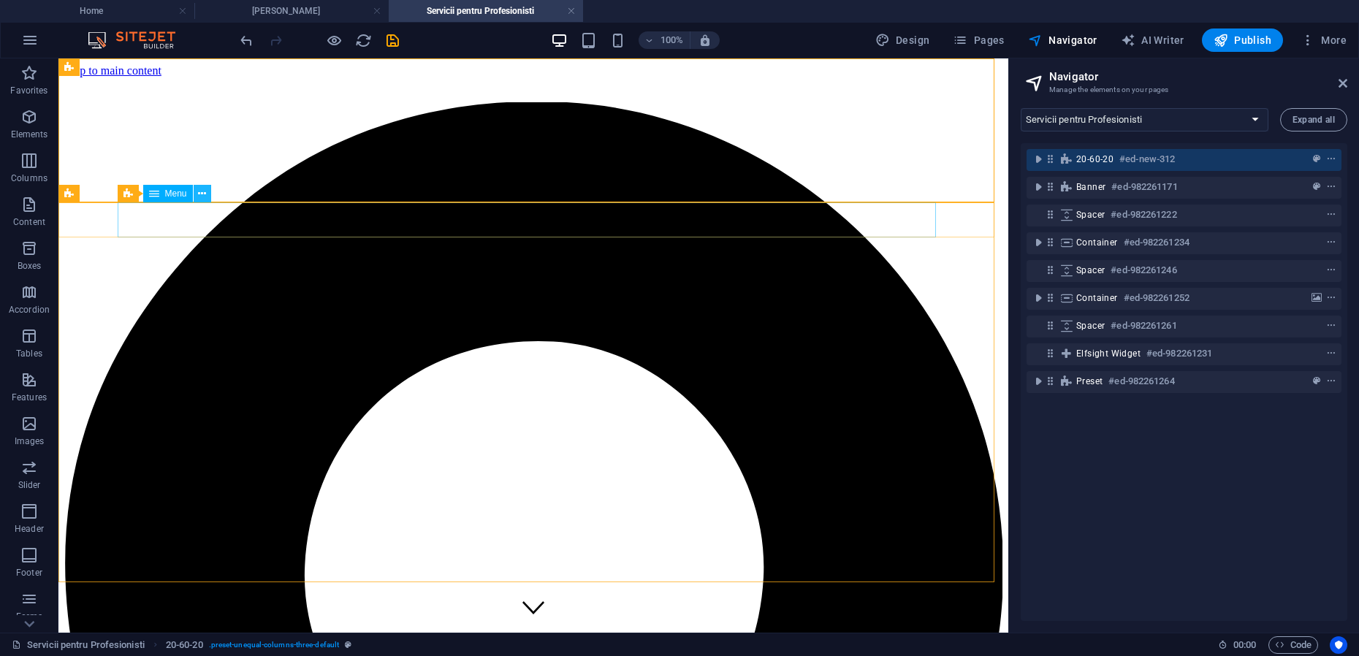
click at [201, 194] on icon at bounding box center [202, 193] width 8 height 15
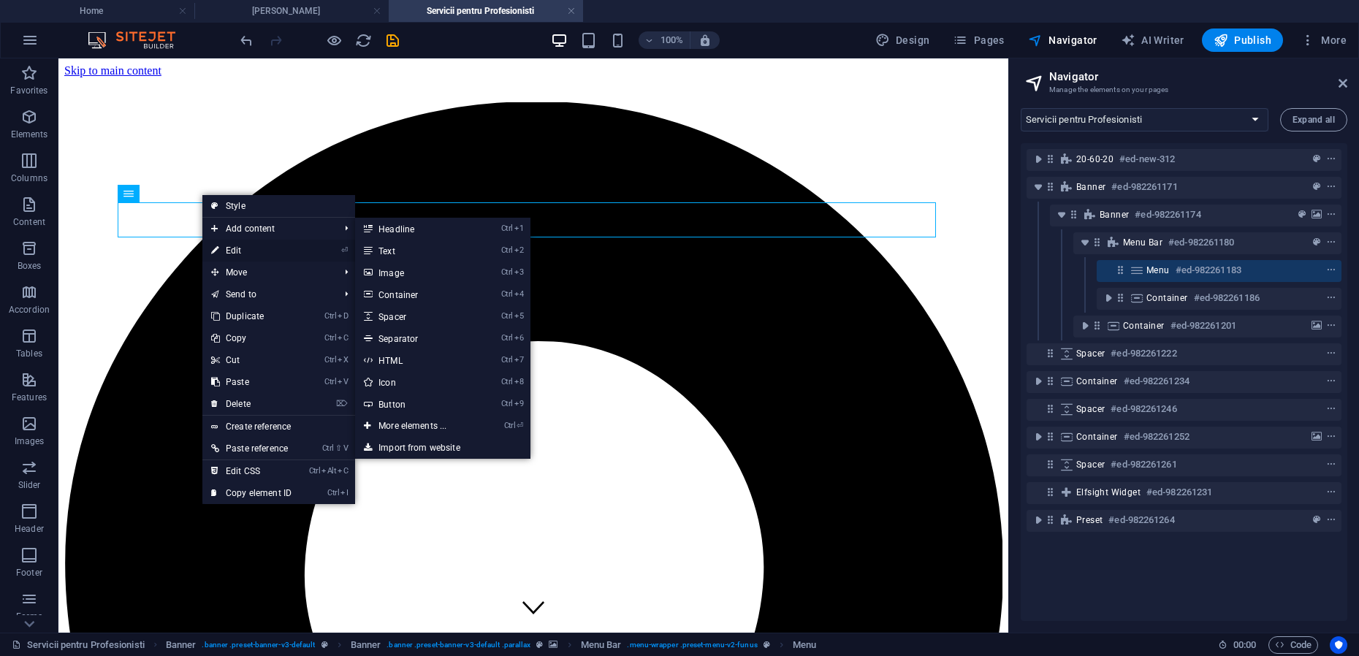
click at [232, 250] on link "⏎ Edit" at bounding box center [251, 251] width 98 height 22
select select
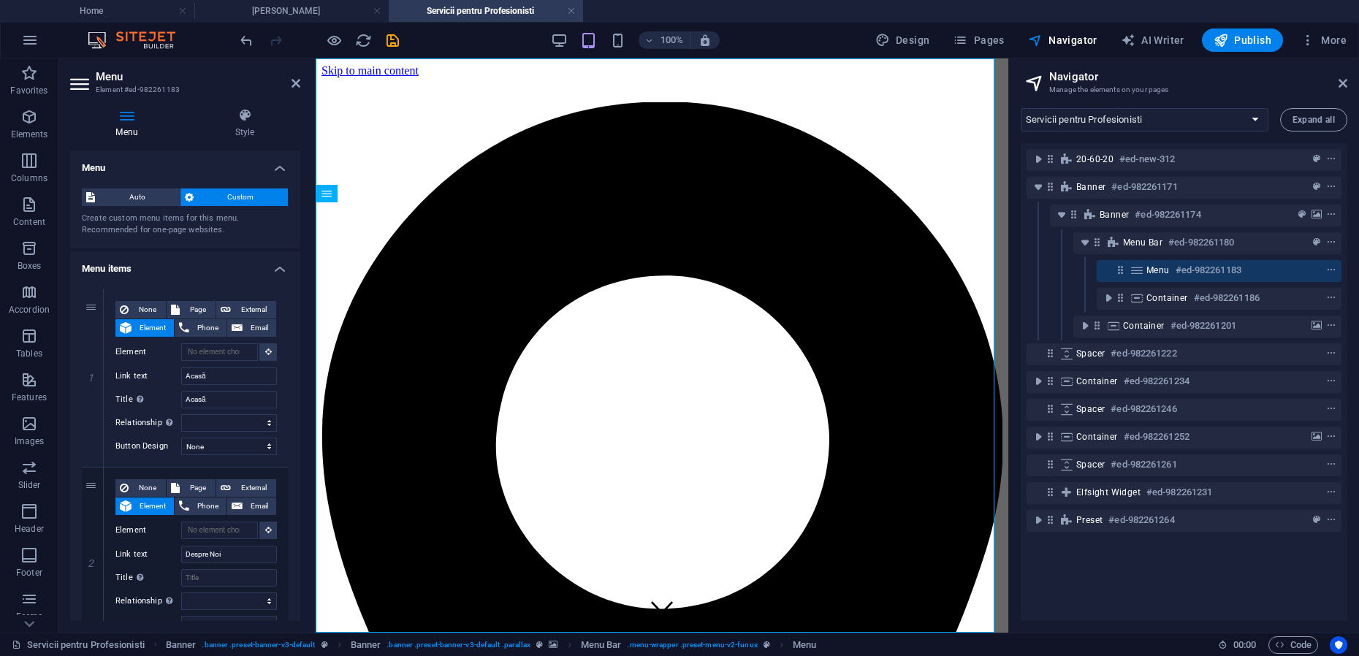
scroll to position [0, 89]
click at [192, 305] on span "Page" at bounding box center [197, 310] width 27 height 18
select select
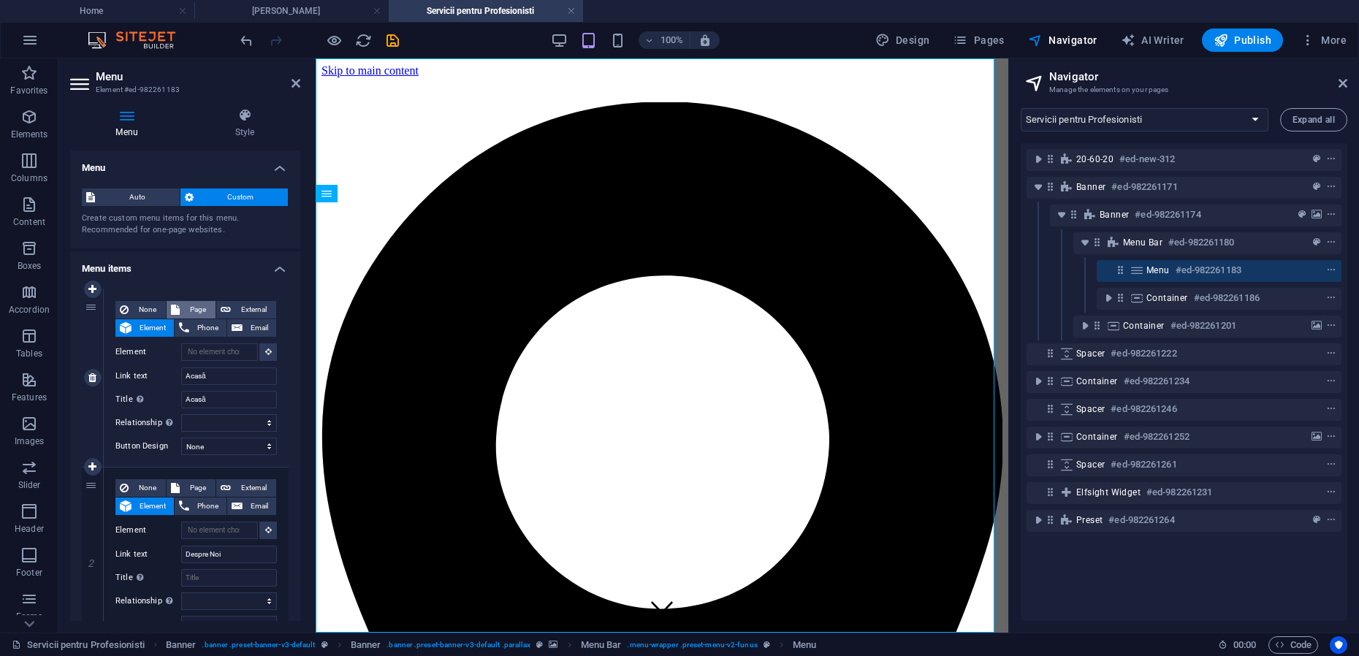
select select
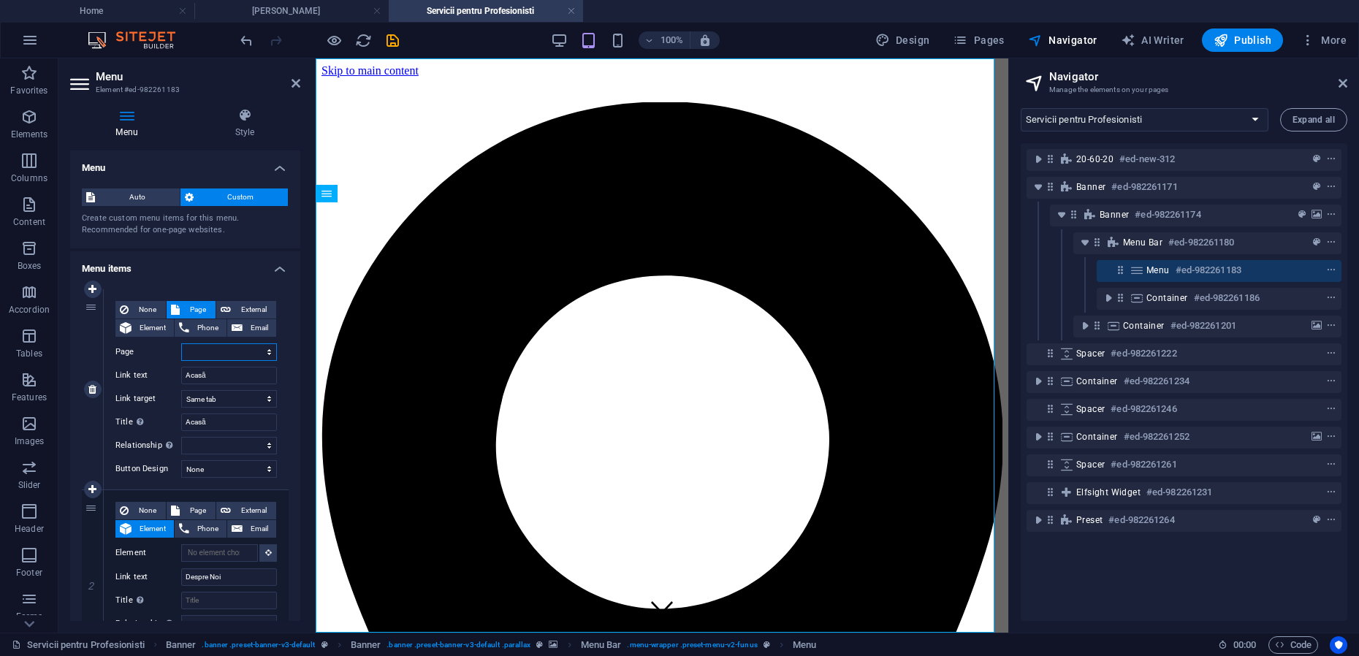
click at [264, 350] on select "Home Mihai-Viorel Mihaescu Maria Teodorescu Servicii pentru Profesionisti Cooki…" at bounding box center [229, 352] width 96 height 18
select select "0"
click at [181, 343] on select "Home Mihai-Viorel Mihaescu Maria Teodorescu Servicii pentru Profesionisti Cooki…" at bounding box center [229, 352] width 96 height 18
select select
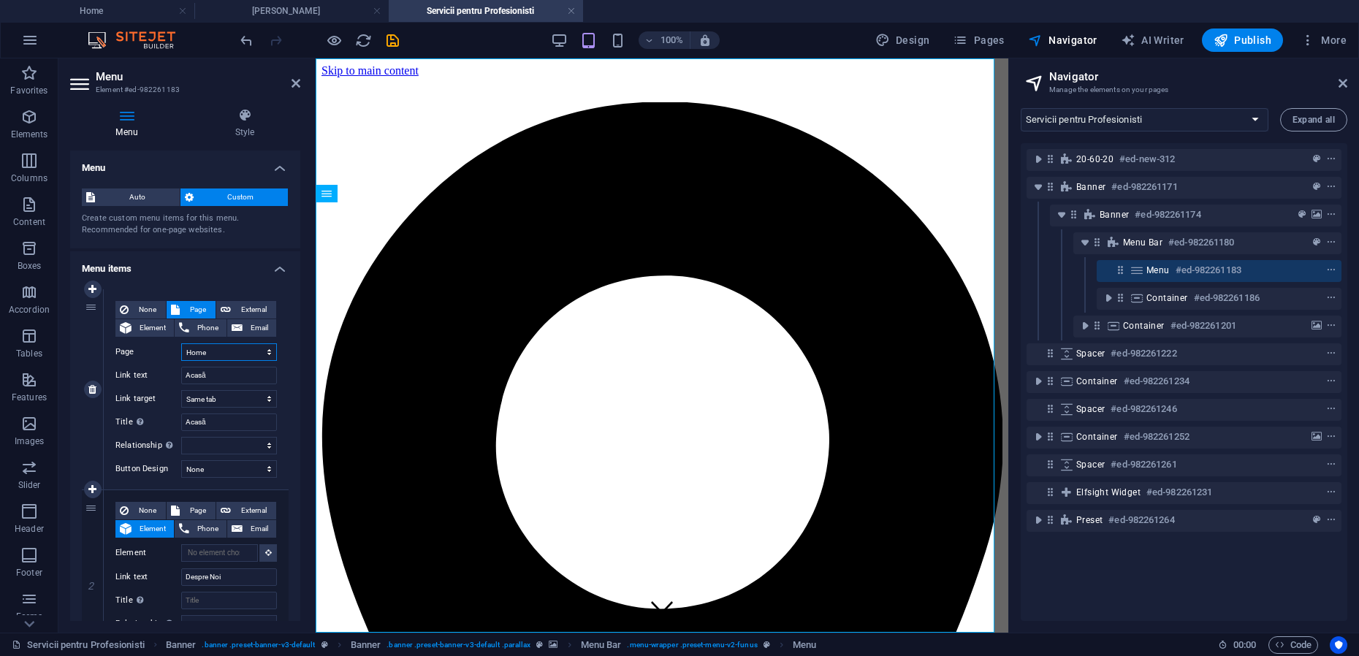
select select
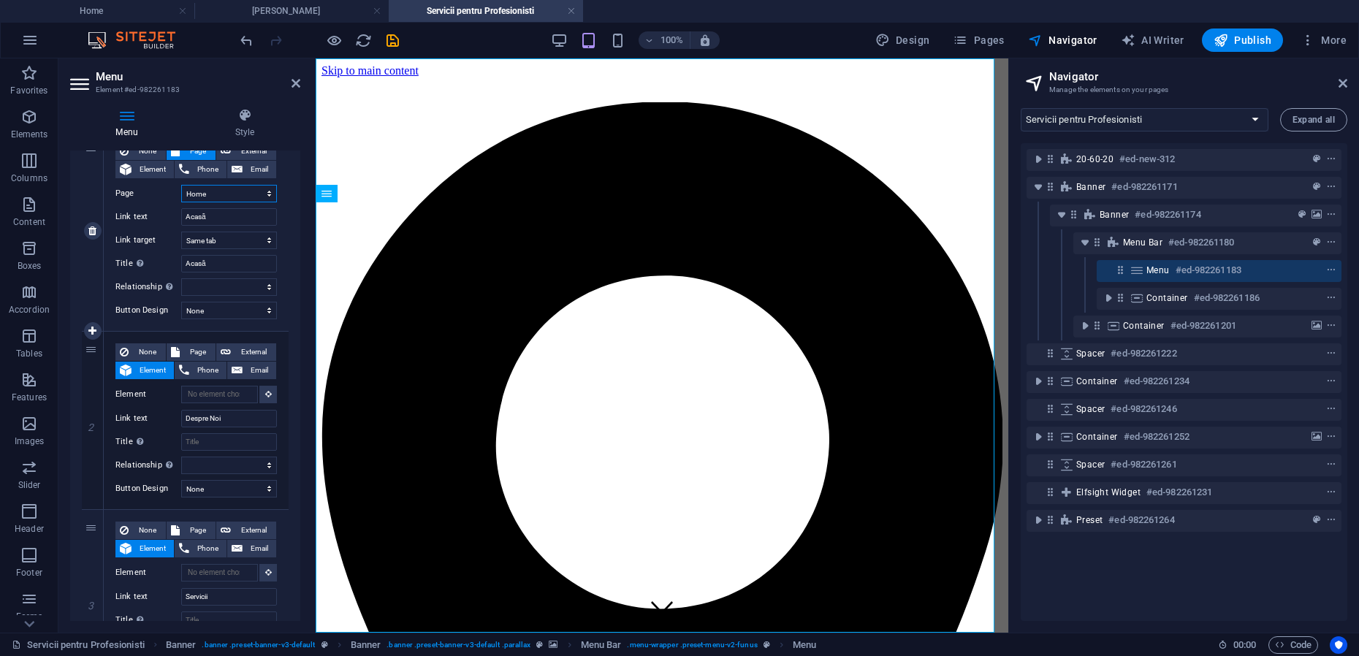
scroll to position [183, 0]
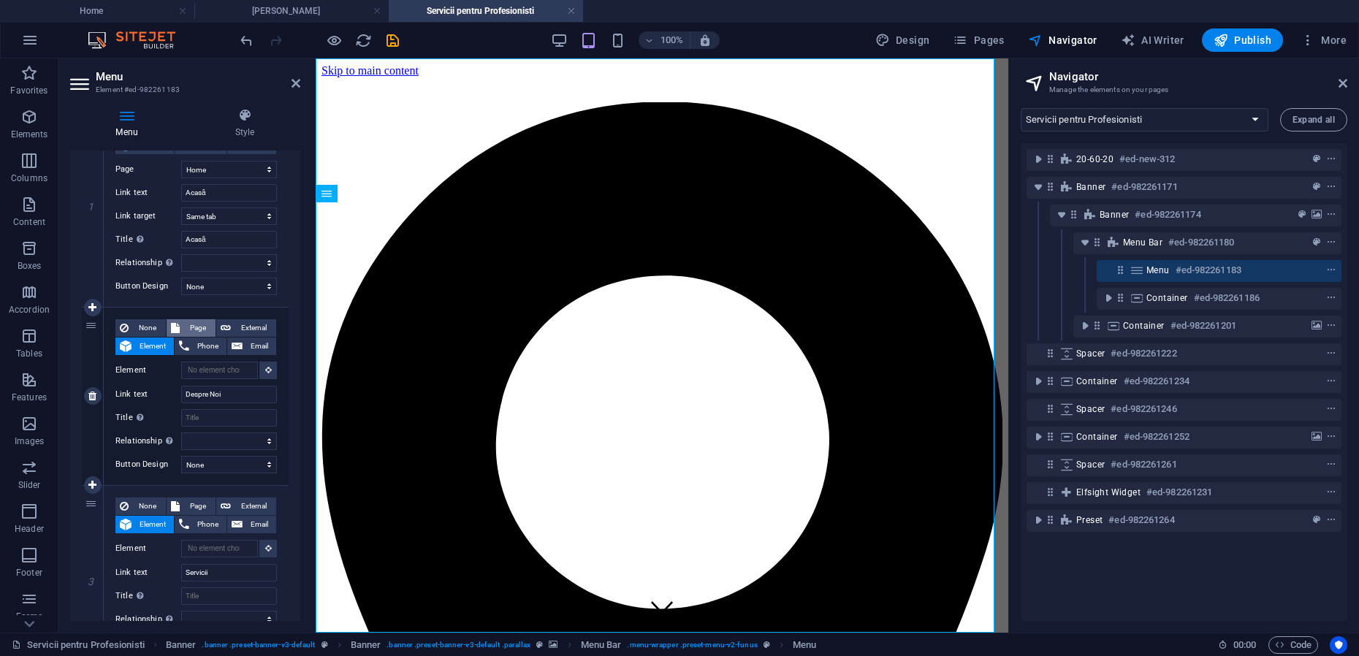
click at [194, 324] on span "Page" at bounding box center [197, 328] width 27 height 18
select select
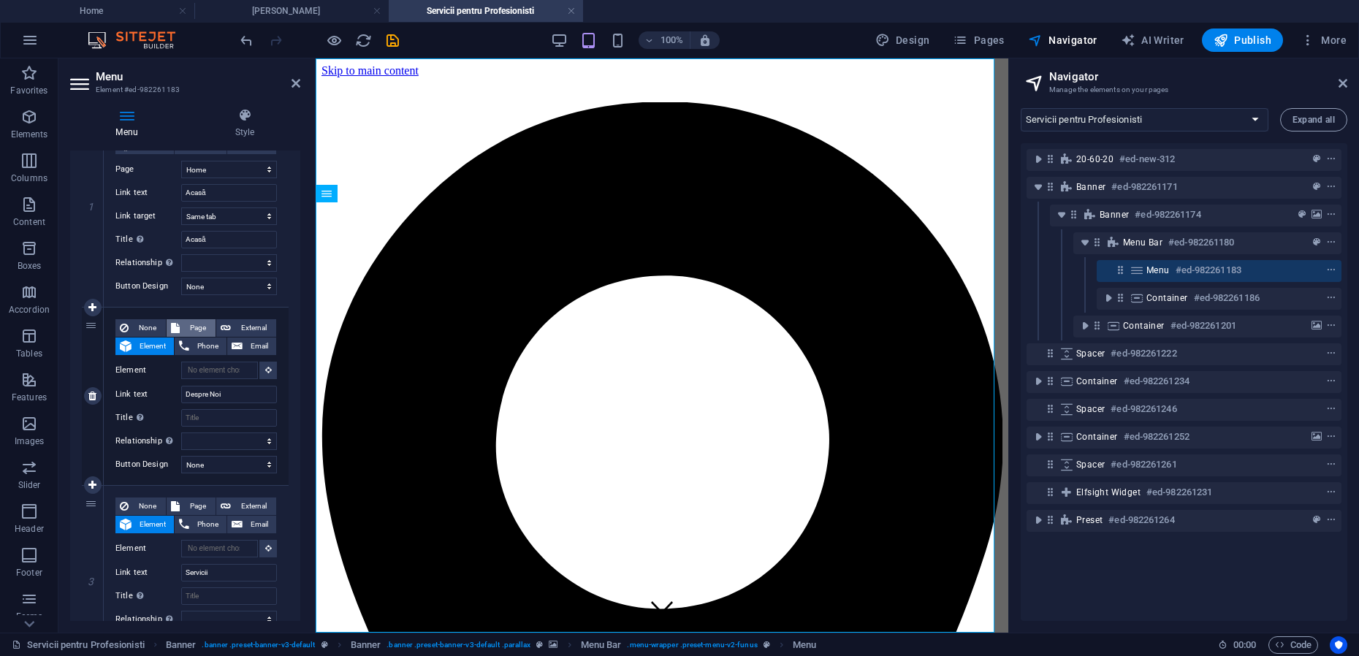
select select
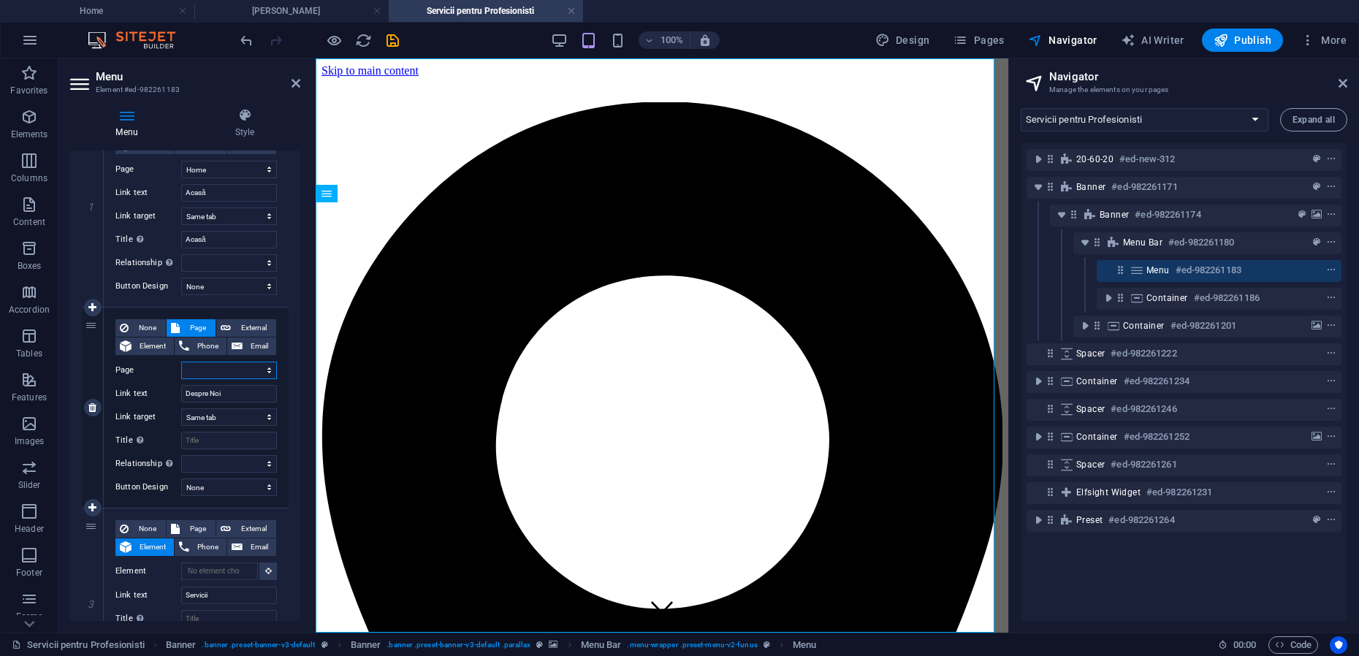
click at [259, 370] on select "Home Mihai-Viorel Mihaescu Maria Teodorescu Servicii pentru Profesionisti Cooki…" at bounding box center [229, 371] width 96 height 18
select select "0"
click at [181, 362] on select "Home Mihai-Viorel Mihaescu Maria Teodorescu Servicii pentru Profesionisti Cooki…" at bounding box center [229, 371] width 96 height 18
select select
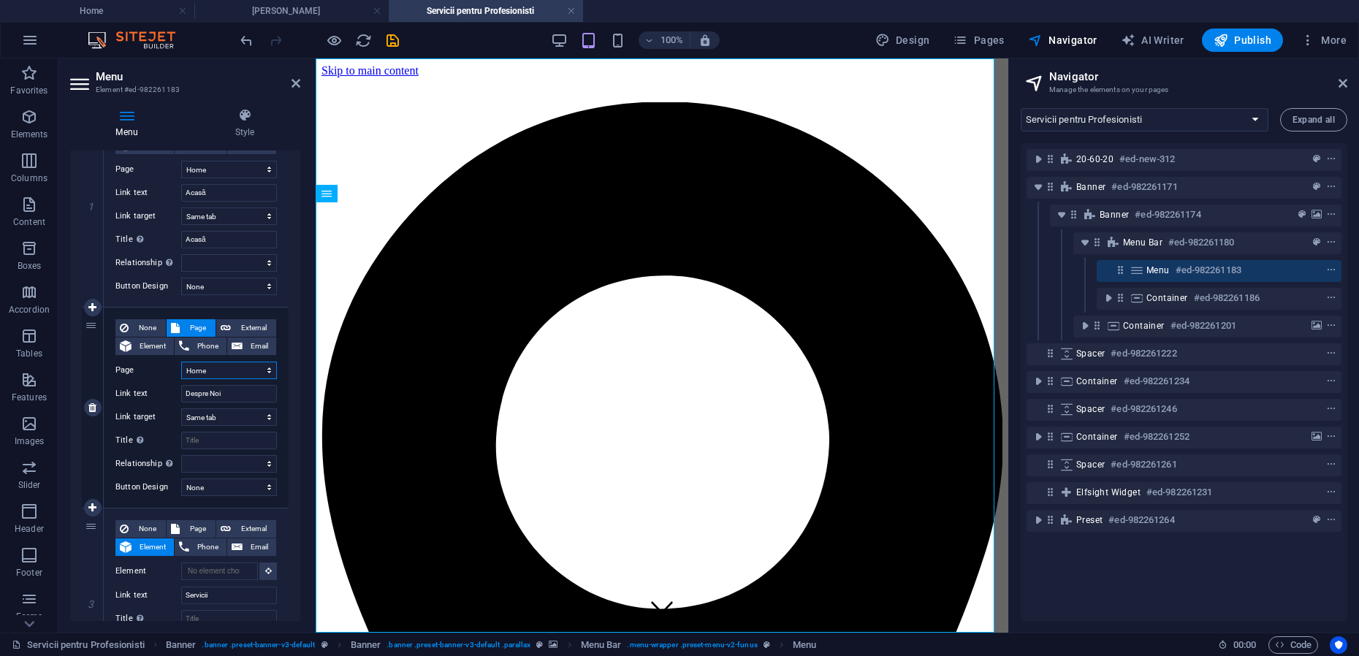
select select
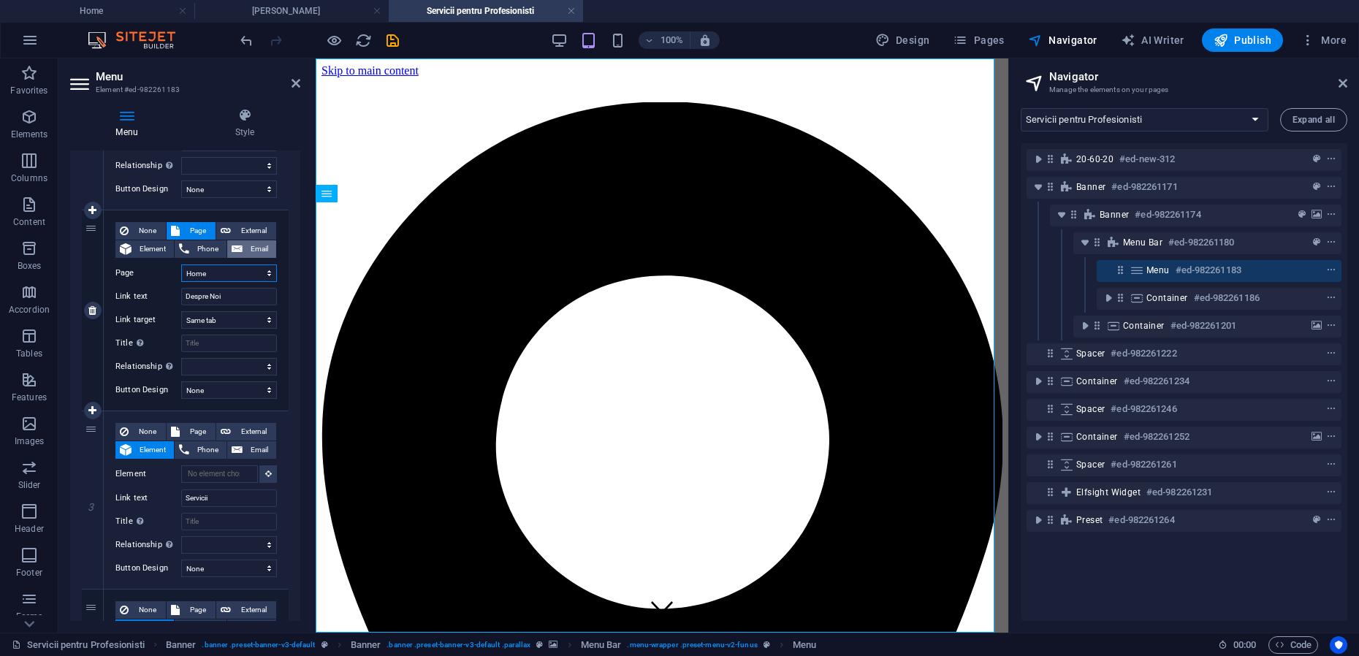
scroll to position [365, 0]
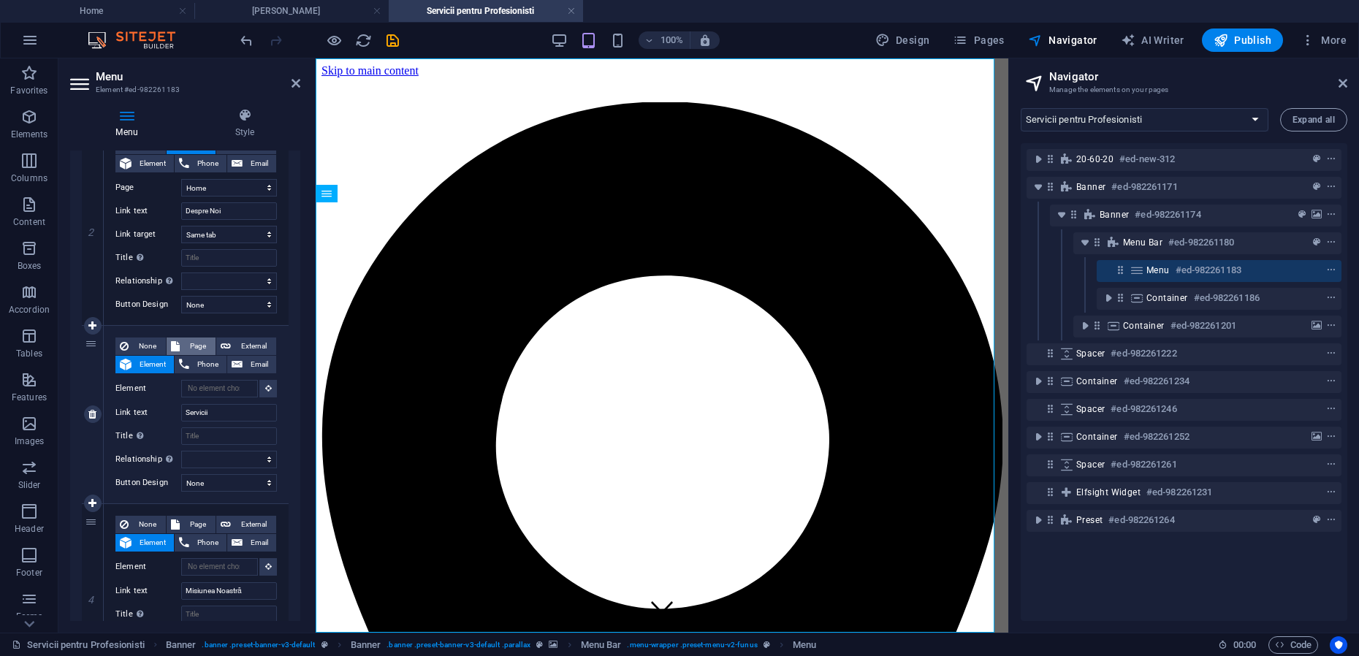
click at [199, 344] on span "Page" at bounding box center [197, 347] width 27 height 18
select select
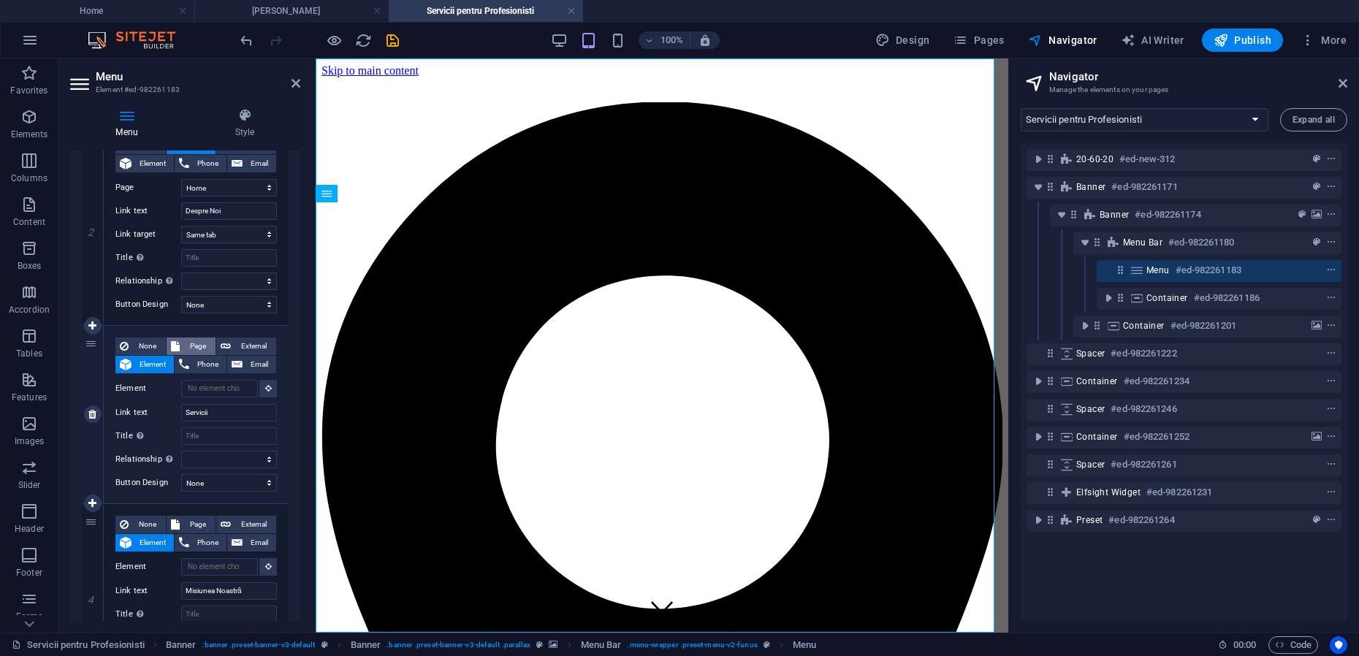
select select
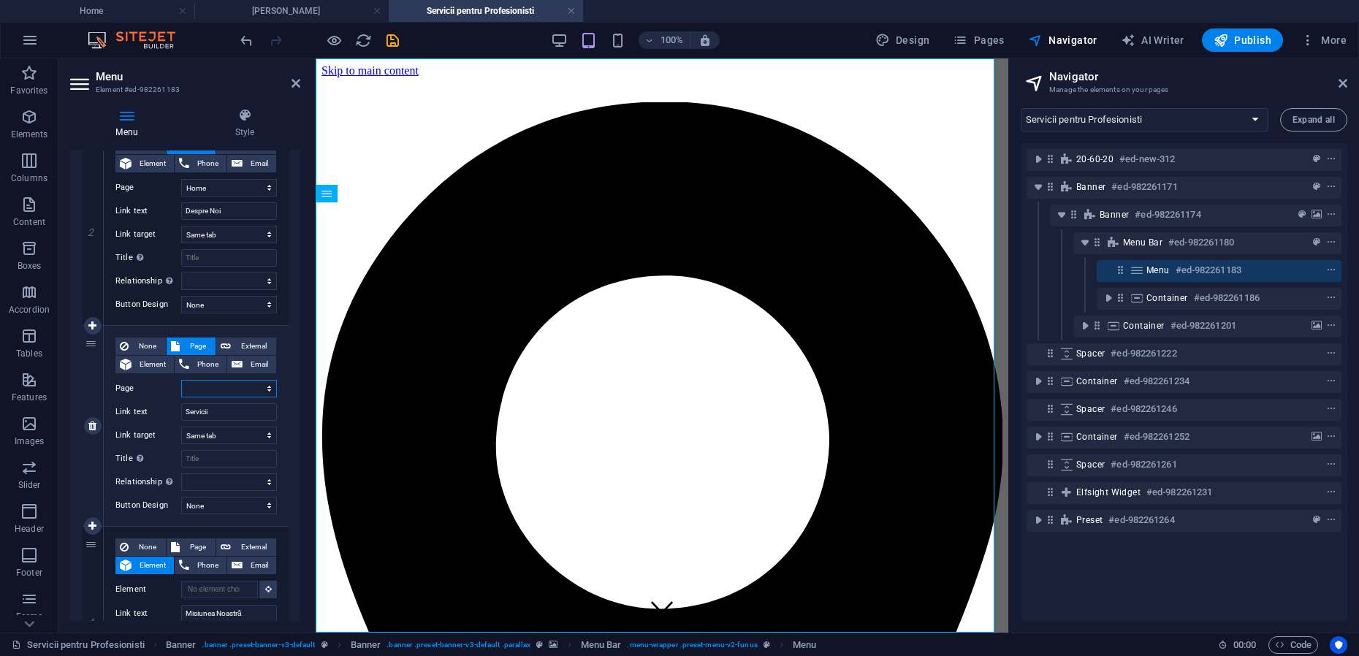
click at [230, 389] on select "Home Mihai-Viorel Mihaescu Maria Teodorescu Servicii pentru Profesionisti Cooki…" at bounding box center [229, 389] width 96 height 18
select select "0"
click at [181, 380] on select "Home Mihai-Viorel Mihaescu Maria Teodorescu Servicii pentru Profesionisti Cooki…" at bounding box center [229, 389] width 96 height 18
select select
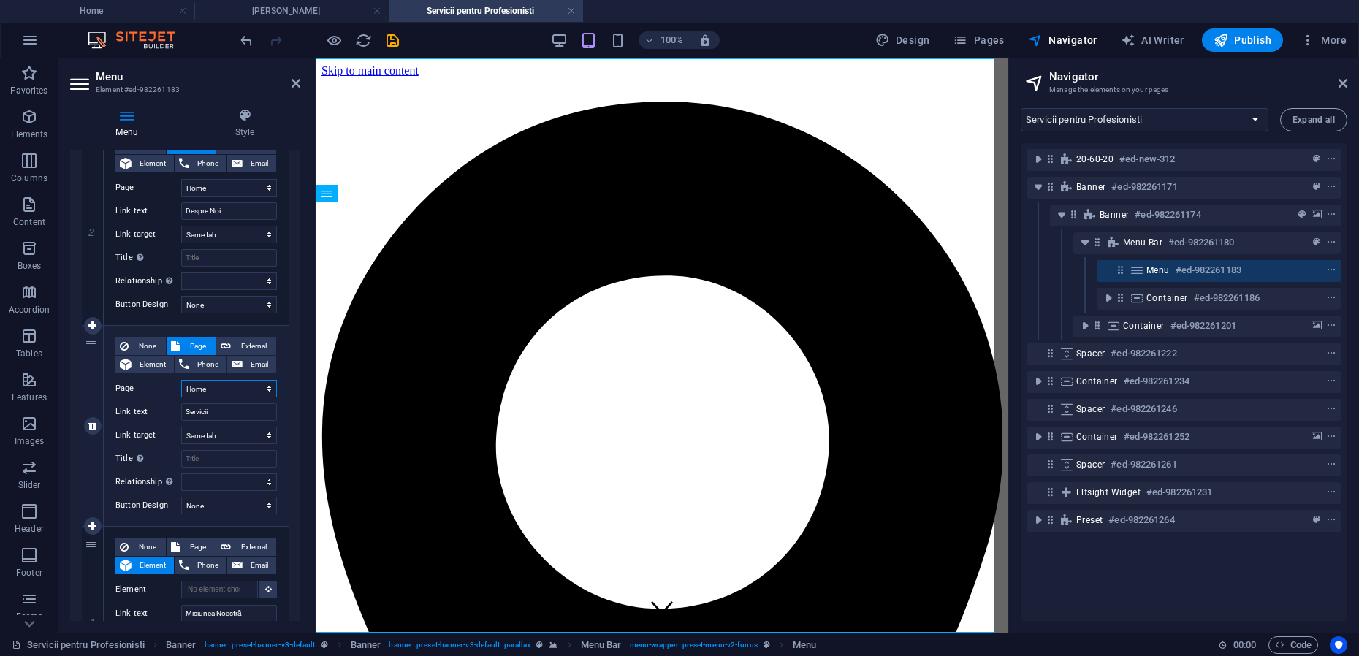
select select
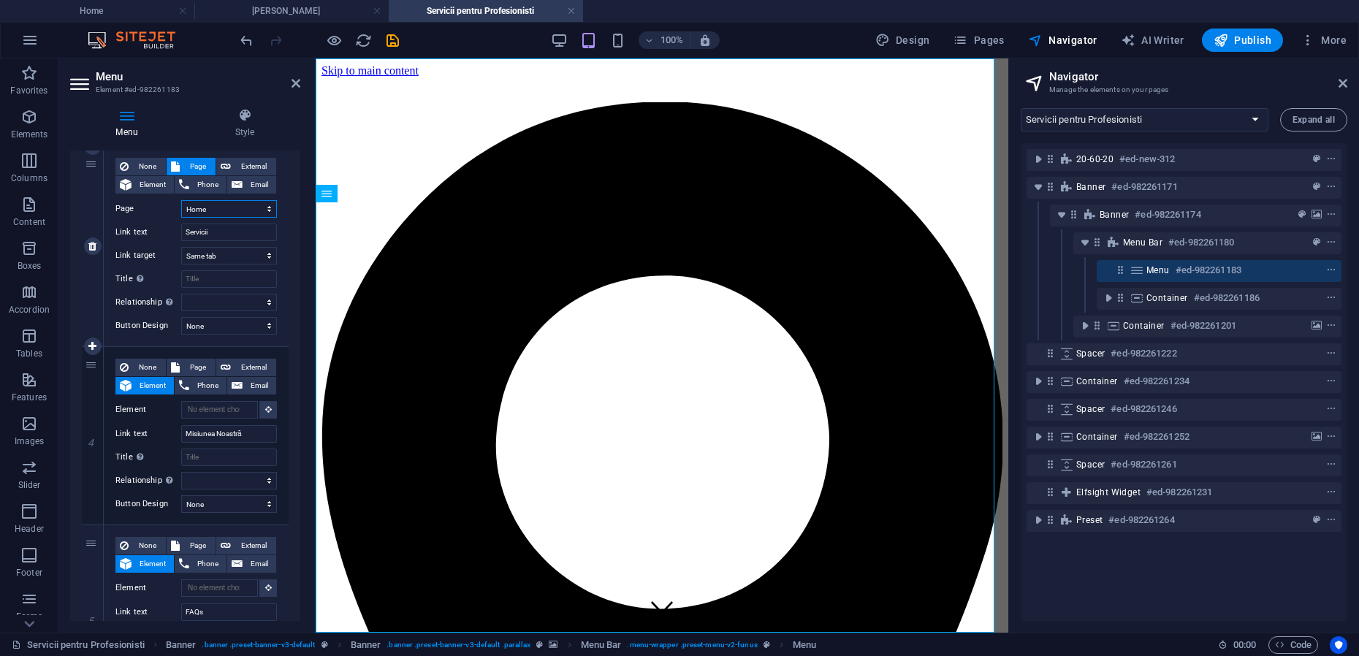
scroll to position [548, 0]
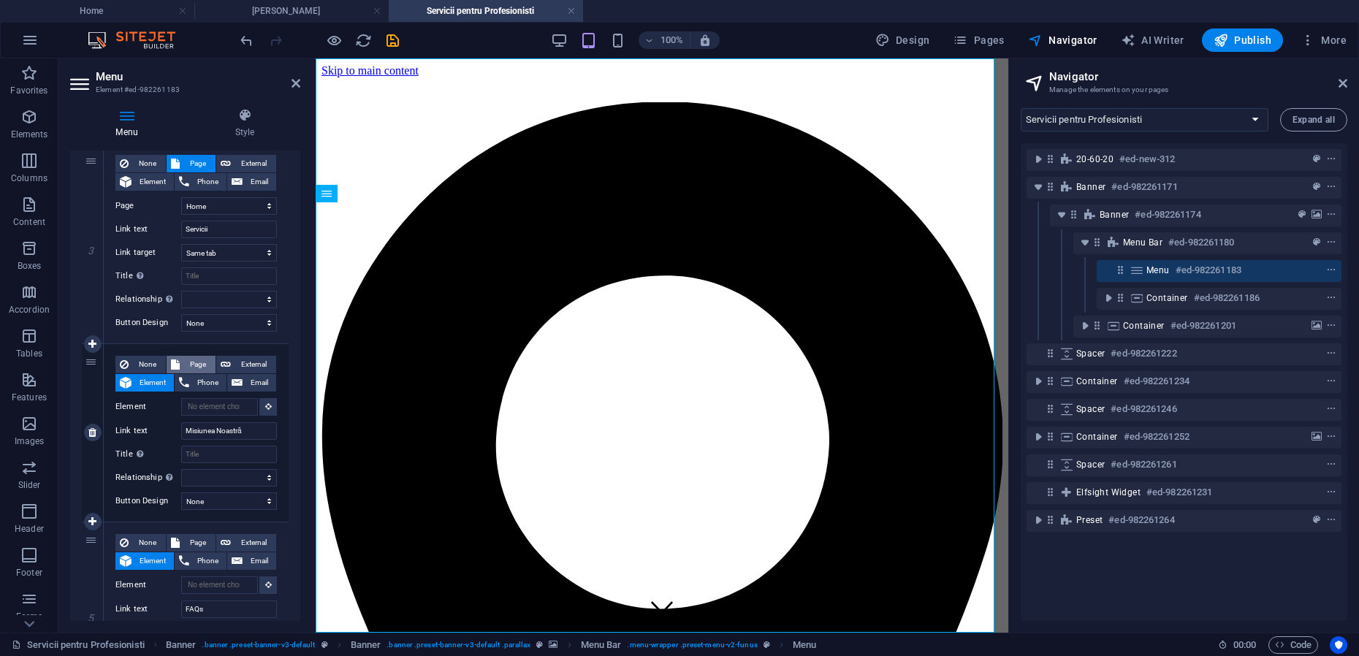
click at [198, 365] on span "Page" at bounding box center [197, 365] width 27 height 18
select select
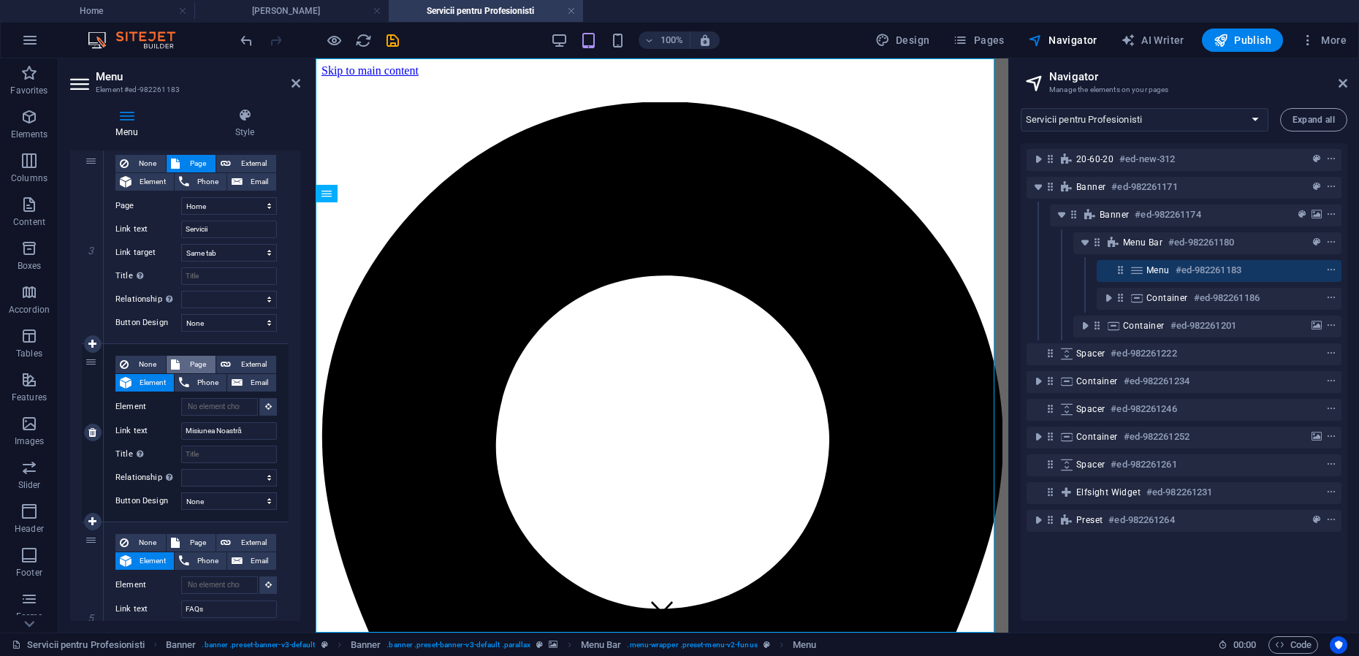
select select
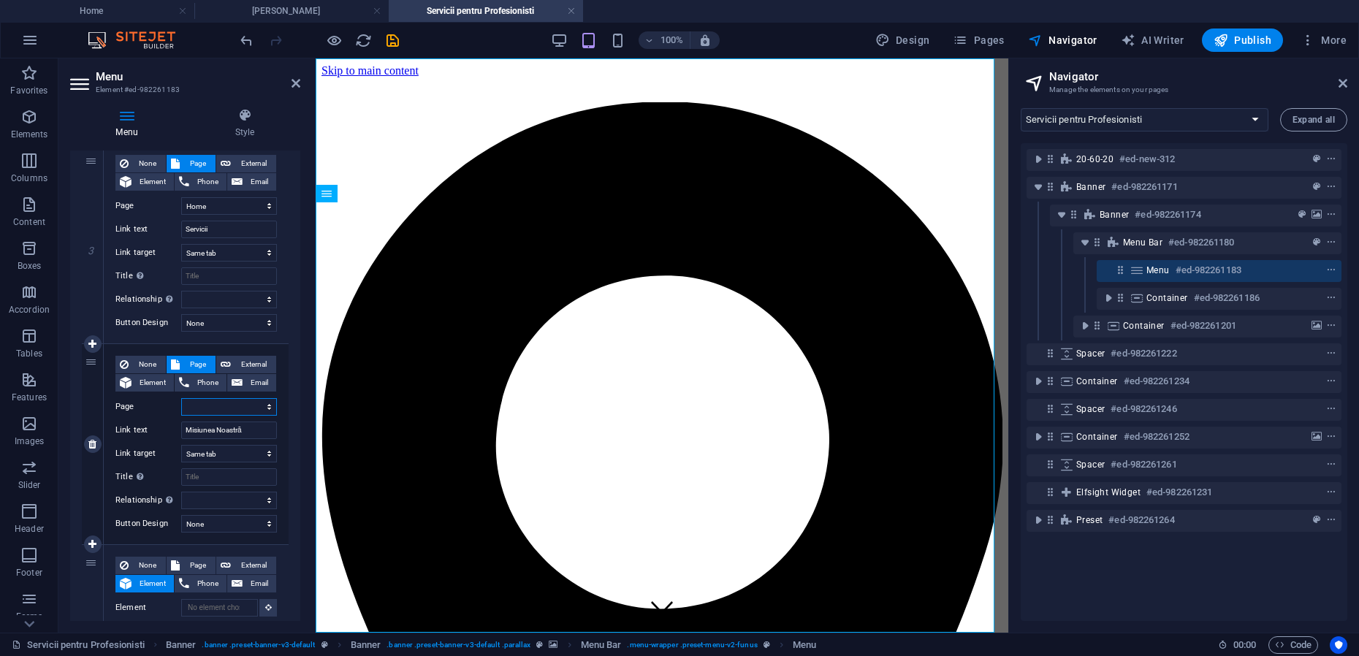
click at [219, 406] on select "Home Mihai-Viorel Mihaescu Maria Teodorescu Servicii pentru Profesionisti Cooki…" at bounding box center [229, 407] width 96 height 18
select select "0"
click at [181, 398] on select "Home Mihai-Viorel Mihaescu Maria Teodorescu Servicii pentru Profesionisti Cooki…" at bounding box center [229, 407] width 96 height 18
select select
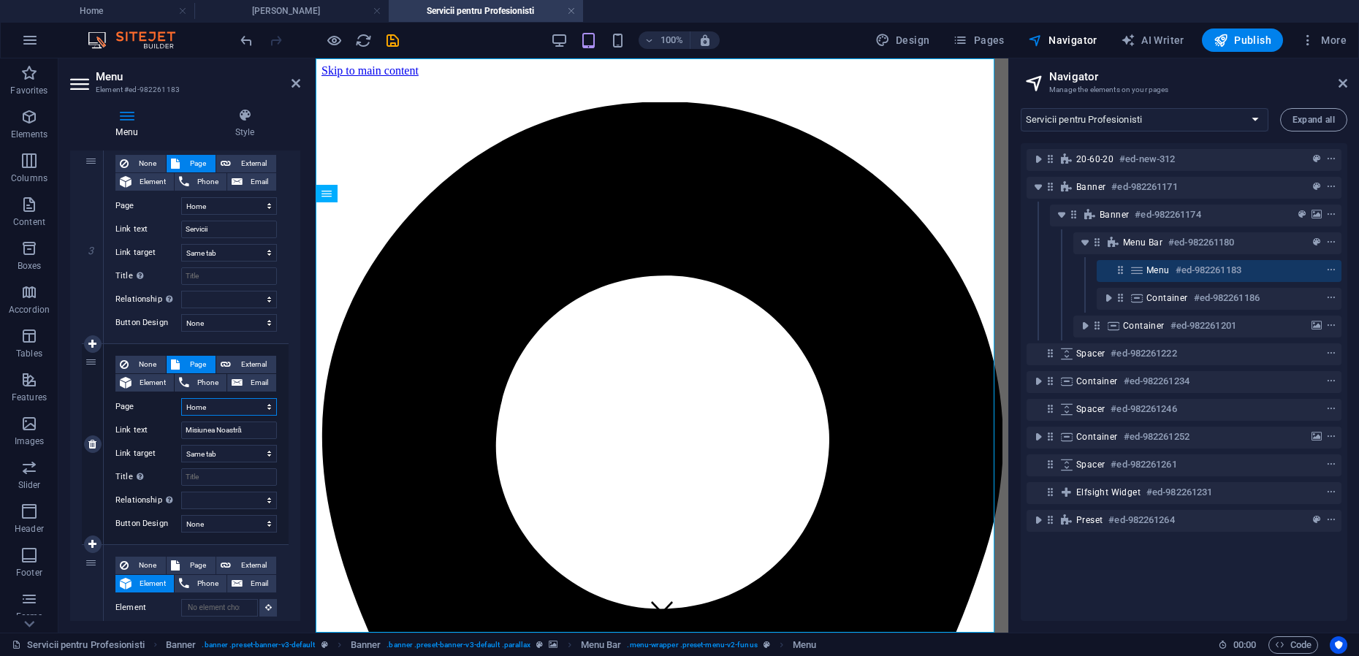
select select
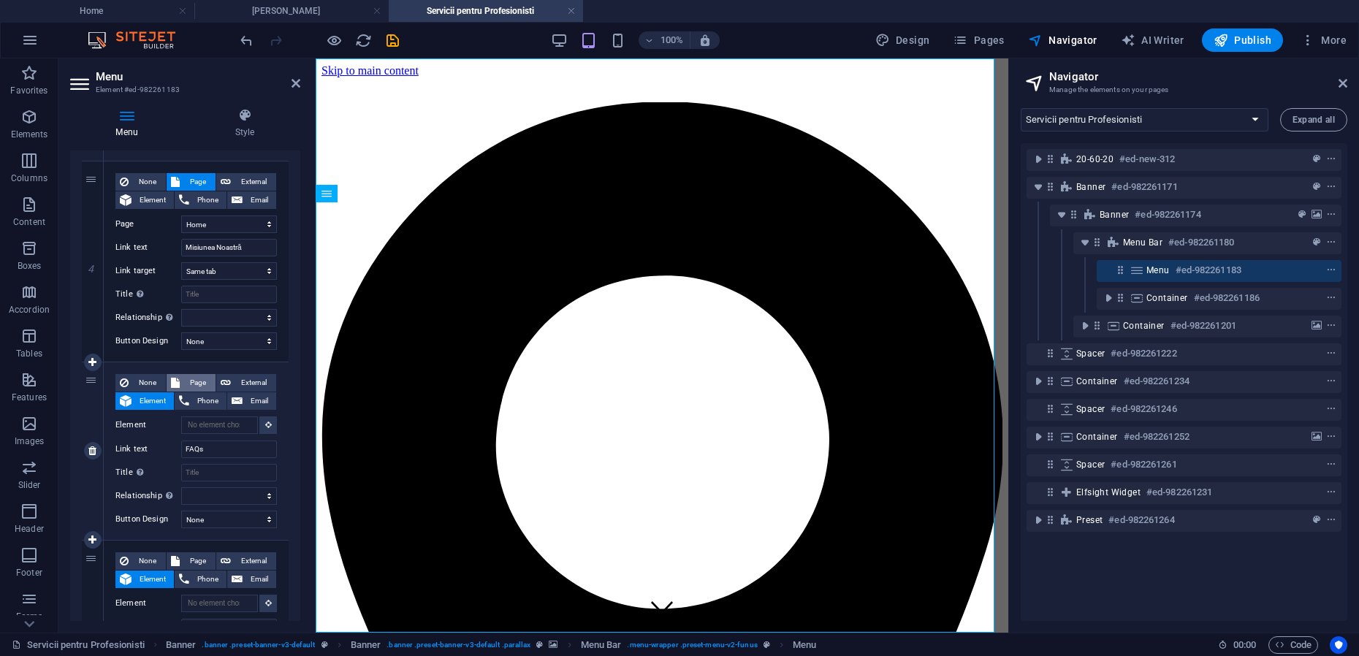
click at [199, 382] on span "Page" at bounding box center [197, 383] width 27 height 18
select select
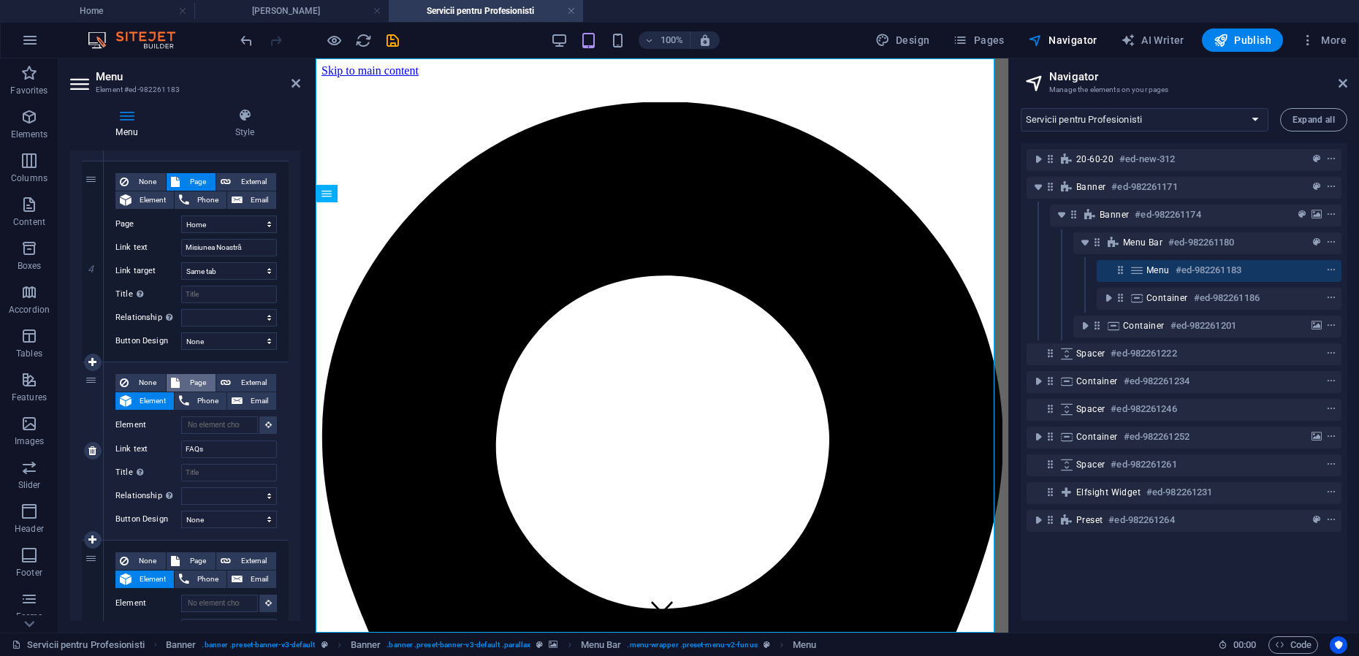
select select
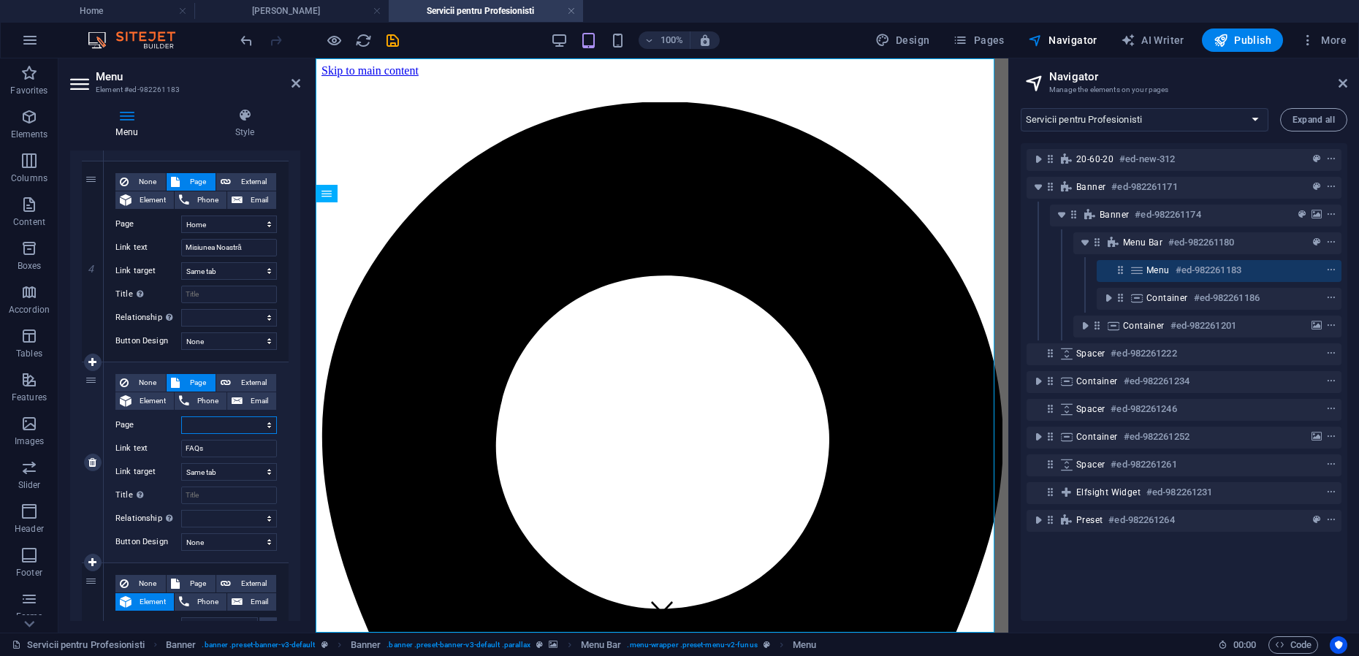
click at [210, 426] on select "Home Mihai-Viorel Mihaescu Maria Teodorescu Servicii pentru Profesionisti Cooki…" at bounding box center [229, 425] width 96 height 18
select select "0"
click at [181, 416] on select "Home Mihai-Viorel Mihaescu Maria Teodorescu Servicii pentru Profesionisti Cooki…" at bounding box center [229, 425] width 96 height 18
select select
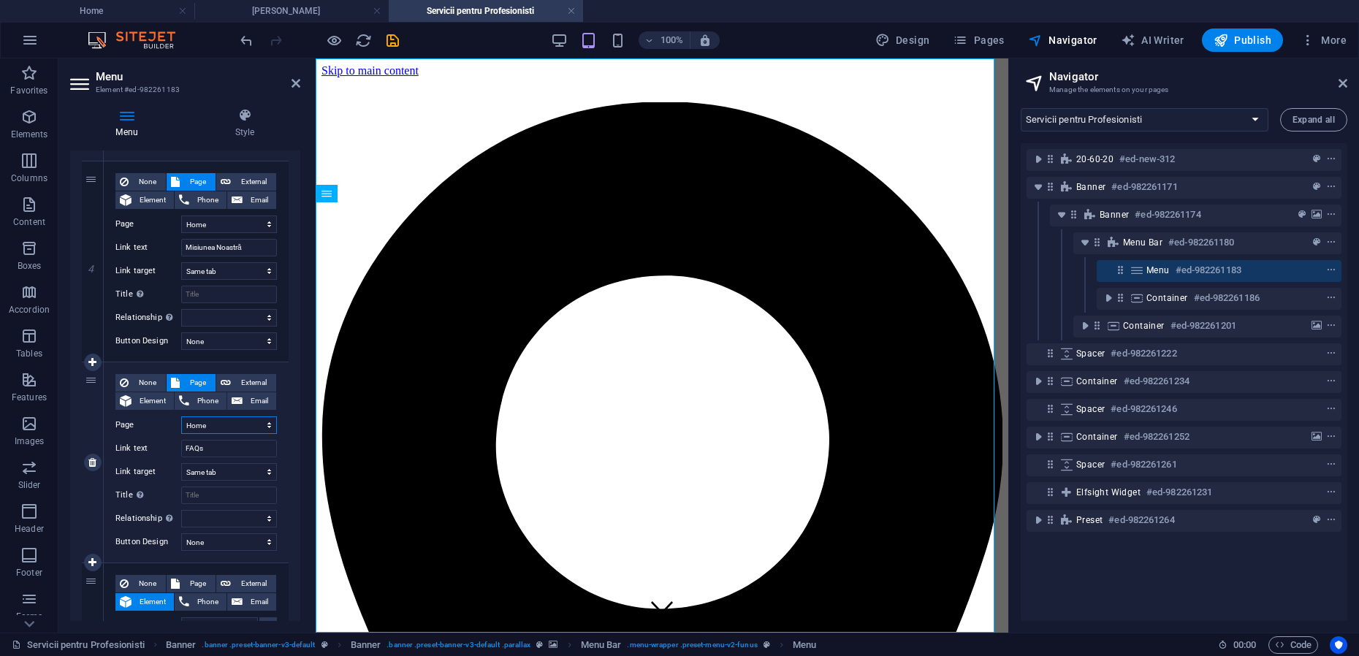
select select
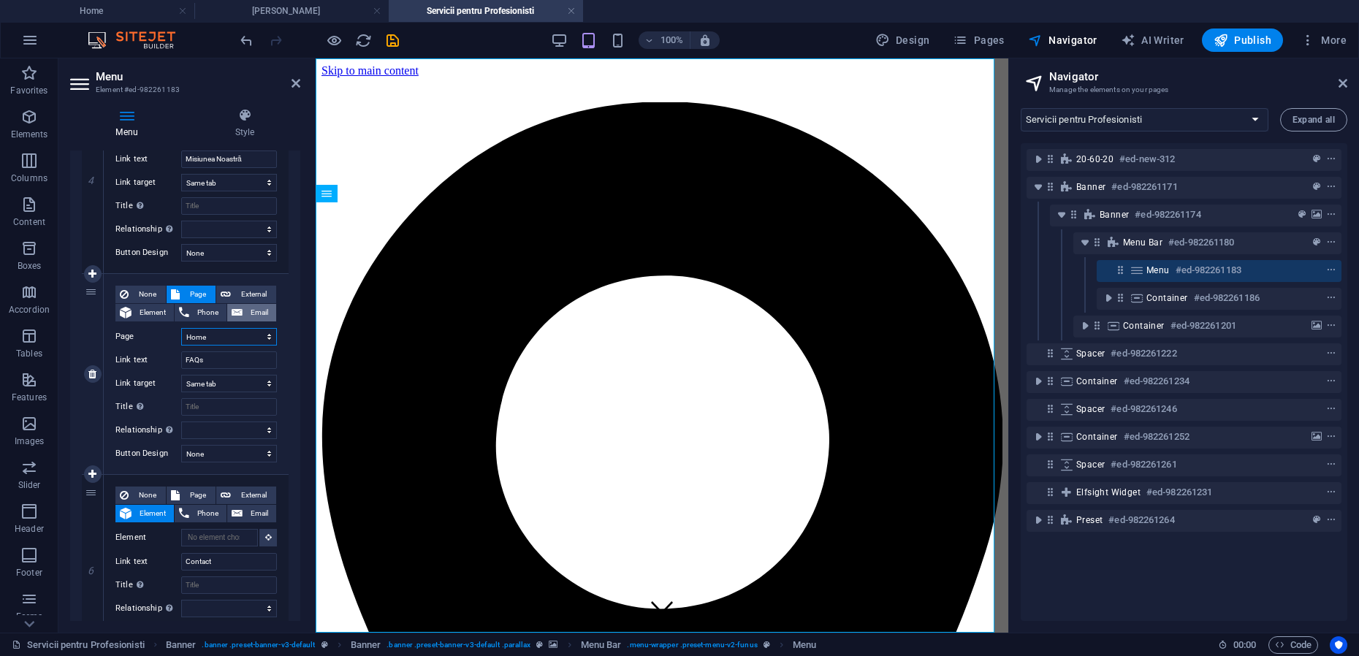
scroll to position [891, 0]
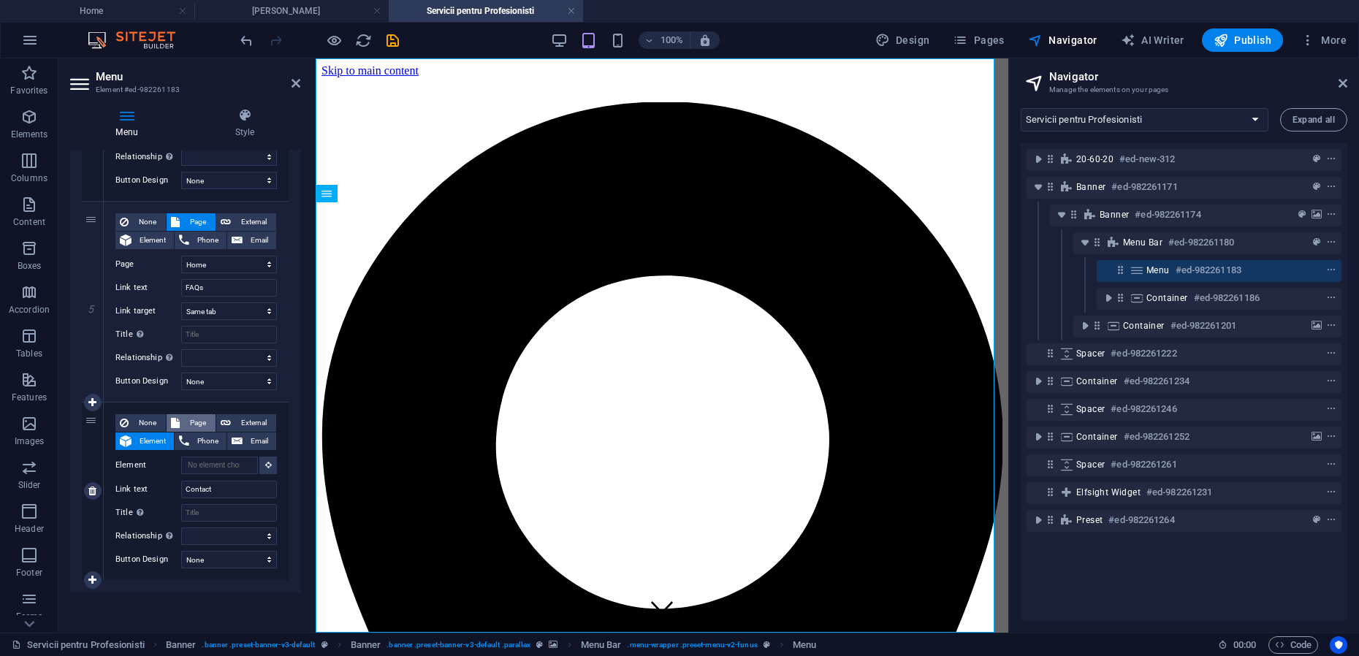
click at [202, 423] on span "Page" at bounding box center [197, 423] width 27 height 18
select select
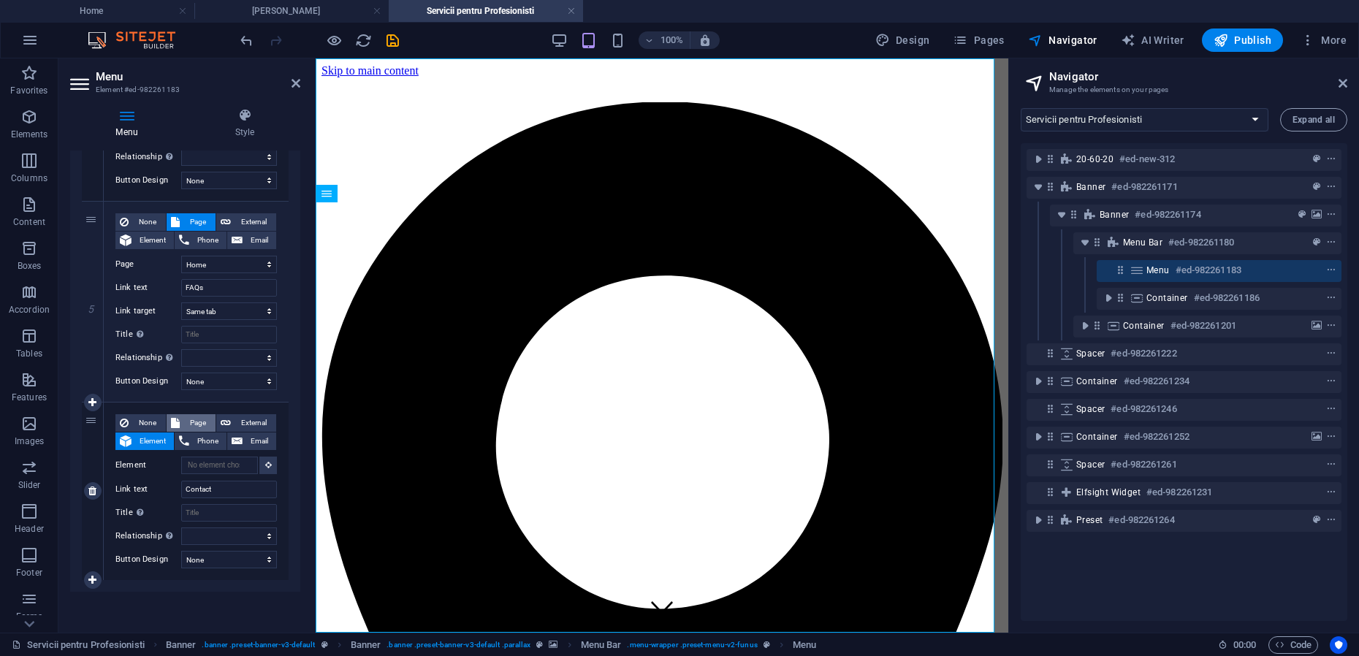
select select
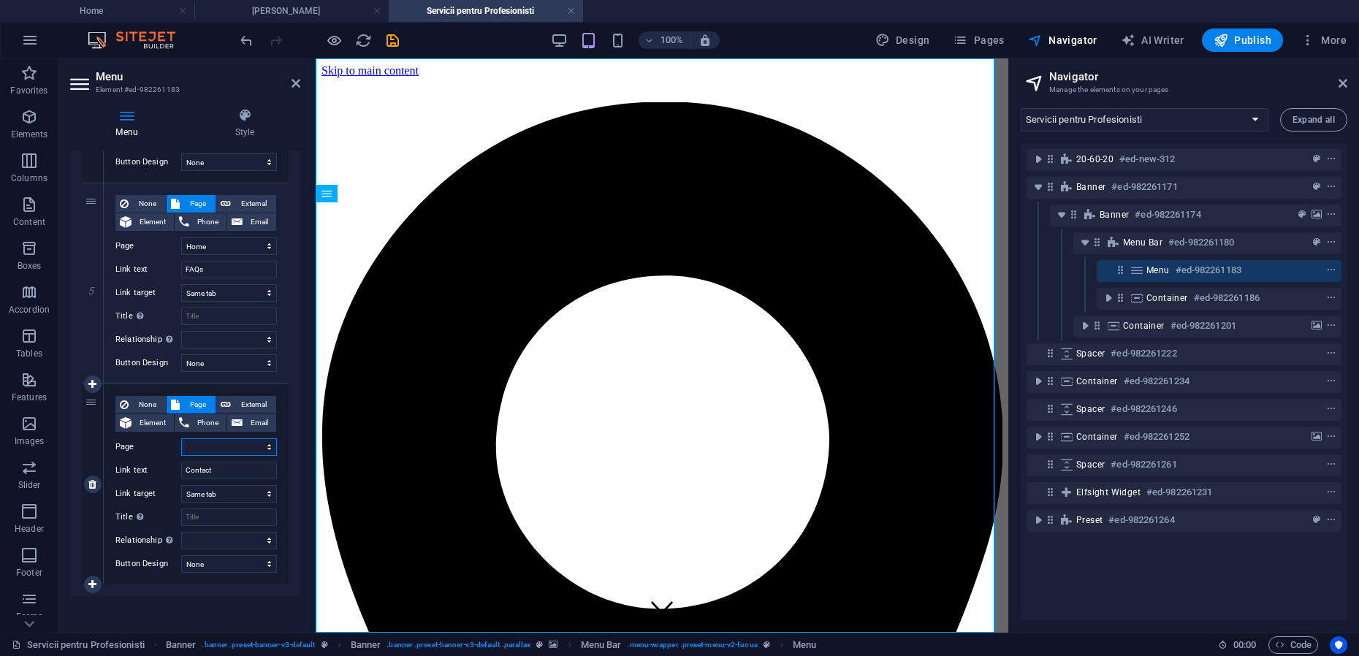
scroll to position [914, 0]
click at [230, 441] on select "Home Mihai-Viorel Mihaescu Maria Teodorescu Servicii pentru Profesionisti Cooki…" at bounding box center [229, 443] width 96 height 18
select select "0"
click at [181, 434] on select "Home Mihai-Viorel Mihaescu Maria Teodorescu Servicii pentru Profesionisti Cooki…" at bounding box center [229, 443] width 96 height 18
select select
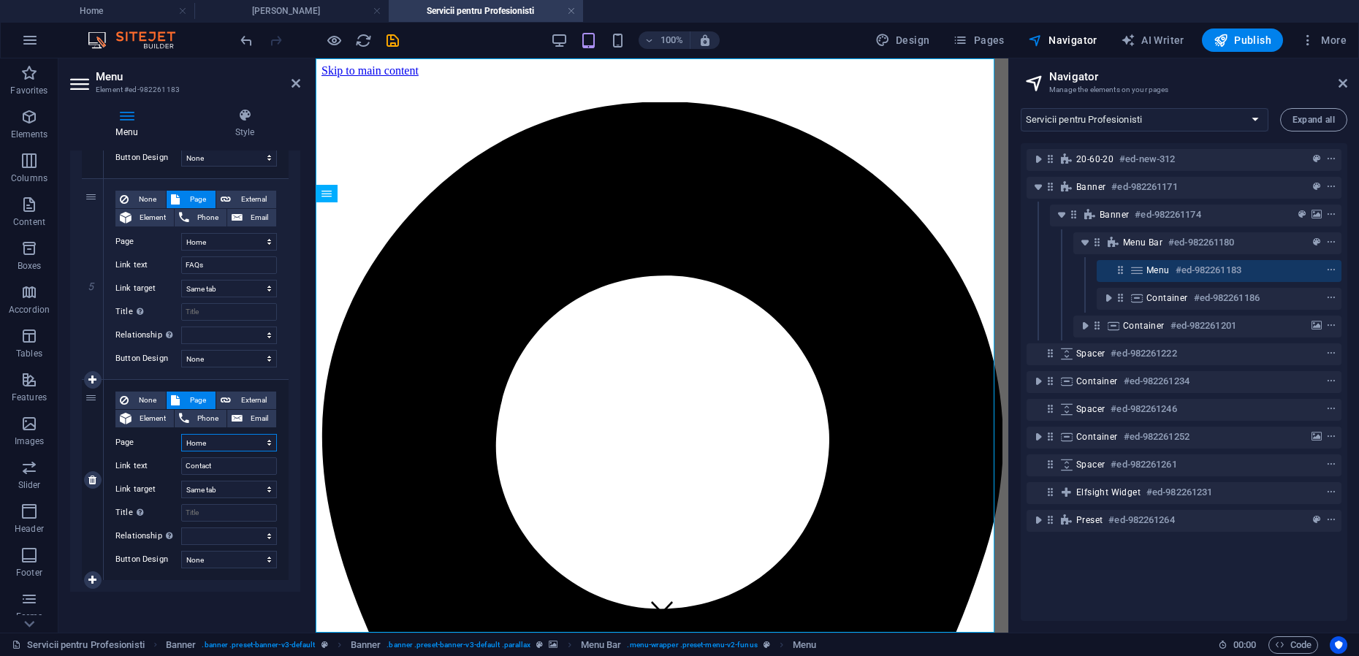
select select
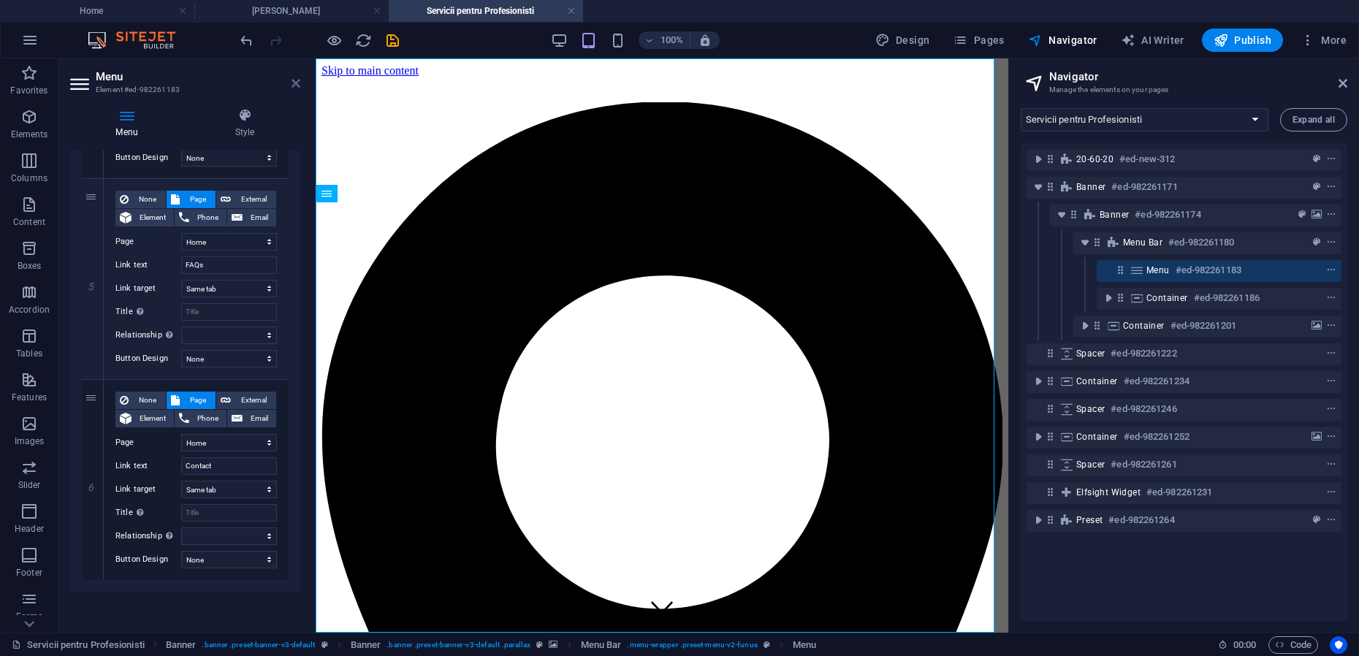
click at [296, 84] on icon at bounding box center [296, 83] width 9 height 12
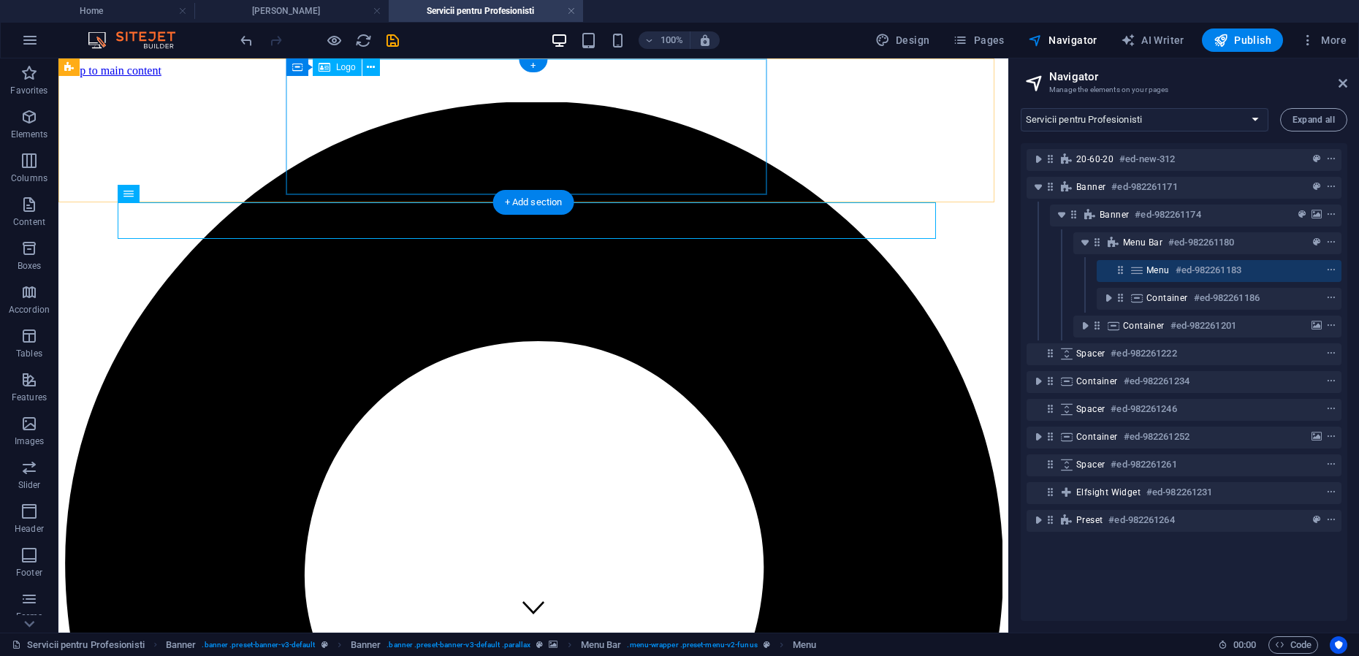
scroll to position [0, 72]
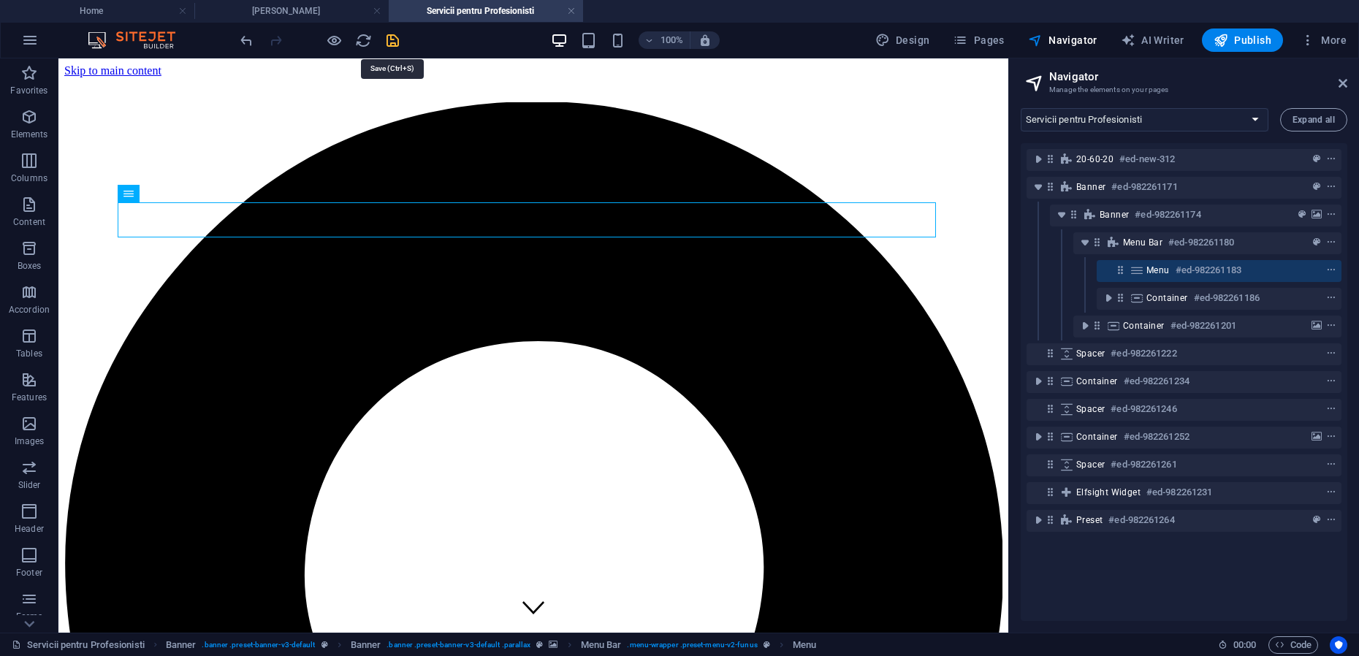
click at [392, 39] on icon "save" at bounding box center [392, 40] width 17 height 17
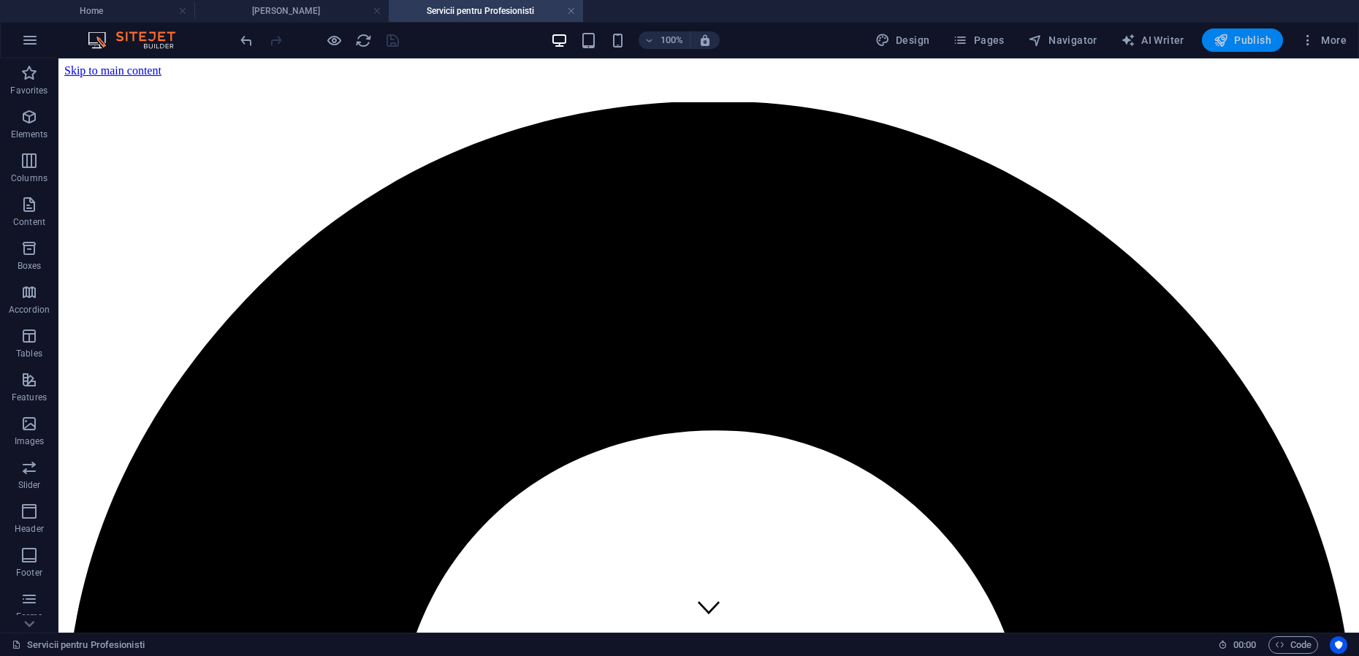
click at [1247, 44] on span "Publish" at bounding box center [1243, 40] width 58 height 15
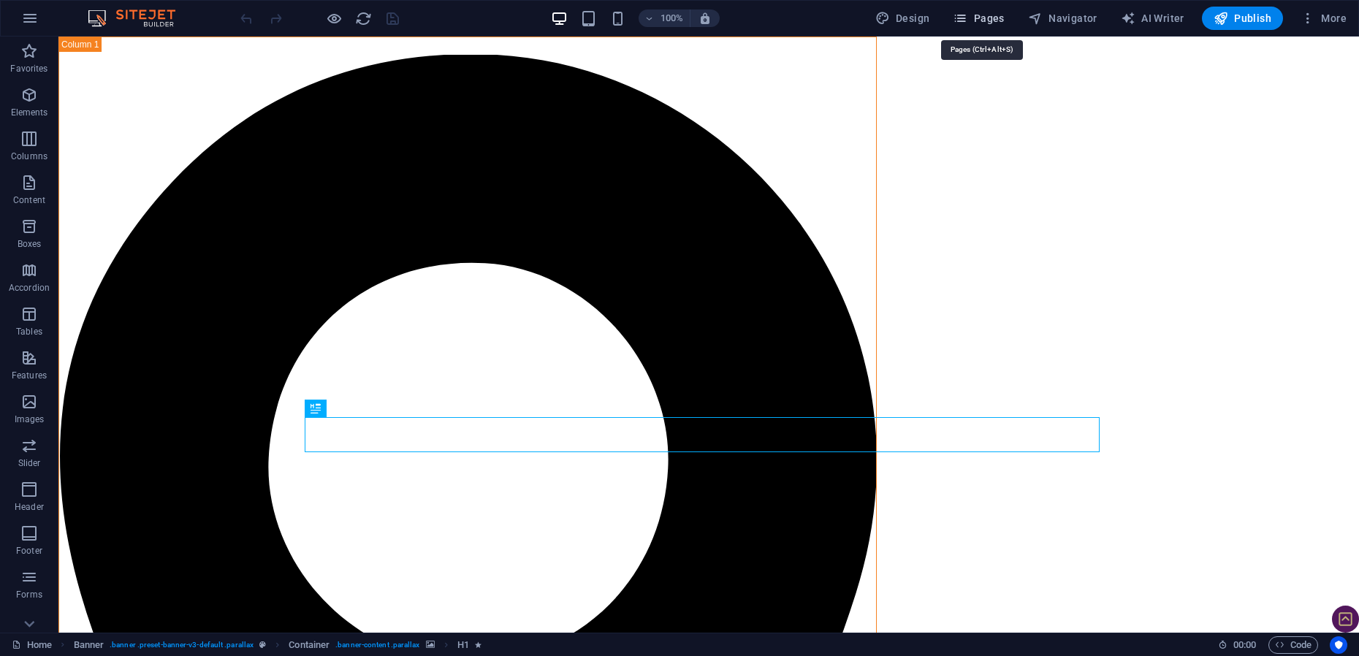
click at [980, 18] on span "Pages" at bounding box center [978, 18] width 51 height 15
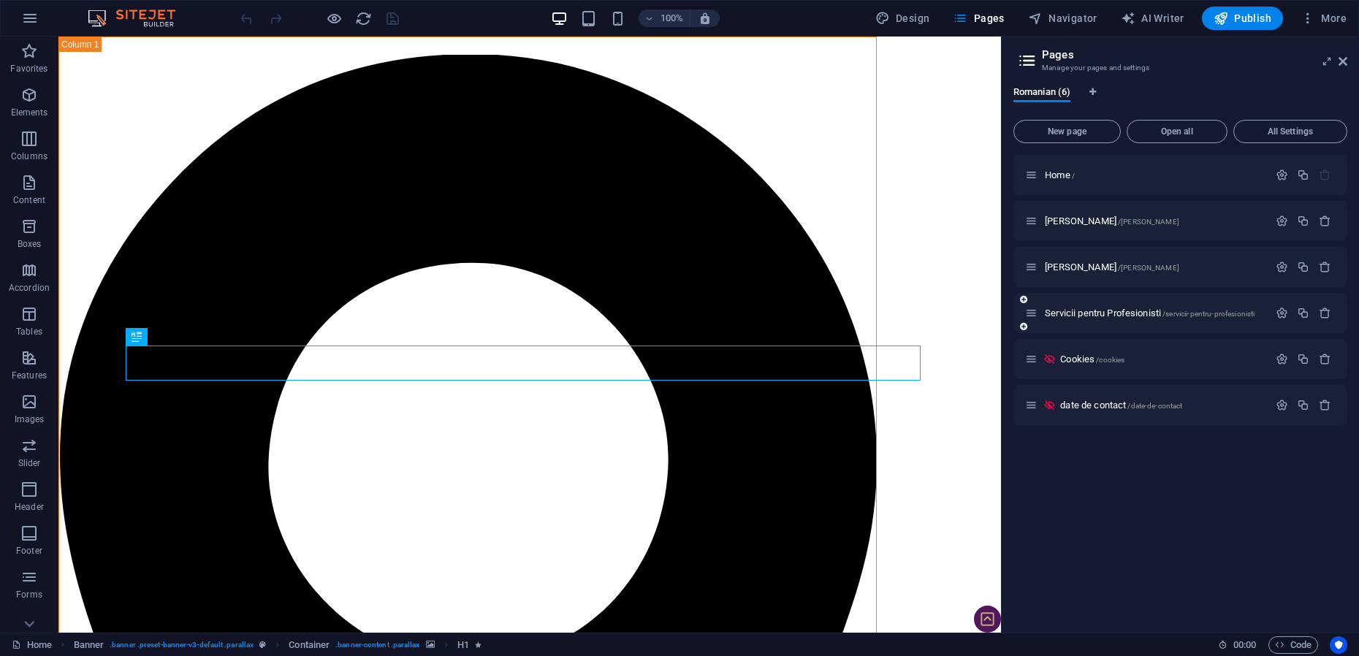
click at [1078, 308] on div "Servicii pentru Profesionisti /servicii-pentru-profesionisti" at bounding box center [1146, 313] width 243 height 17
click at [1079, 312] on span "Servicii pentru Profesionisti /servicii-pentru-profesionisti" at bounding box center [1150, 313] width 210 height 11
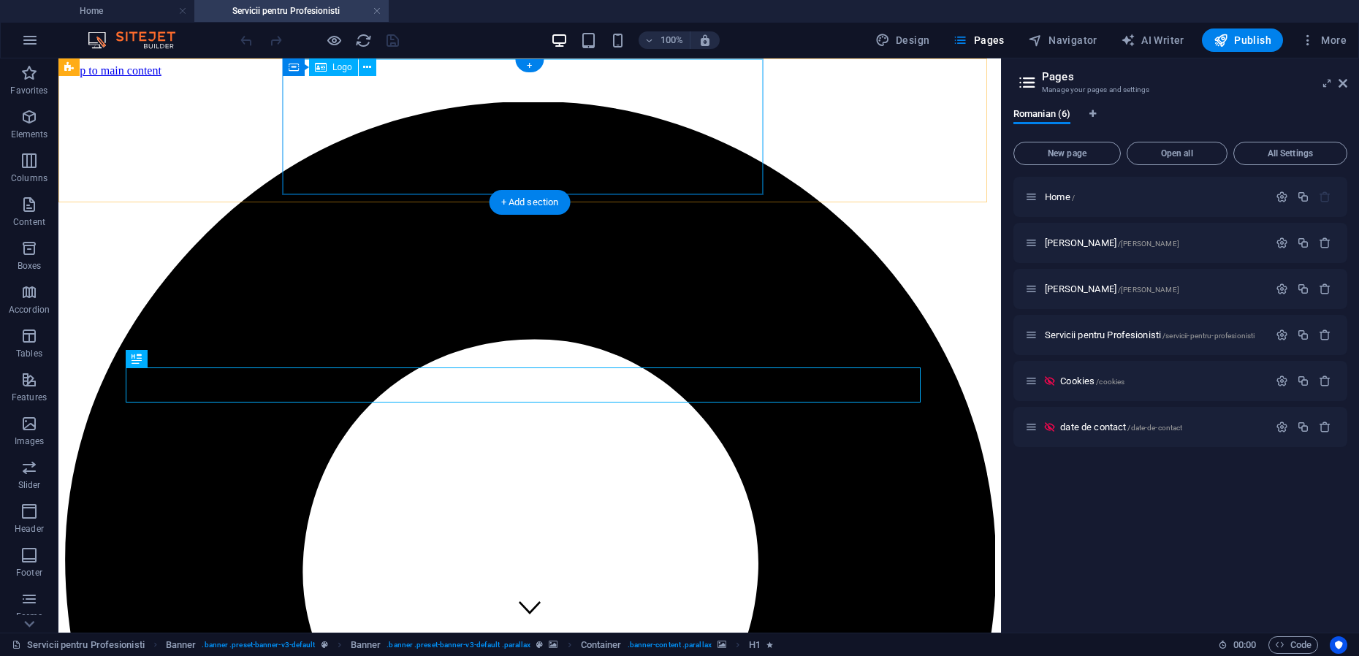
scroll to position [0, 72]
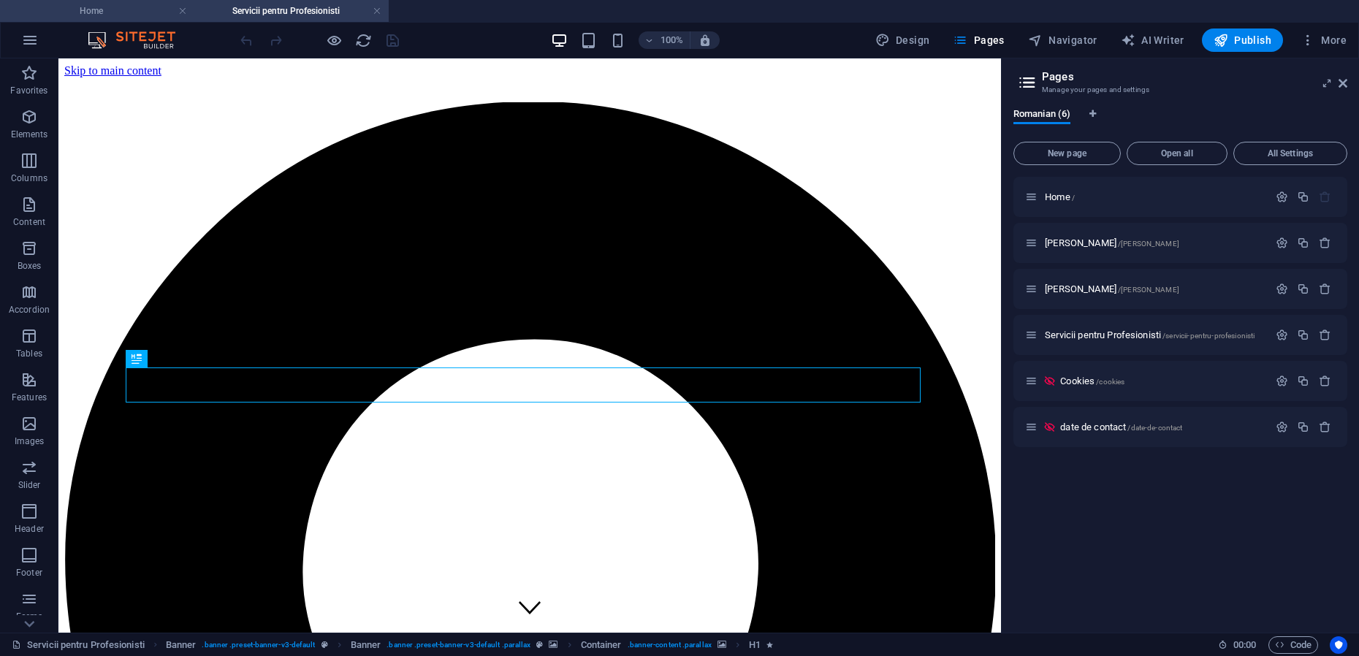
click at [116, 10] on h4 "Home" at bounding box center [97, 11] width 194 height 16
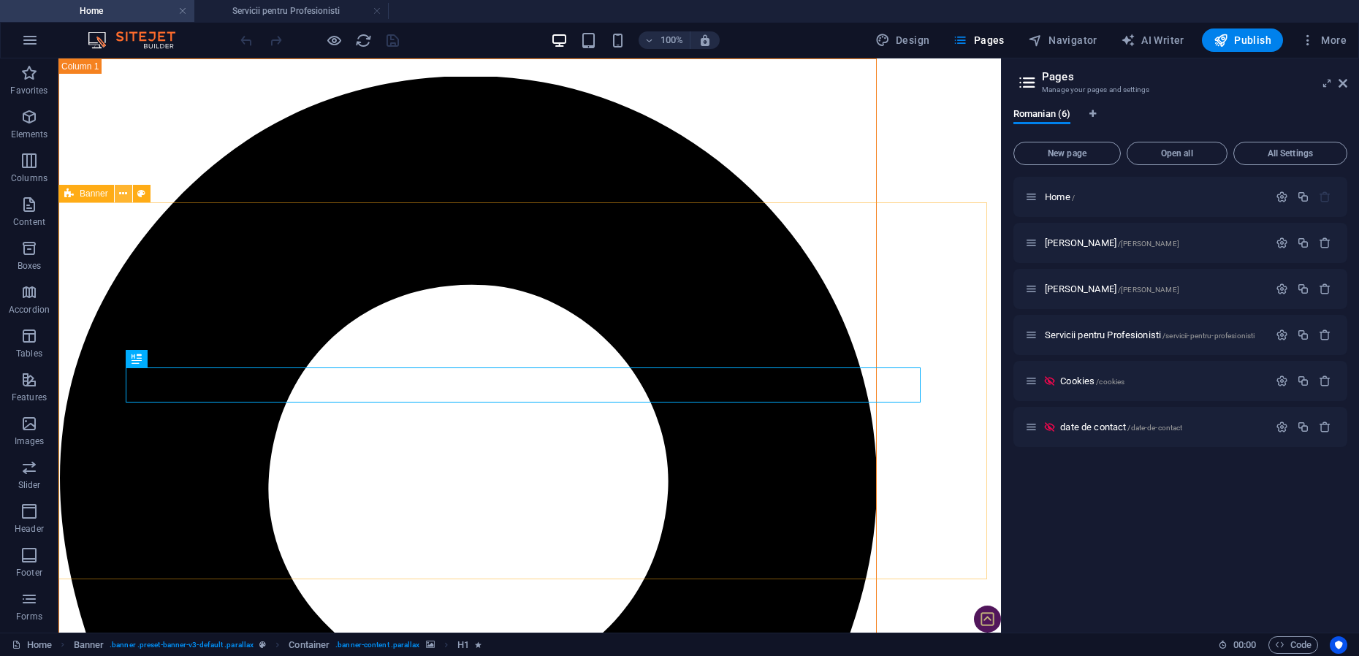
click at [124, 194] on icon at bounding box center [123, 193] width 8 height 15
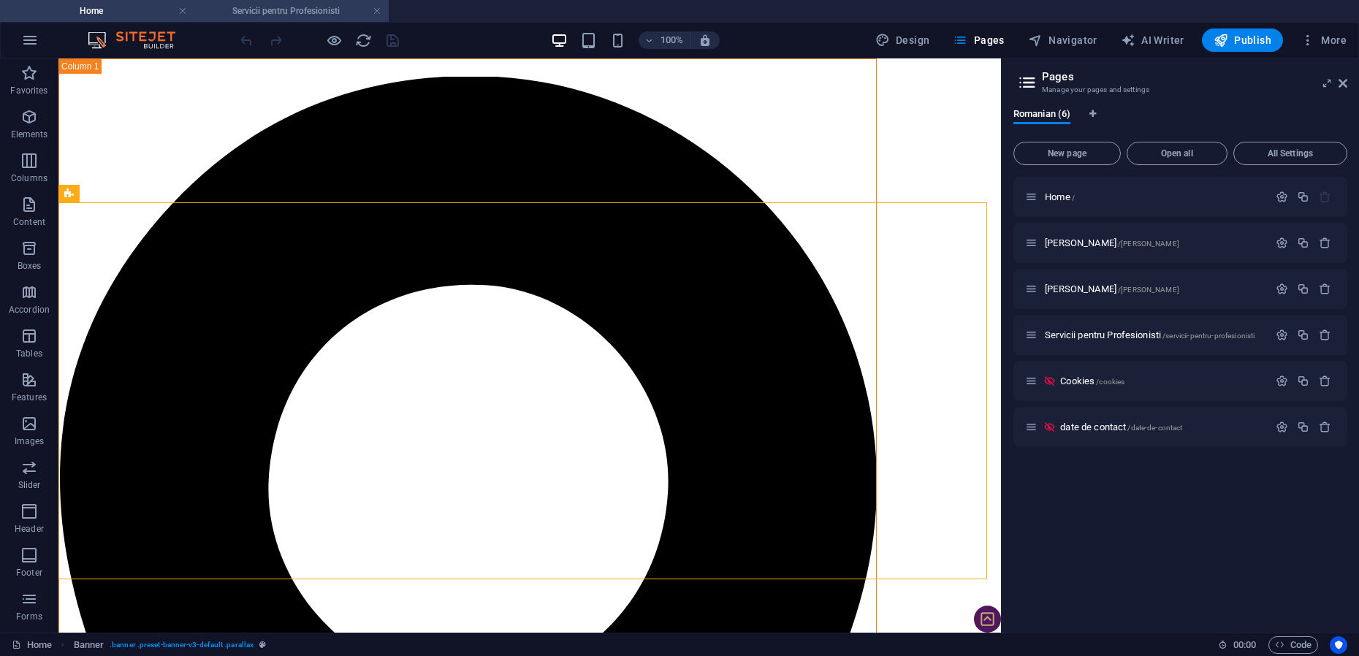
click at [280, 9] on h4 "Servicii pentru Profesionisti" at bounding box center [291, 11] width 194 height 16
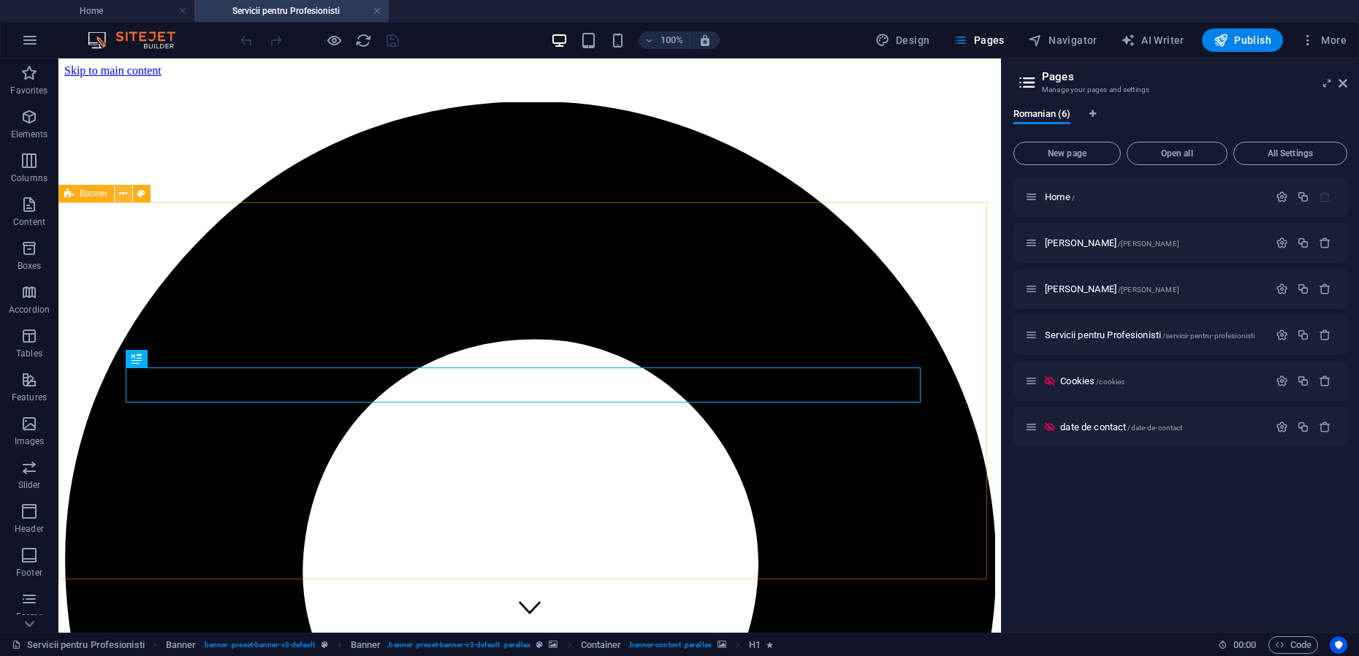
click at [126, 193] on icon at bounding box center [123, 193] width 8 height 15
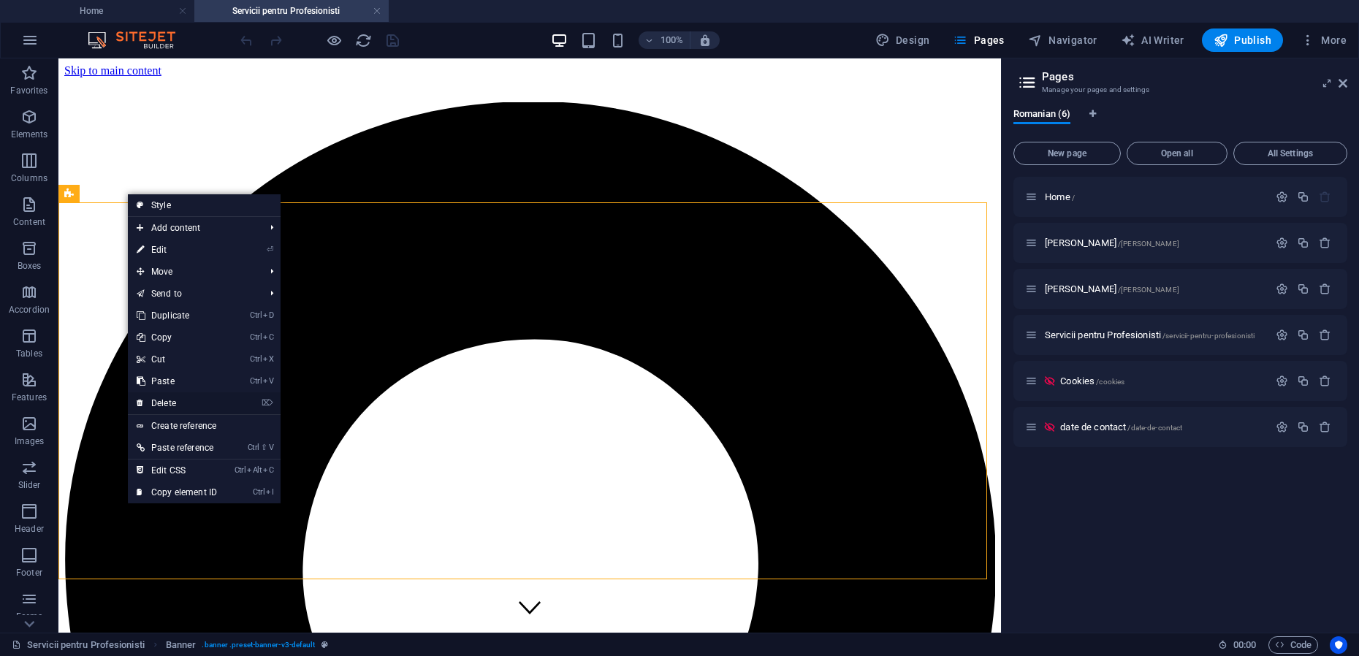
click at [174, 400] on link "⌦ Delete" at bounding box center [177, 403] width 98 height 22
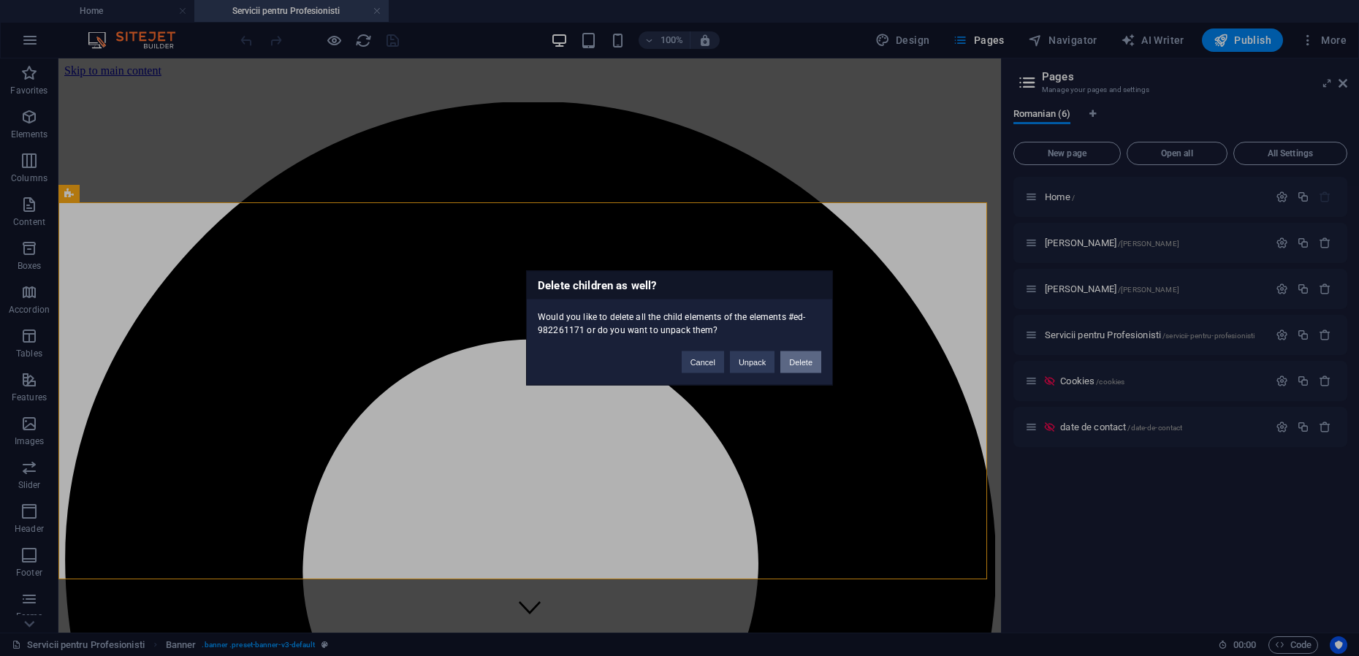
click at [794, 362] on button "Delete" at bounding box center [800, 362] width 41 height 22
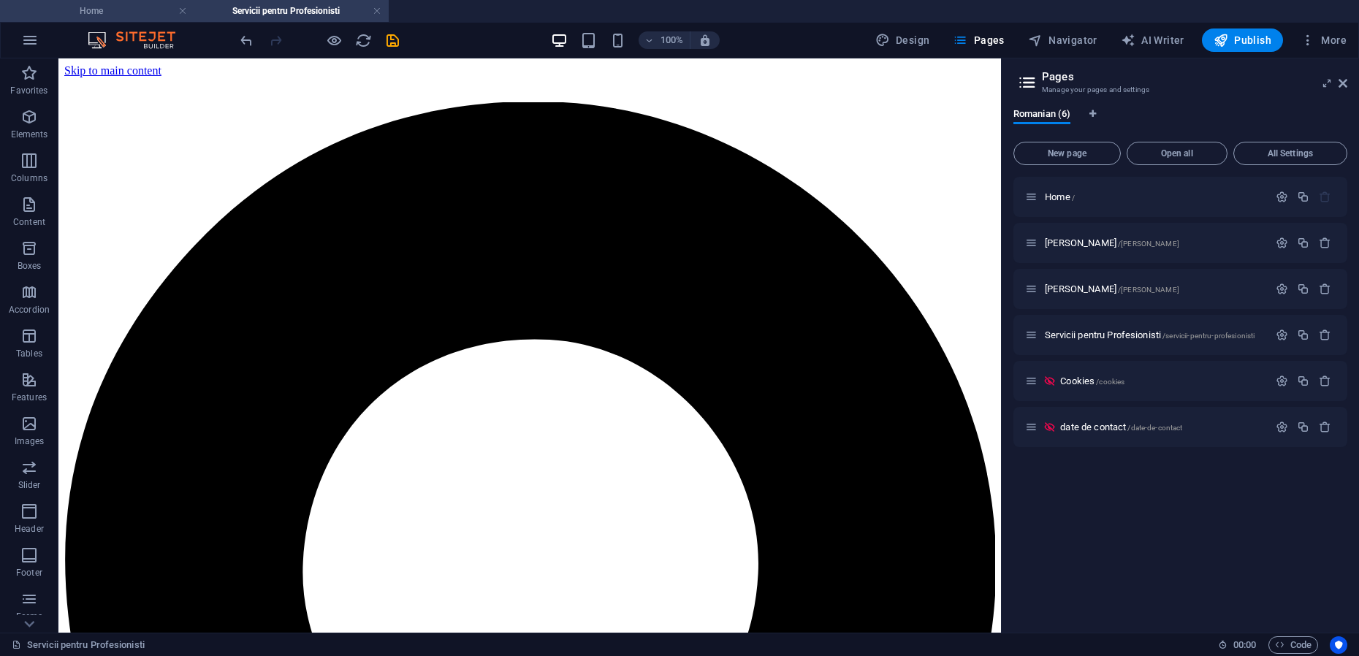
click at [102, 11] on h4 "Home" at bounding box center [97, 11] width 194 height 16
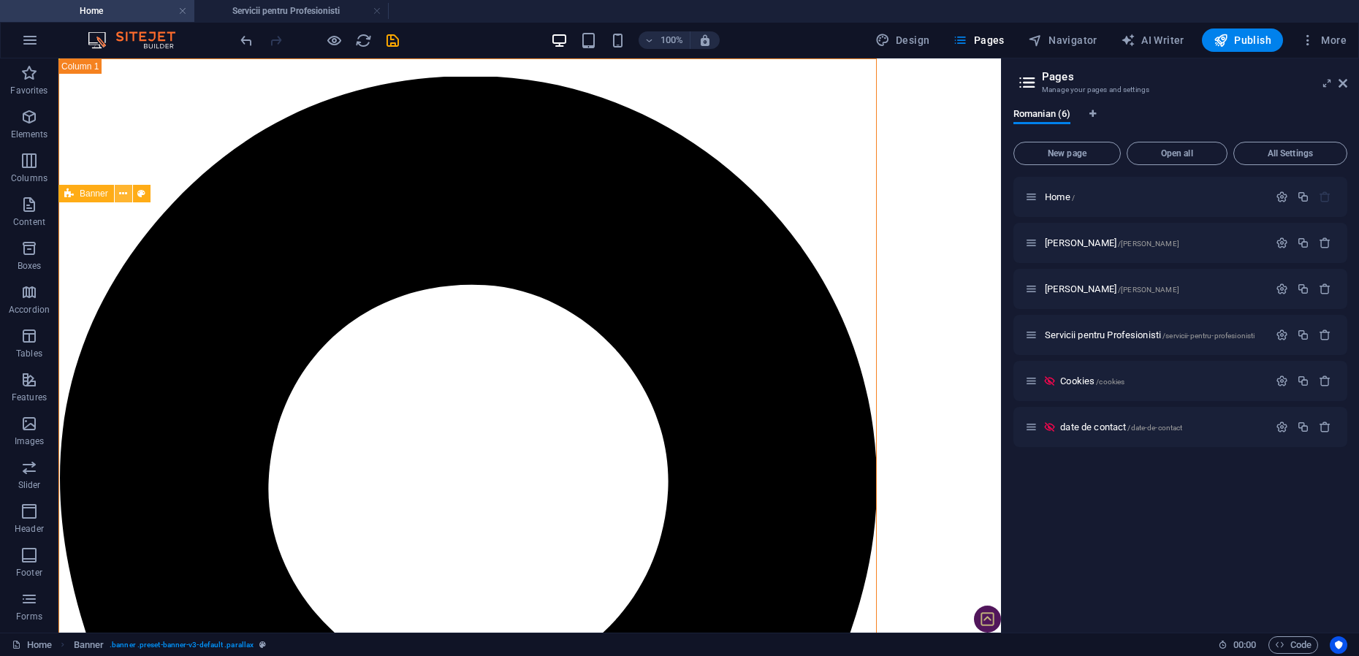
click at [118, 191] on button at bounding box center [124, 194] width 18 height 18
click at [1074, 245] on span "[PERSON_NAME] /[PERSON_NAME]" at bounding box center [1112, 242] width 134 height 11
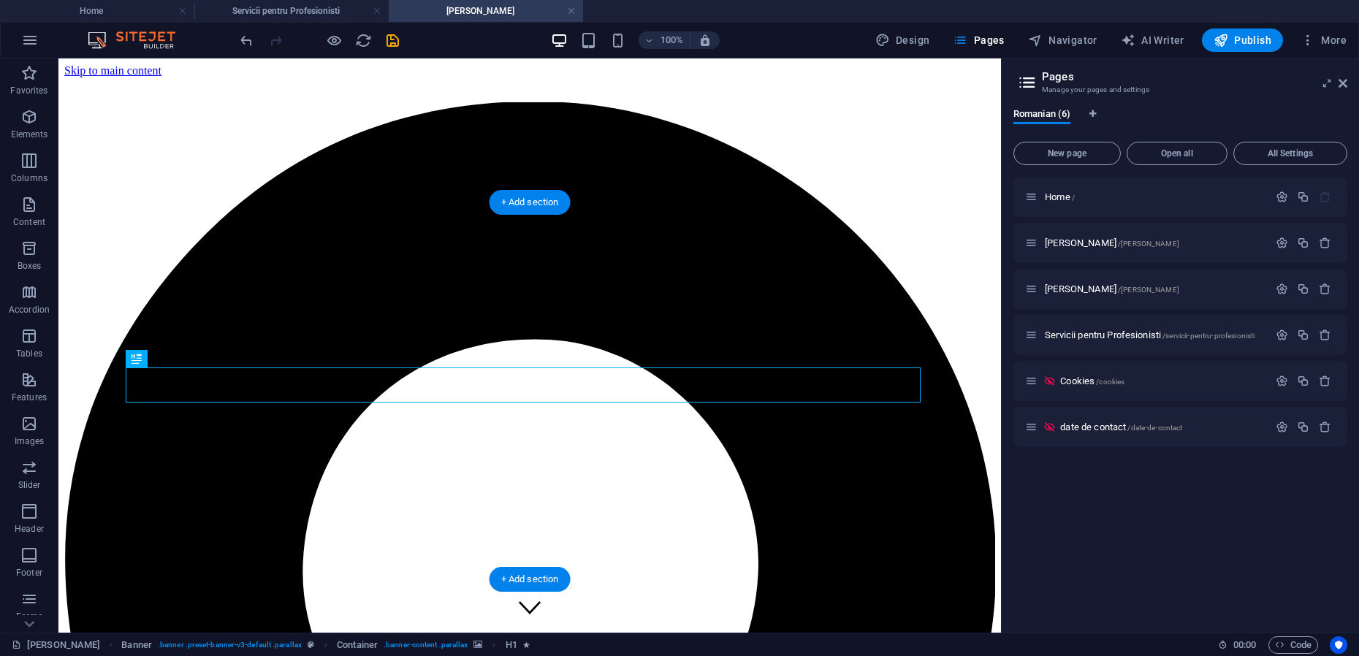
scroll to position [0, 0]
click at [126, 195] on icon at bounding box center [123, 193] width 8 height 15
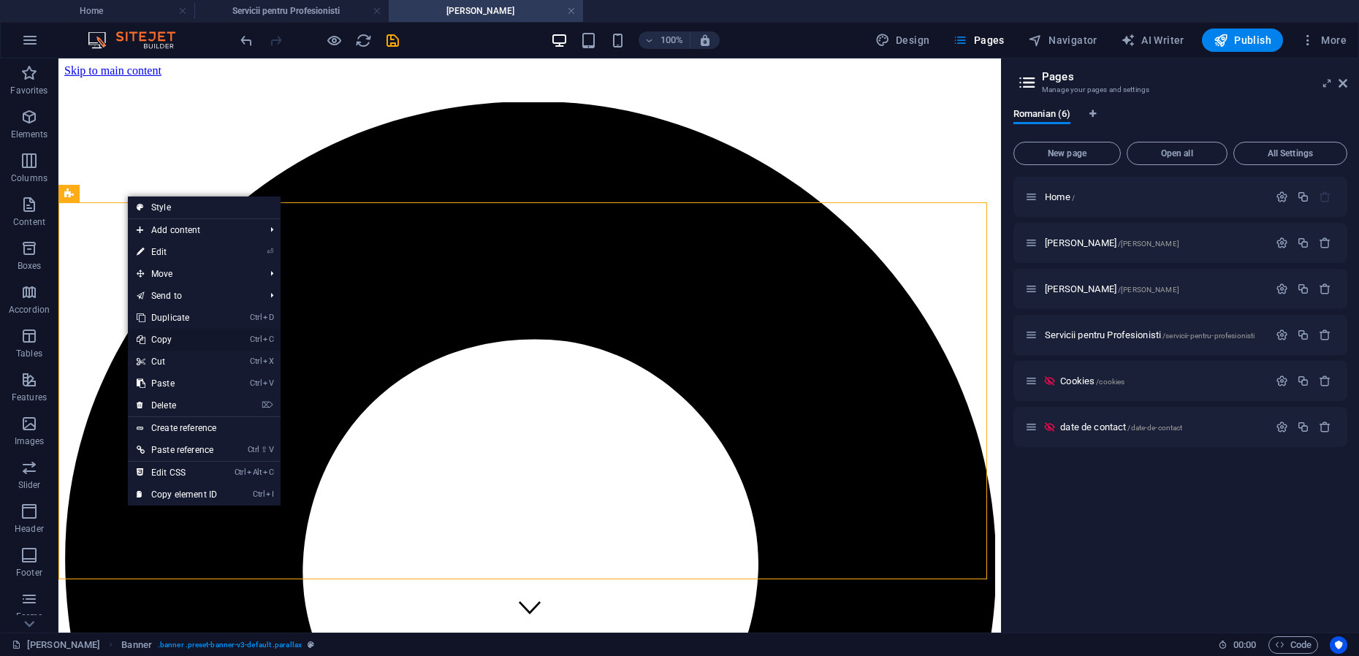
click at [167, 343] on link "Ctrl C Copy" at bounding box center [177, 340] width 98 height 22
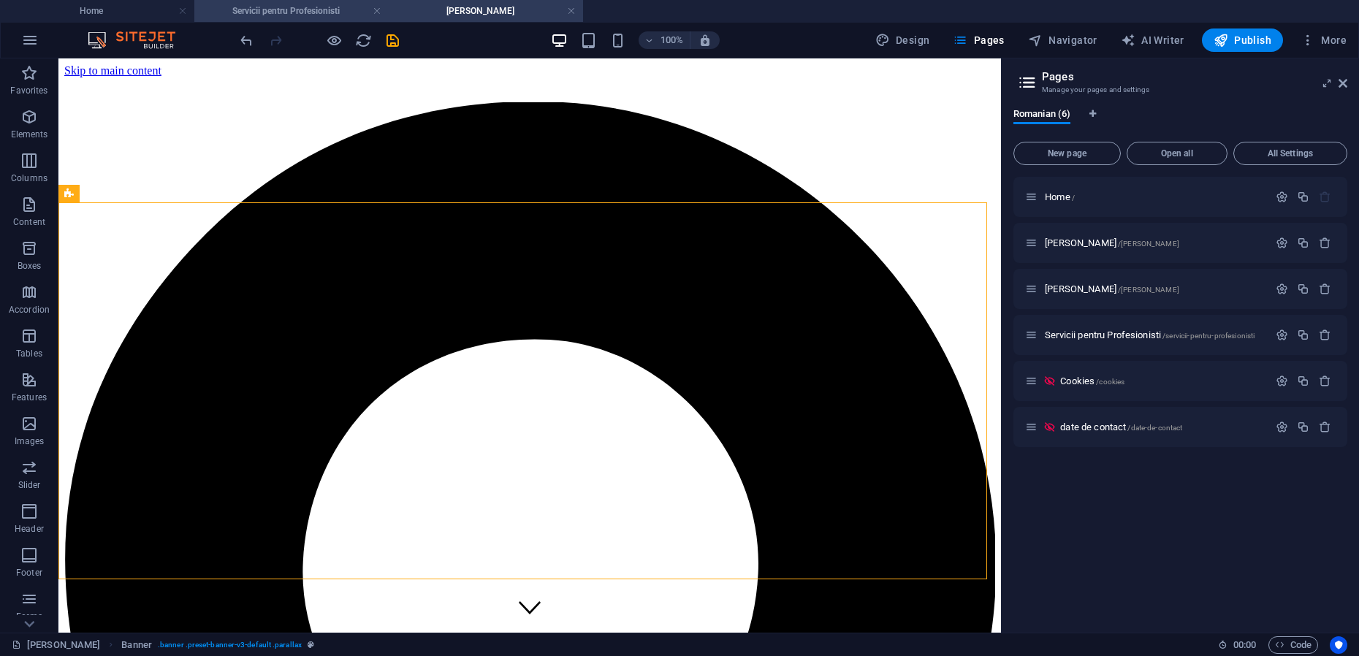
click at [275, 9] on h4 "Servicii pentru Profesionisti" at bounding box center [291, 11] width 194 height 16
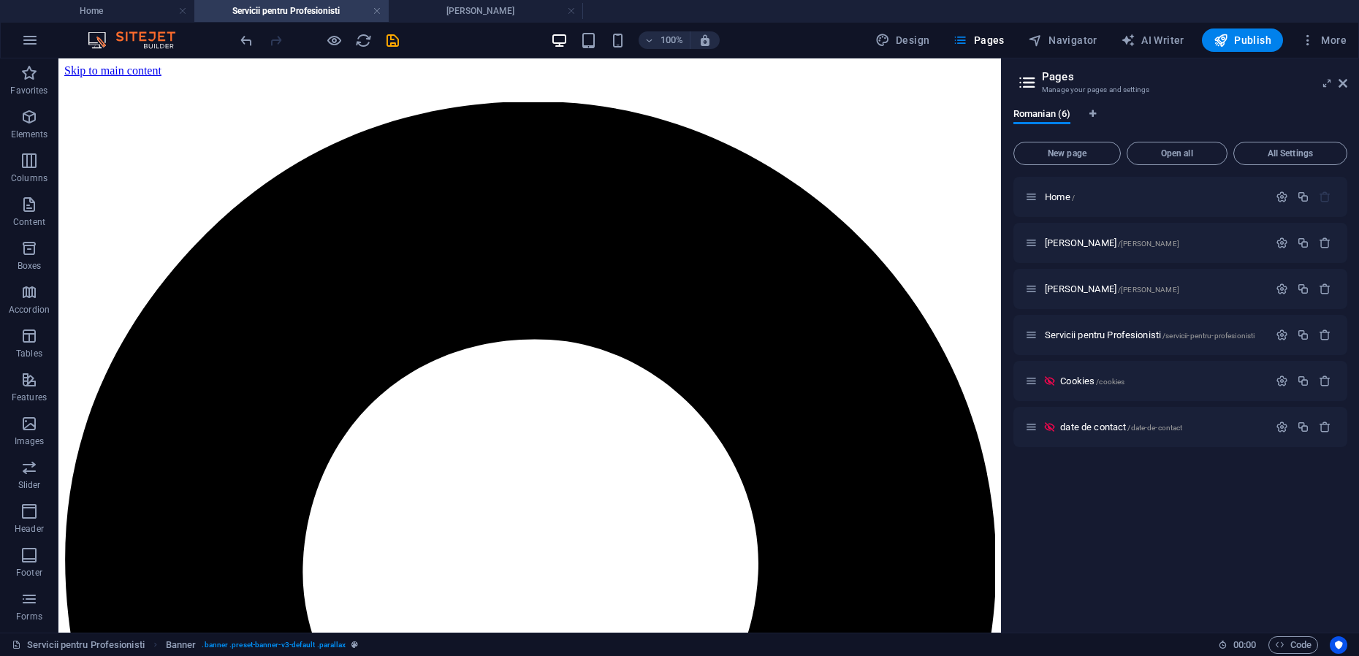
scroll to position [0, 72]
click at [94, 218] on span "Container" at bounding box center [99, 217] width 38 height 9
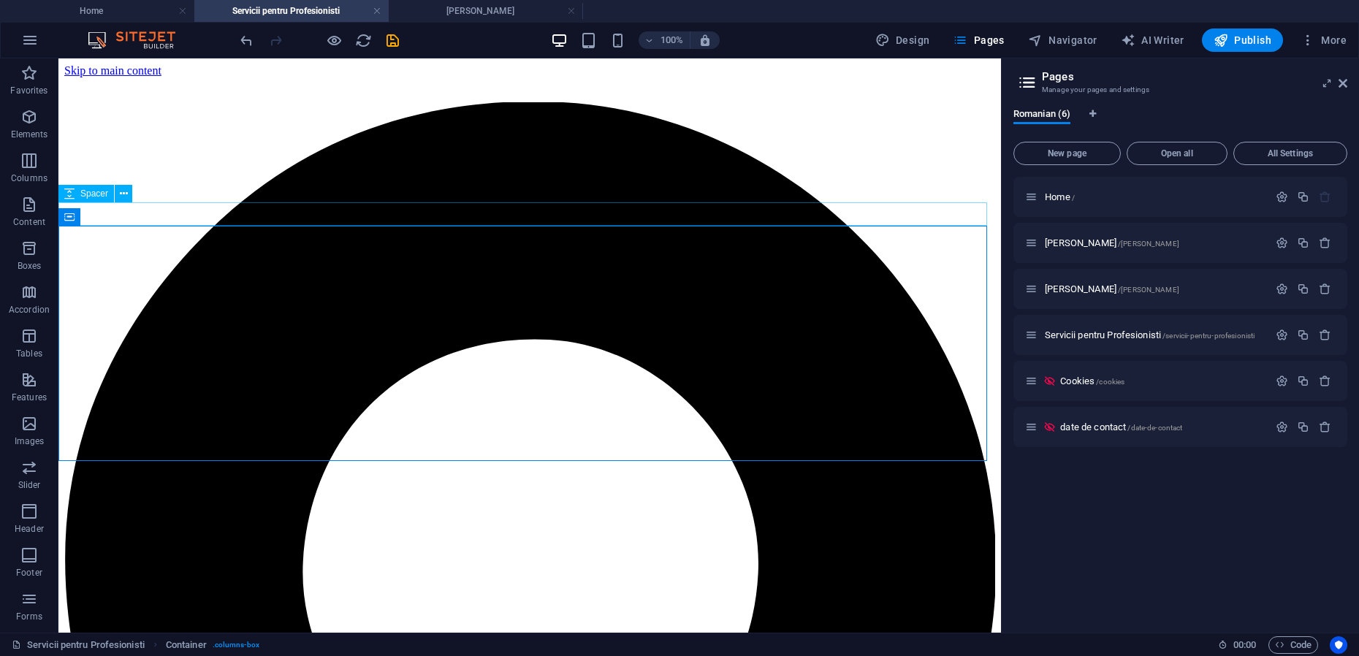
click at [95, 194] on span "Spacer" at bounding box center [94, 193] width 28 height 9
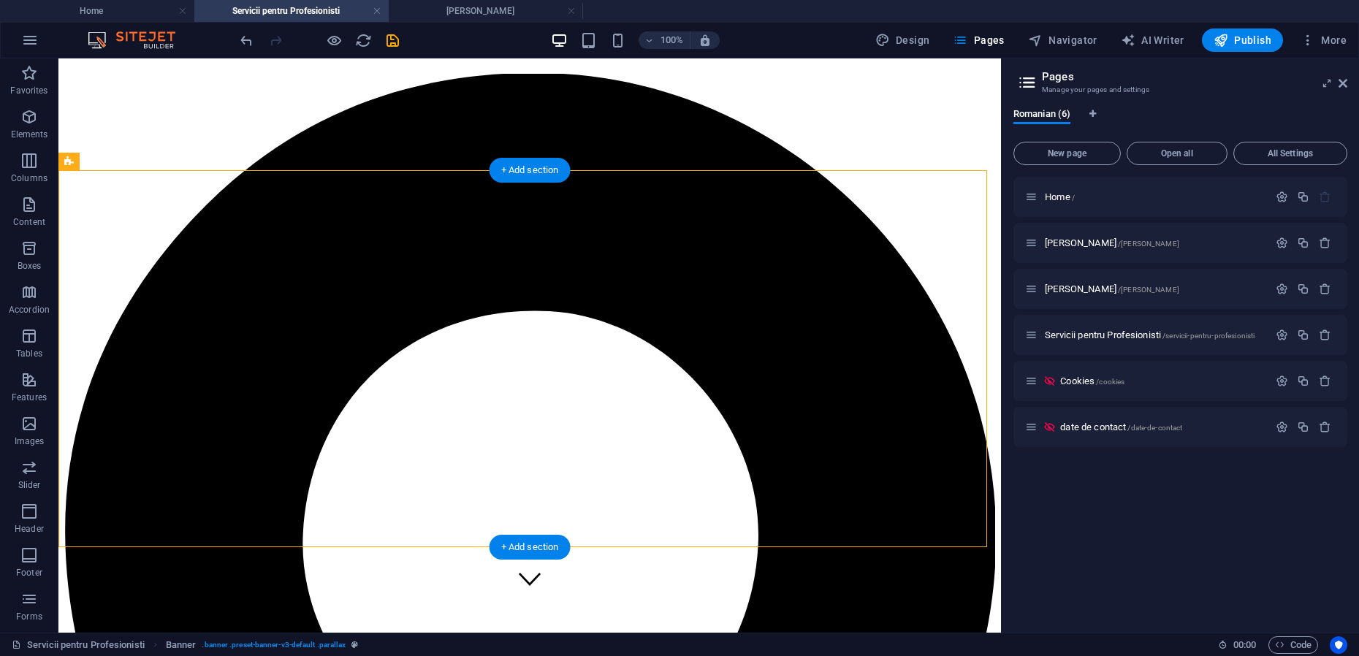
scroll to position [0, 0]
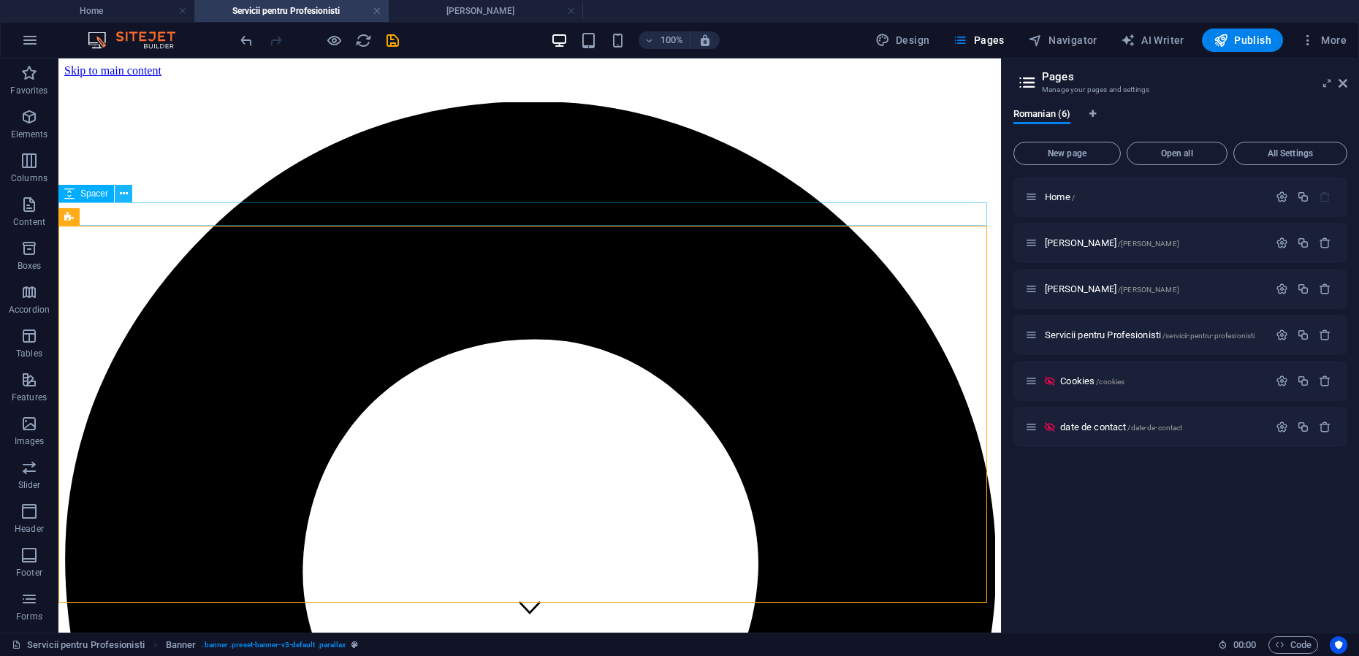
click at [120, 194] on icon at bounding box center [124, 193] width 8 height 15
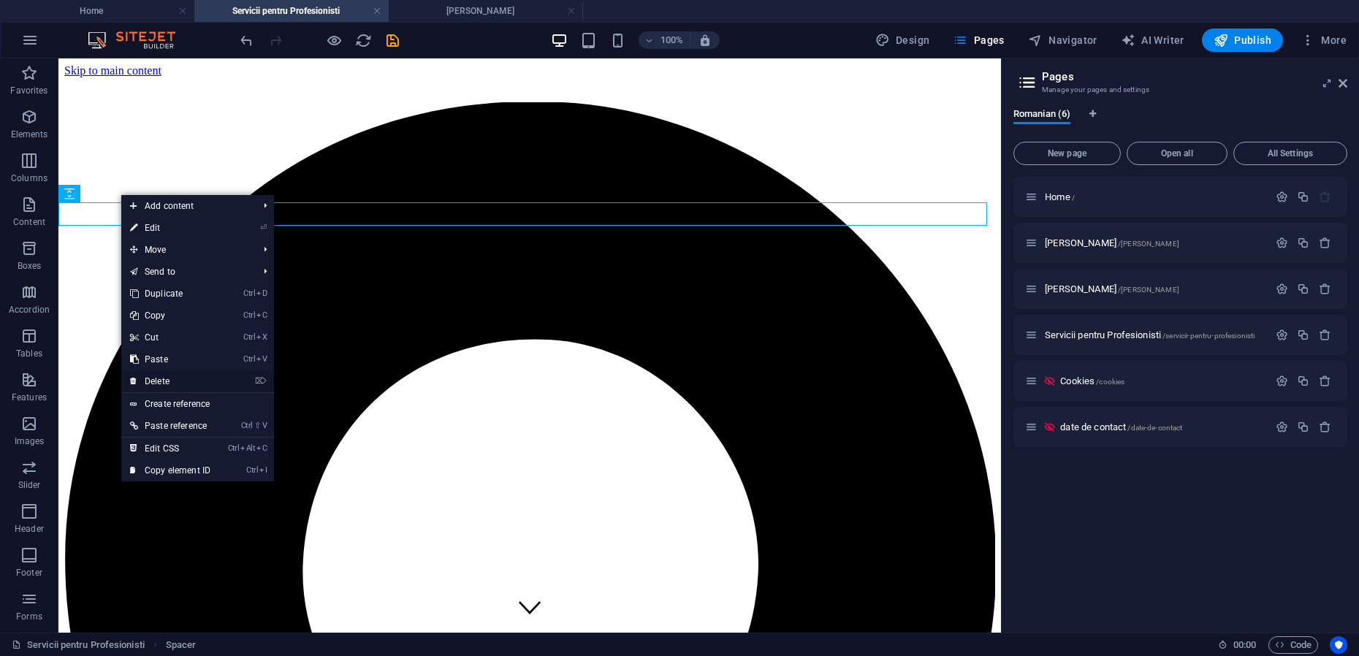
click at [173, 378] on link "⌦ Delete" at bounding box center [170, 381] width 98 height 22
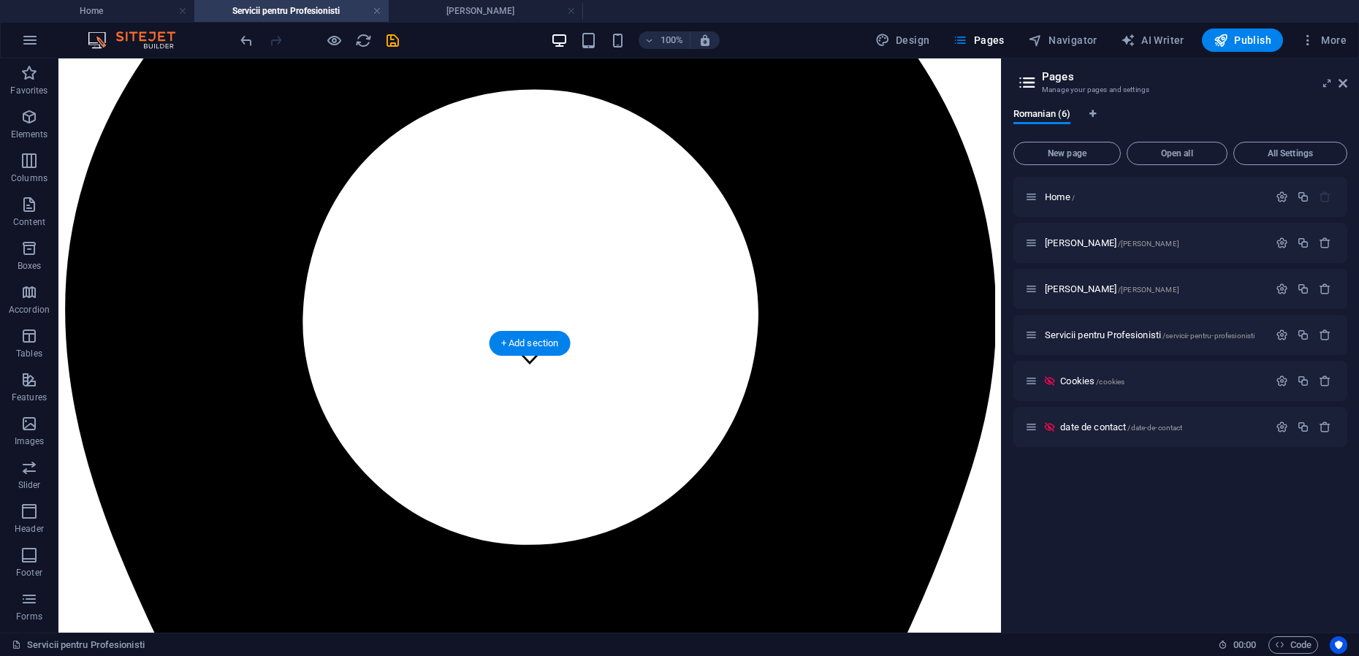
scroll to position [274, 0]
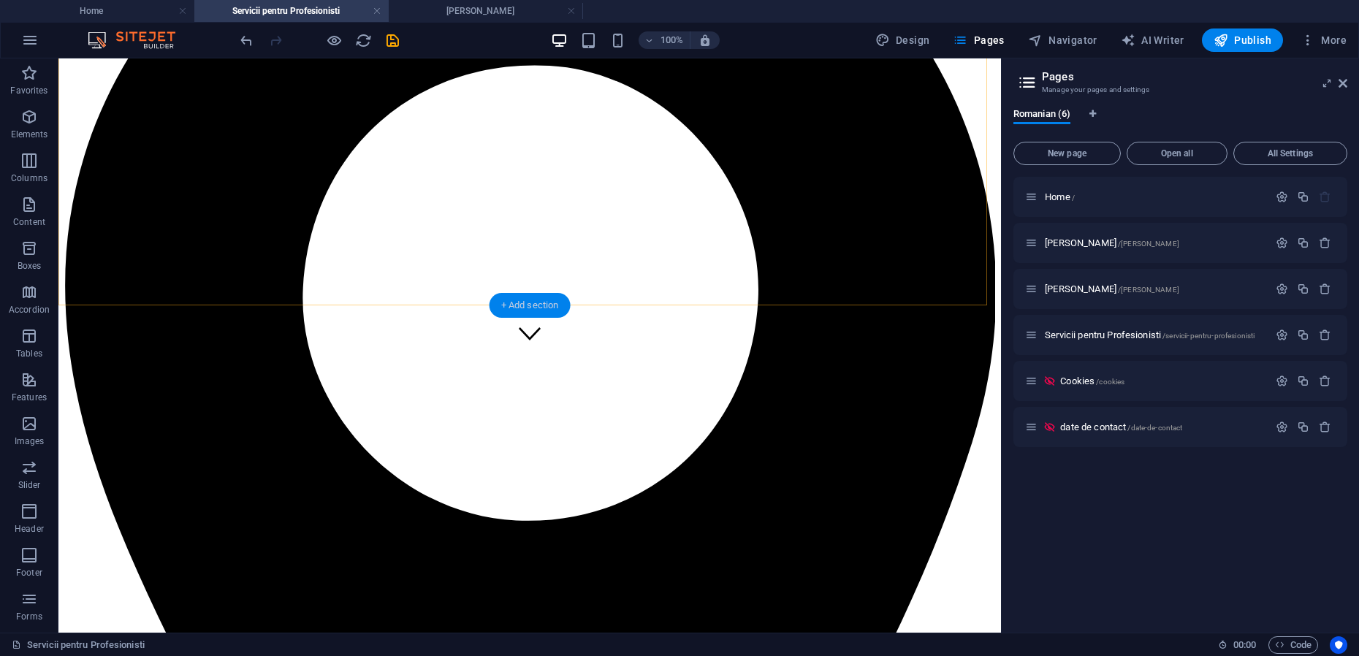
click at [543, 304] on div "+ Add section" at bounding box center [530, 305] width 81 height 25
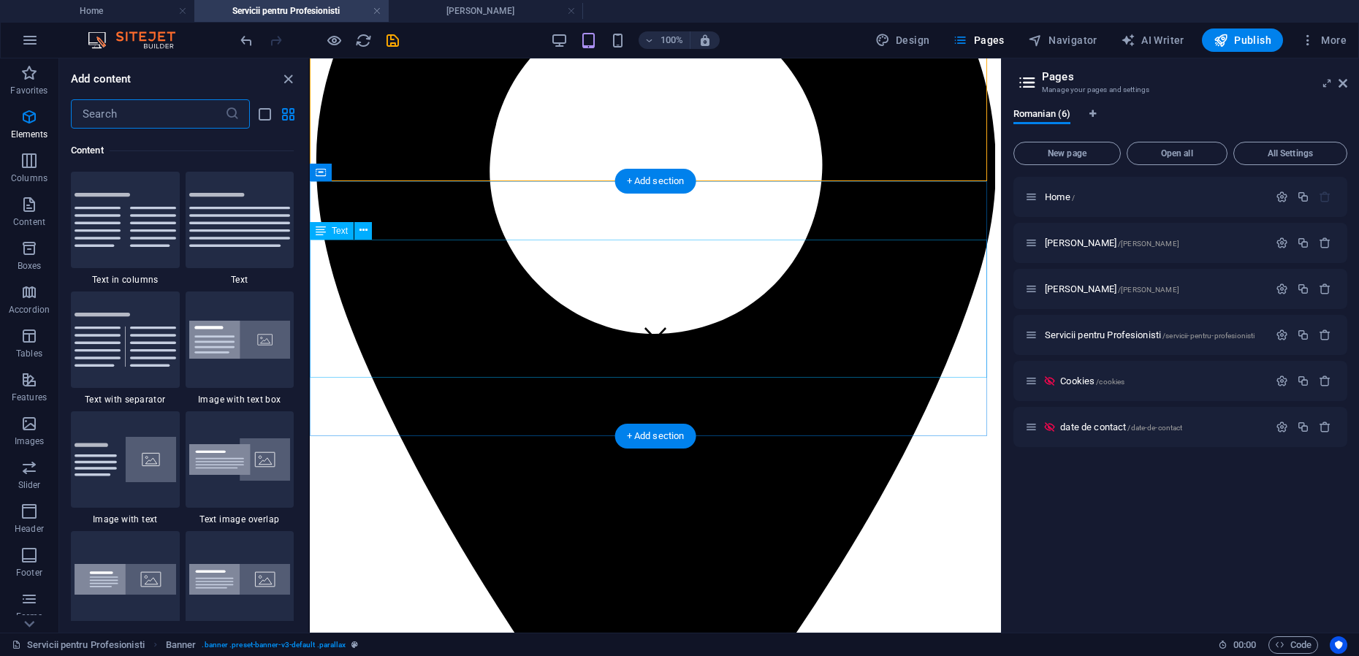
scroll to position [2556, 0]
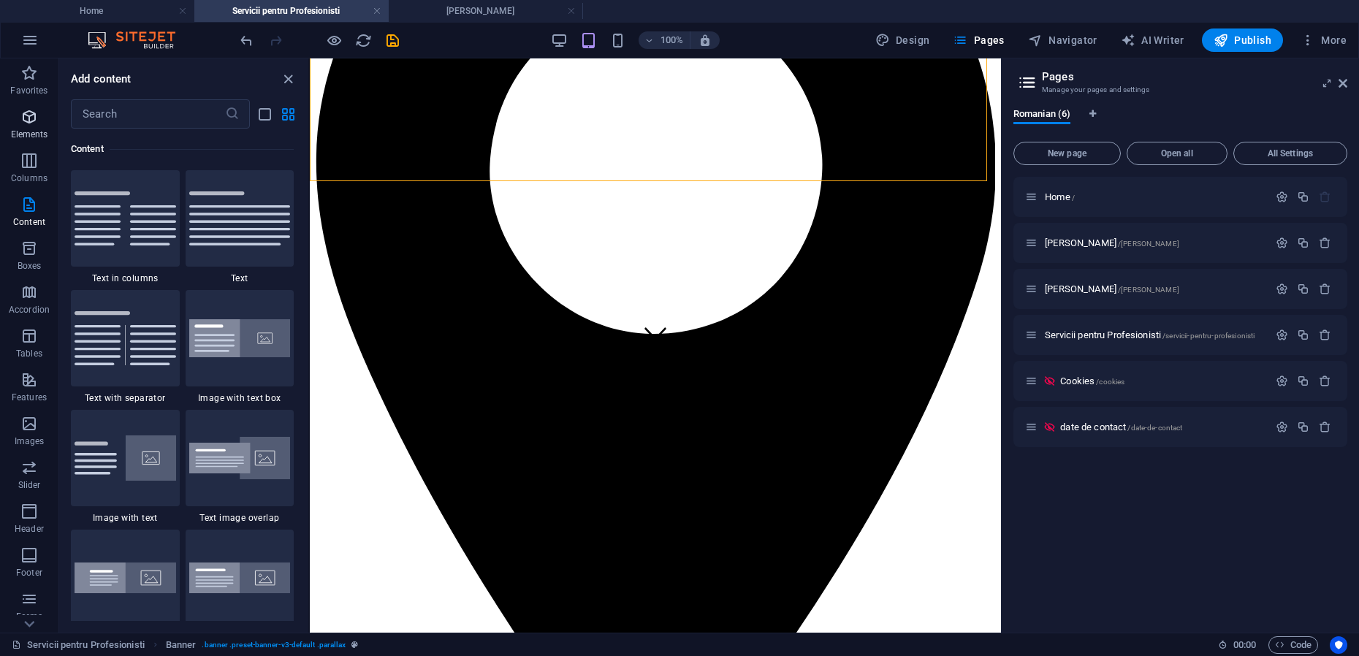
click at [34, 123] on icon "button" at bounding box center [29, 117] width 18 height 18
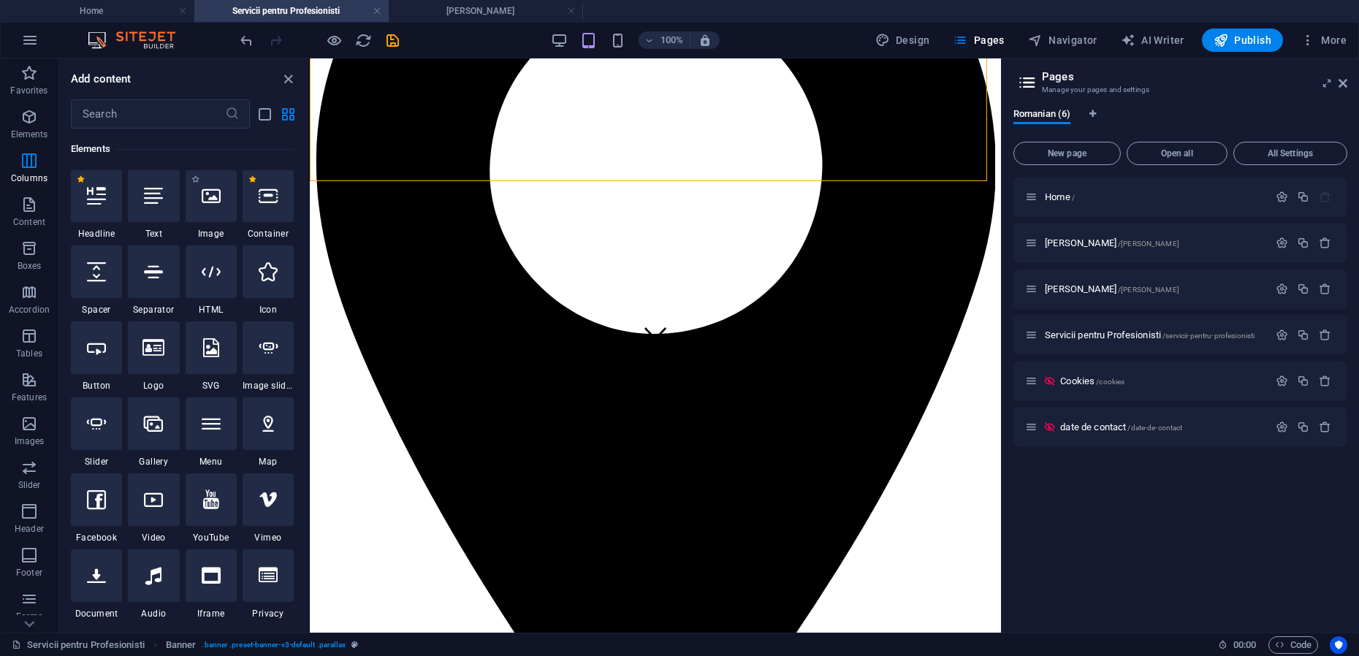
scroll to position [156, 0]
click at [99, 281] on icon at bounding box center [96, 272] width 19 height 19
select select "px"
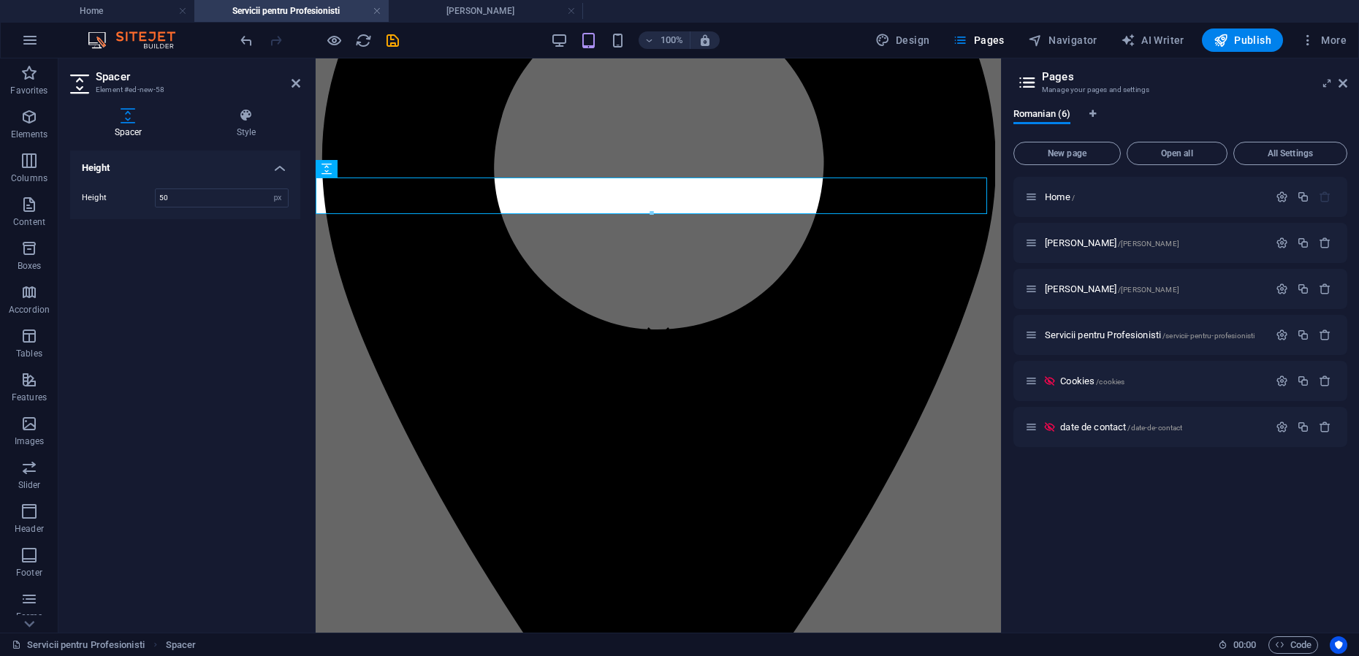
scroll to position [0, 88]
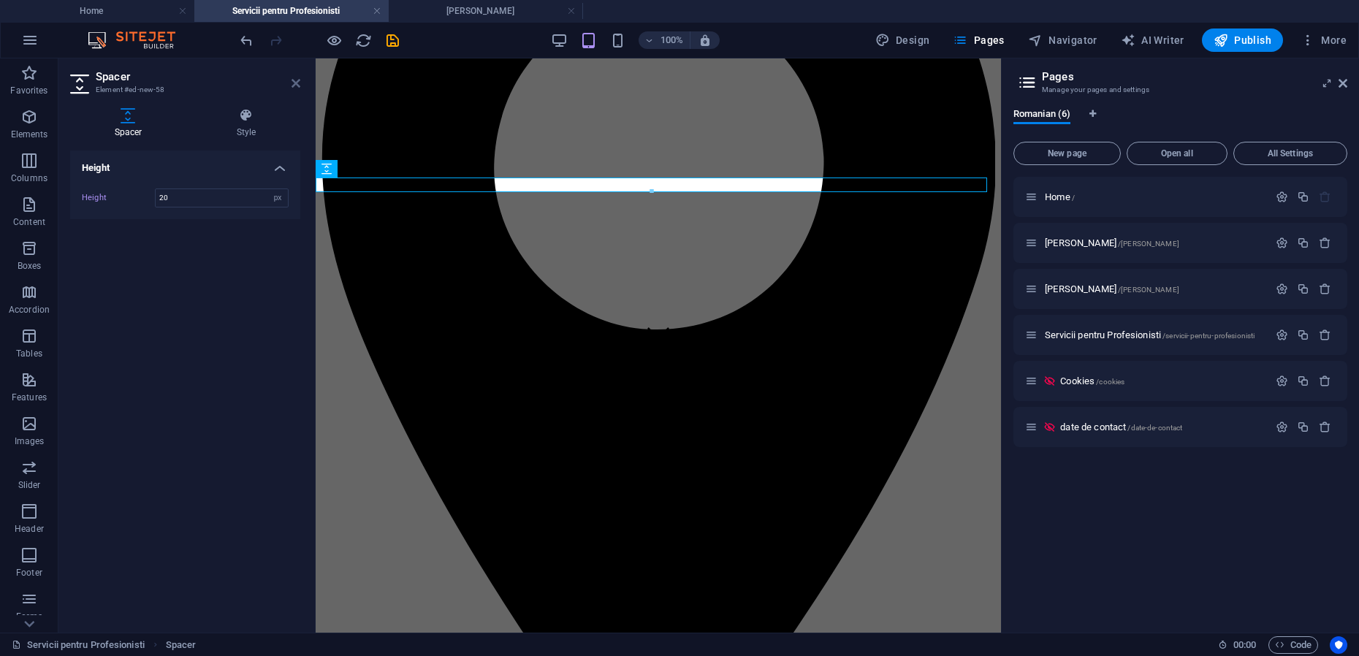
type input "20"
click at [294, 85] on icon at bounding box center [296, 83] width 9 height 12
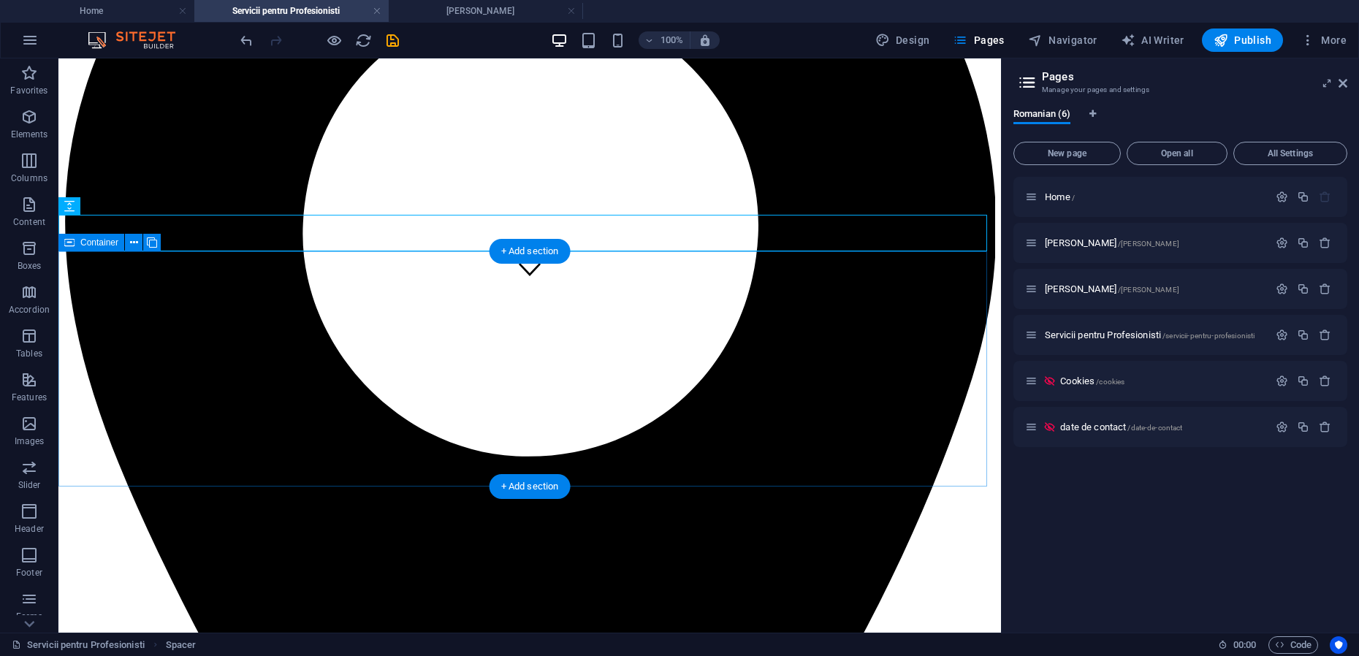
scroll to position [457, 0]
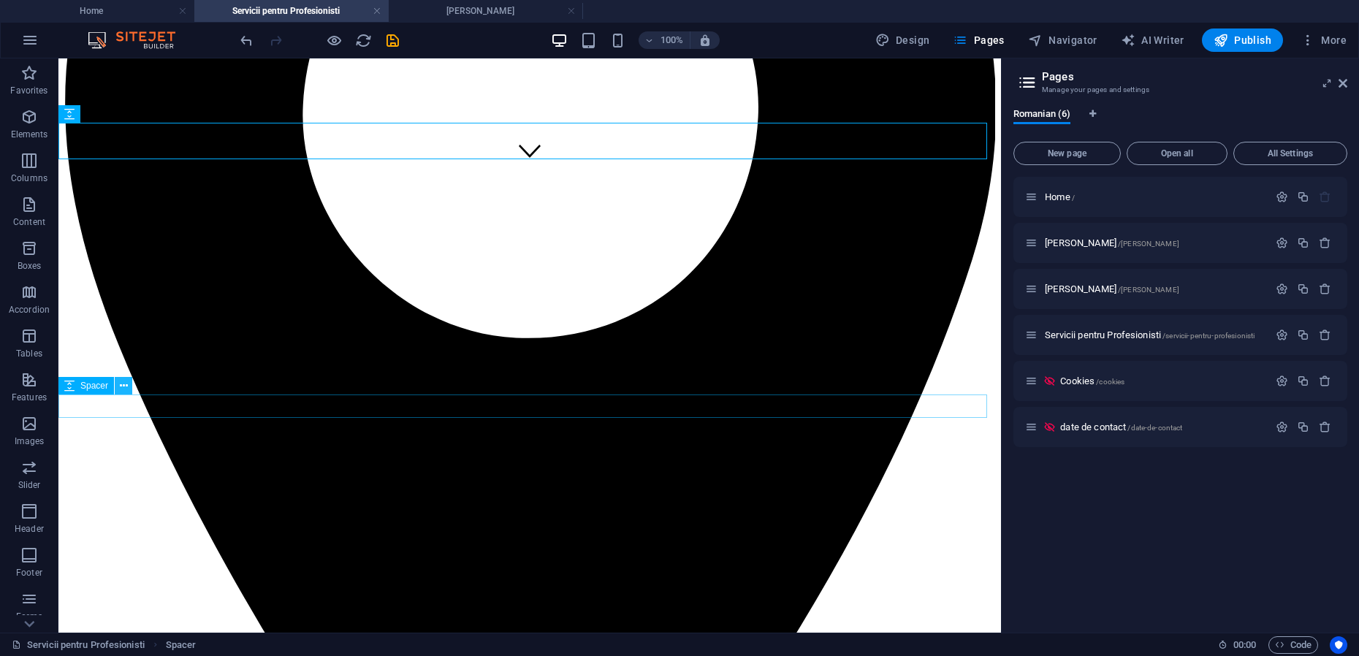
click at [124, 388] on icon at bounding box center [124, 385] width 8 height 15
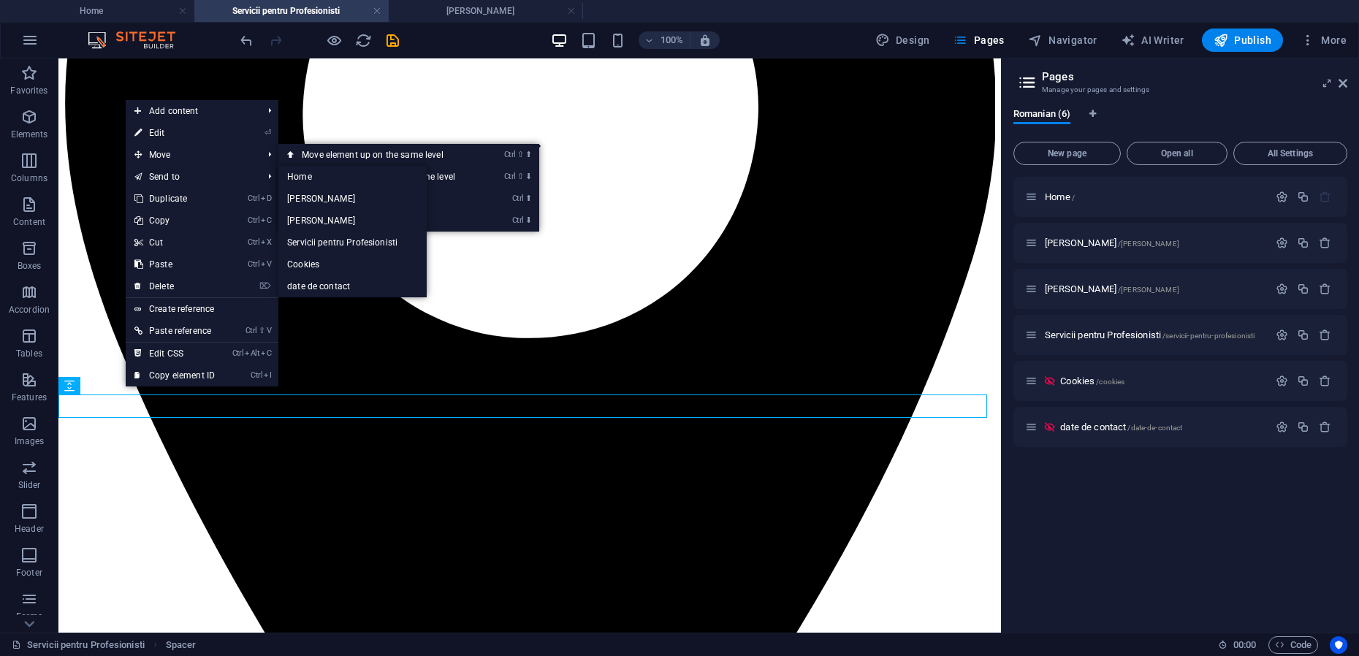
click at [171, 132] on link "⏎ Edit" at bounding box center [175, 133] width 98 height 22
select select "rem"
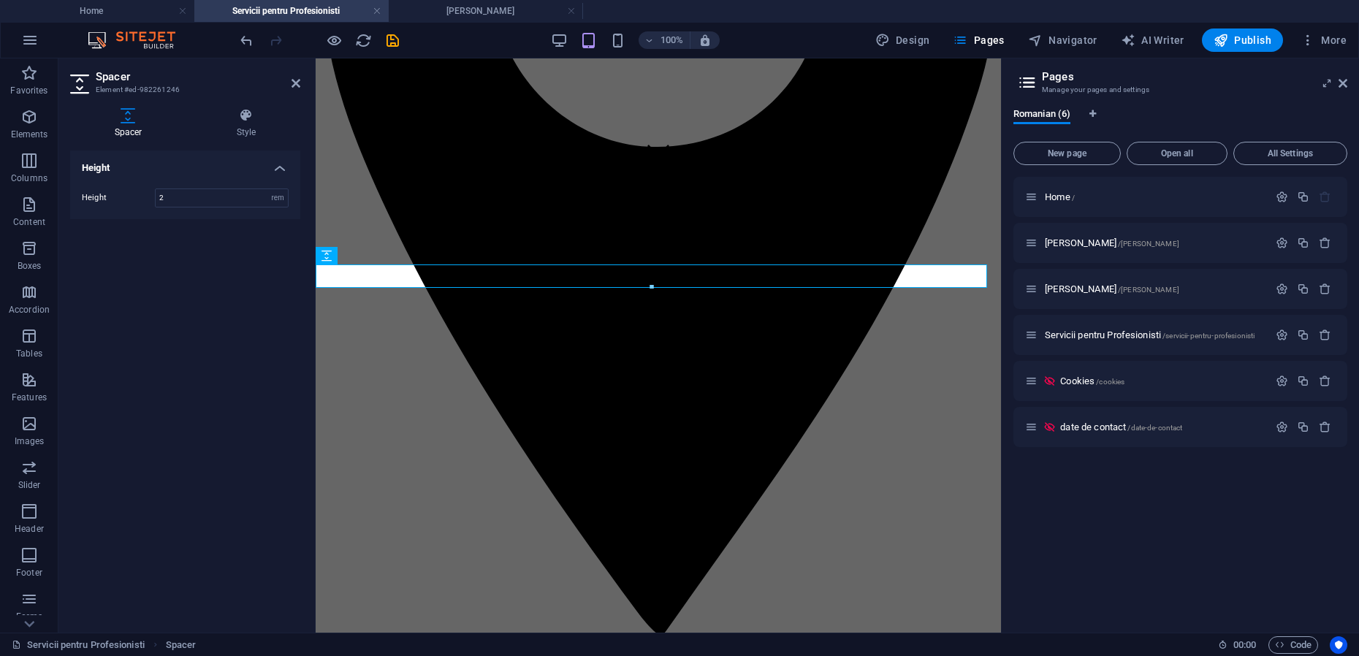
scroll to position [0, 88]
drag, startPoint x: 297, startPoint y: 83, endPoint x: 237, endPoint y: 26, distance: 82.2
click at [296, 83] on icon at bounding box center [296, 83] width 9 height 12
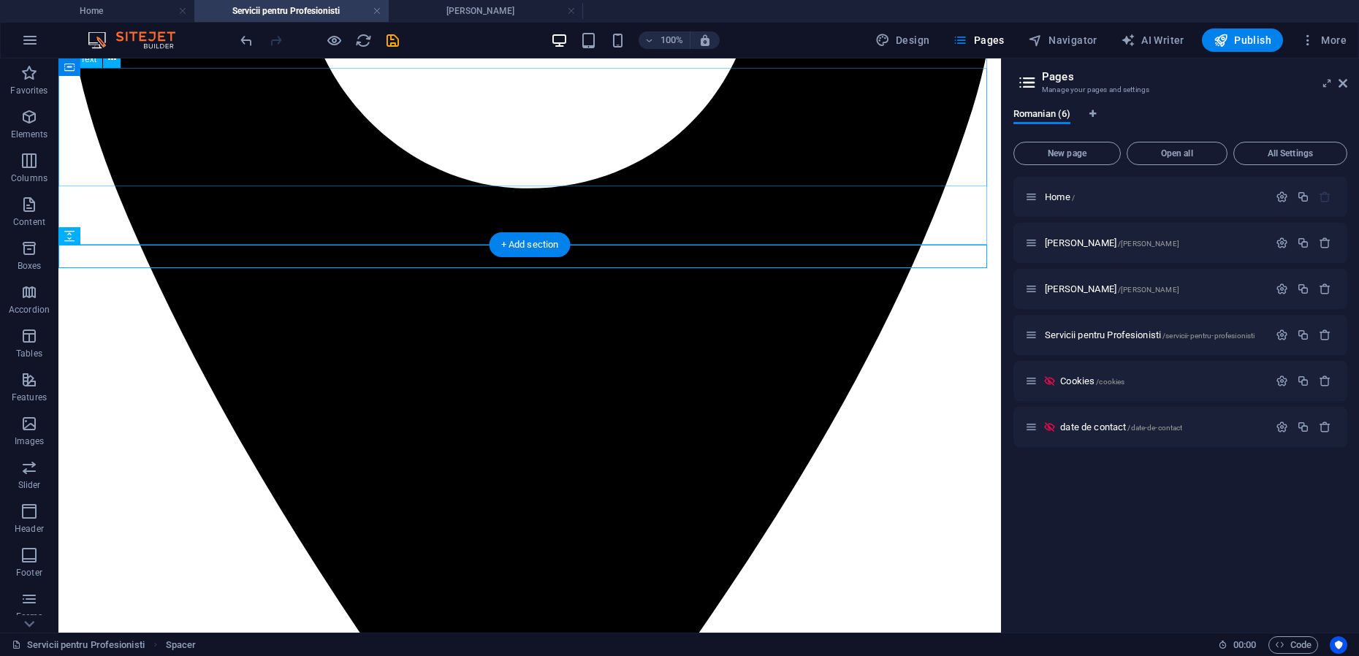
scroll to position [0, 72]
click at [123, 233] on icon at bounding box center [124, 236] width 8 height 15
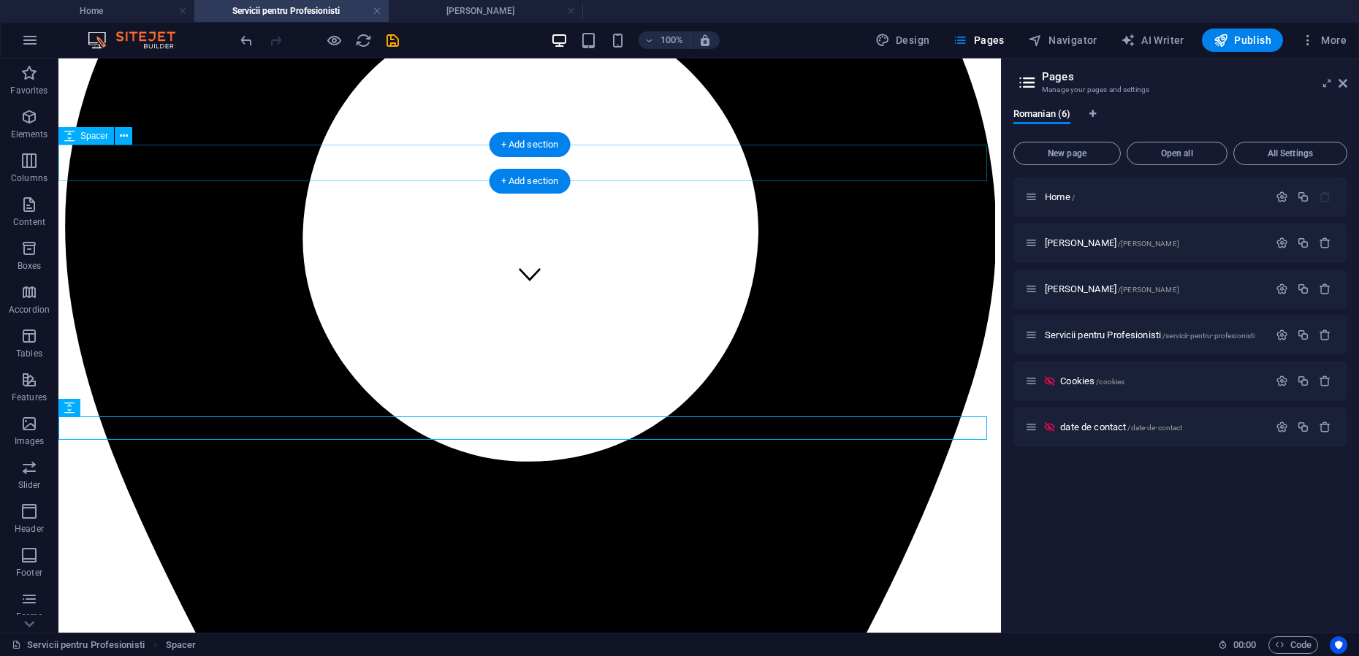
scroll to position [332, 0]
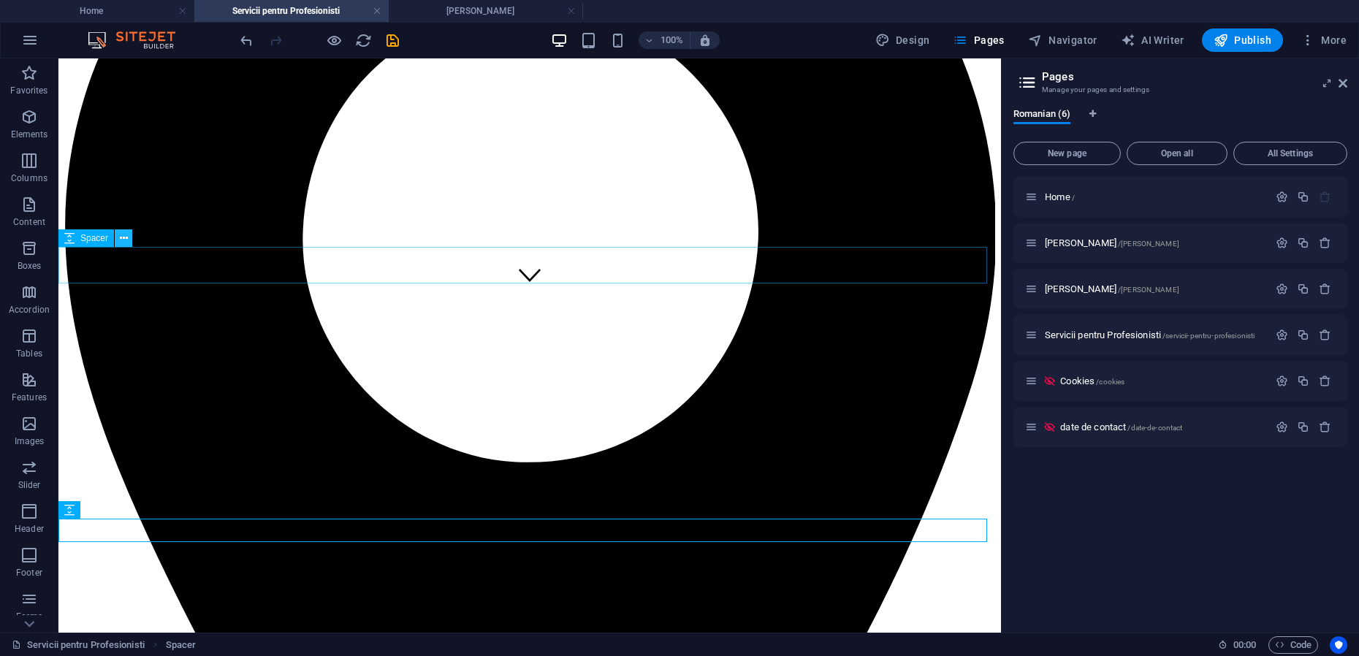
click at [123, 236] on icon at bounding box center [124, 238] width 8 height 15
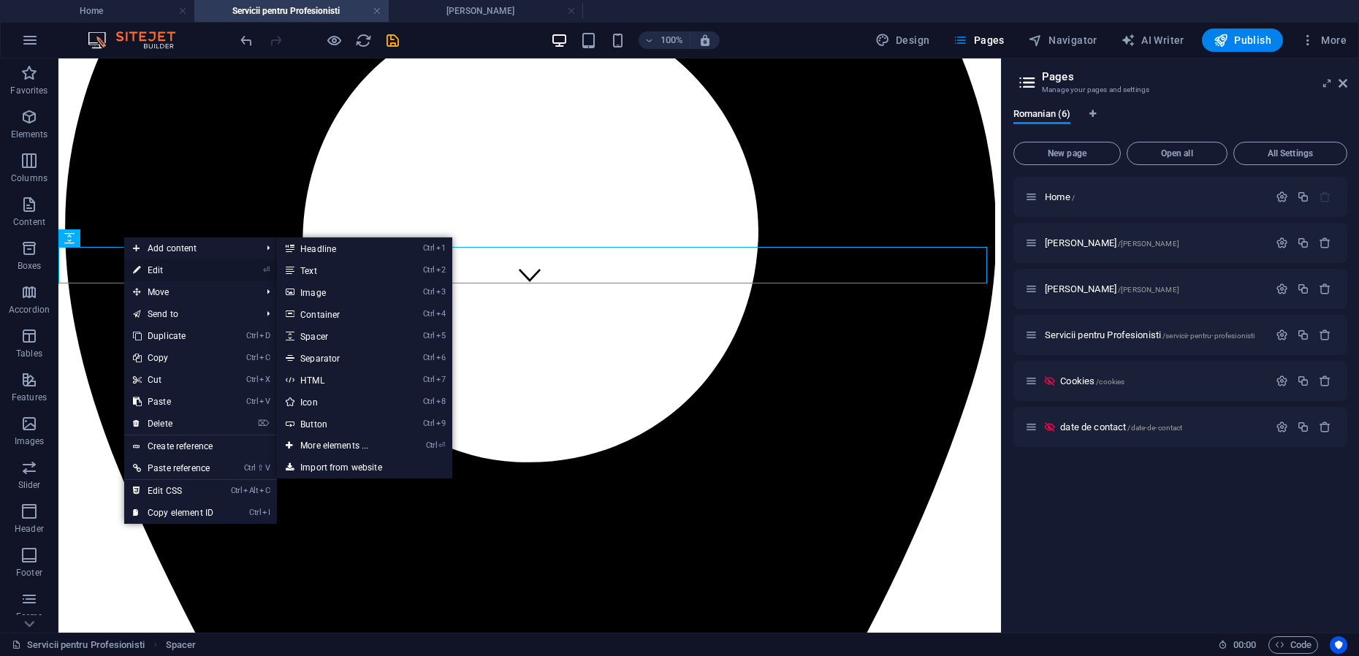
click at [151, 272] on link "⏎ Edit" at bounding box center [173, 270] width 98 height 22
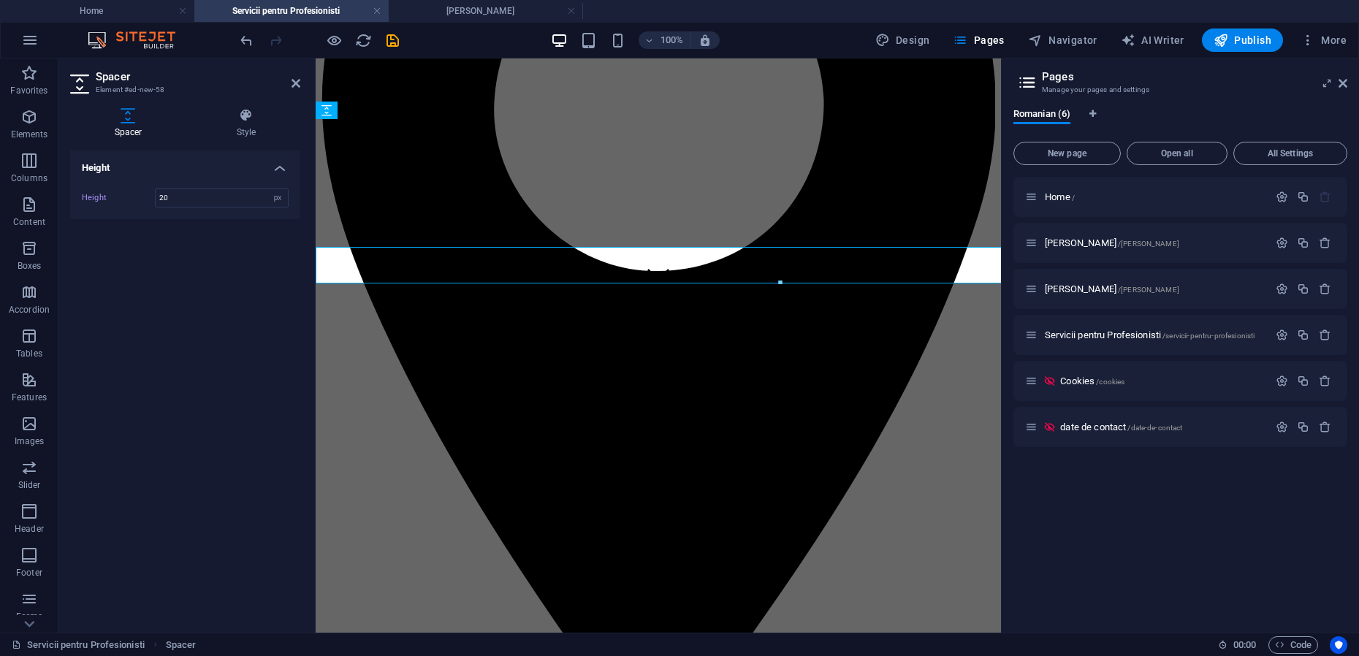
scroll to position [0, 88]
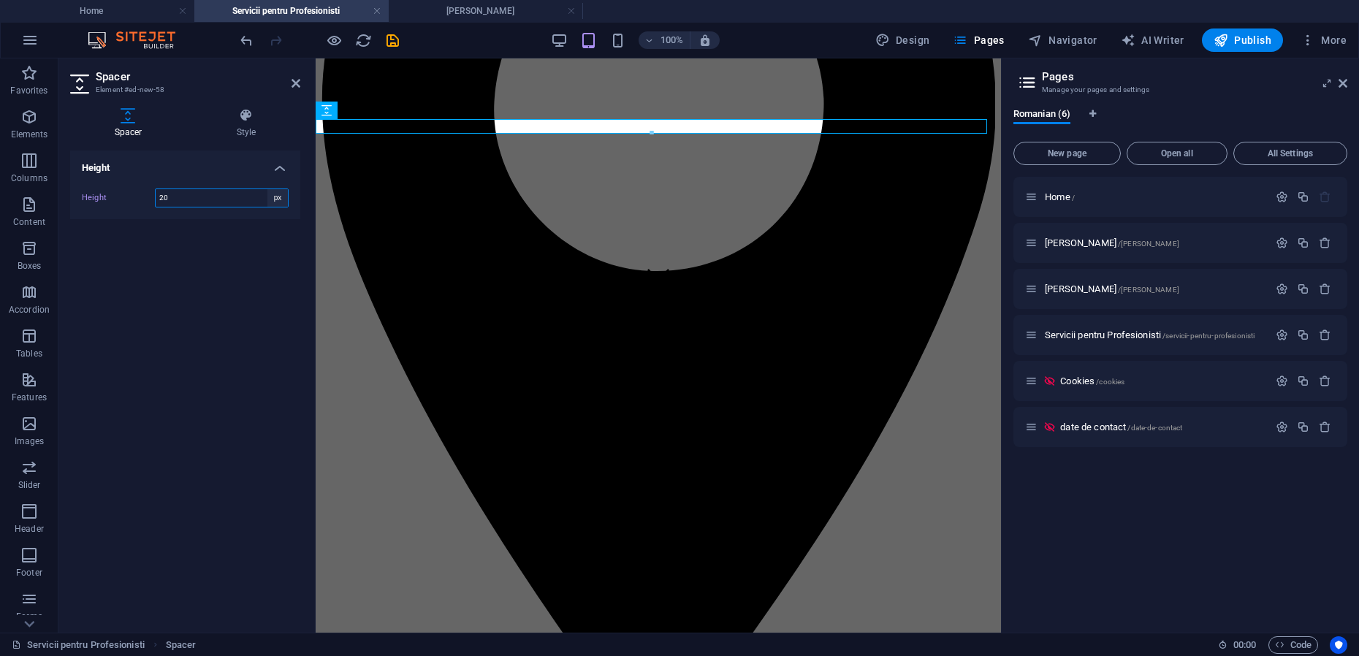
click at [278, 198] on select "px rem vh vw" at bounding box center [277, 198] width 20 height 18
select select "rem"
click at [267, 189] on select "px rem vh vw" at bounding box center [277, 198] width 20 height 18
type input "2"
click at [295, 82] on icon at bounding box center [296, 83] width 9 height 12
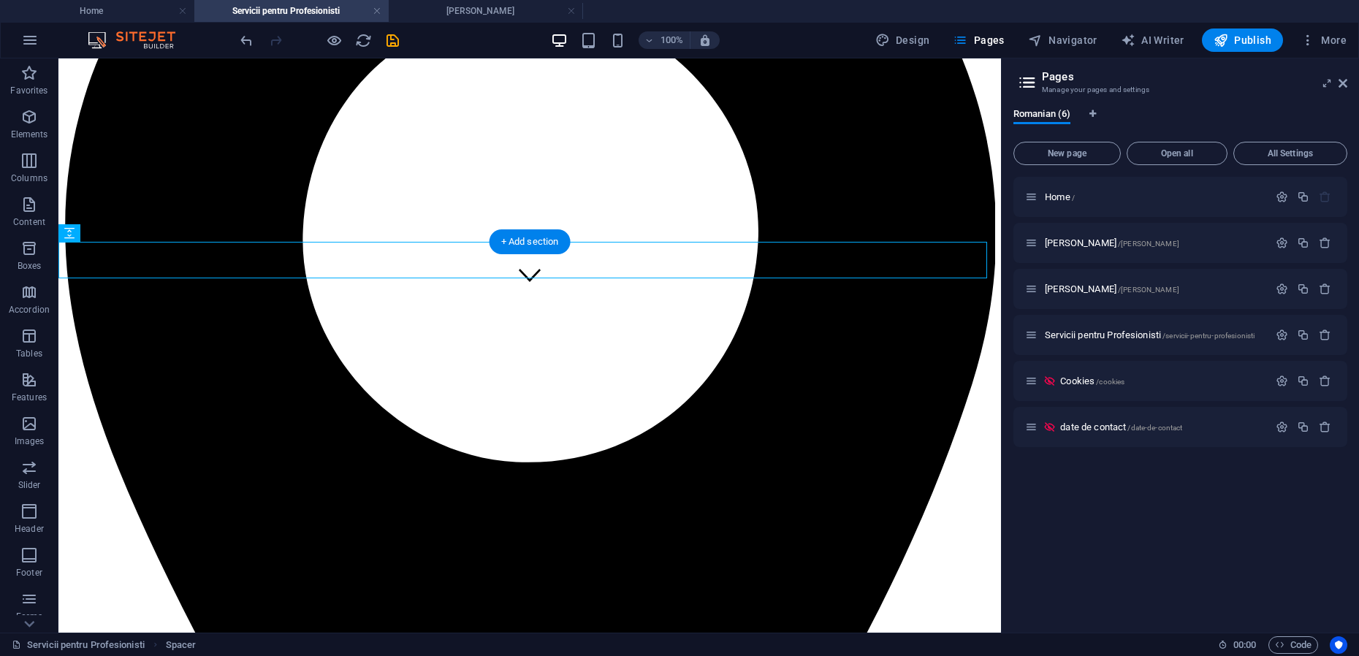
scroll to position [424, 0]
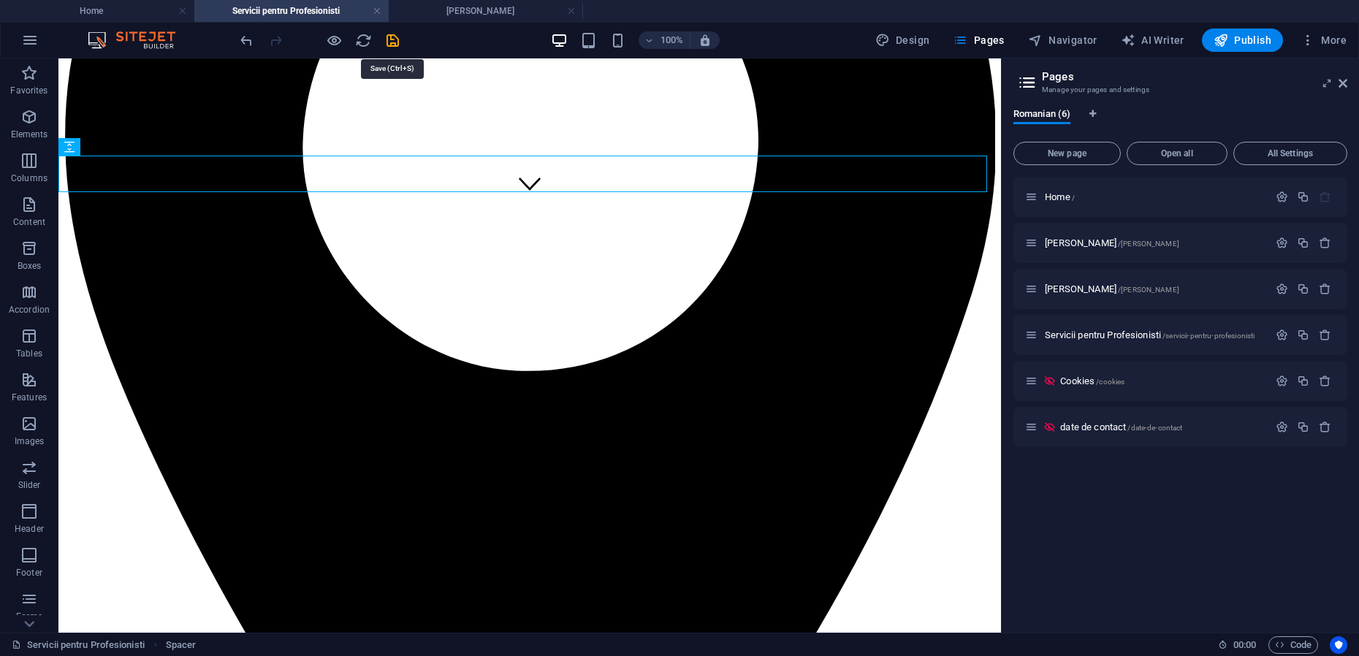
click at [389, 38] on icon "save" at bounding box center [392, 40] width 17 height 17
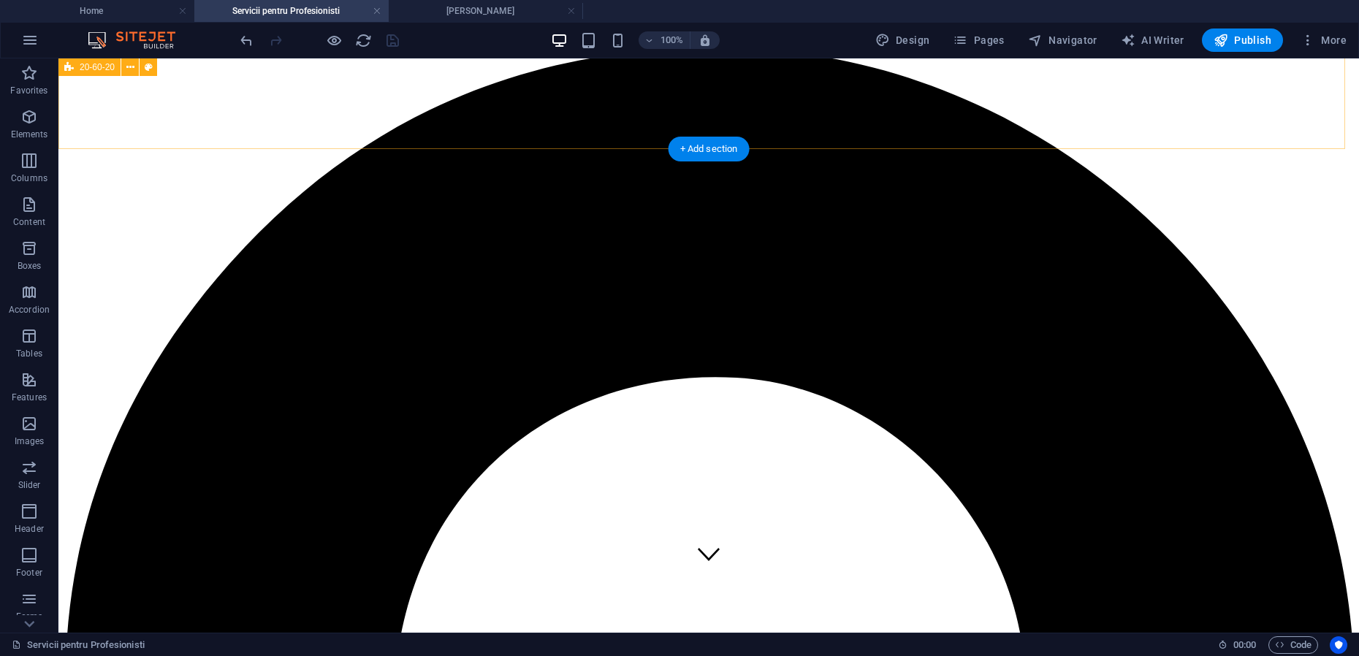
scroll to position [0, 0]
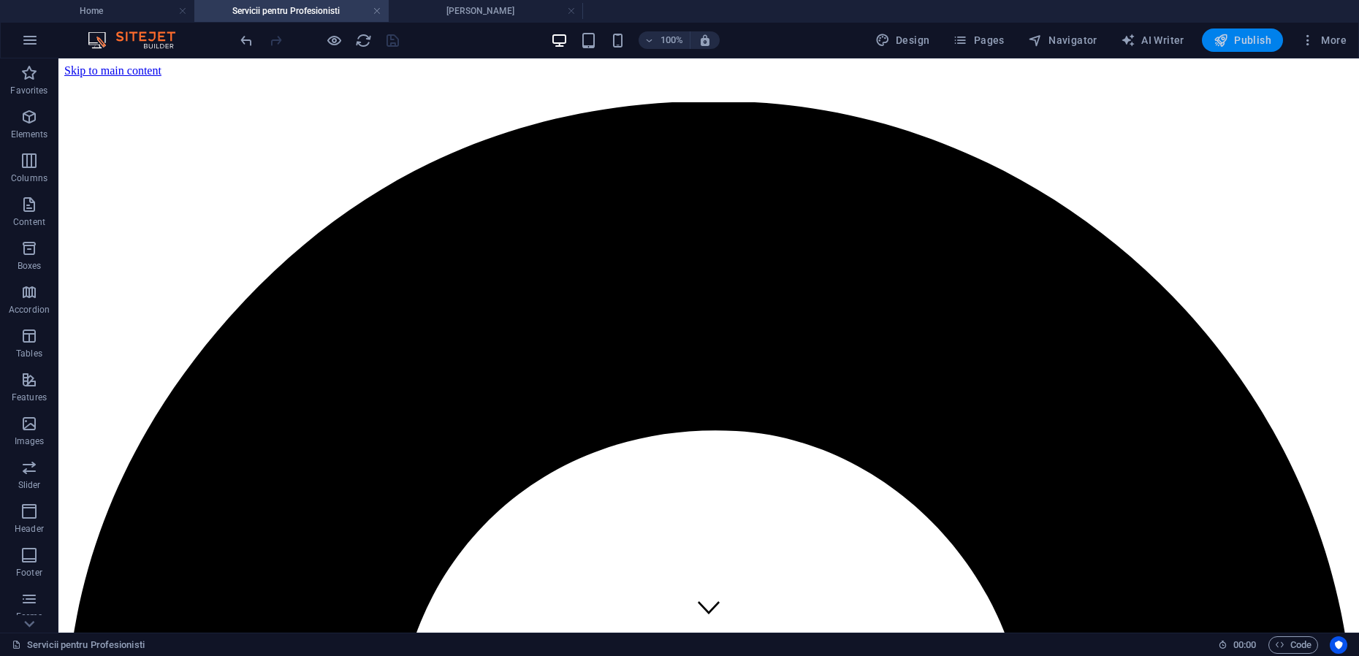
click at [1228, 42] on icon "button" at bounding box center [1221, 40] width 15 height 15
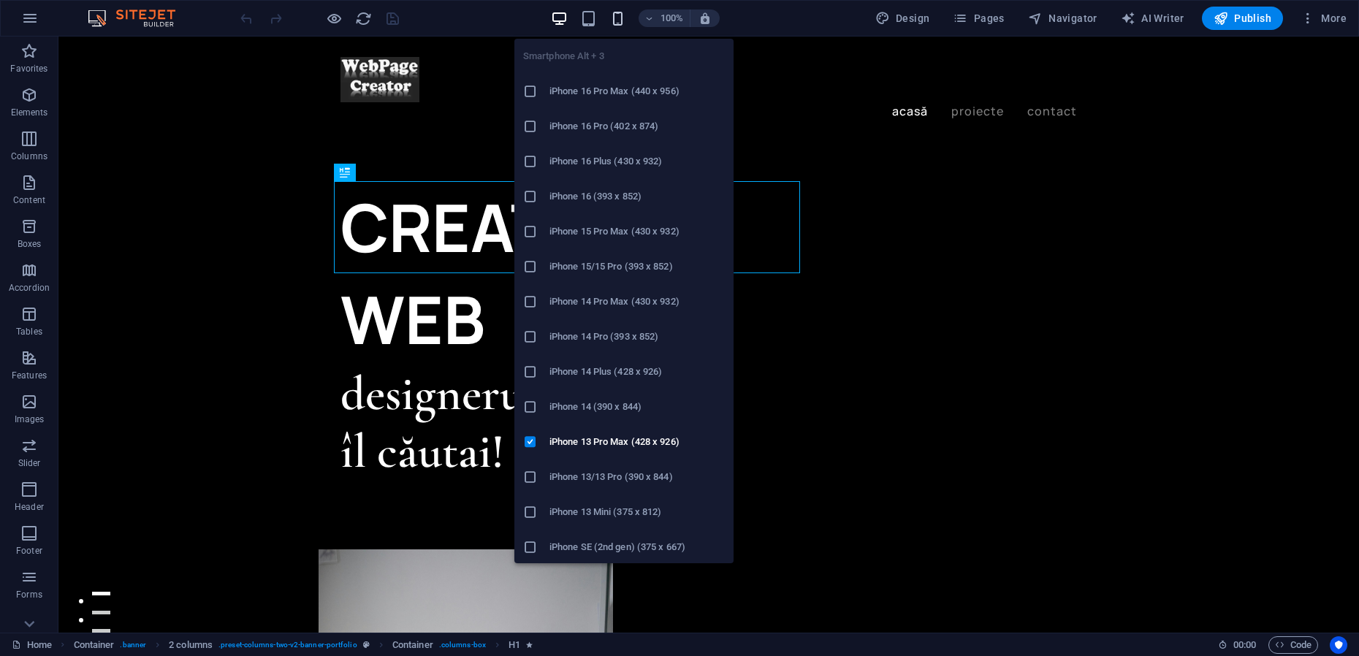
click at [617, 23] on icon "button" at bounding box center [617, 18] width 17 height 17
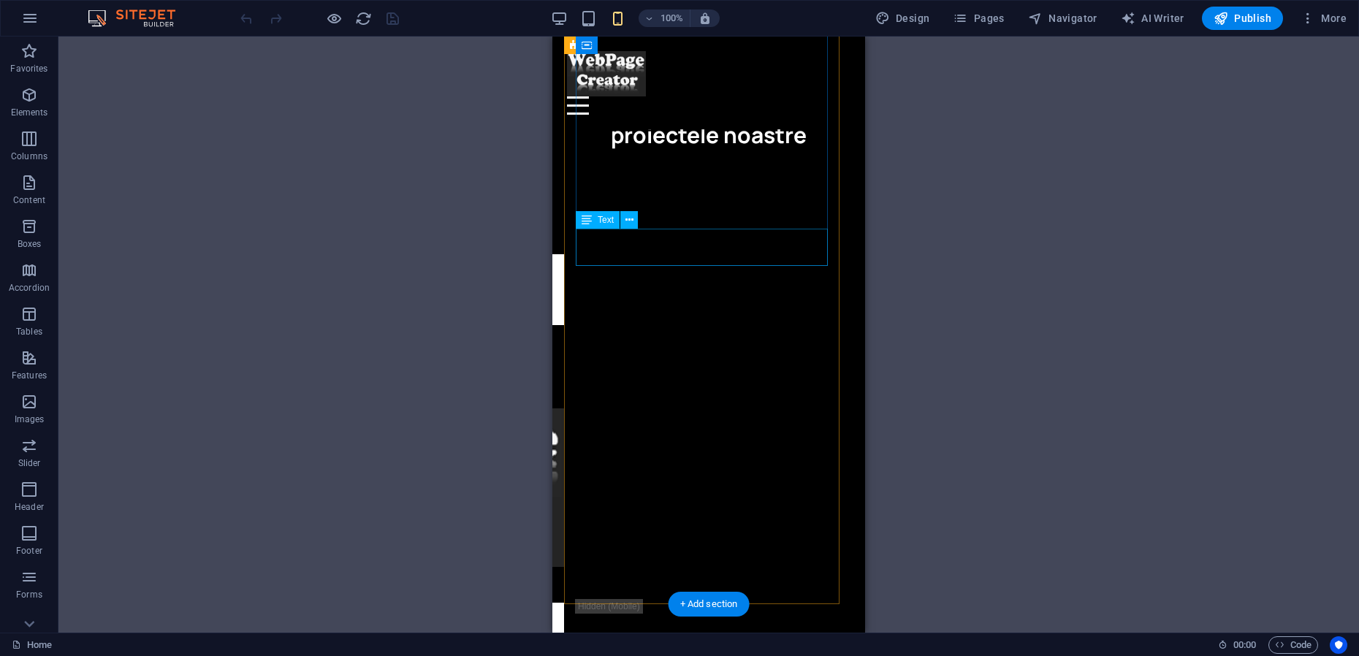
scroll to position [2101, 0]
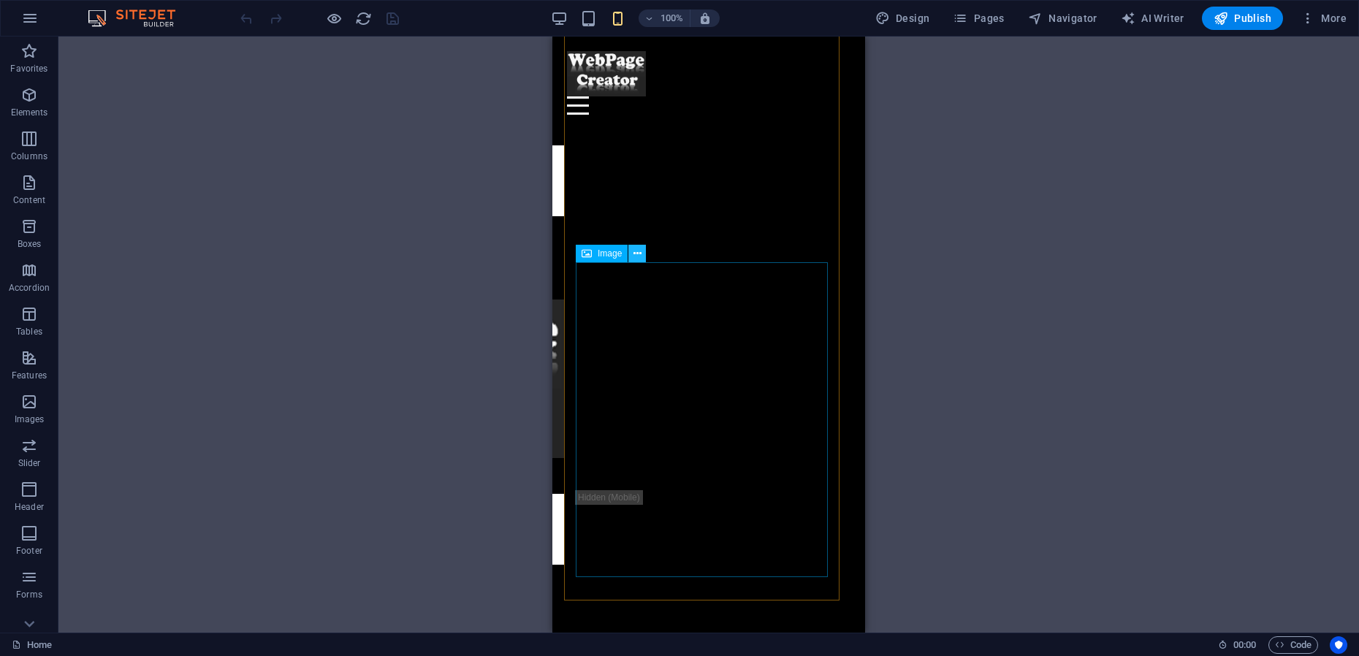
click at [640, 256] on icon at bounding box center [637, 253] width 8 height 15
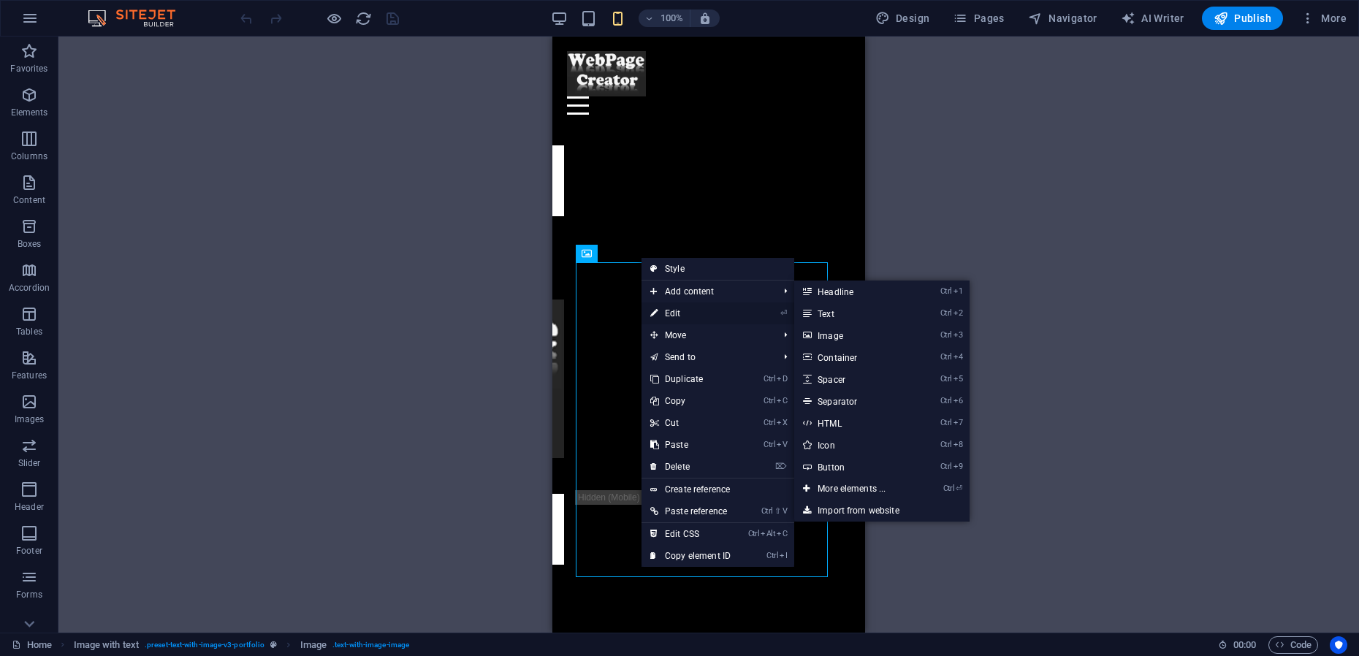
click at [679, 313] on link "⏎ Edit" at bounding box center [690, 313] width 98 height 22
select select "%"
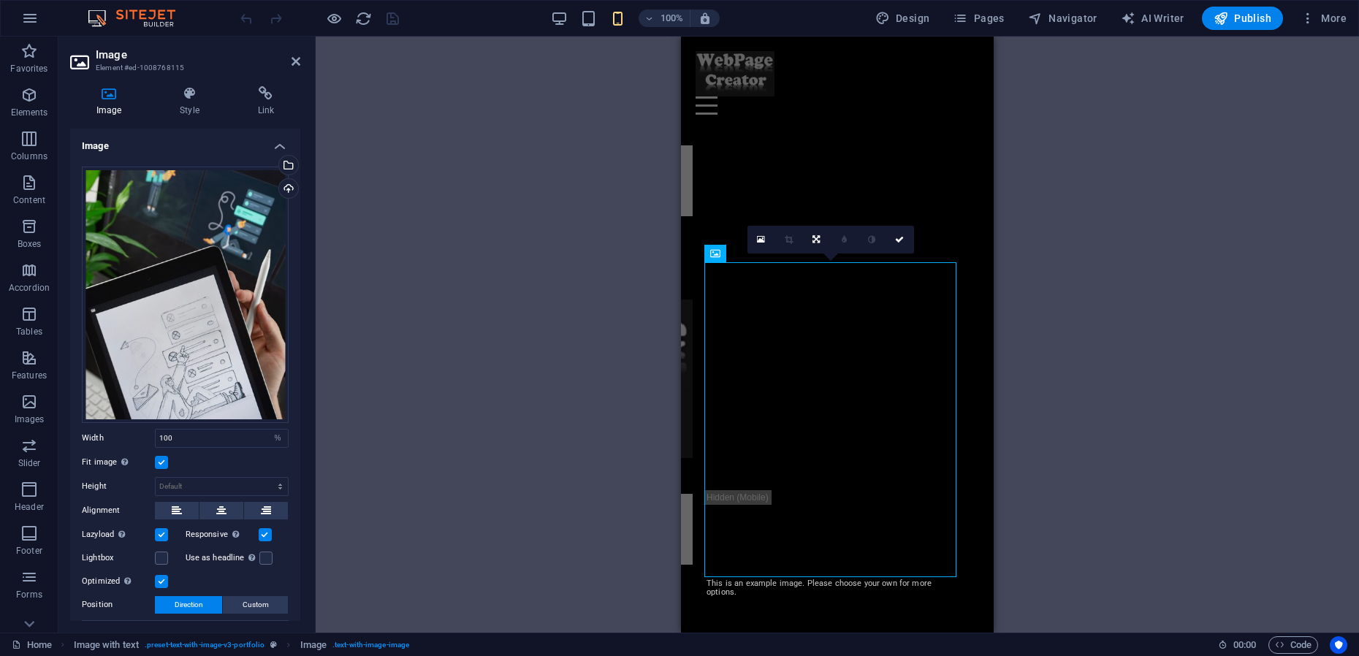
click at [159, 456] on label at bounding box center [161, 462] width 13 height 13
click at [0, 0] on input "Fit image Automatically fit image to a fixed width and height" at bounding box center [0, 0] width 0 height 0
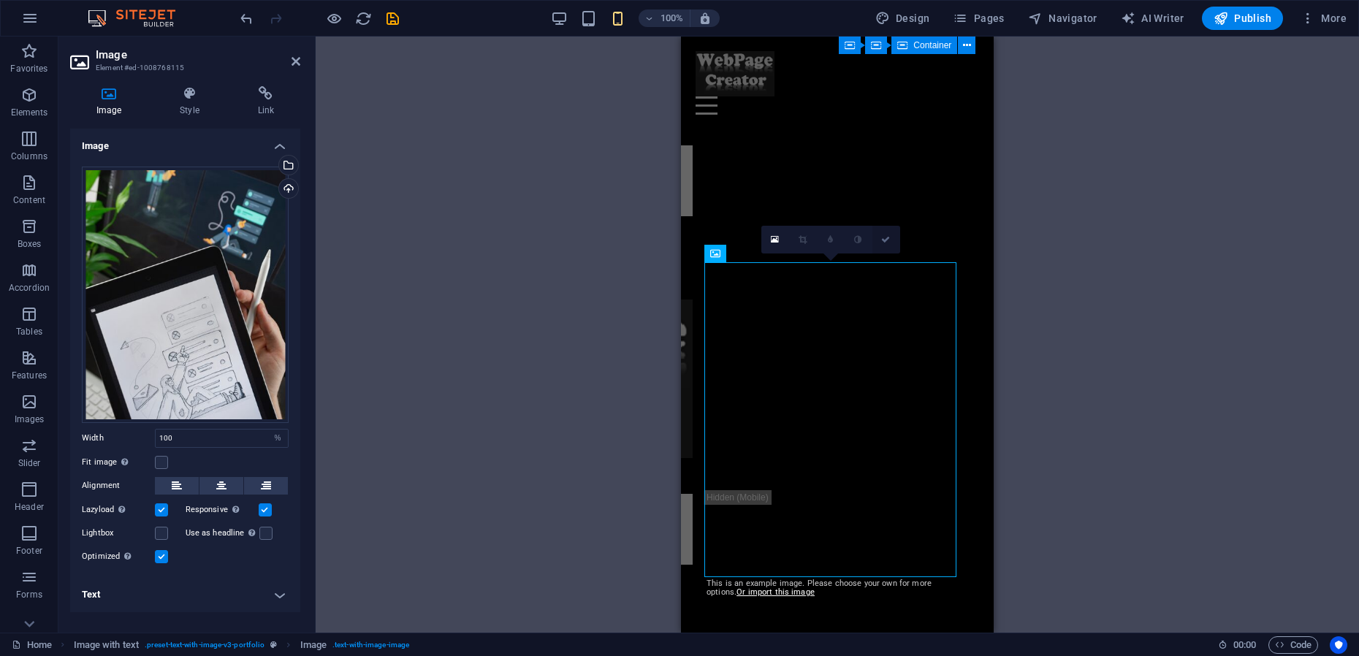
click at [885, 244] on icon at bounding box center [885, 239] width 9 height 9
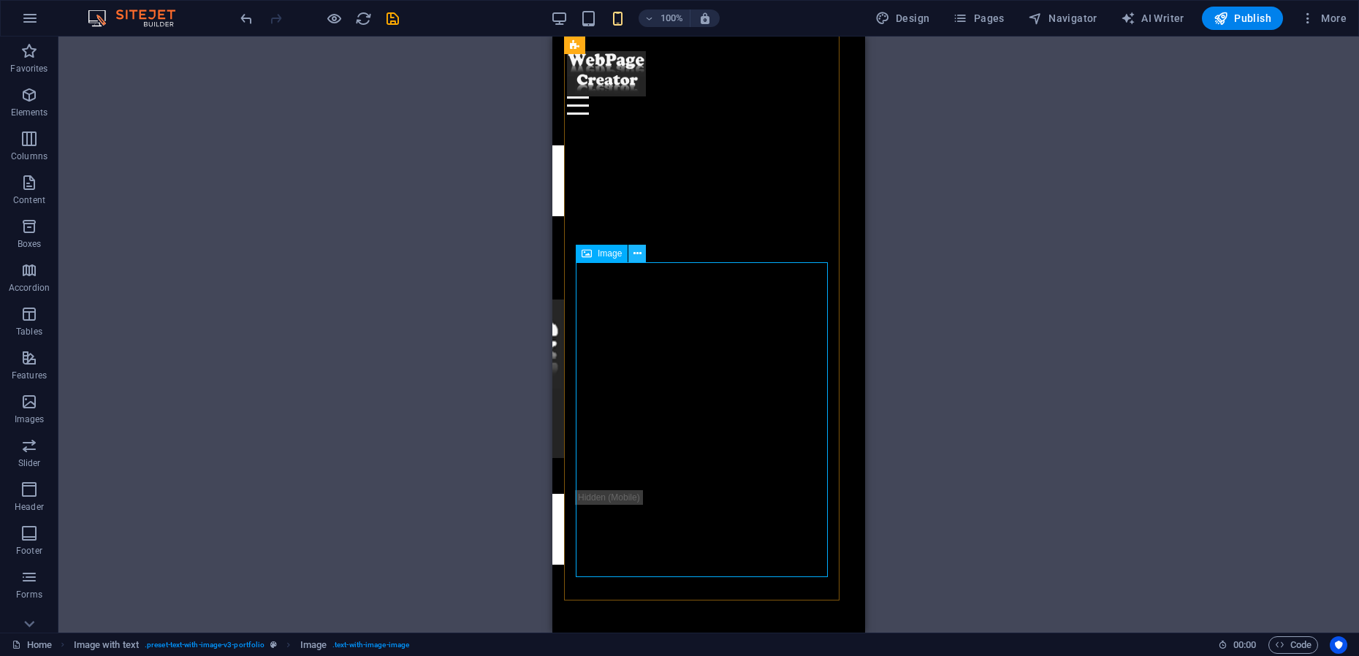
click at [636, 258] on icon at bounding box center [637, 253] width 8 height 15
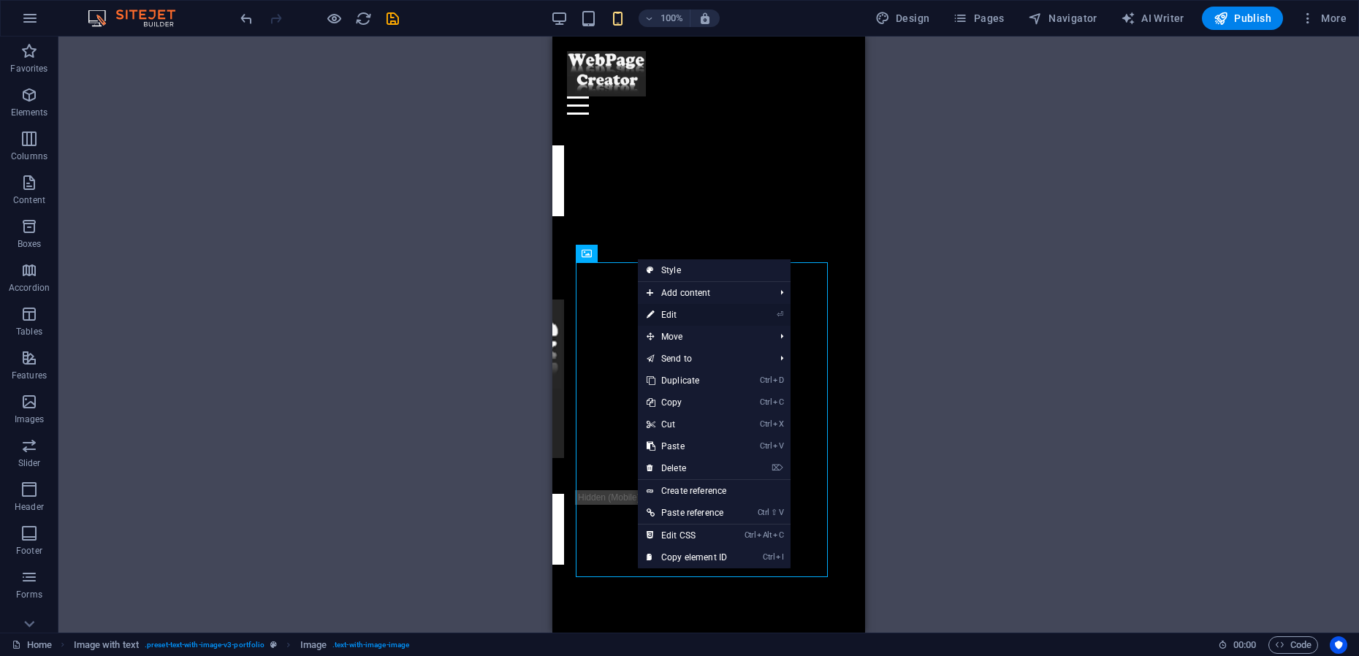
click at [665, 317] on link "⏎ Edit" at bounding box center [687, 315] width 98 height 22
select select "%"
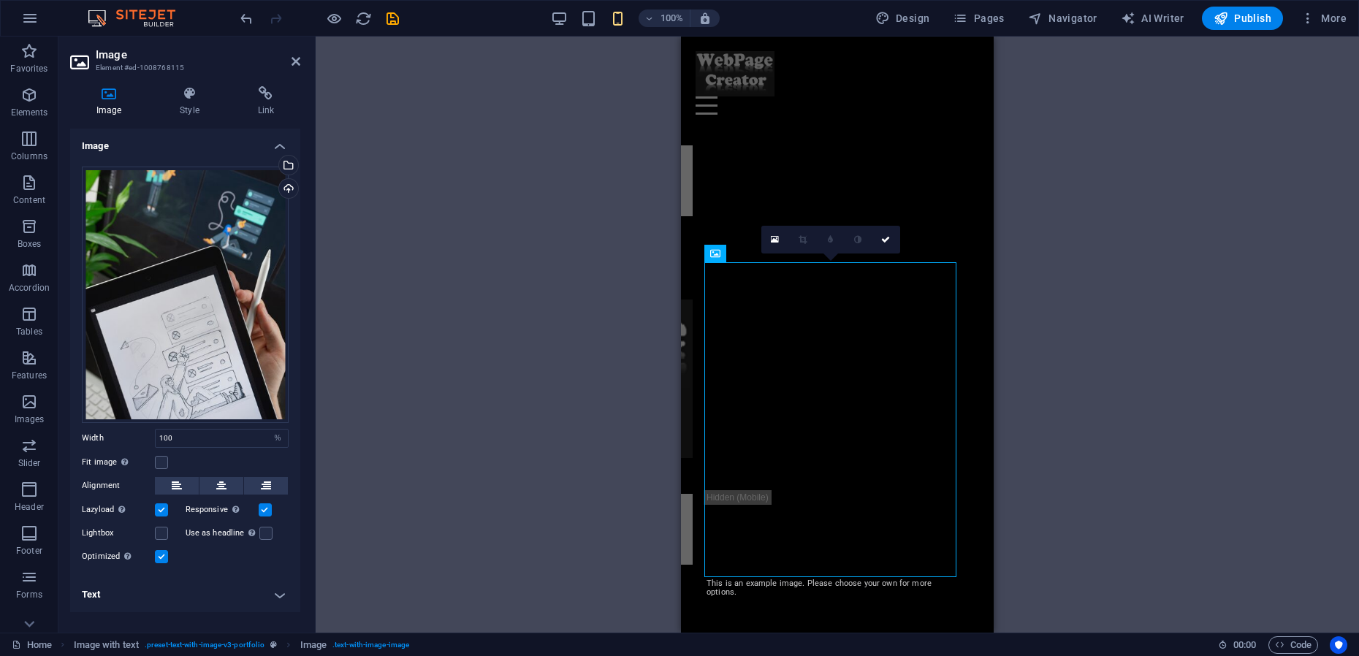
click at [161, 557] on label at bounding box center [161, 556] width 13 height 13
click at [0, 0] on input "Optimized Images are compressed to improve page speed." at bounding box center [0, 0] width 0 height 0
click at [267, 506] on label at bounding box center [265, 509] width 13 height 13
click at [265, 510] on label at bounding box center [265, 509] width 13 height 13
click at [159, 512] on label at bounding box center [161, 509] width 13 height 13
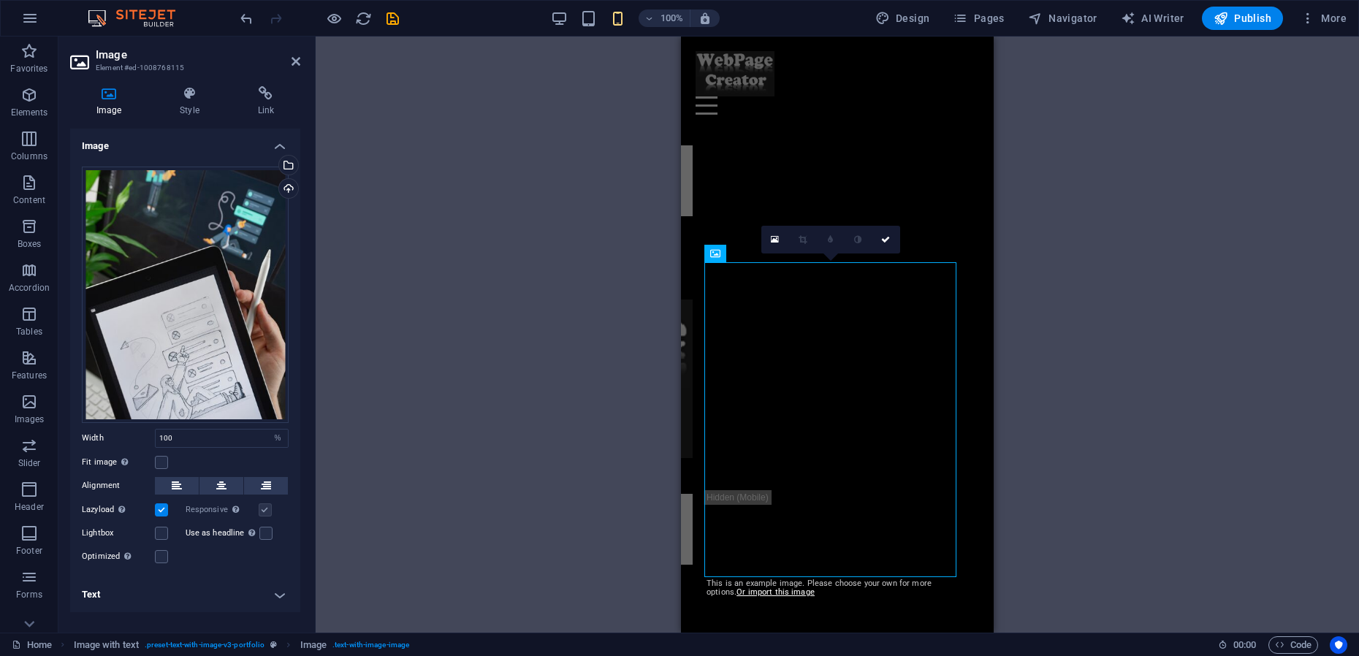
click at [0, 0] on input "Lazyload Loading images after the page loads improves page speed." at bounding box center [0, 0] width 0 height 0
click at [267, 511] on label at bounding box center [265, 509] width 13 height 13
click at [164, 553] on label at bounding box center [161, 556] width 13 height 13
click at [0, 0] on input "Optimized Images are compressed to improve page speed." at bounding box center [0, 0] width 0 height 0
click at [268, 511] on label at bounding box center [265, 509] width 13 height 13
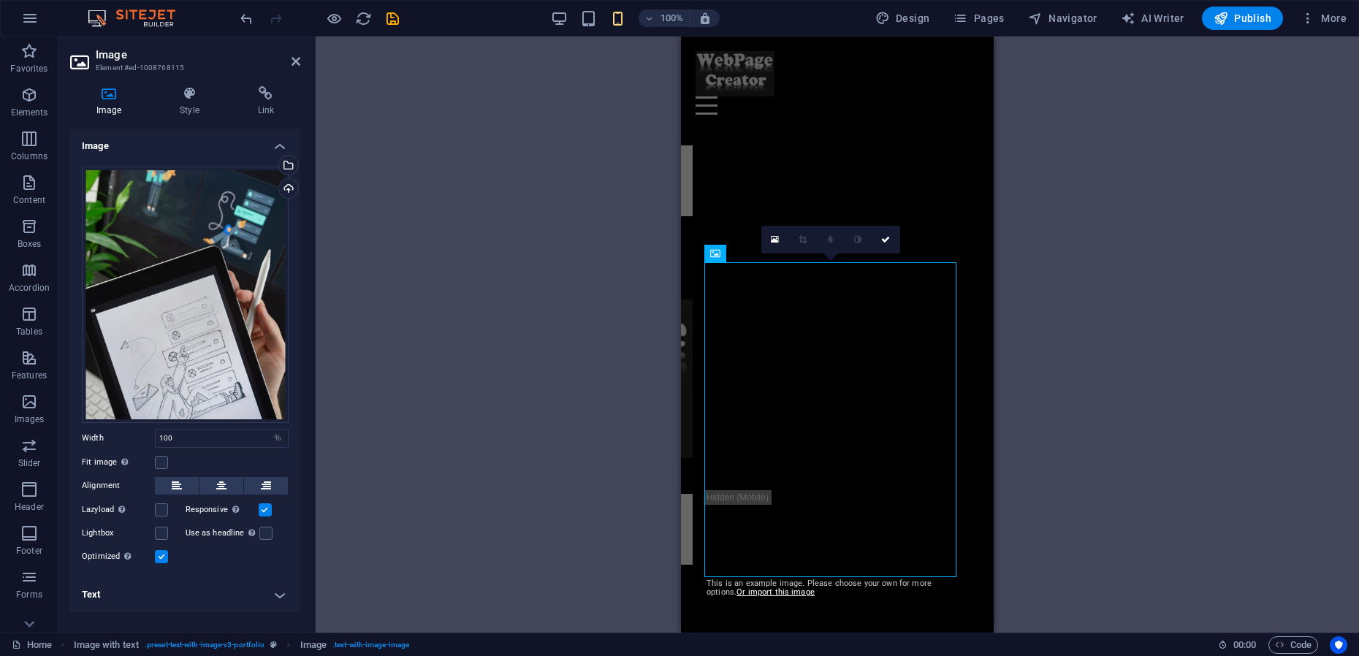
click at [0, 0] on input "Responsive Automatically load retina image and smartphone optimized sizes." at bounding box center [0, 0] width 0 height 0
click at [267, 511] on label at bounding box center [265, 509] width 13 height 13
click at [0, 0] on input "Responsive Automatically load retina image and smartphone optimized sizes." at bounding box center [0, 0] width 0 height 0
click at [160, 556] on label at bounding box center [161, 556] width 13 height 13
click at [0, 0] on input "Optimized Images are compressed to improve page speed." at bounding box center [0, 0] width 0 height 0
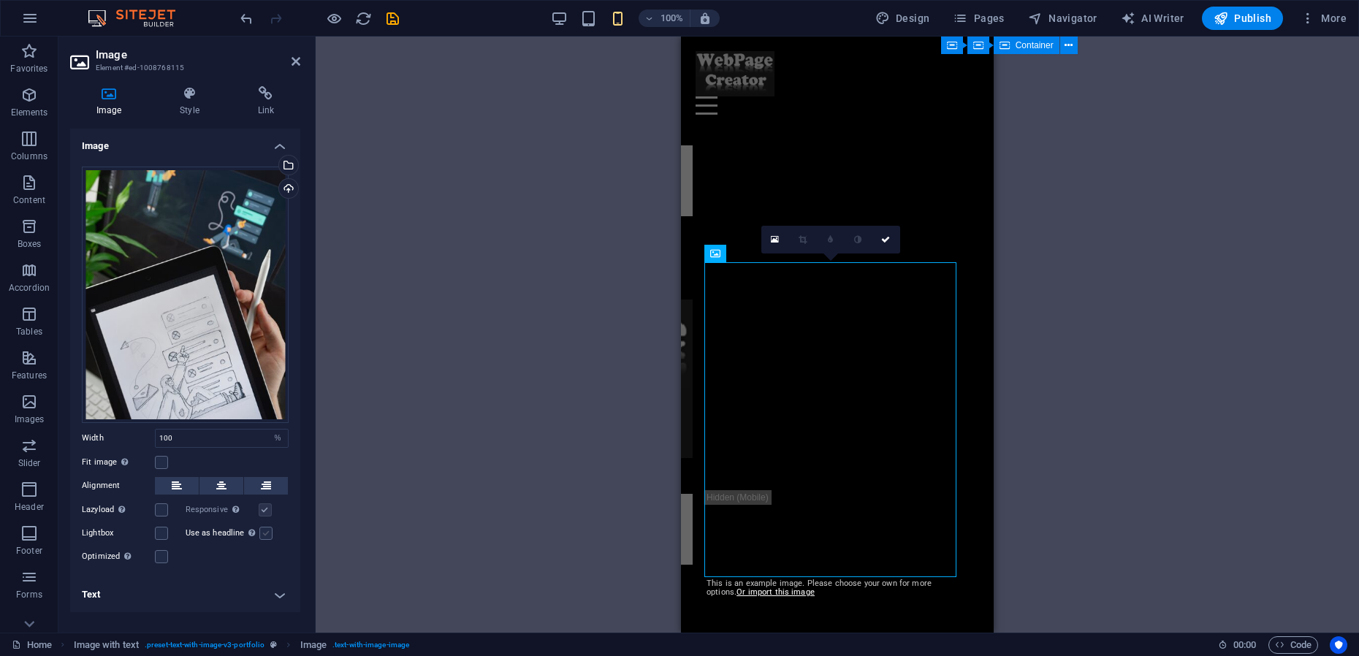
click at [267, 536] on label at bounding box center [265, 533] width 13 height 13
click at [0, 0] on input "Use as headline The image will be wrapped in an H1 headline tag. Useful for giv…" at bounding box center [0, 0] width 0 height 0
click at [268, 513] on label at bounding box center [265, 509] width 13 height 13
click at [164, 557] on label at bounding box center [161, 556] width 13 height 13
click at [0, 0] on input "Optimized Images are compressed to improve page speed." at bounding box center [0, 0] width 0 height 0
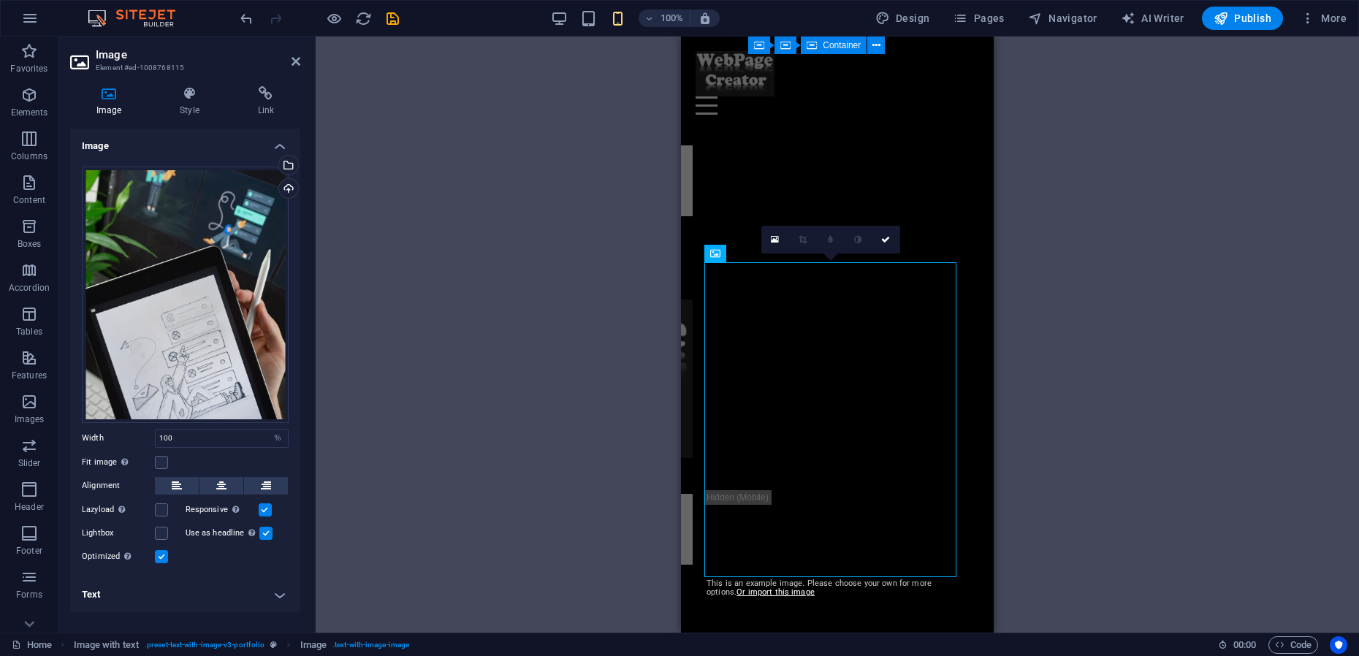
click at [267, 536] on label at bounding box center [265, 533] width 13 height 13
click at [0, 0] on input "Use as headline The image will be wrapped in an H1 headline tag. Useful for giv…" at bounding box center [0, 0] width 0 height 0
click at [391, 18] on icon "save" at bounding box center [392, 18] width 17 height 17
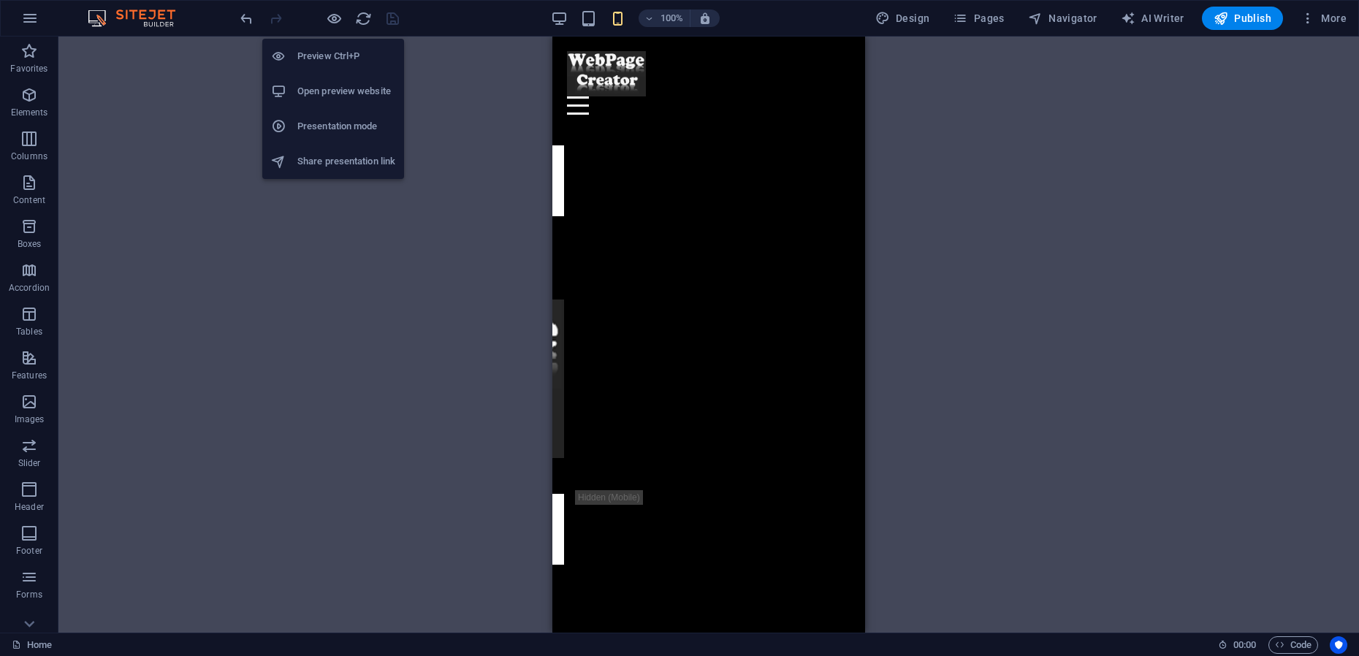
click at [331, 129] on h6 "Presentation mode" at bounding box center [346, 127] width 98 height 18
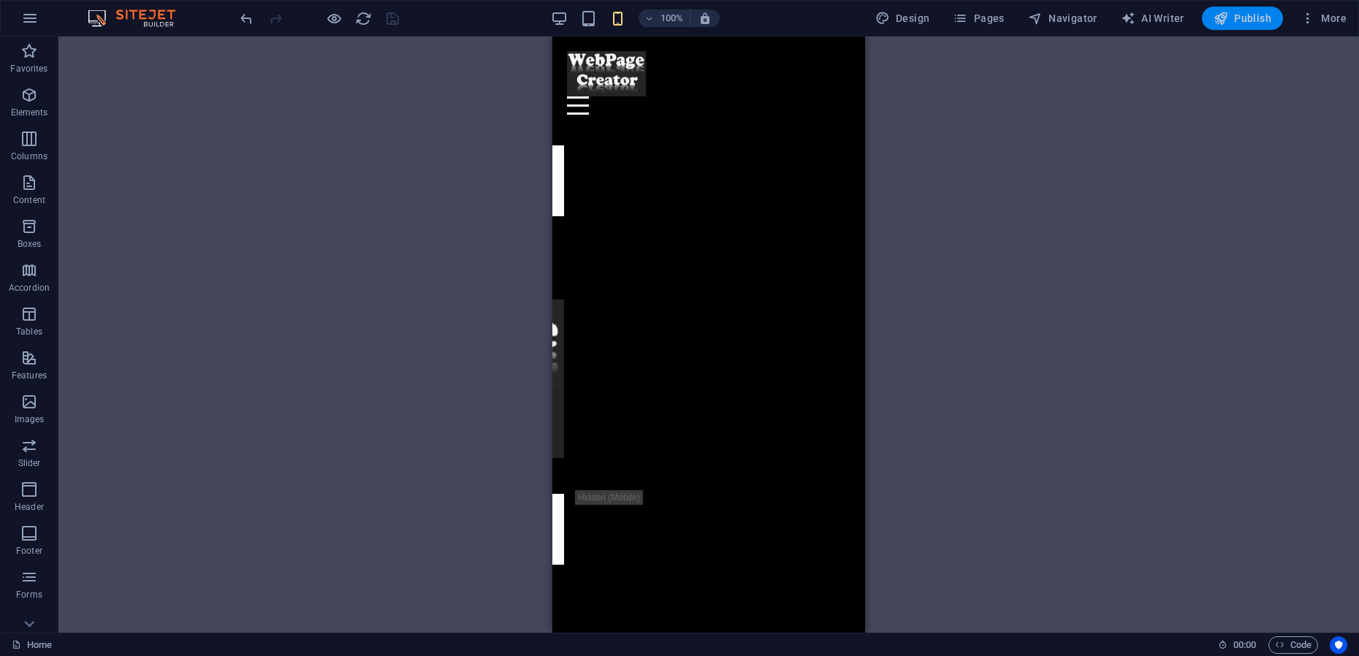
click at [1241, 19] on span "Publish" at bounding box center [1243, 18] width 58 height 15
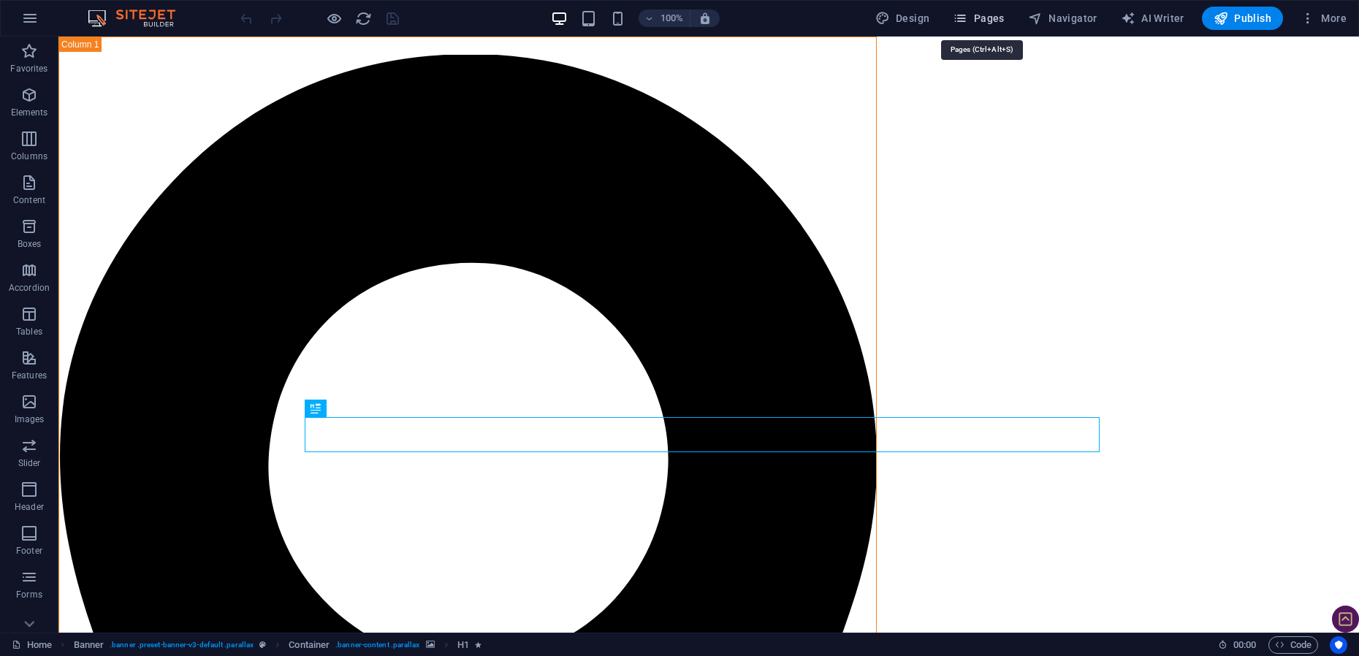
click at [989, 18] on span "Pages" at bounding box center [978, 18] width 51 height 15
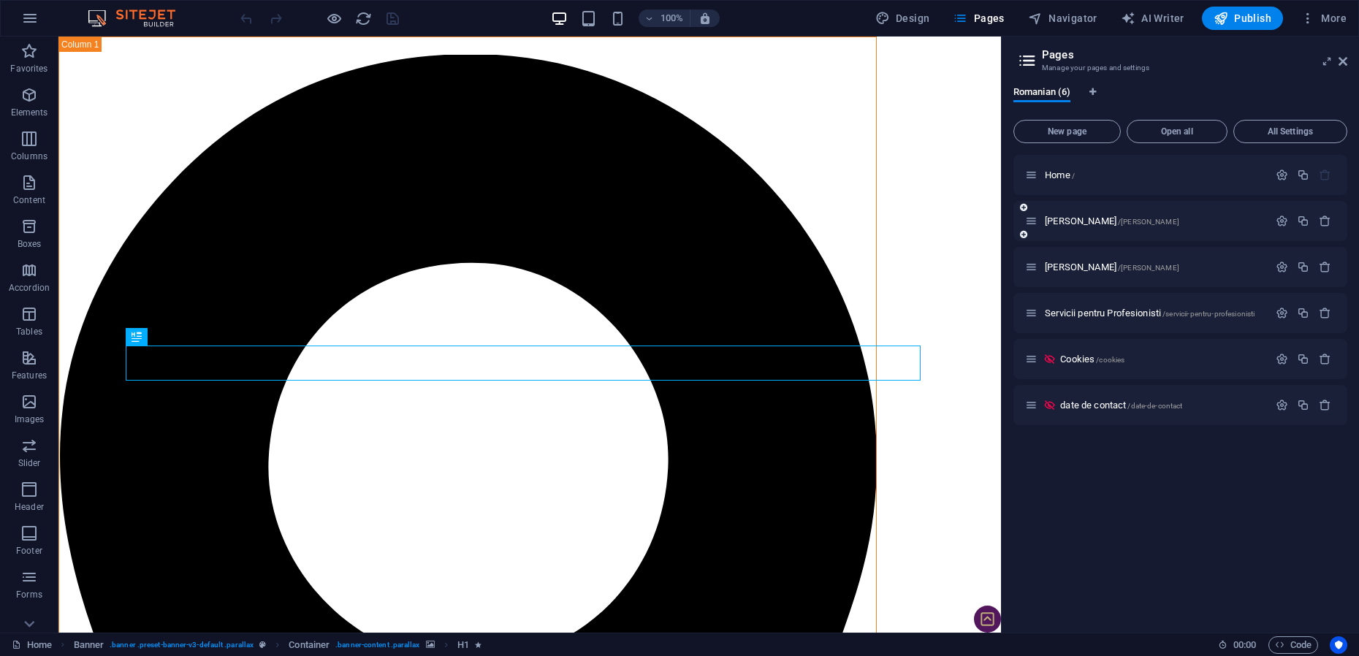
click at [1075, 226] on div "[PERSON_NAME] /[PERSON_NAME]" at bounding box center [1146, 221] width 243 height 17
click at [1075, 222] on span "[PERSON_NAME] /[PERSON_NAME]" at bounding box center [1112, 221] width 134 height 11
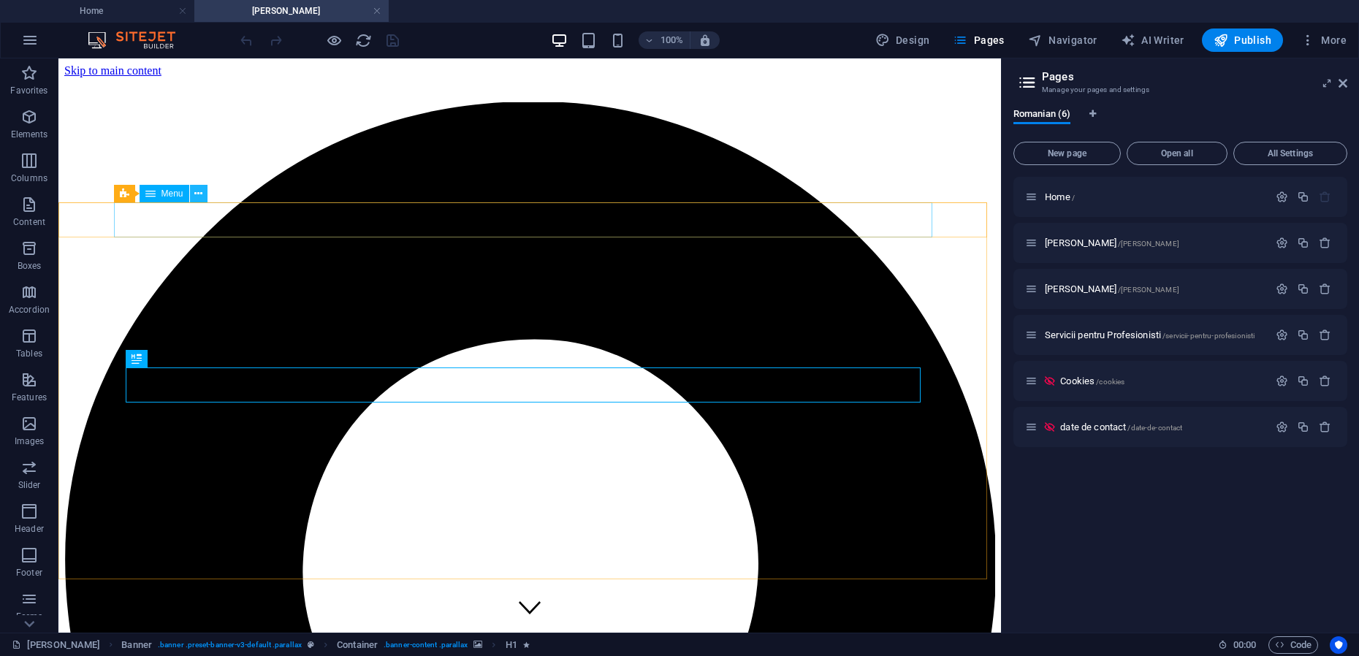
click at [200, 192] on icon at bounding box center [198, 193] width 8 height 15
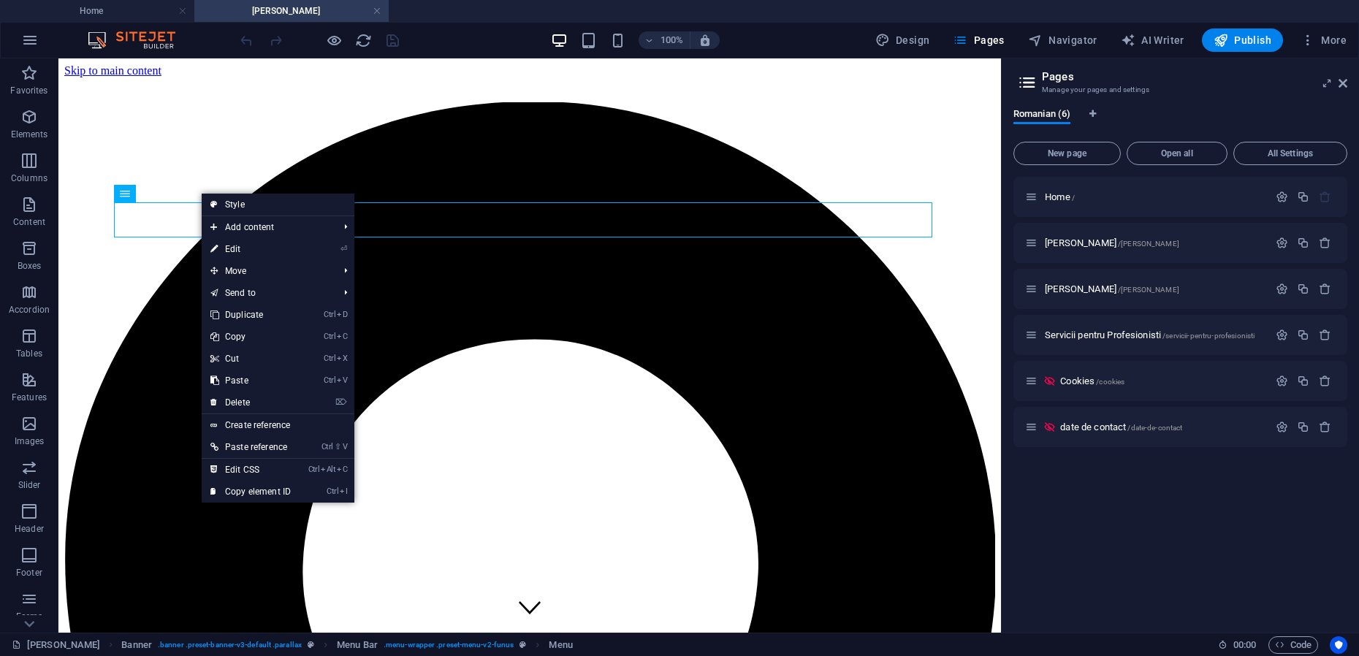
click at [238, 251] on link "⏎ Edit" at bounding box center [251, 249] width 98 height 22
select select
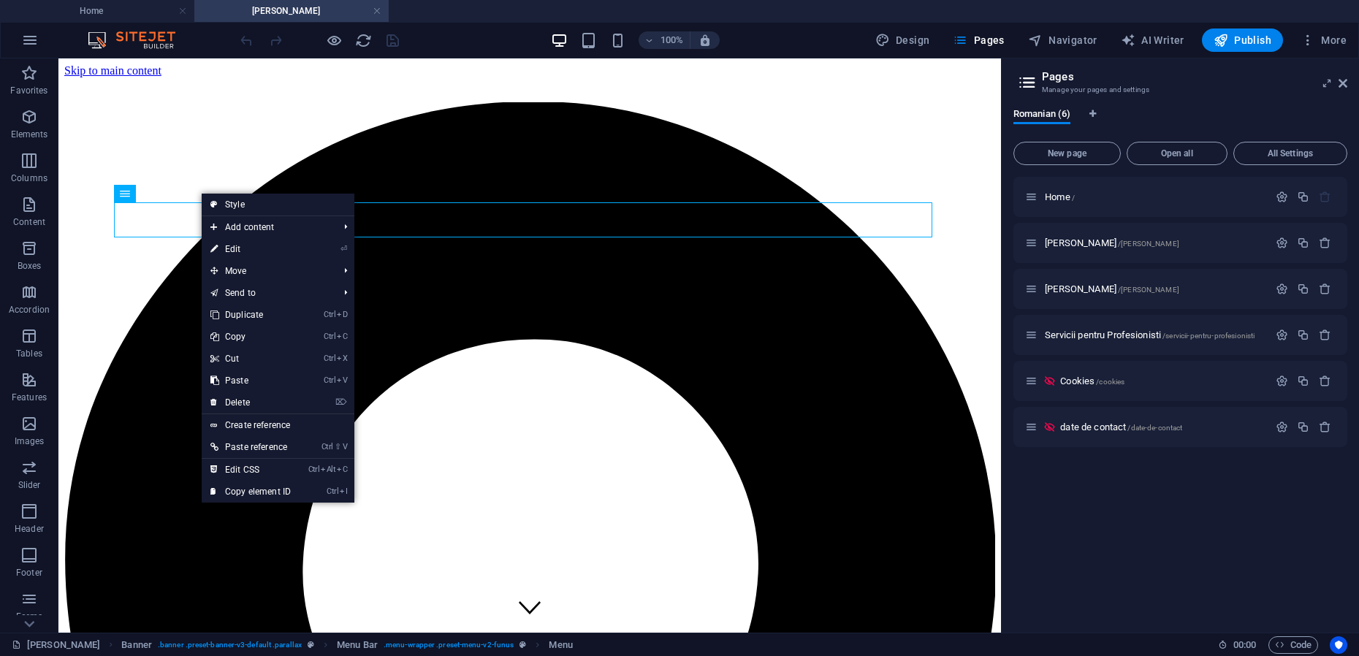
select select
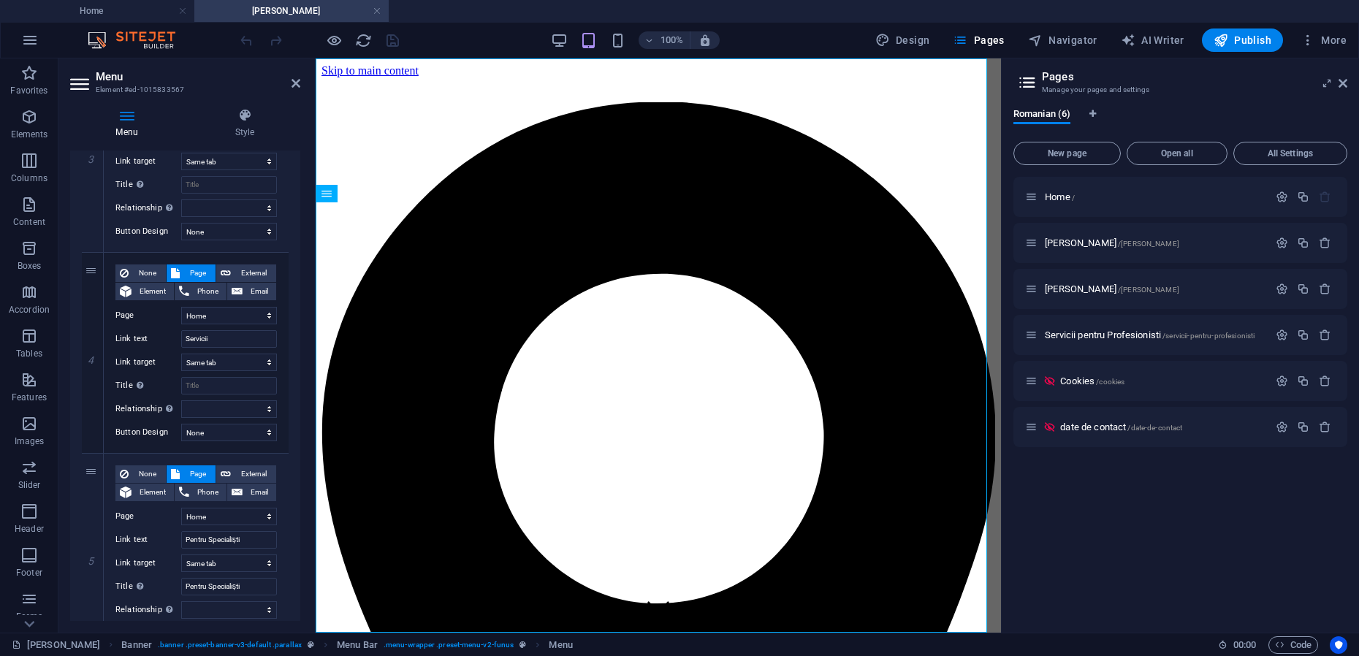
scroll to position [822, 0]
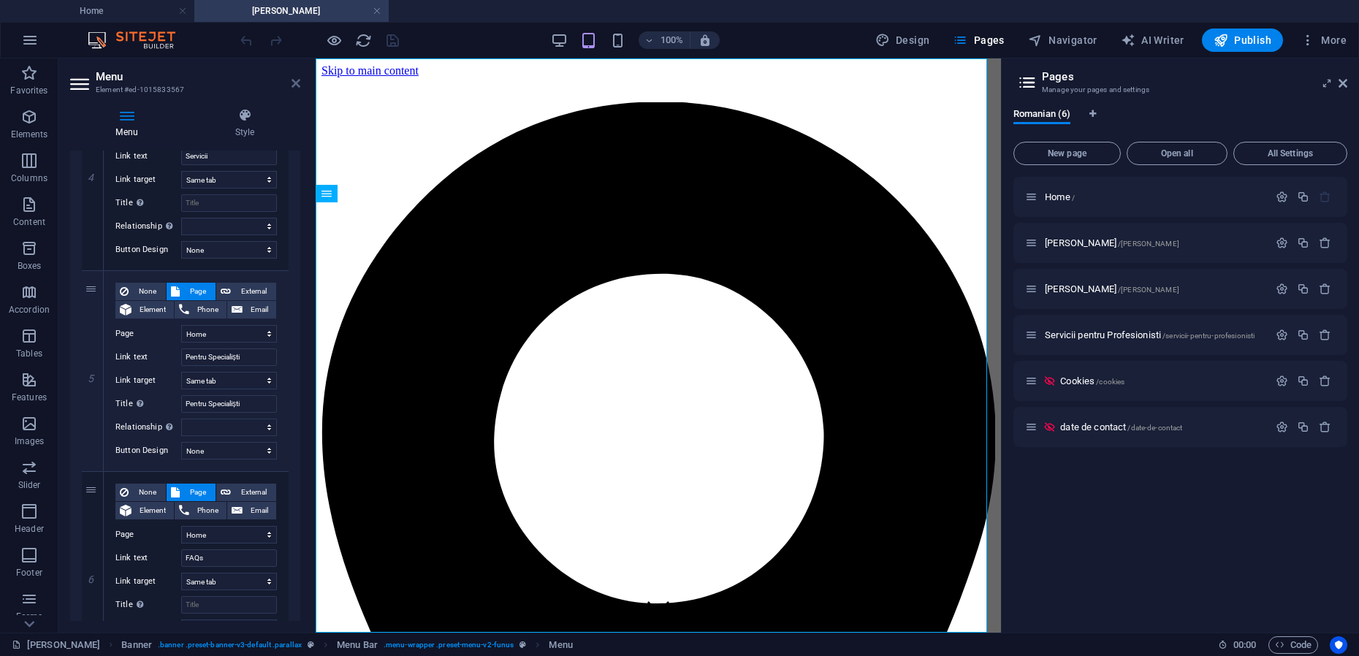
click at [299, 85] on icon at bounding box center [296, 83] width 9 height 12
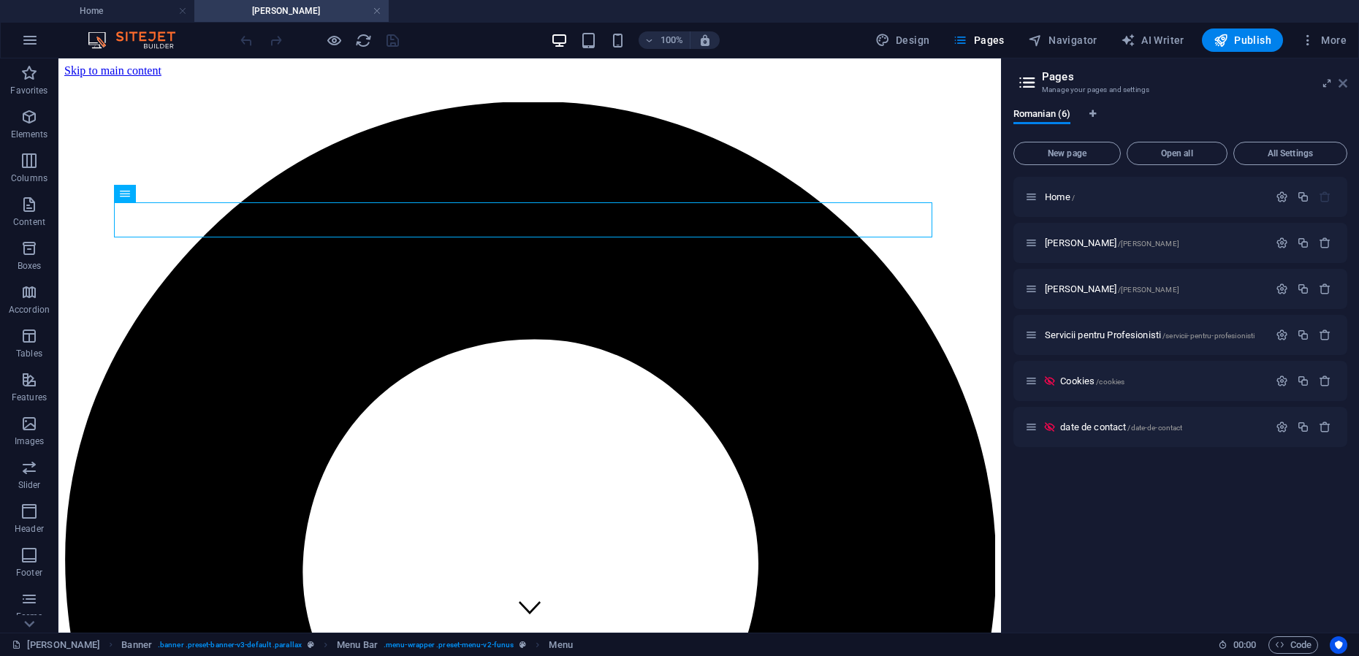
click at [1344, 83] on icon at bounding box center [1343, 83] width 9 height 12
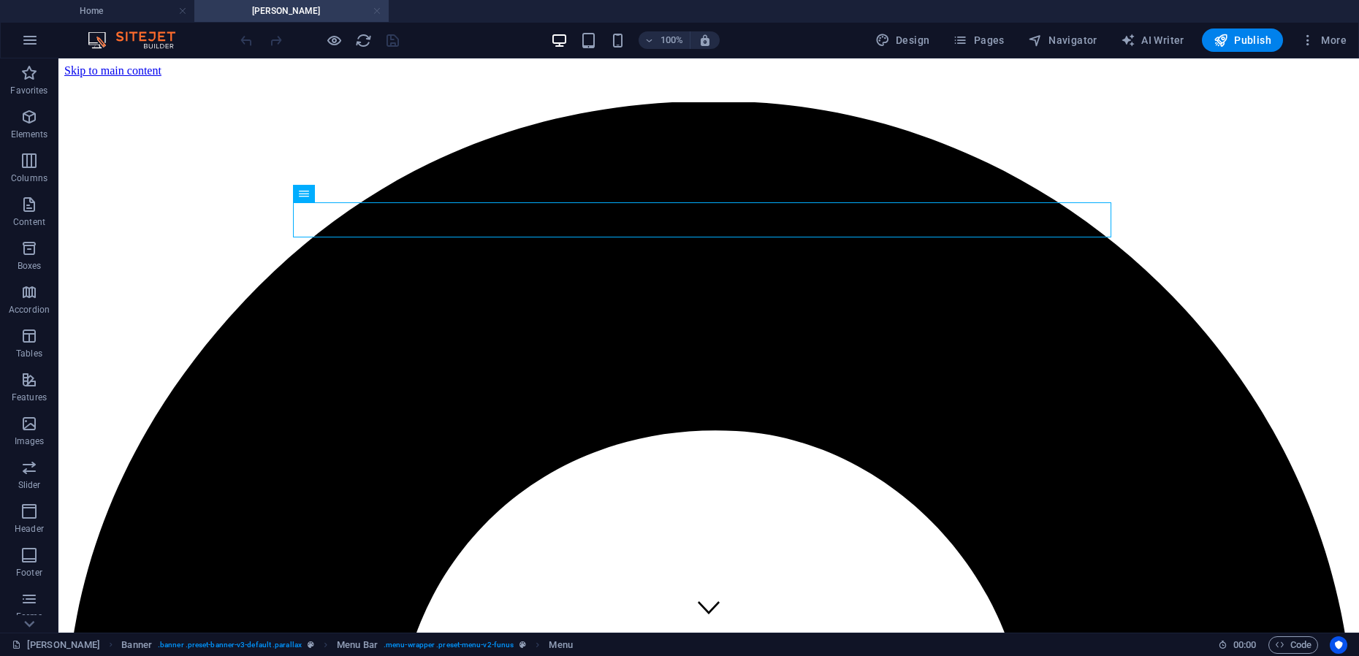
click at [379, 8] on link at bounding box center [377, 11] width 9 height 14
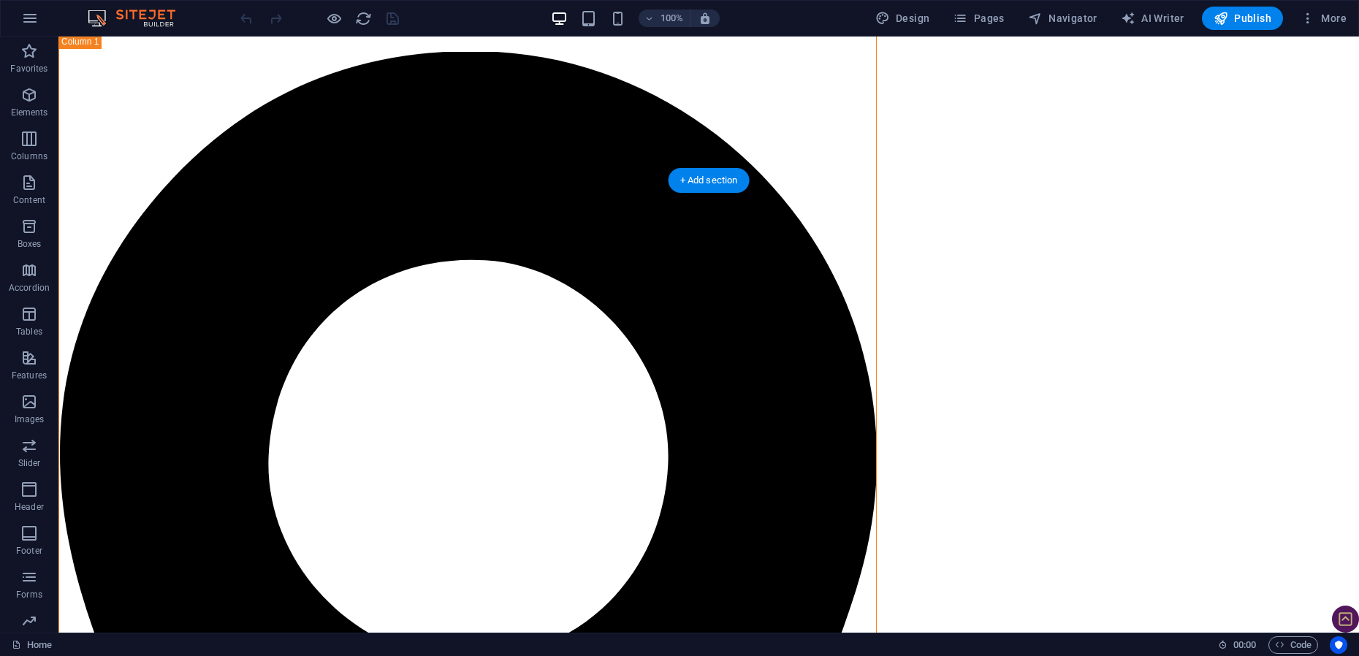
scroll to position [0, 0]
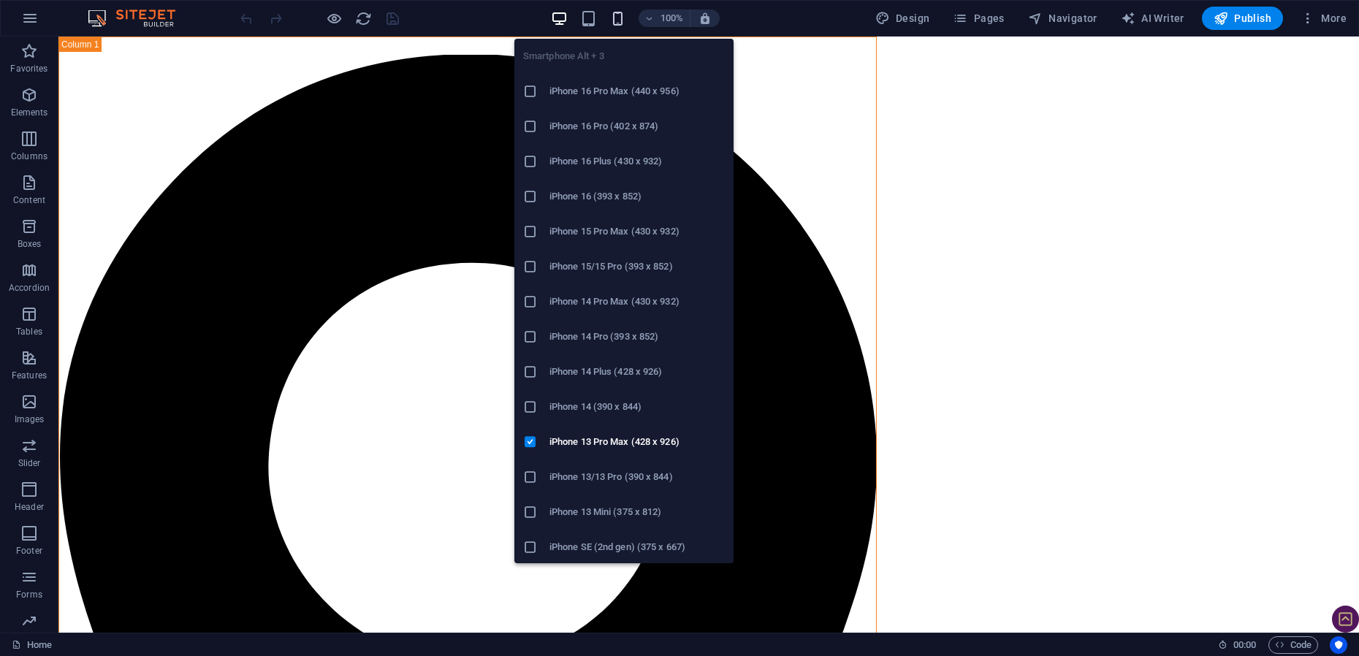
click at [625, 18] on icon "button" at bounding box center [617, 18] width 17 height 17
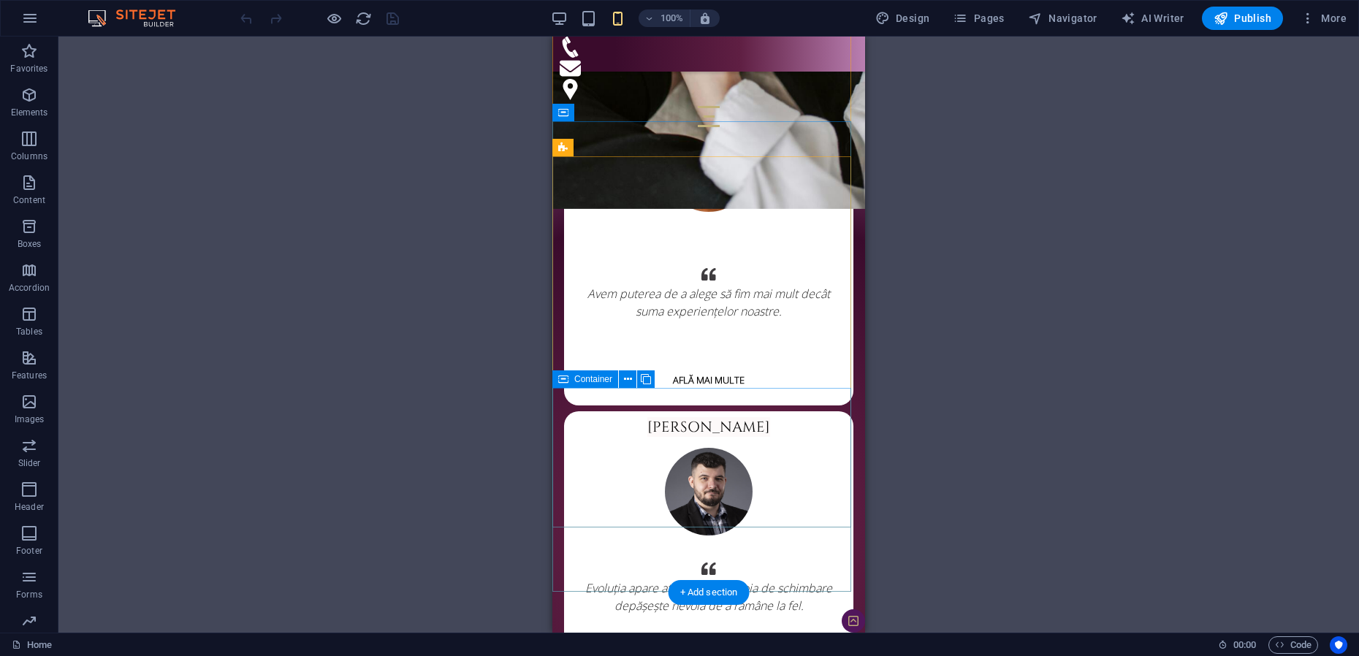
scroll to position [5855, 0]
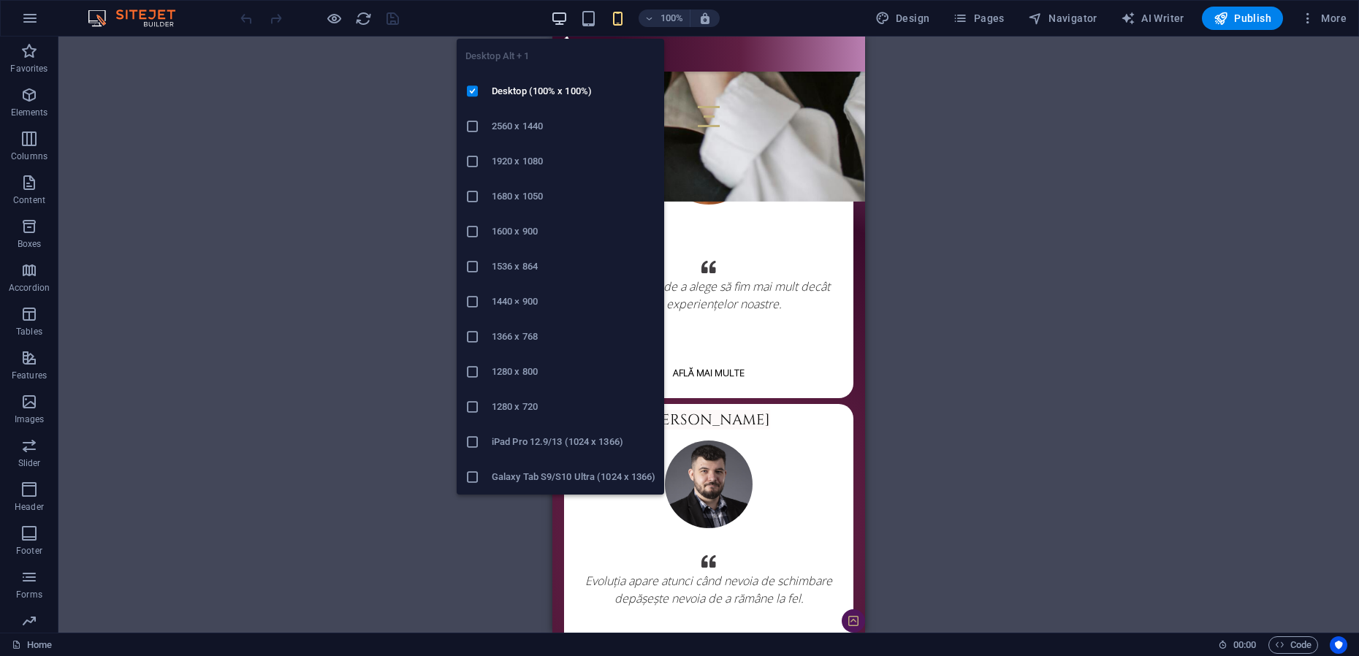
click at [560, 24] on icon "button" at bounding box center [559, 18] width 17 height 17
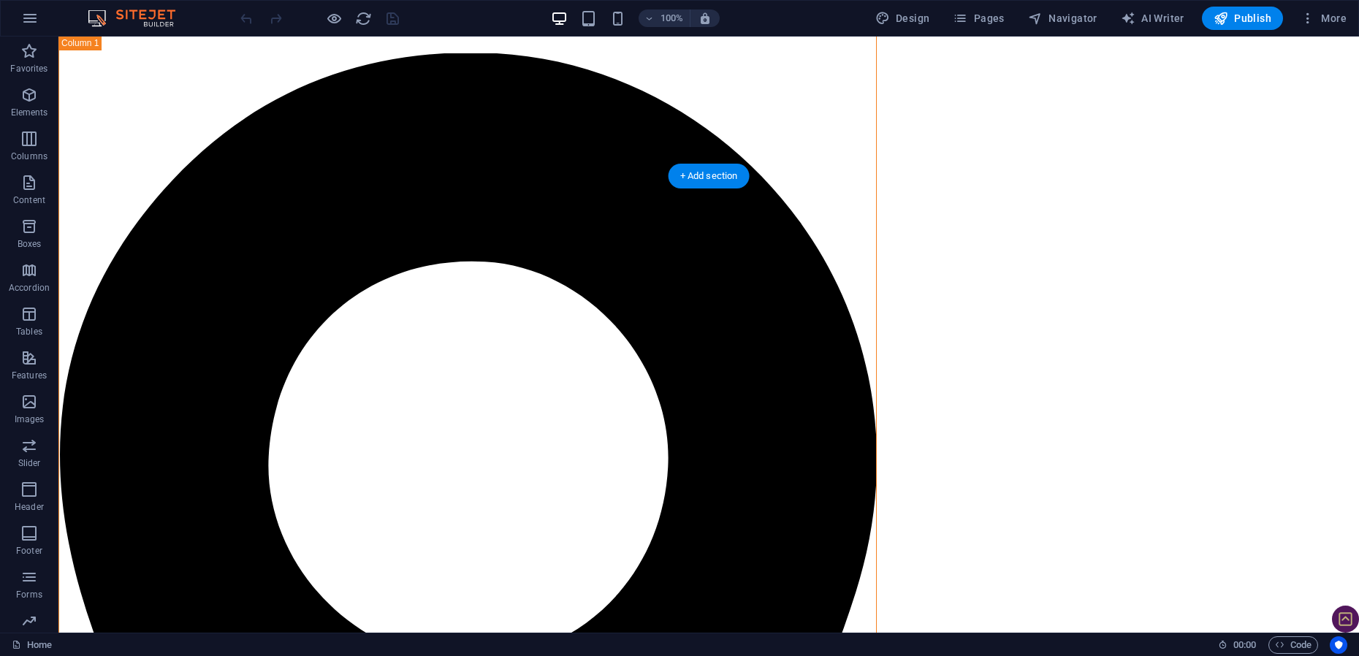
scroll to position [0, 0]
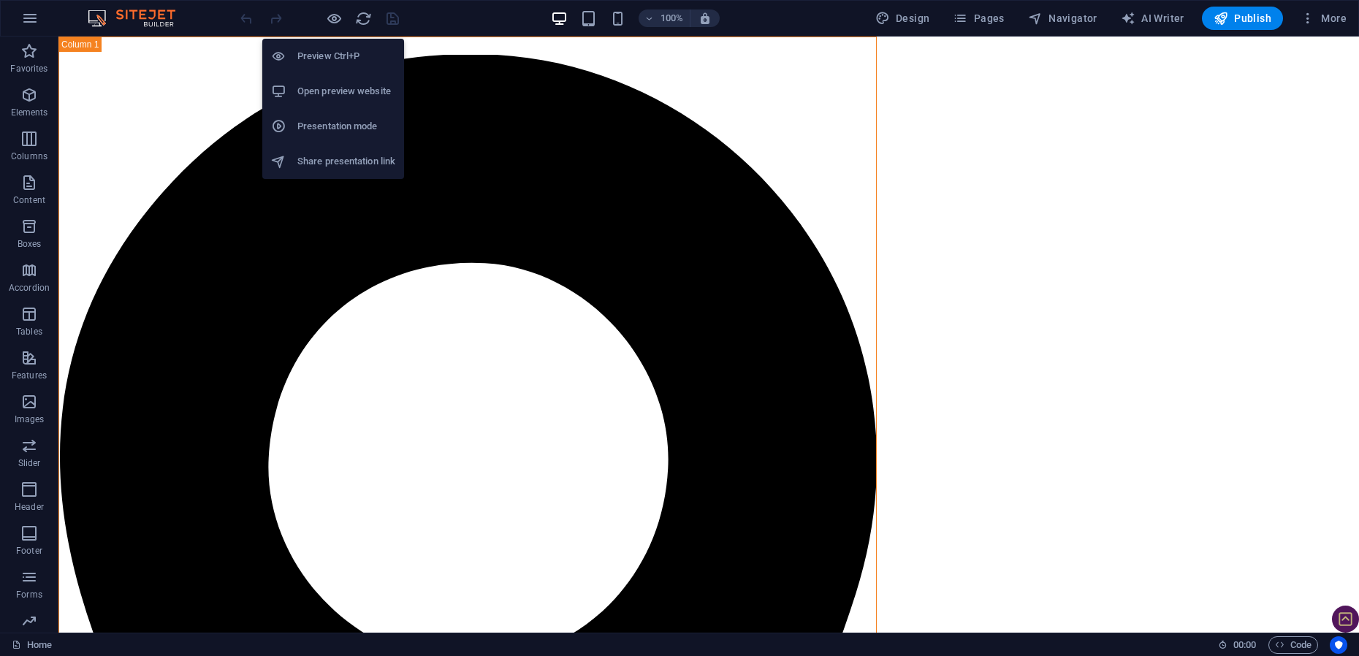
click at [341, 128] on h6 "Presentation mode" at bounding box center [346, 127] width 98 height 18
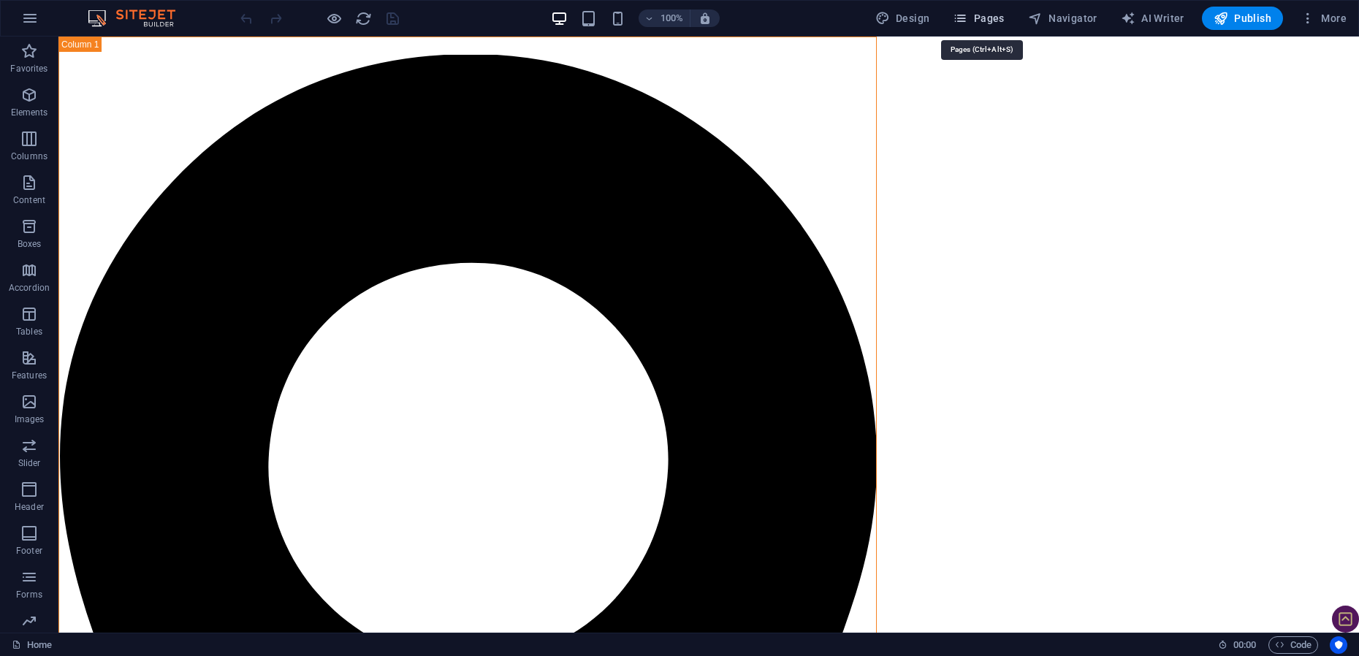
click at [983, 18] on span "Pages" at bounding box center [978, 18] width 51 height 15
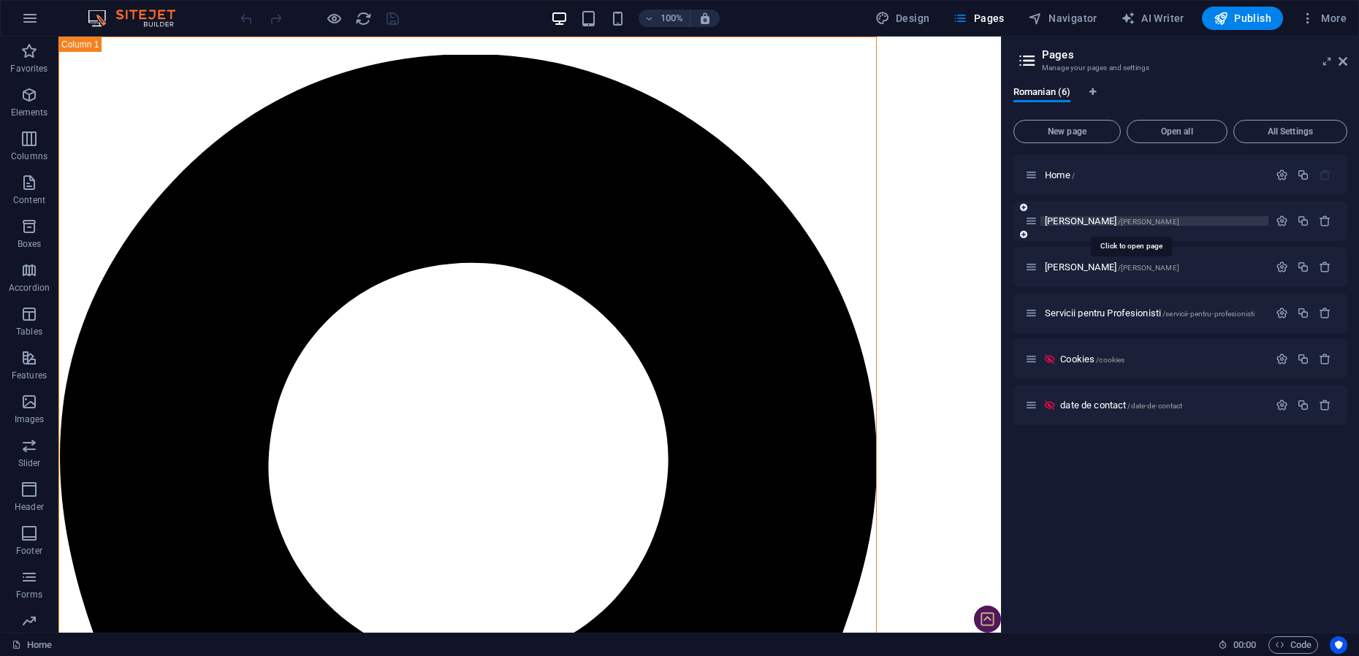
click at [1073, 219] on span "Mihai-Viorel Mihaescu /mihai-viorel-mihaescu" at bounding box center [1112, 221] width 134 height 11
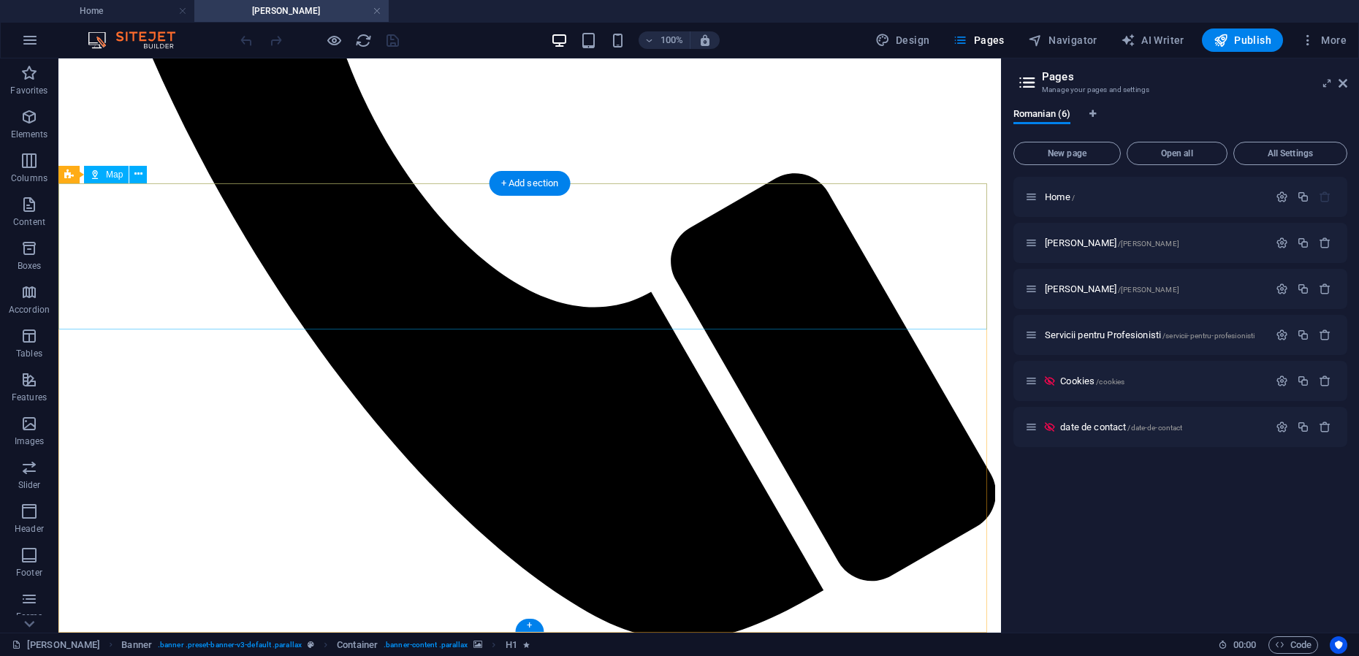
scroll to position [2310, 0]
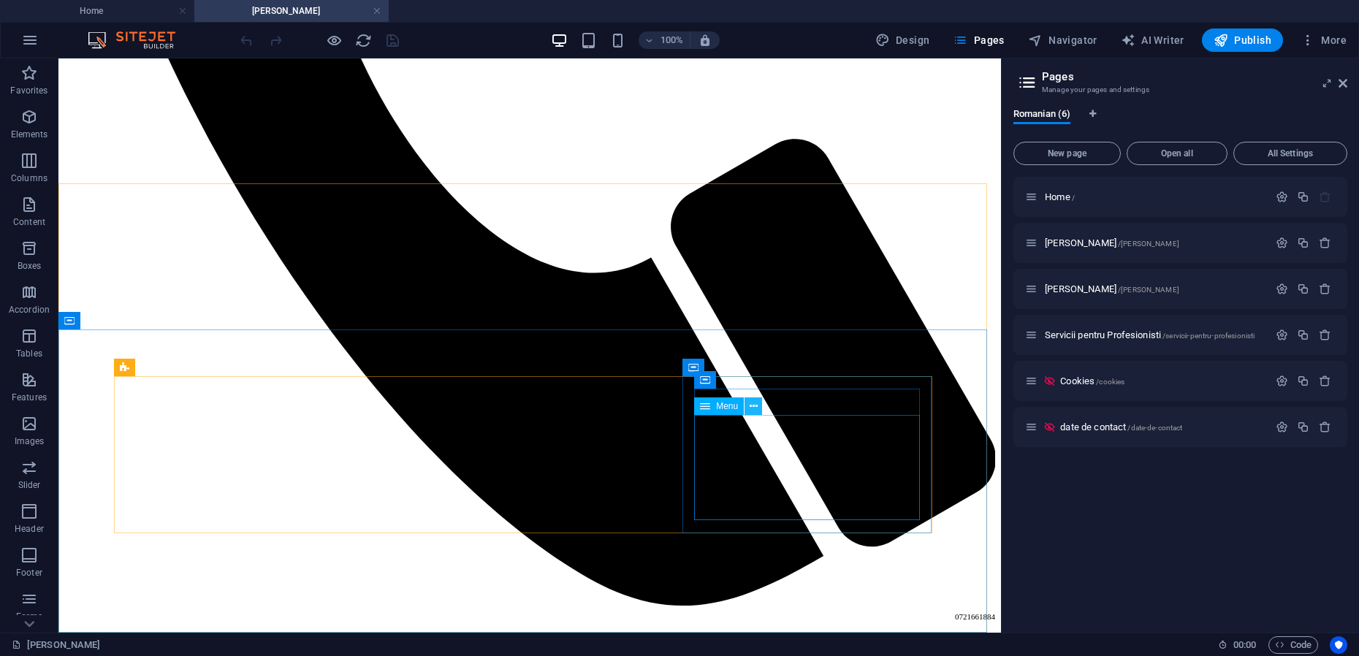
click at [750, 405] on icon at bounding box center [754, 406] width 8 height 15
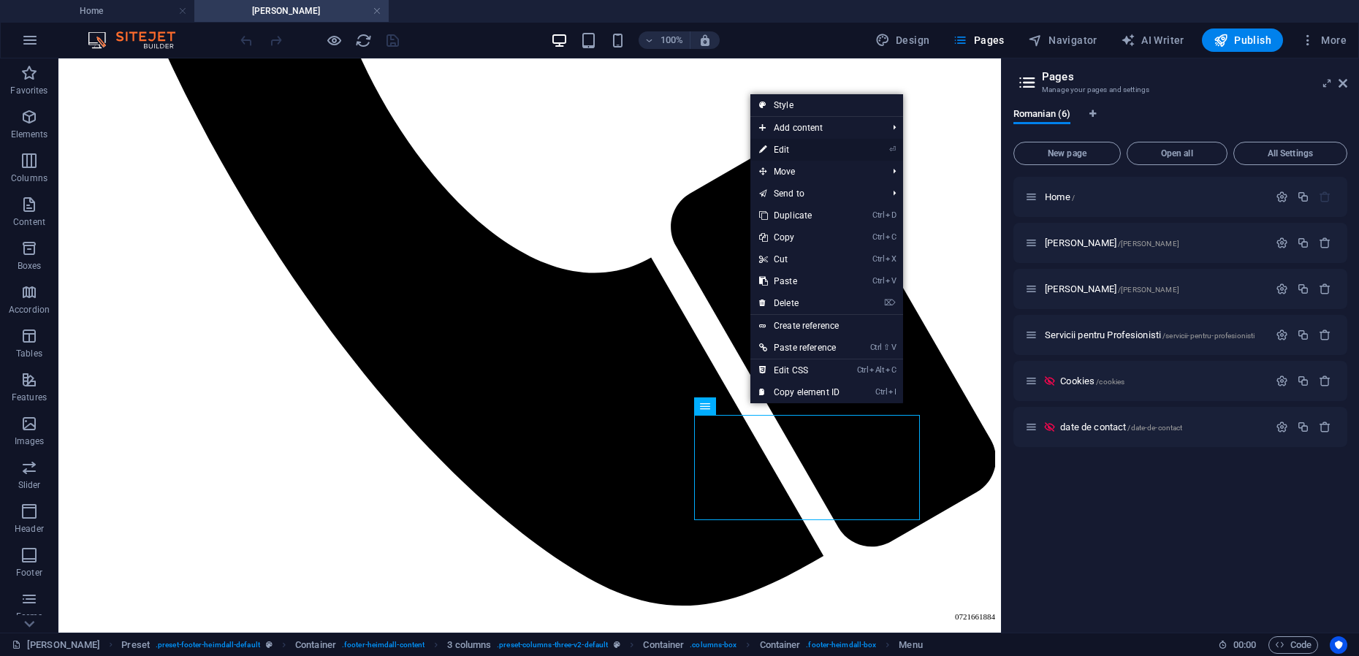
click at [790, 151] on link "⏎ Edit" at bounding box center [799, 150] width 98 height 22
select select "5"
select select
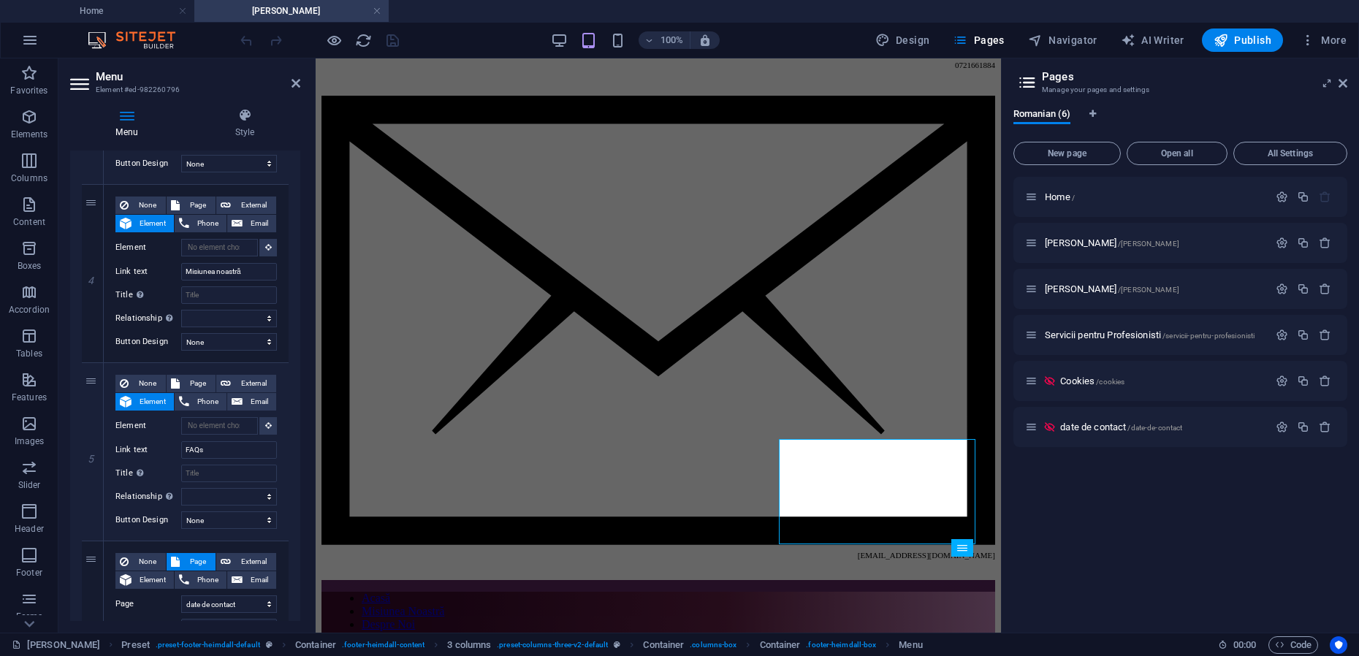
scroll to position [801, 0]
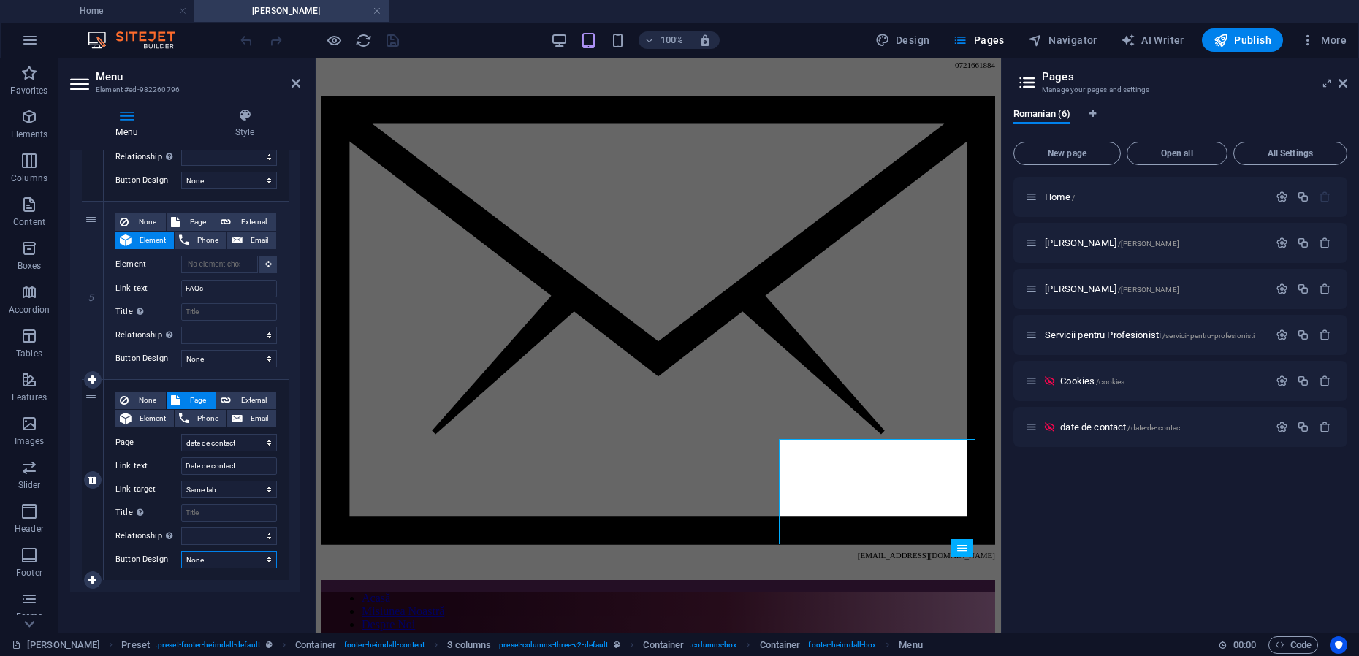
click at [238, 560] on select "None Default Primary Secondary" at bounding box center [229, 560] width 96 height 18
select select "secondary"
click at [181, 551] on select "None Default Primary Secondary" at bounding box center [229, 560] width 96 height 18
select select
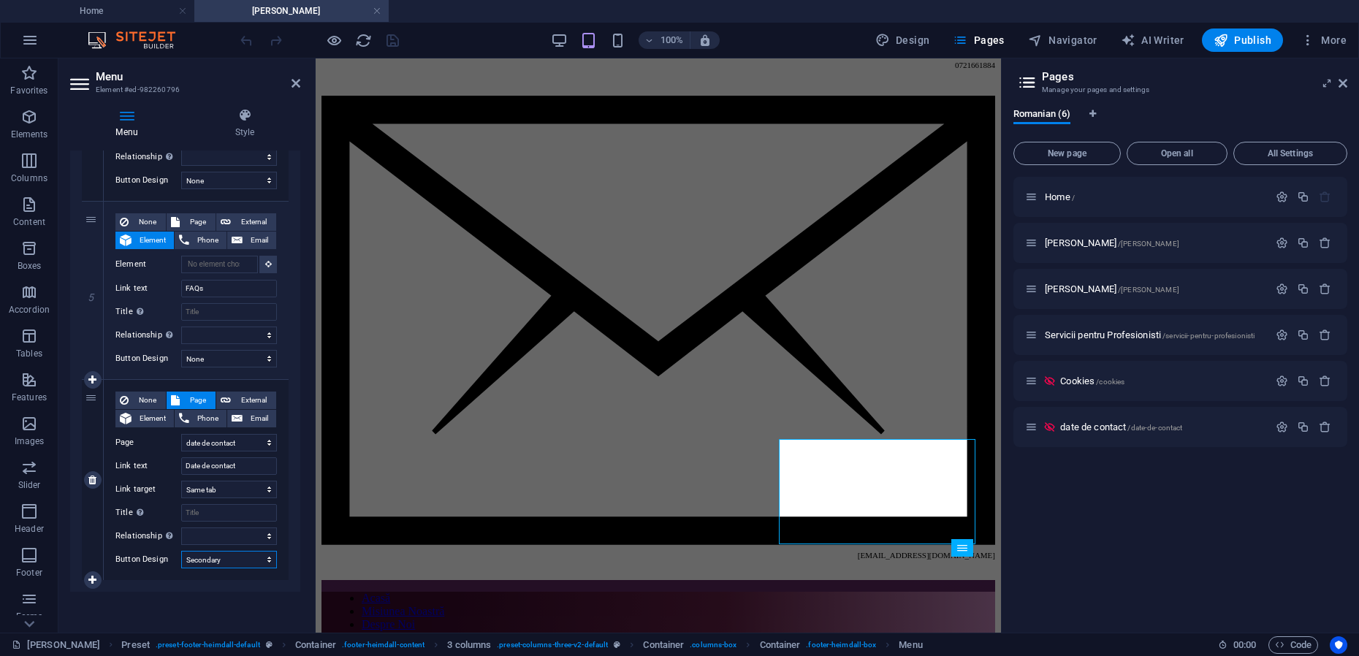
select select
click at [218, 557] on select "None Default Primary Secondary" at bounding box center [229, 560] width 96 height 18
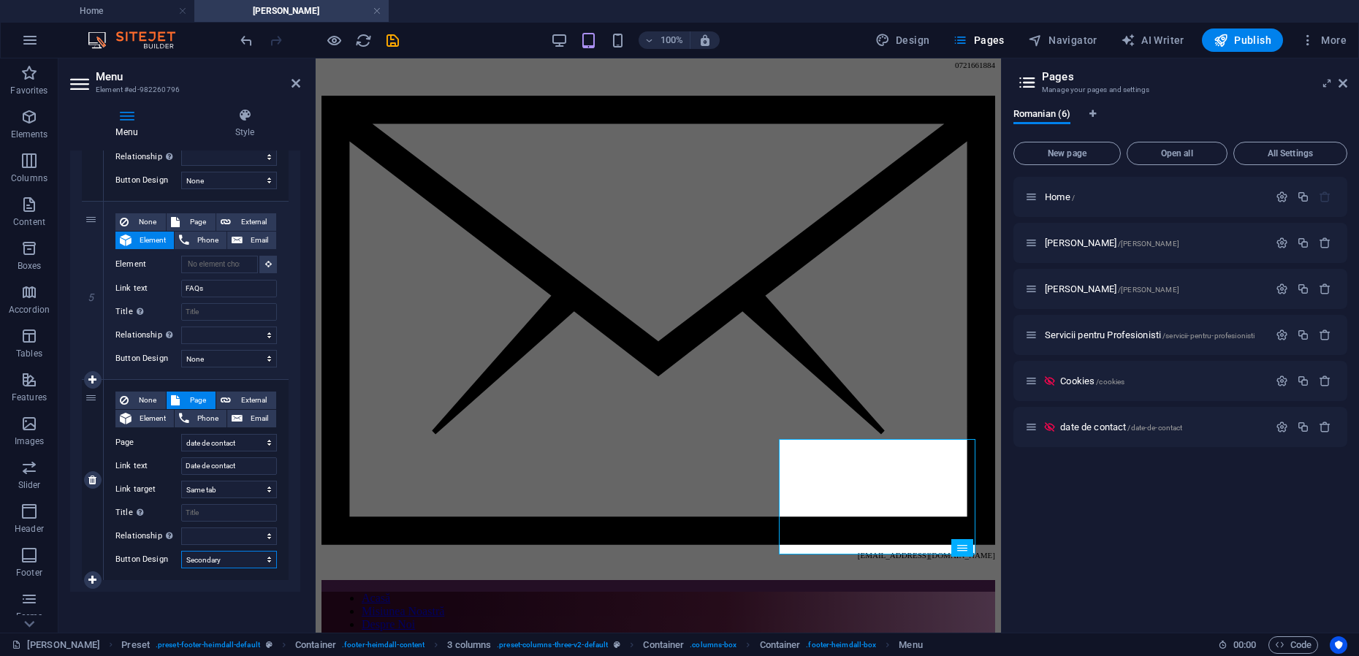
select select "primary"
click at [181, 551] on select "None Default Primary Secondary" at bounding box center [229, 560] width 96 height 18
select select
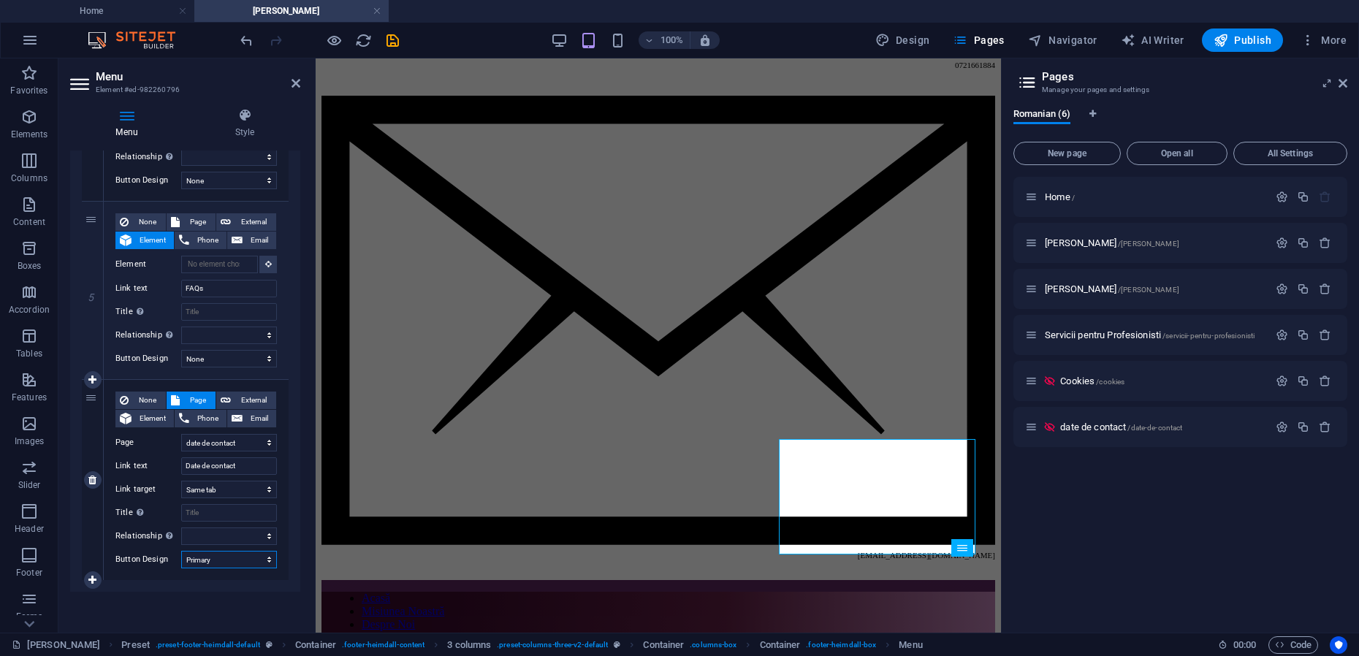
select select
click at [220, 563] on select "None Default Primary Secondary" at bounding box center [229, 560] width 96 height 18
select select
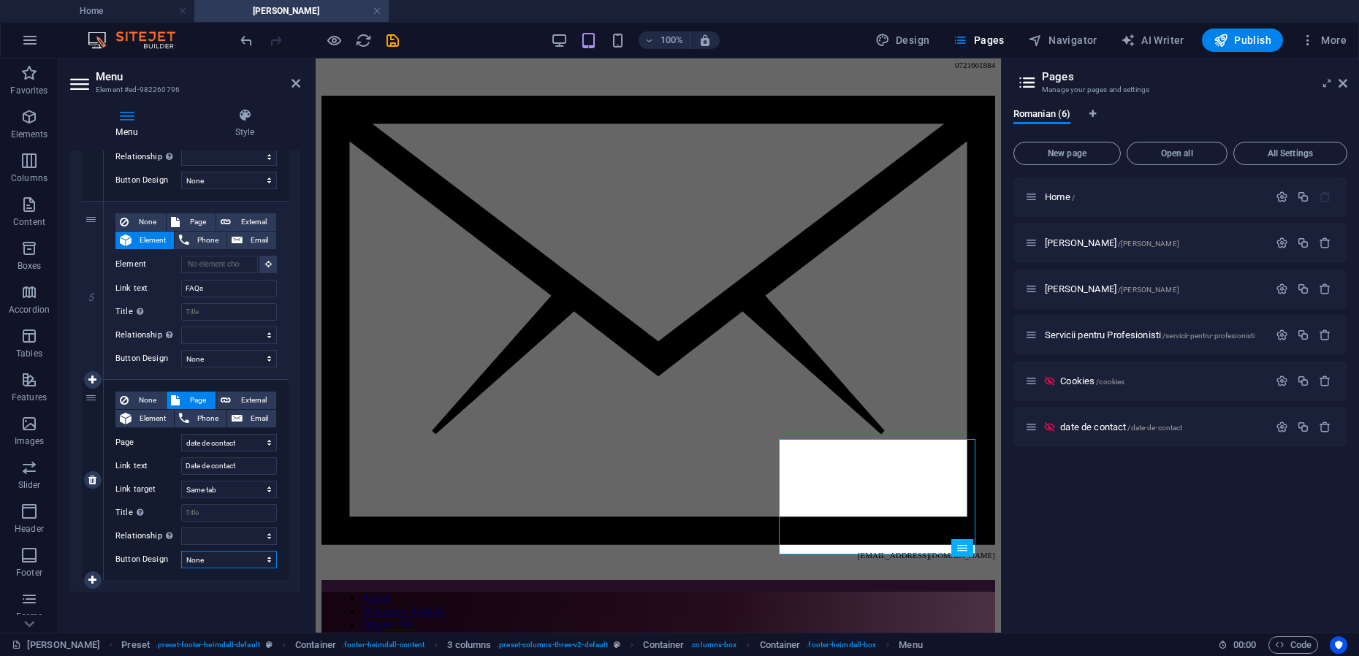
click at [181, 551] on select "None Default Primary Secondary" at bounding box center [229, 560] width 96 height 18
select select
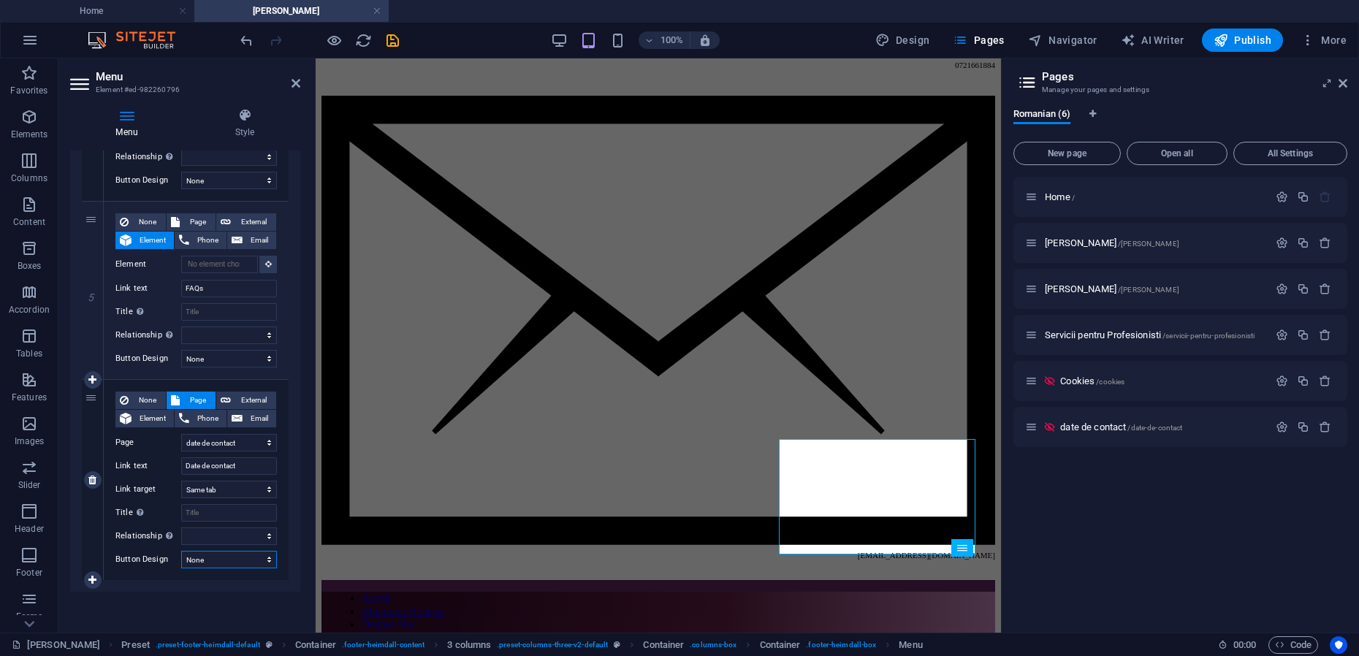
select select
click at [296, 85] on icon at bounding box center [296, 83] width 9 height 12
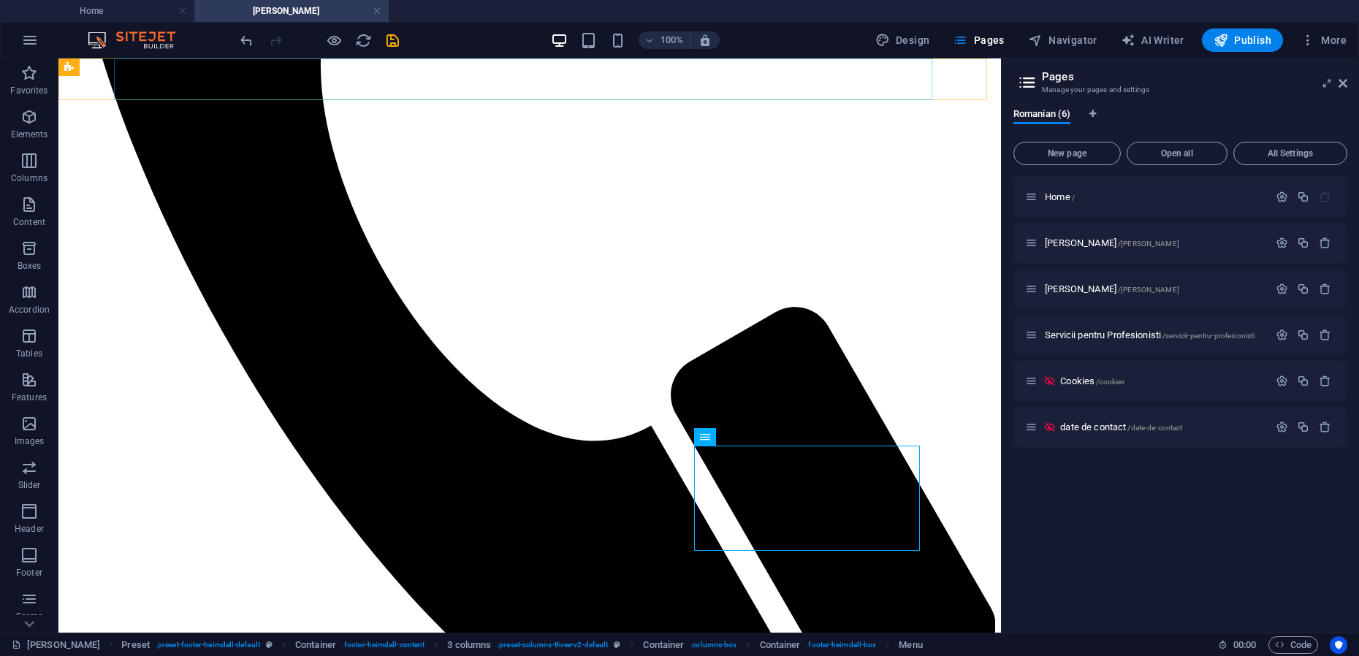
scroll to position [2279, 0]
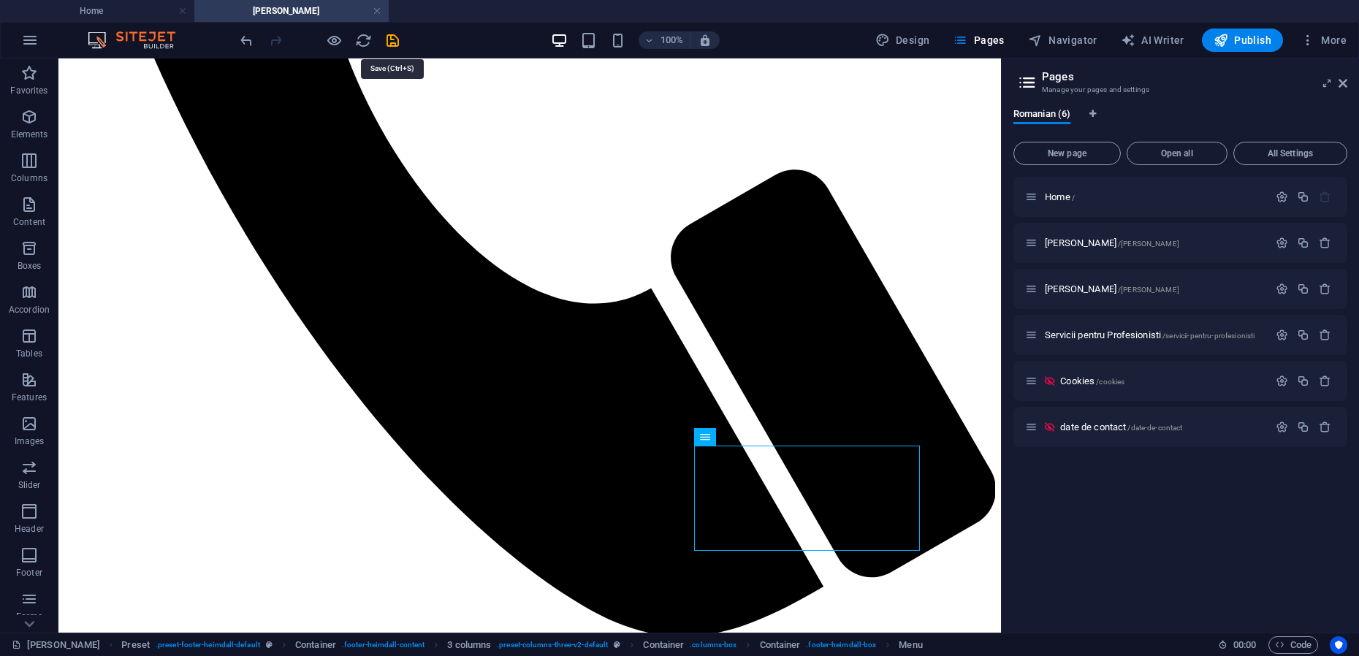
click at [394, 39] on icon "save" at bounding box center [392, 40] width 17 height 17
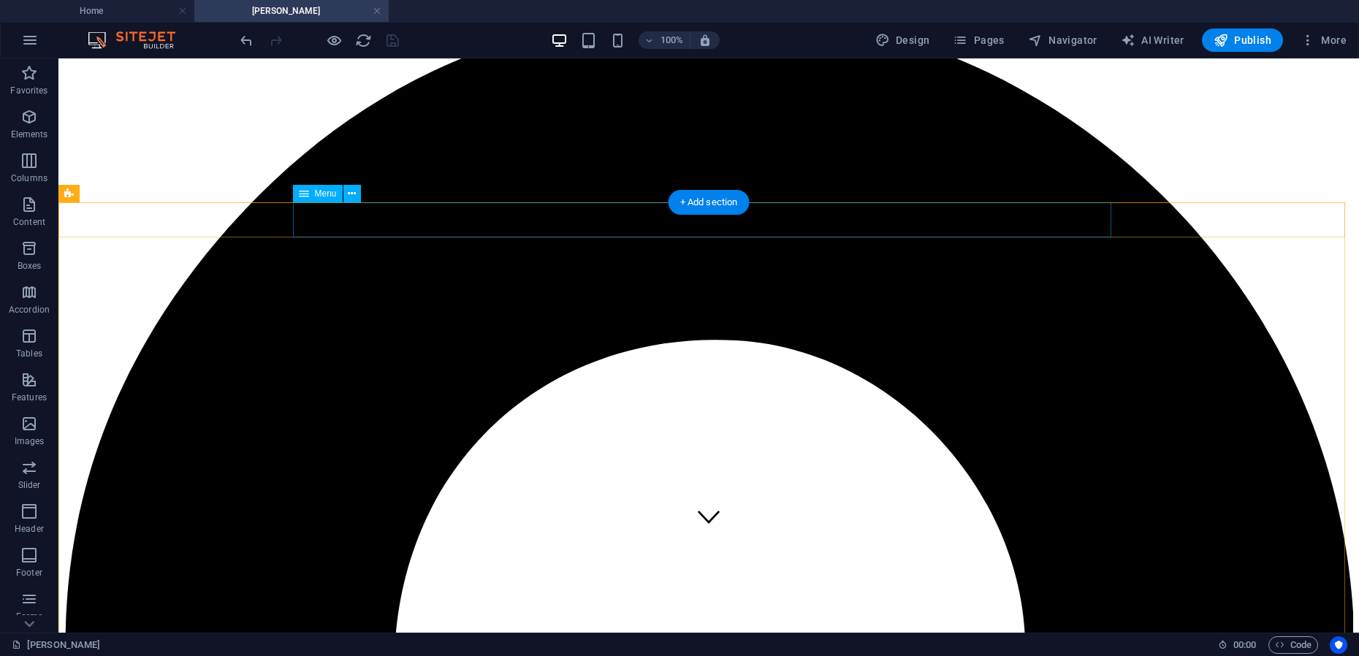
scroll to position [0, 0]
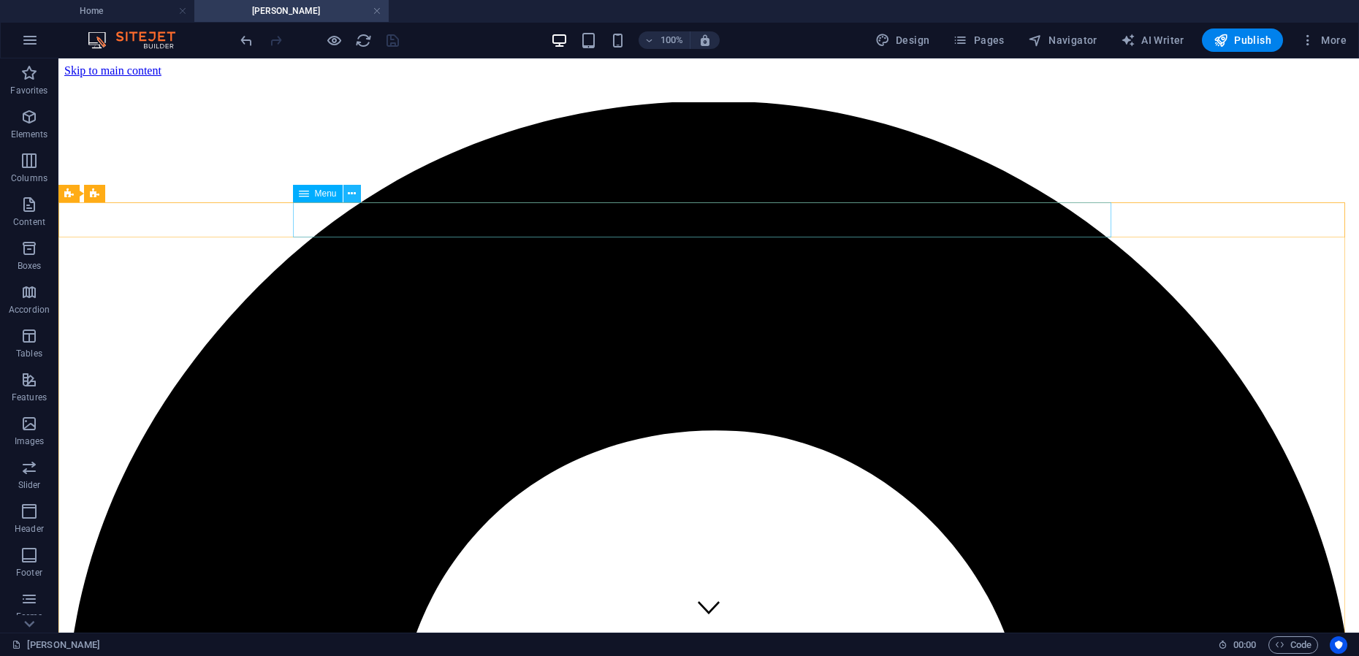
click at [354, 188] on icon at bounding box center [352, 193] width 8 height 15
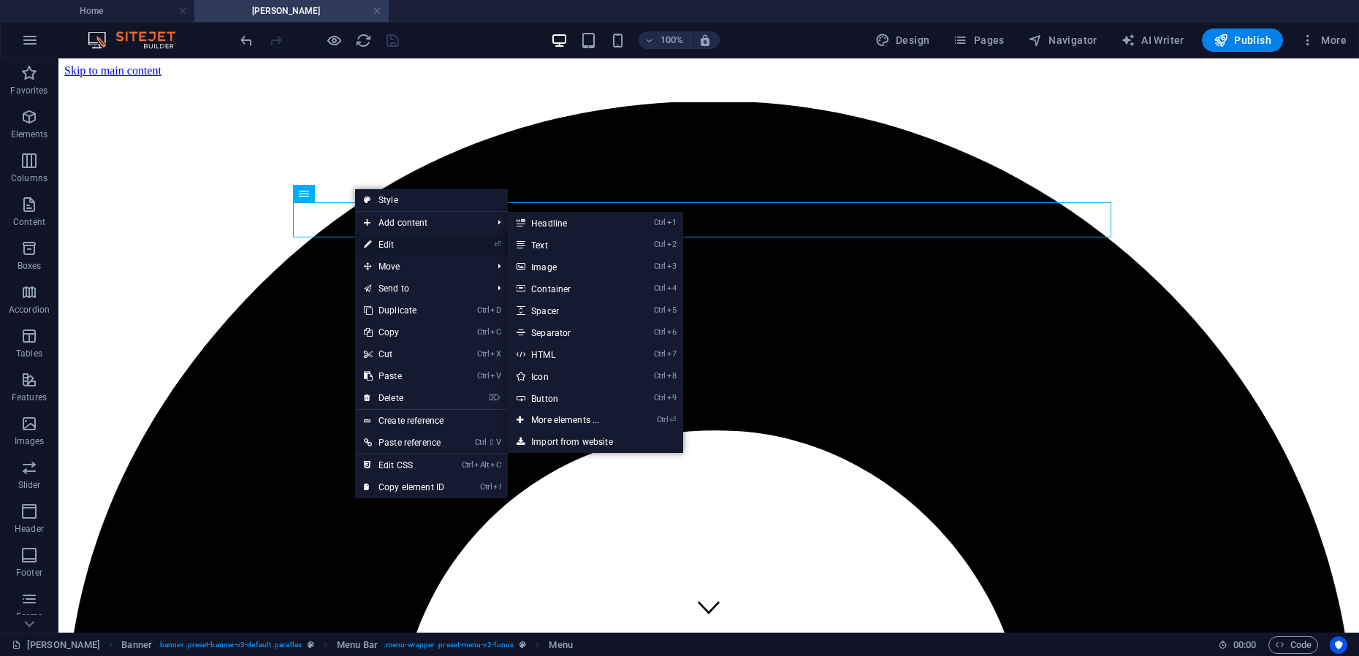
drag, startPoint x: 78, startPoint y: 184, endPoint x: 395, endPoint y: 243, distance: 321.7
click at [395, 243] on link "⏎ Edit" at bounding box center [404, 245] width 98 height 22
select select
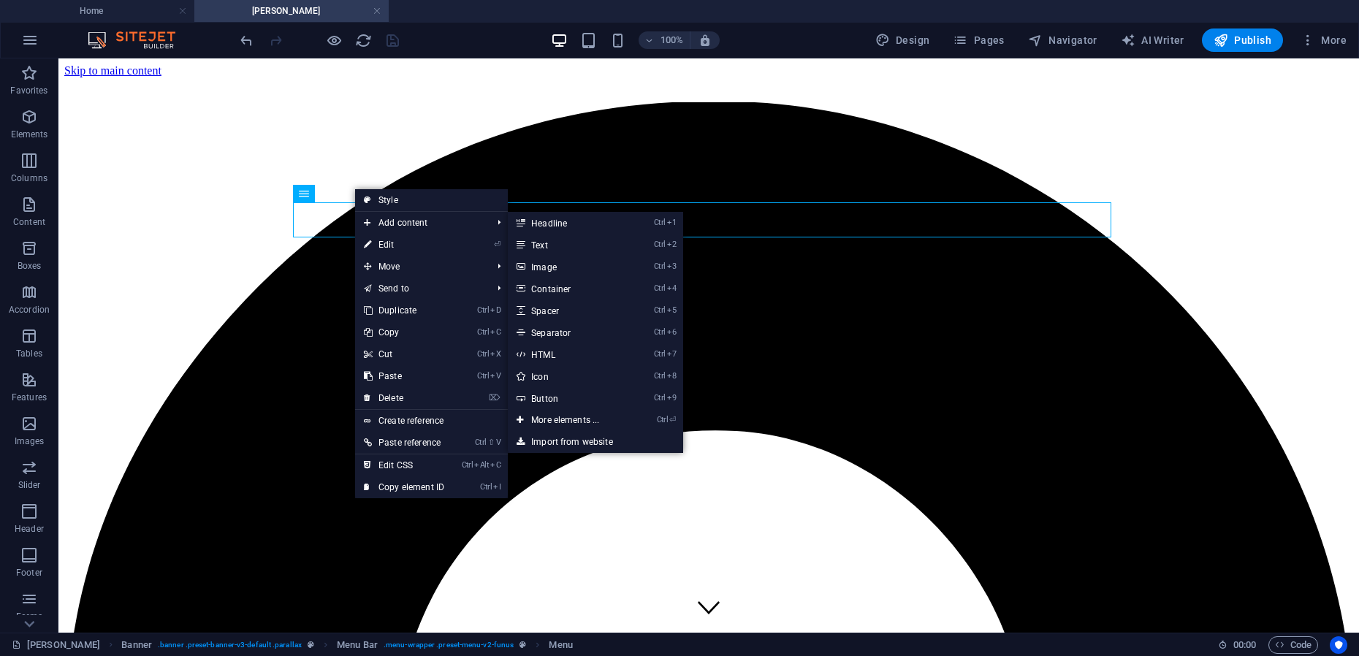
select select
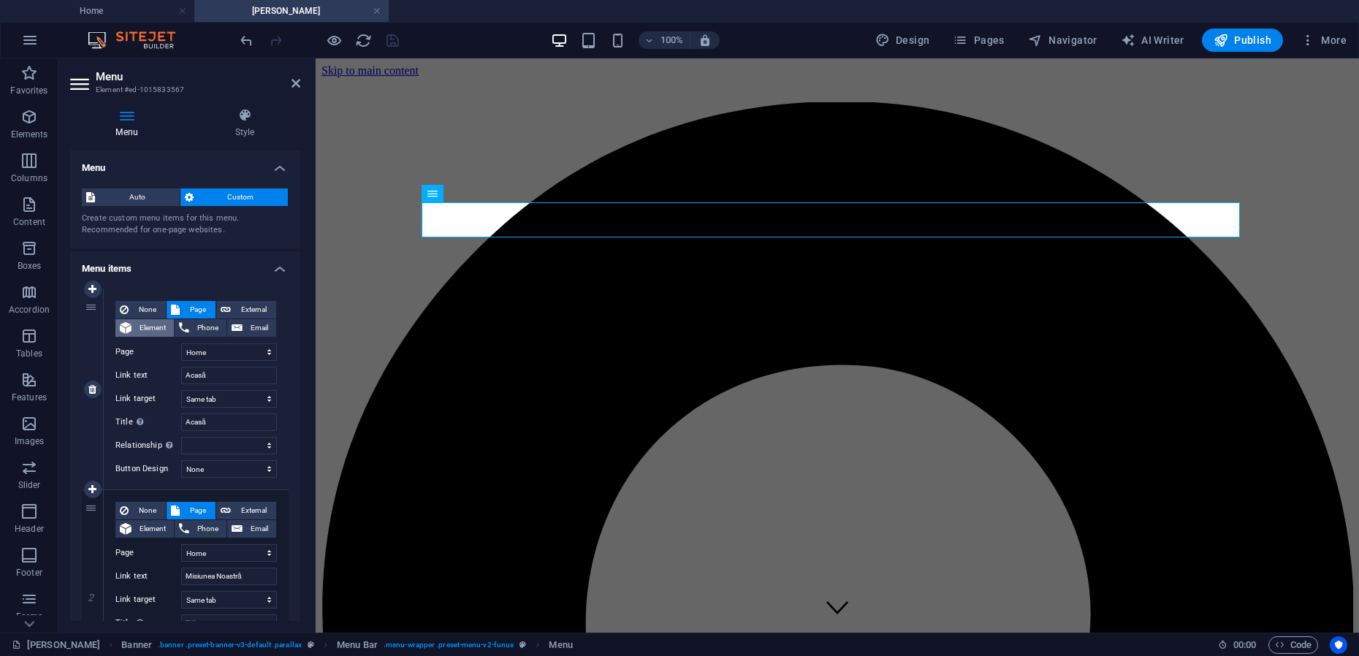
click at [150, 327] on span "Element" at bounding box center [153, 328] width 34 height 18
select select
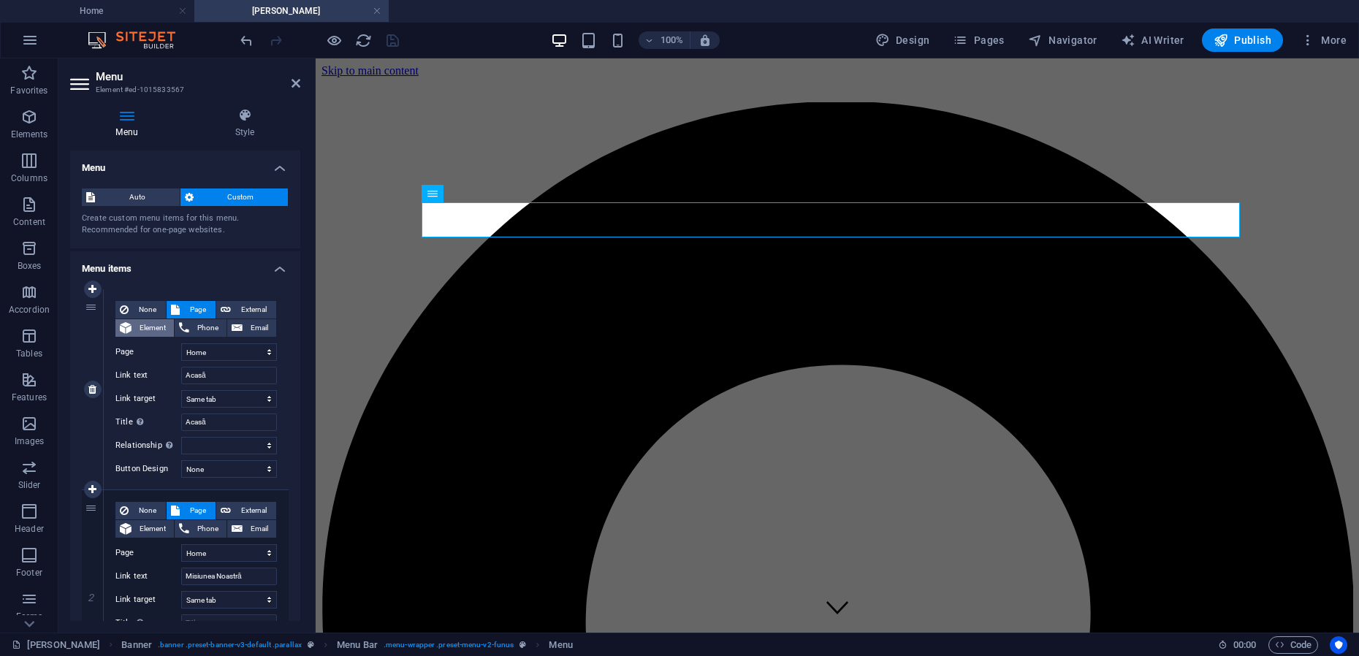
select select
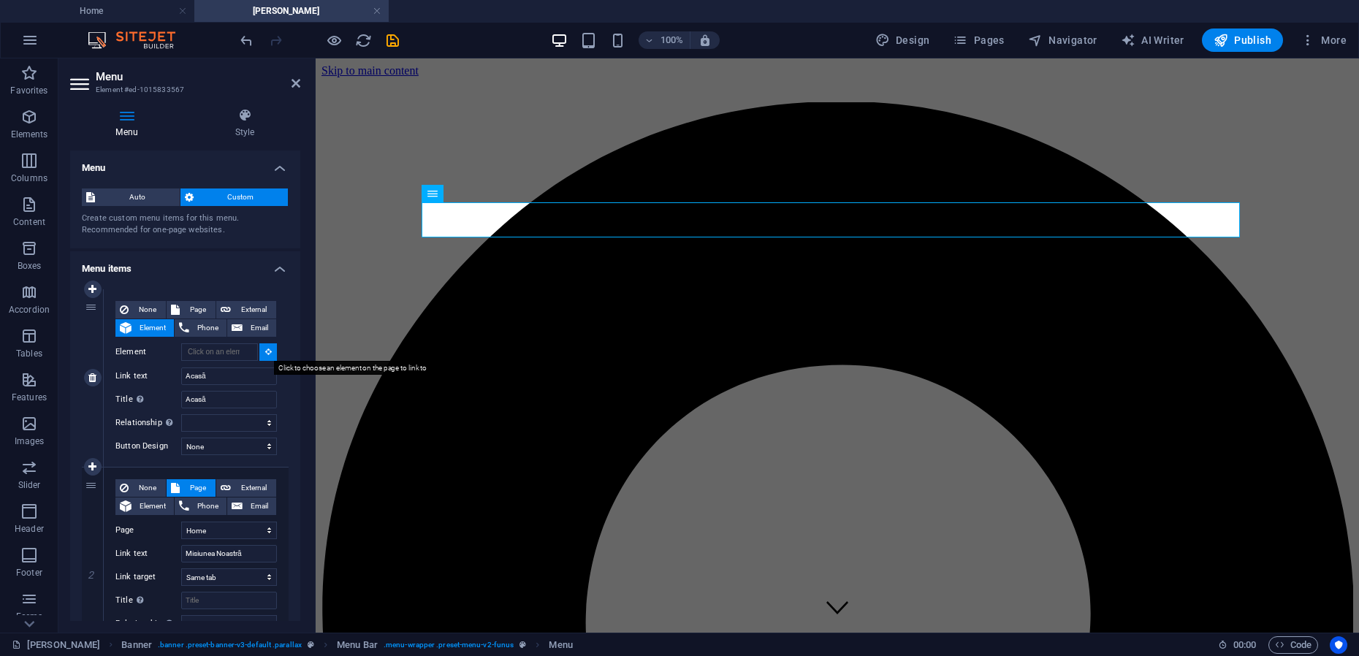
click at [265, 353] on icon at bounding box center [268, 351] width 7 height 7
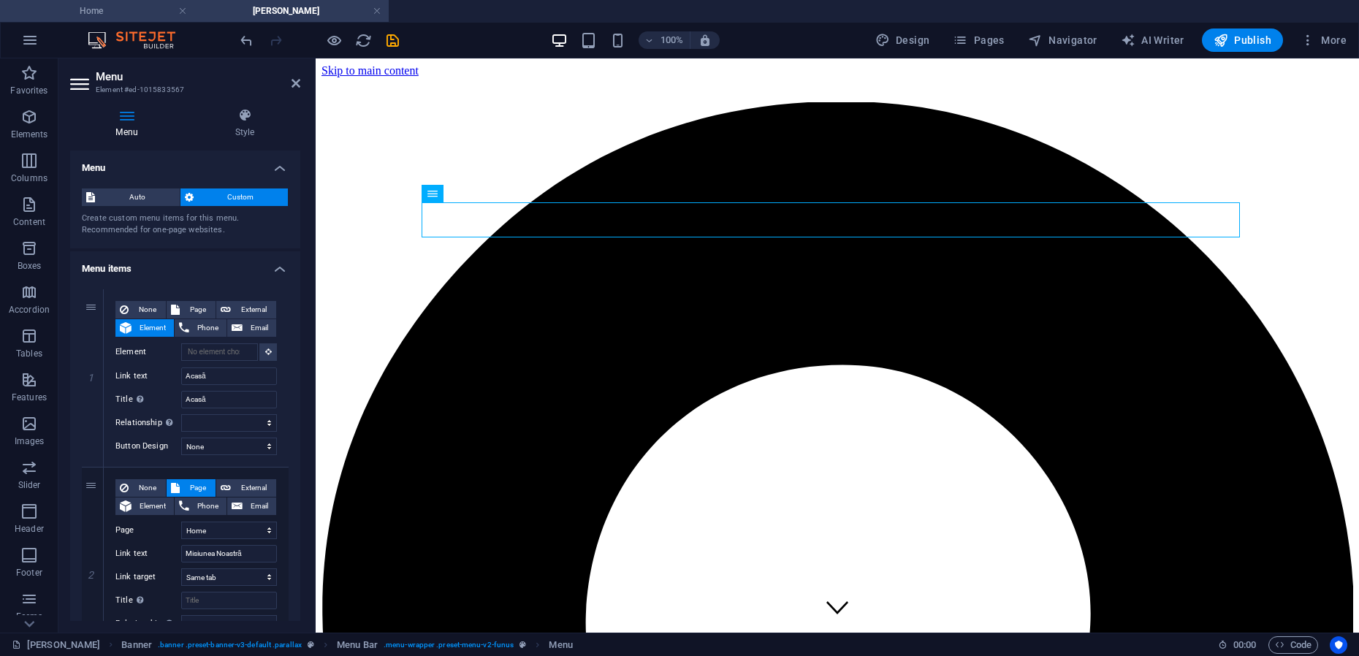
click at [98, 14] on h4 "Home" at bounding box center [97, 11] width 194 height 16
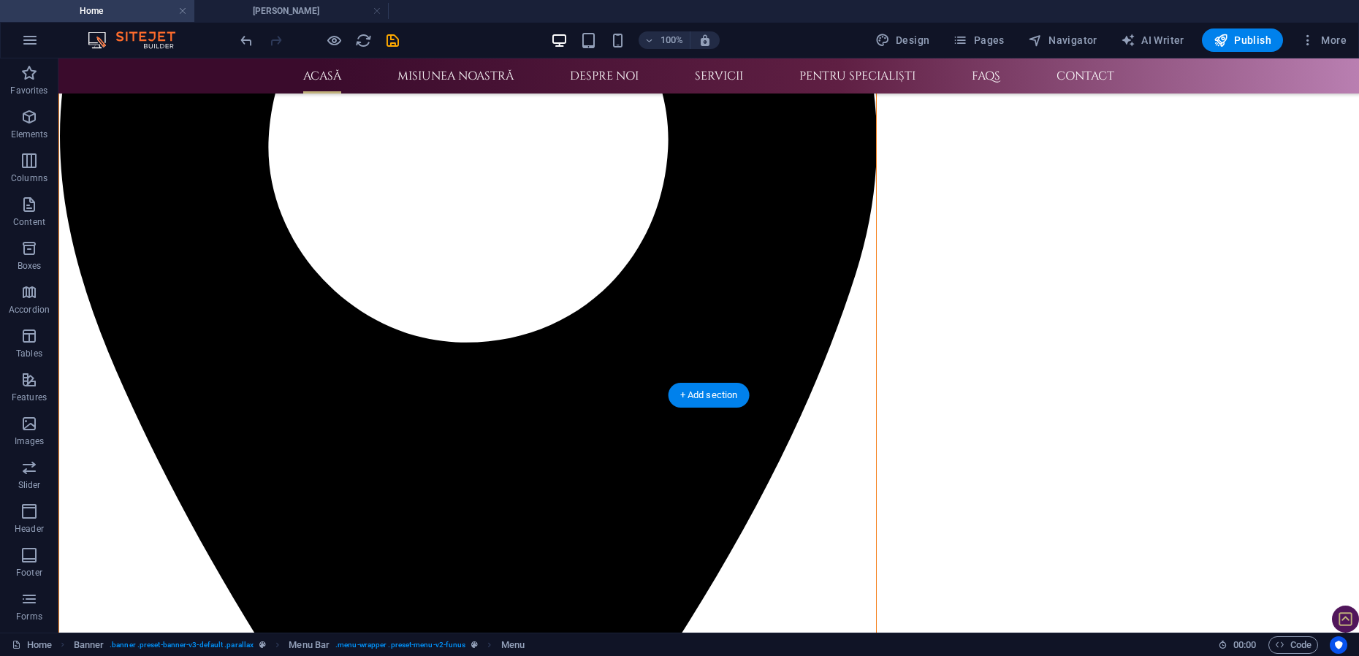
scroll to position [457, 0]
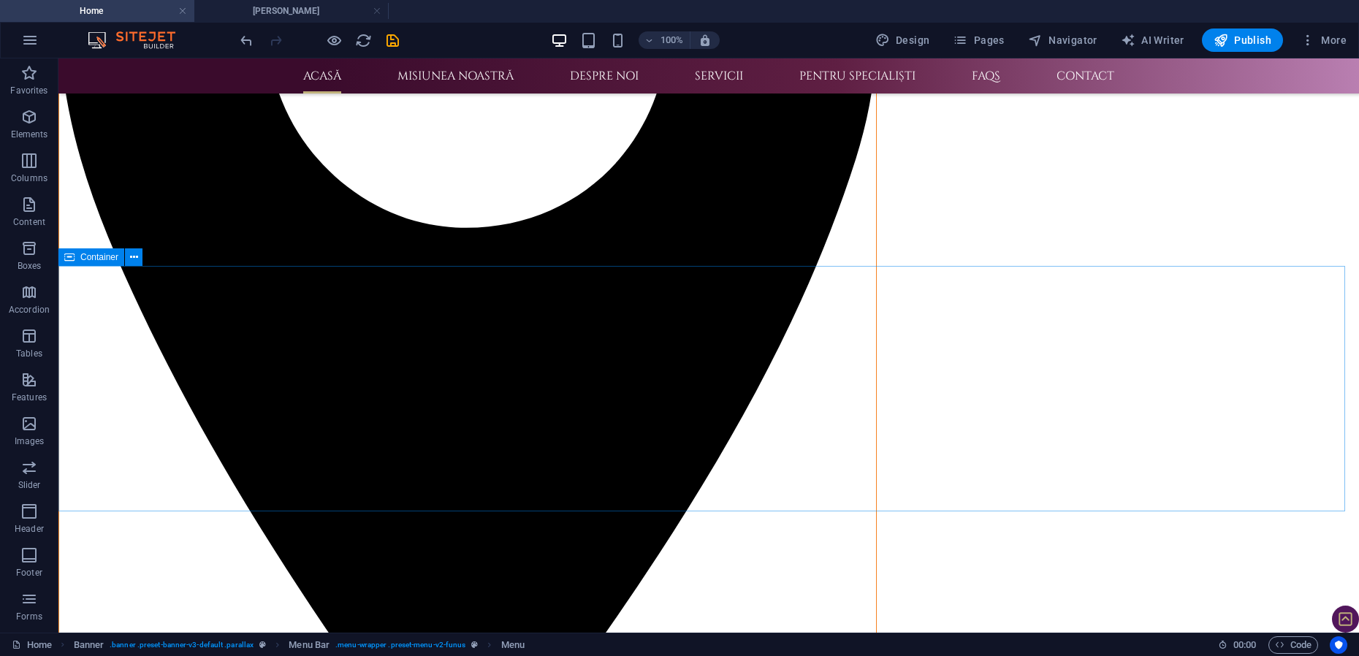
click at [98, 258] on span "Container" at bounding box center [99, 257] width 38 height 9
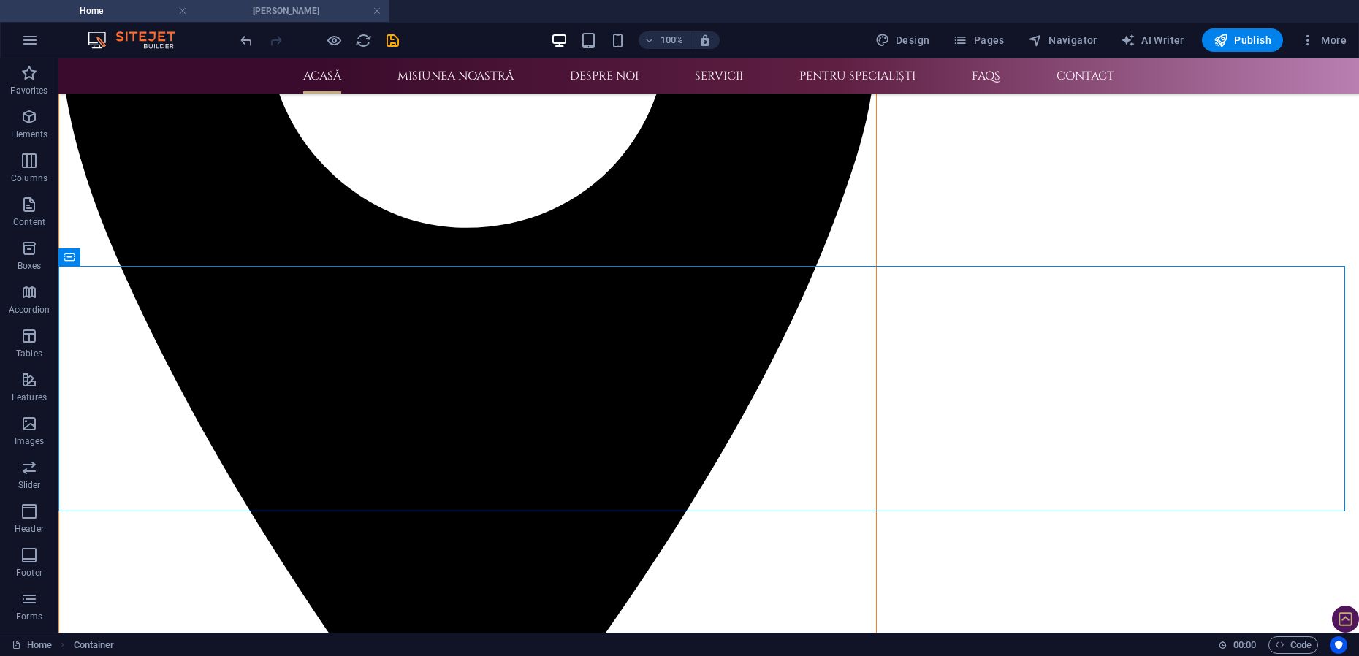
click at [265, 11] on h4 "Mihai-Viorel Mihaescu" at bounding box center [291, 11] width 194 height 16
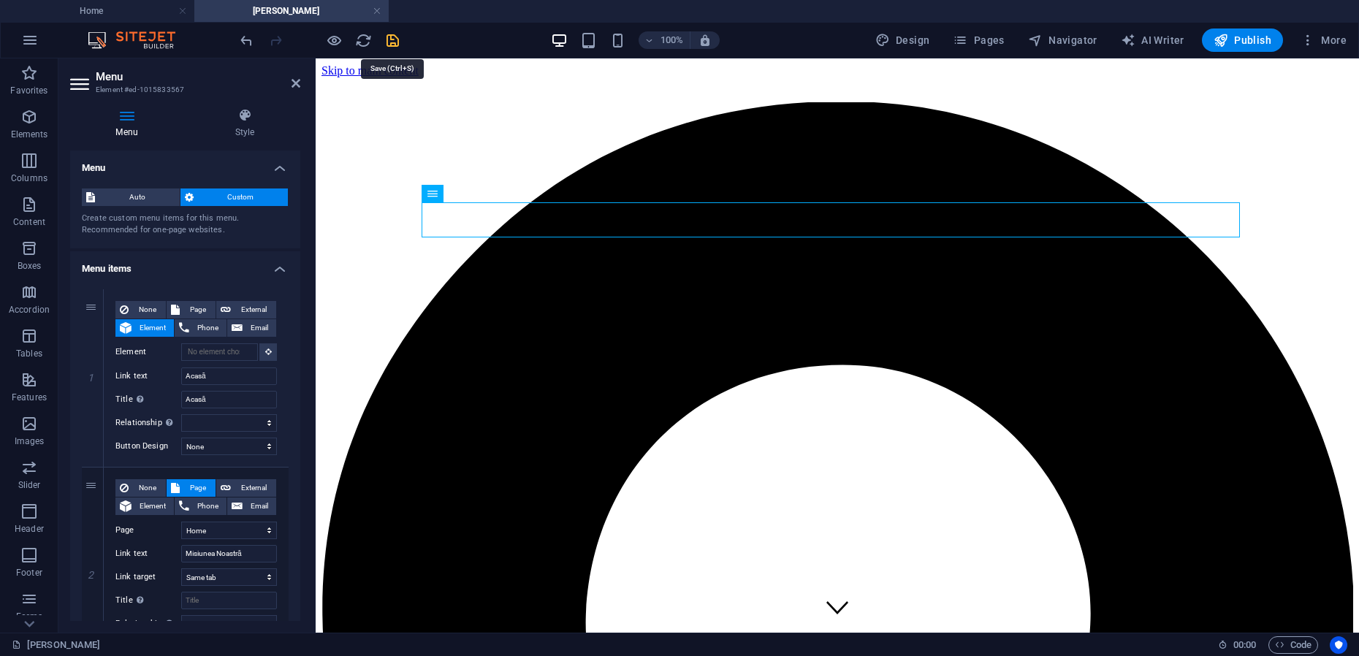
click at [393, 39] on icon "save" at bounding box center [392, 40] width 17 height 17
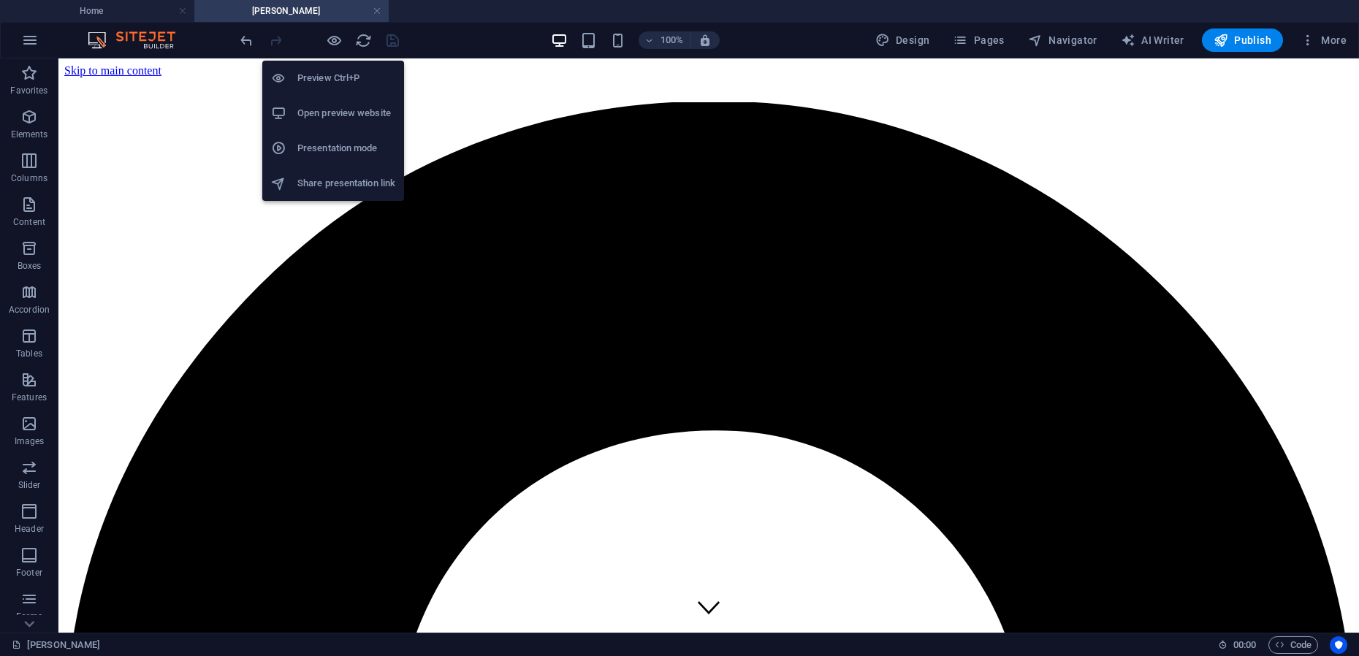
click at [327, 156] on h6 "Presentation mode" at bounding box center [346, 149] width 98 height 18
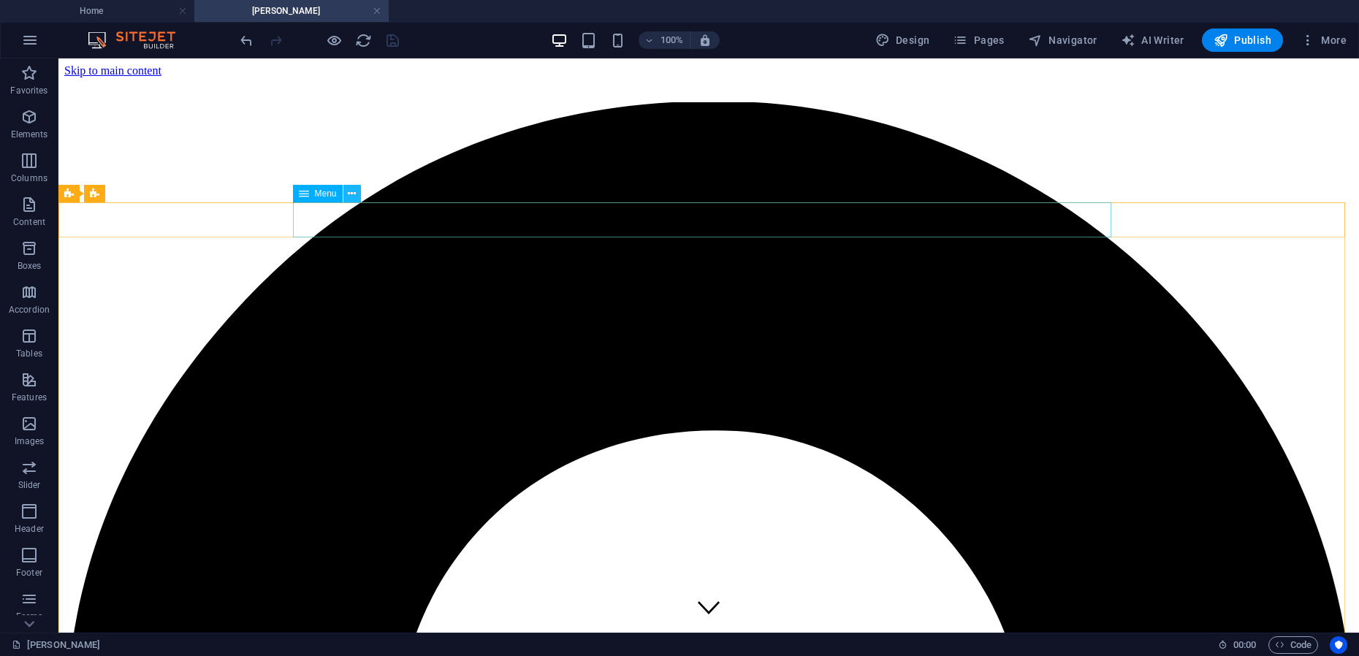
click at [351, 194] on icon at bounding box center [352, 193] width 8 height 15
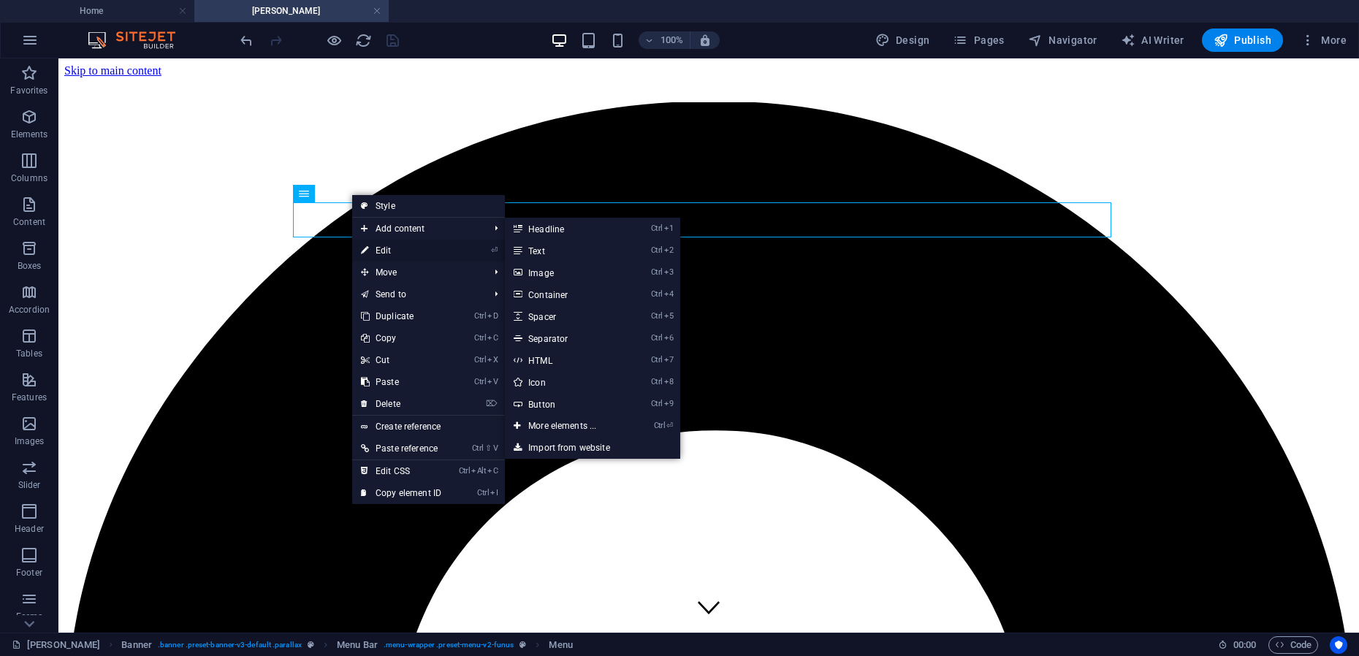
click at [384, 246] on link "⏎ Edit" at bounding box center [401, 251] width 98 height 22
select select
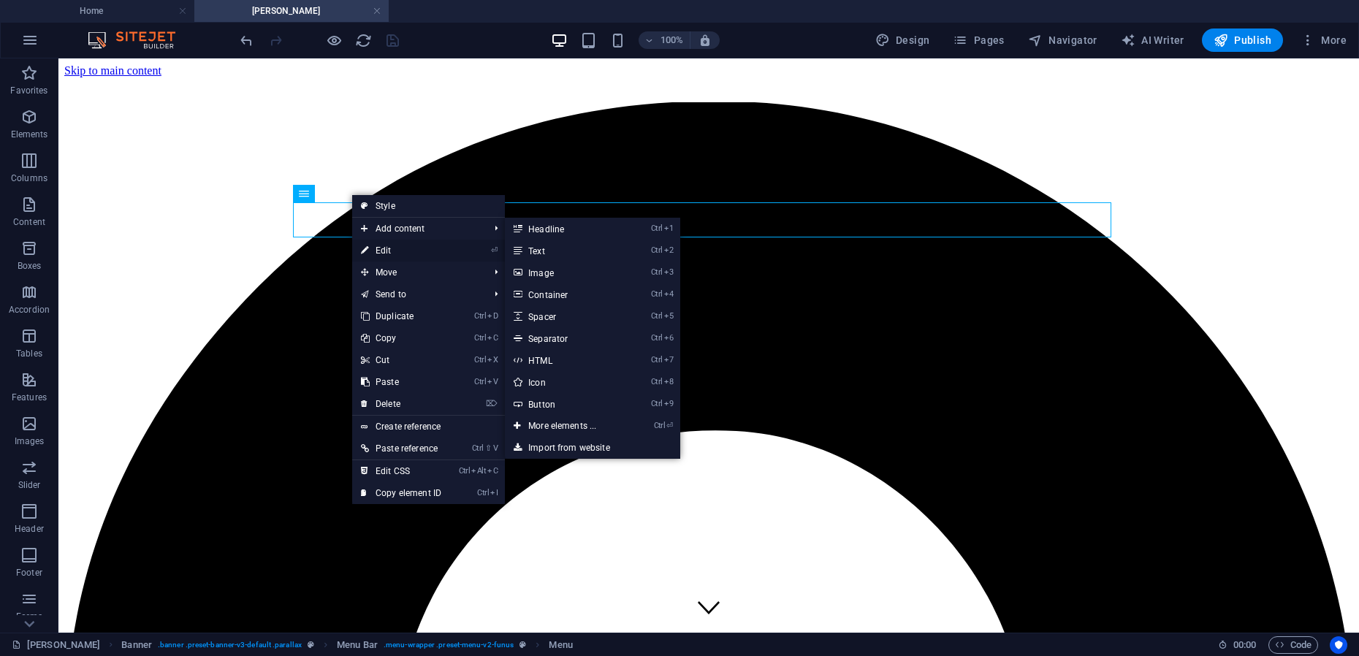
select select
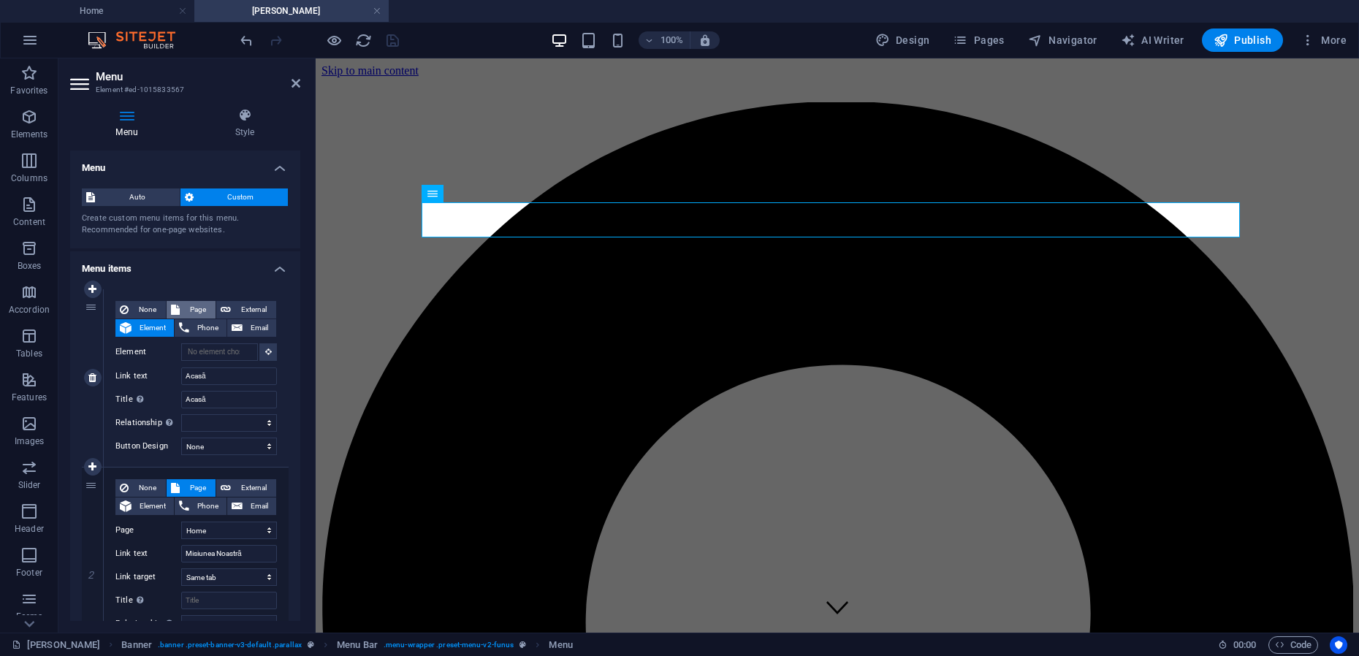
click at [201, 311] on span "Page" at bounding box center [197, 310] width 27 height 18
select select
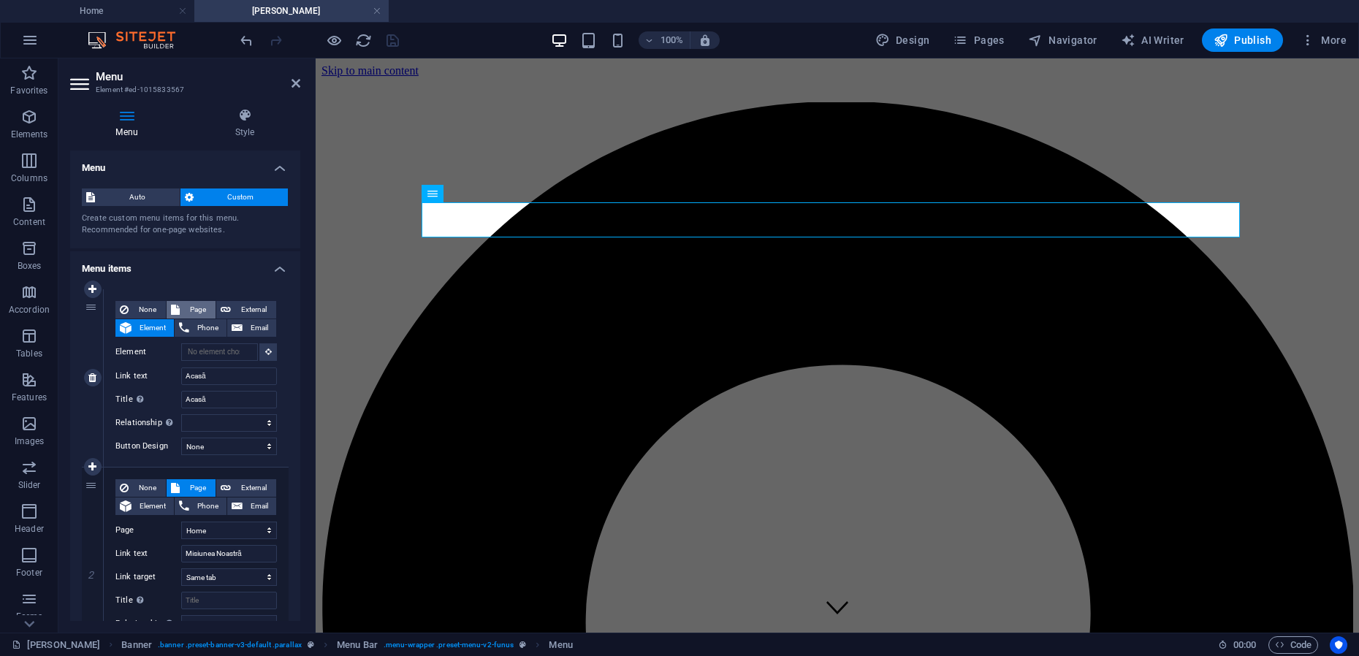
select select
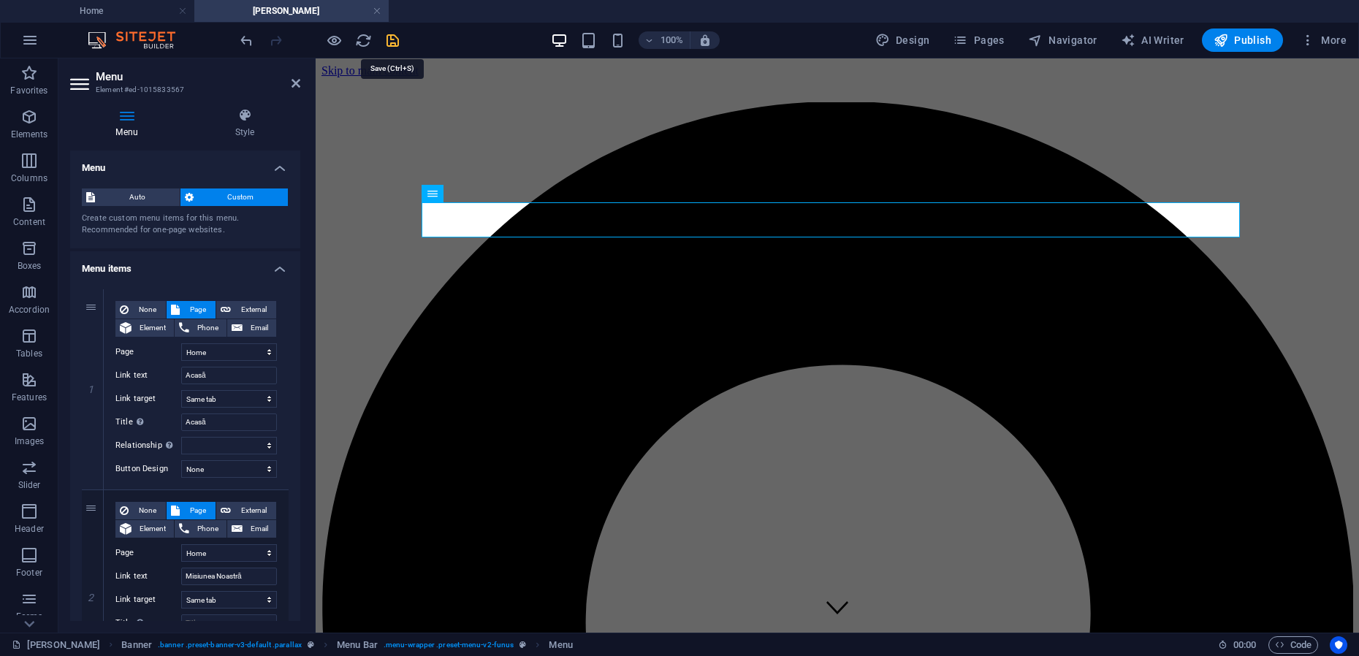
click at [388, 45] on icon "save" at bounding box center [392, 40] width 17 height 17
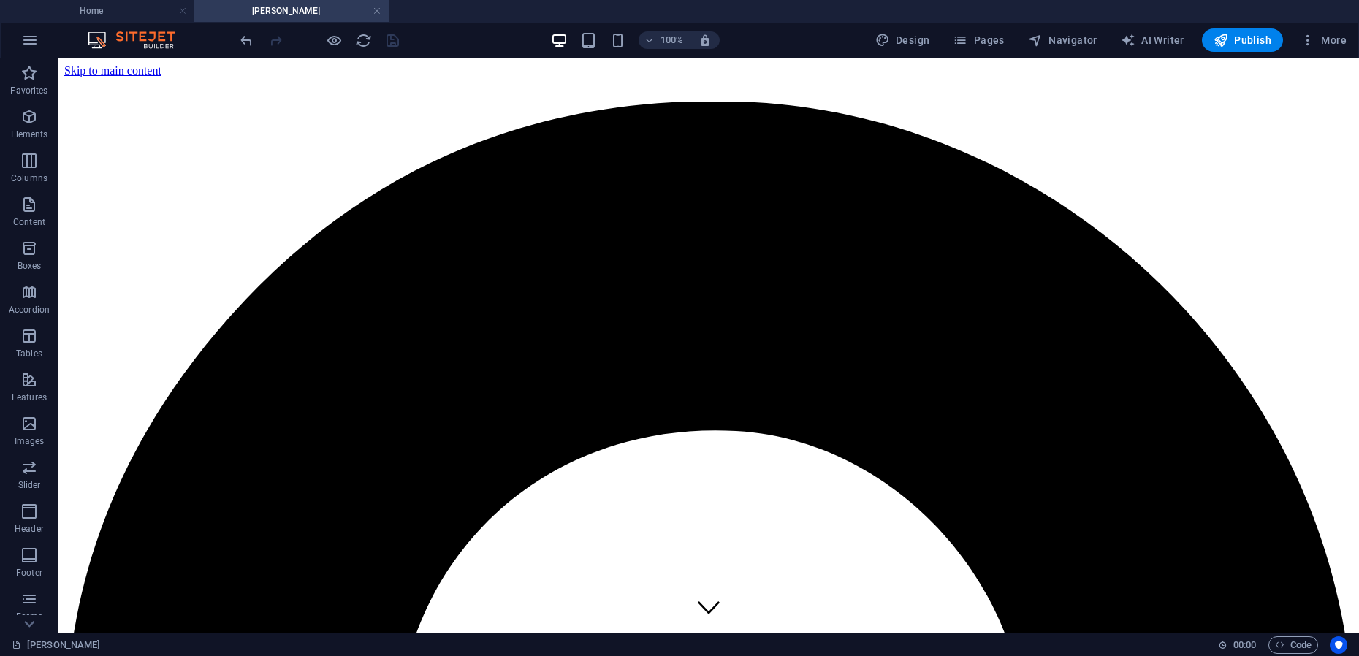
click at [377, 10] on link at bounding box center [377, 11] width 9 height 14
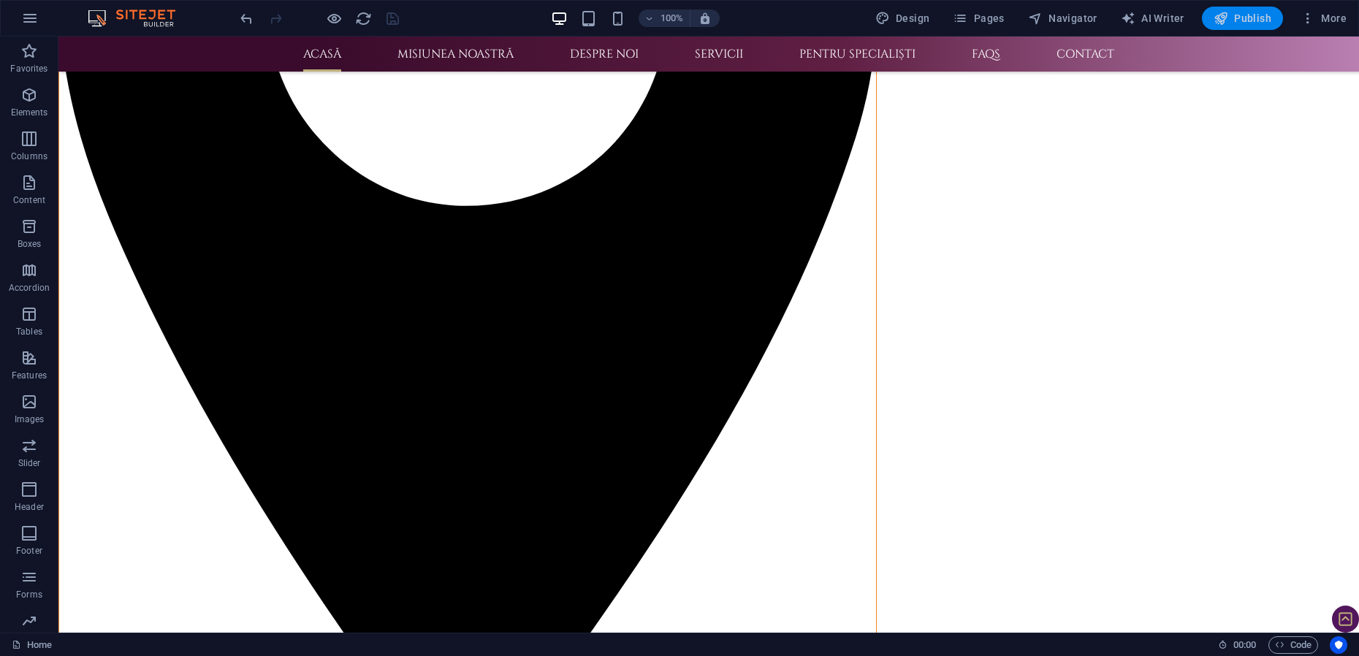
click at [1231, 23] on span "Publish" at bounding box center [1243, 18] width 58 height 15
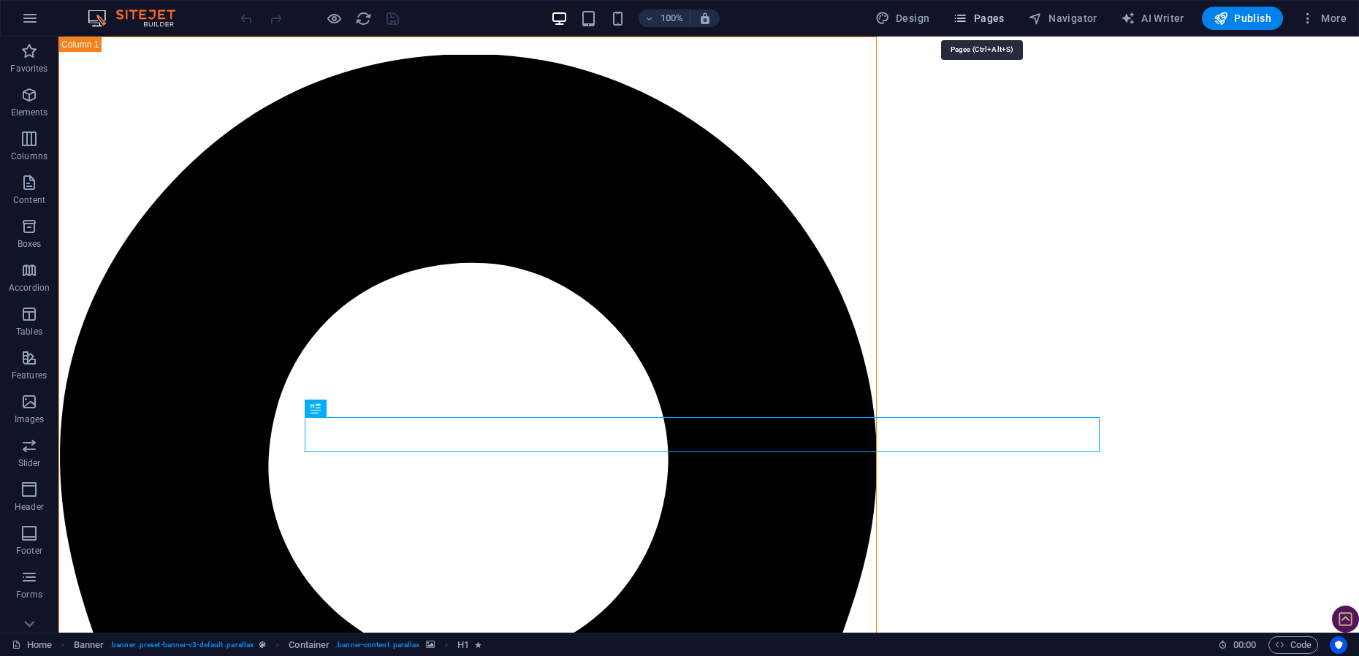
click at [997, 19] on span "Pages" at bounding box center [978, 18] width 51 height 15
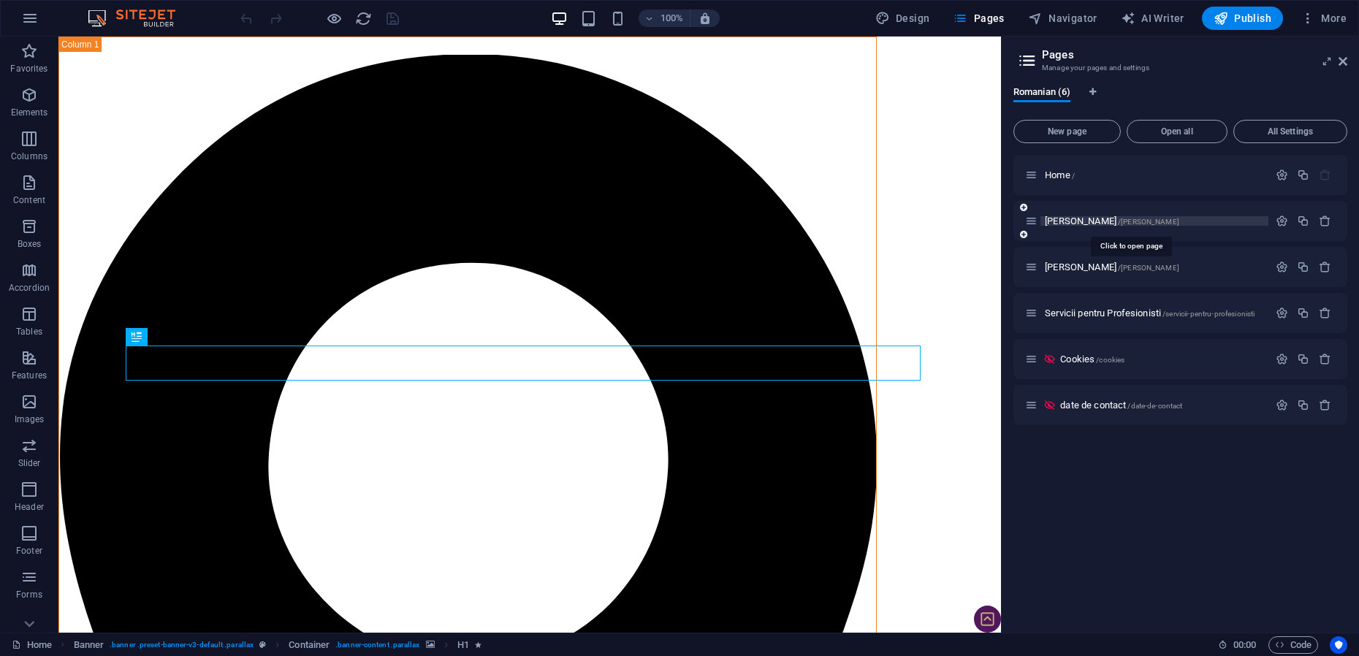
click at [1091, 221] on span "[PERSON_NAME] /[PERSON_NAME]" at bounding box center [1112, 221] width 134 height 11
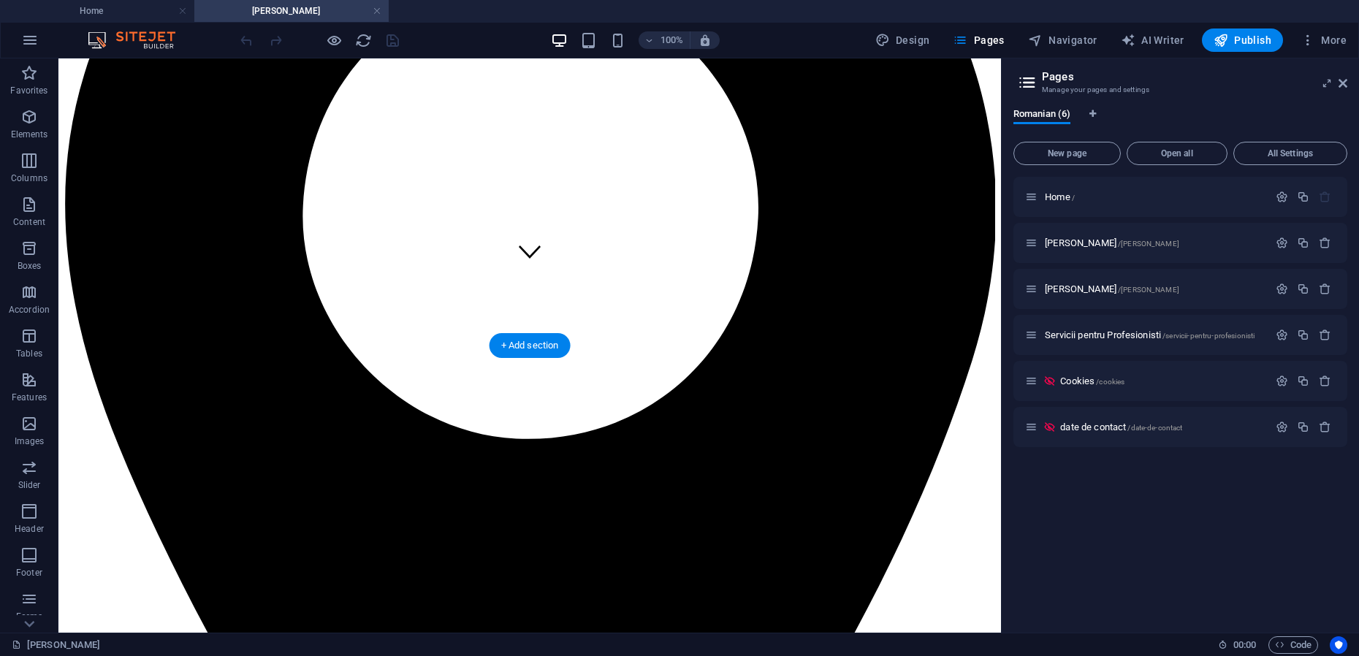
scroll to position [365, 0]
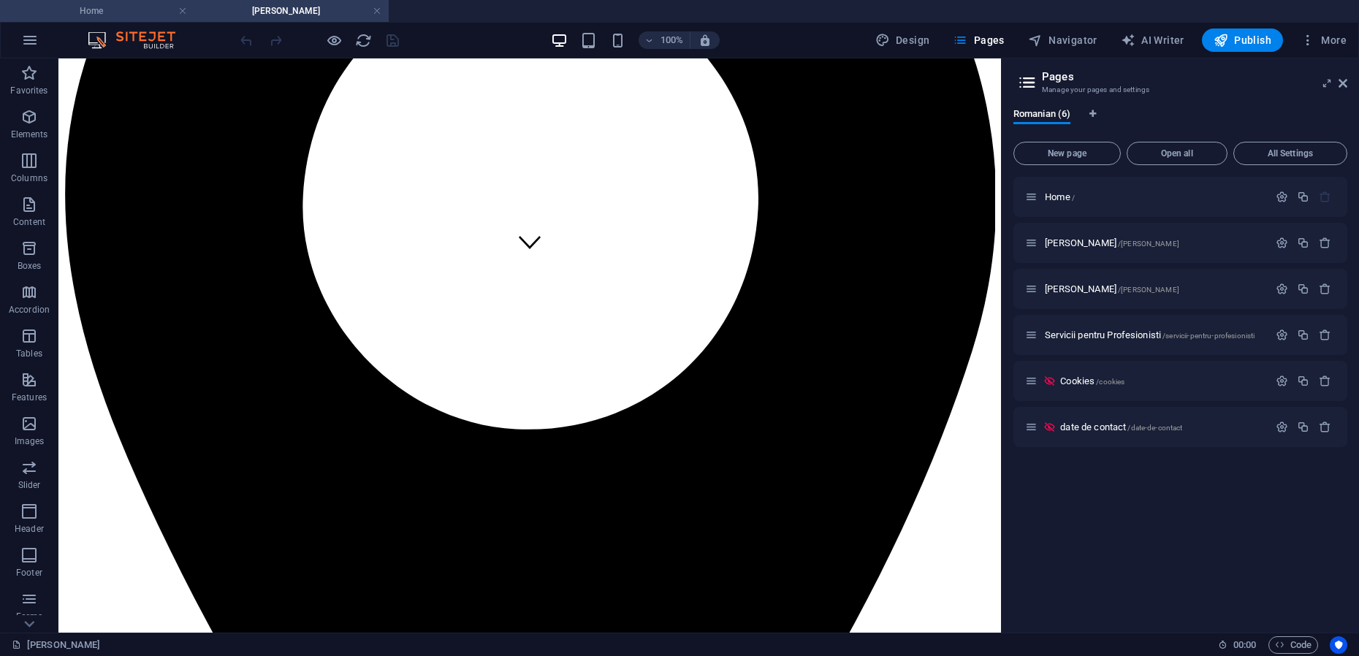
click at [102, 18] on h4 "Home" at bounding box center [97, 11] width 194 height 16
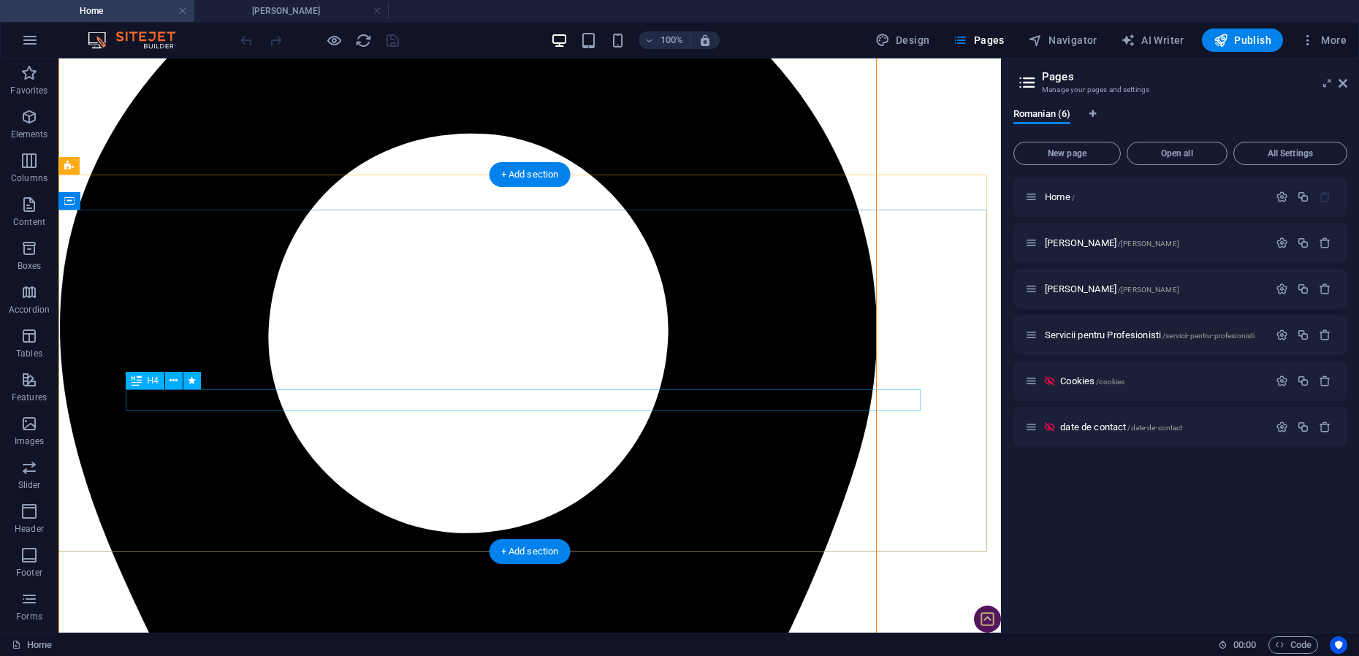
scroll to position [0, 0]
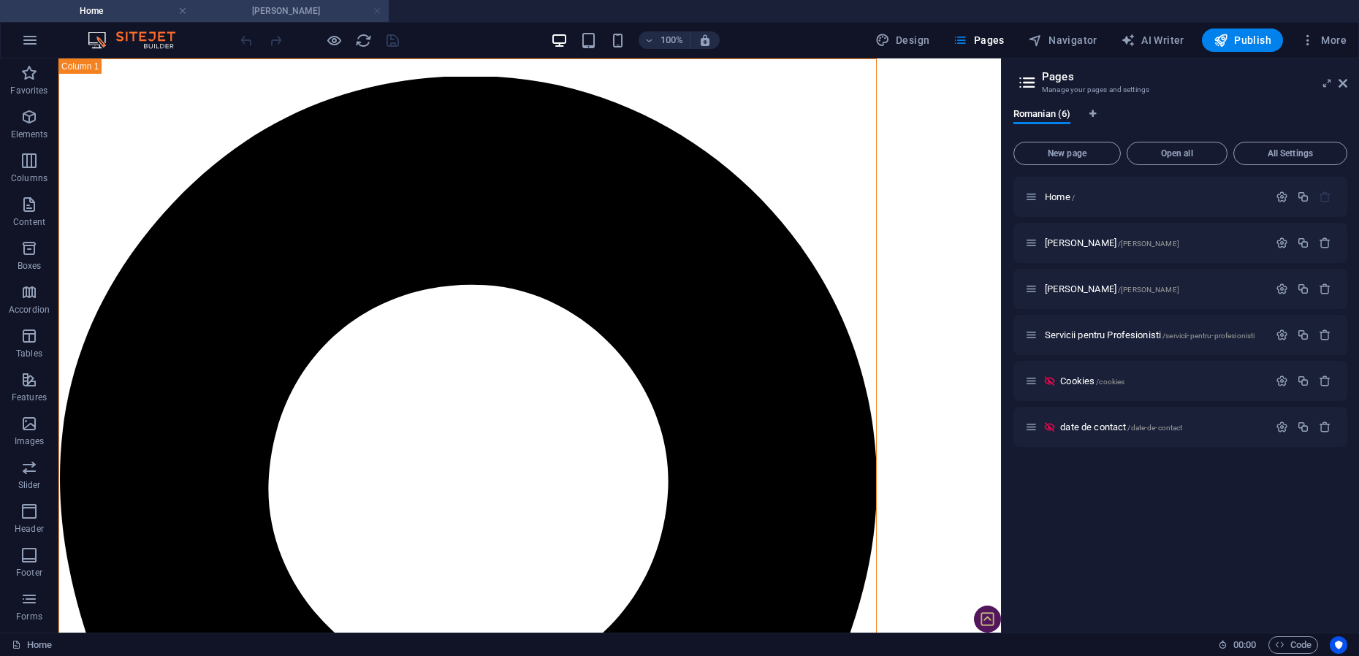
click at [377, 11] on link at bounding box center [377, 11] width 9 height 14
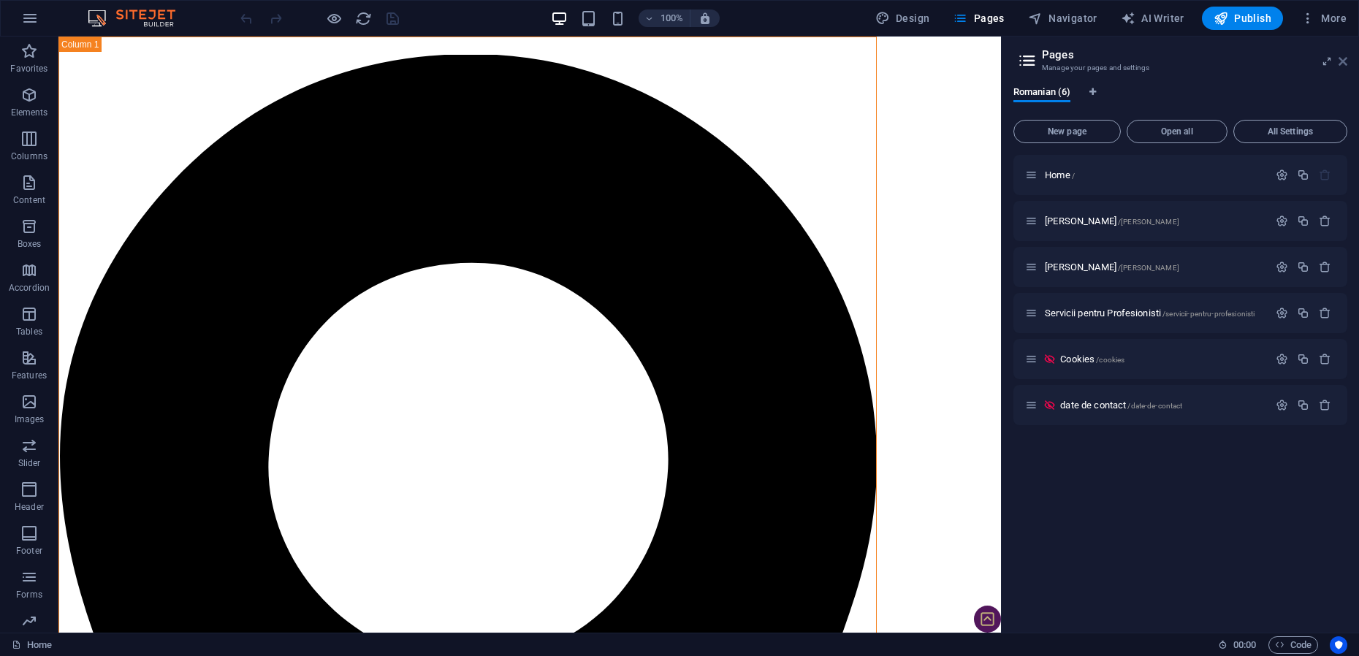
click at [1343, 62] on icon at bounding box center [1343, 62] width 9 height 12
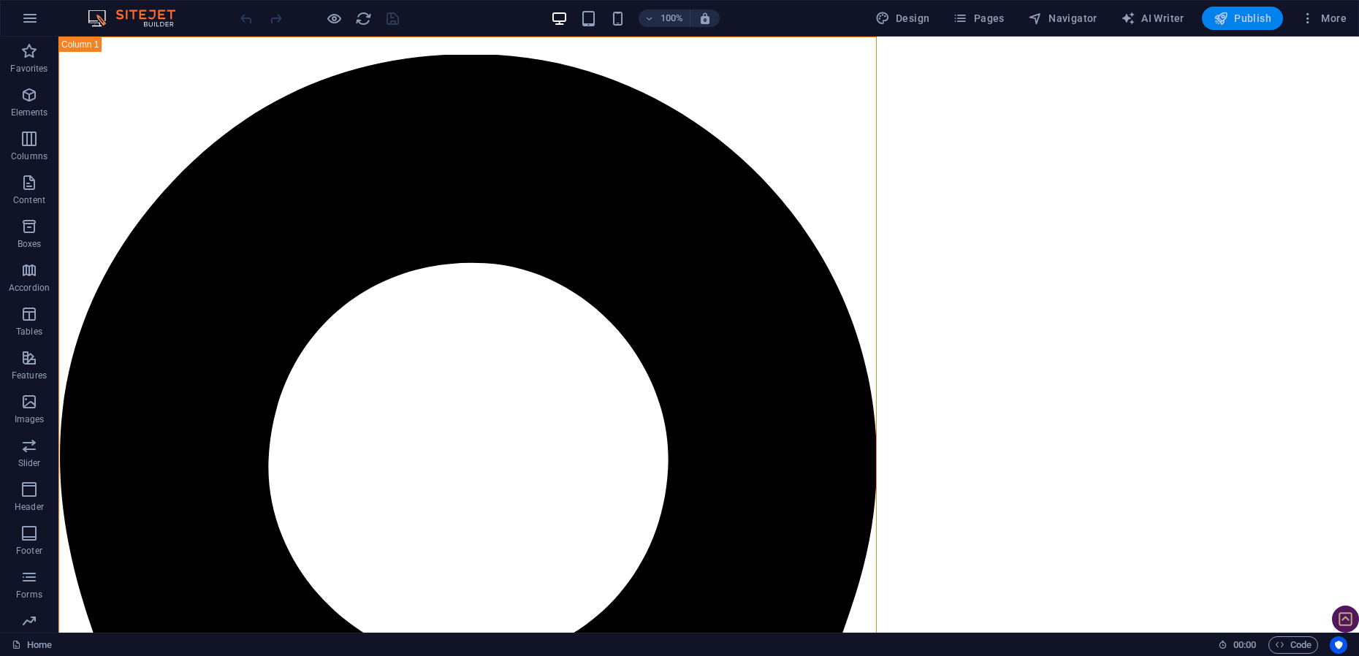
click at [1260, 20] on span "Publish" at bounding box center [1243, 18] width 58 height 15
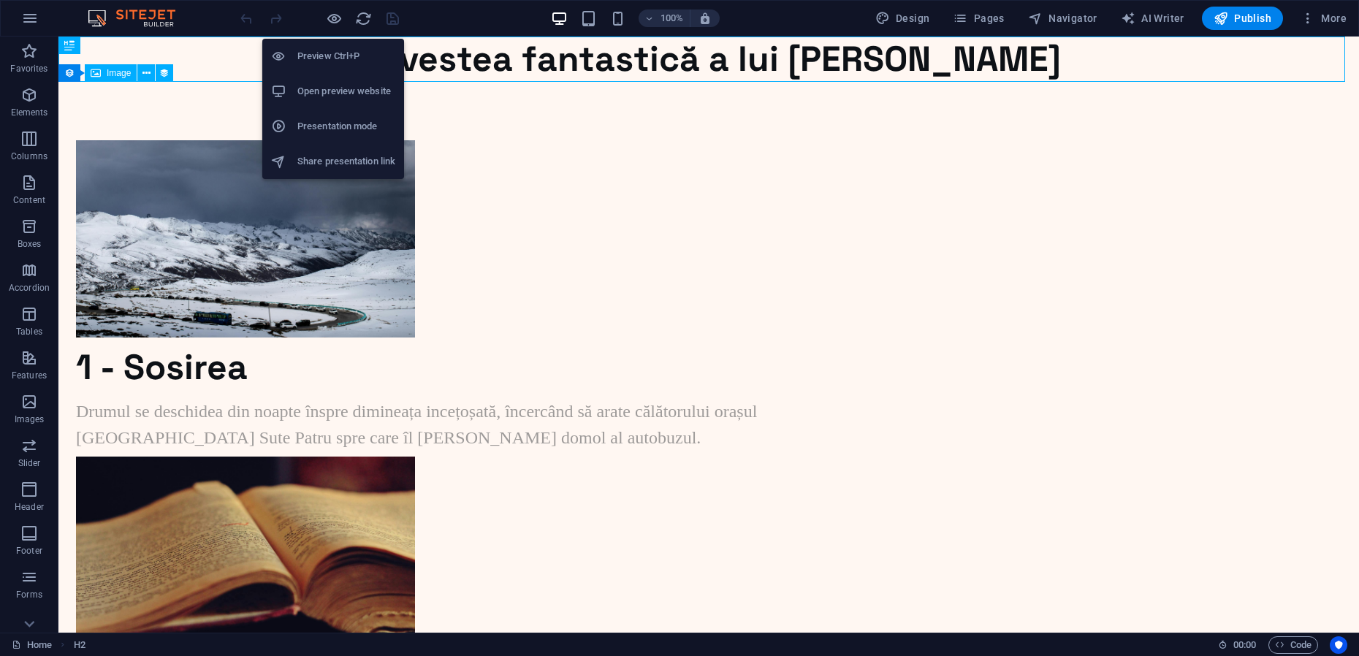
click at [330, 121] on h6 "Presentation mode" at bounding box center [346, 127] width 98 height 18
